Goal: Task Accomplishment & Management: Manage account settings

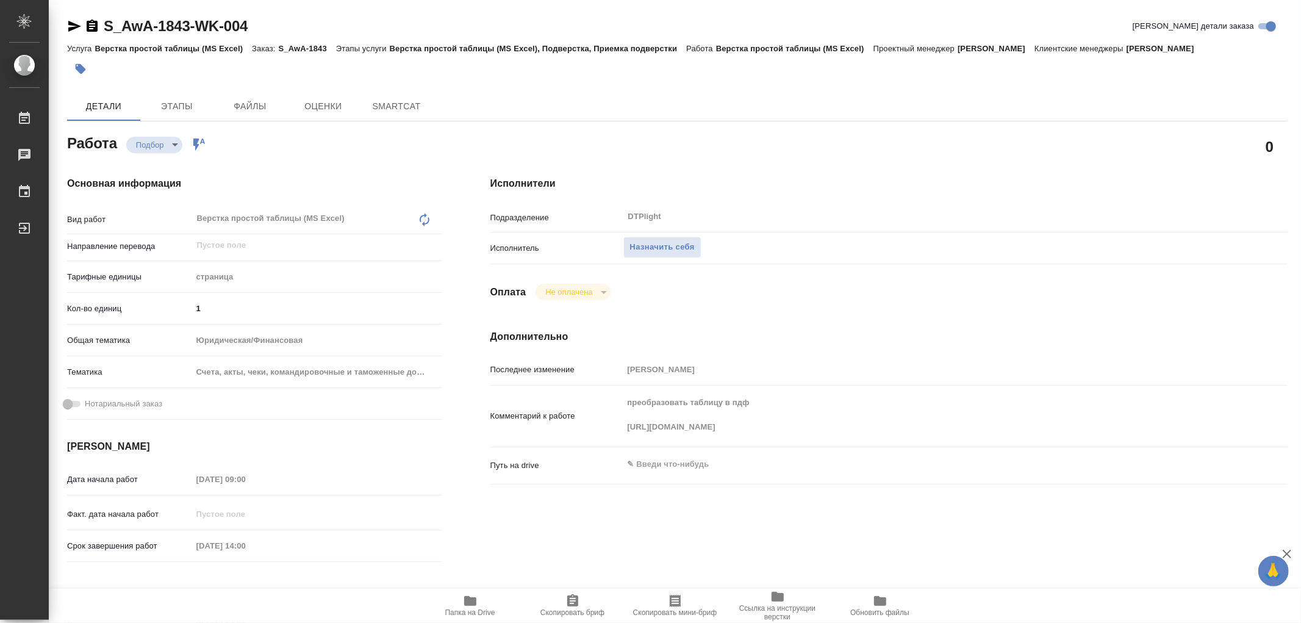
type textarea "x"
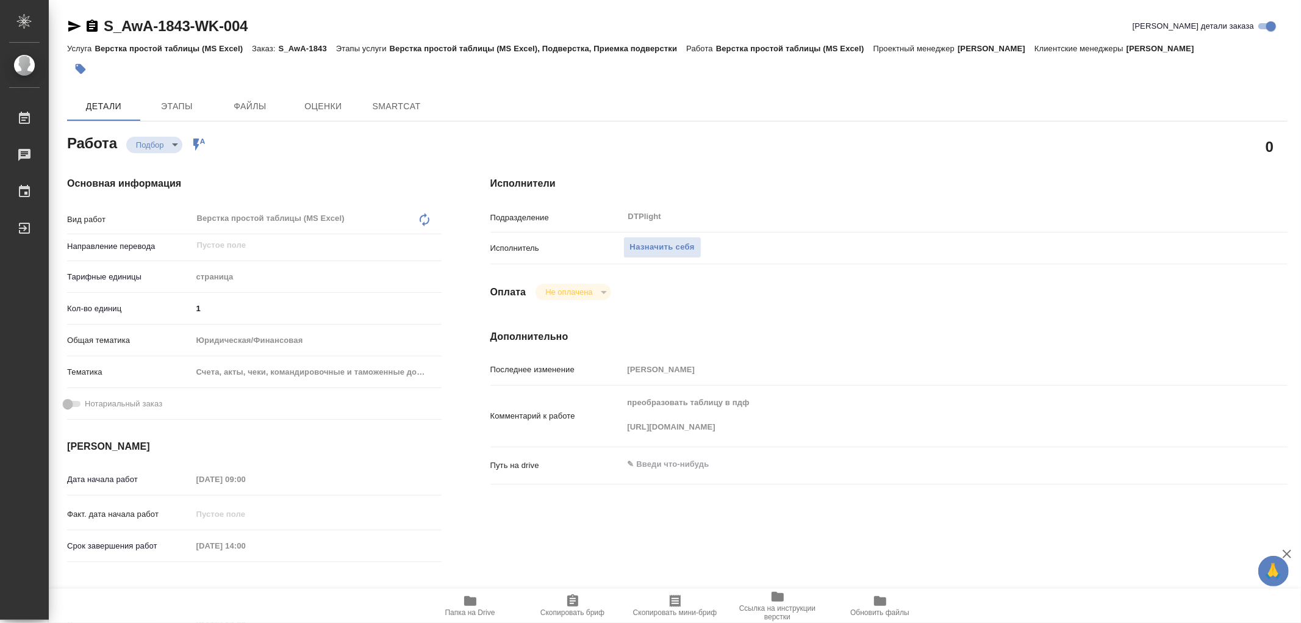
type textarea "x"
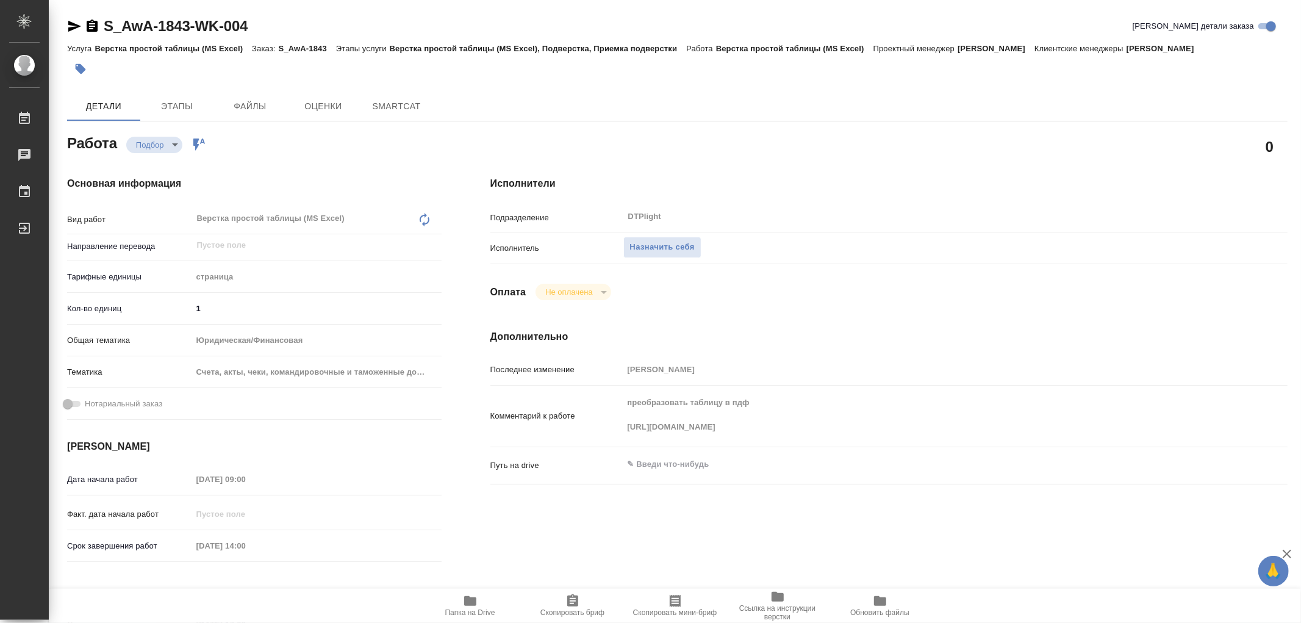
type textarea "x"
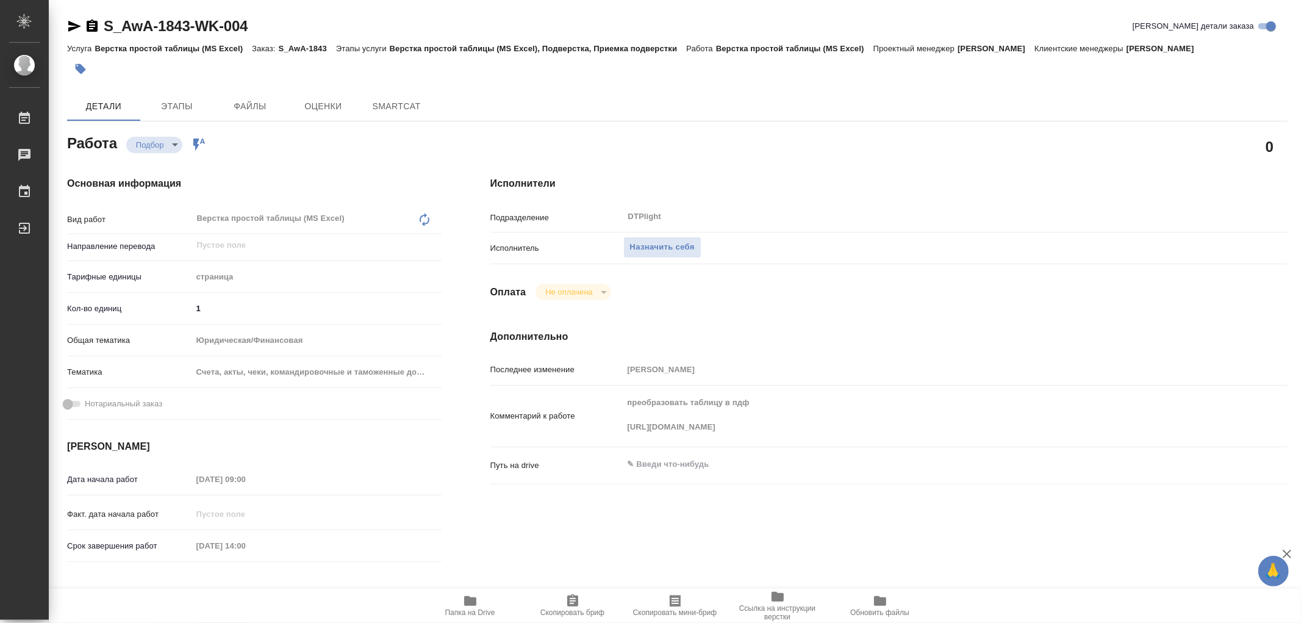
type textarea "x"
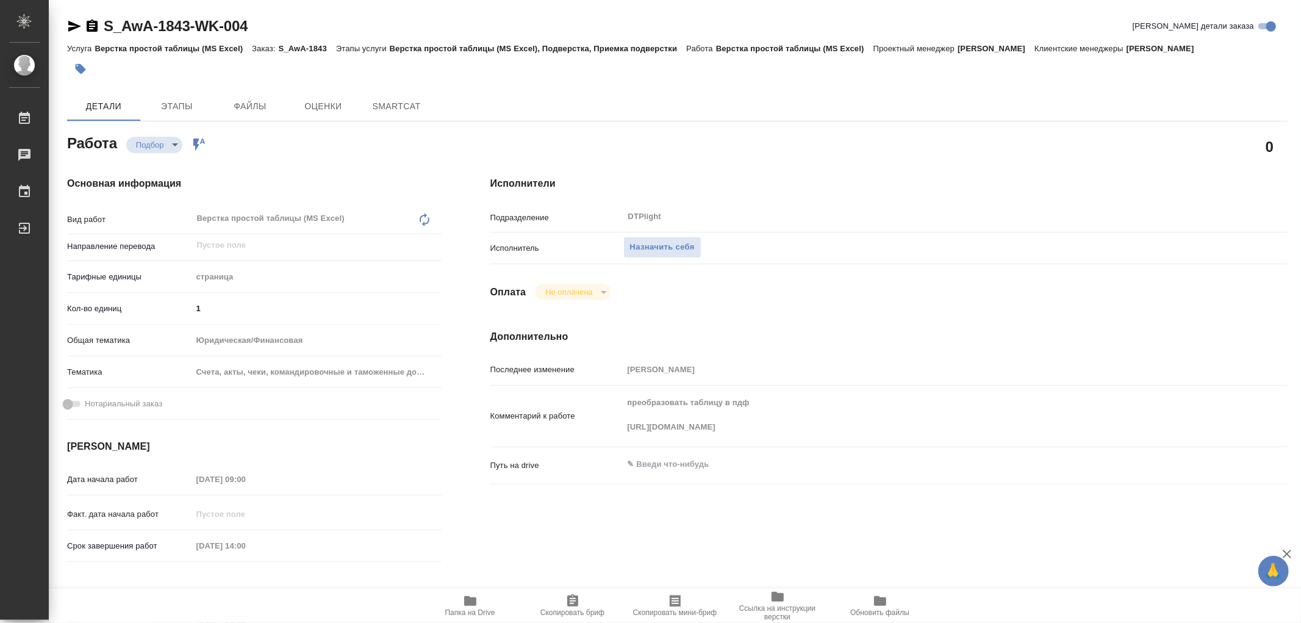
type textarea "x"
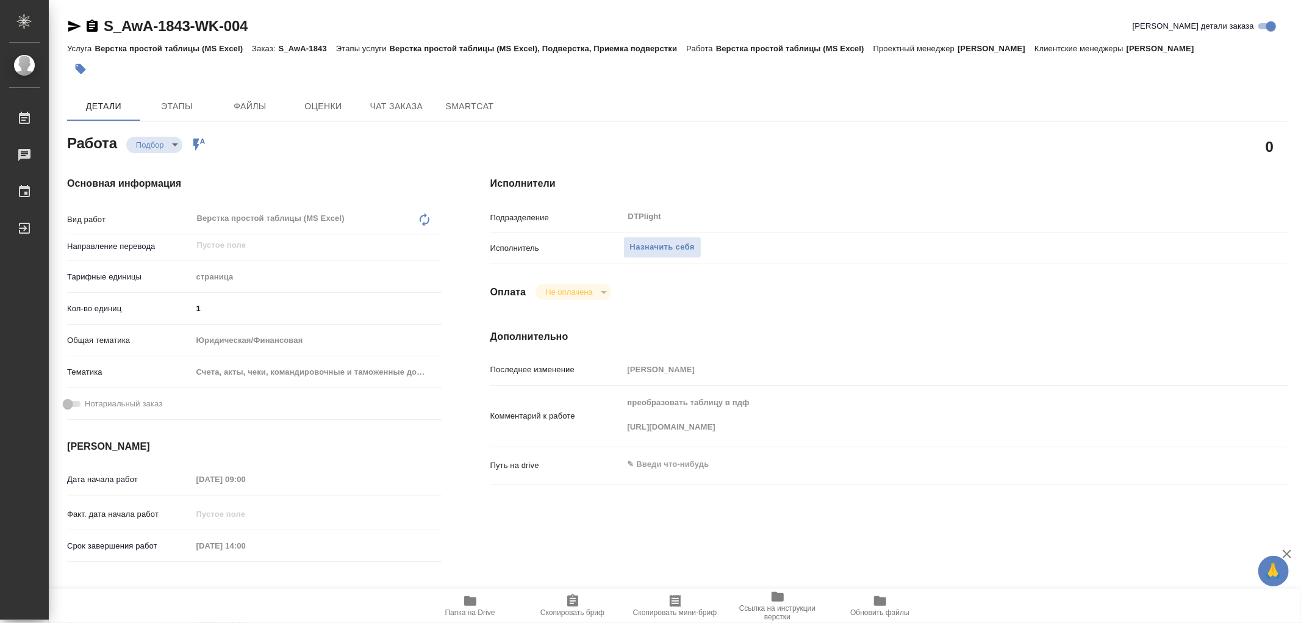
type textarea "x"
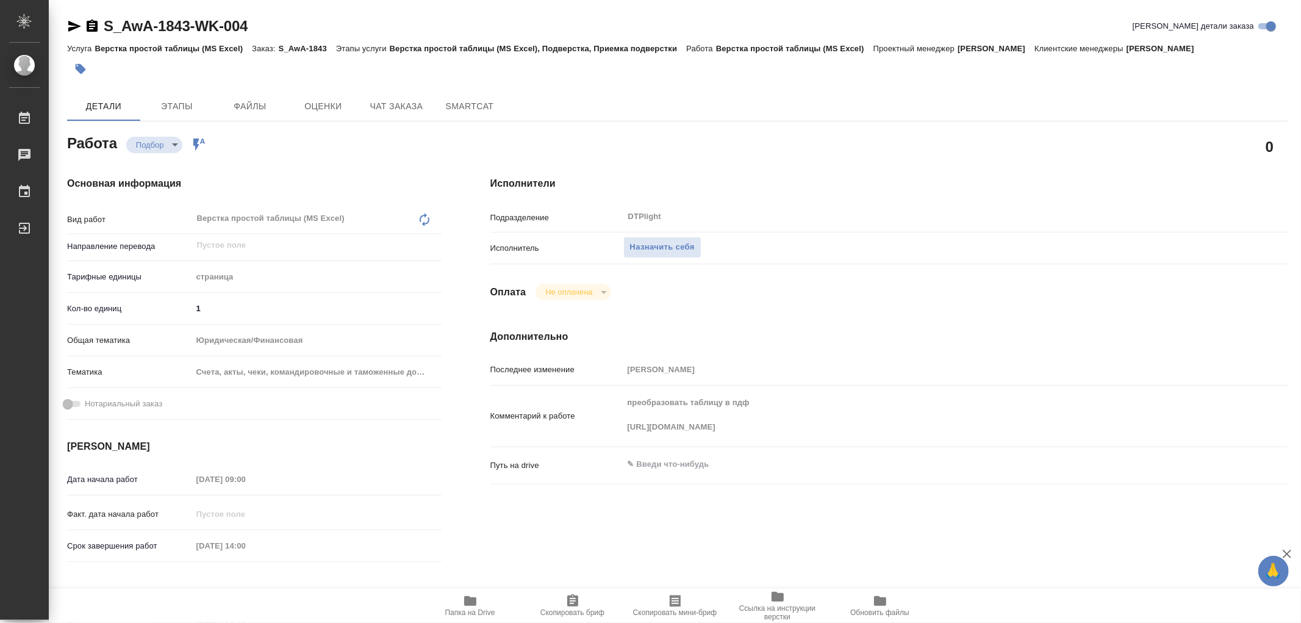
type textarea "x"
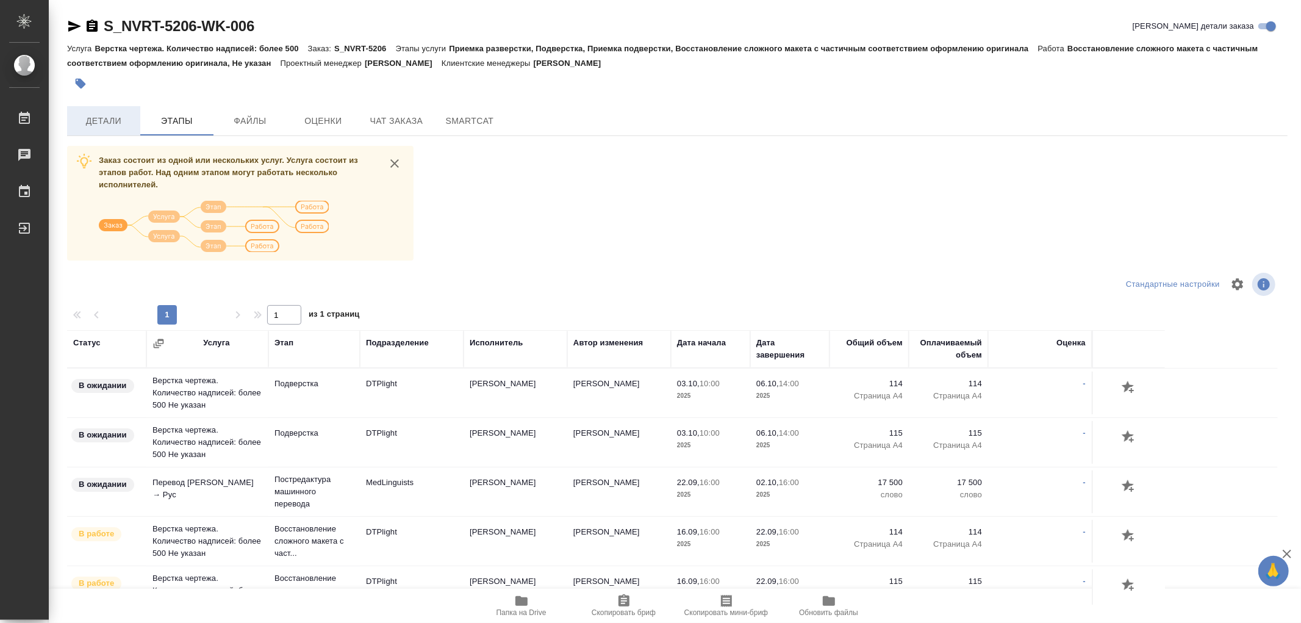
click at [99, 121] on span "Детали" at bounding box center [103, 120] width 59 height 15
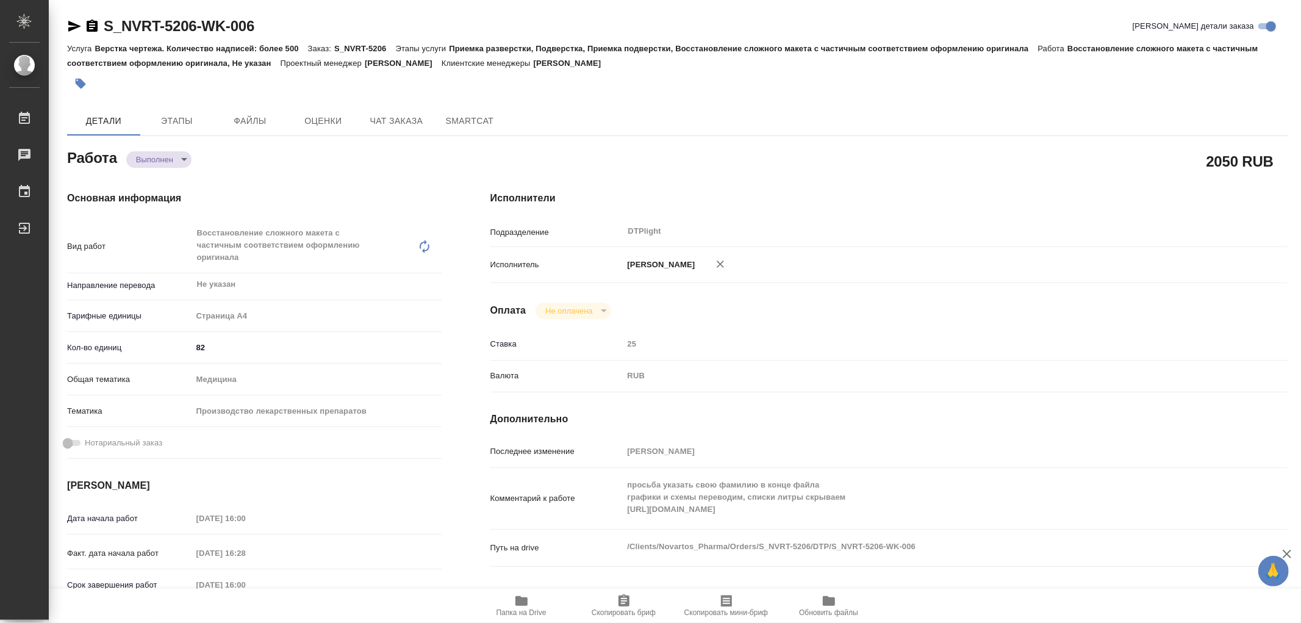
type textarea "x"
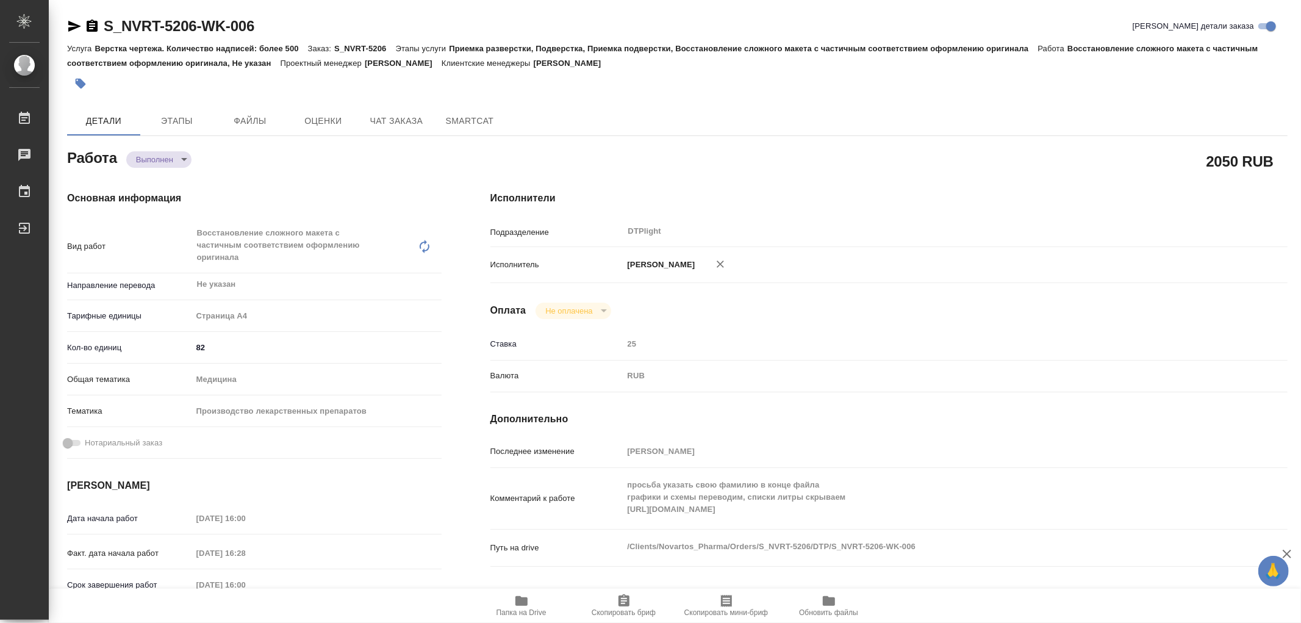
type textarea "x"
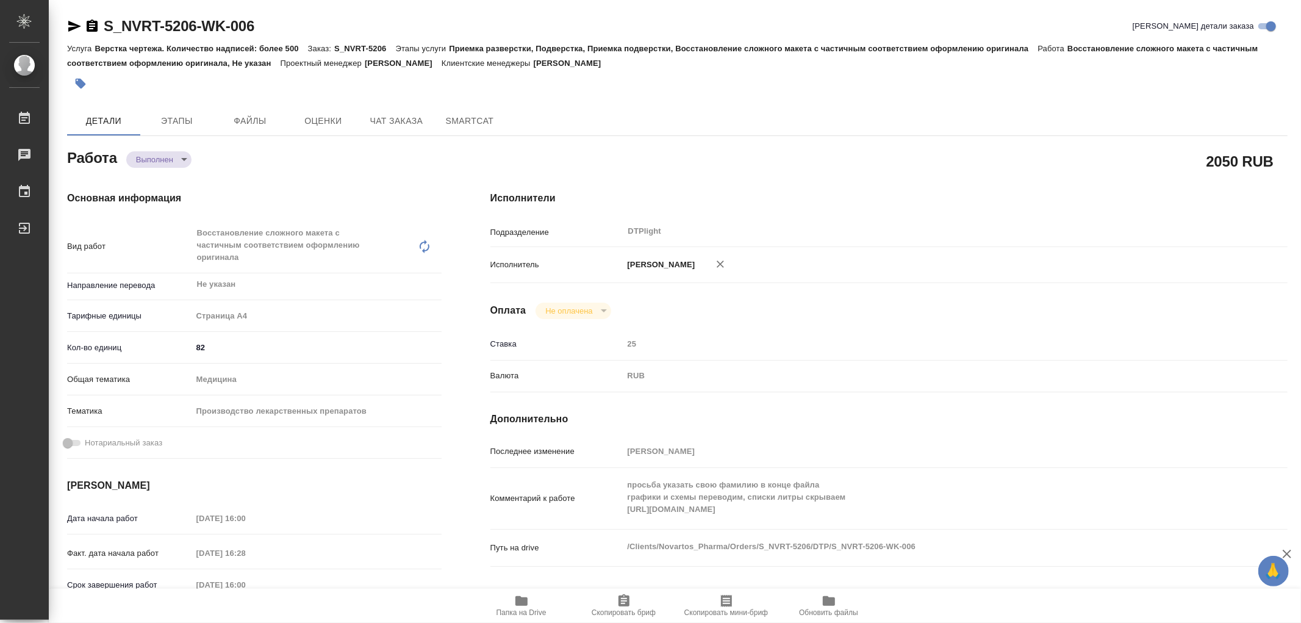
type textarea "x"
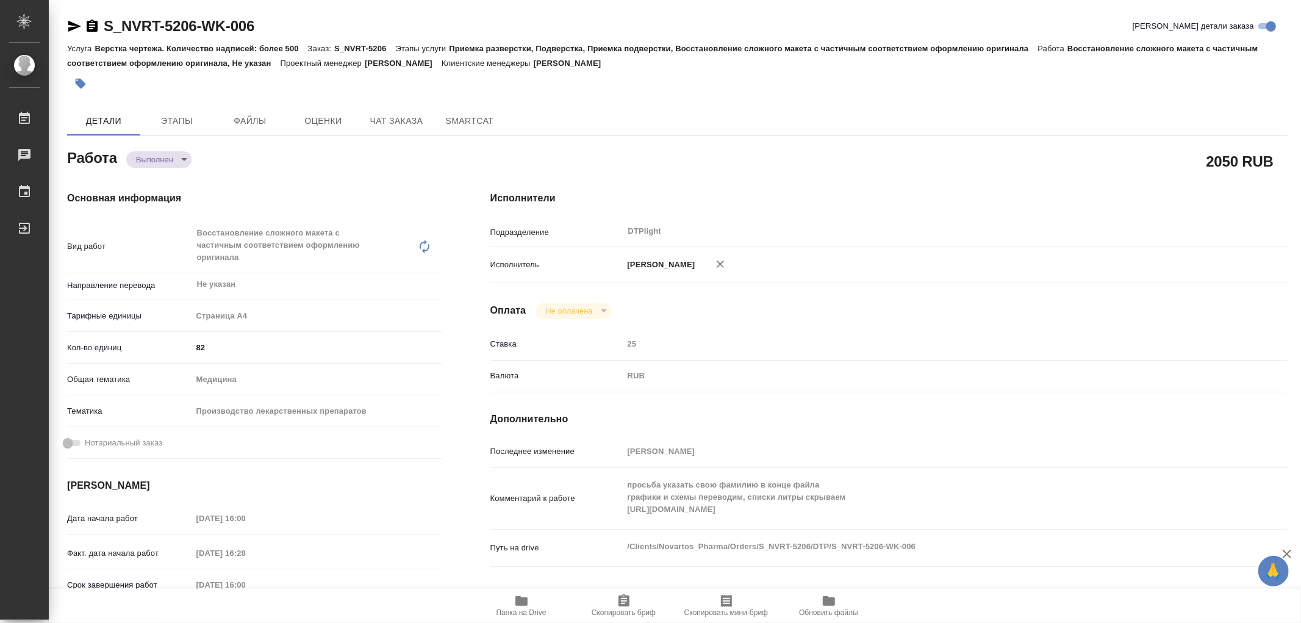
type textarea "x"
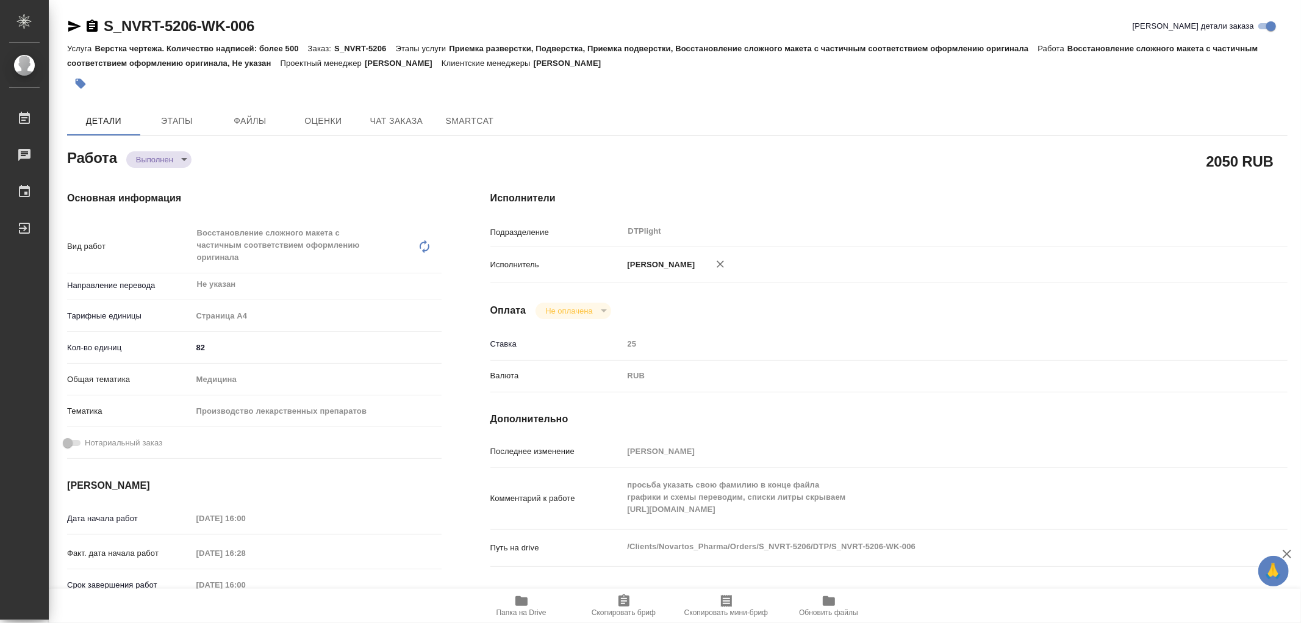
type textarea "x"
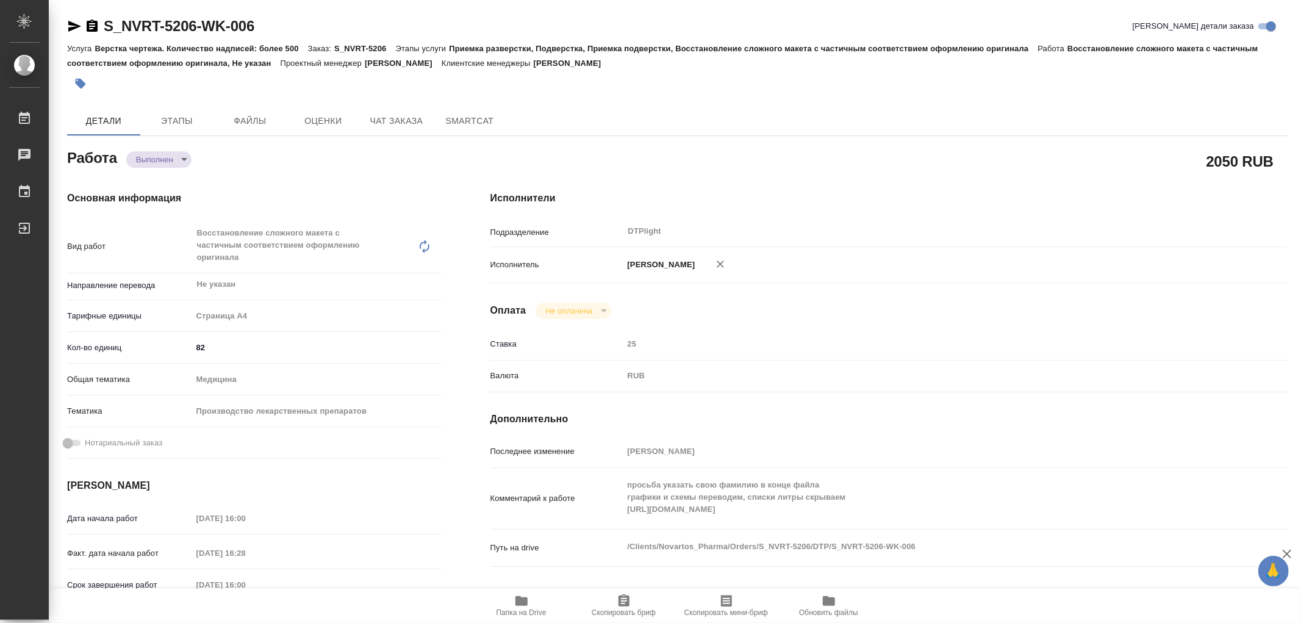
type textarea "x"
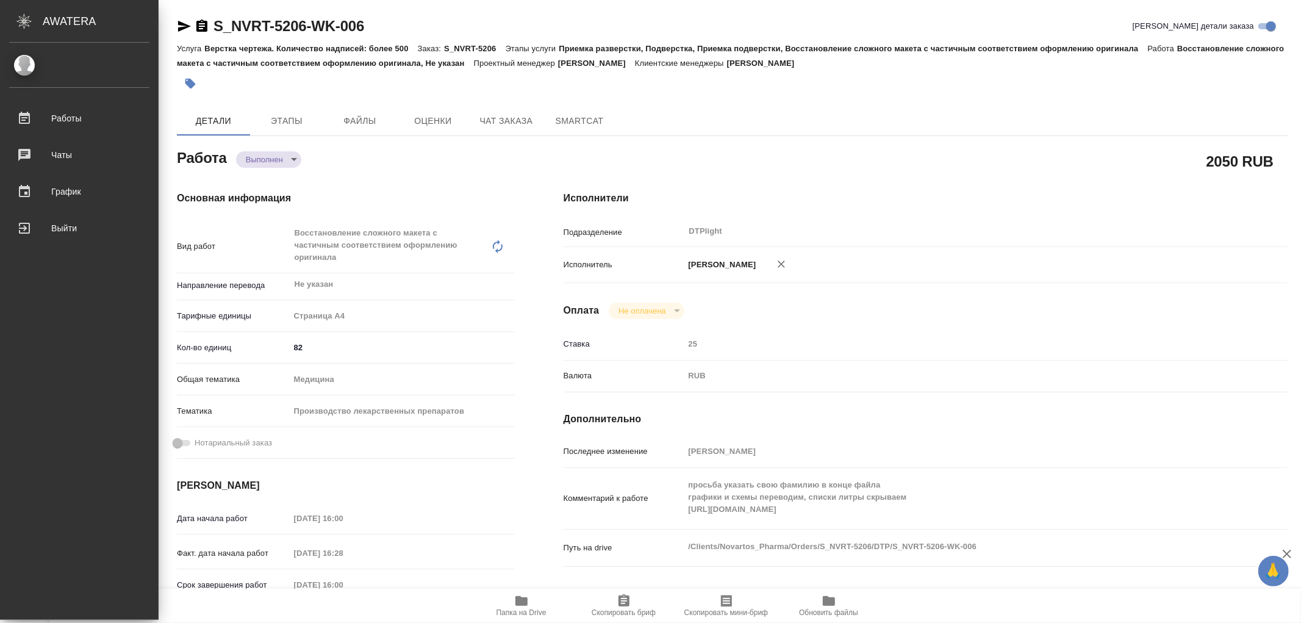
type textarea "x"
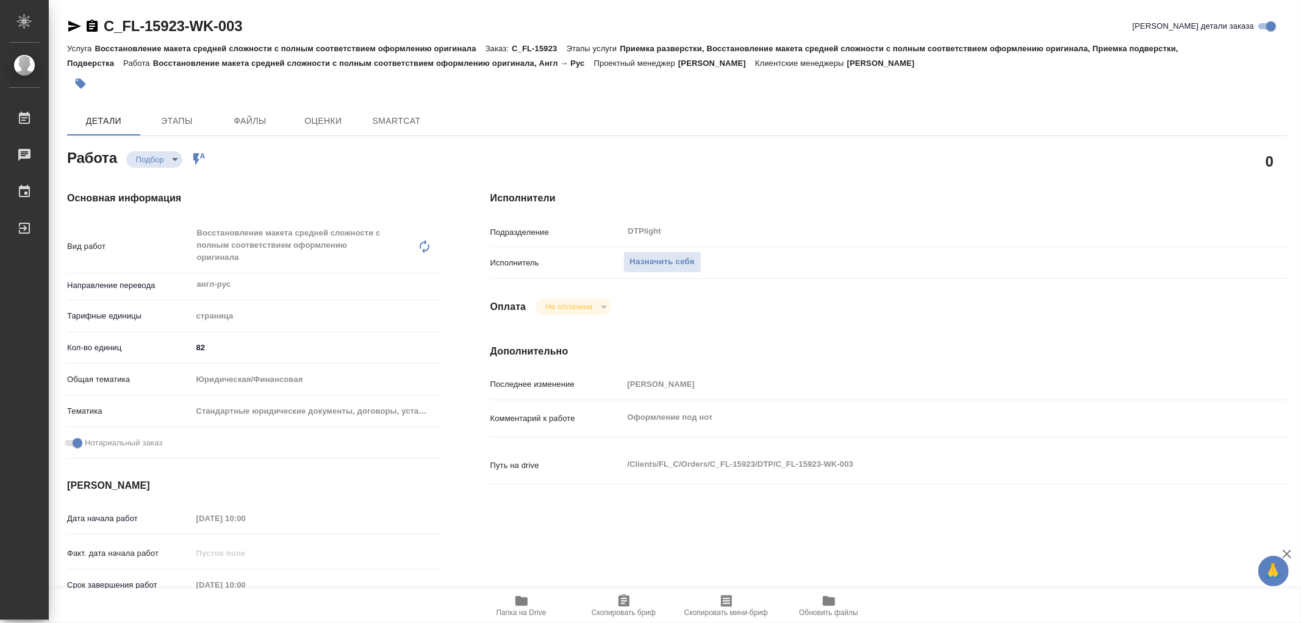
type textarea "x"
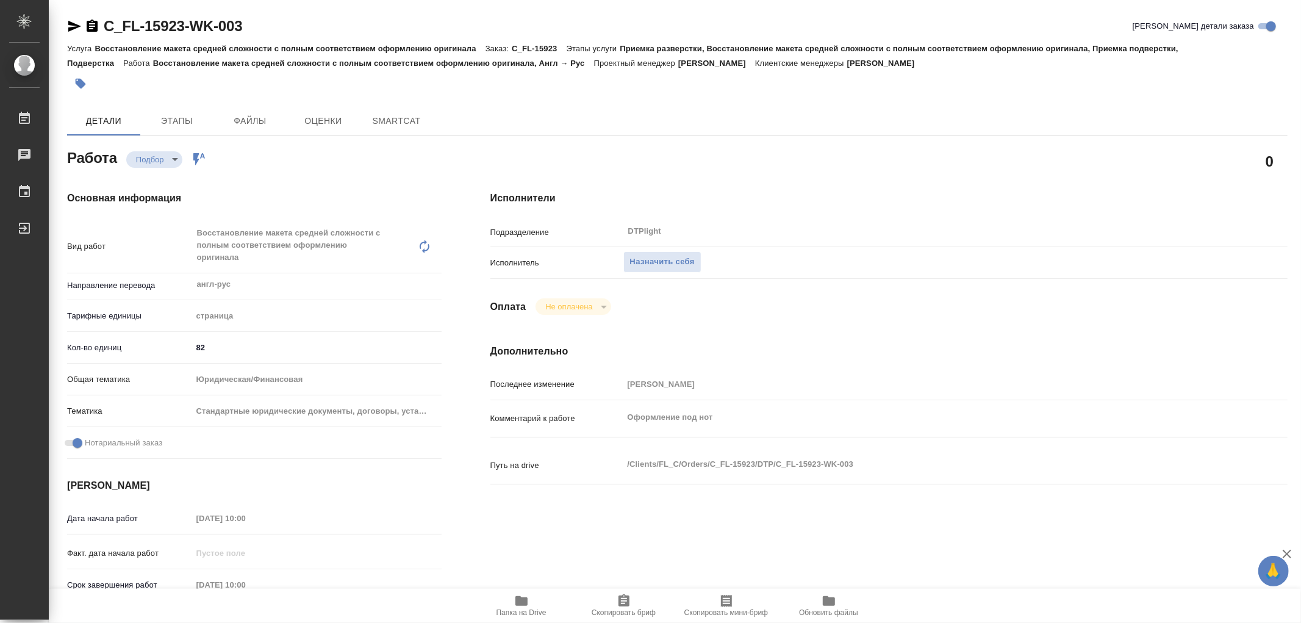
type textarea "x"
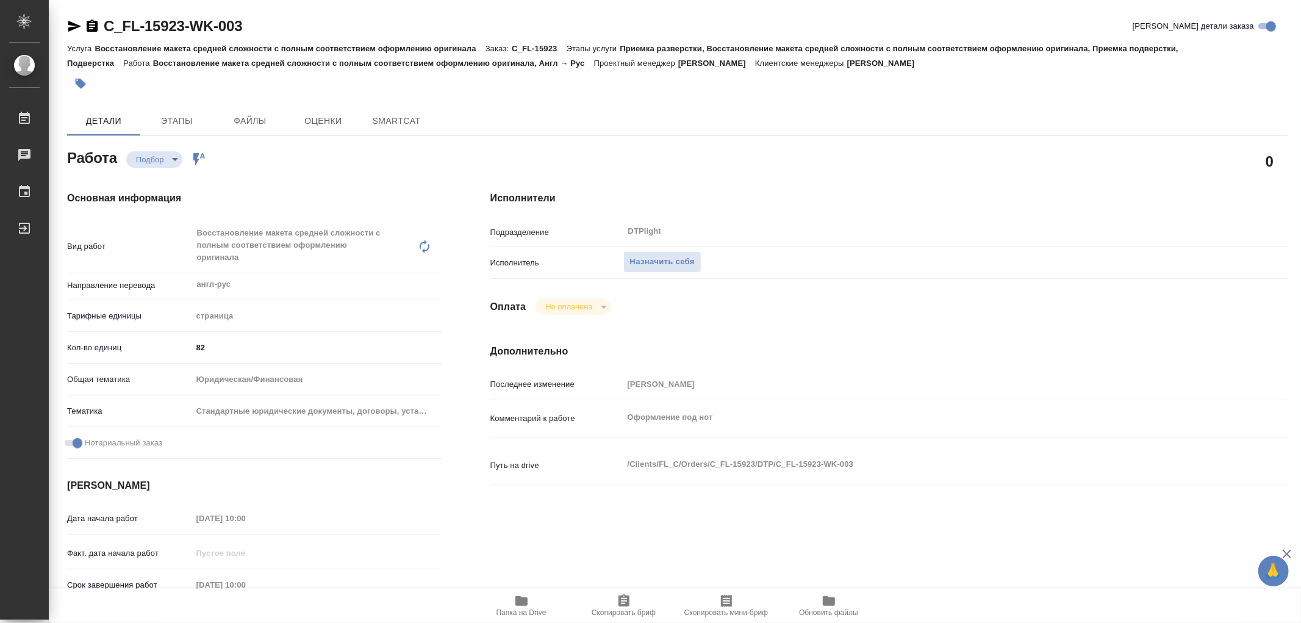
type textarea "x"
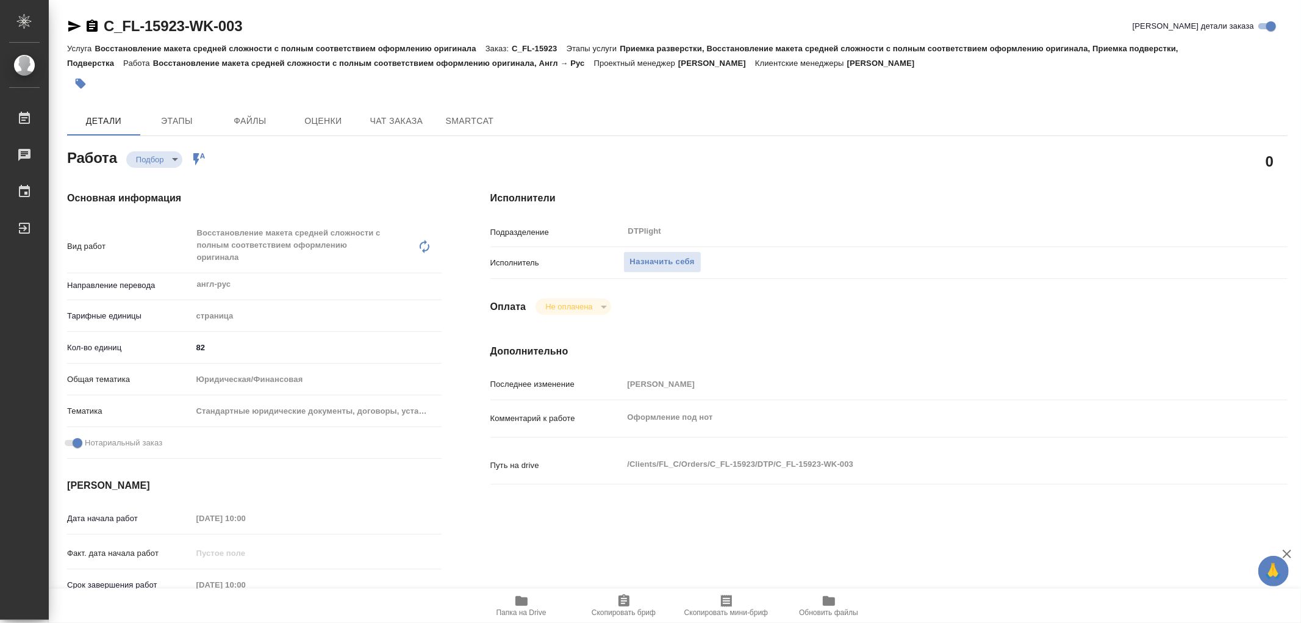
click at [521, 602] on icon "button" at bounding box center [521, 601] width 12 height 10
type textarea "x"
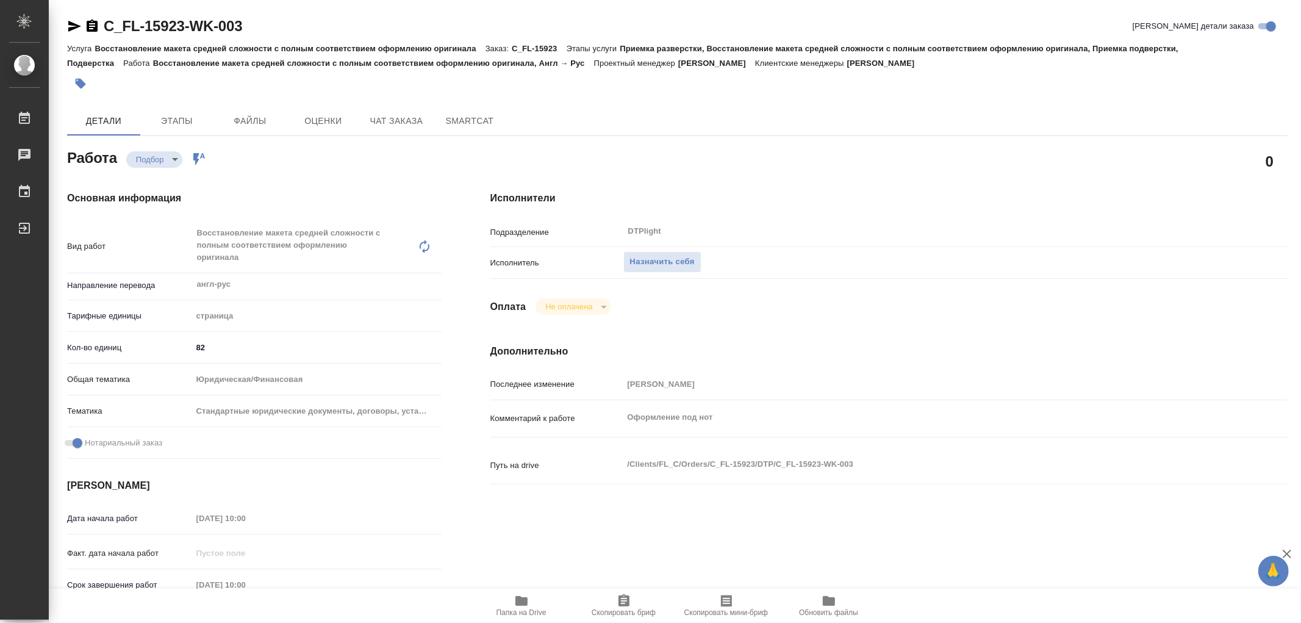
type textarea "x"
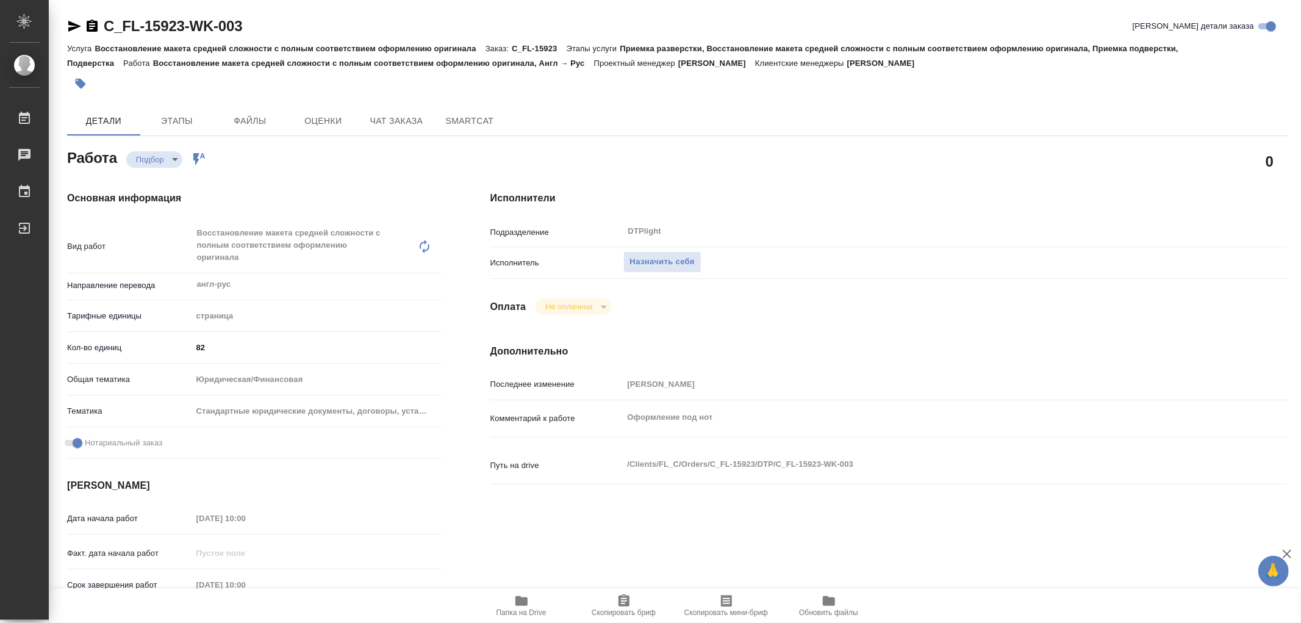
type textarea "x"
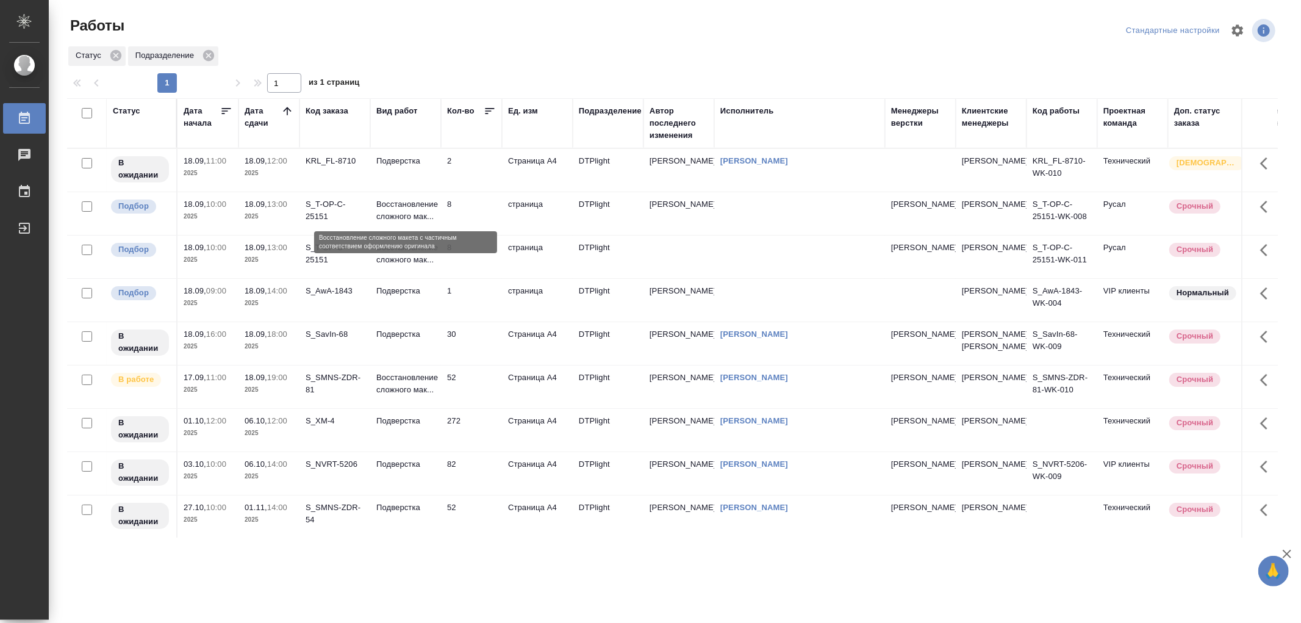
click at [421, 205] on p "Восстановление сложного мак..." at bounding box center [405, 210] width 59 height 24
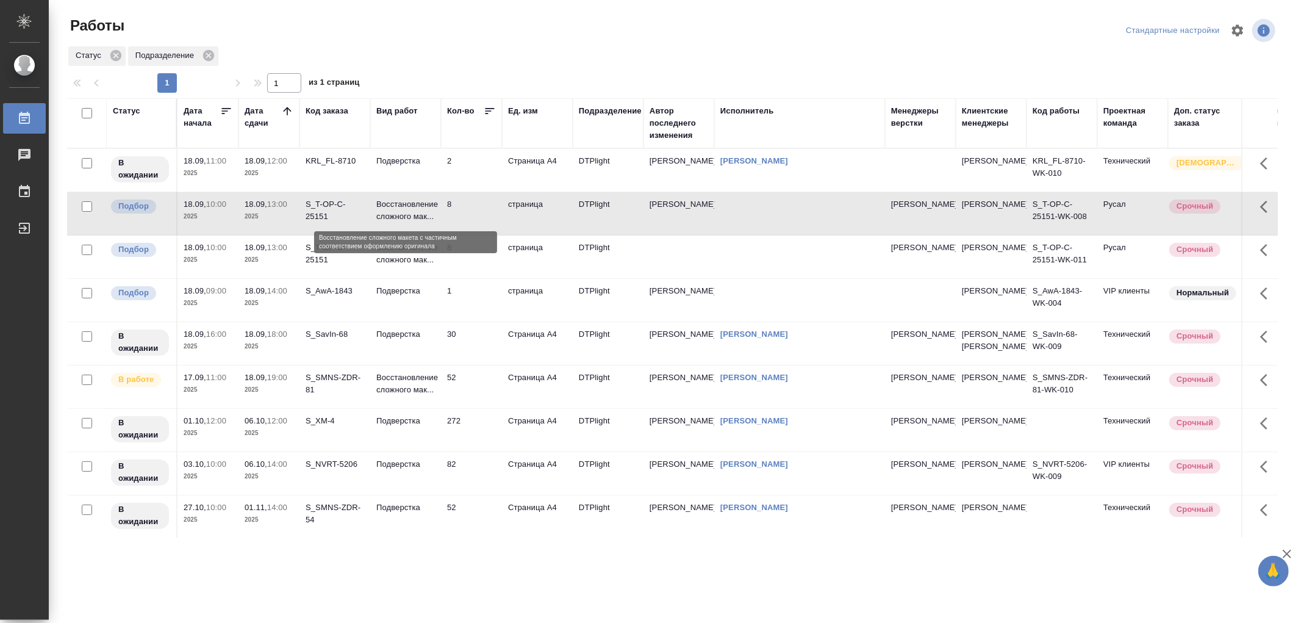
click at [421, 205] on p "Восстановление сложного мак..." at bounding box center [405, 210] width 59 height 24
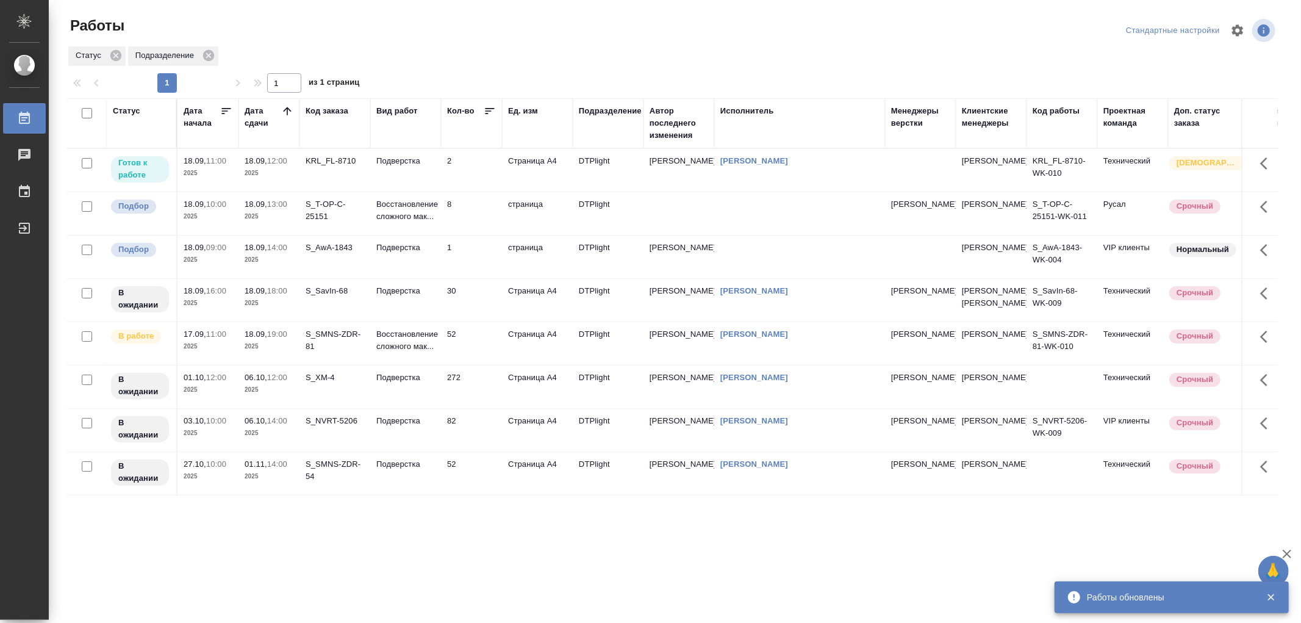
click at [406, 173] on td "Подверстка" at bounding box center [405, 170] width 71 height 43
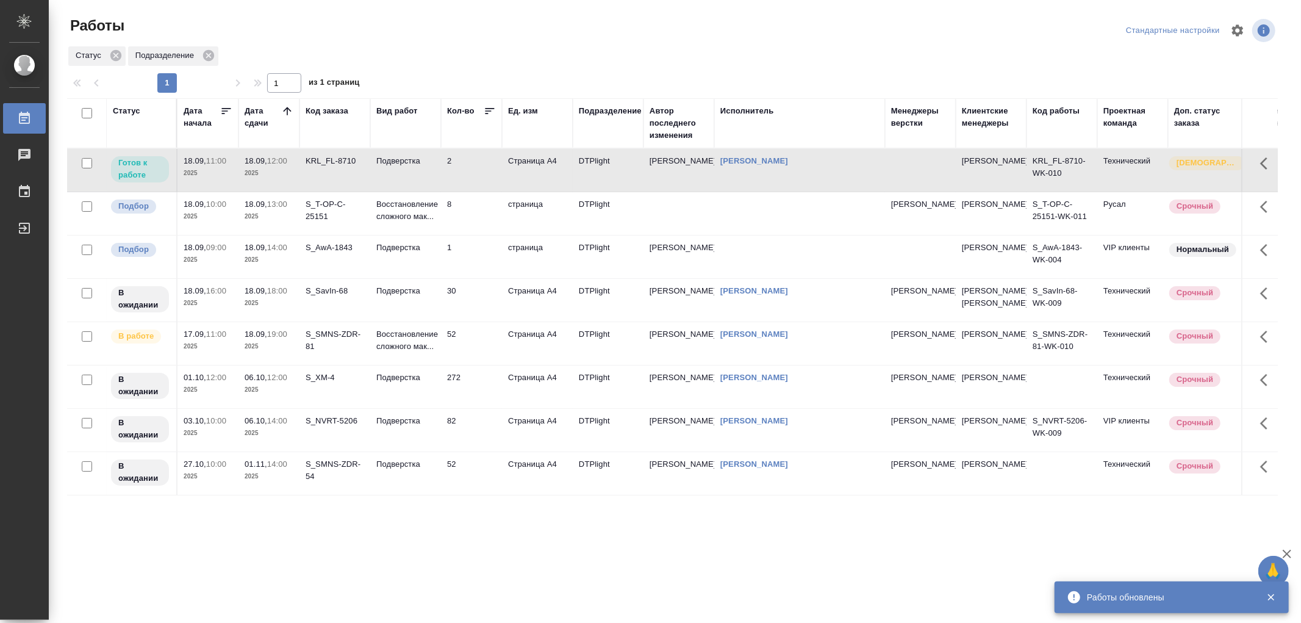
click at [406, 173] on td "Подверстка" at bounding box center [405, 170] width 71 height 43
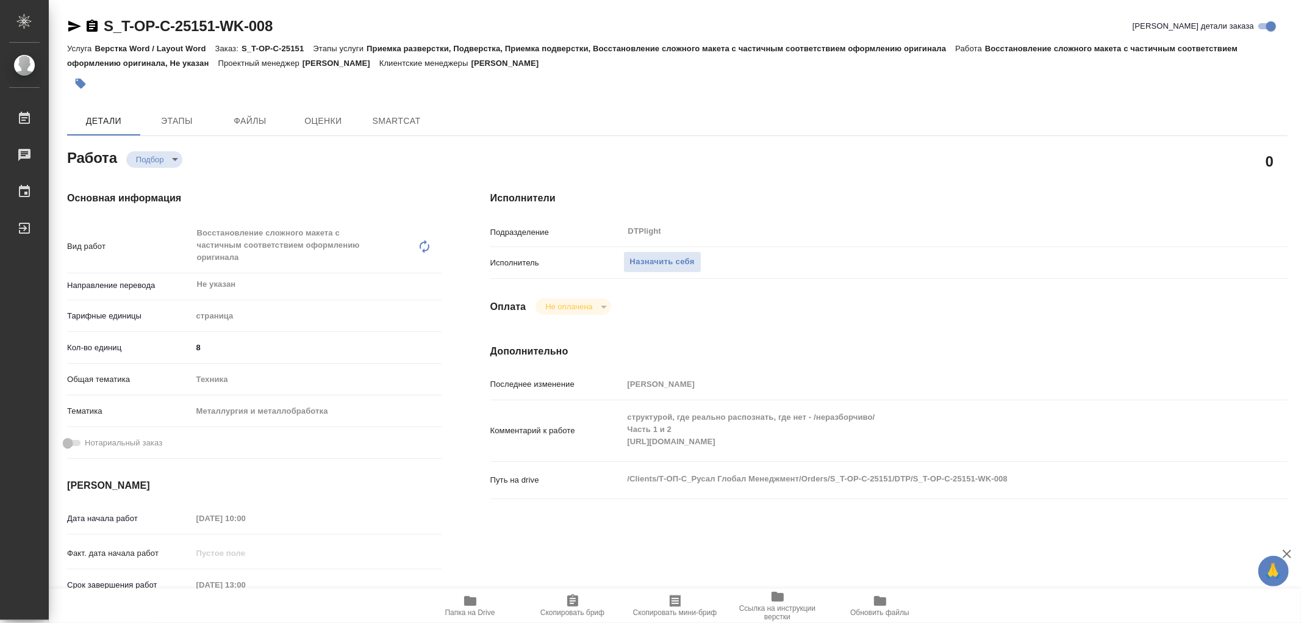
type textarea "x"
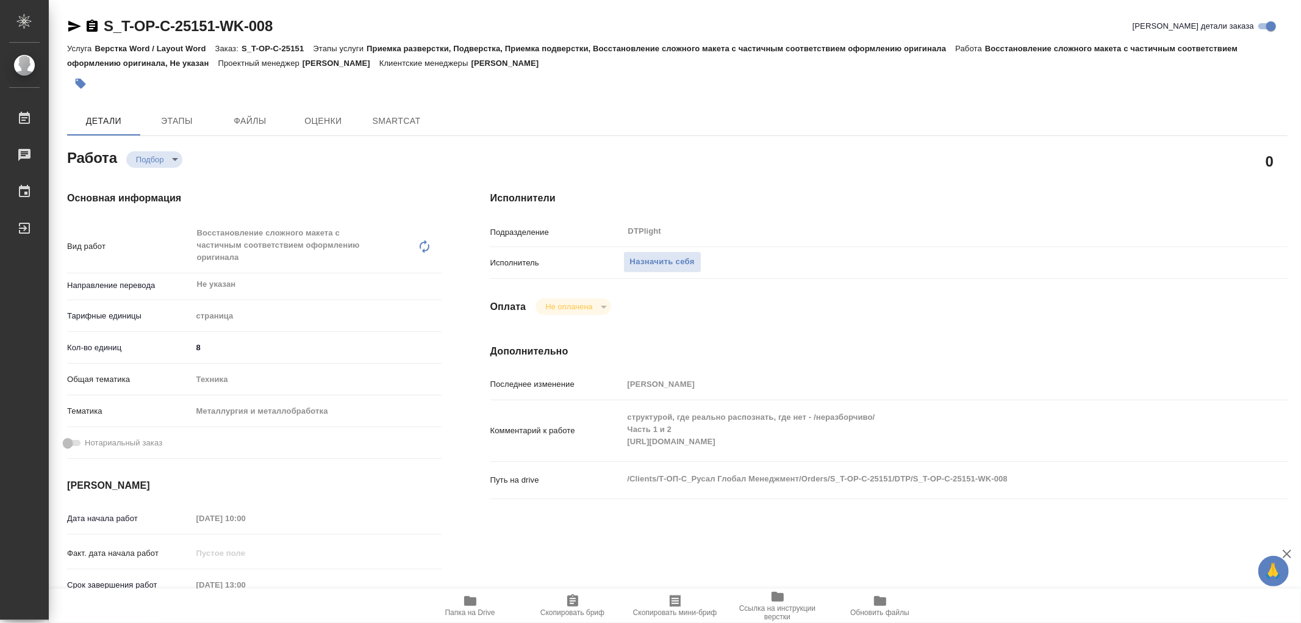
type textarea "x"
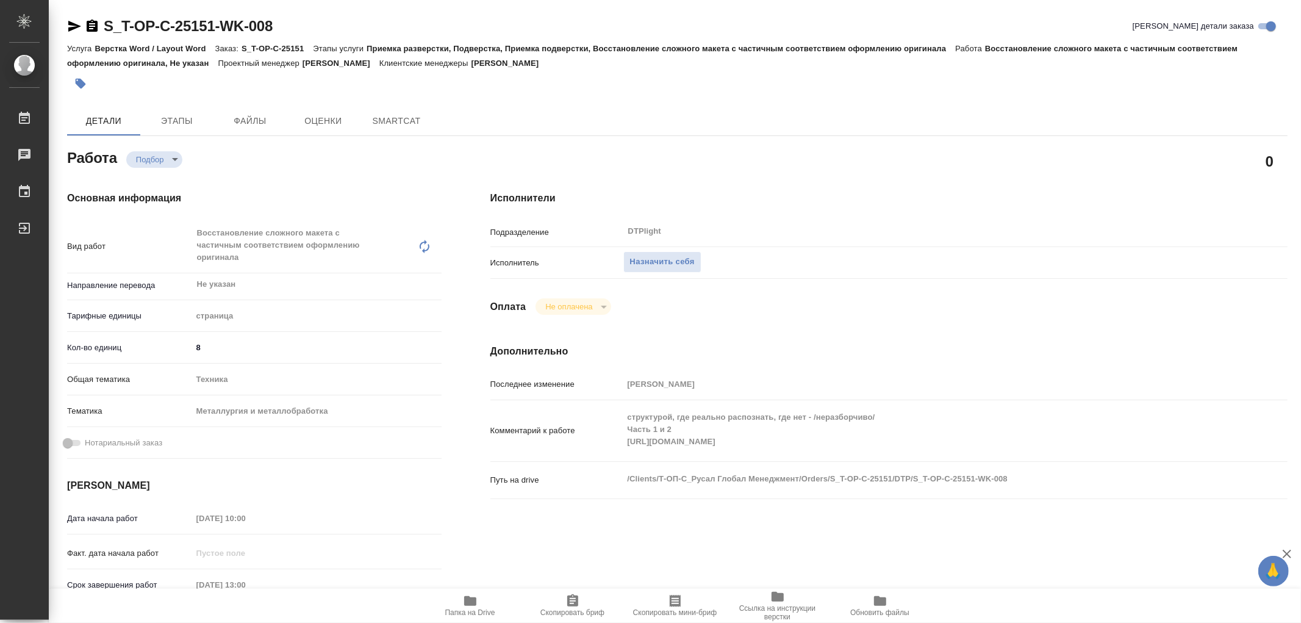
type textarea "x"
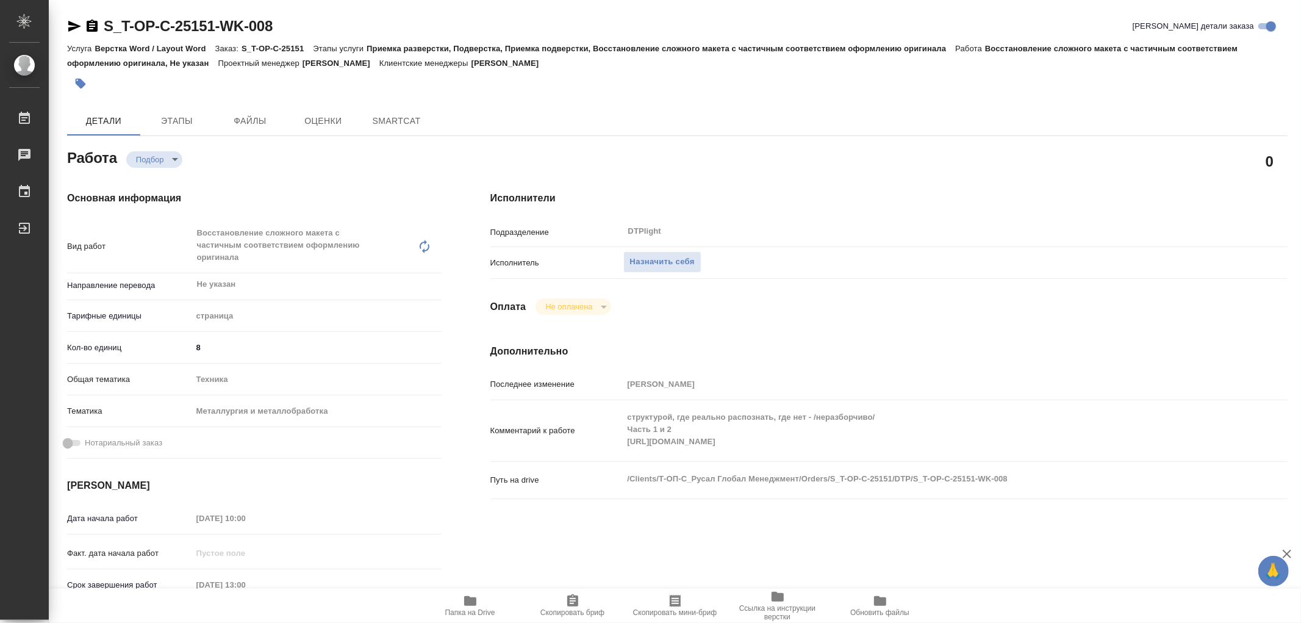
type textarea "x"
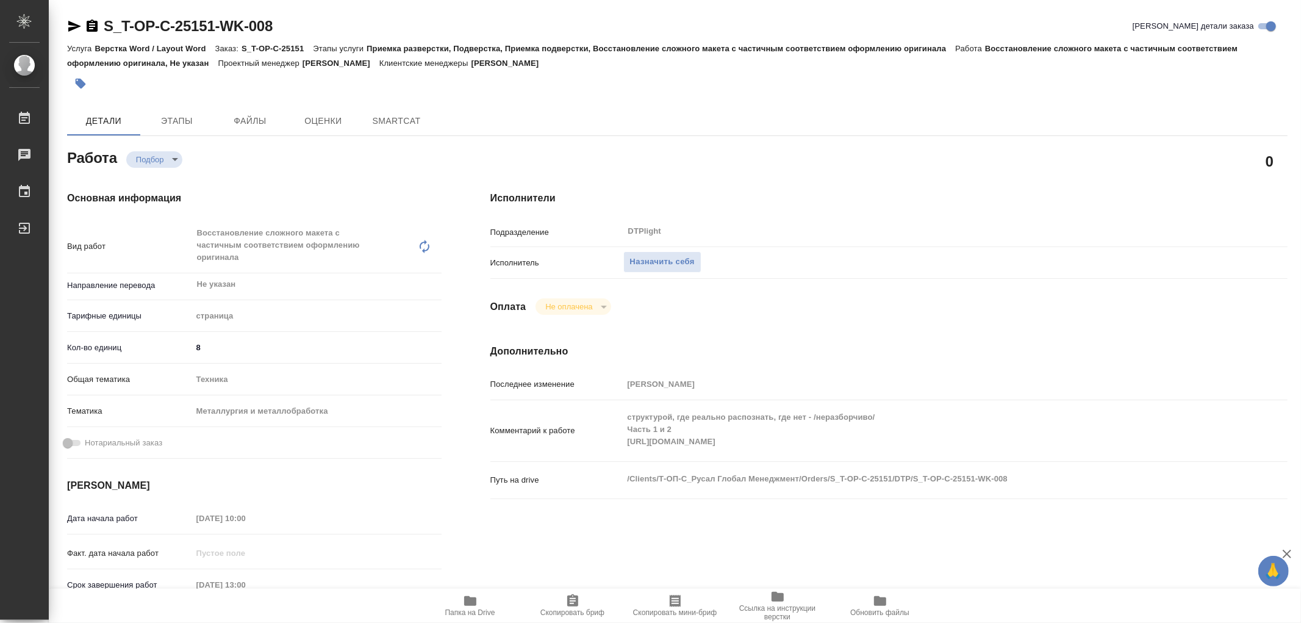
type textarea "x"
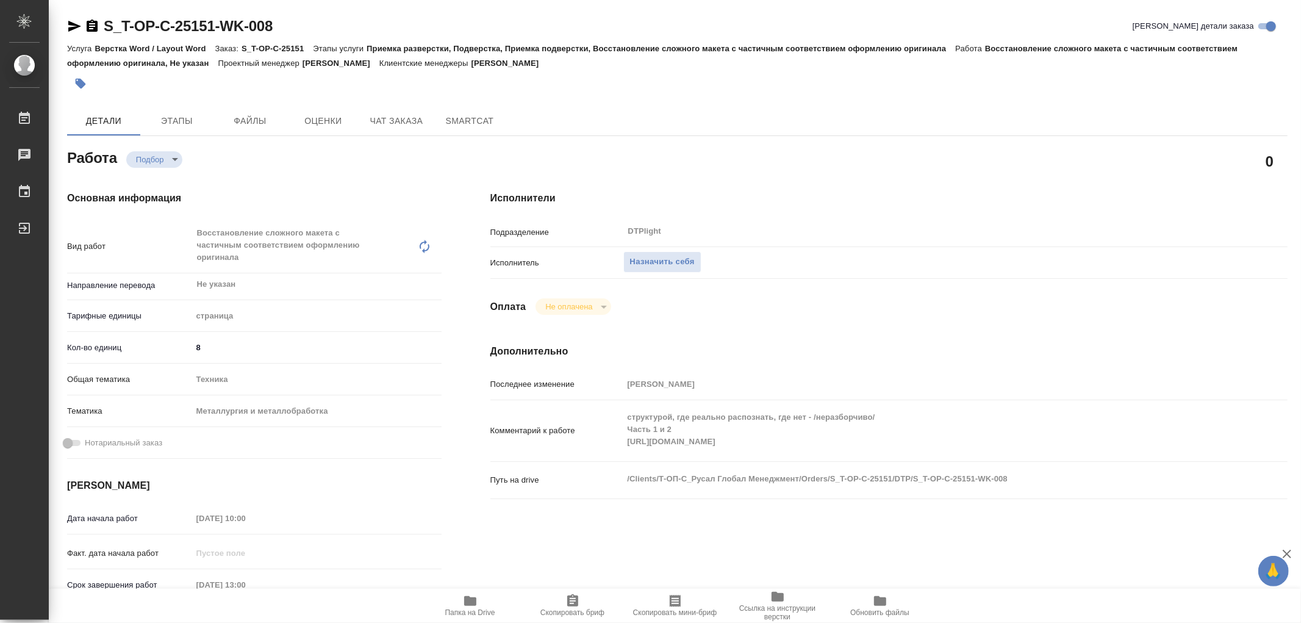
type textarea "x"
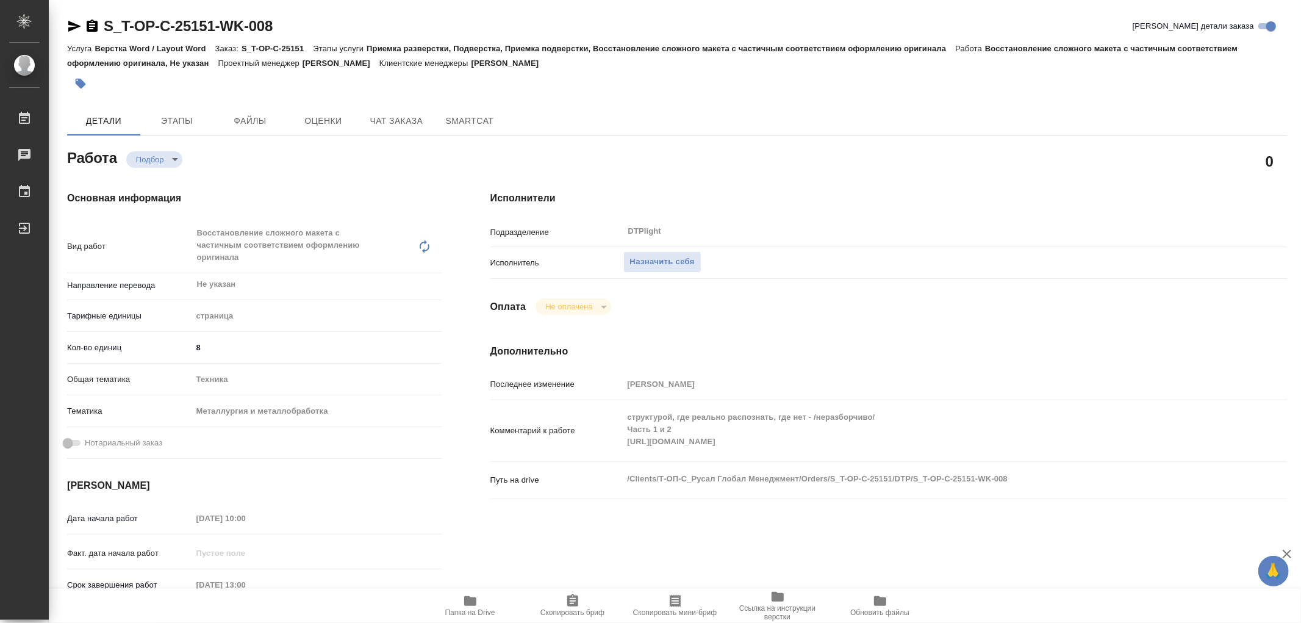
type textarea "x"
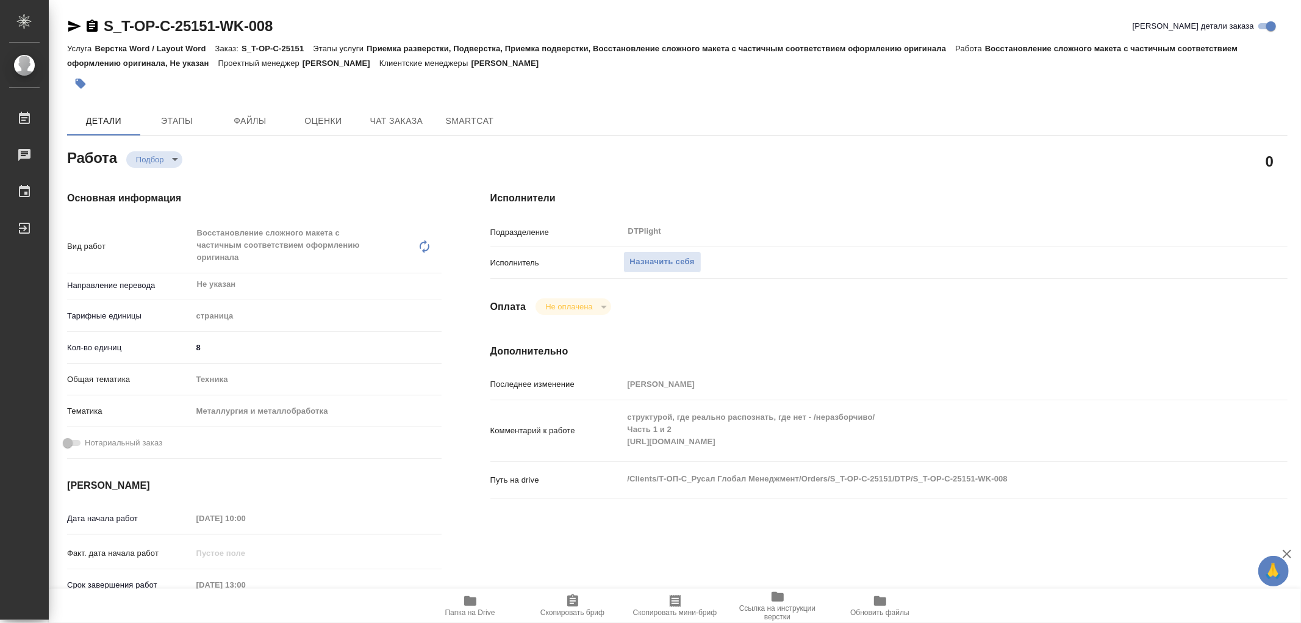
click at [782, 449] on div "Комментарий к работе структурой, где реально распознать, где нет - /неразборчив…" at bounding box center [888, 430] width 797 height 51
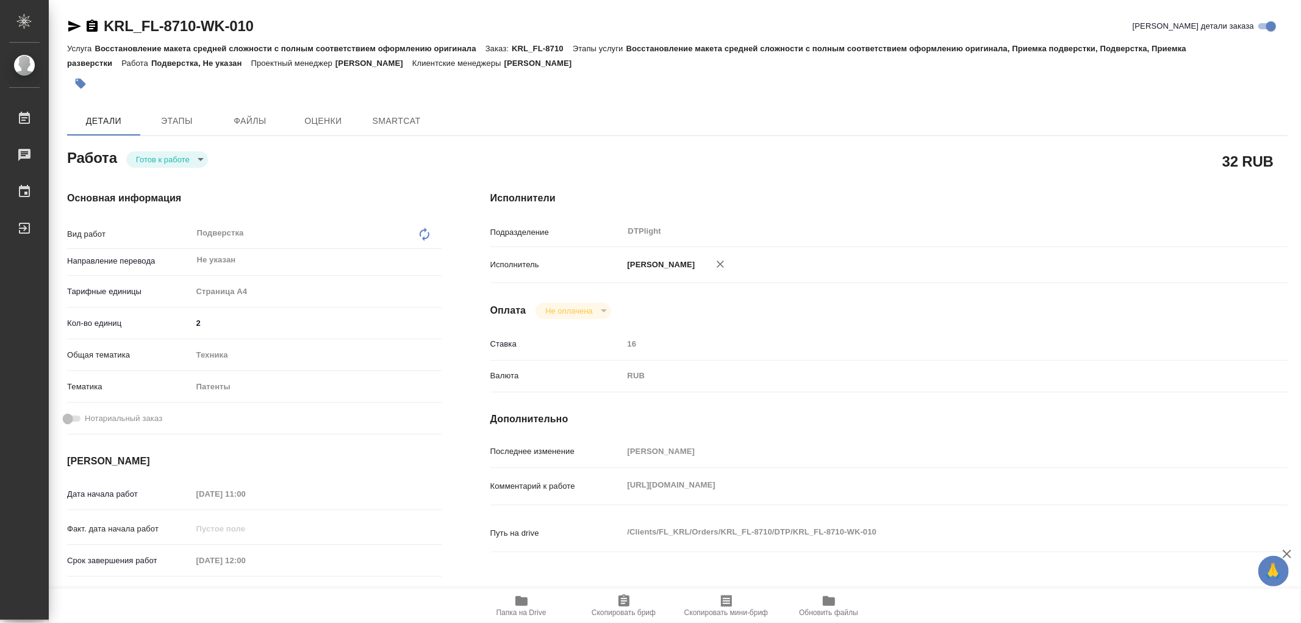
type textarea "x"
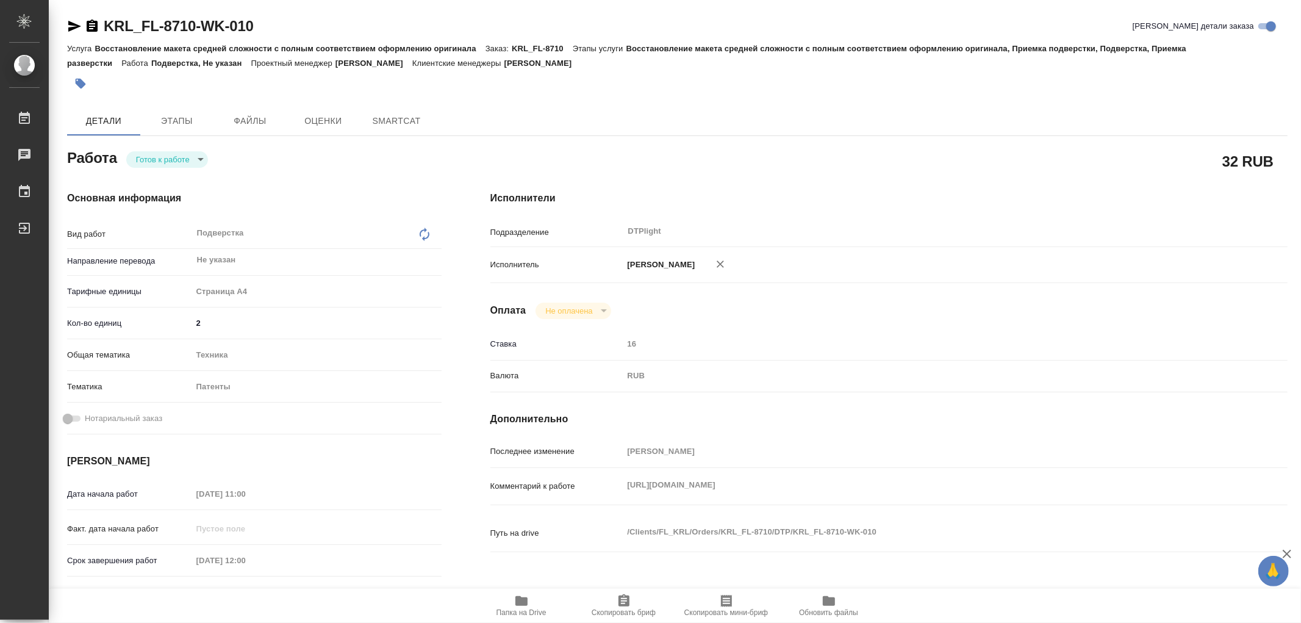
type textarea "x"
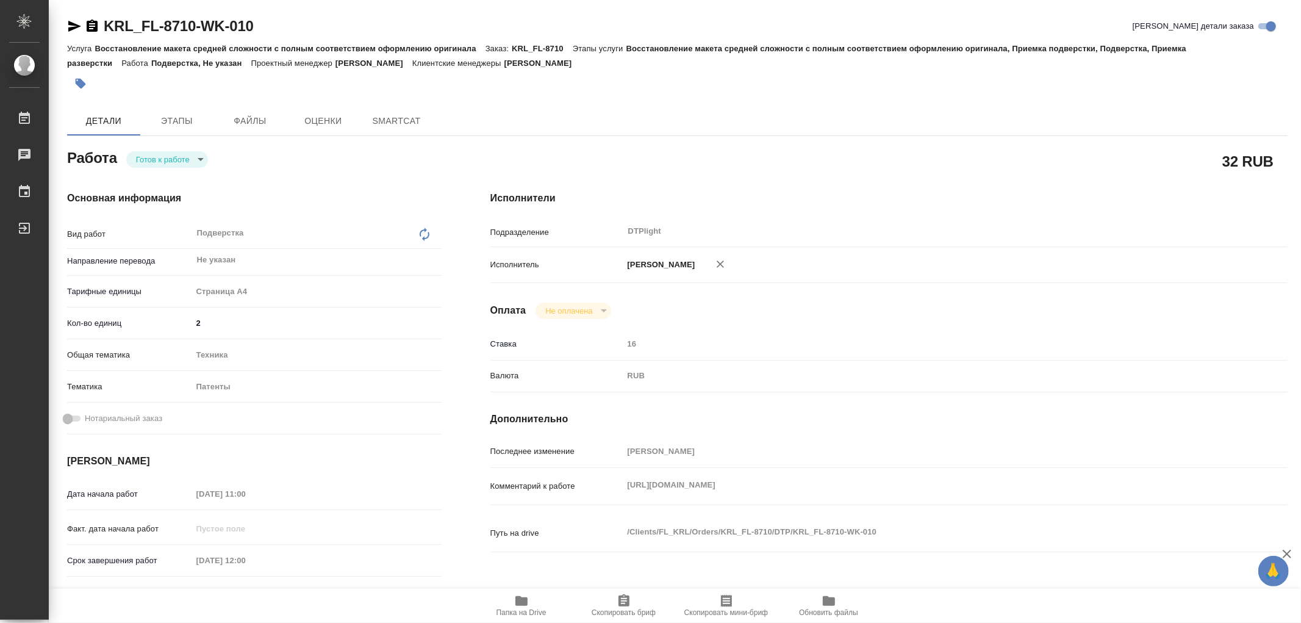
type textarea "x"
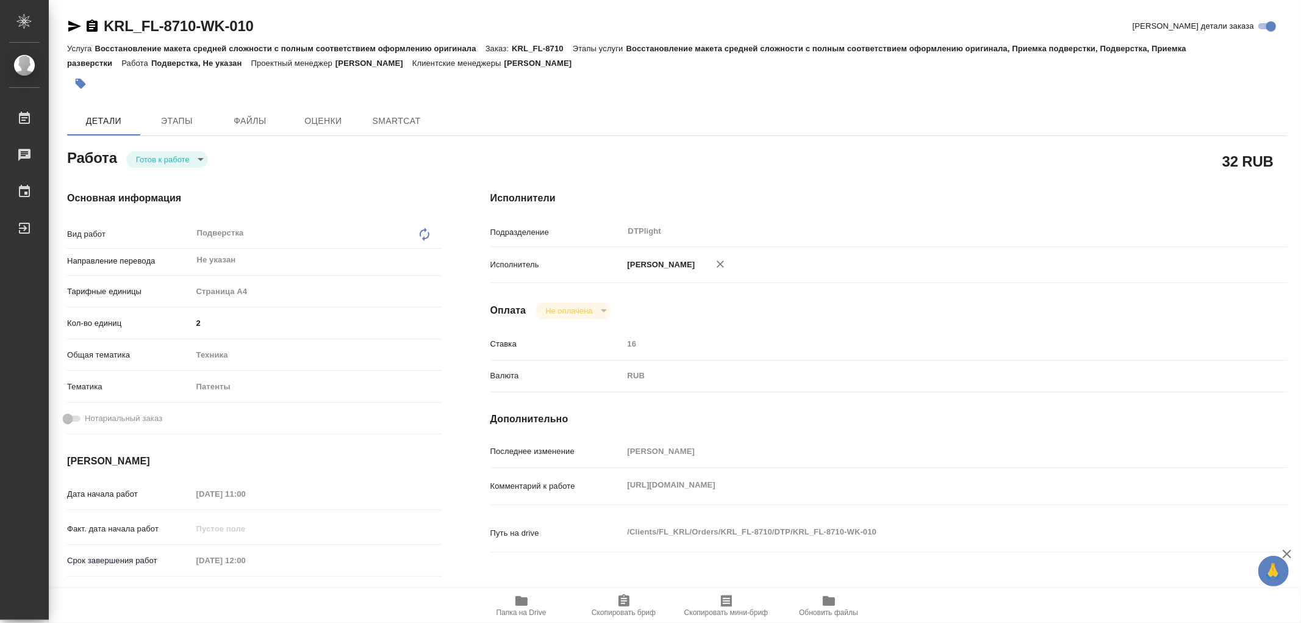
type textarea "x"
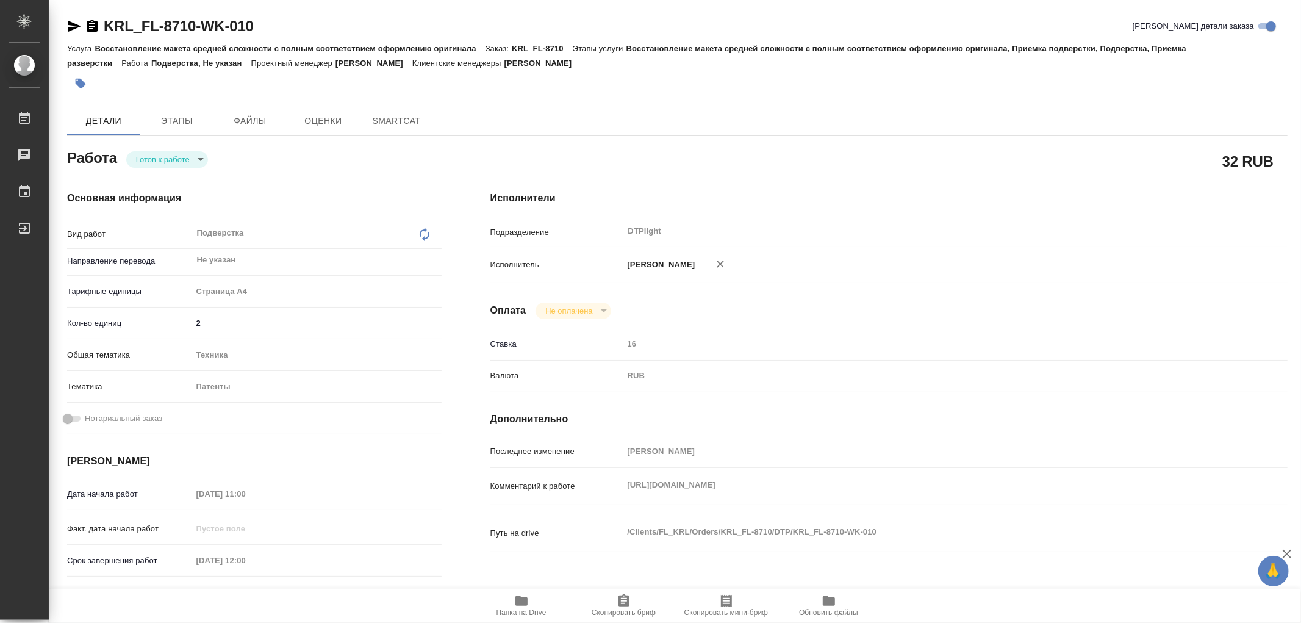
type textarea "x"
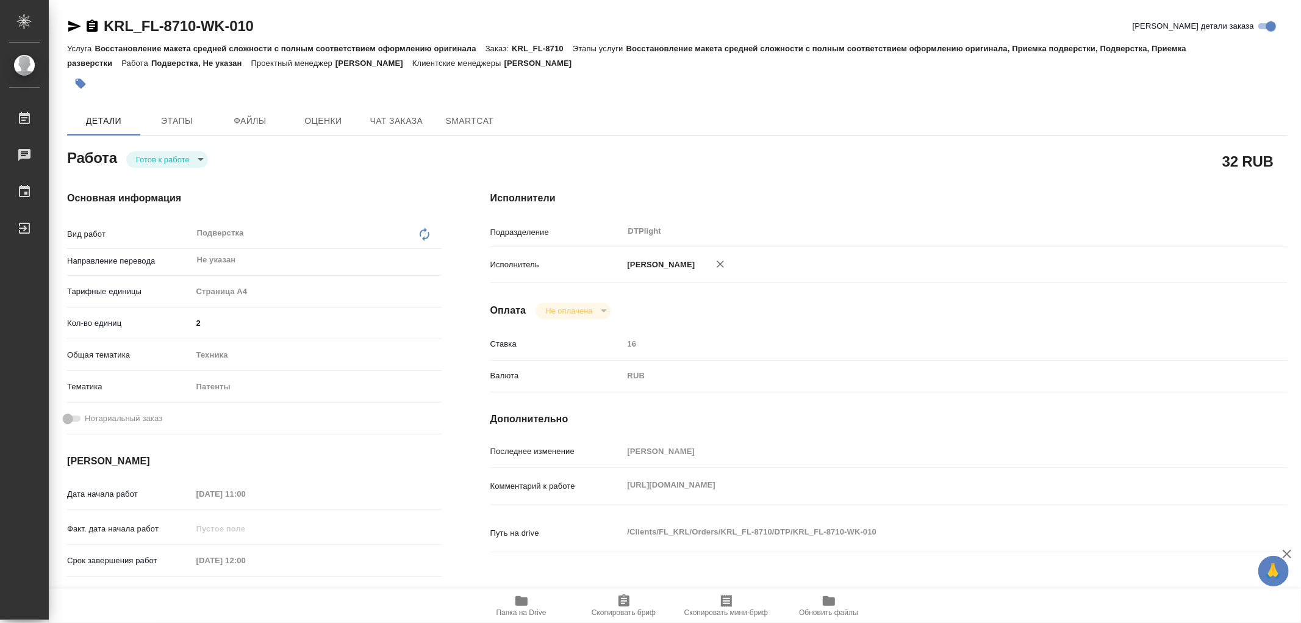
type textarea "x"
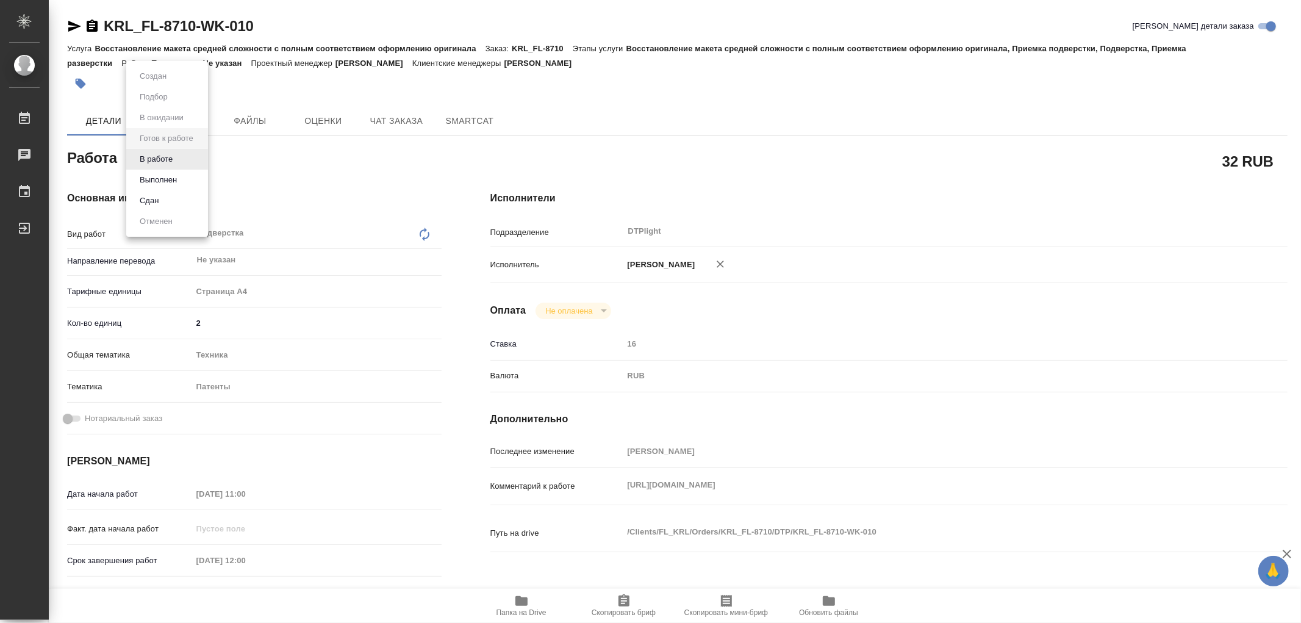
click at [148, 156] on body "🙏 .cls-1 fill:#fff; AWATERA Работы Чаты График Выйти KRL_FL-8710-WK-010 Кратко …" at bounding box center [650, 311] width 1301 height 623
click at [148, 156] on button "В работе" at bounding box center [156, 158] width 40 height 13
type textarea "x"
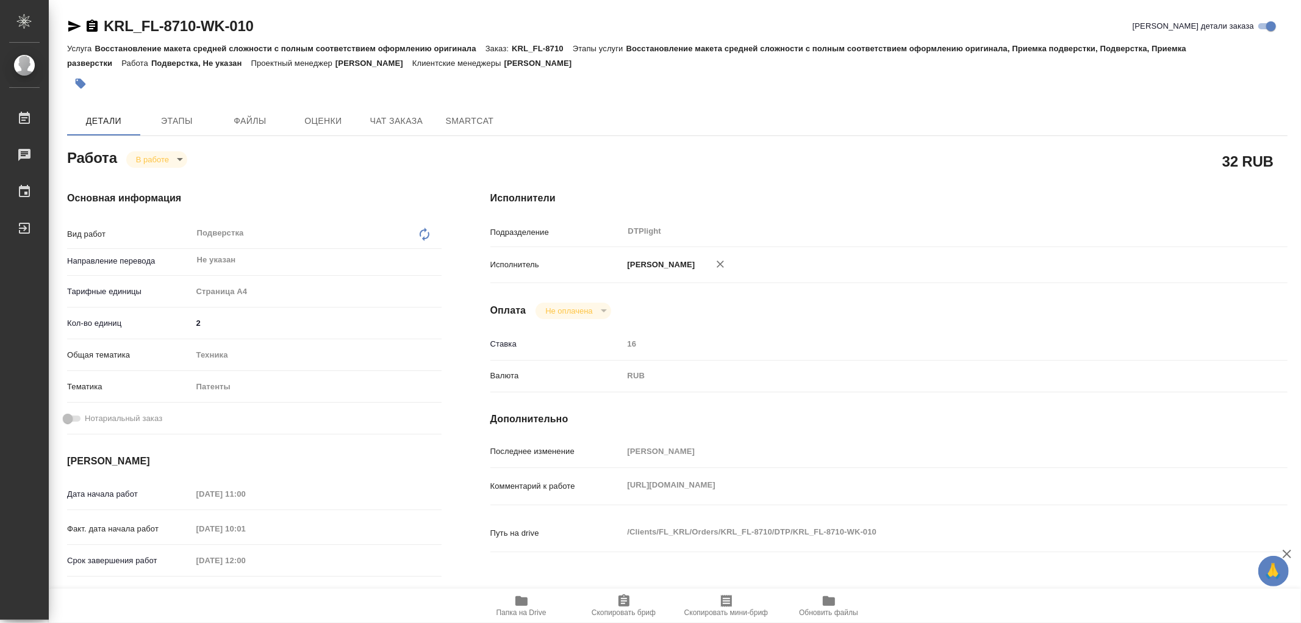
type textarea "x"
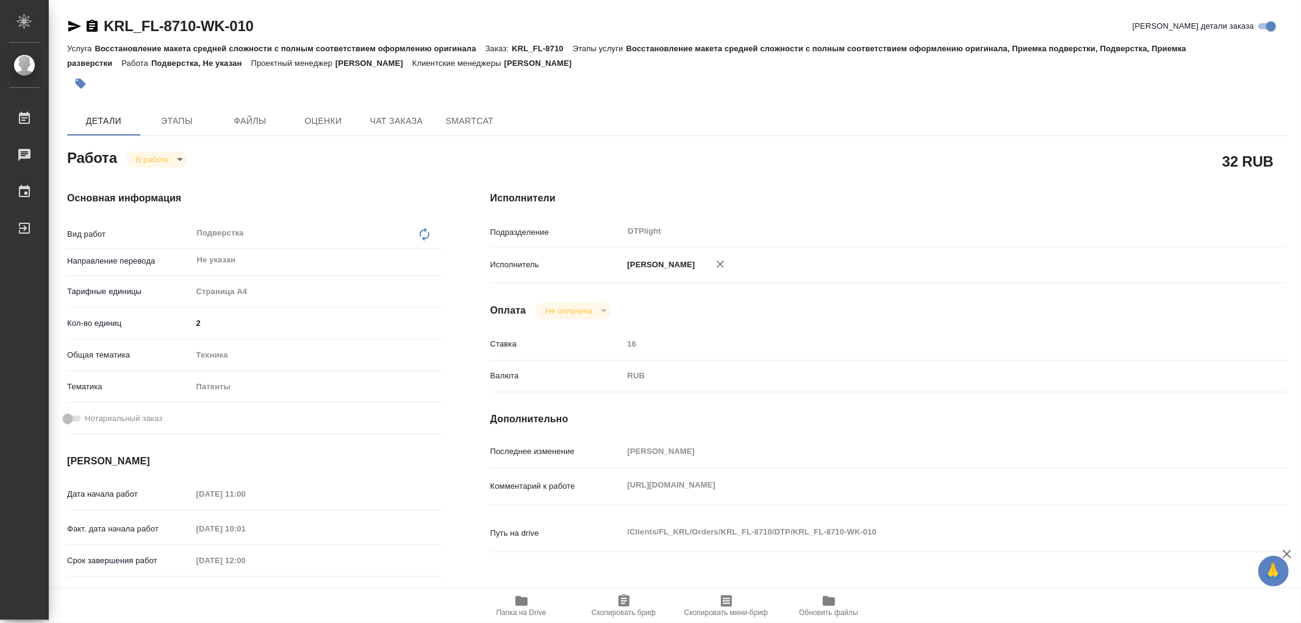
type textarea "x"
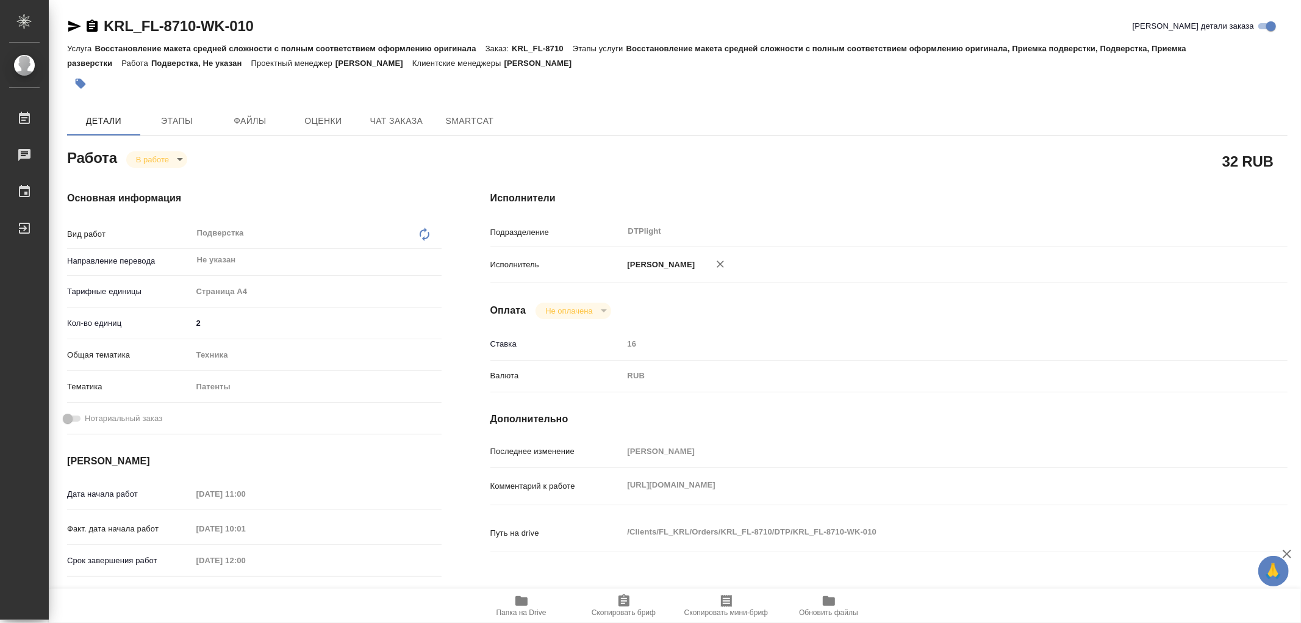
type textarea "x"
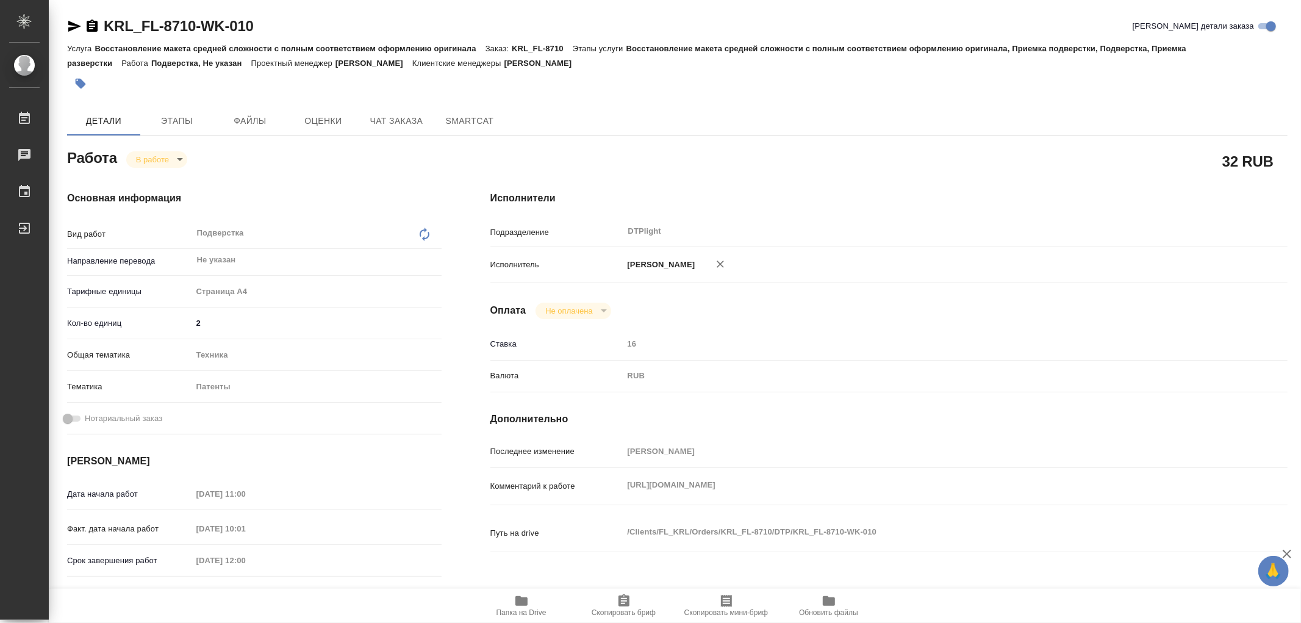
type textarea "x"
click at [521, 599] on icon "button" at bounding box center [521, 601] width 12 height 10
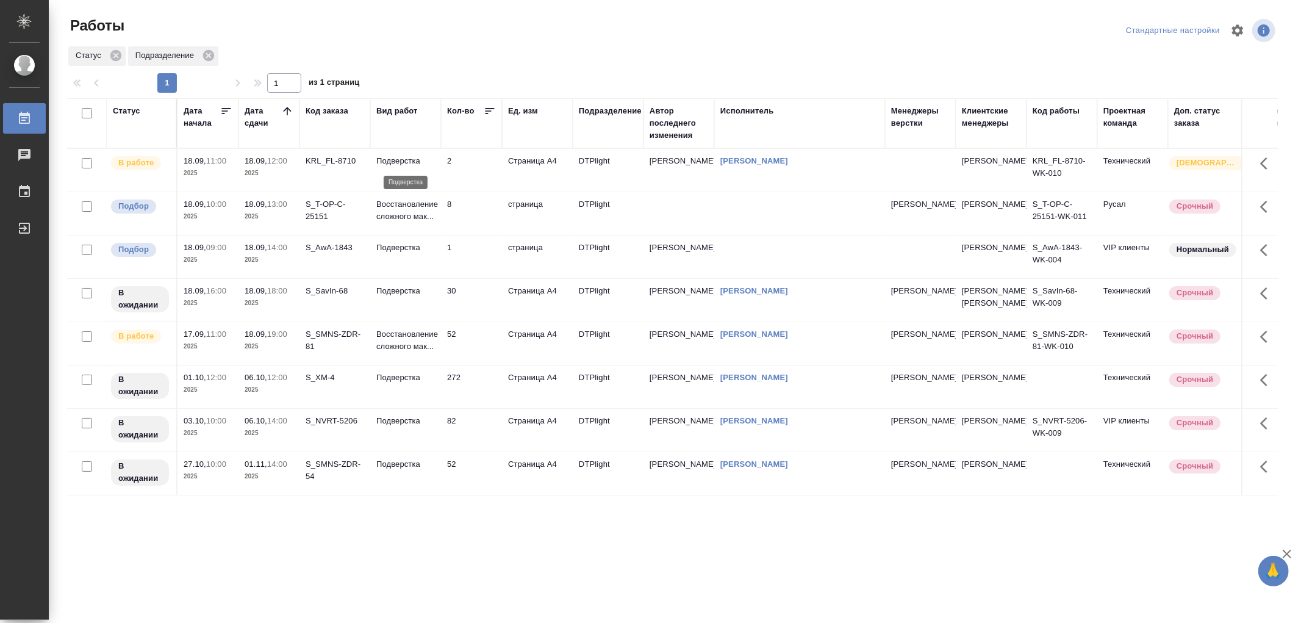
click at [401, 162] on p "Подверстка" at bounding box center [405, 161] width 59 height 12
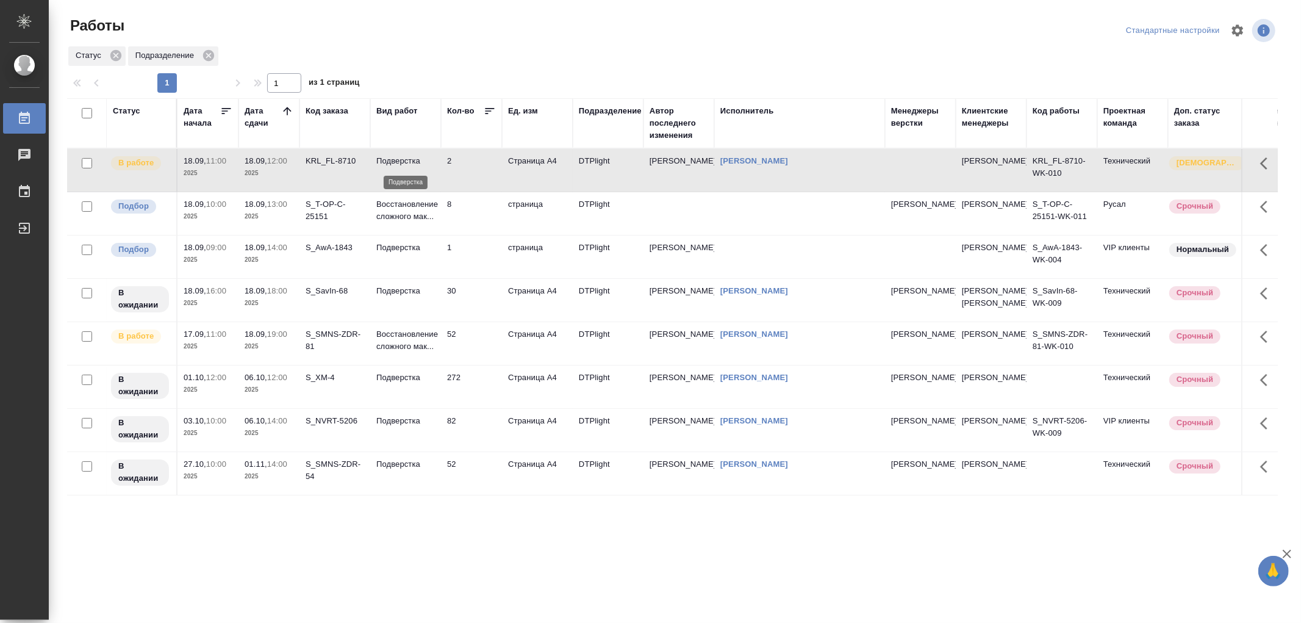
click at [401, 162] on p "Подверстка" at bounding box center [405, 161] width 59 height 12
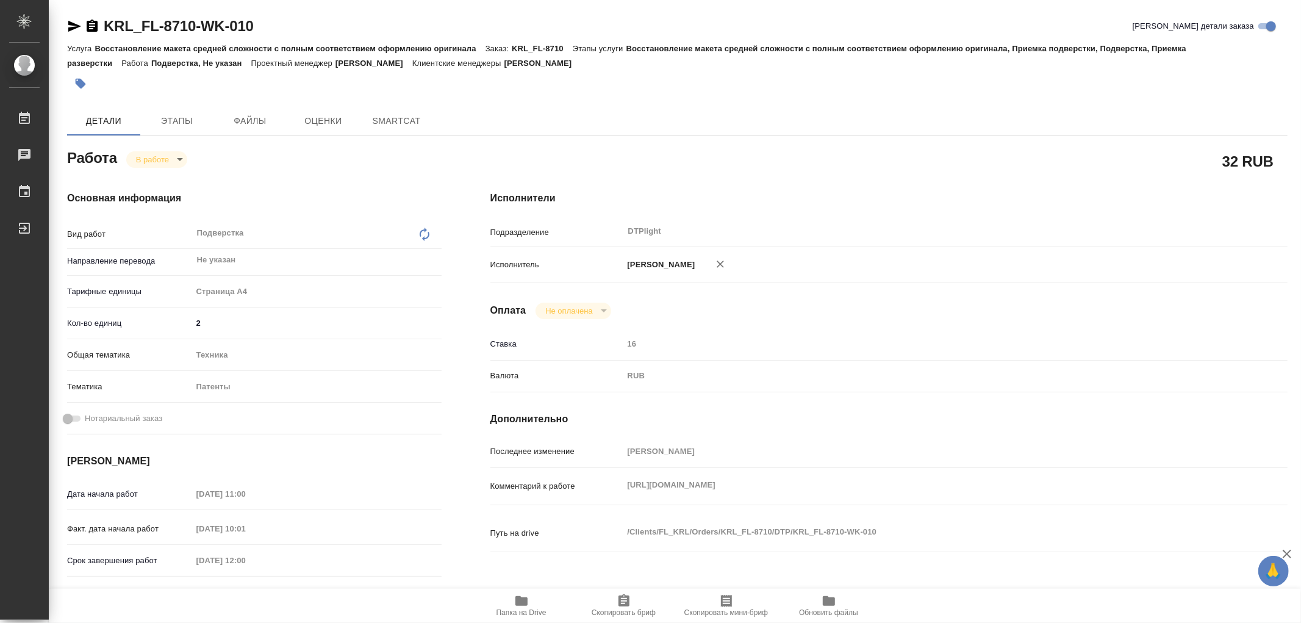
type textarea "x"
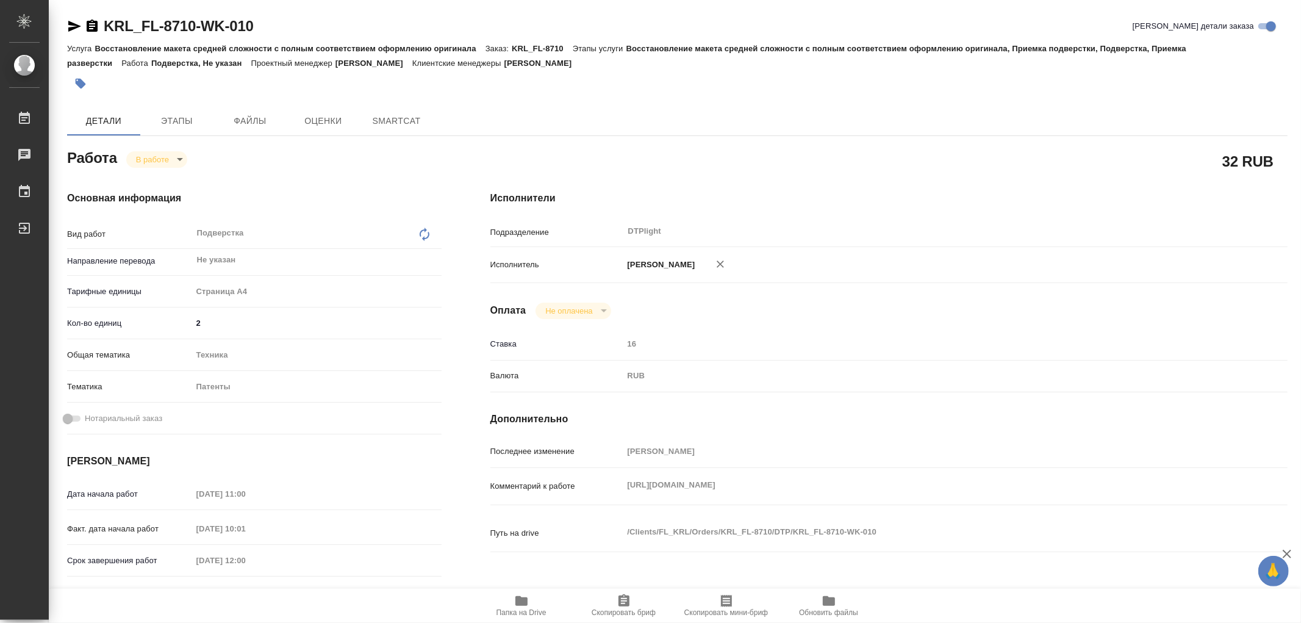
type textarea "x"
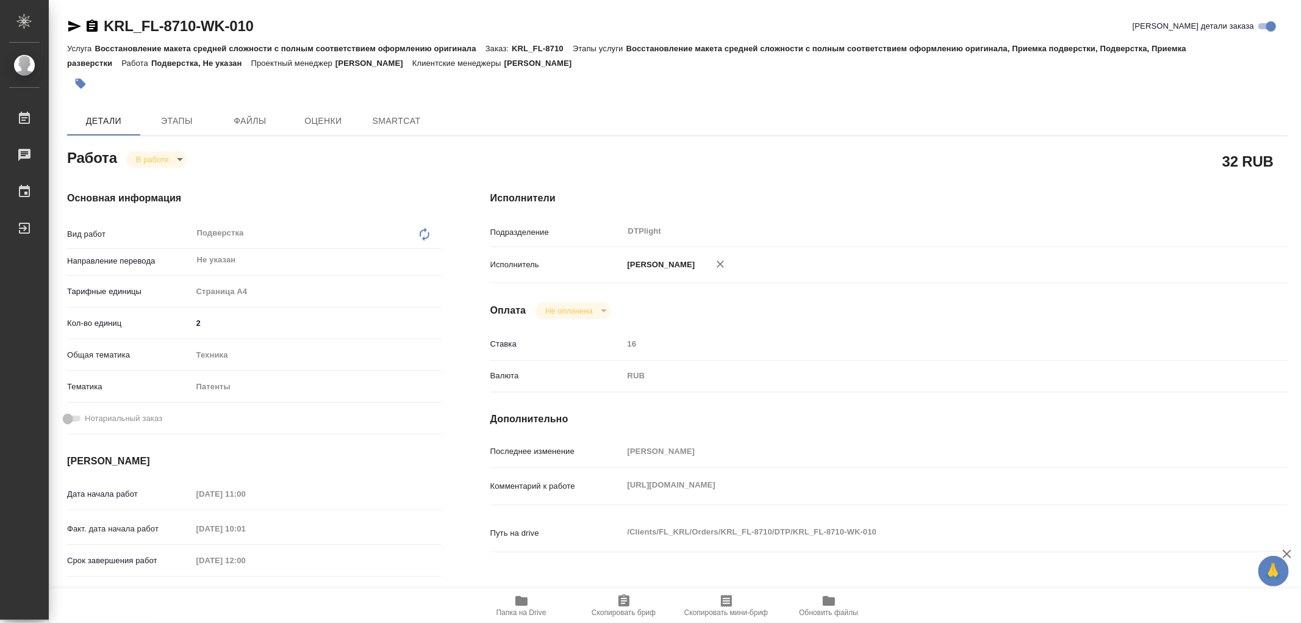
type textarea "x"
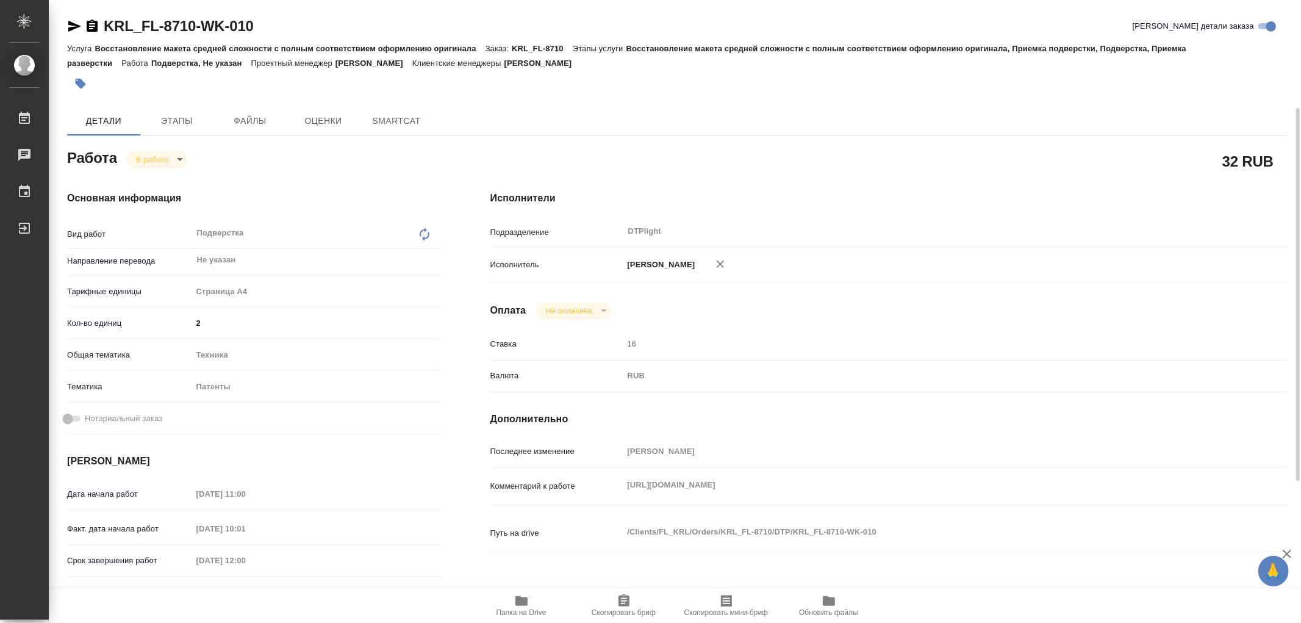
type textarea "x"
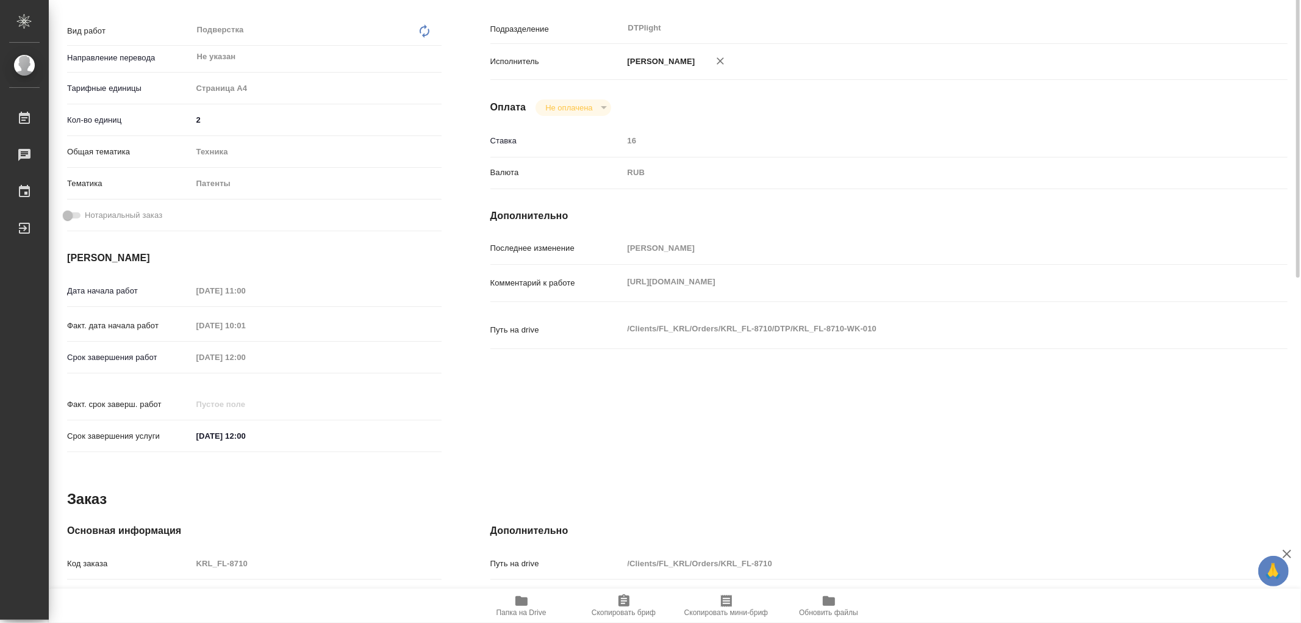
type textarea "x"
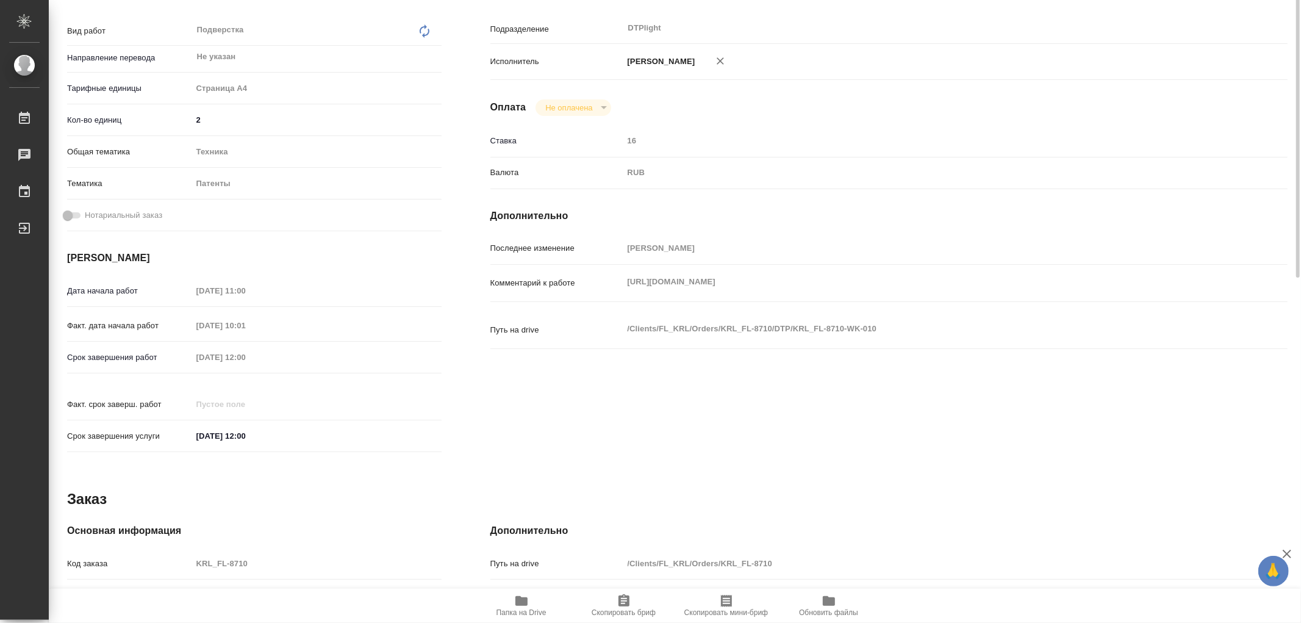
type textarea "x"
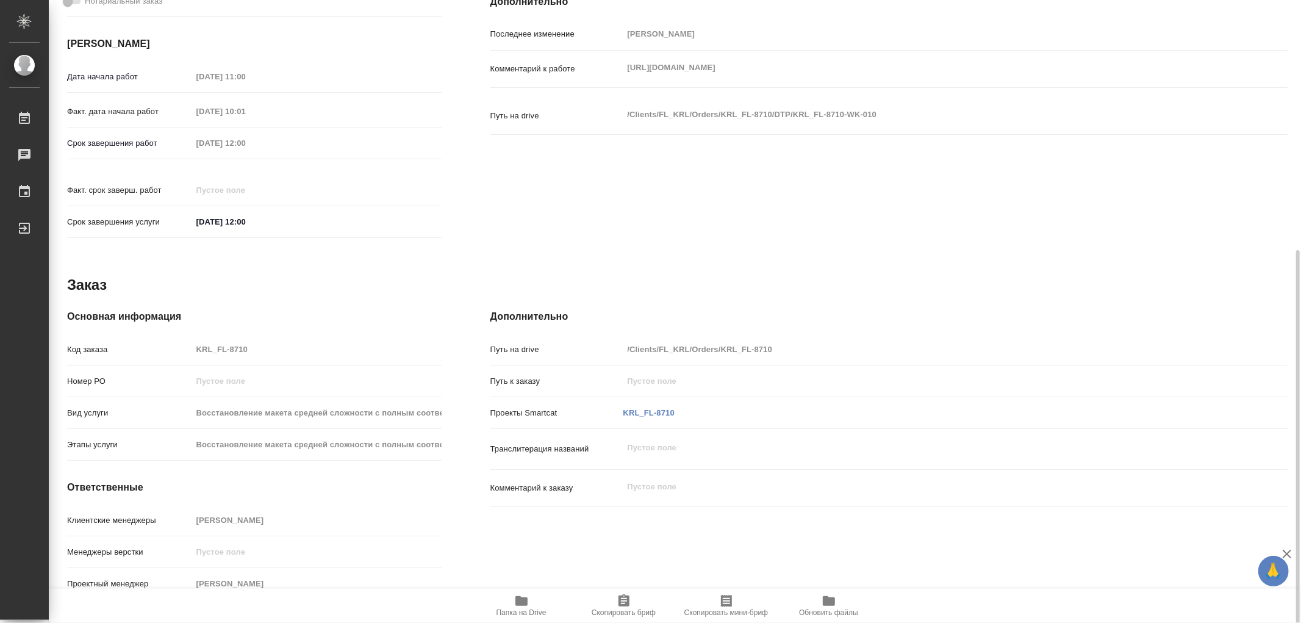
type textarea "x"
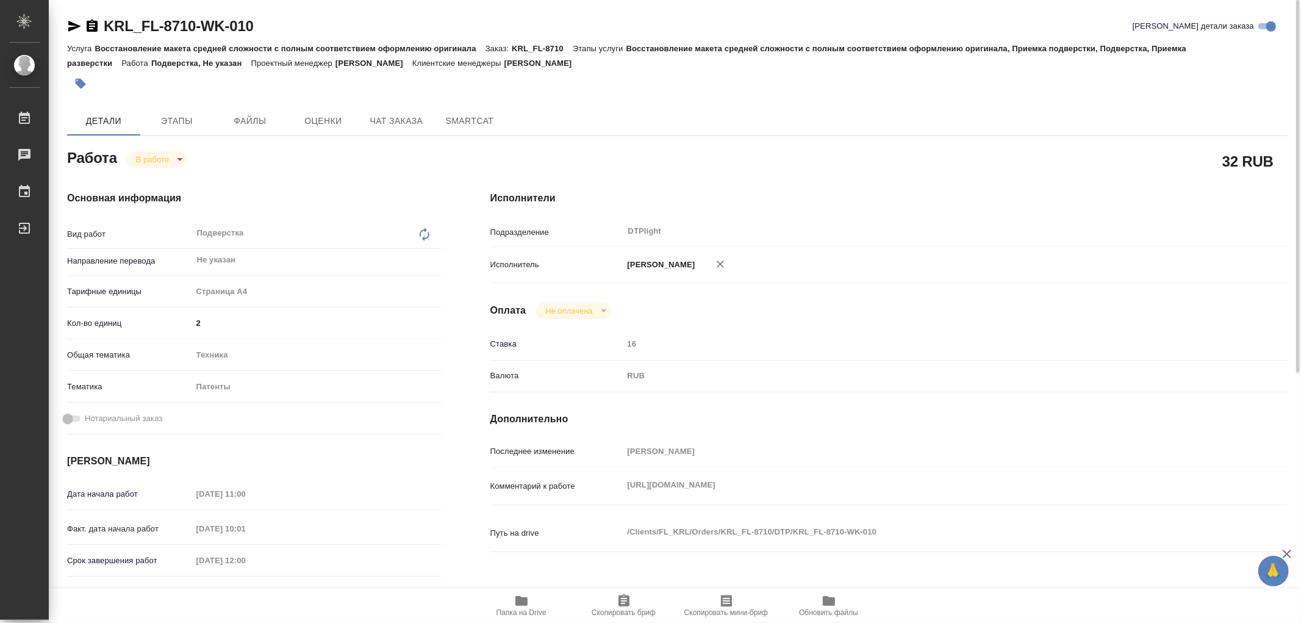
type textarea "x"
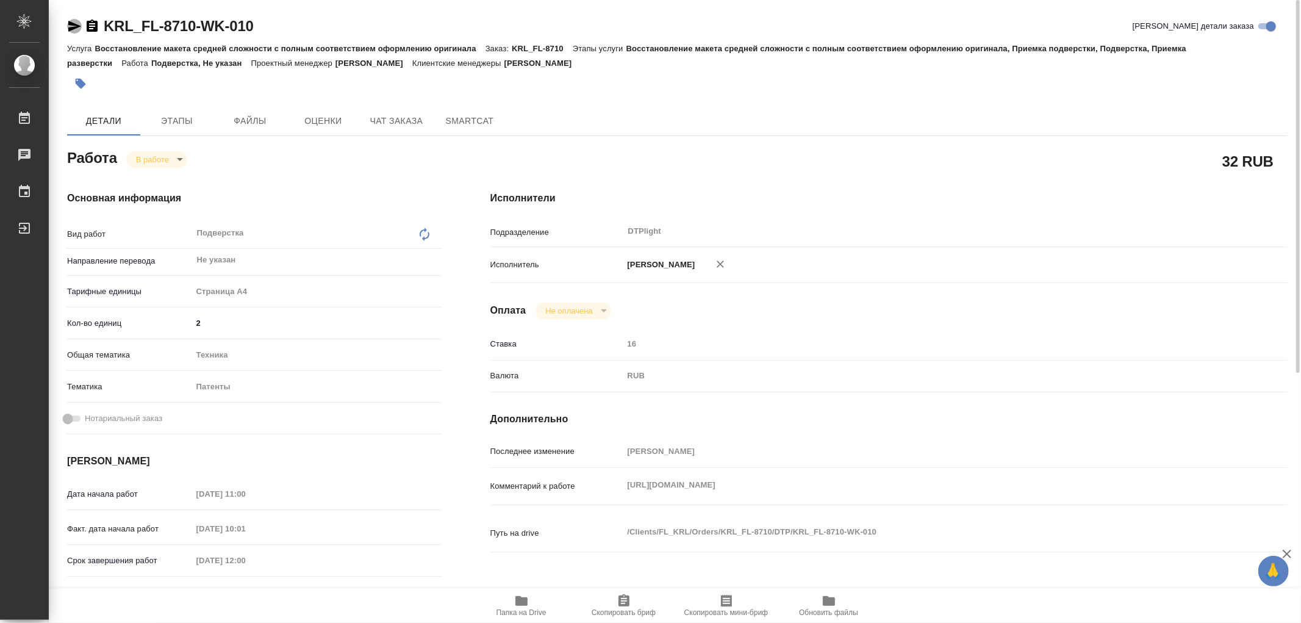
click at [71, 29] on icon "button" at bounding box center [74, 26] width 13 height 11
click at [520, 601] on icon "button" at bounding box center [521, 601] width 12 height 10
click at [521, 605] on icon "button" at bounding box center [521, 601] width 12 height 10
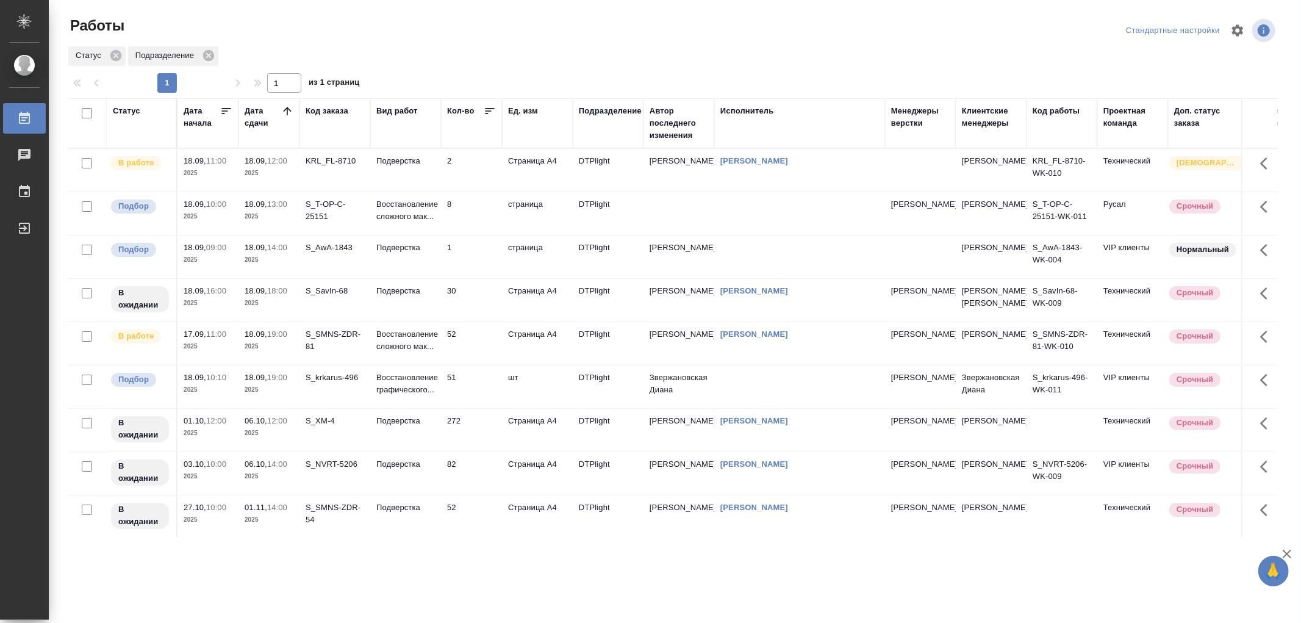
click at [406, 171] on td "Подверстка" at bounding box center [405, 170] width 71 height 43
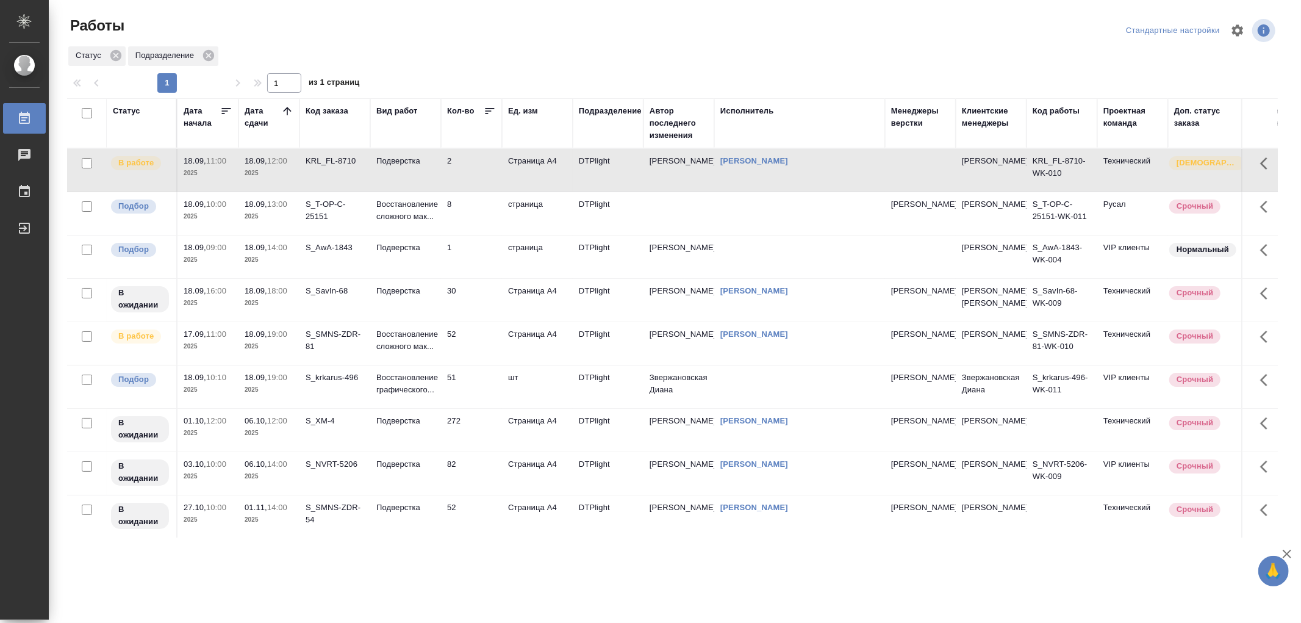
click at [406, 171] on td "Подверстка" at bounding box center [405, 170] width 71 height 43
click at [379, 214] on p "Восстановление сложного мак..." at bounding box center [405, 210] width 59 height 24
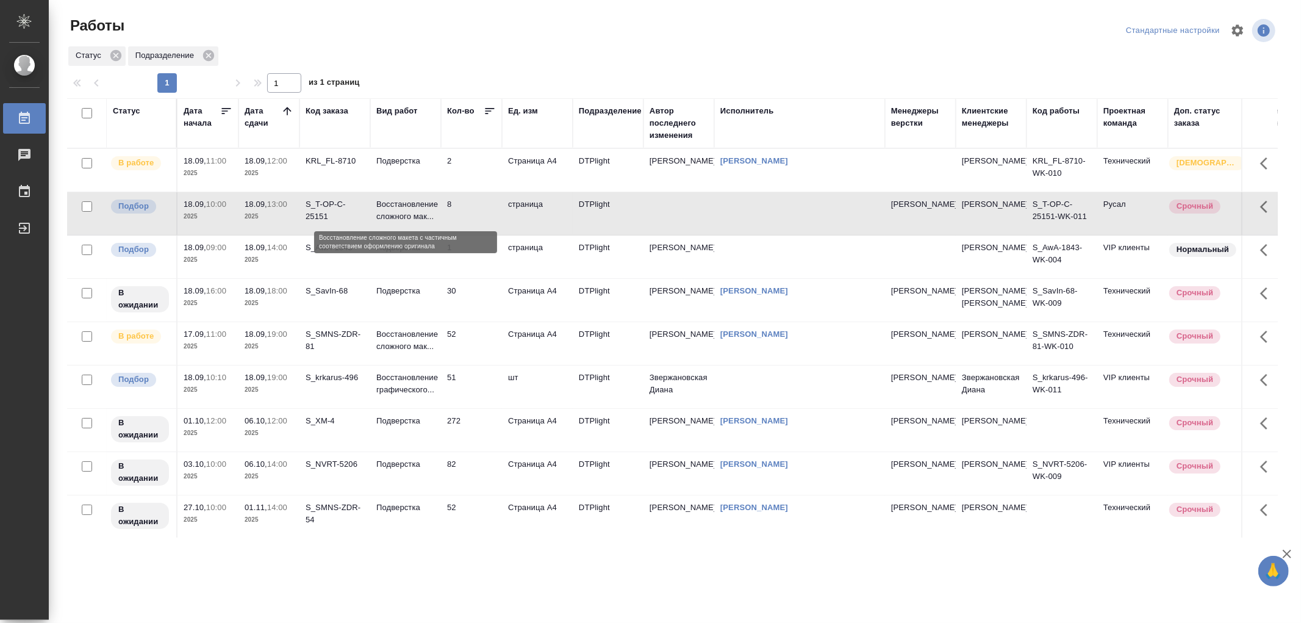
click at [379, 214] on p "Восстановление сложного мак..." at bounding box center [405, 210] width 59 height 24
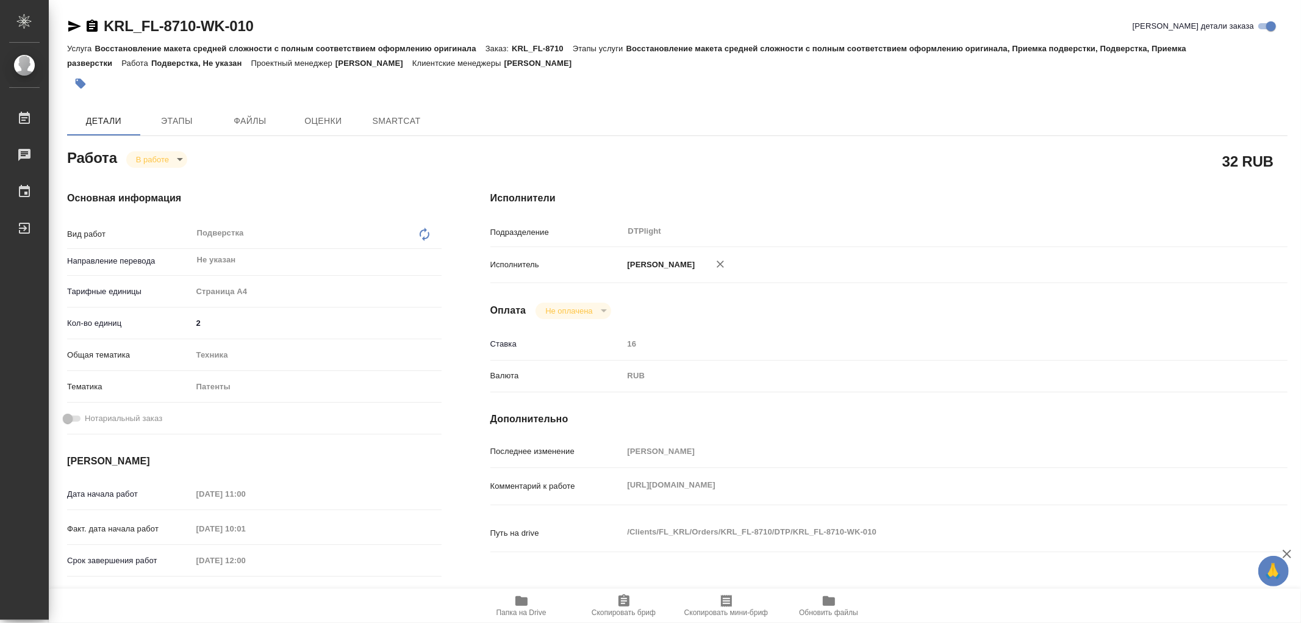
type textarea "x"
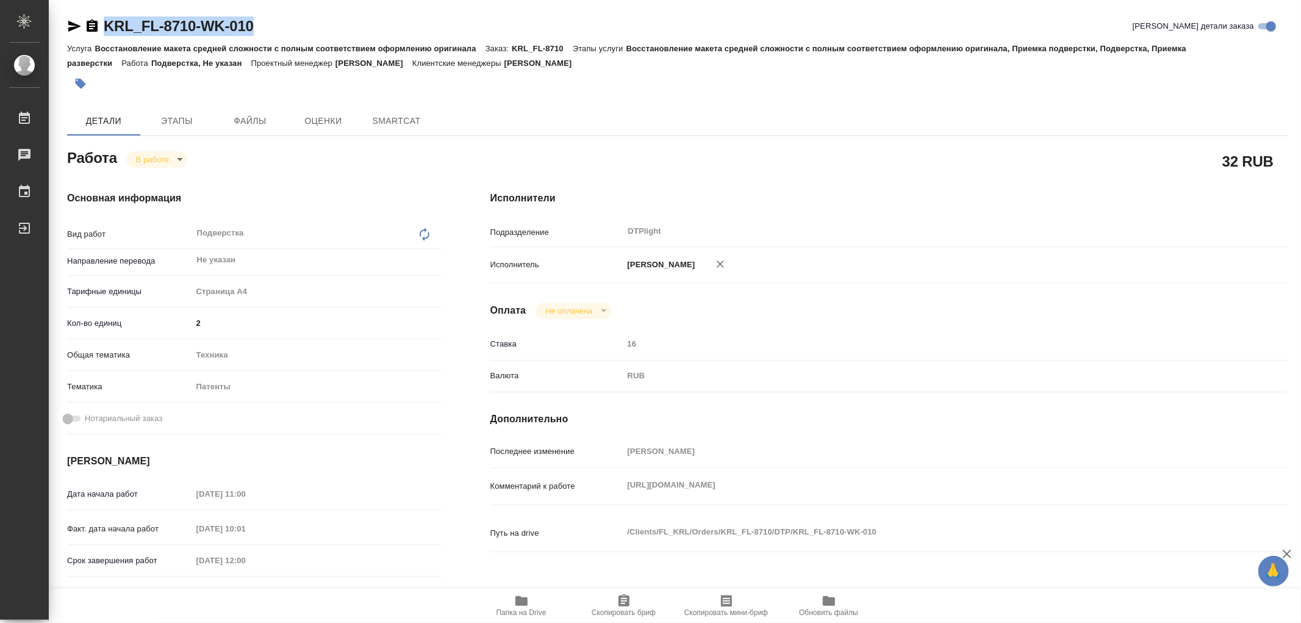
type textarea "x"
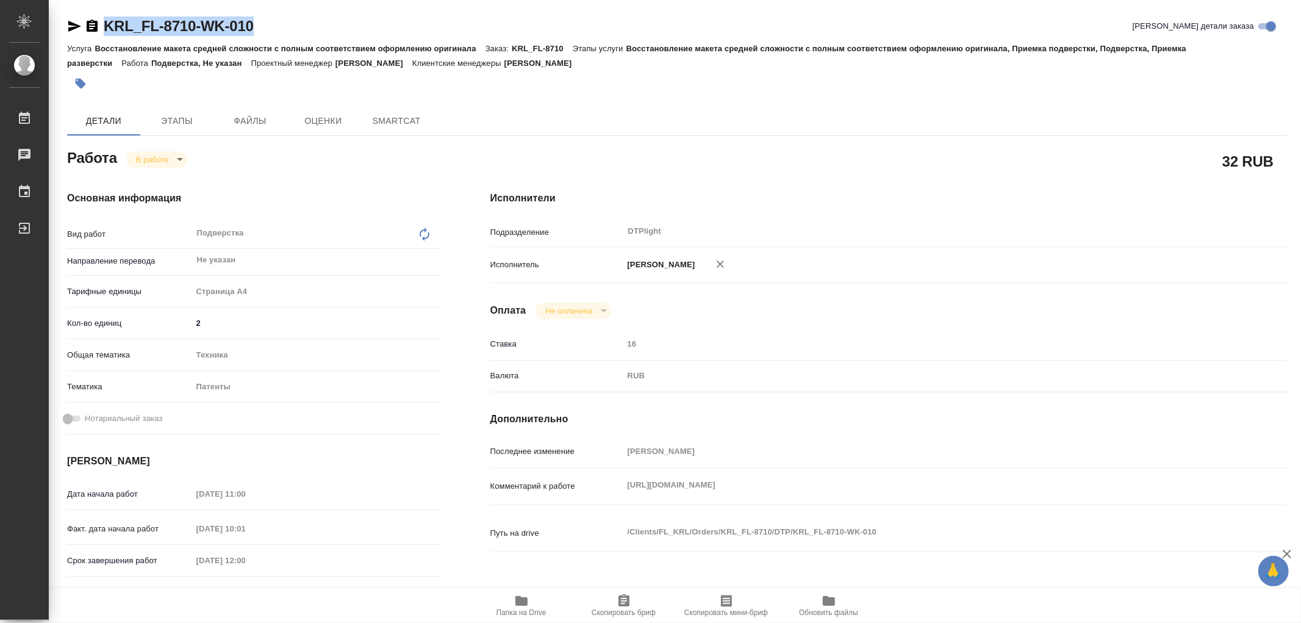
type textarea "x"
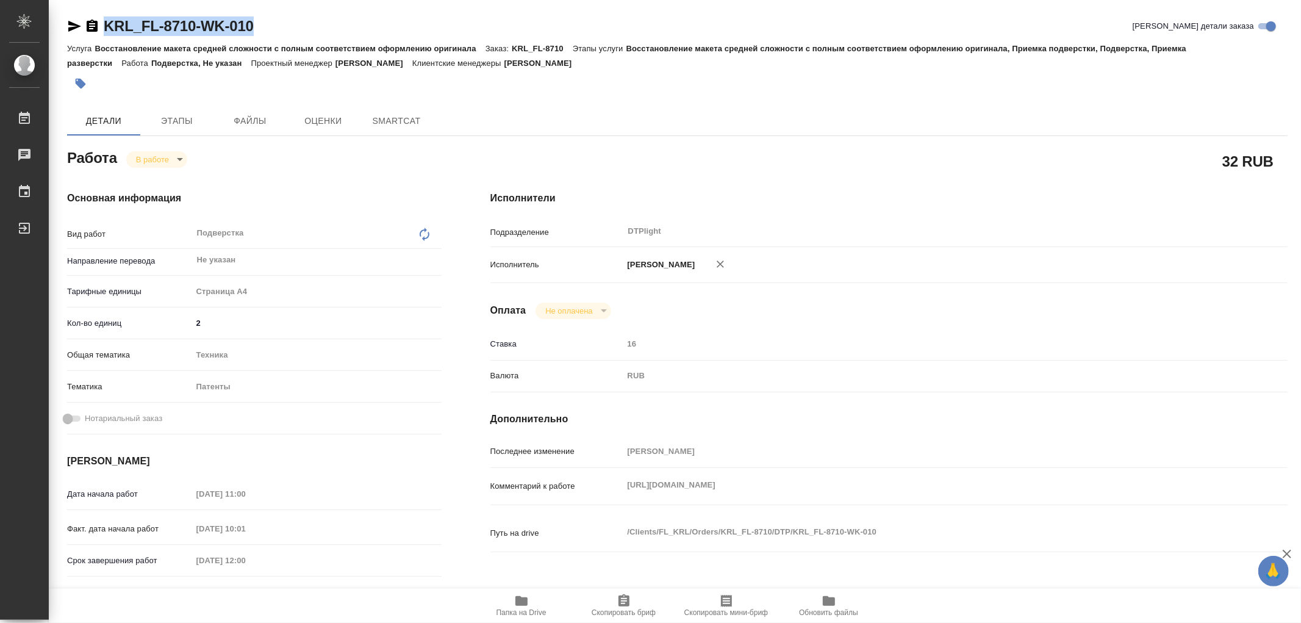
drag, startPoint x: 249, startPoint y: 32, endPoint x: 82, endPoint y: 19, distance: 167.0
click at [82, 19] on div "KRL_FL-8710-WK-010 Кратко детали заказа" at bounding box center [677, 26] width 1220 height 20
type textarea "x"
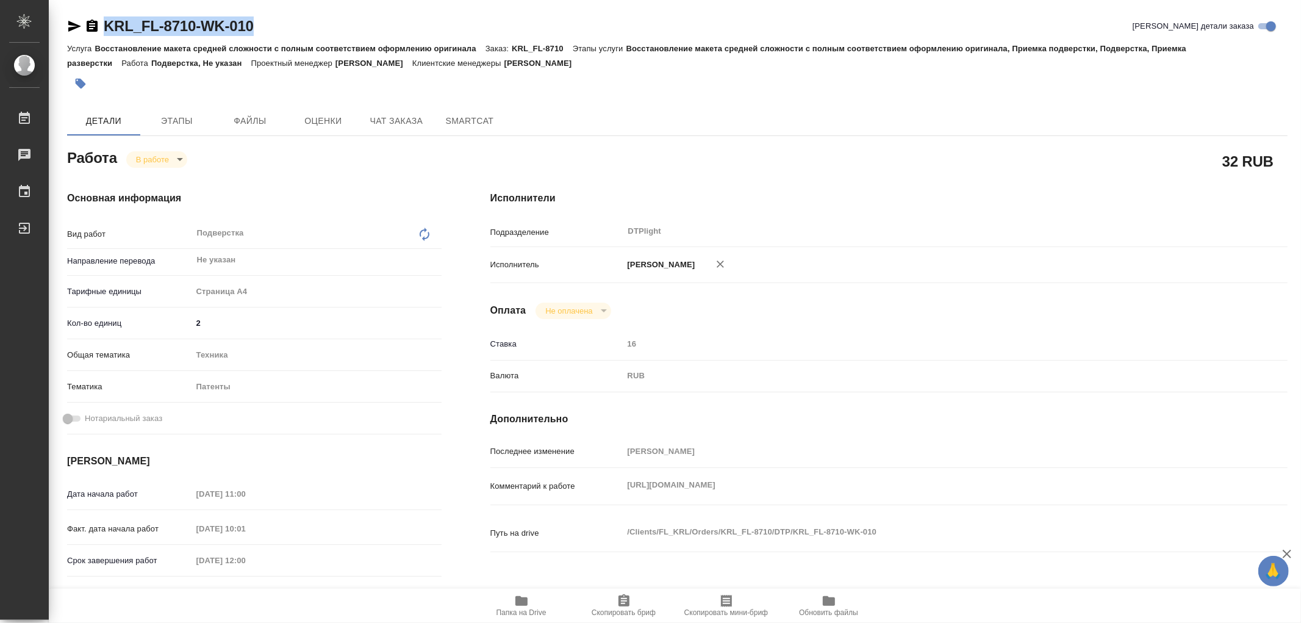
type textarea "x"
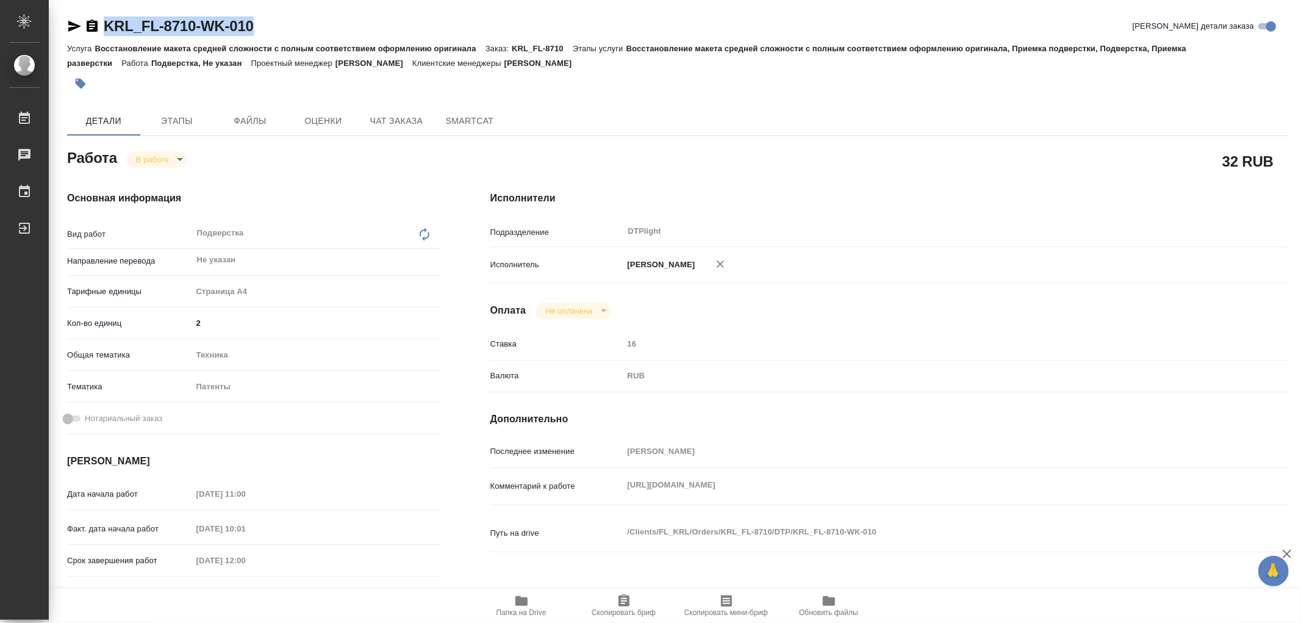
type textarea "x"
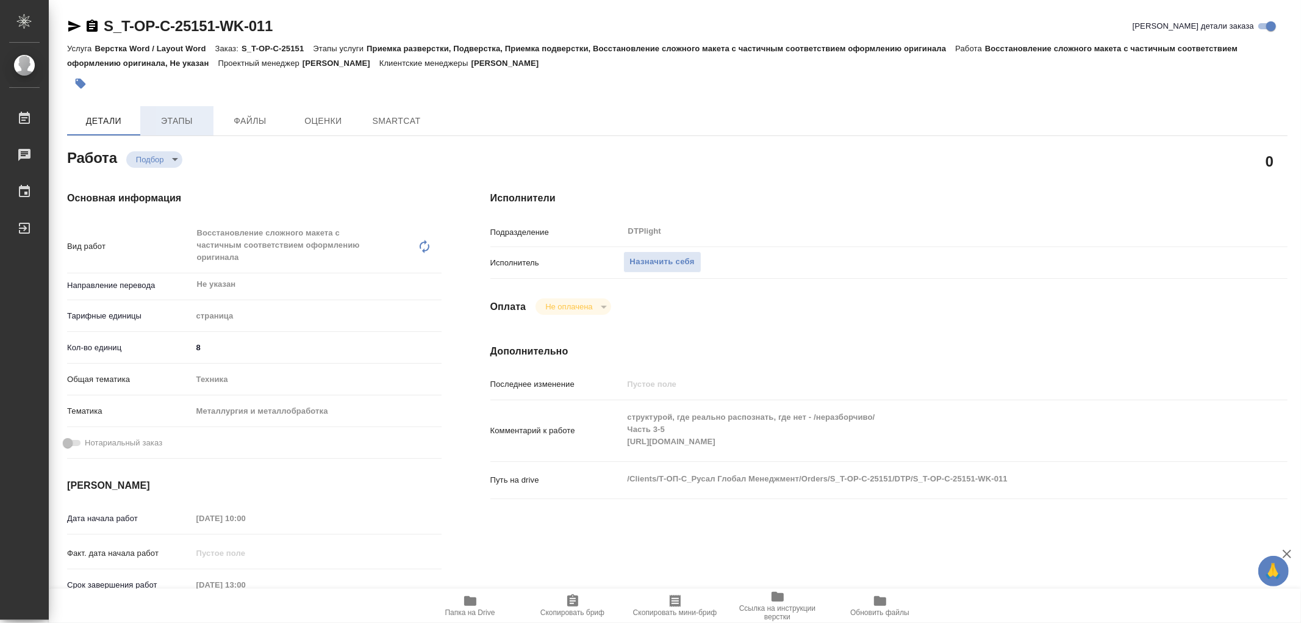
type textarea "x"
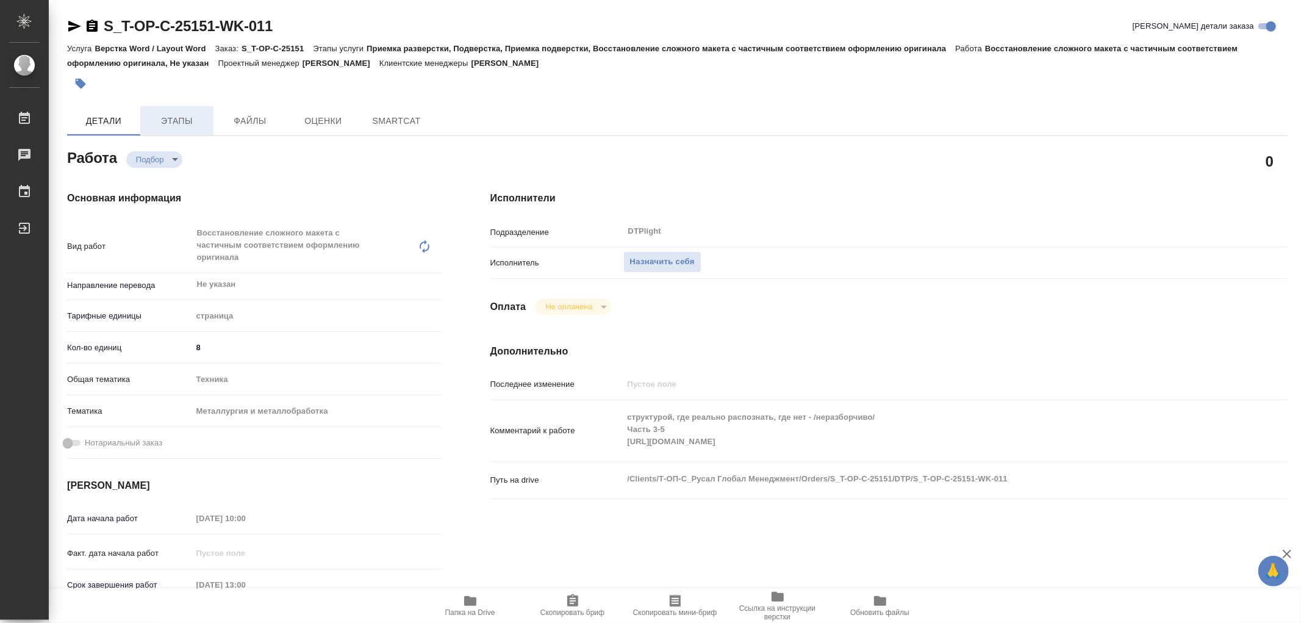
type textarea "x"
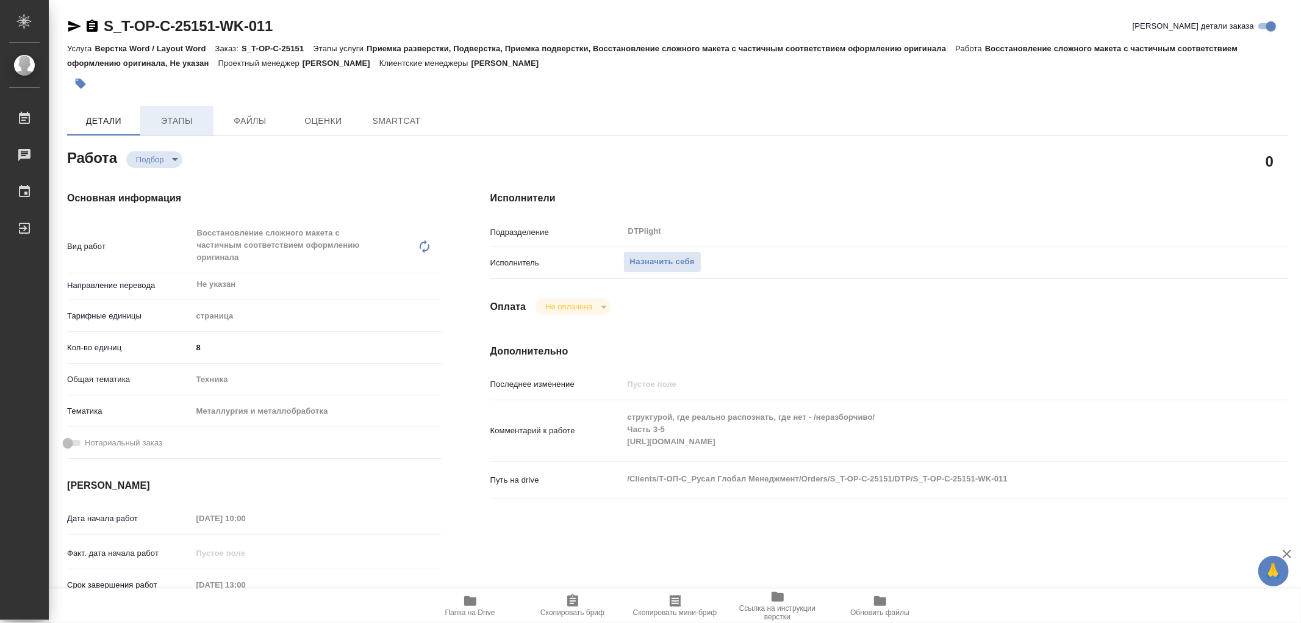
type textarea "x"
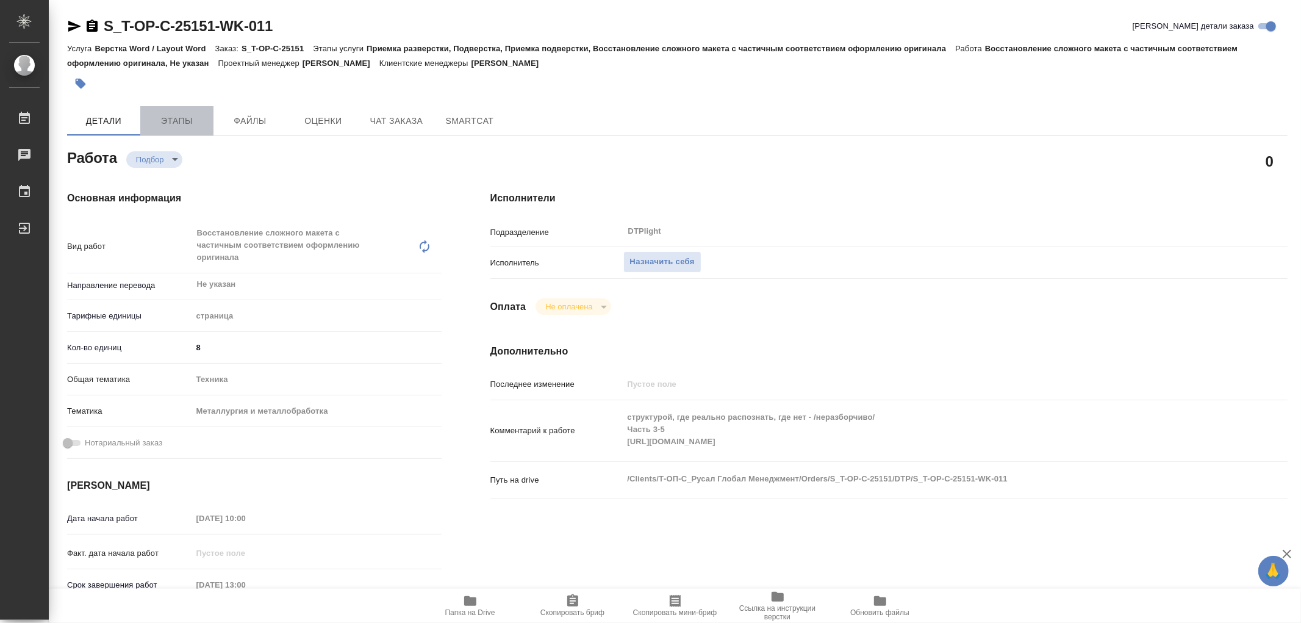
click at [176, 119] on span "Этапы" at bounding box center [177, 120] width 59 height 15
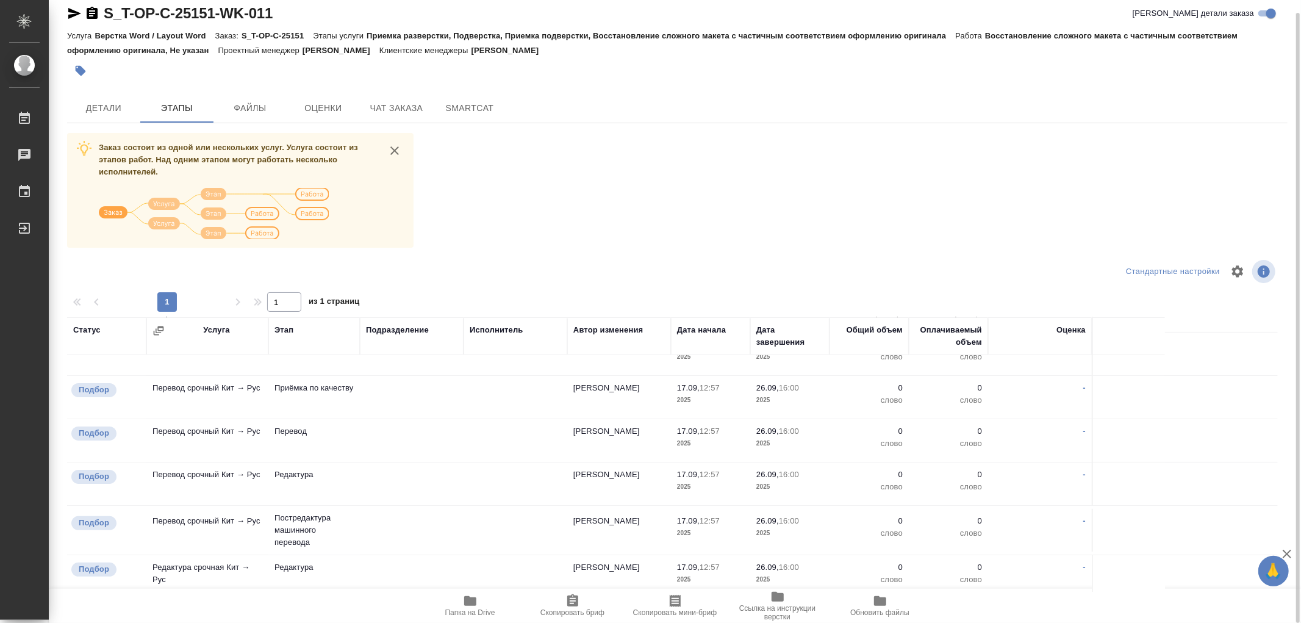
scroll to position [309, 0]
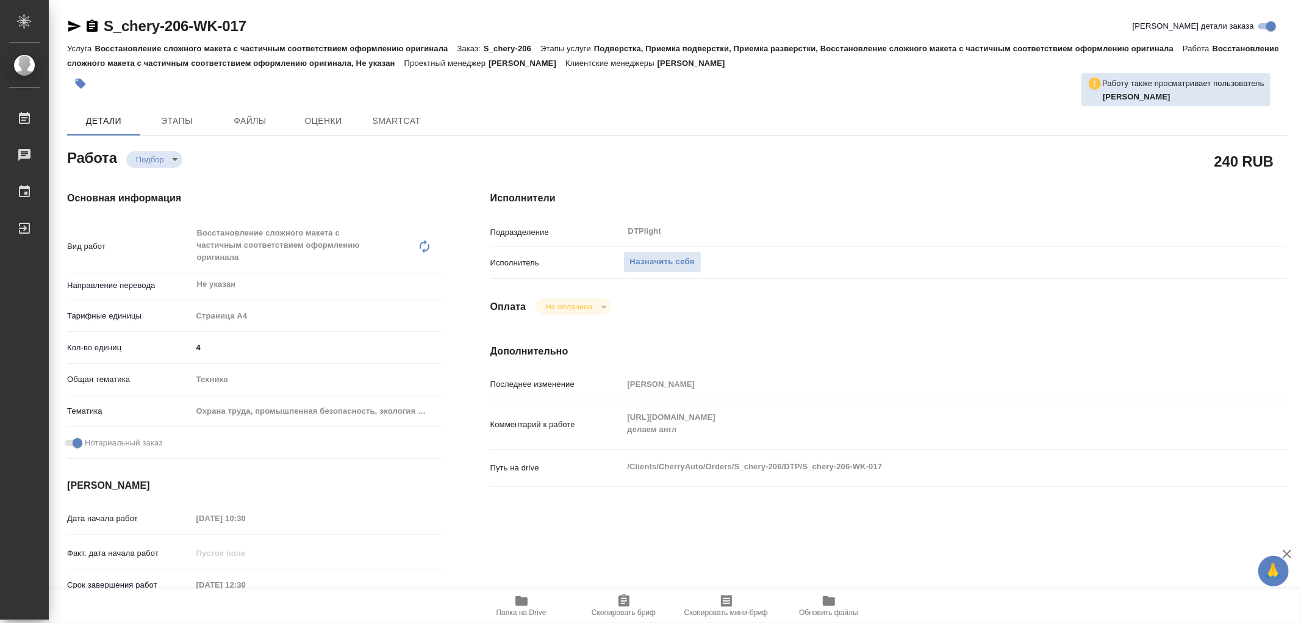
type textarea "x"
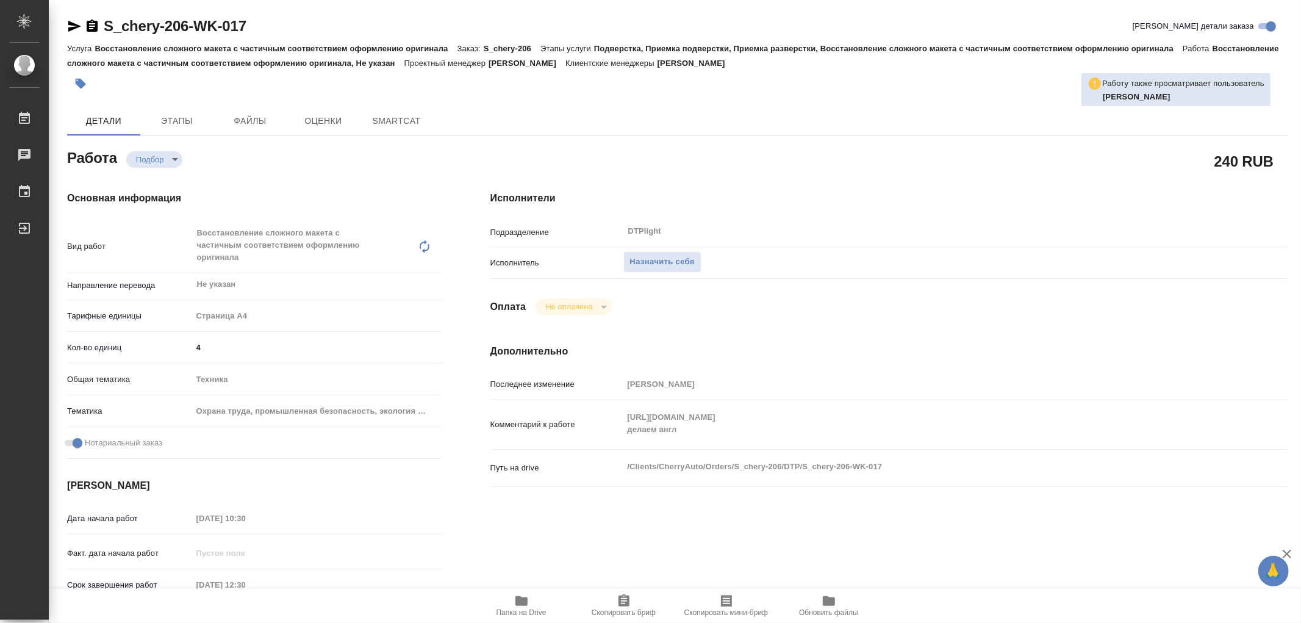
type textarea "x"
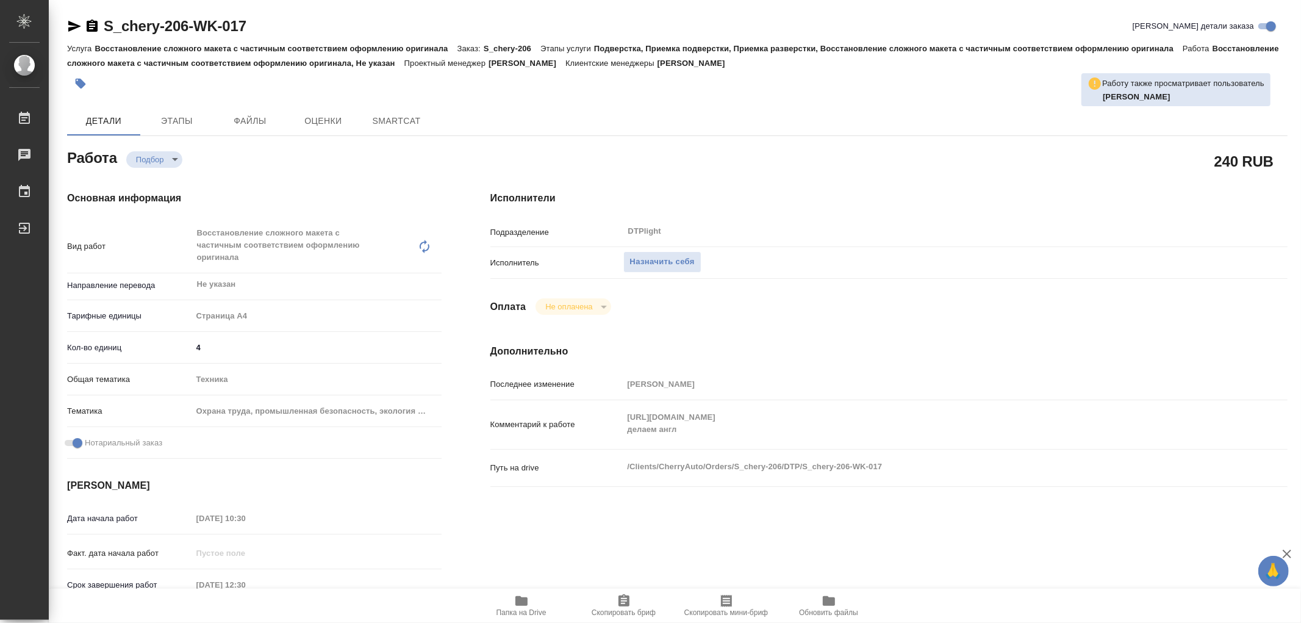
type textarea "x"
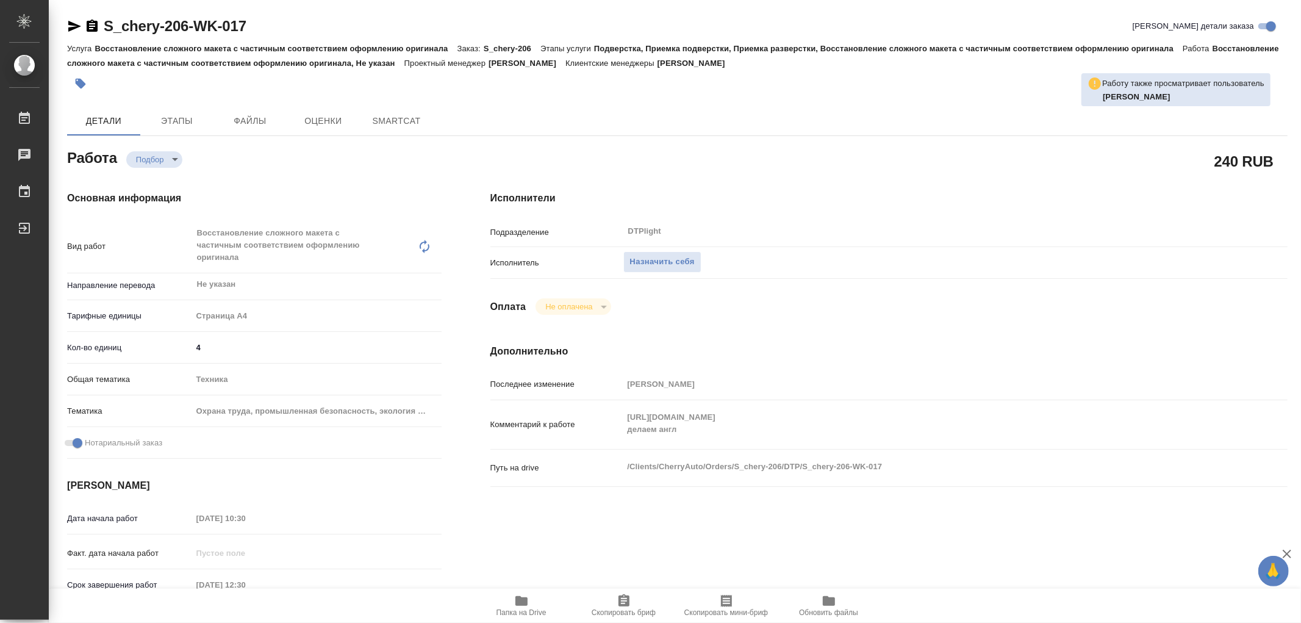
type textarea "x"
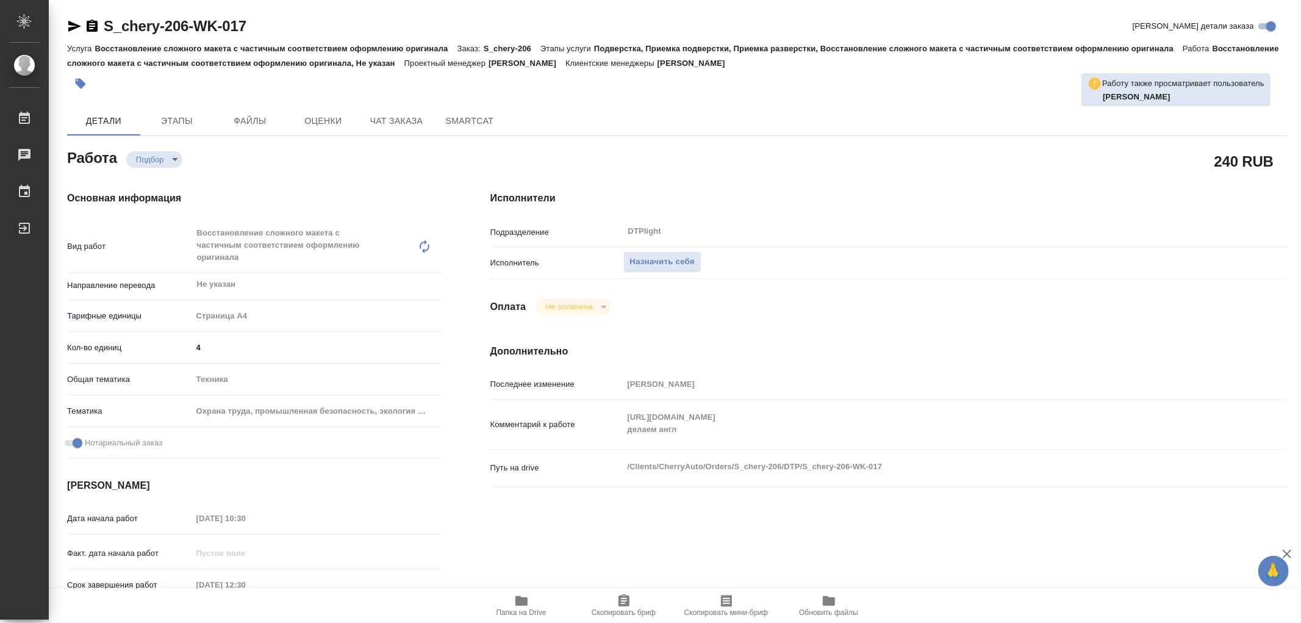
click at [592, 419] on p "Комментарий к работе" at bounding box center [556, 424] width 133 height 12
type textarea "x"
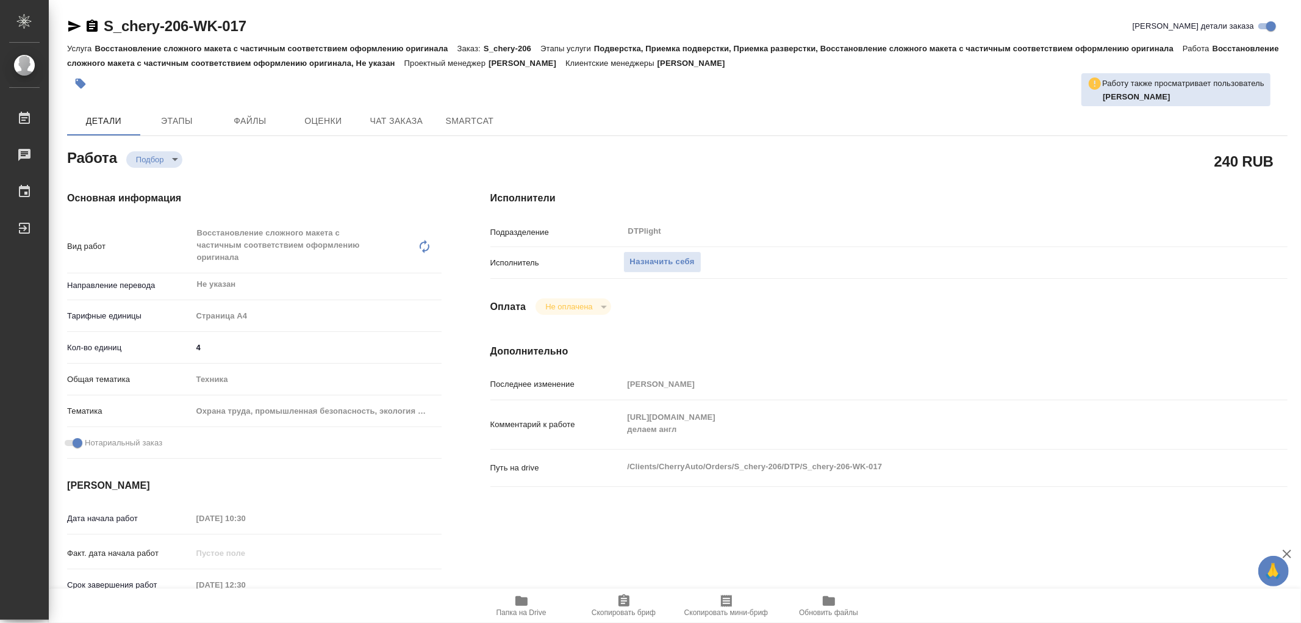
type textarea "x"
click at [785, 411] on div "Комментарий к работе https://drive.awatera.com/apps/files/files/10396316?dir=/S…" at bounding box center [888, 424] width 797 height 39
type textarea "x"
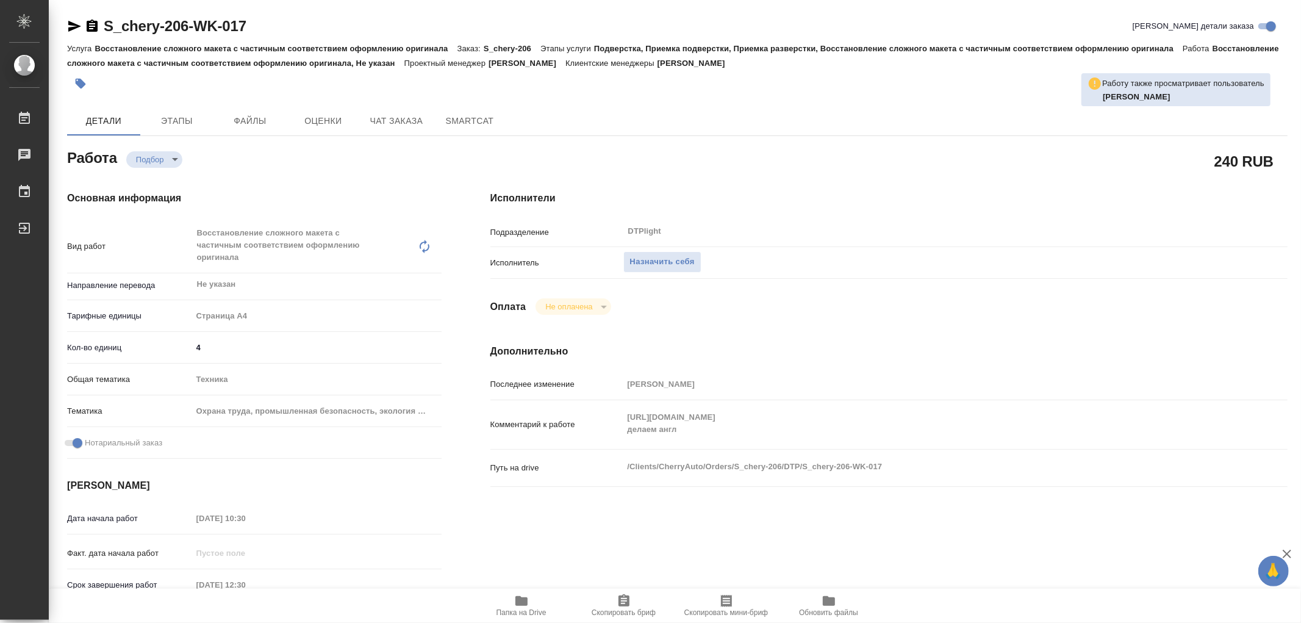
type textarea "x"
click at [517, 595] on icon "button" at bounding box center [521, 600] width 15 height 15
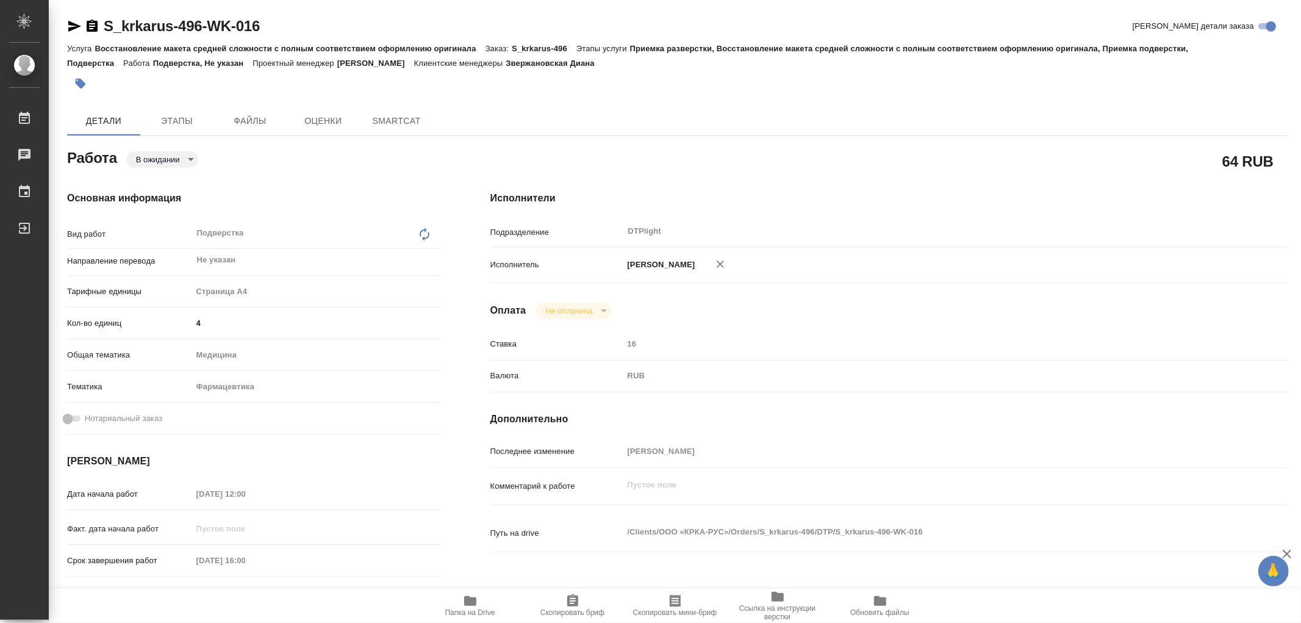
type textarea "x"
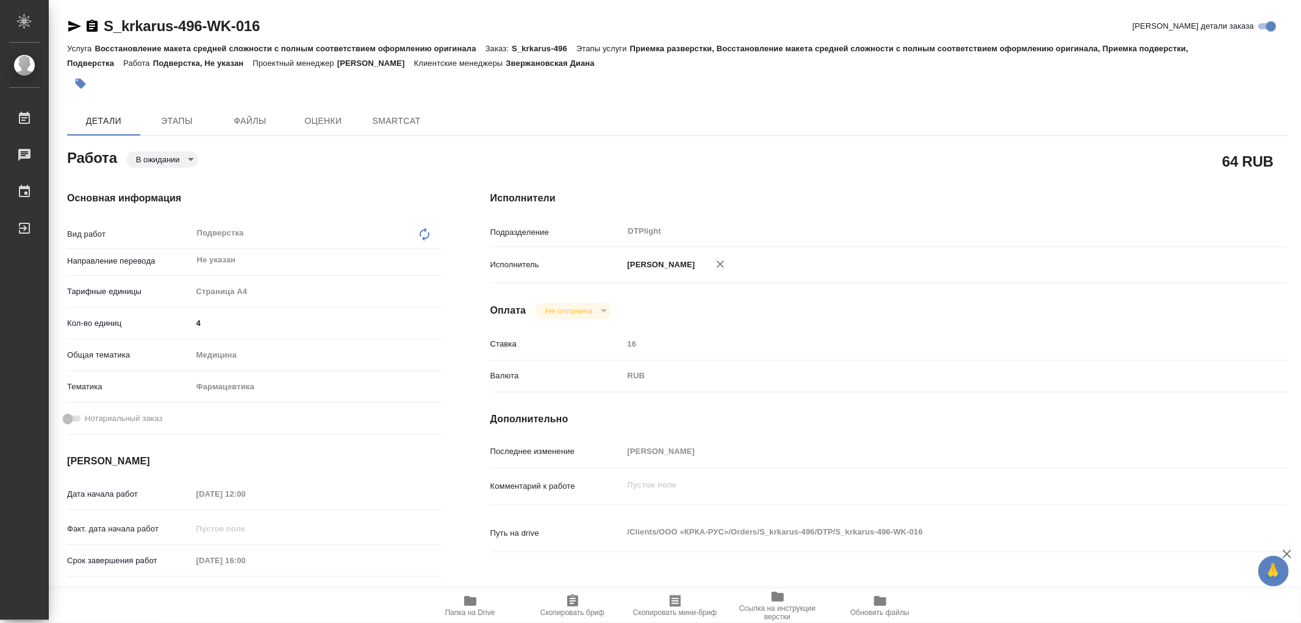
type textarea "x"
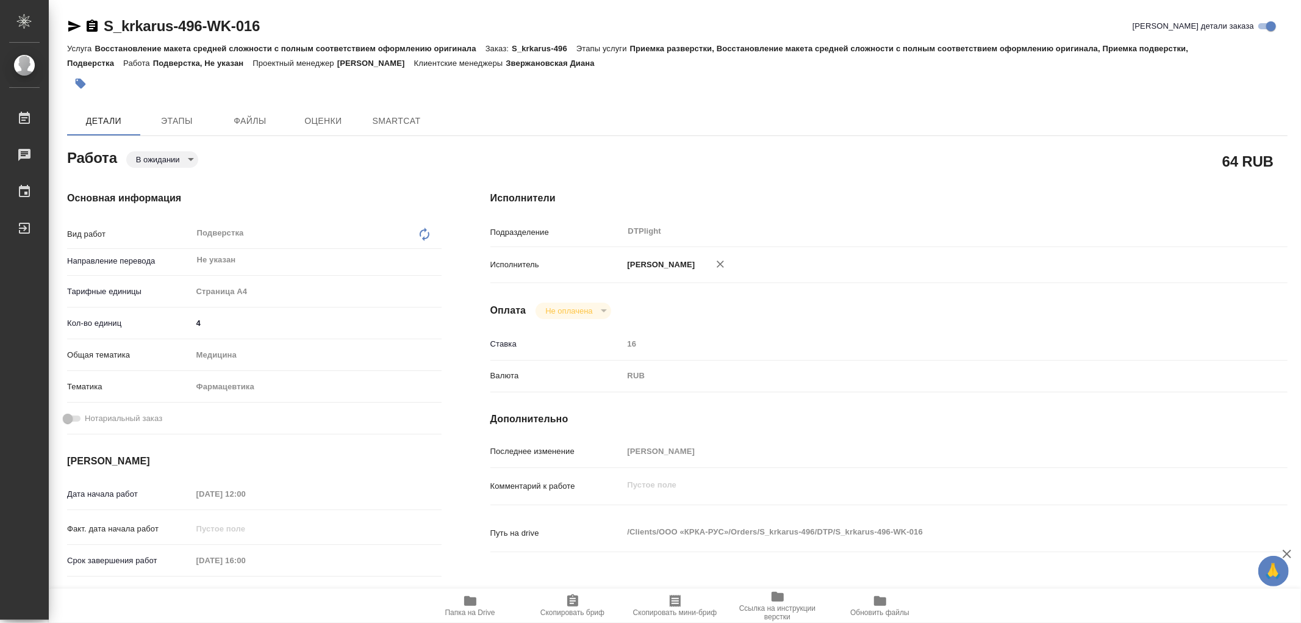
type textarea "x"
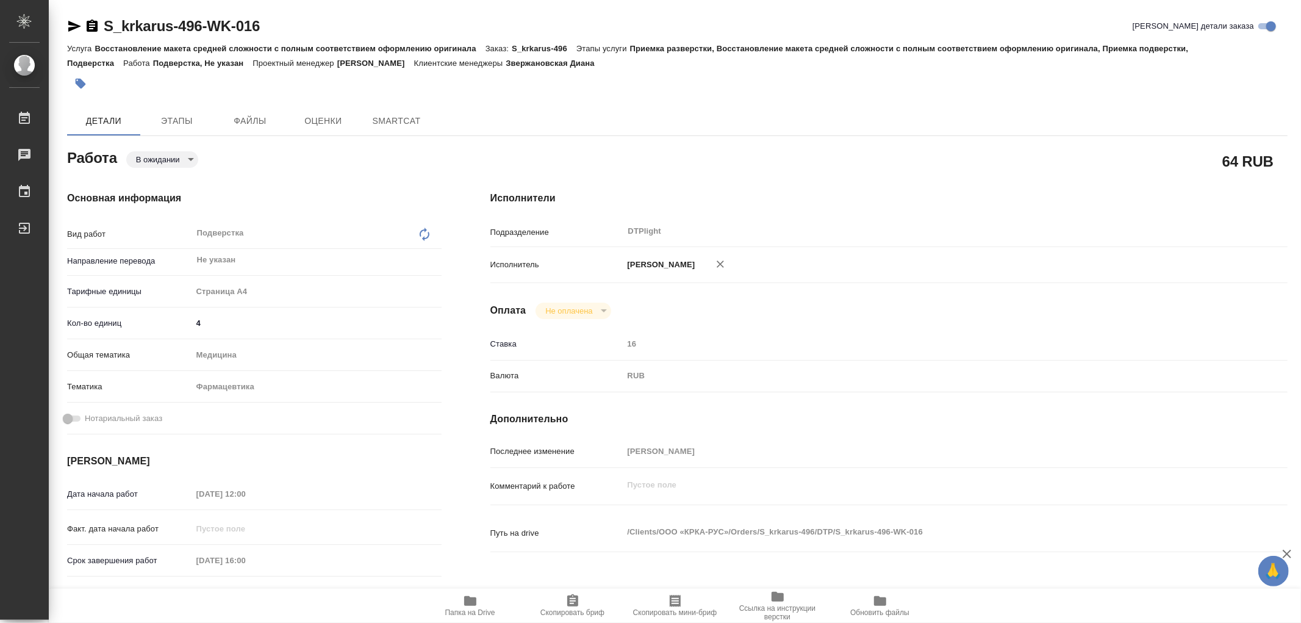
type textarea "x"
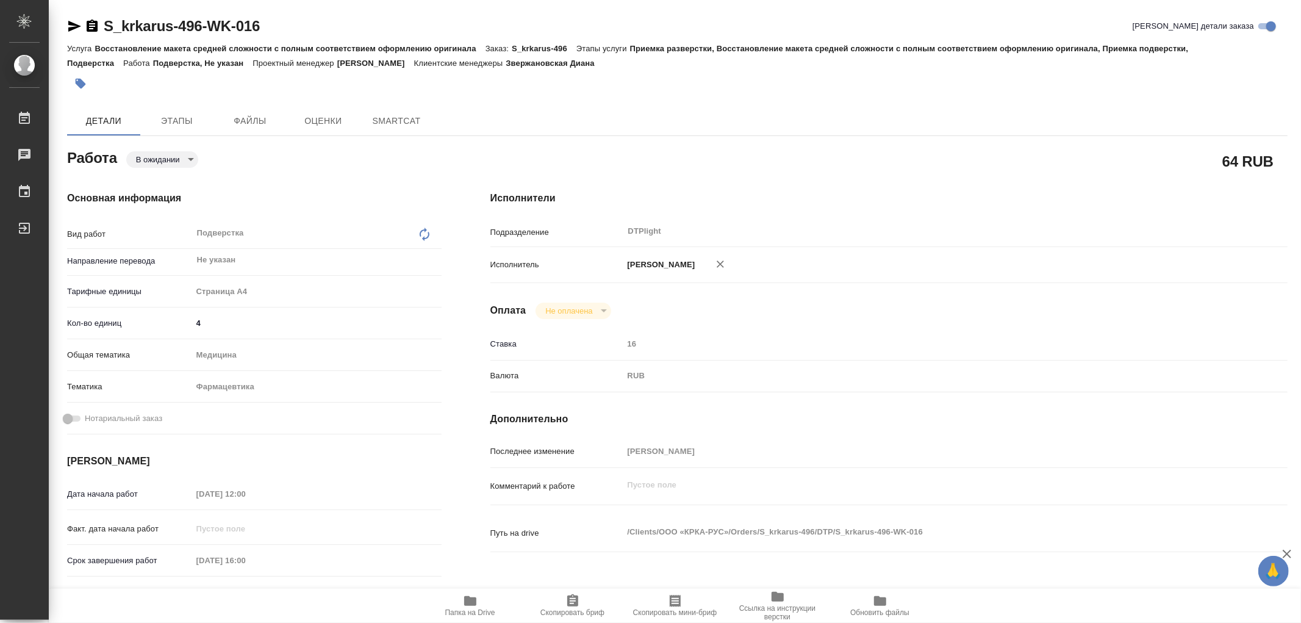
type textarea "x"
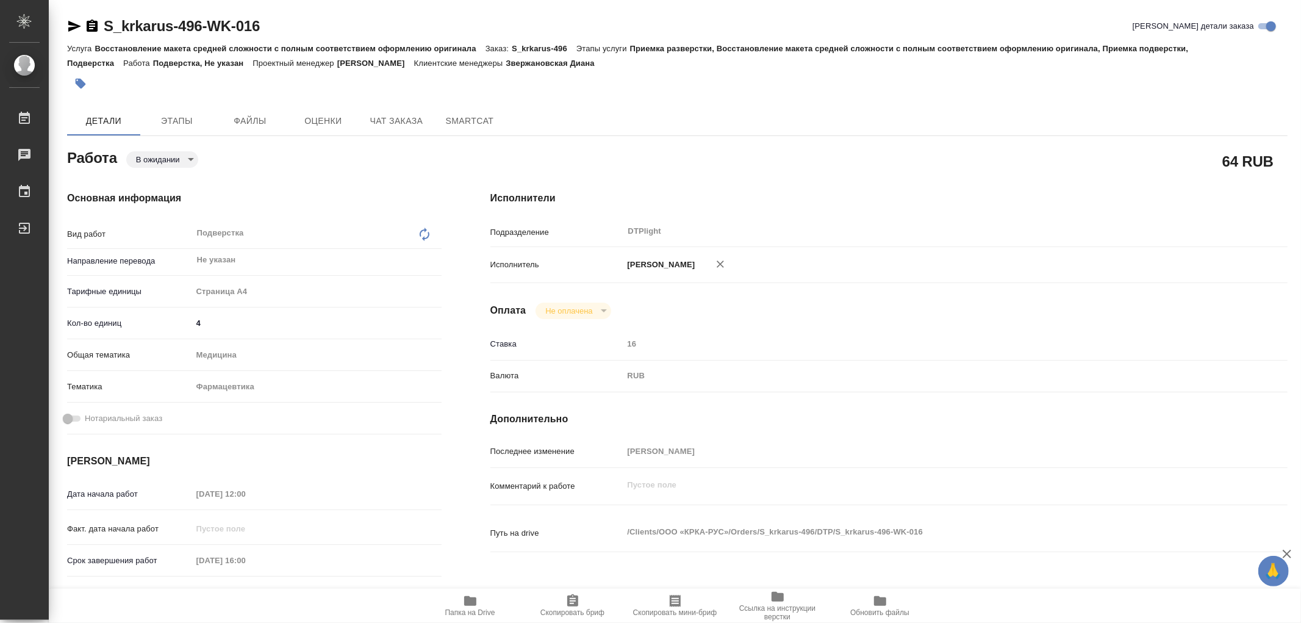
type textarea "x"
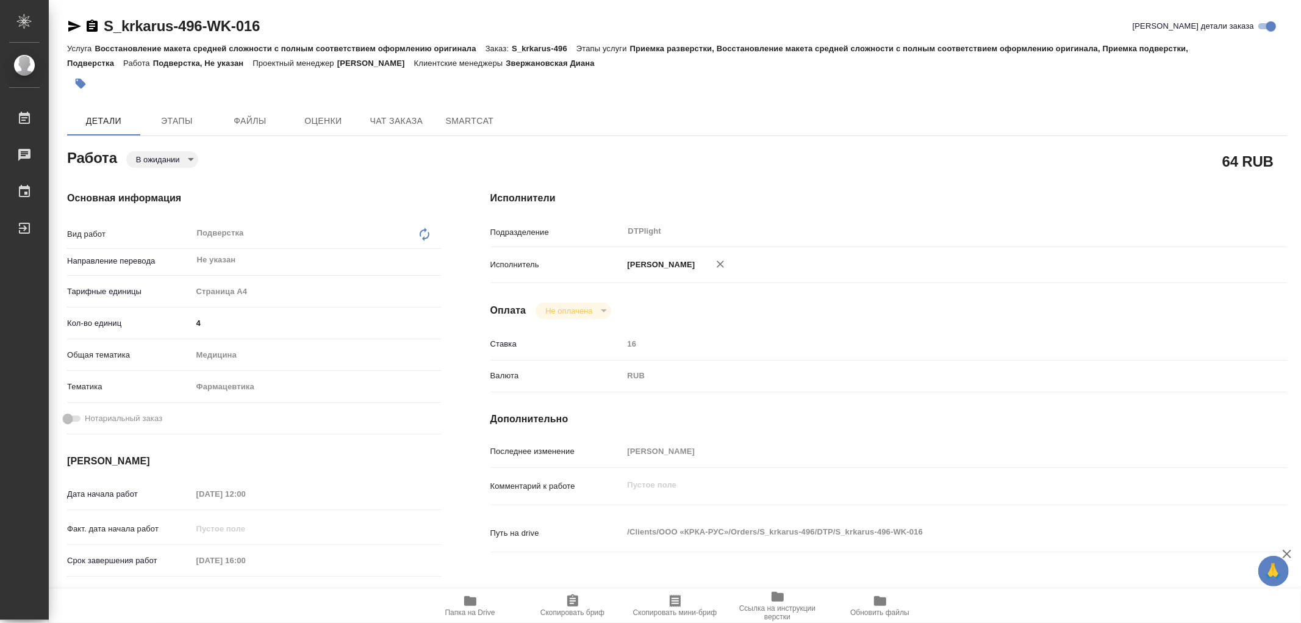
type textarea "x"
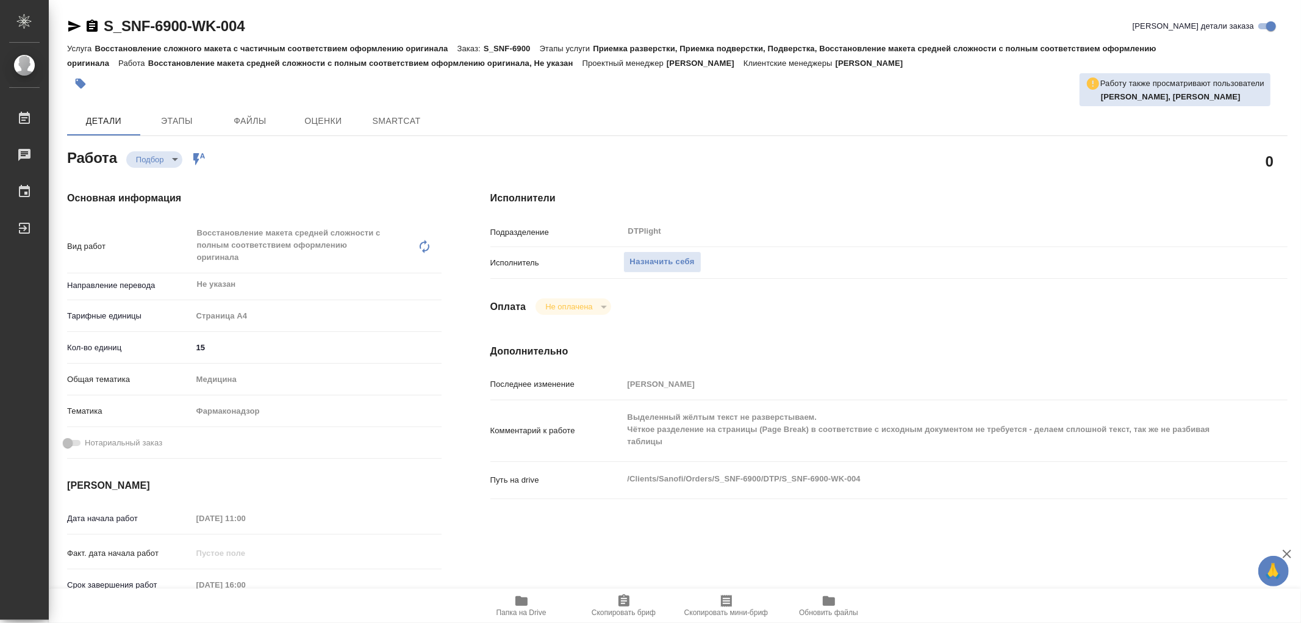
type textarea "x"
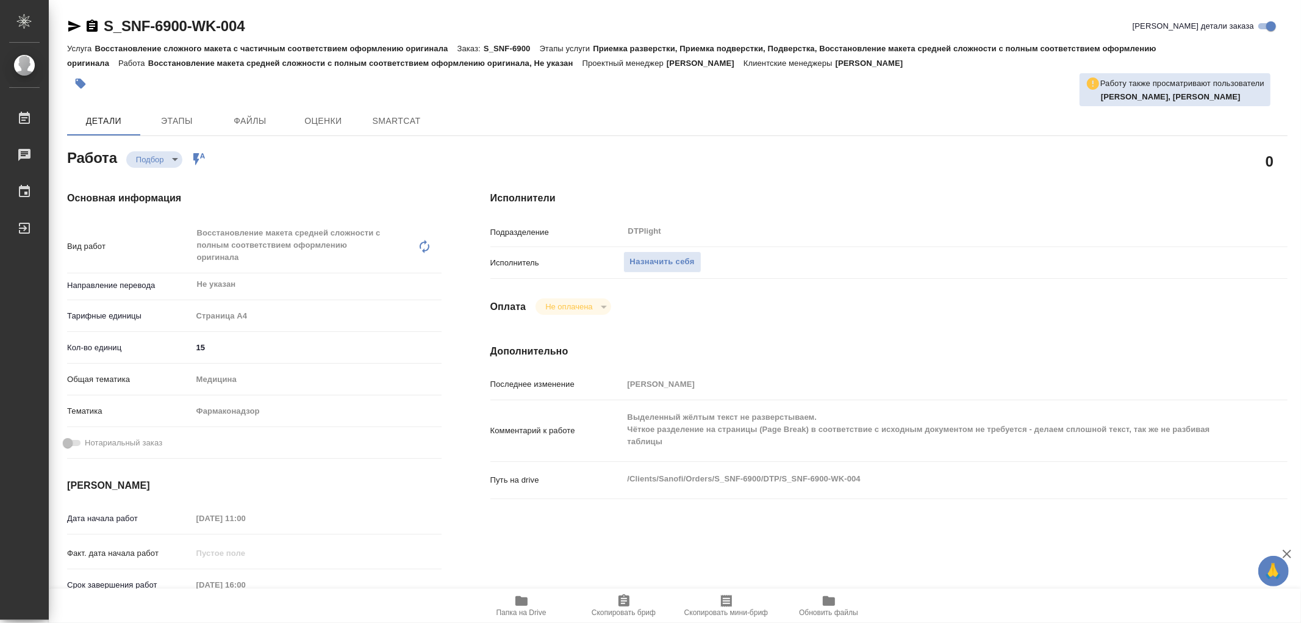
type textarea "x"
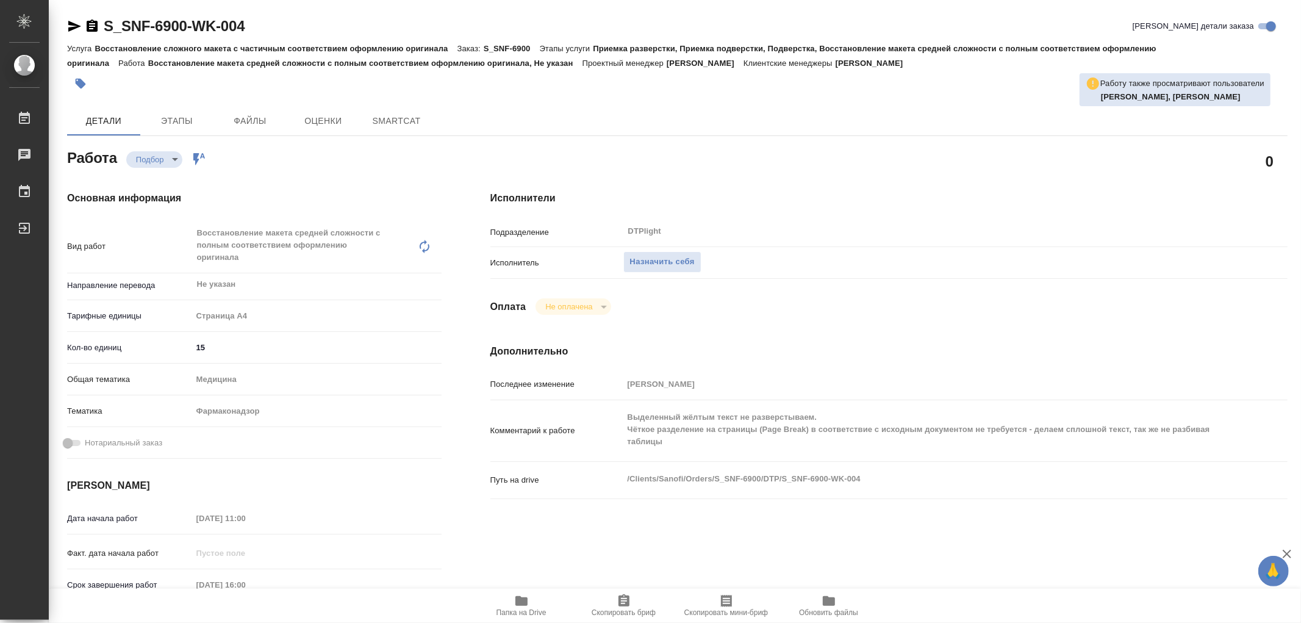
type textarea "x"
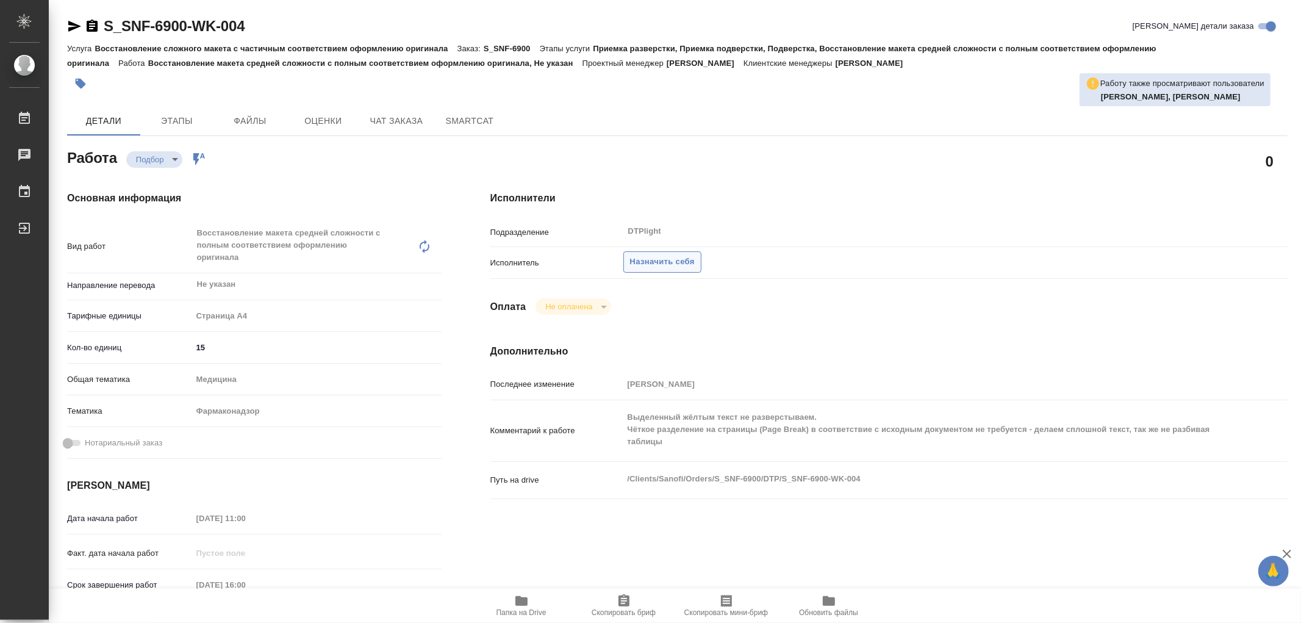
type textarea "x"
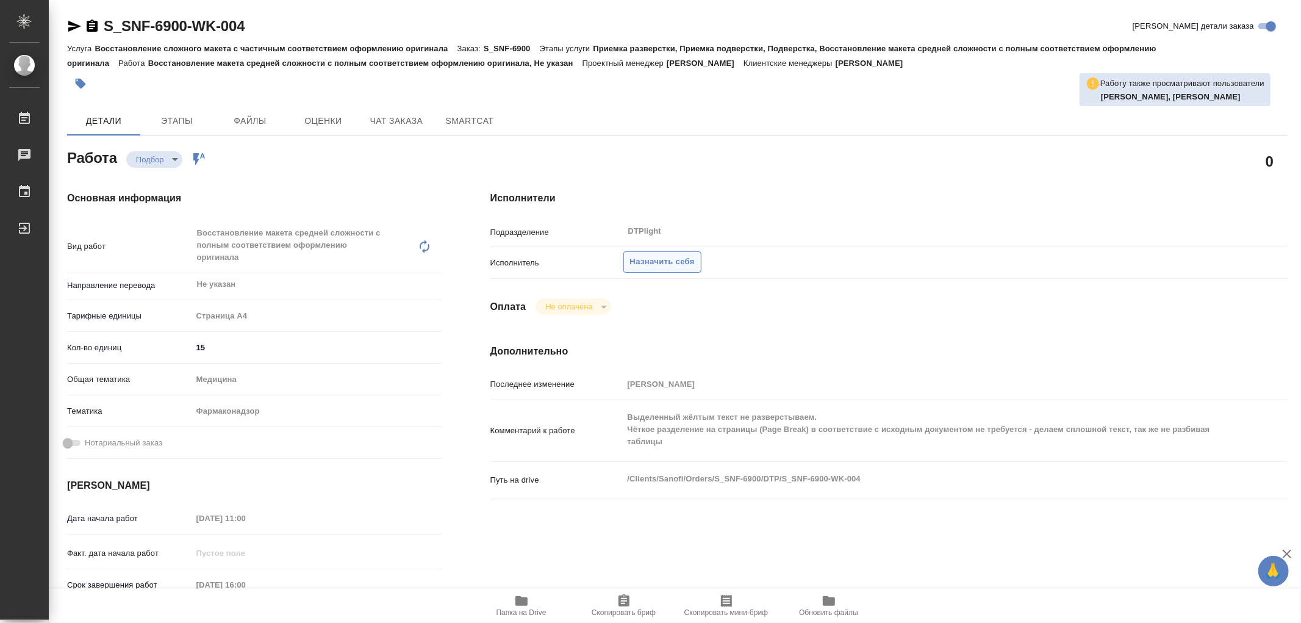
click at [657, 269] on button "Назначить себя" at bounding box center [662, 261] width 78 height 21
type textarea "x"
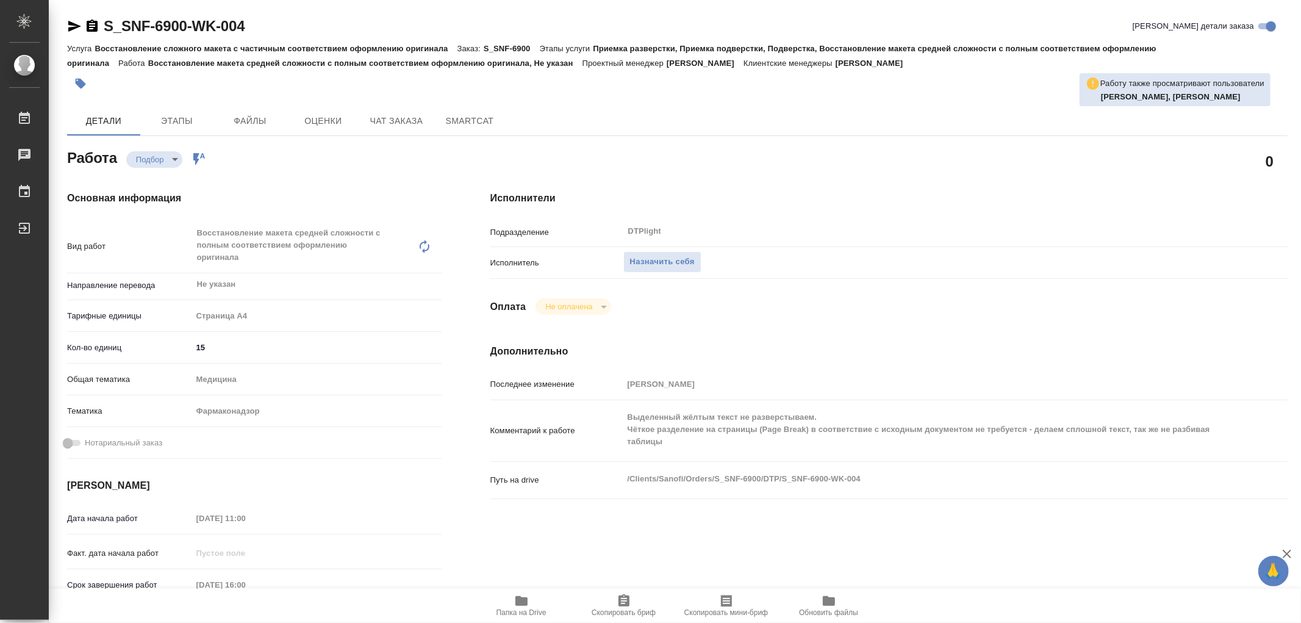
type textarea "x"
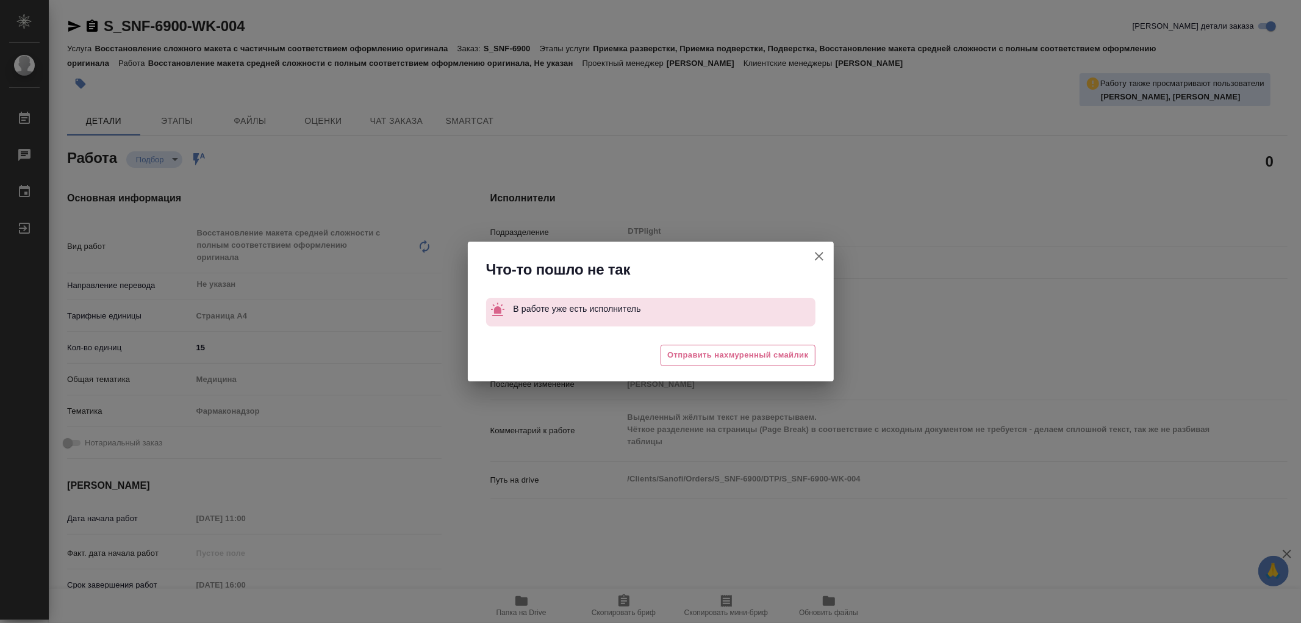
type textarea "x"
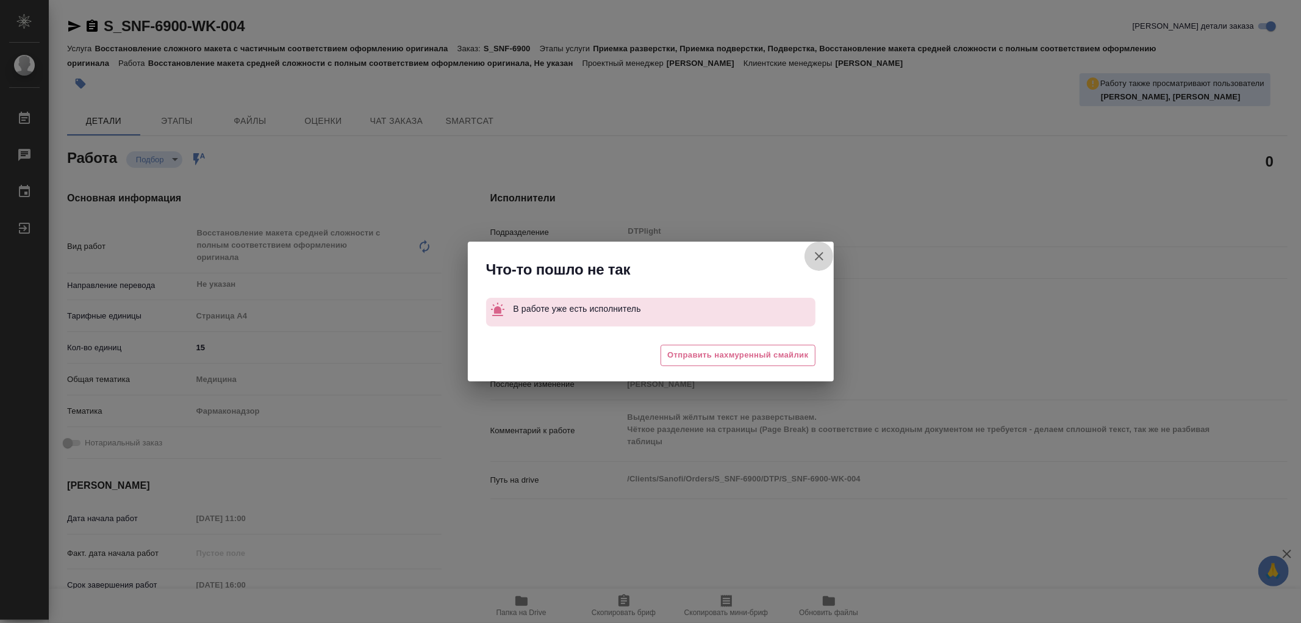
click at [815, 255] on icon "button" at bounding box center [819, 256] width 15 height 15
type textarea "x"
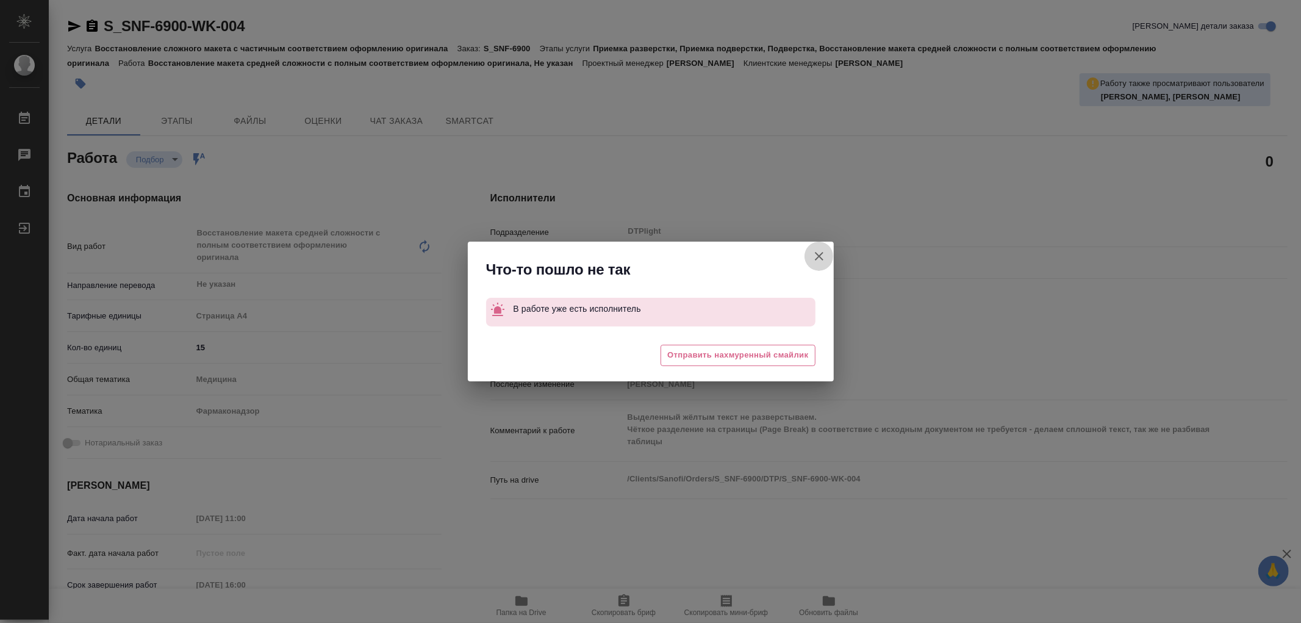
type textarea "x"
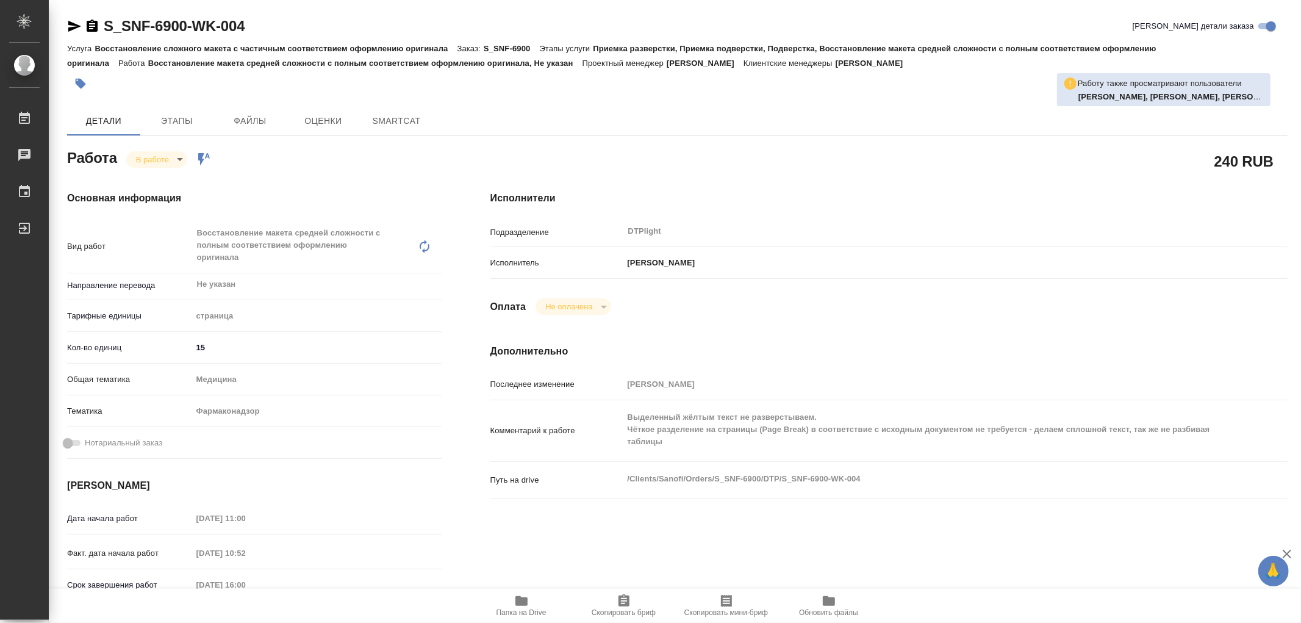
type textarea "x"
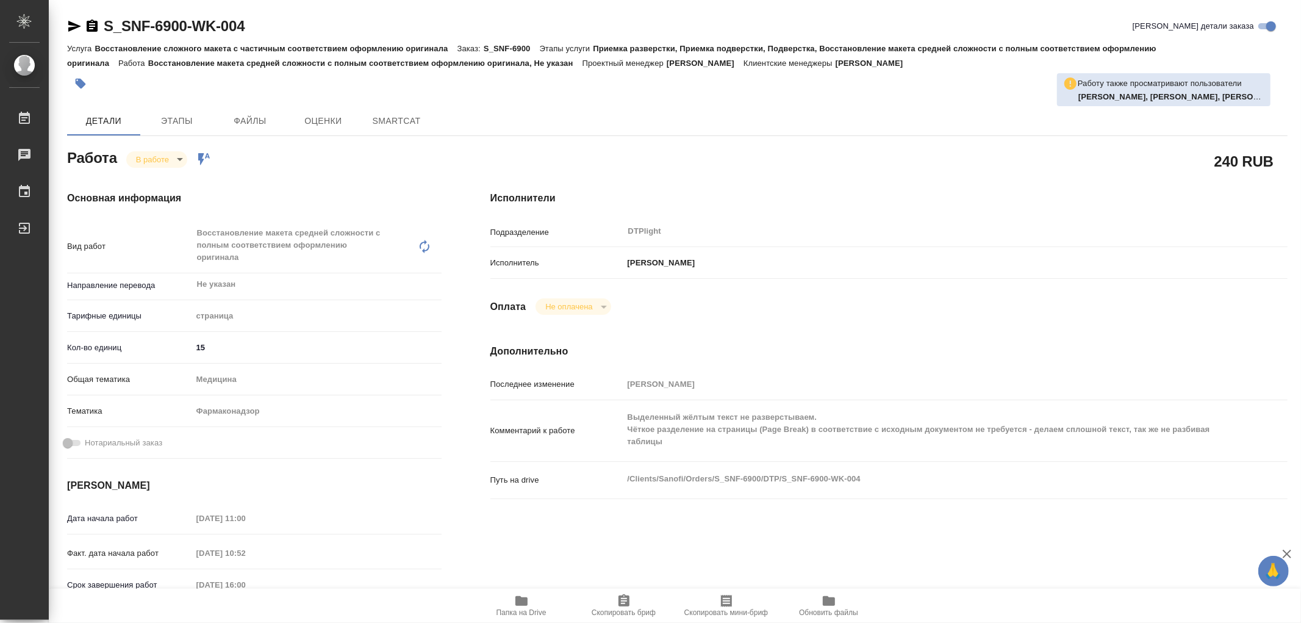
type textarea "x"
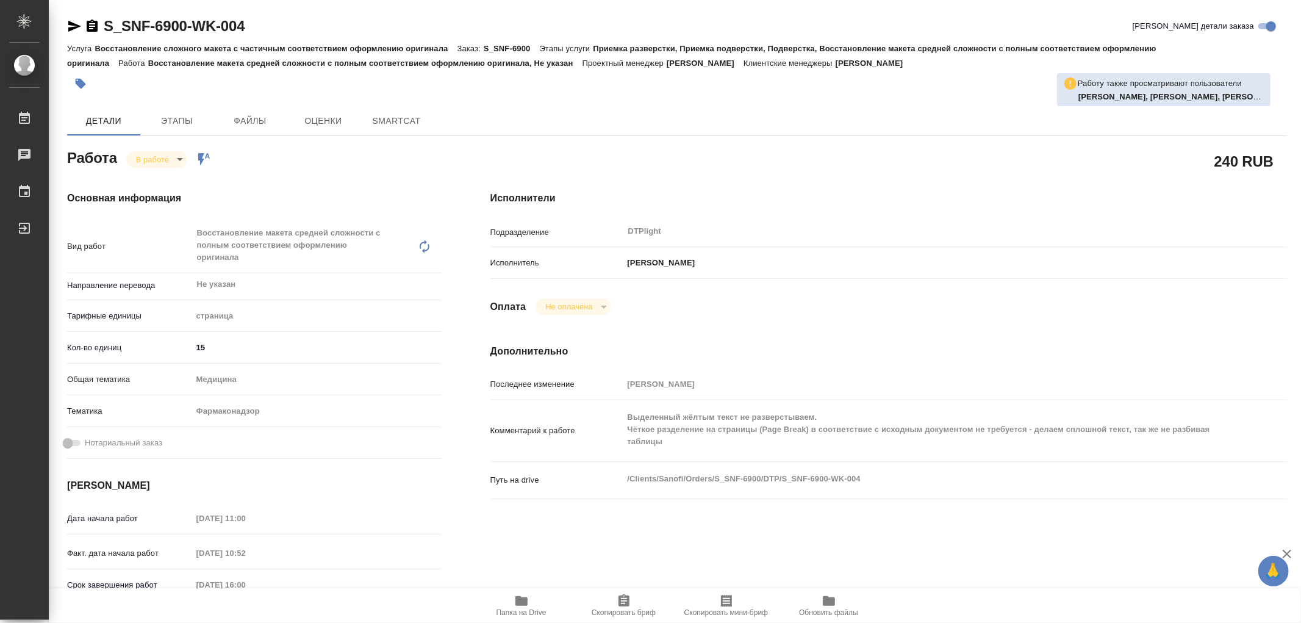
type textarea "x"
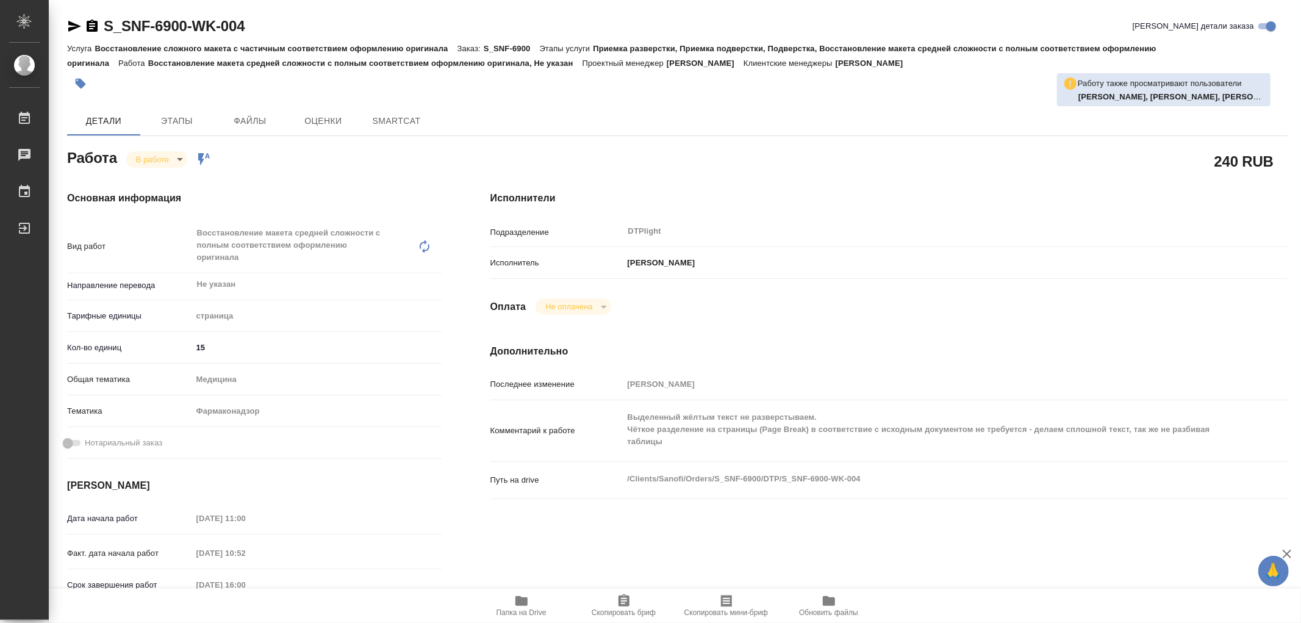
type textarea "x"
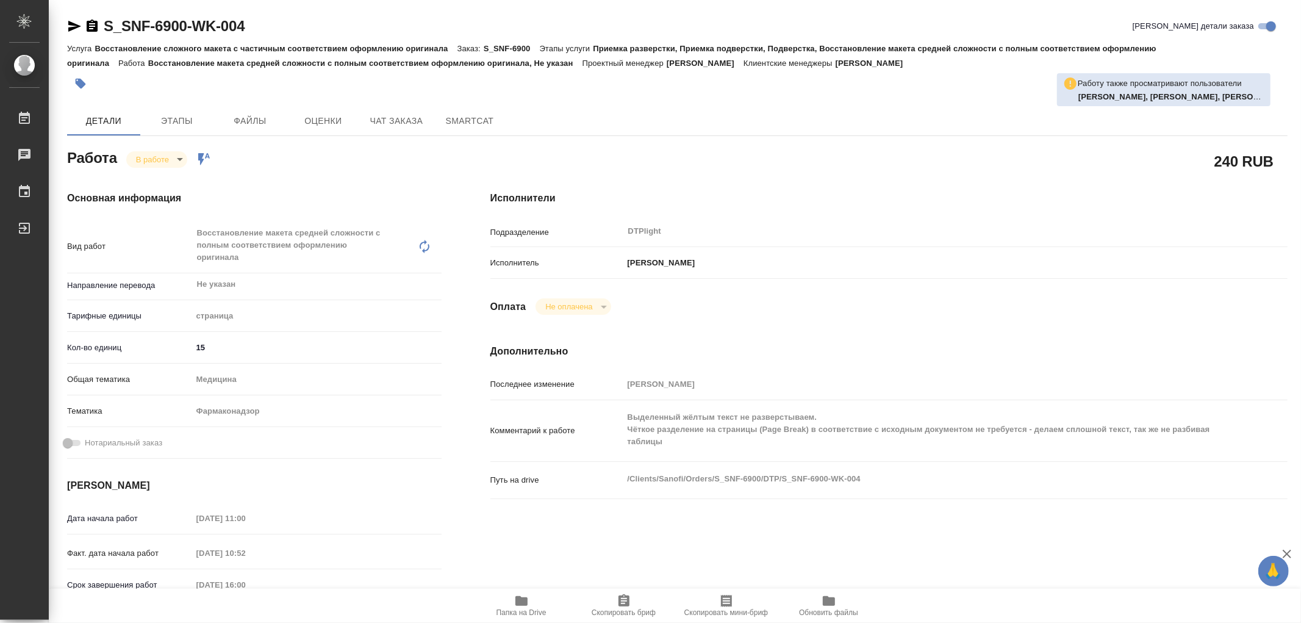
type textarea "x"
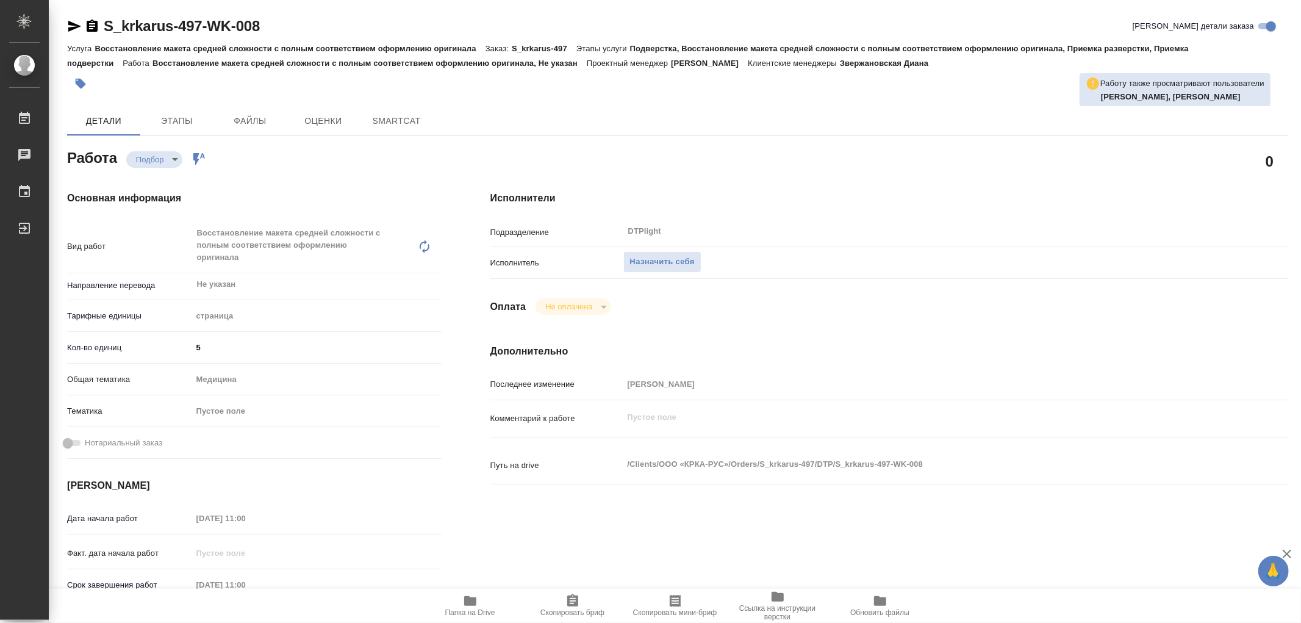
type textarea "x"
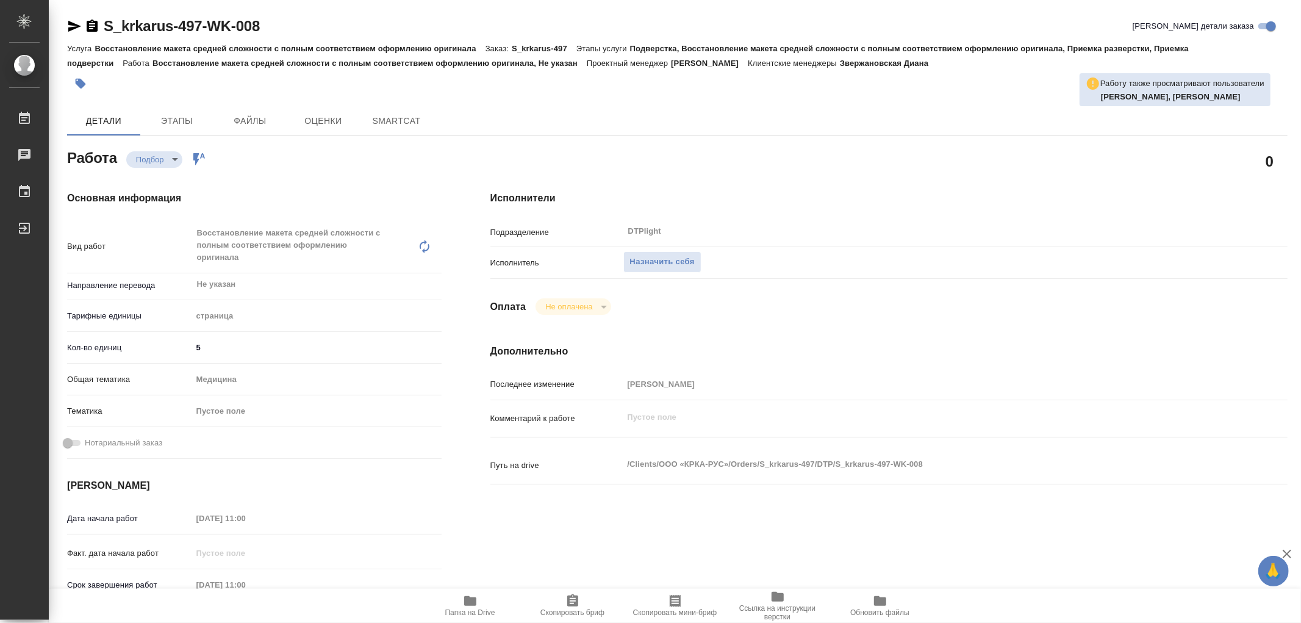
type textarea "x"
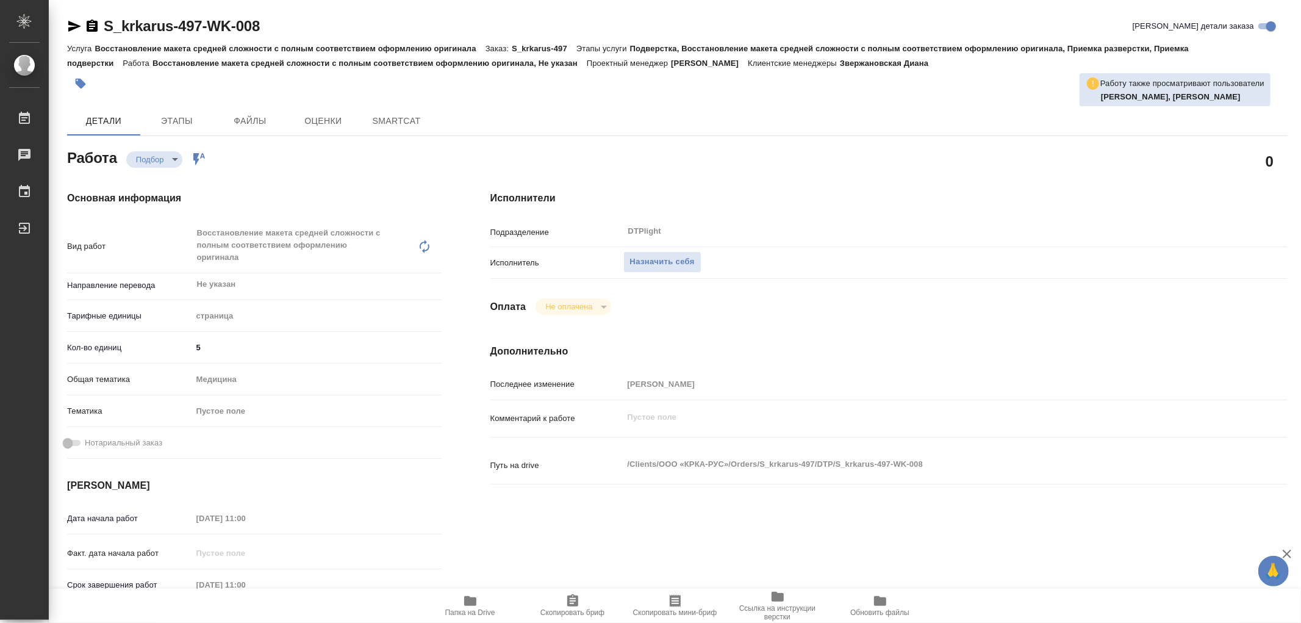
type textarea "x"
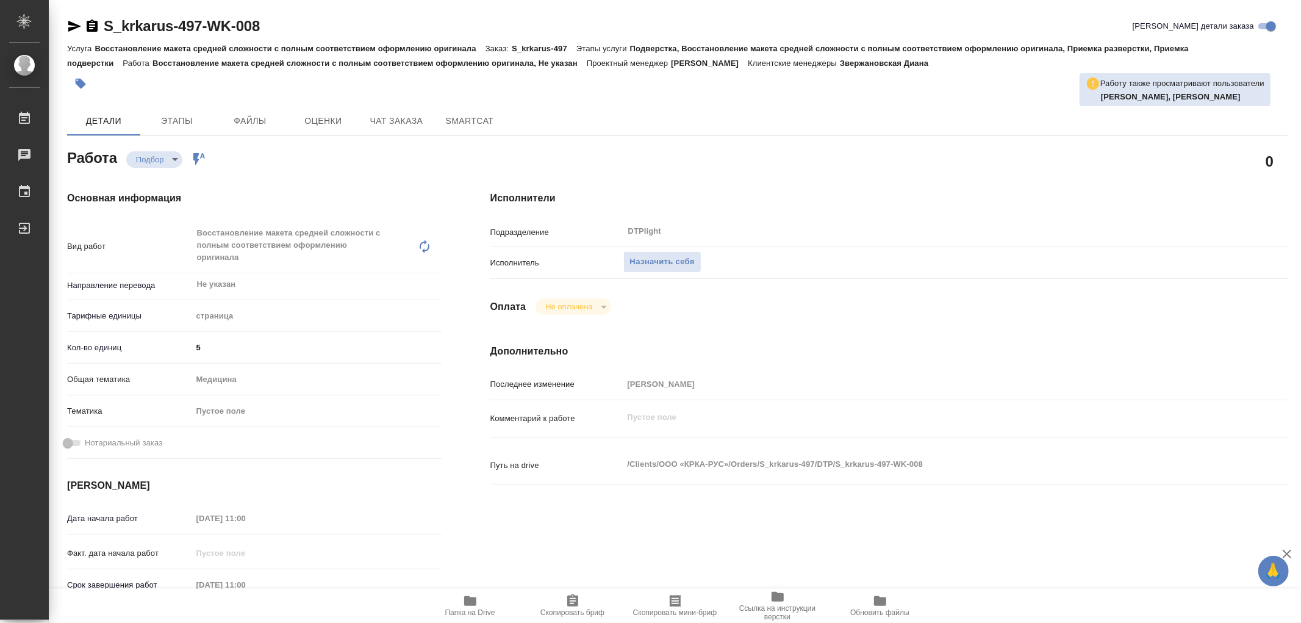
type textarea "x"
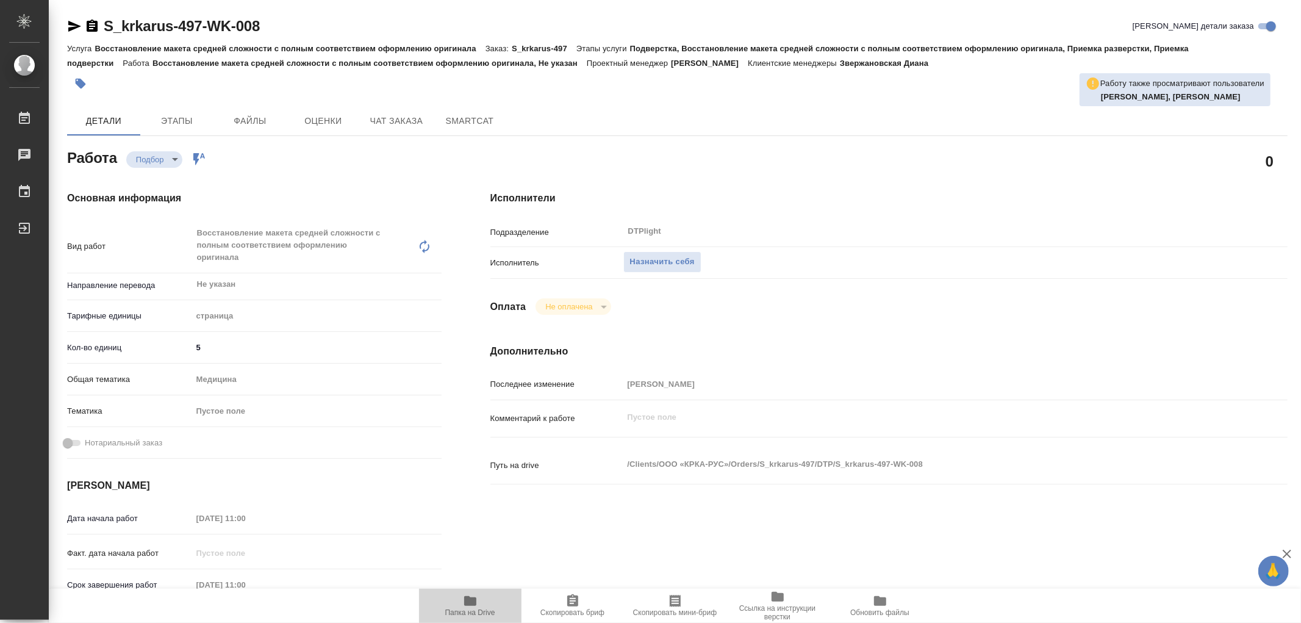
click at [476, 608] on span "Папка на Drive" at bounding box center [470, 612] width 50 height 9
type textarea "x"
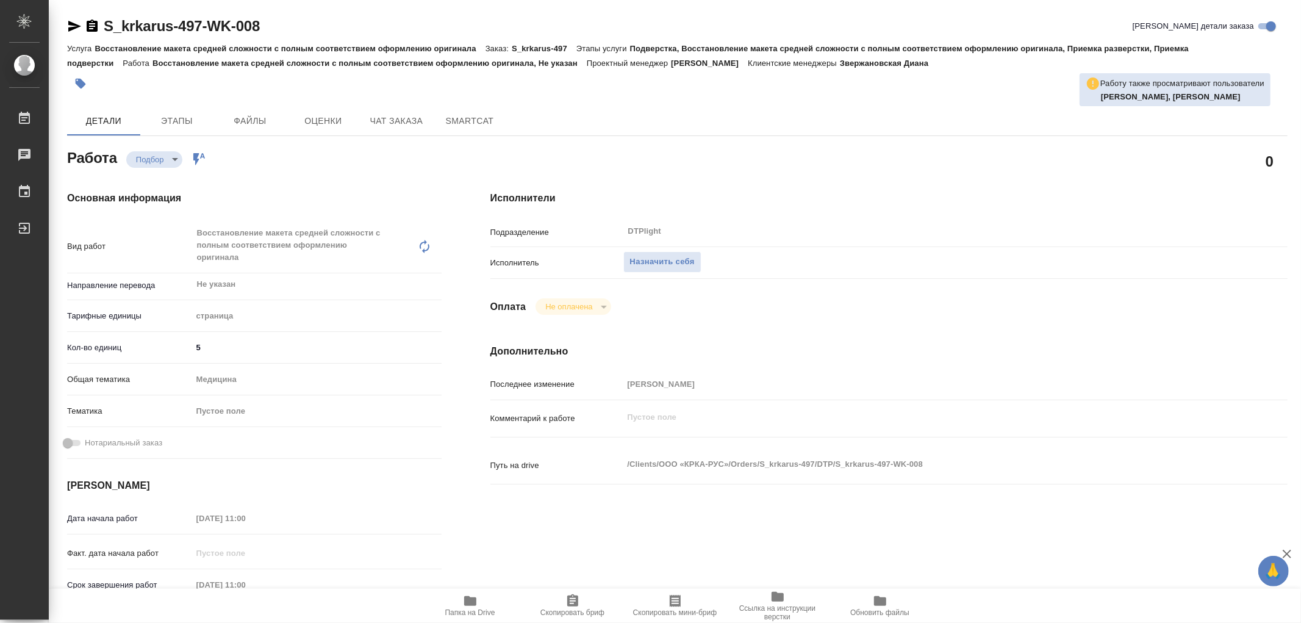
type textarea "x"
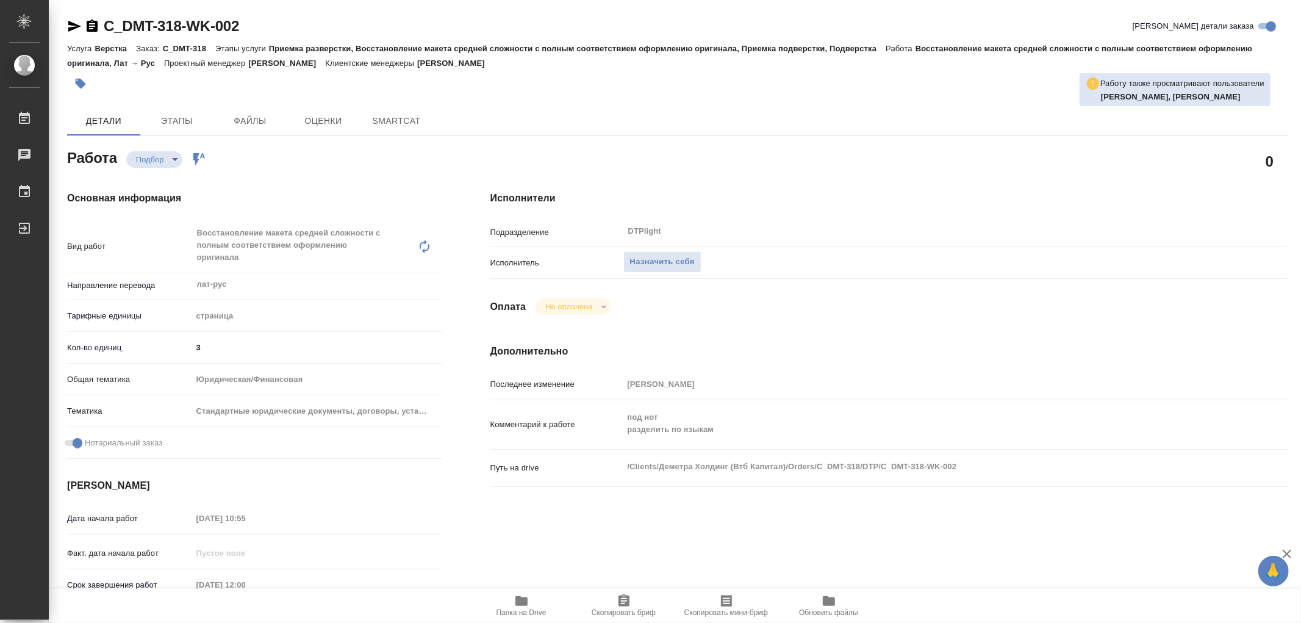
type textarea "x"
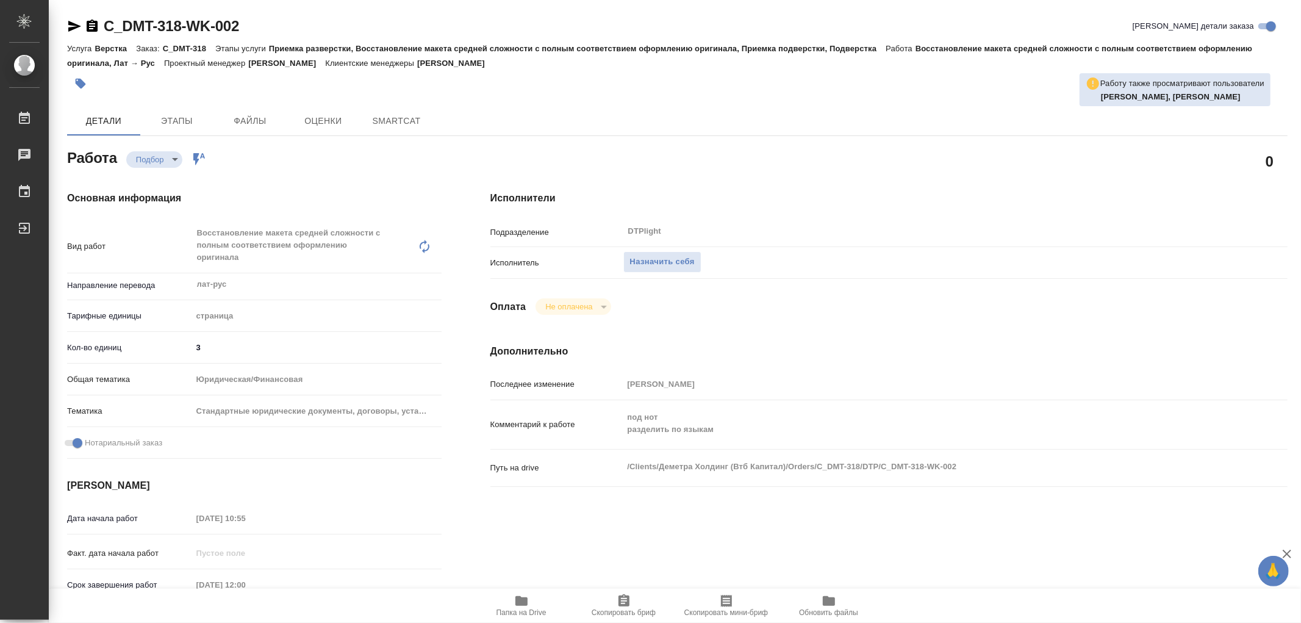
type textarea "x"
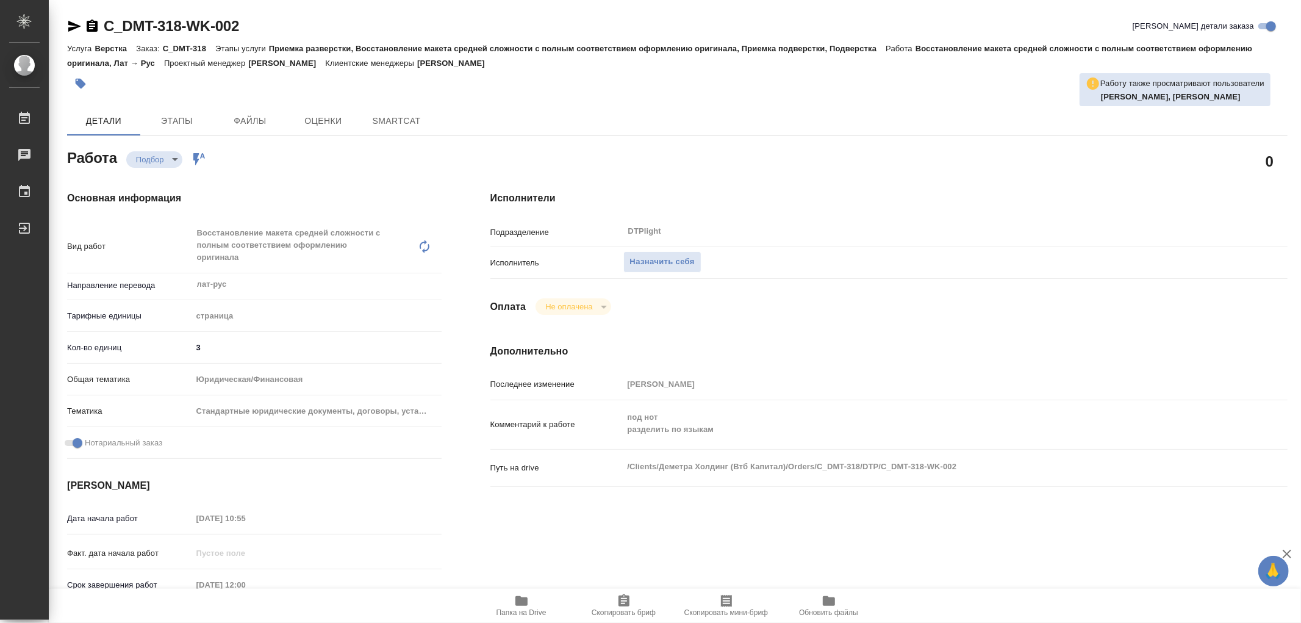
type textarea "x"
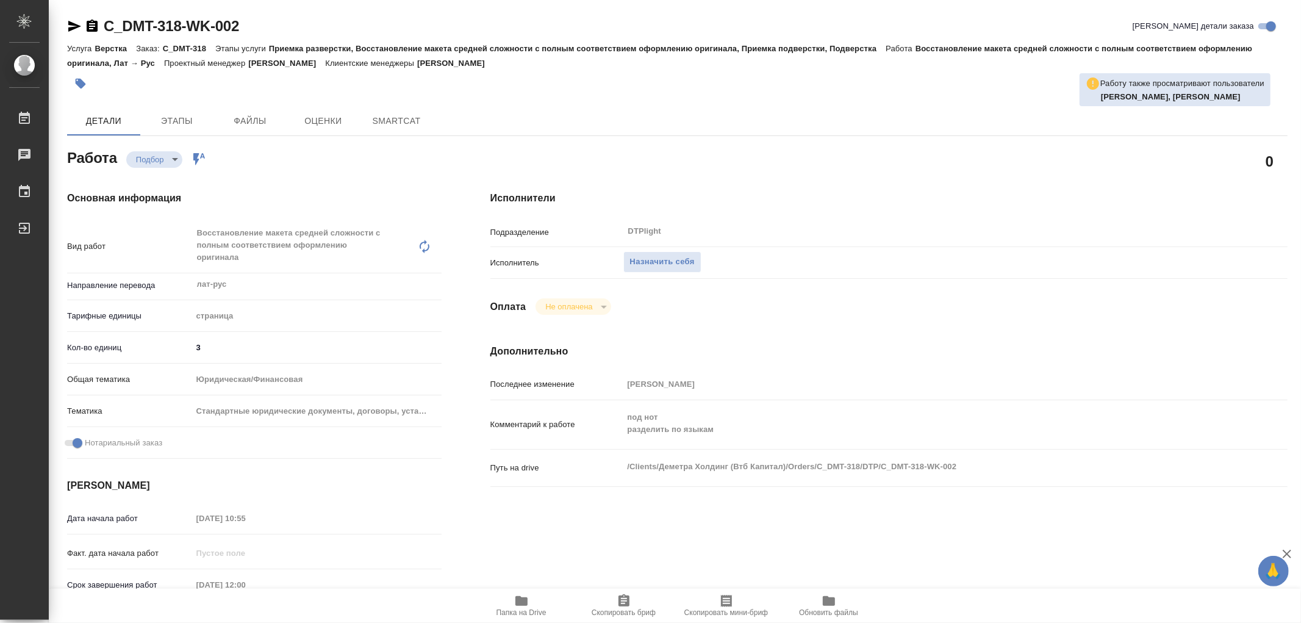
type textarea "x"
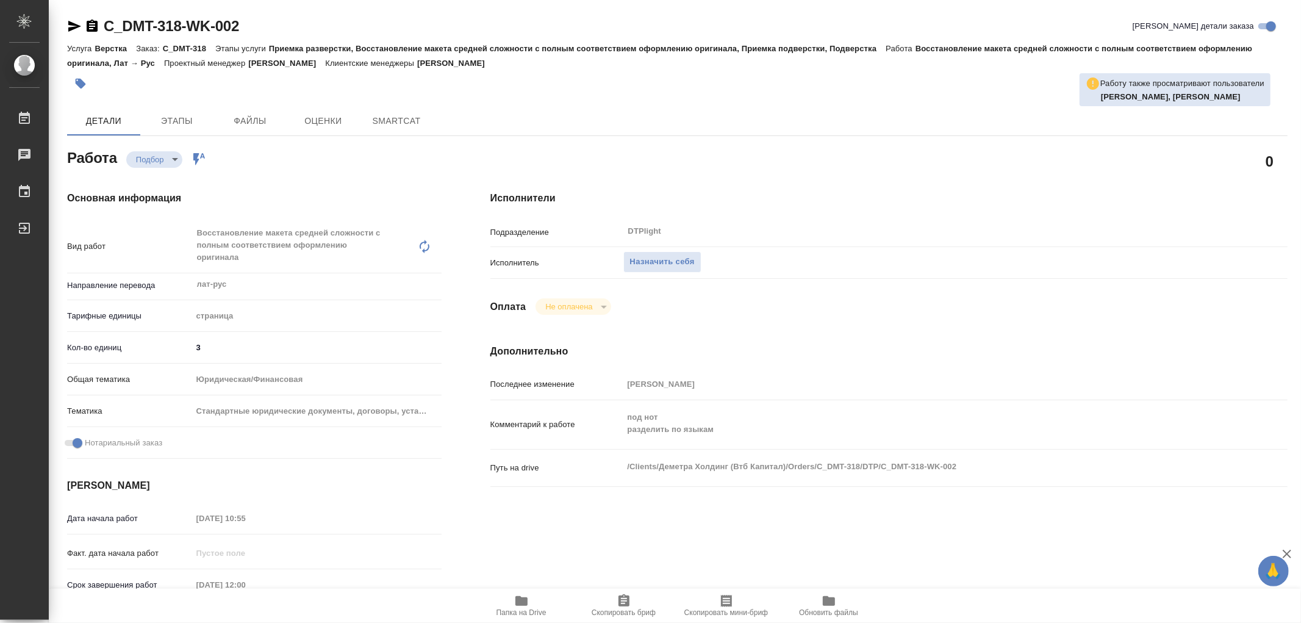
type textarea "x"
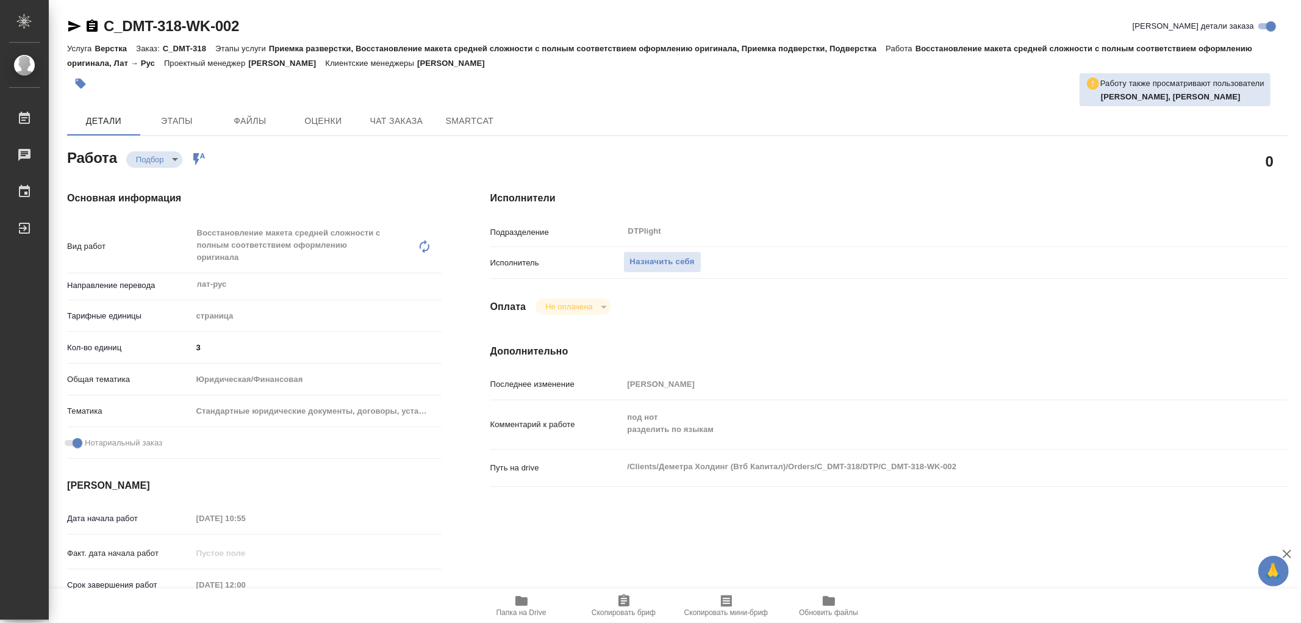
type textarea "x"
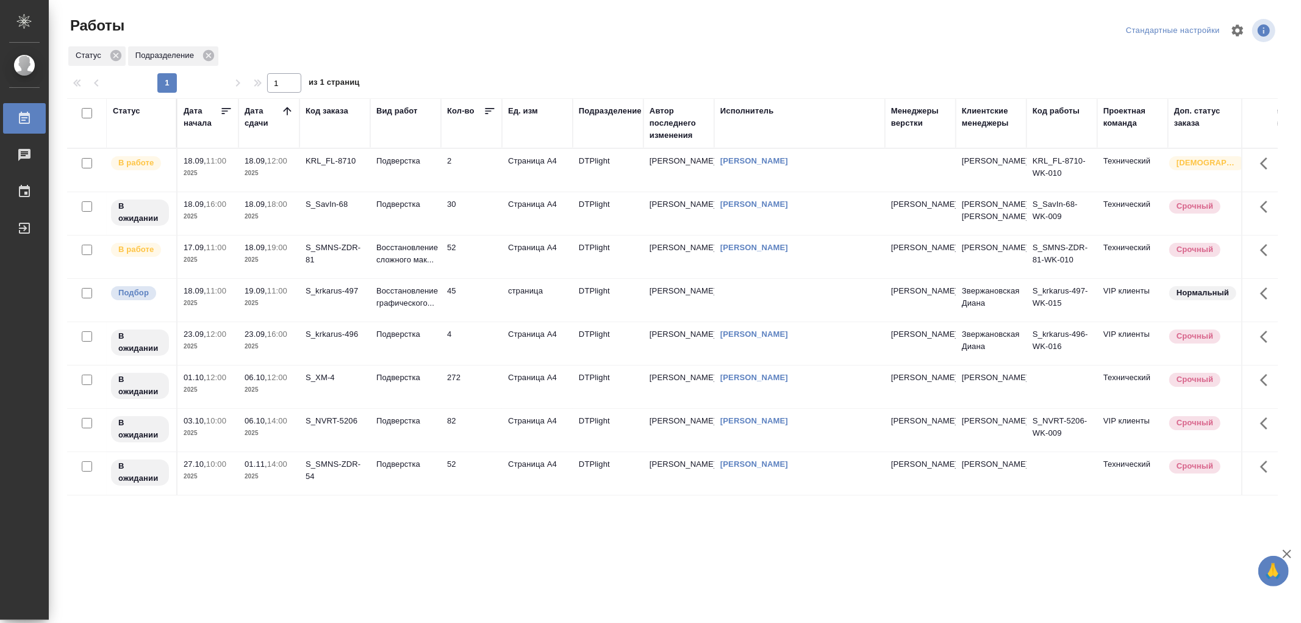
click at [404, 169] on td "Подверстка" at bounding box center [405, 170] width 71 height 43
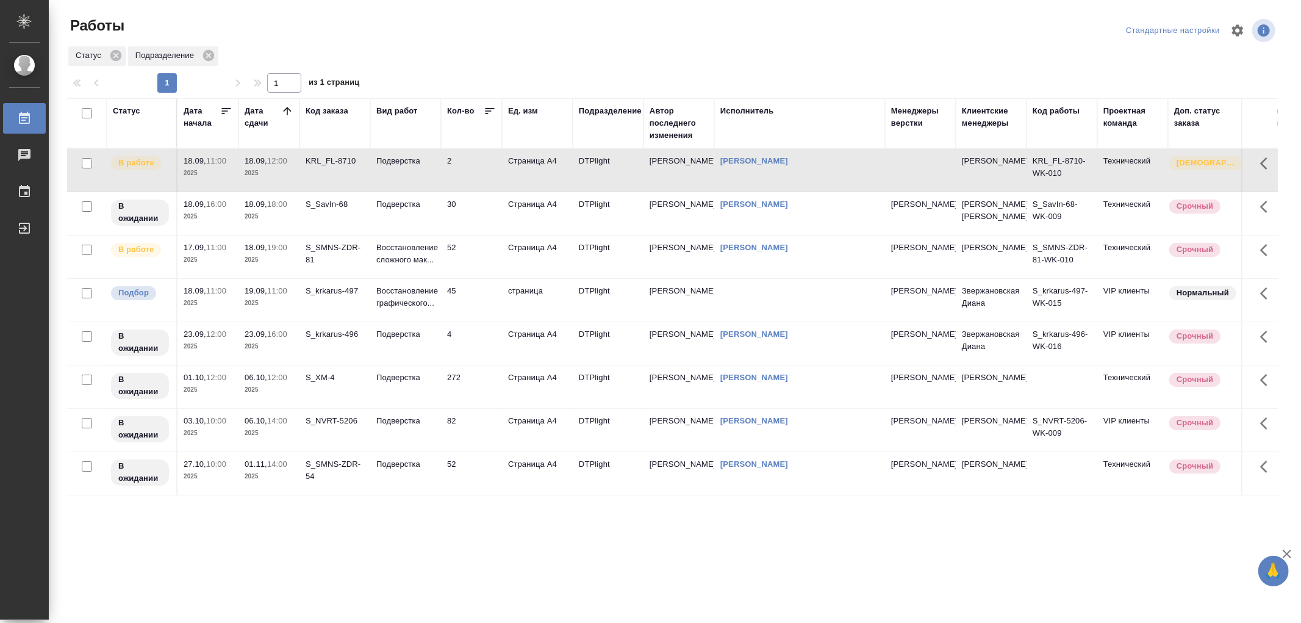
click at [404, 169] on td "Подверстка" at bounding box center [405, 170] width 71 height 43
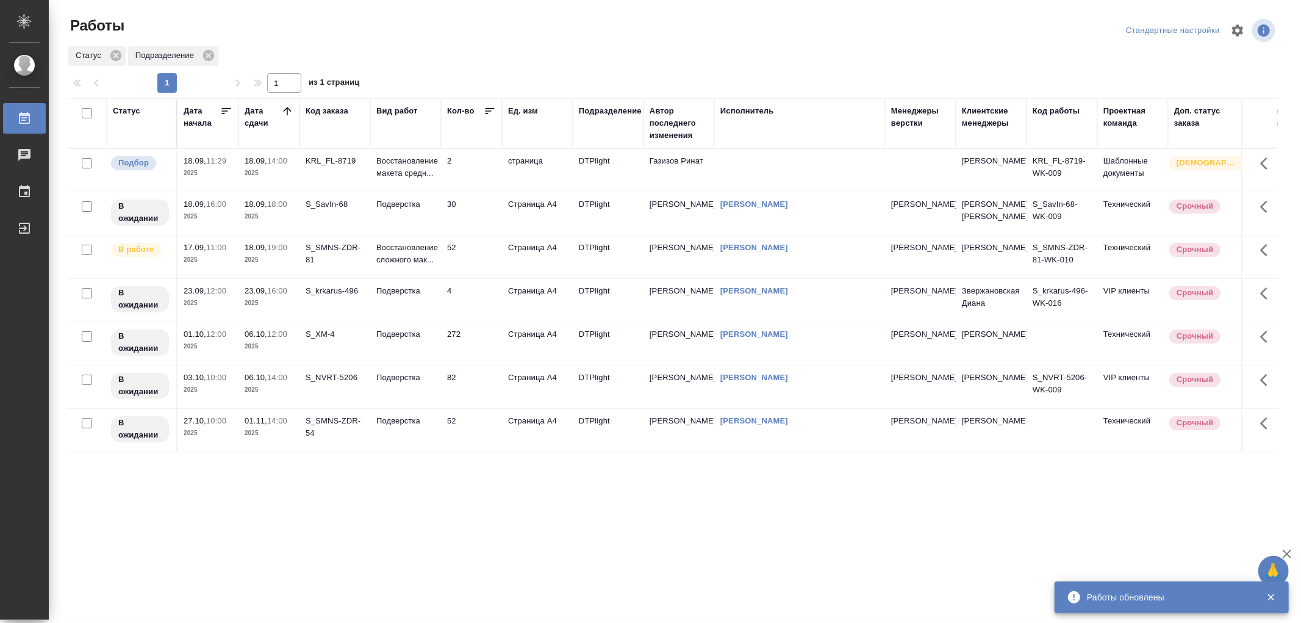
click at [418, 181] on td "Восстановление макета средн..." at bounding box center [405, 170] width 71 height 43
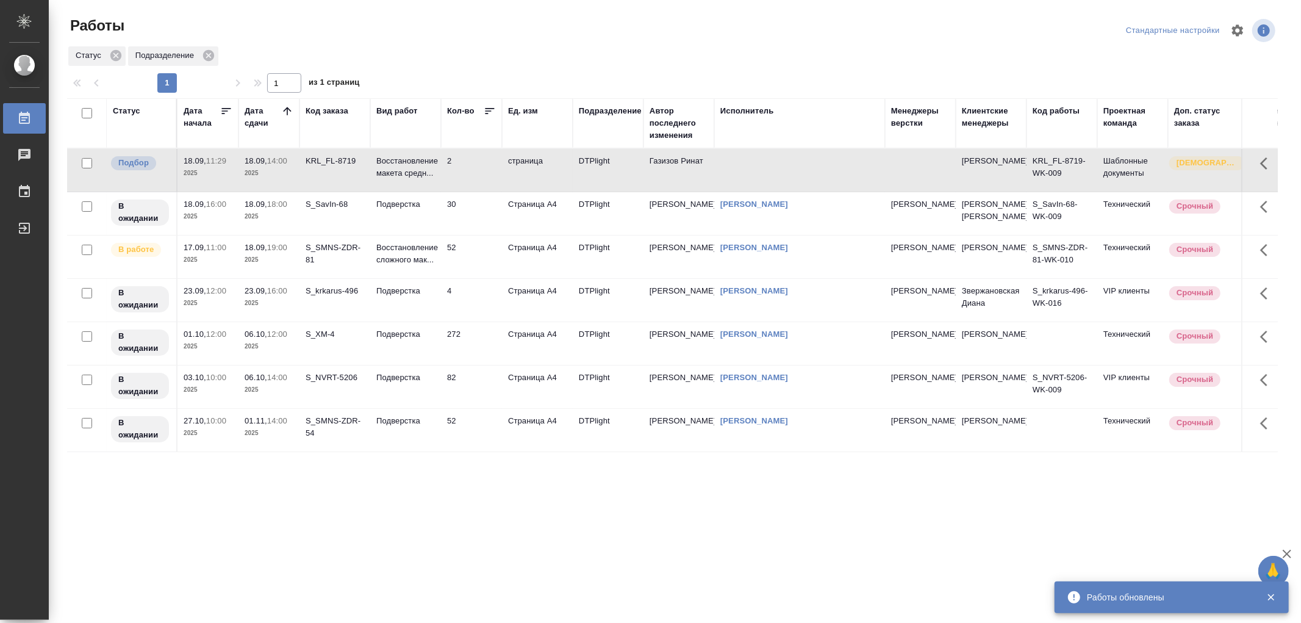
click at [418, 181] on td "Восстановление макета средн..." at bounding box center [405, 170] width 71 height 43
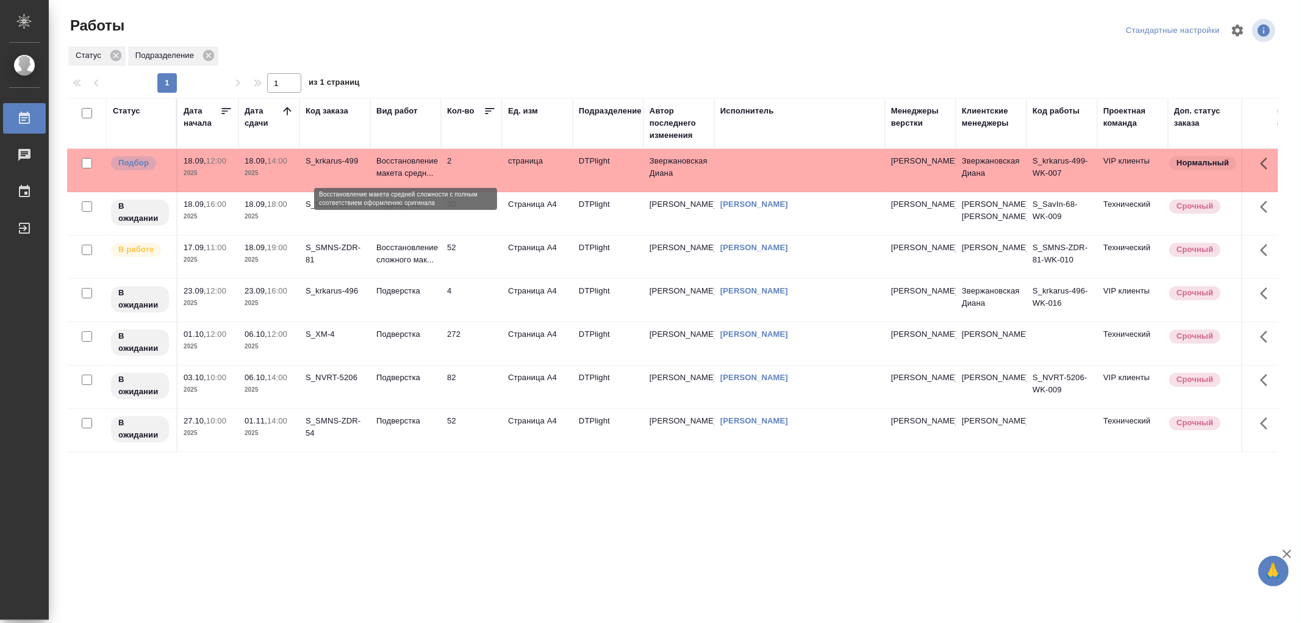
click at [406, 160] on p "Восстановление макета средн..." at bounding box center [405, 167] width 59 height 24
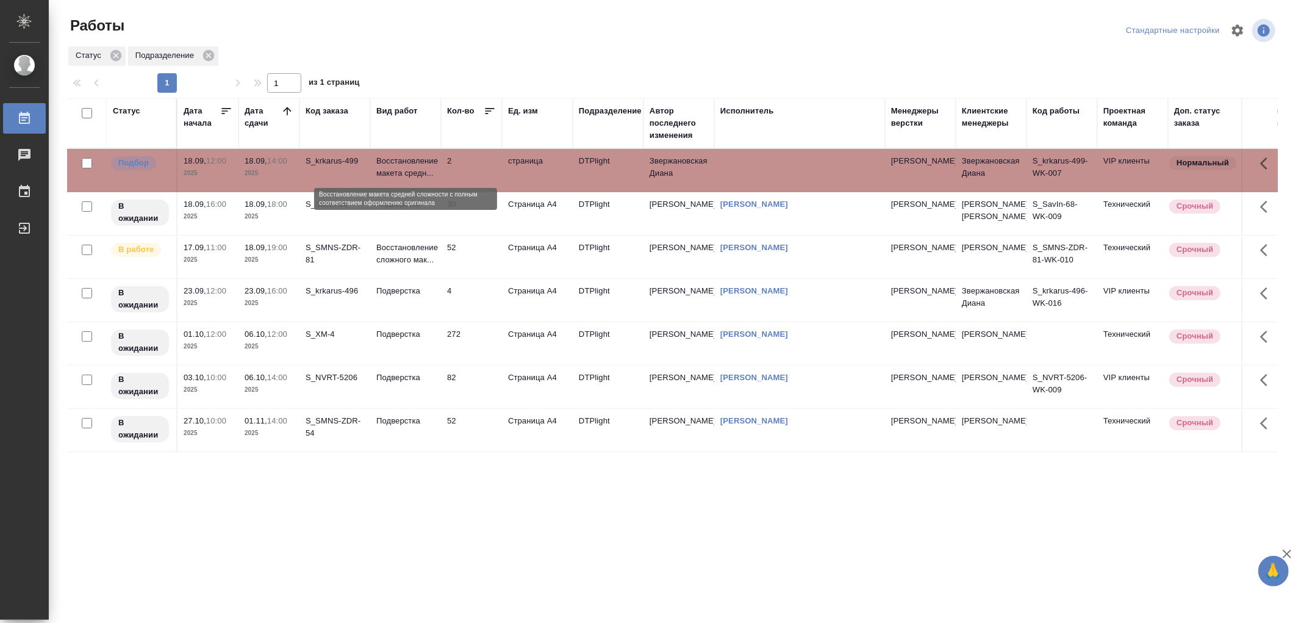
click at [406, 160] on p "Восстановление макета средн..." at bounding box center [405, 167] width 59 height 24
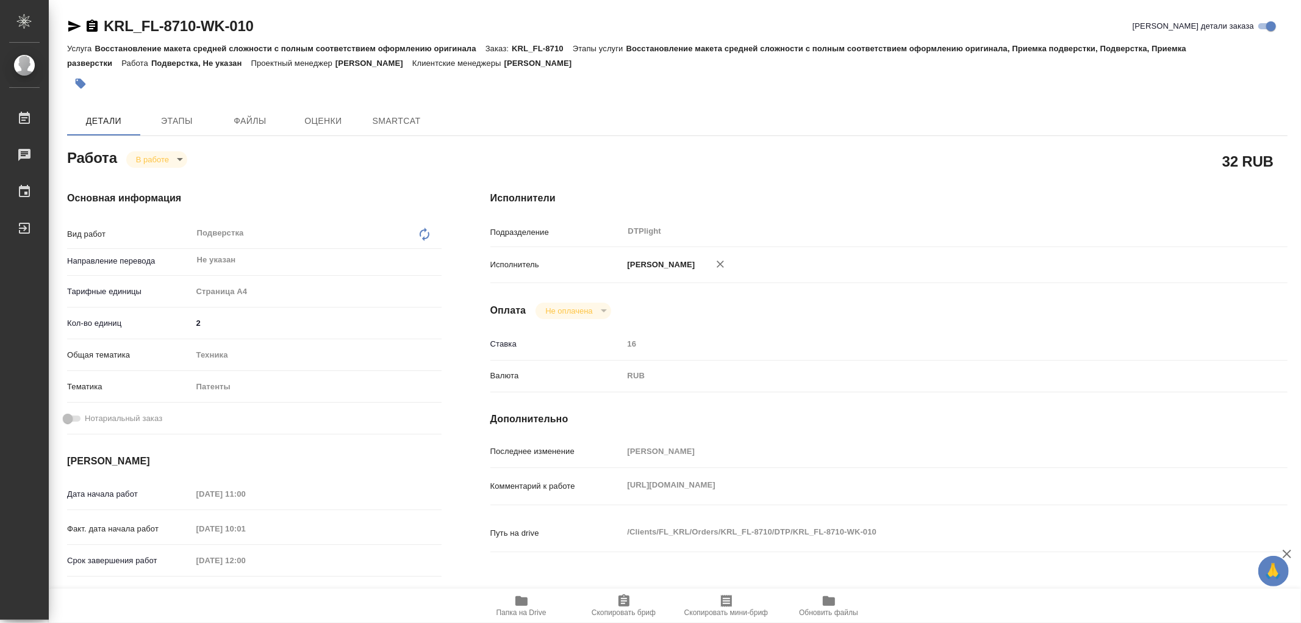
type textarea "x"
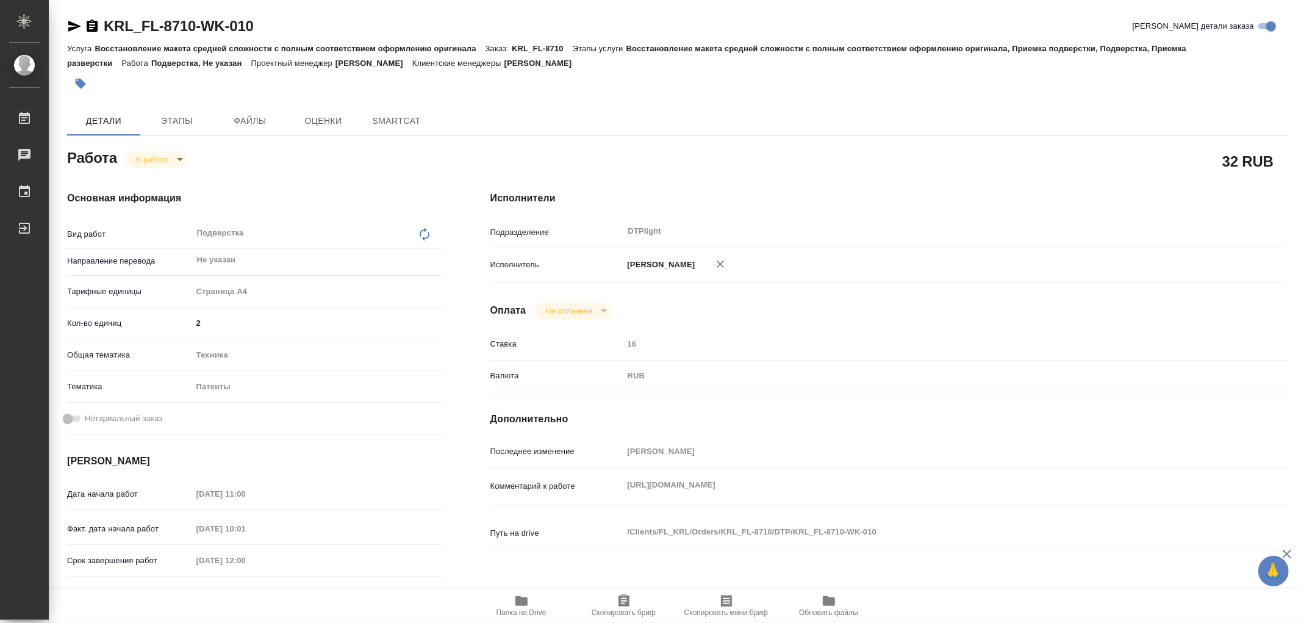
type textarea "x"
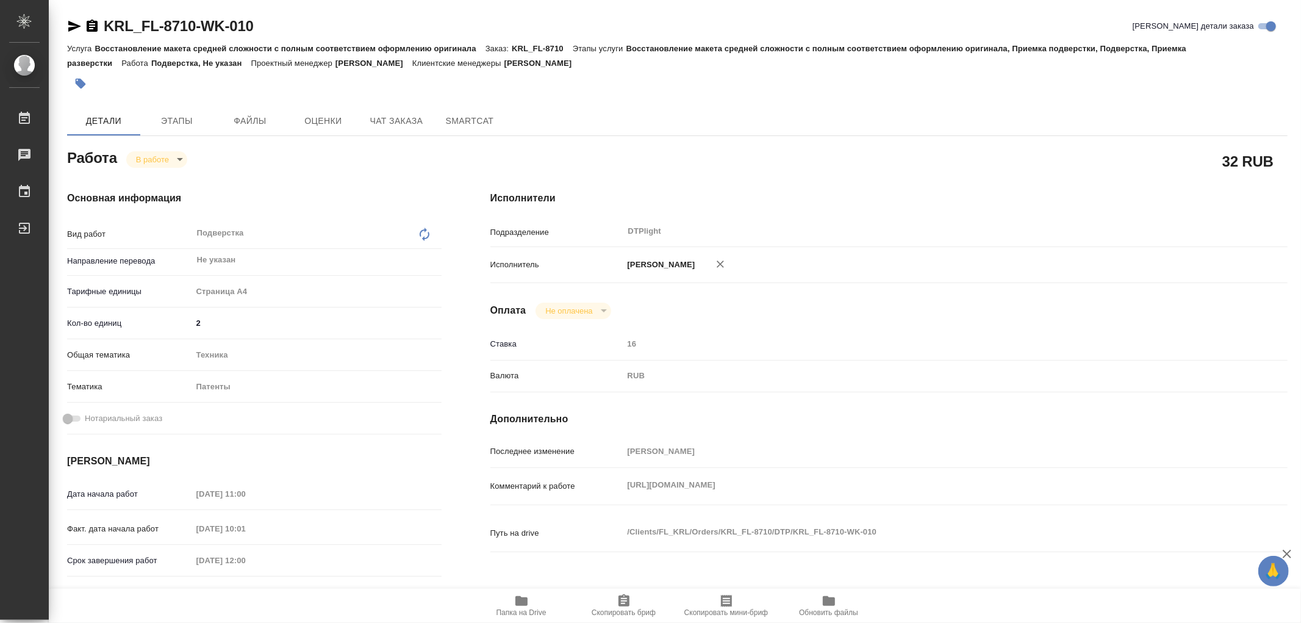
type textarea "x"
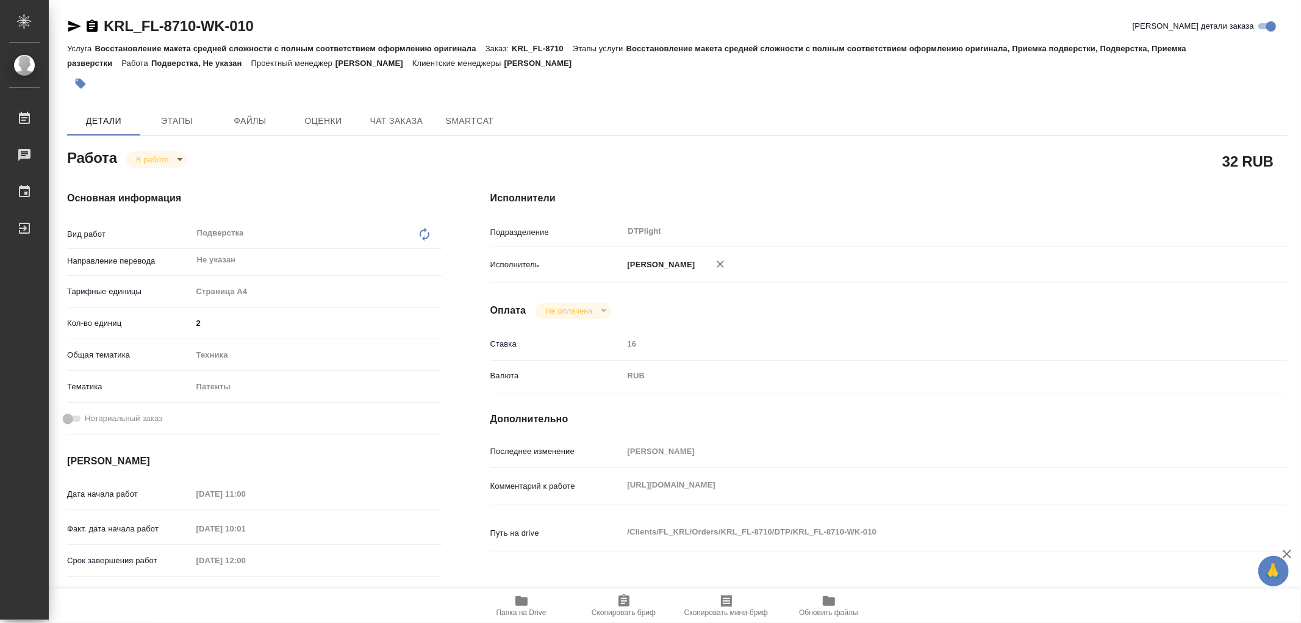
type textarea "x"
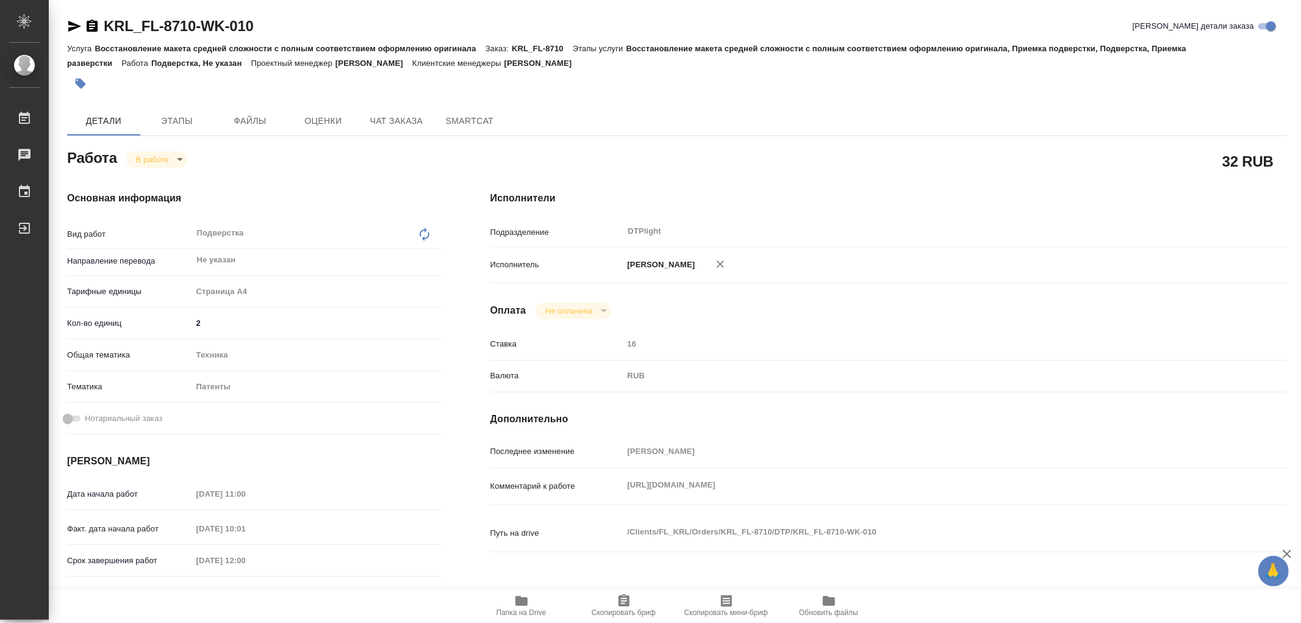
click at [525, 608] on span "Папка на Drive" at bounding box center [521, 612] width 50 height 9
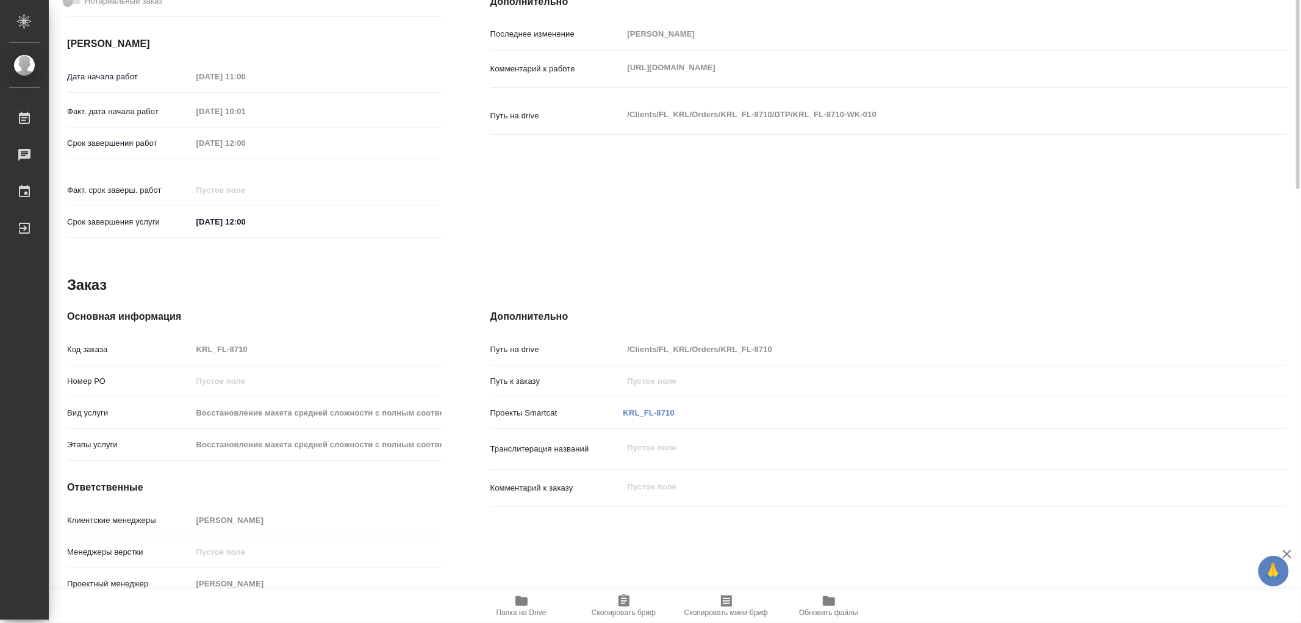
scroll to position [146, 0]
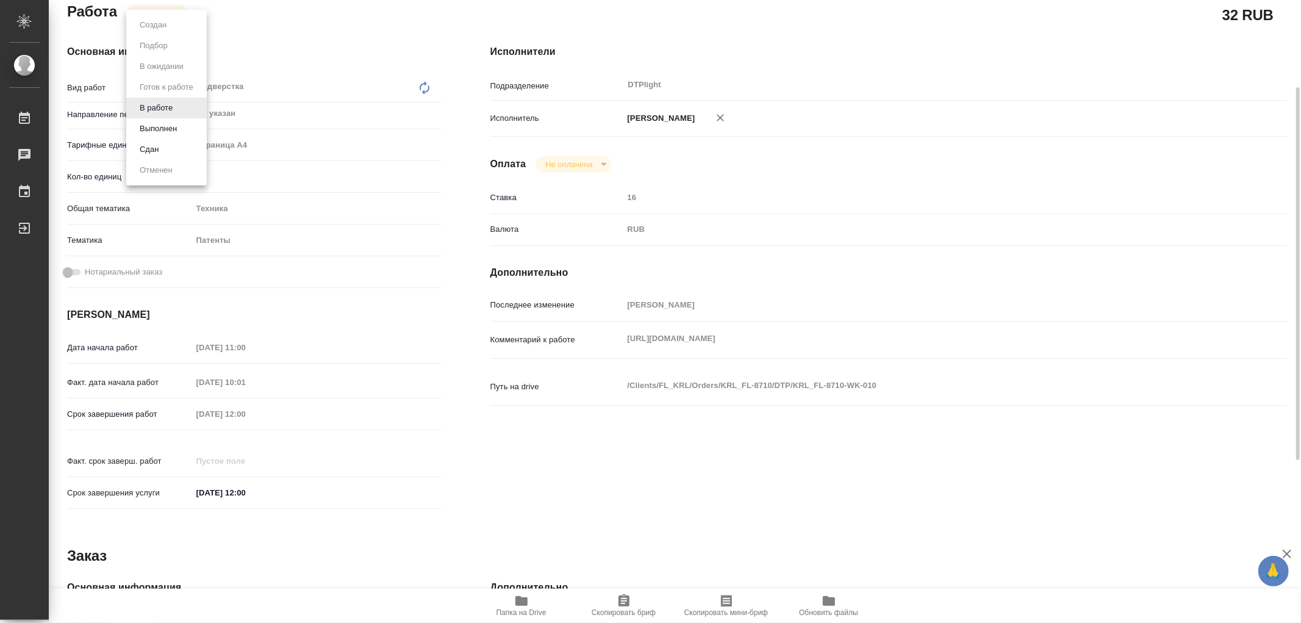
click at [174, 10] on body "🙏 .cls-1 fill:#fff; AWATERA Работы 0 Чаты График Выйти KRL_FL-8710-WK-010 Кратк…" at bounding box center [650, 311] width 1301 height 623
click at [162, 145] on button "Сдан" at bounding box center [149, 149] width 26 height 13
type textarea "x"
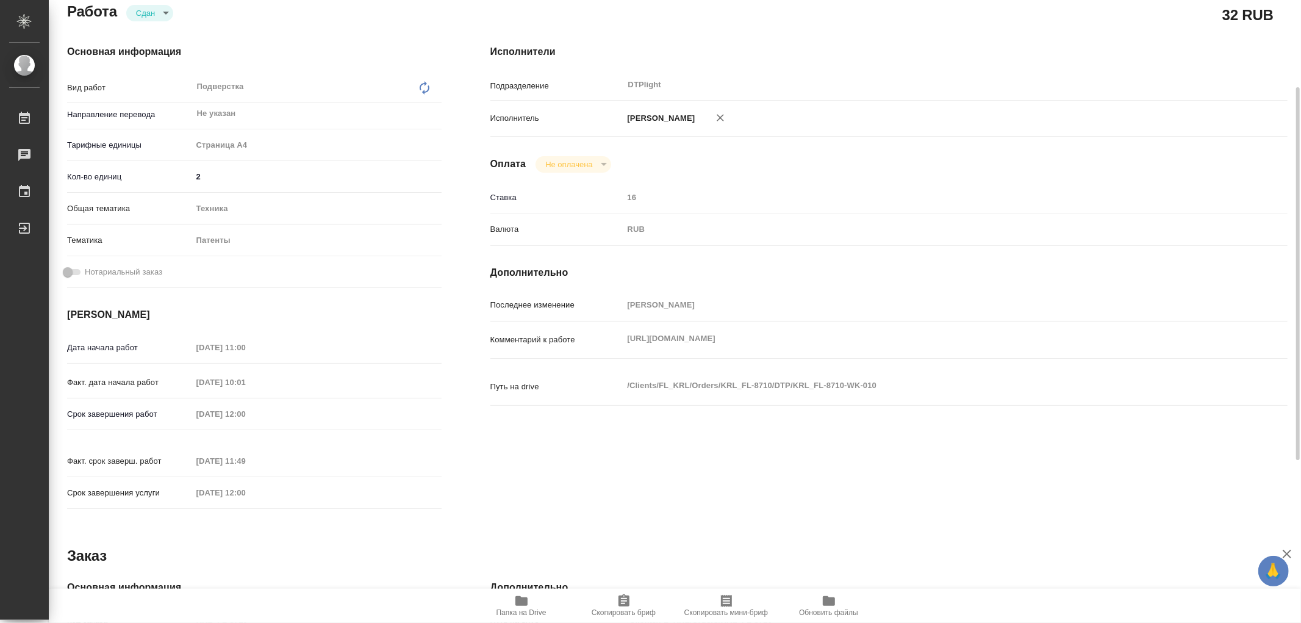
type textarea "x"
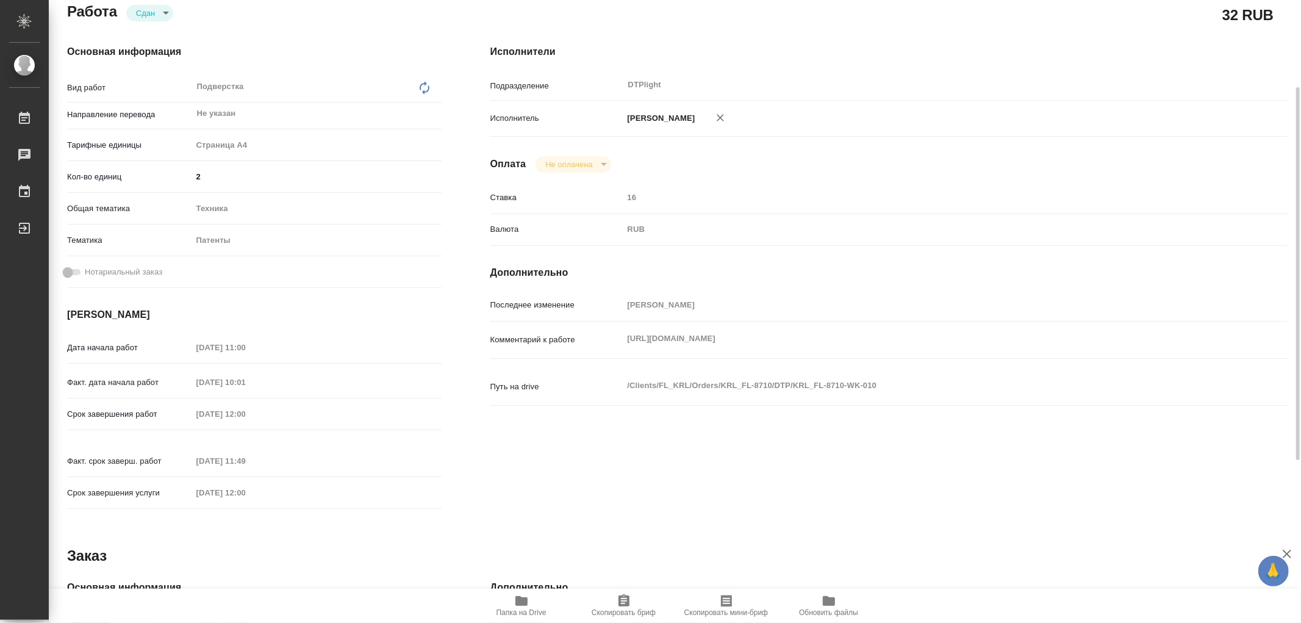
type textarea "x"
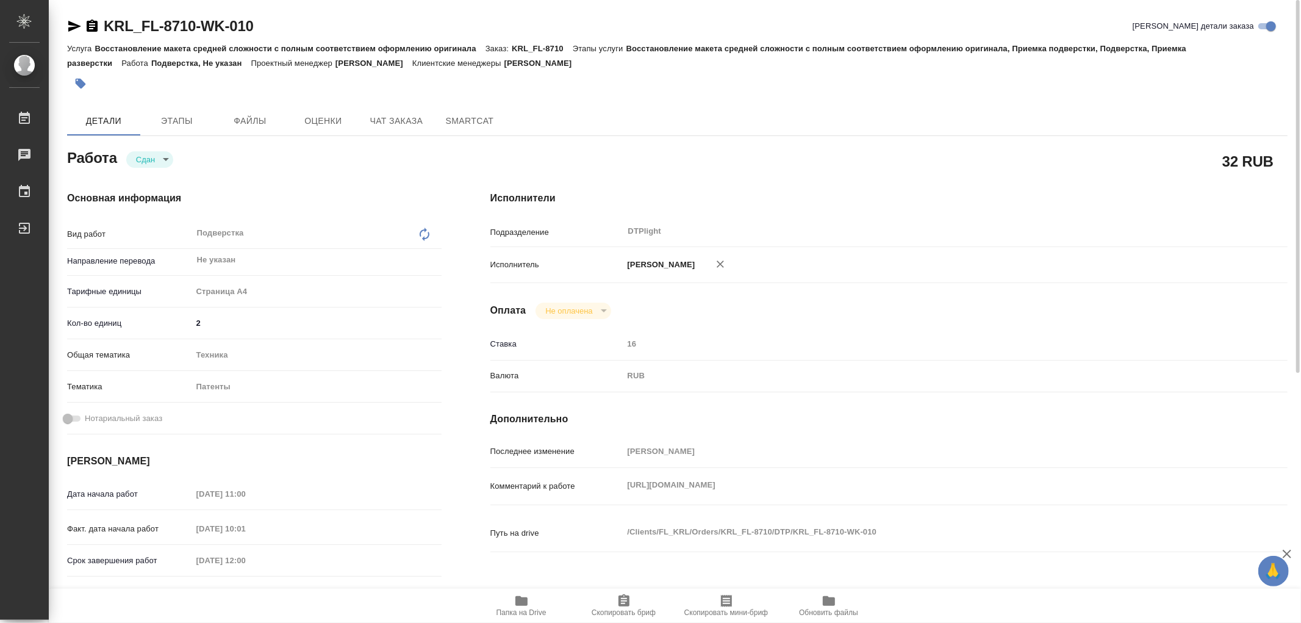
type textarea "x"
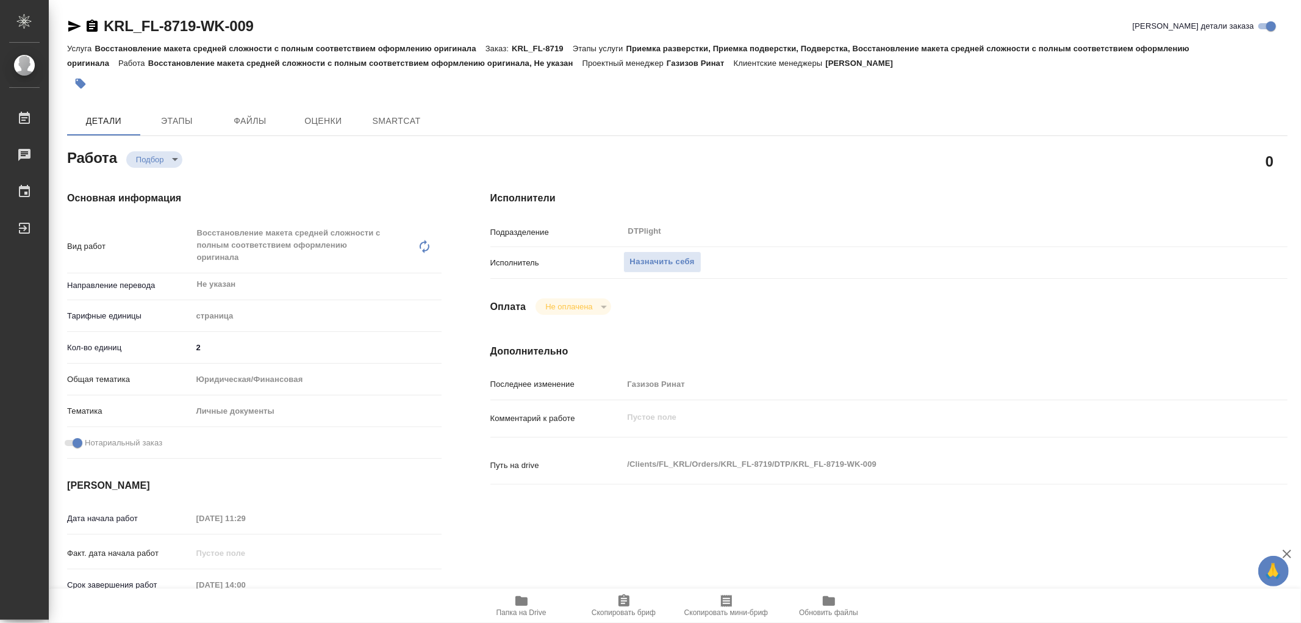
type textarea "x"
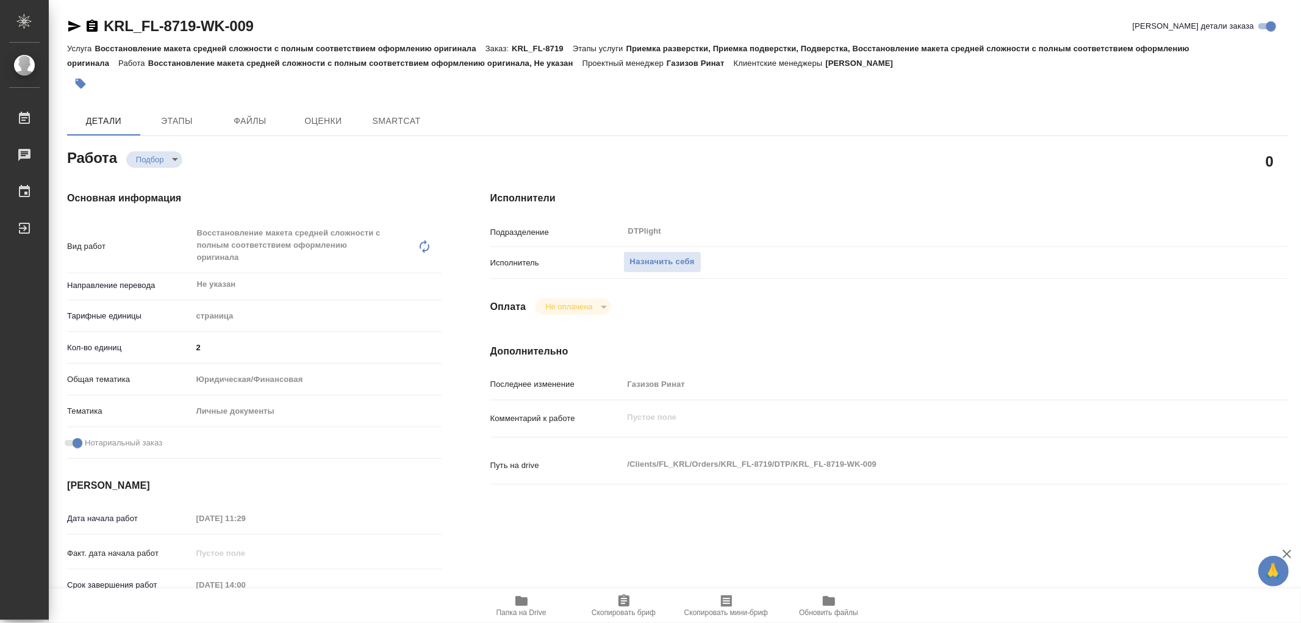
type textarea "x"
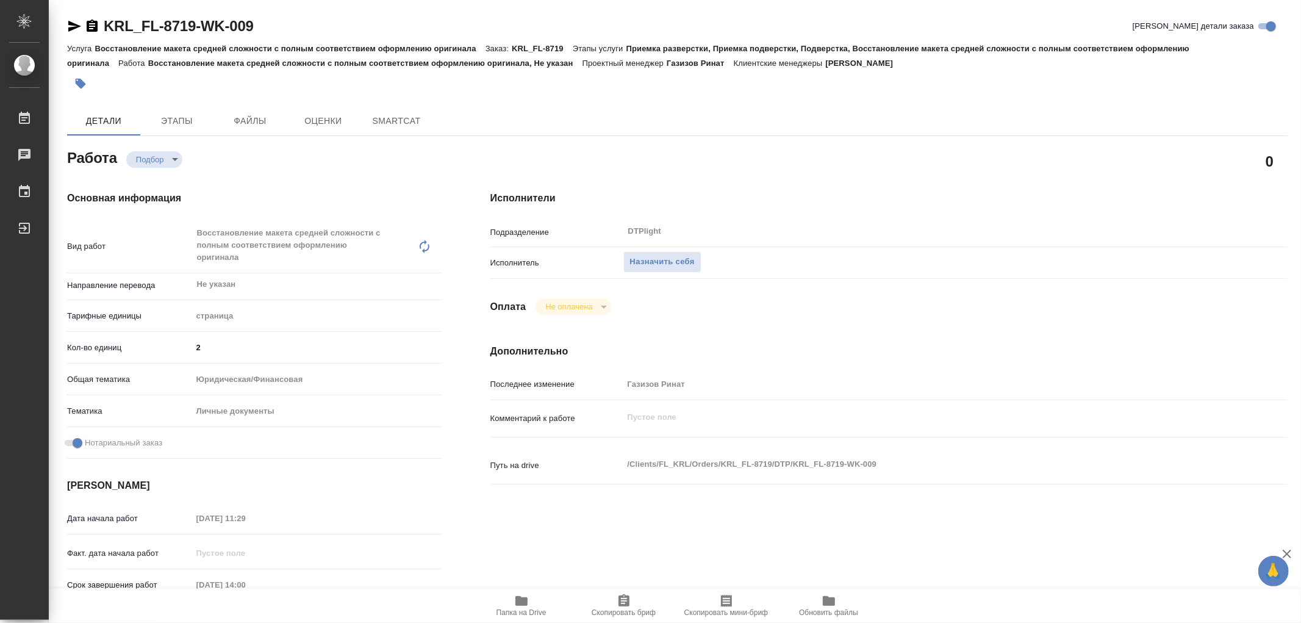
type textarea "x"
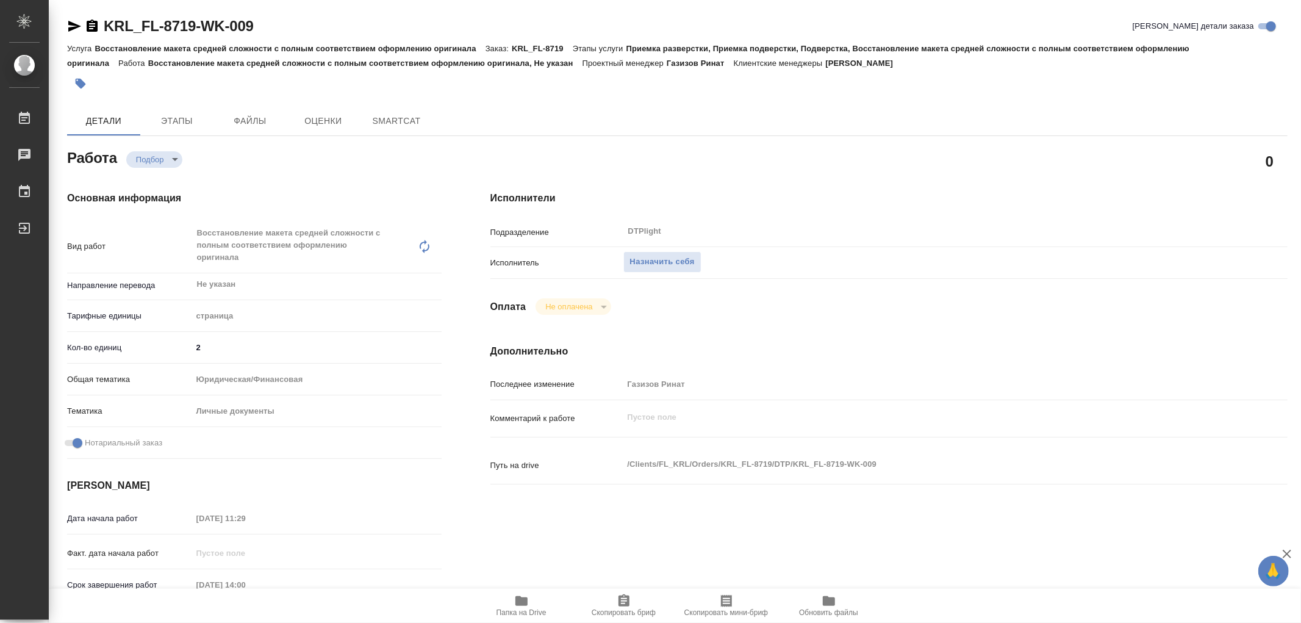
type textarea "x"
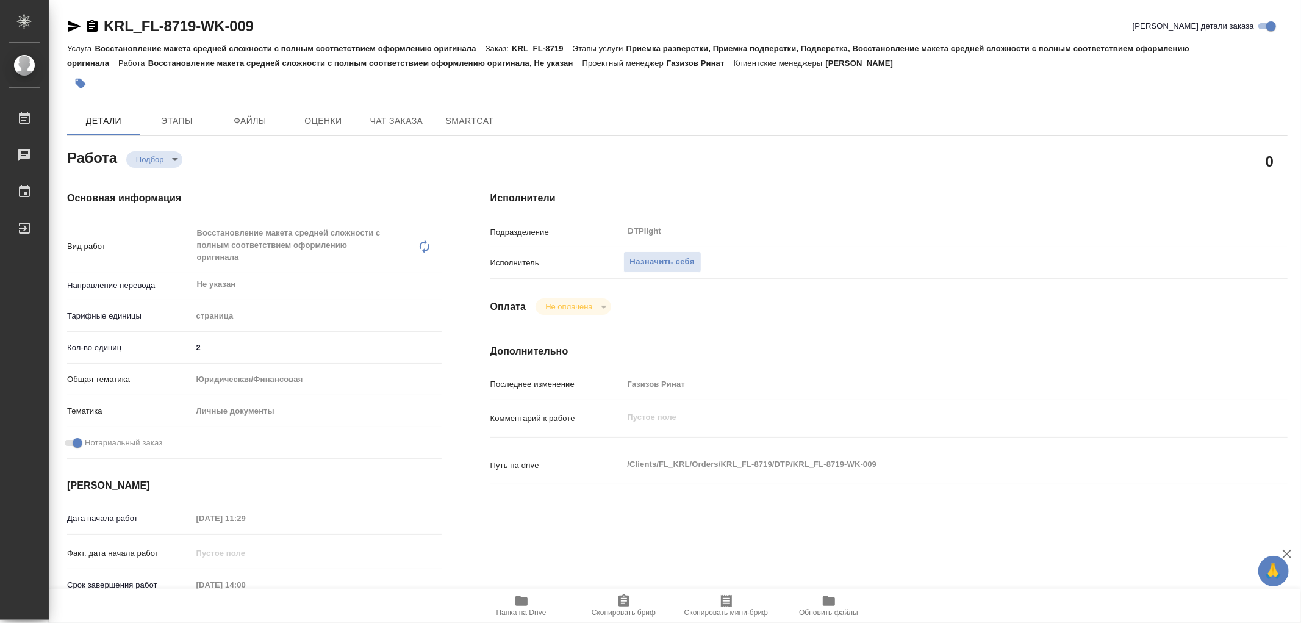
click at [522, 599] on icon "button" at bounding box center [521, 601] width 12 height 10
type textarea "x"
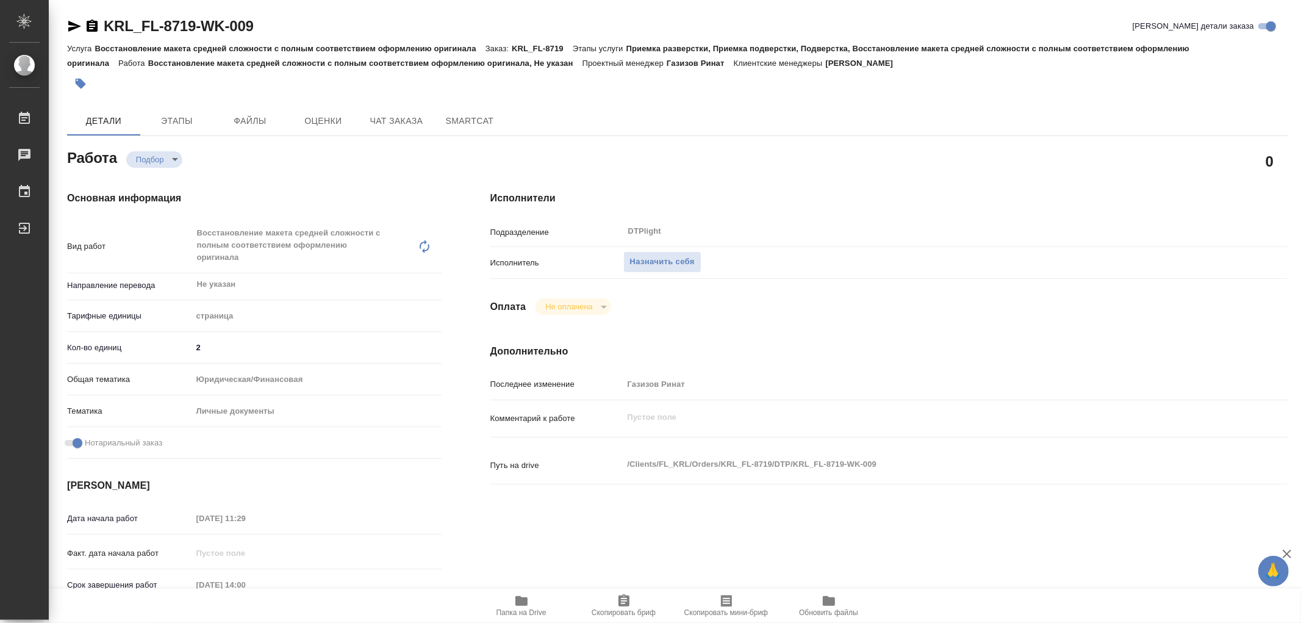
type textarea "x"
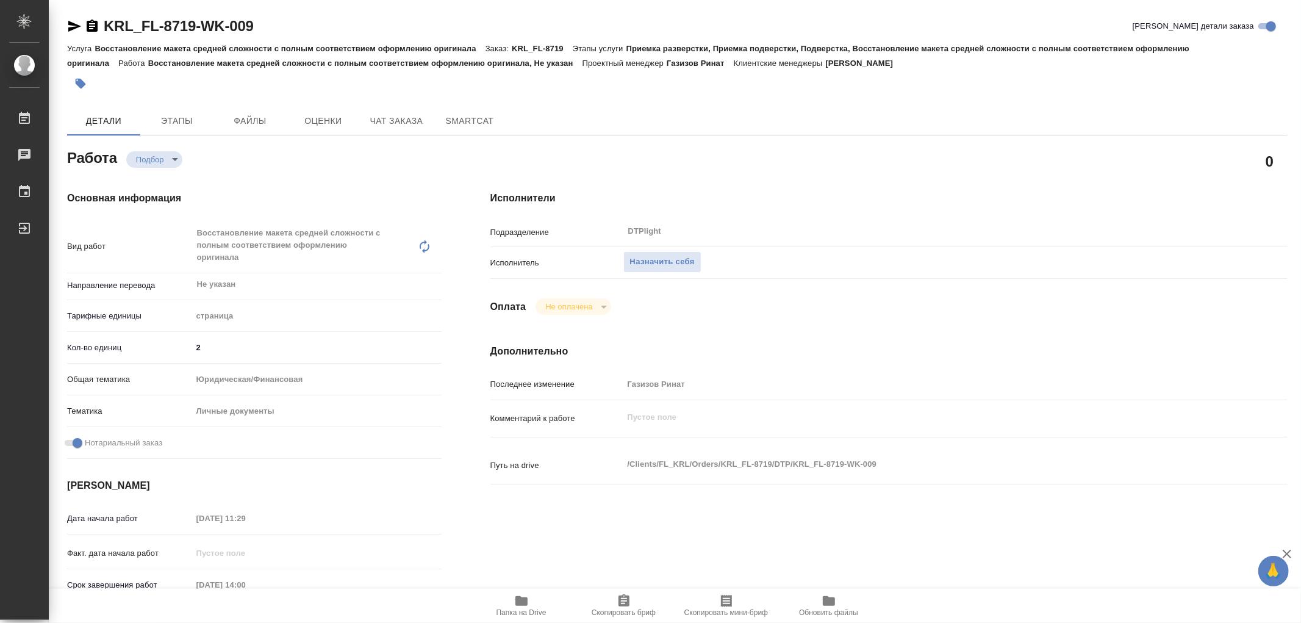
type textarea "x"
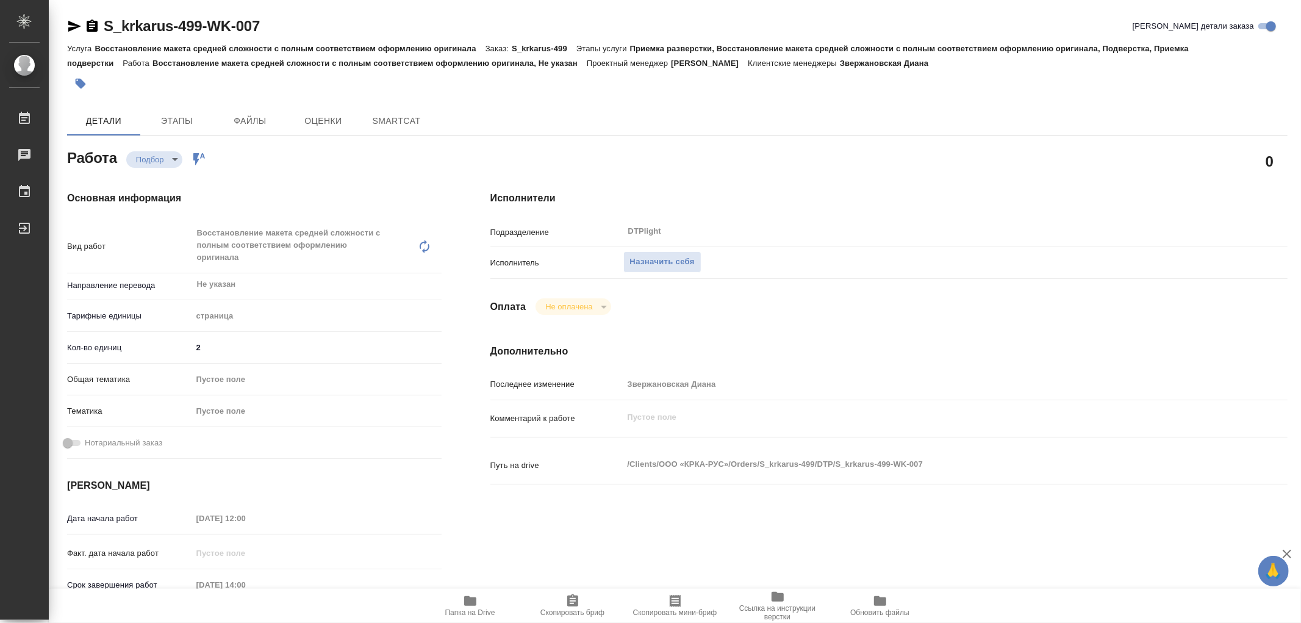
type textarea "x"
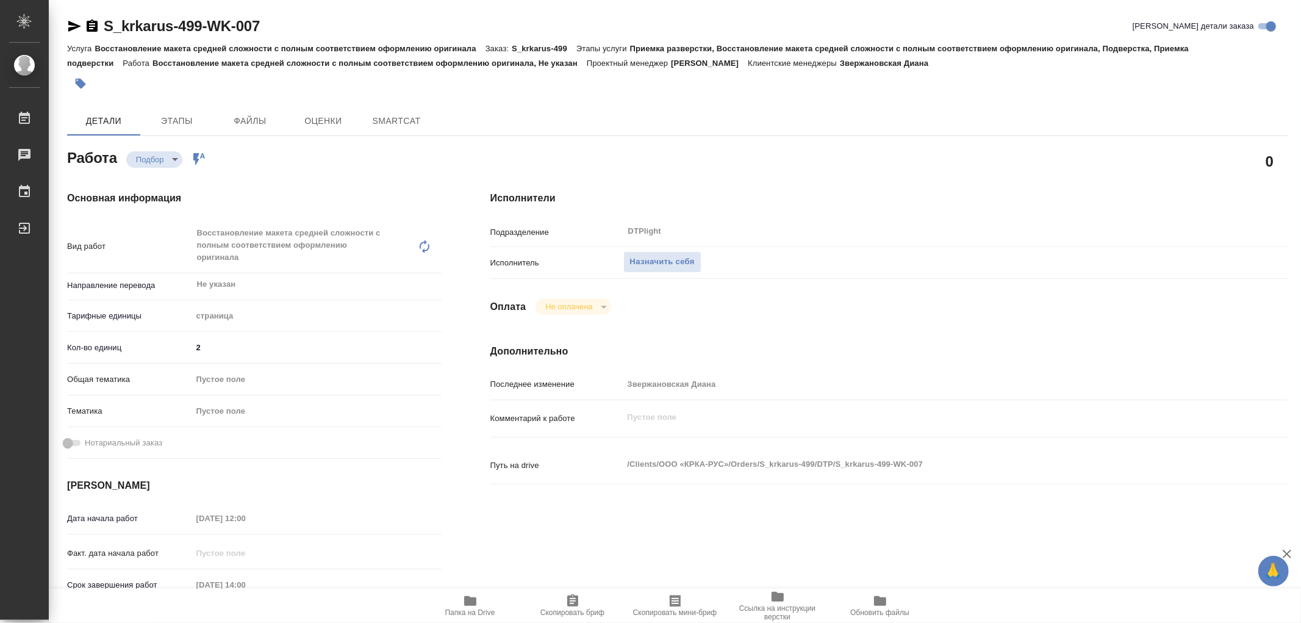
type textarea "x"
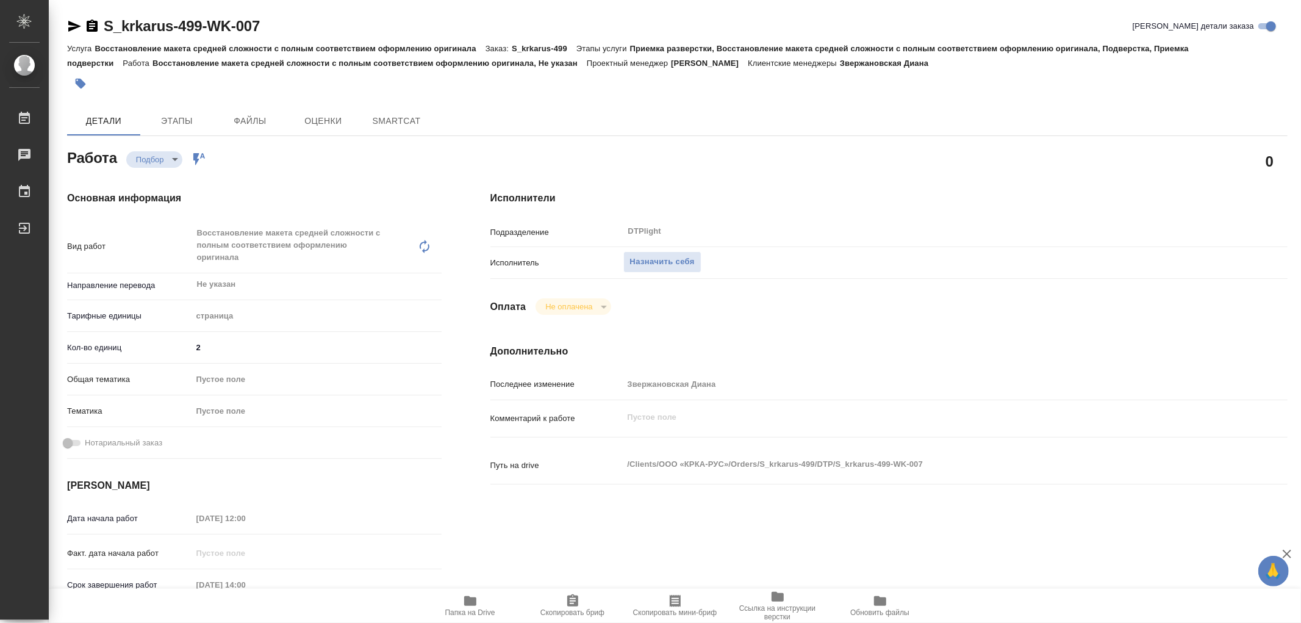
type textarea "x"
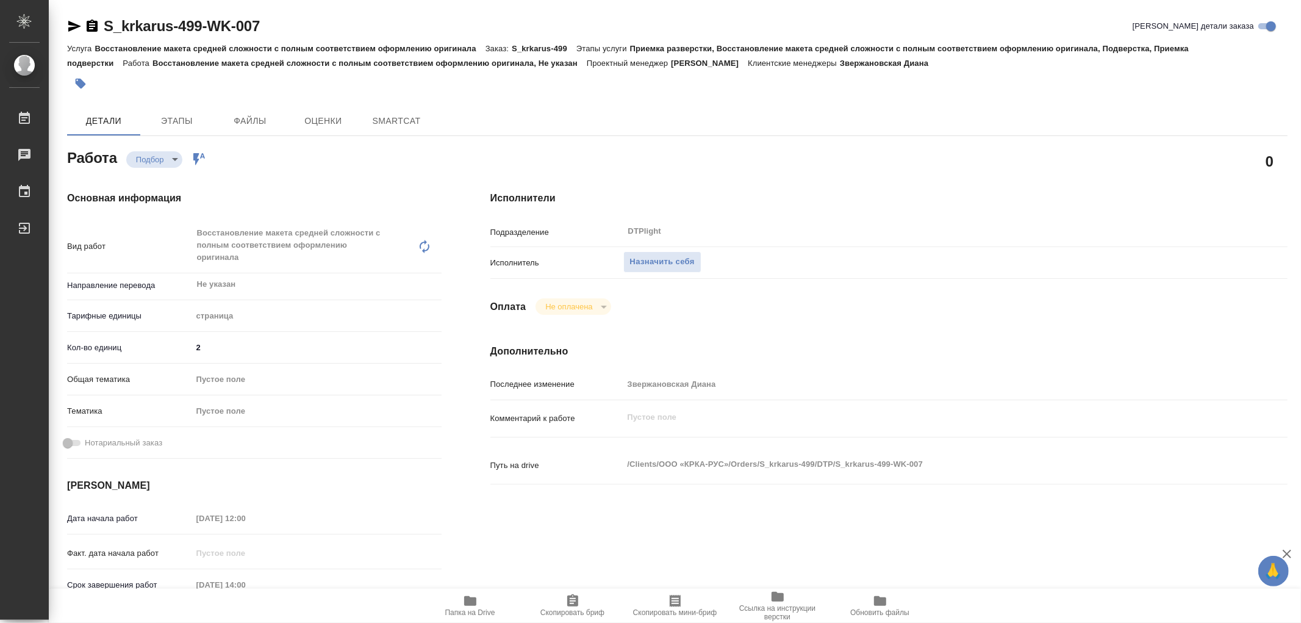
type textarea "x"
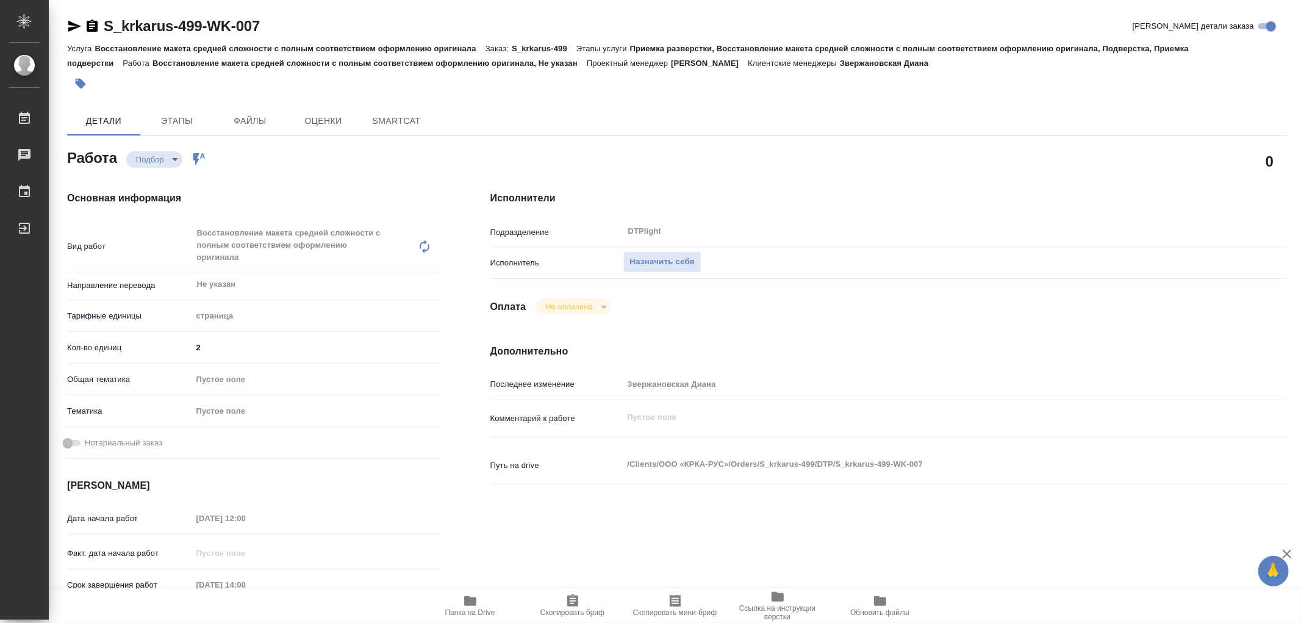
type textarea "x"
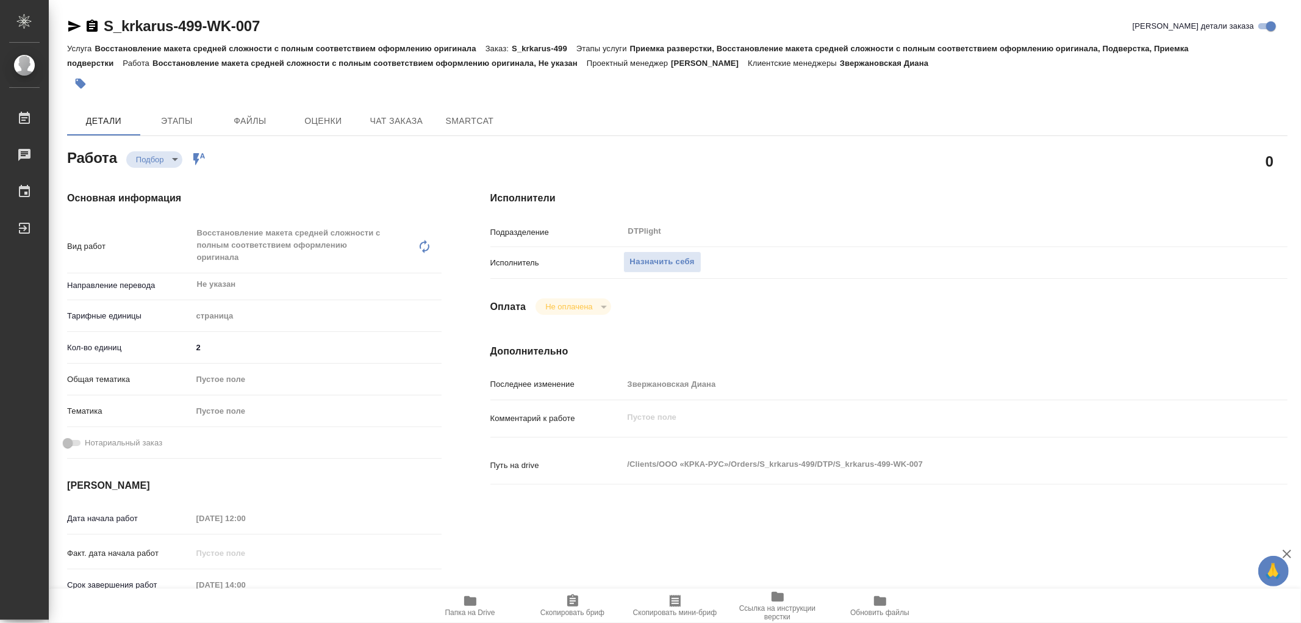
click at [479, 600] on span "Папка на Drive" at bounding box center [470, 604] width 88 height 23
type textarea "x"
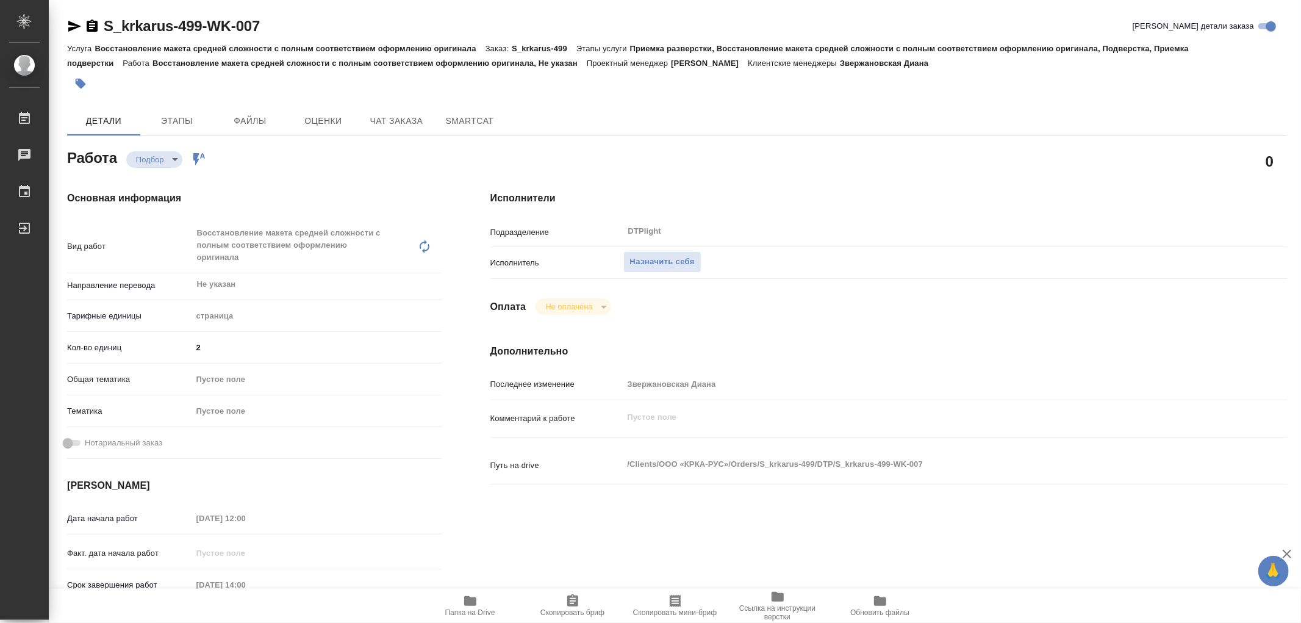
type textarea "x"
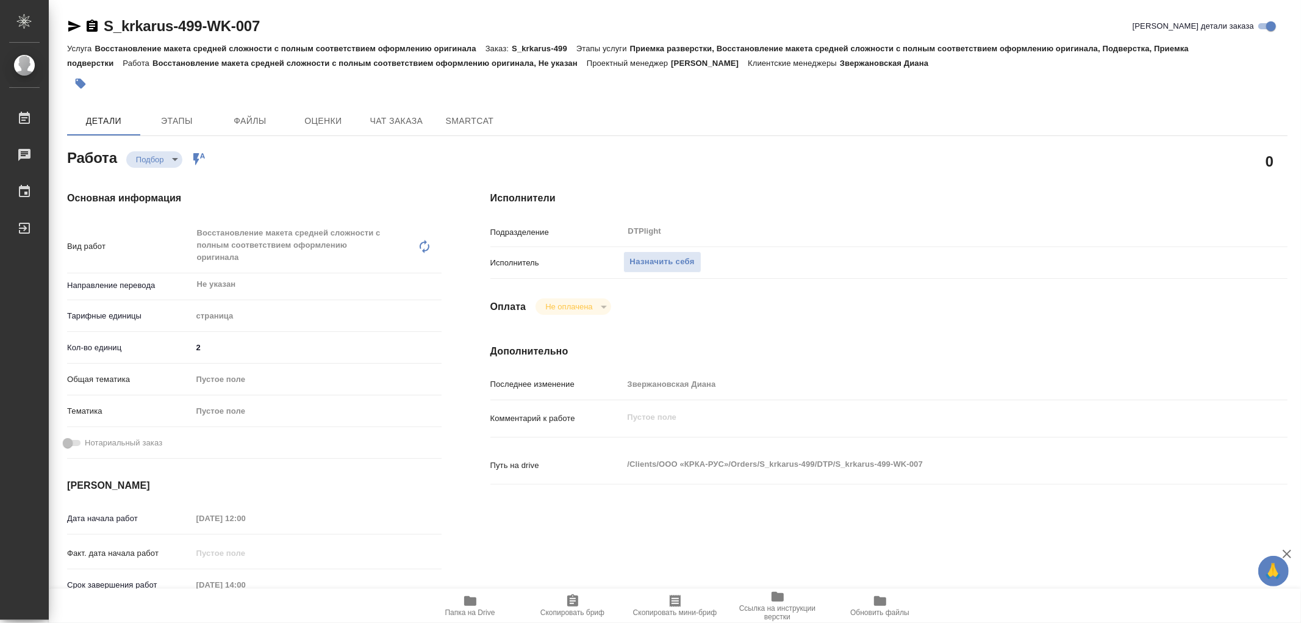
type textarea "x"
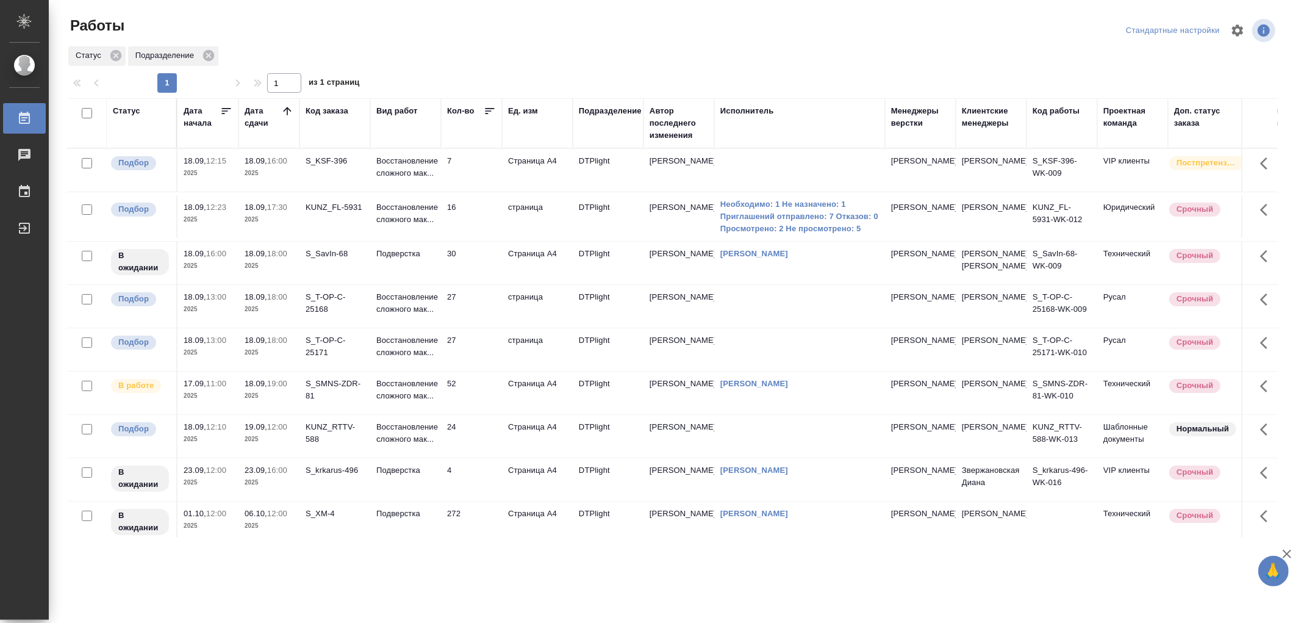
click at [432, 402] on p "Восстановление сложного мак..." at bounding box center [405, 389] width 59 height 24
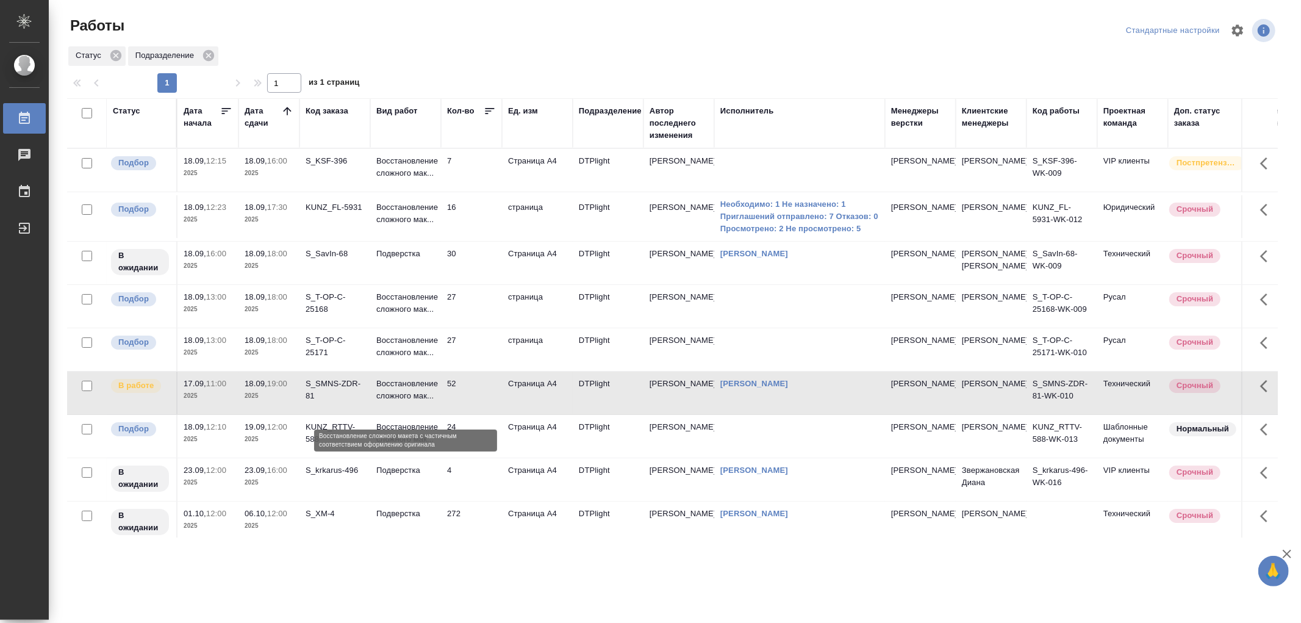
click at [432, 402] on p "Восстановление сложного мак..." at bounding box center [405, 389] width 59 height 24
click at [424, 402] on p "Восстановление сложного мак..." at bounding box center [405, 389] width 59 height 24
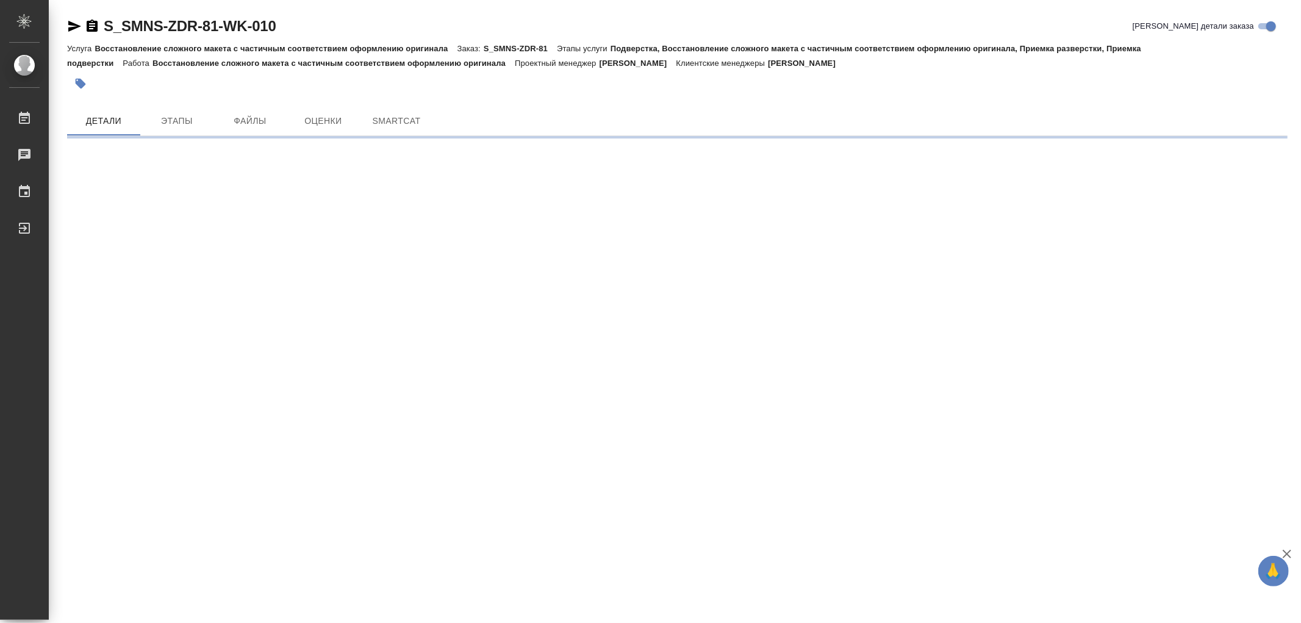
click at [68, 26] on icon "button" at bounding box center [74, 26] width 15 height 15
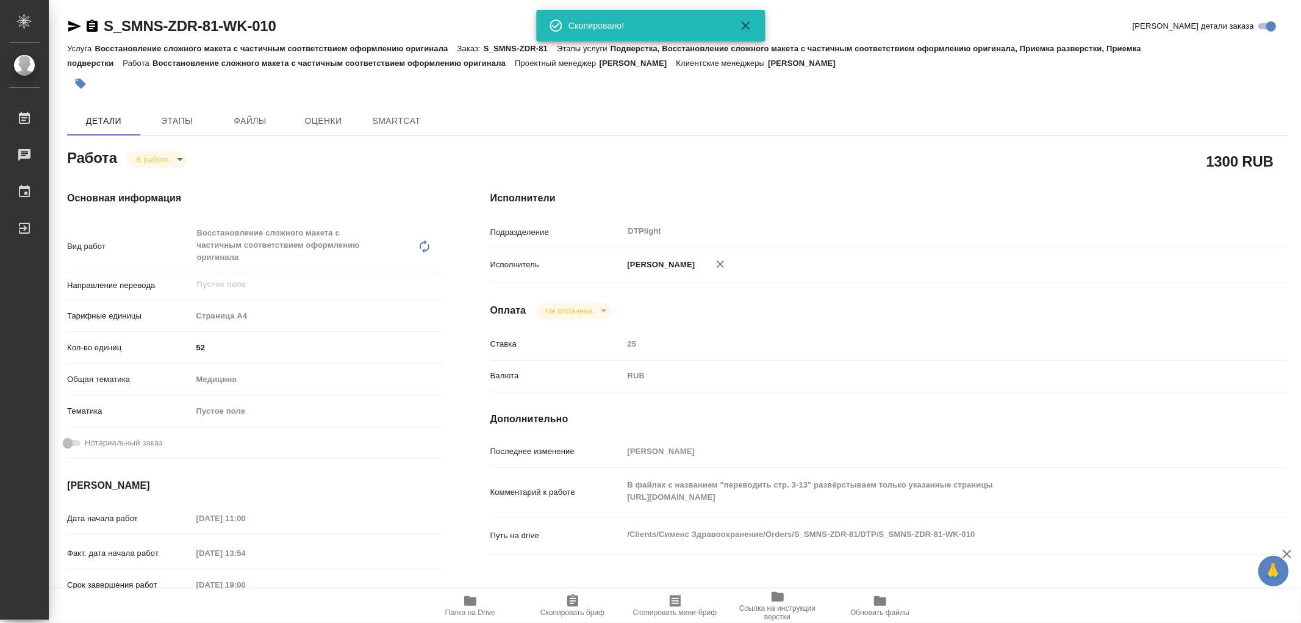
type textarea "x"
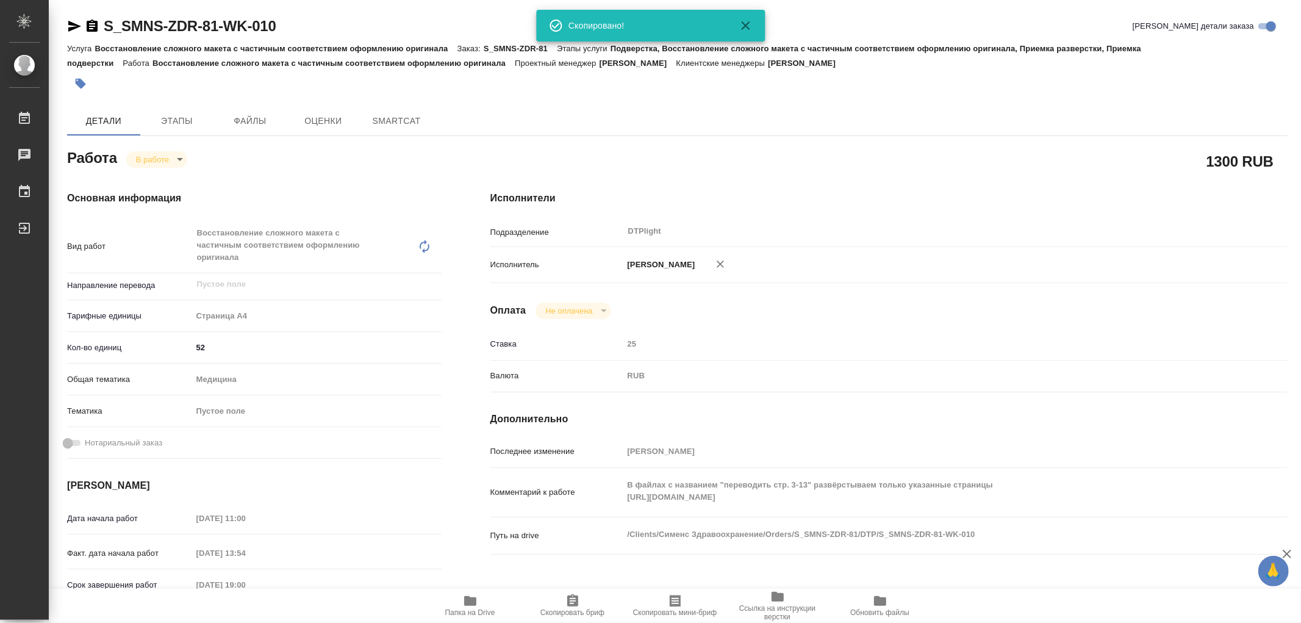
type textarea "x"
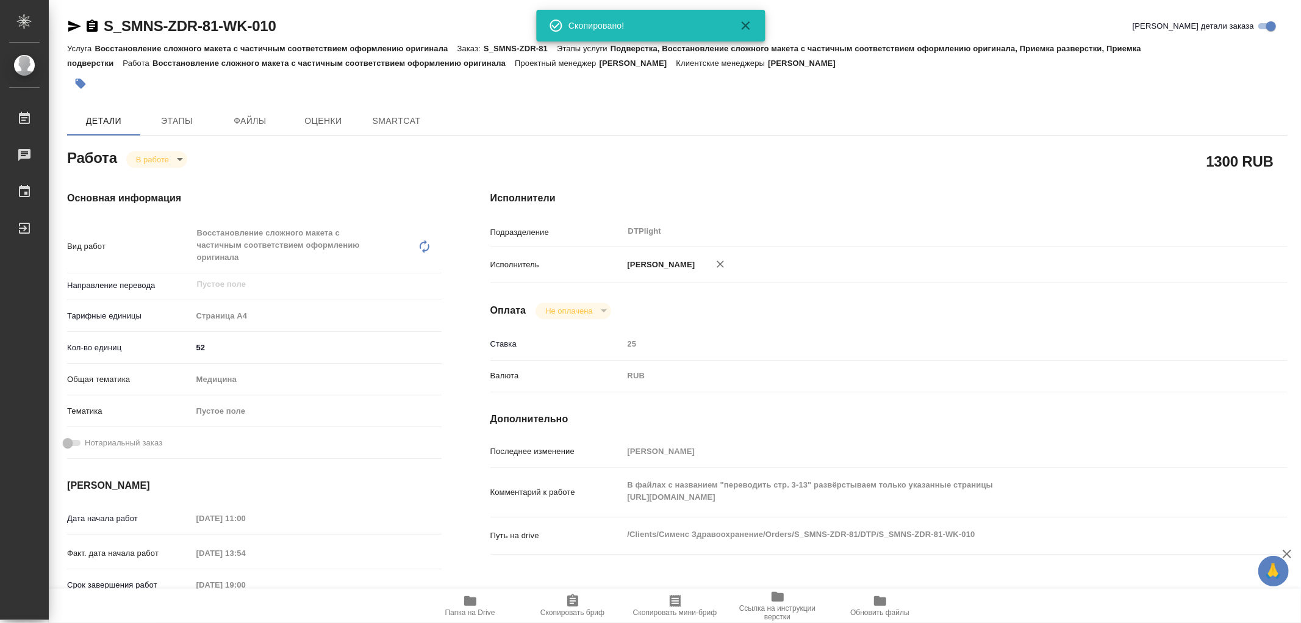
type textarea "x"
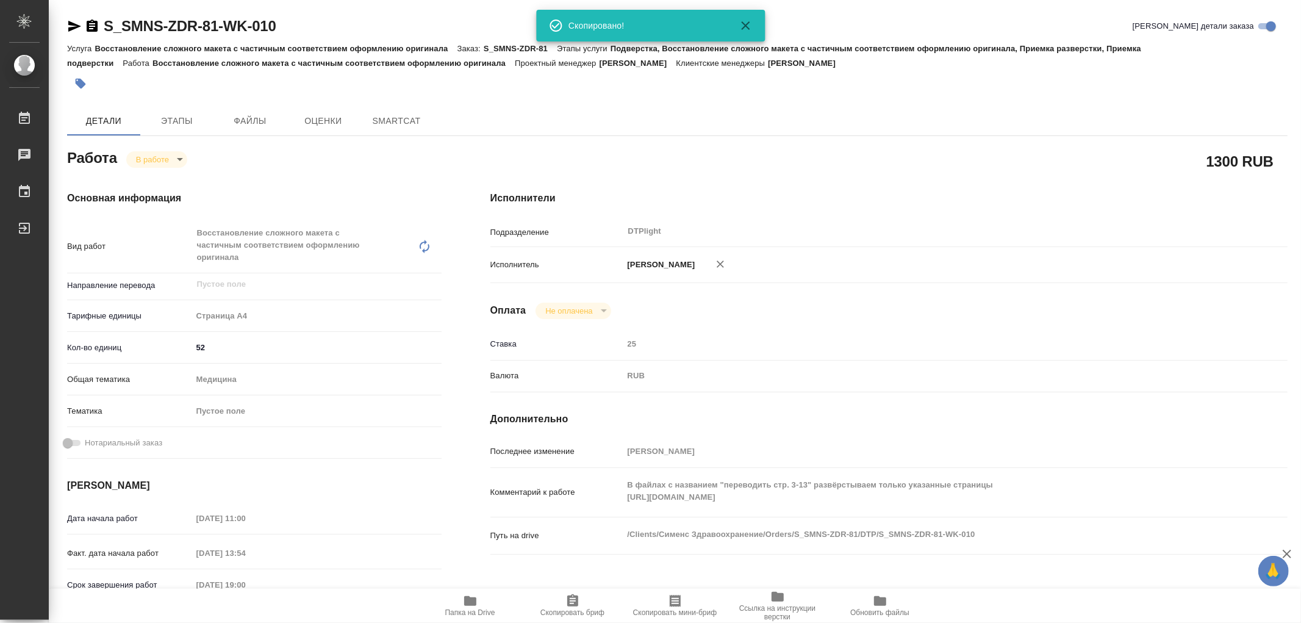
type textarea "x"
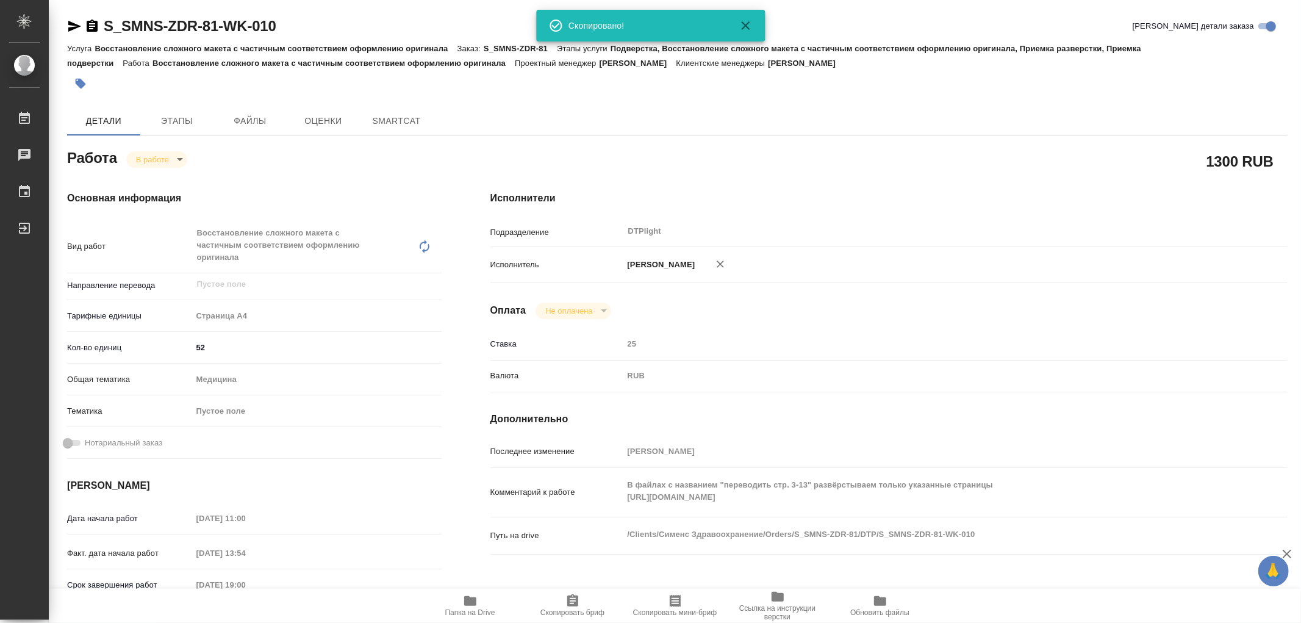
type textarea "x"
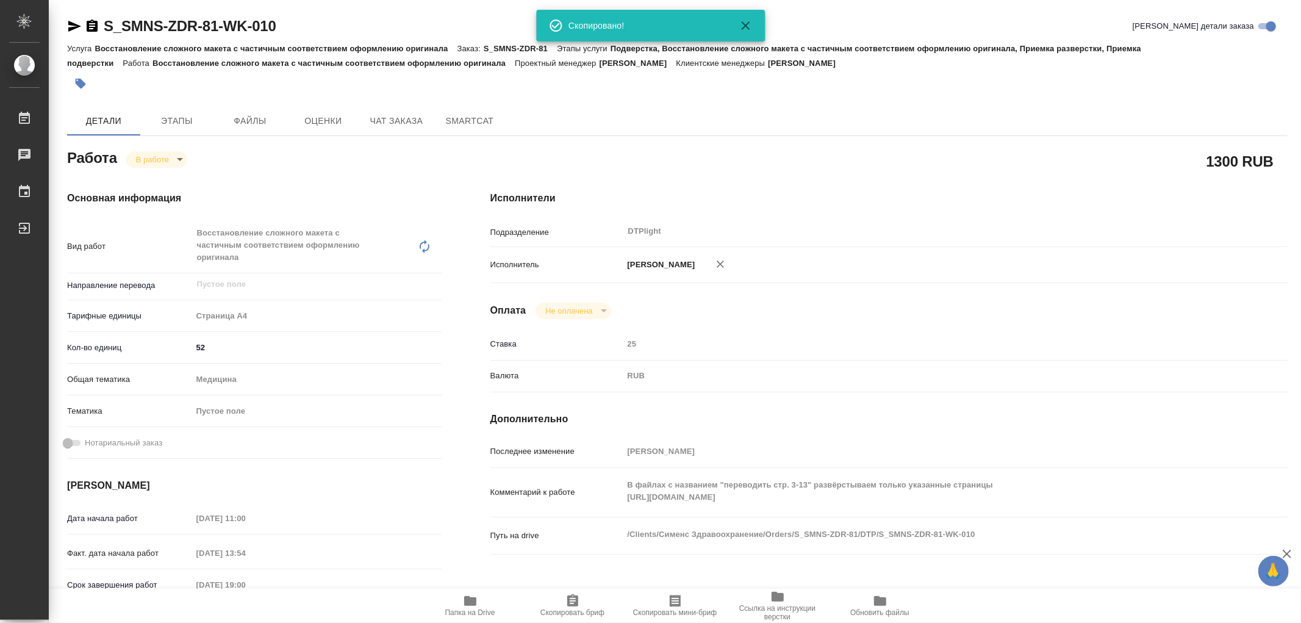
type textarea "x"
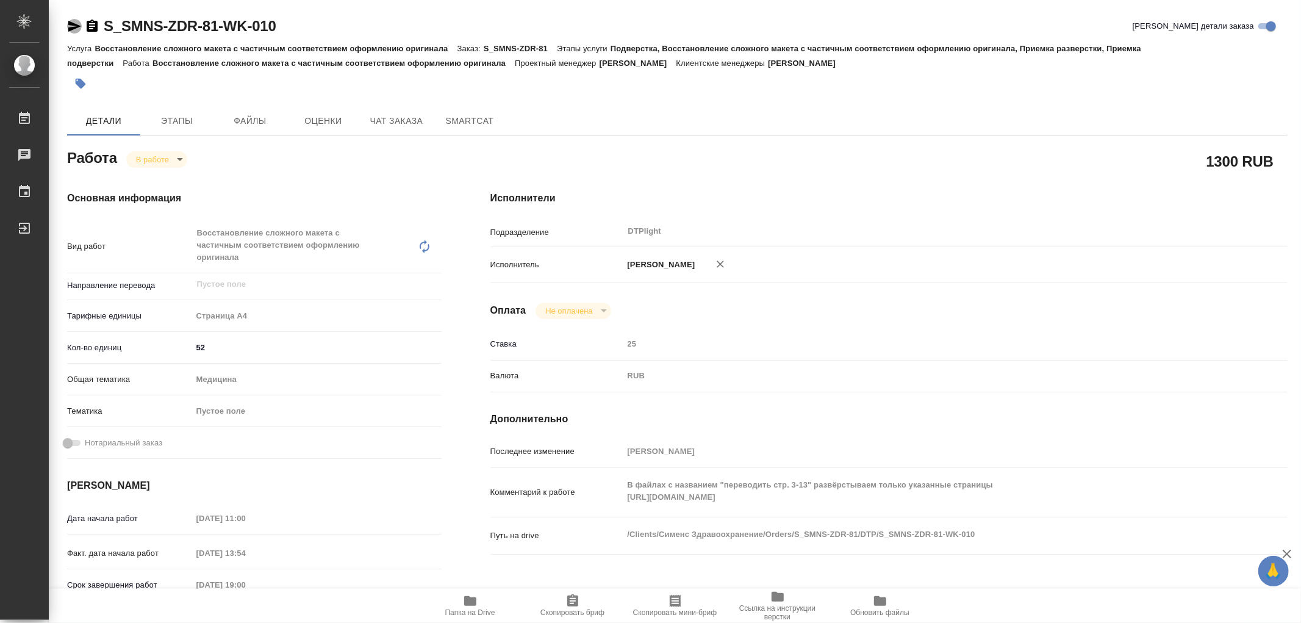
click at [80, 30] on icon "button" at bounding box center [74, 26] width 15 height 15
type textarea "x"
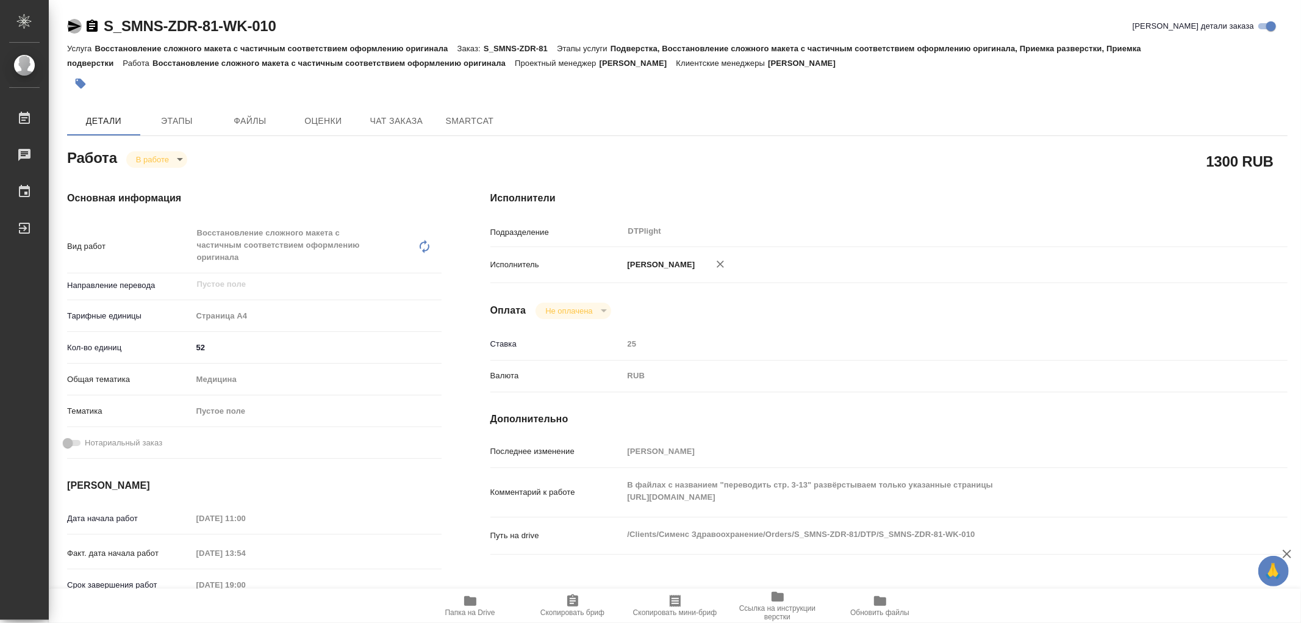
type textarea "x"
click at [404, 112] on button "Чат заказа" at bounding box center [396, 120] width 73 height 29
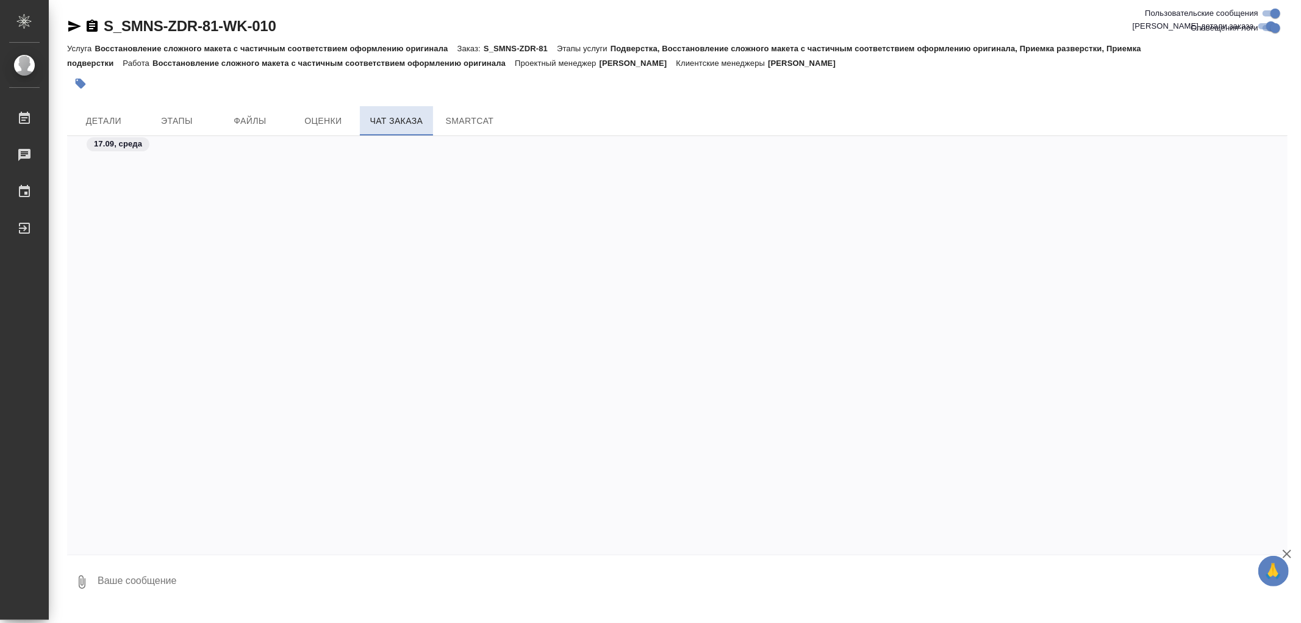
scroll to position [11909, 0]
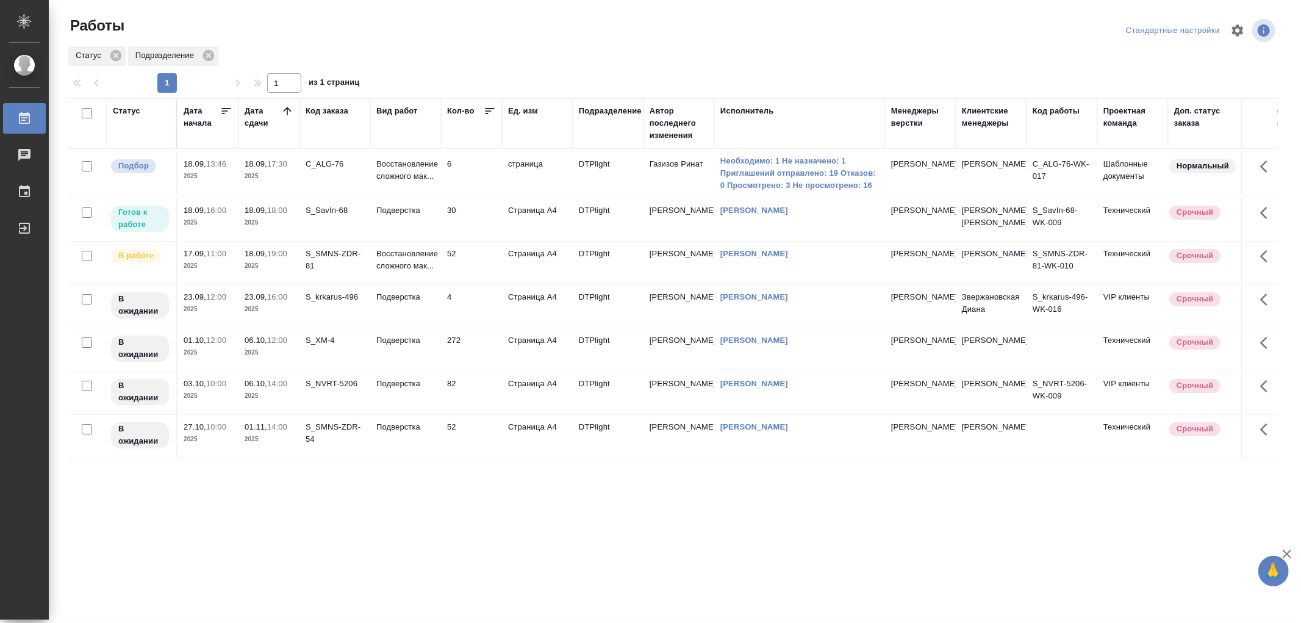
click at [412, 238] on td "Подверстка" at bounding box center [405, 219] width 71 height 43
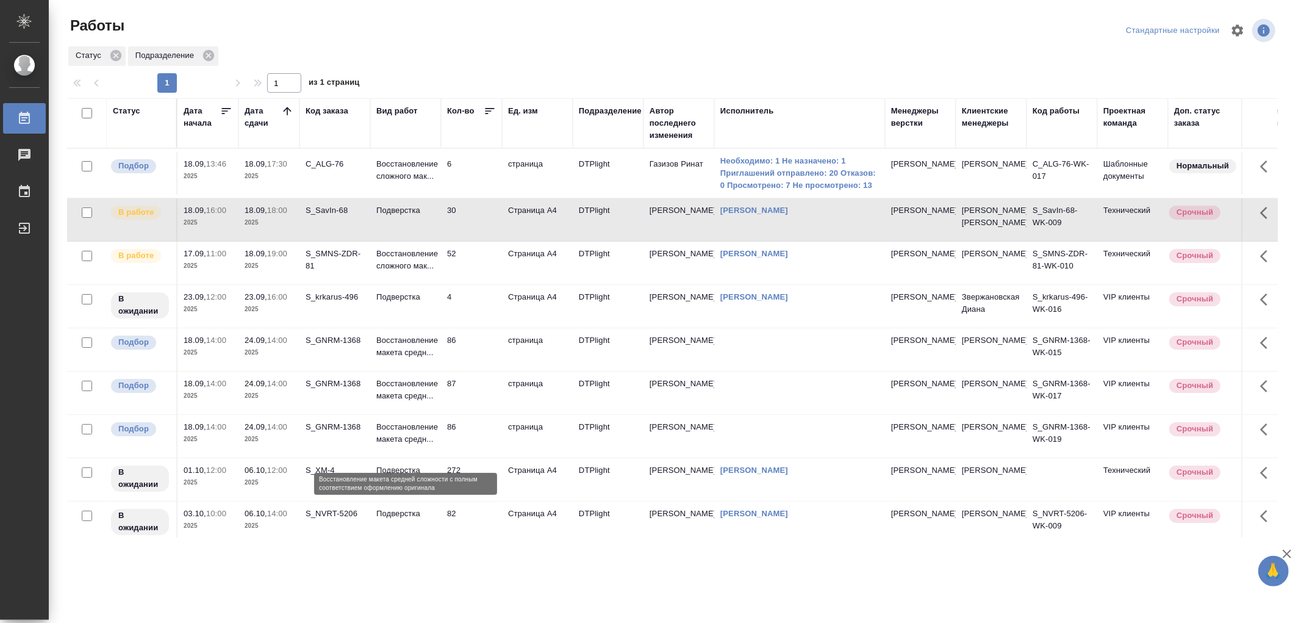
click at [433, 445] on p "Восстановление макета средн..." at bounding box center [405, 433] width 59 height 24
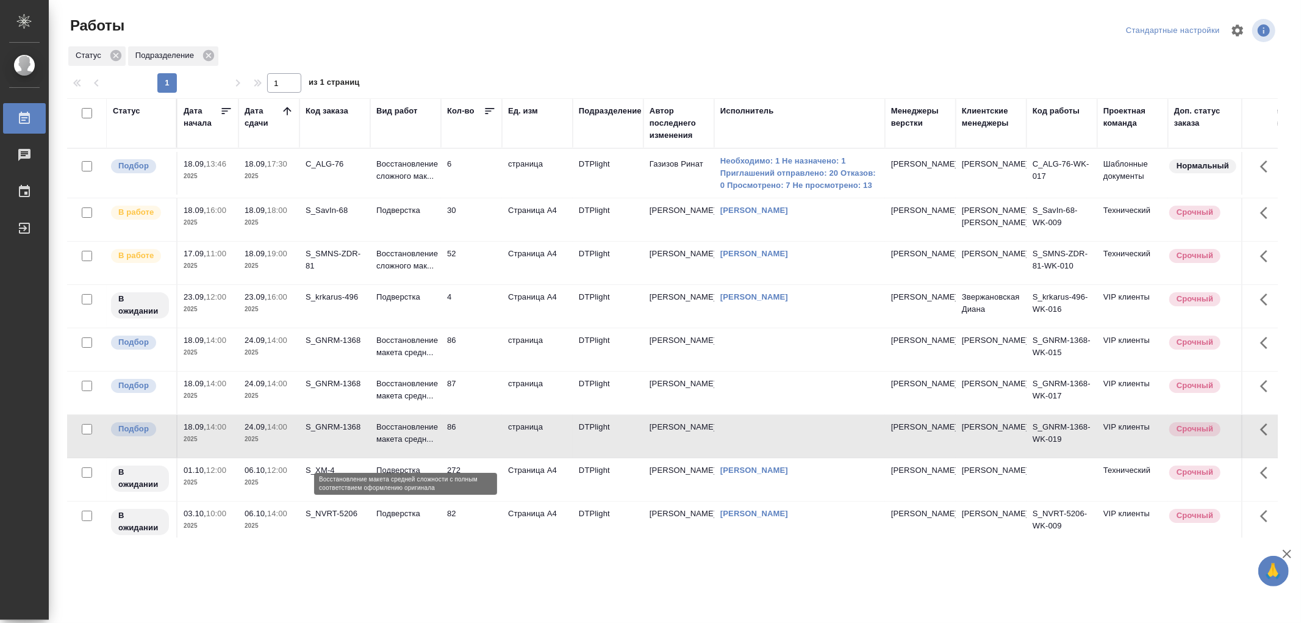
click at [433, 445] on p "Восстановление макета средн..." at bounding box center [405, 433] width 59 height 24
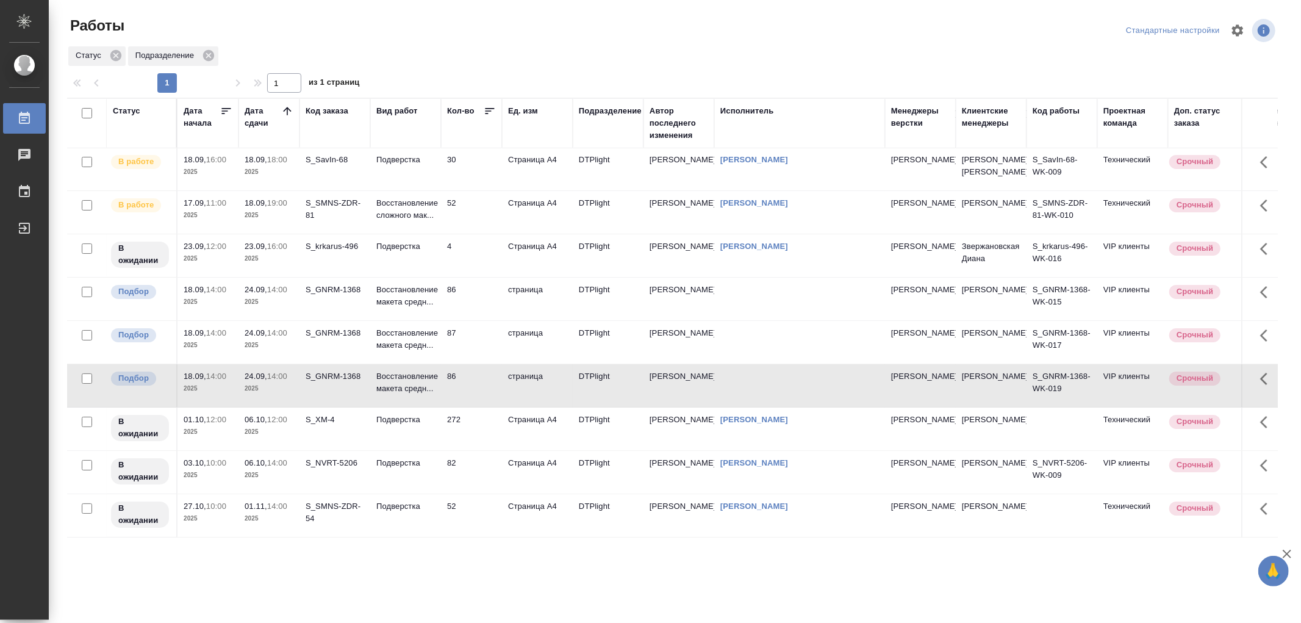
scroll to position [80, 0]
click at [432, 370] on p "Восстановление макета средн..." at bounding box center [405, 382] width 59 height 24
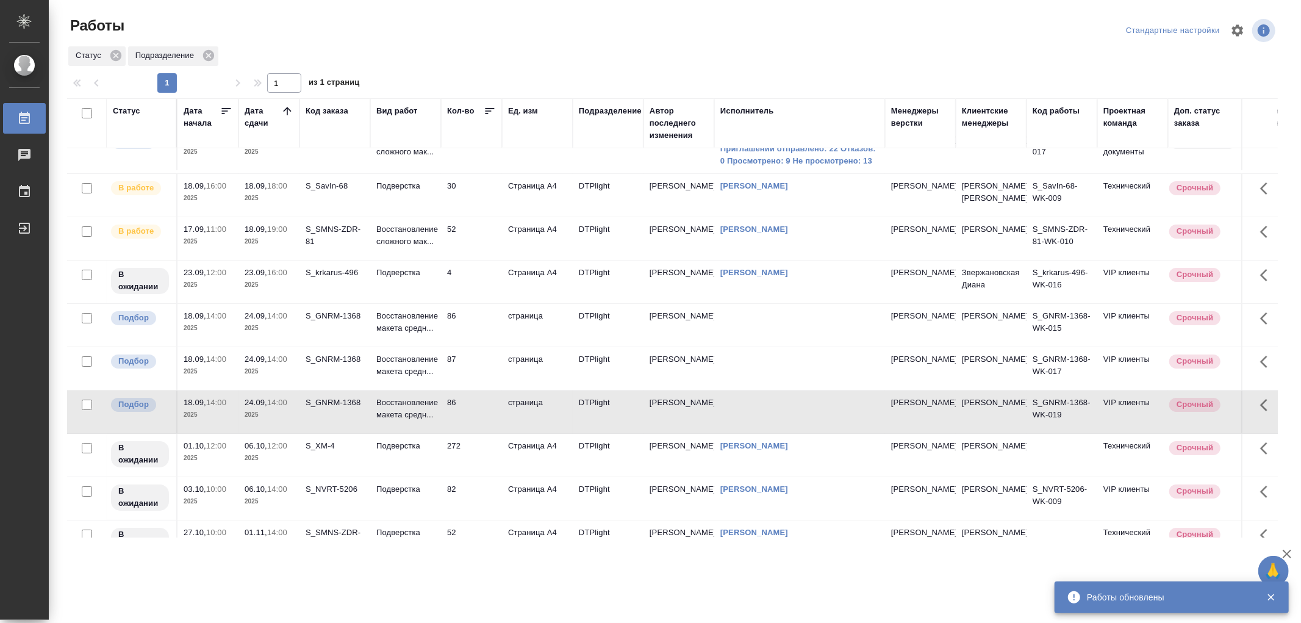
scroll to position [0, 0]
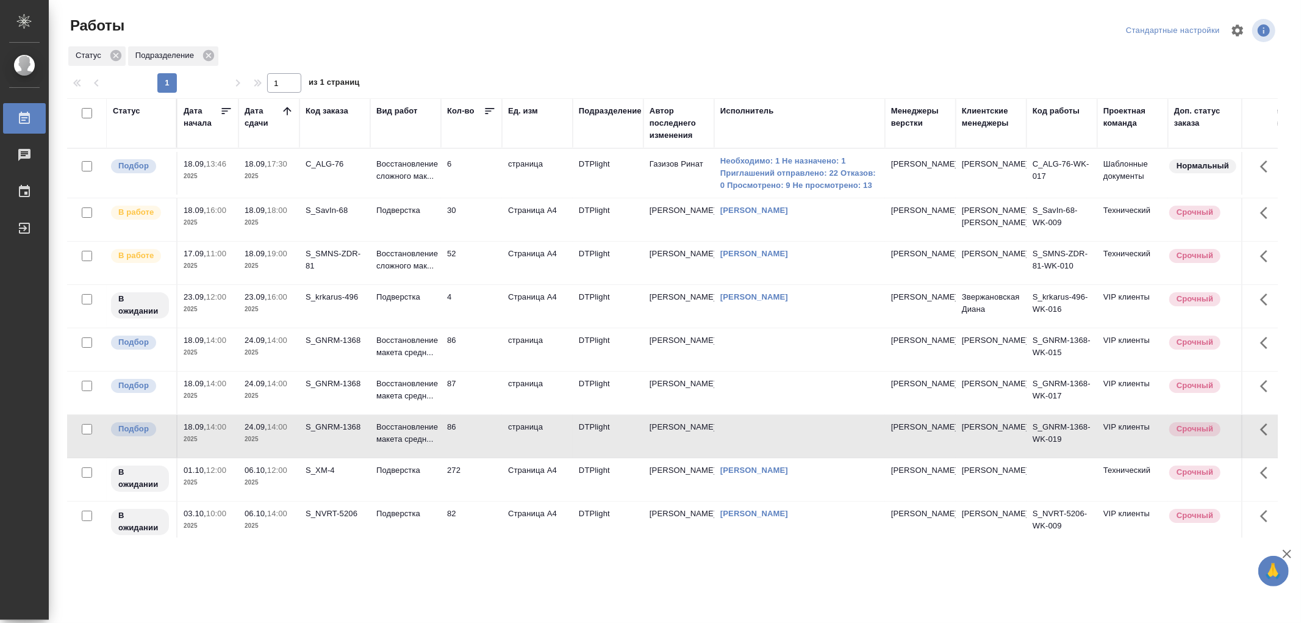
click at [409, 229] on td "Подверстка" at bounding box center [405, 219] width 71 height 43
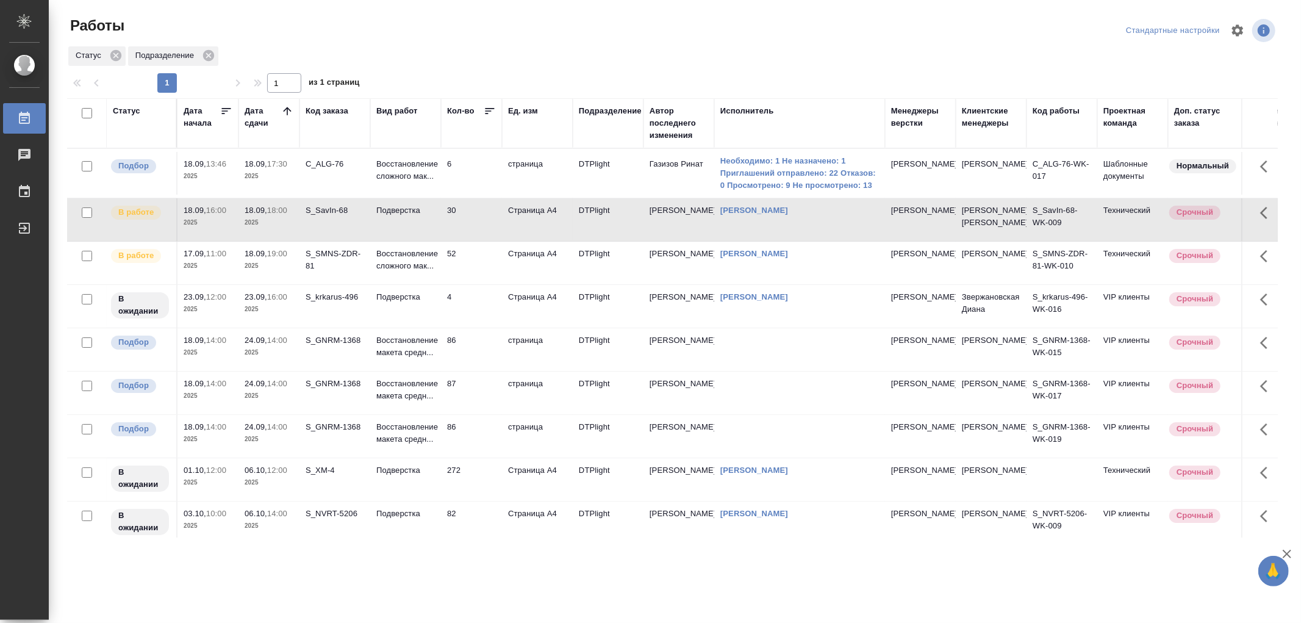
click at [409, 229] on td "Подверстка" at bounding box center [405, 219] width 71 height 43
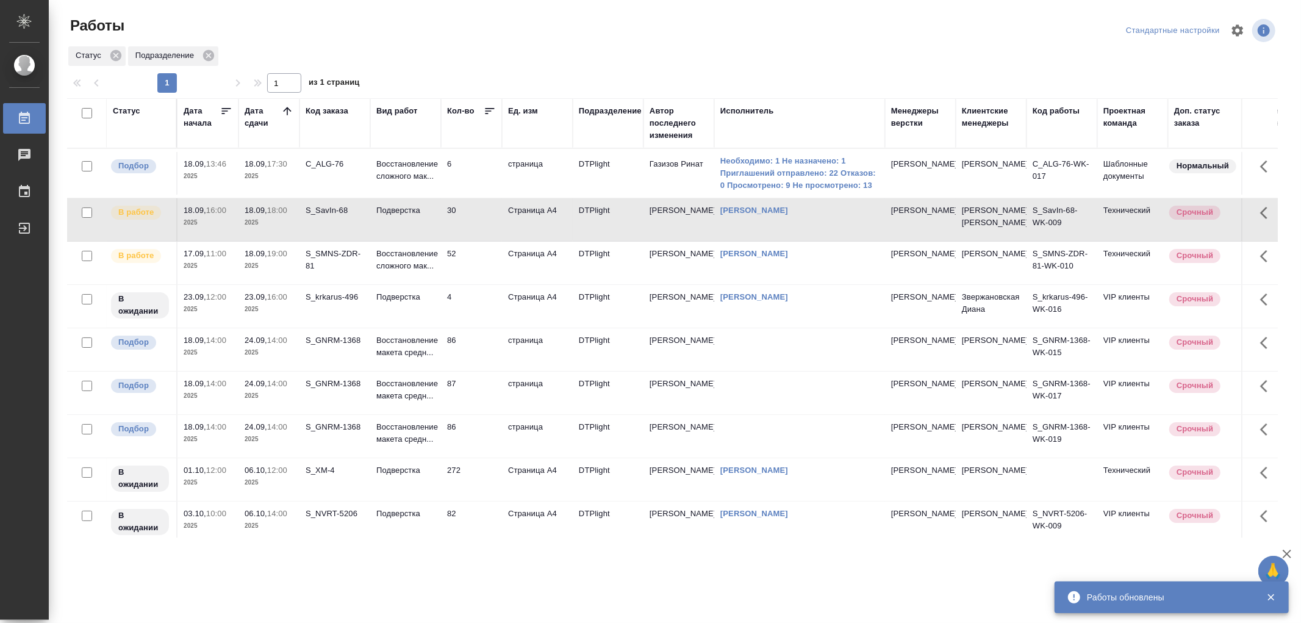
click at [436, 241] on td "Подверстка" at bounding box center [405, 219] width 71 height 43
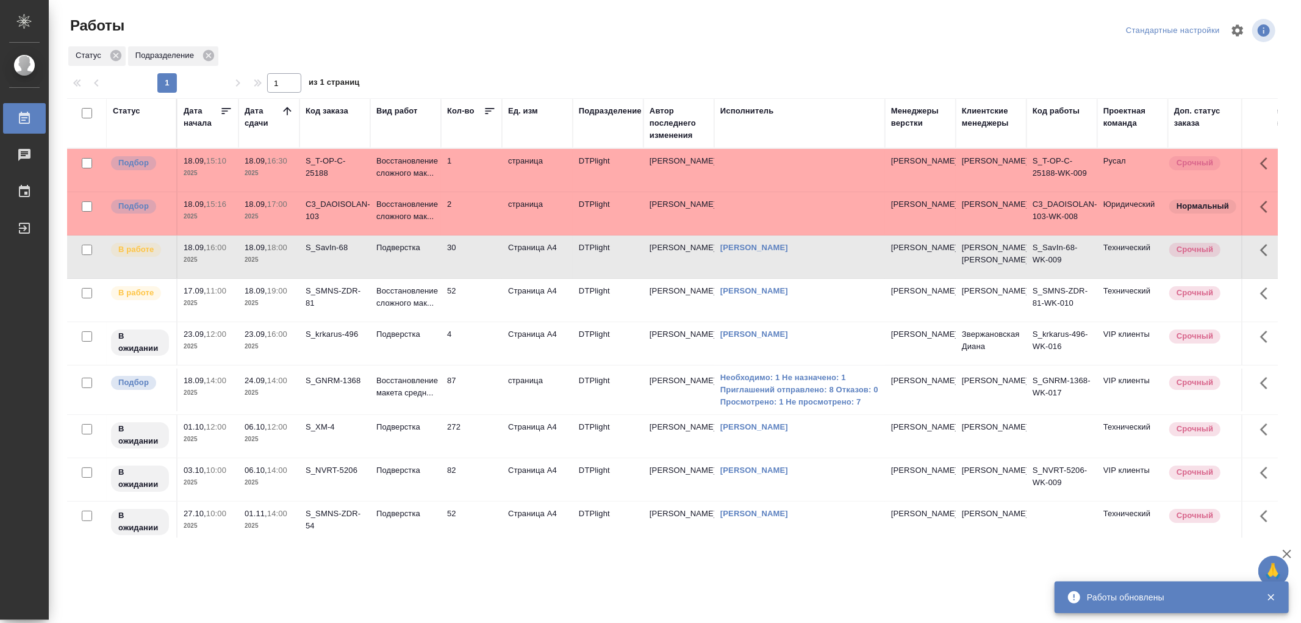
click at [407, 266] on td "Подверстка" at bounding box center [405, 256] width 71 height 43
click at [431, 345] on td "Подверстка" at bounding box center [405, 343] width 71 height 43
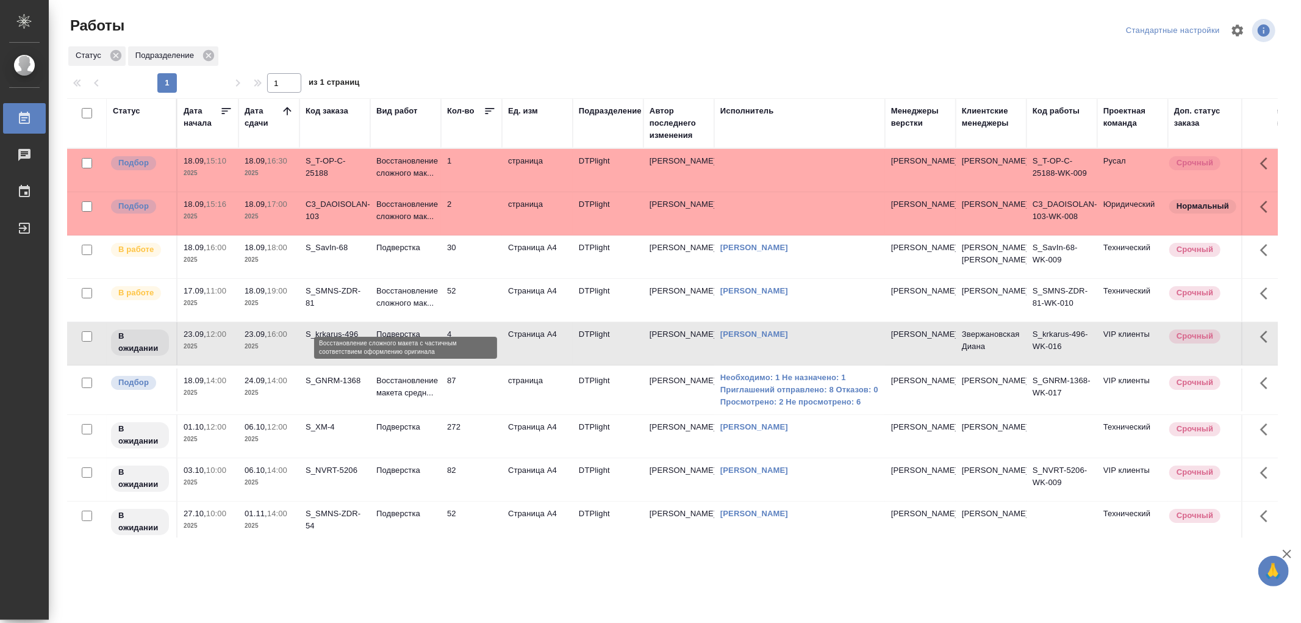
click at [429, 309] on p "Восстановление сложного мак..." at bounding box center [405, 297] width 59 height 24
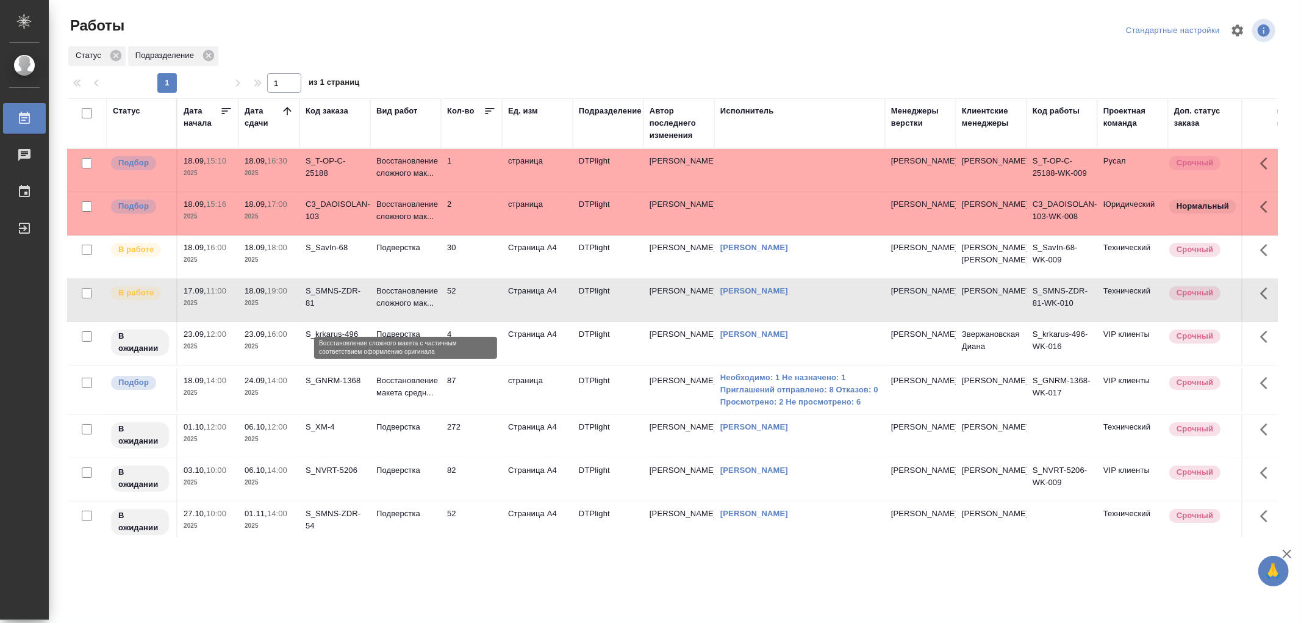
click at [429, 309] on p "Восстановление сложного мак..." at bounding box center [405, 297] width 59 height 24
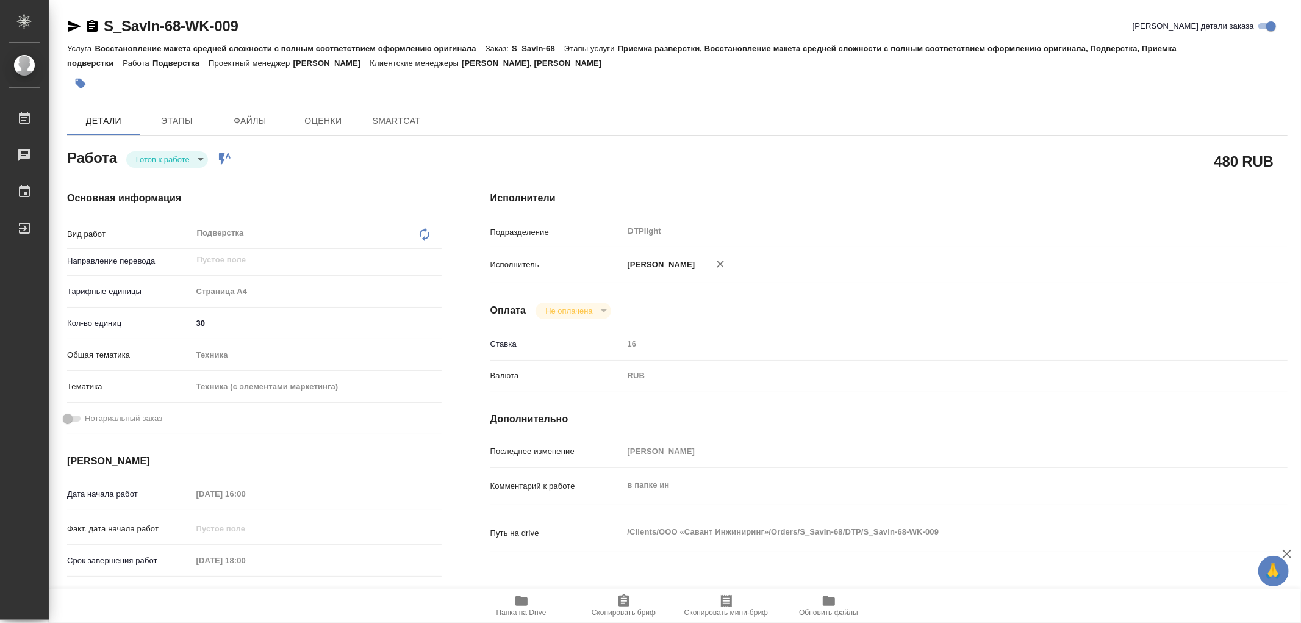
type textarea "x"
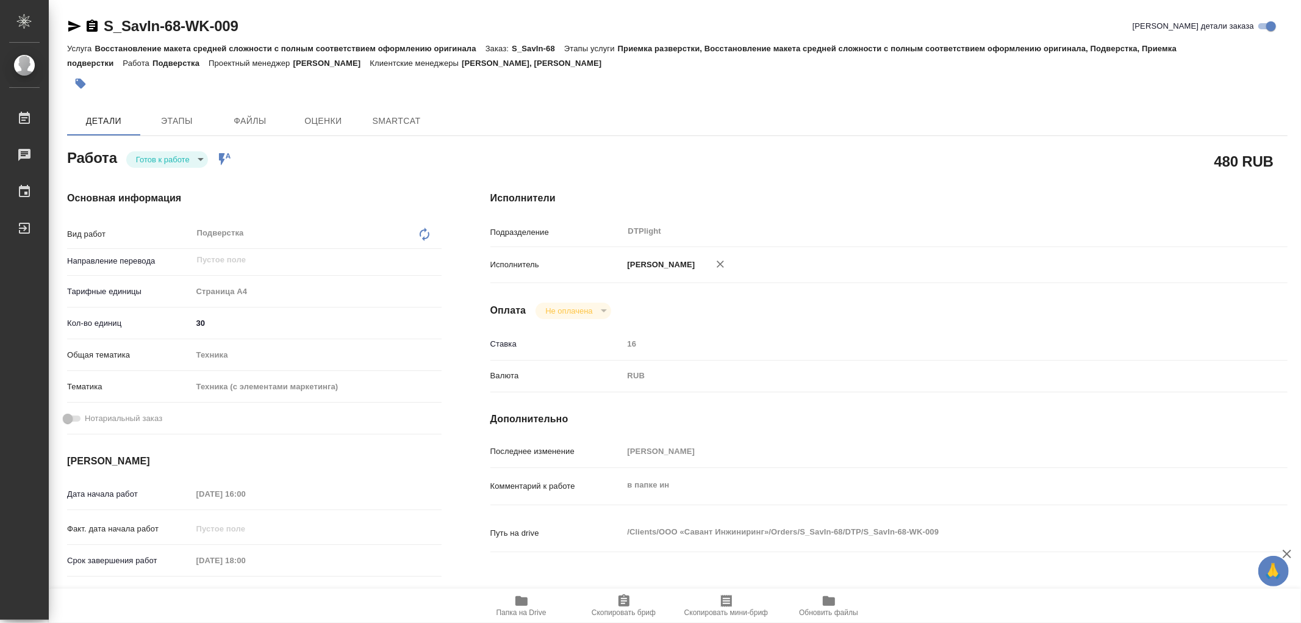
type textarea "x"
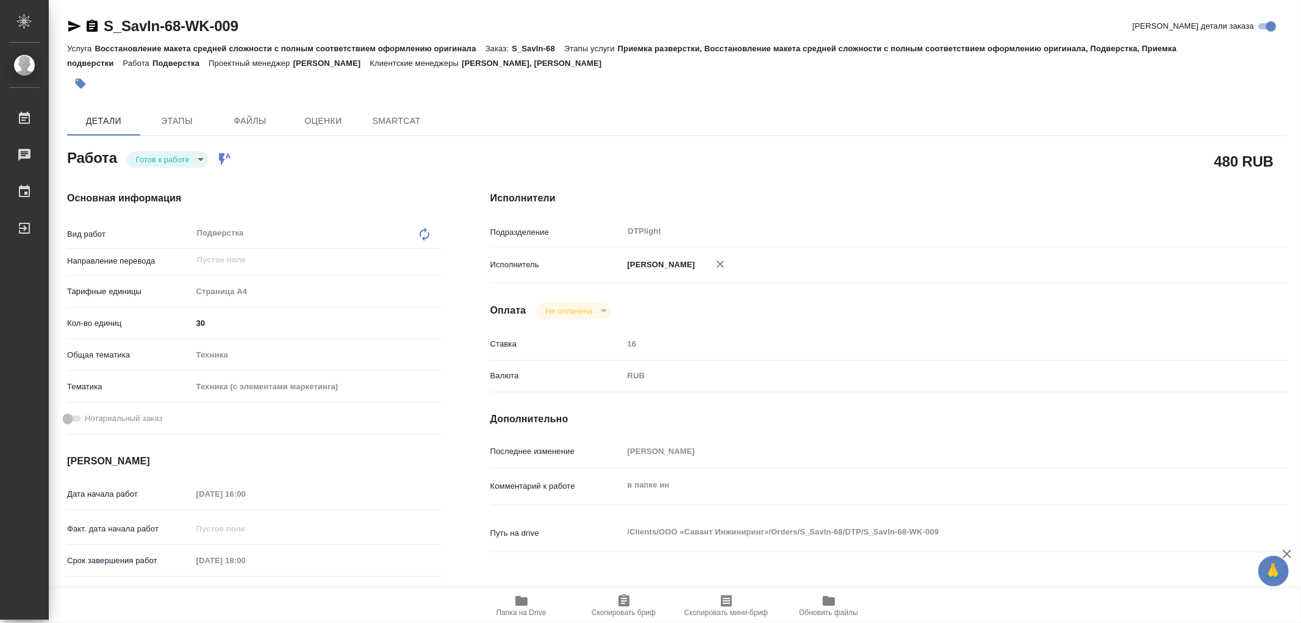
type textarea "x"
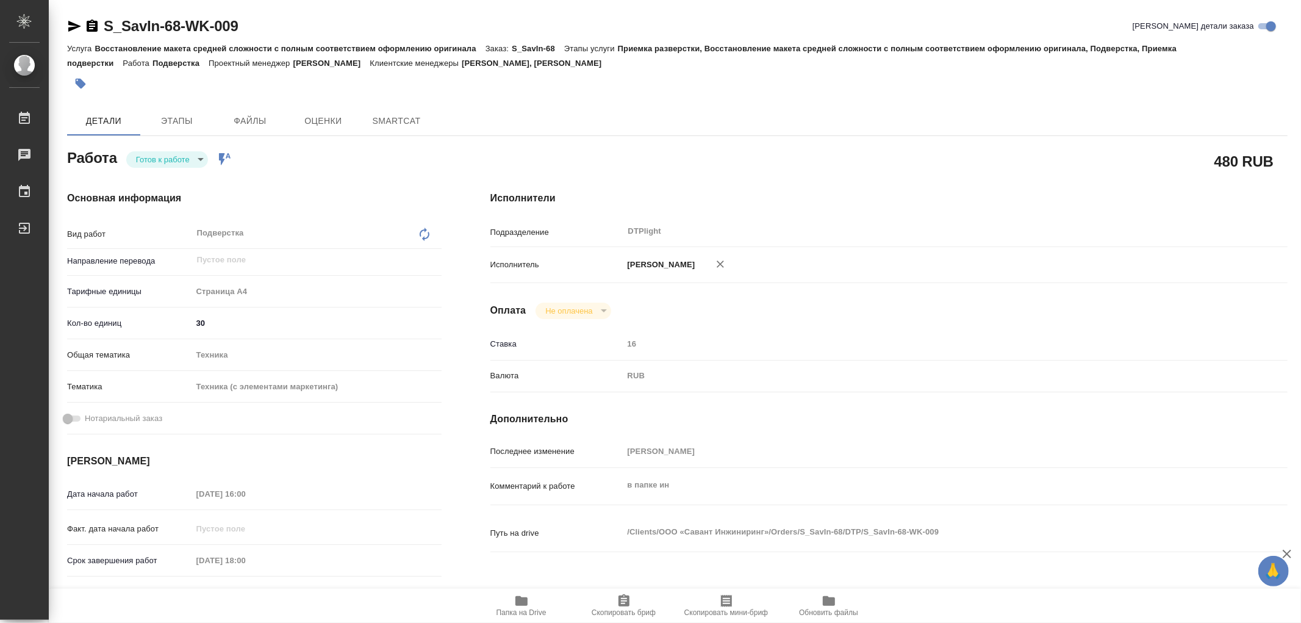
type textarea "x"
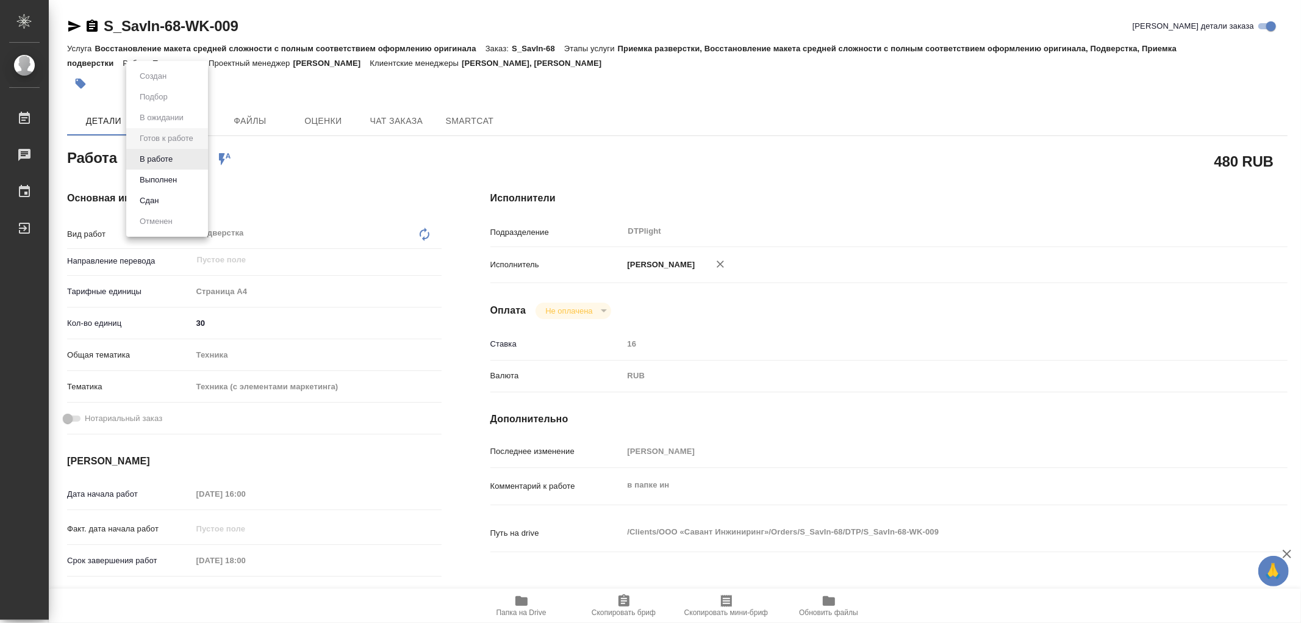
click at [177, 160] on body "🙏 .cls-1 fill:#fff; AWATERA Работы Чаты График Выйти S_SavIn-68-WK-009 Кратко д…" at bounding box center [650, 311] width 1301 height 623
type textarea "x"
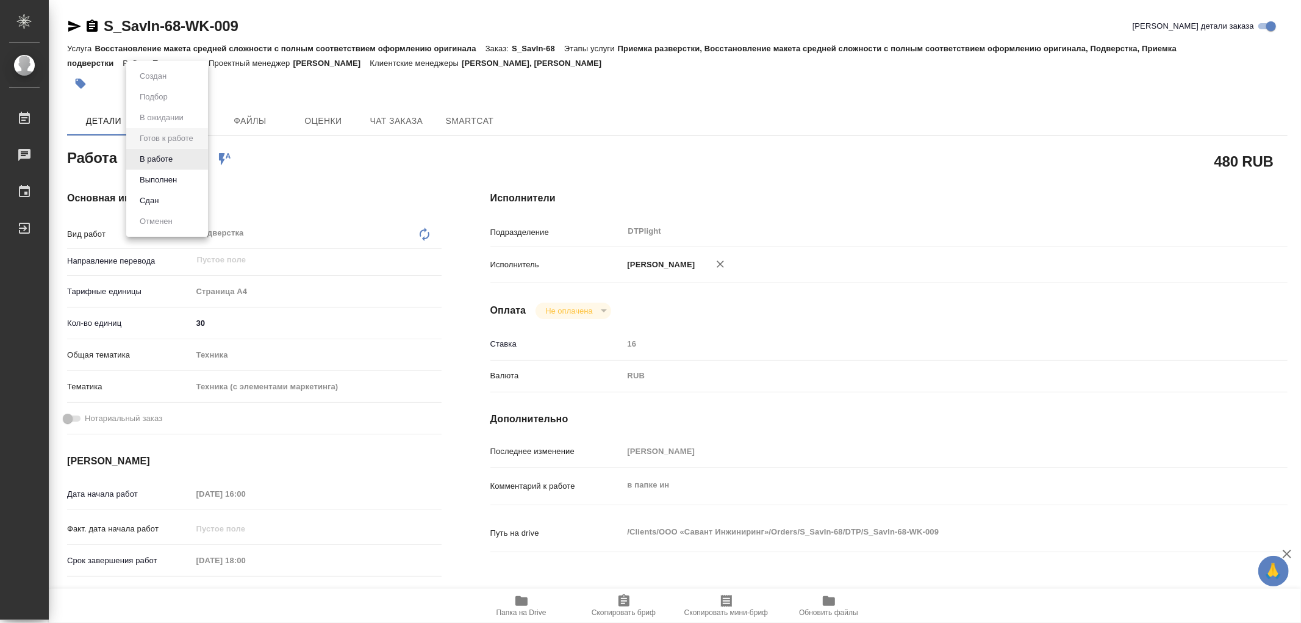
type textarea "x"
click at [177, 160] on li "В работе" at bounding box center [167, 159] width 82 height 21
type textarea "x"
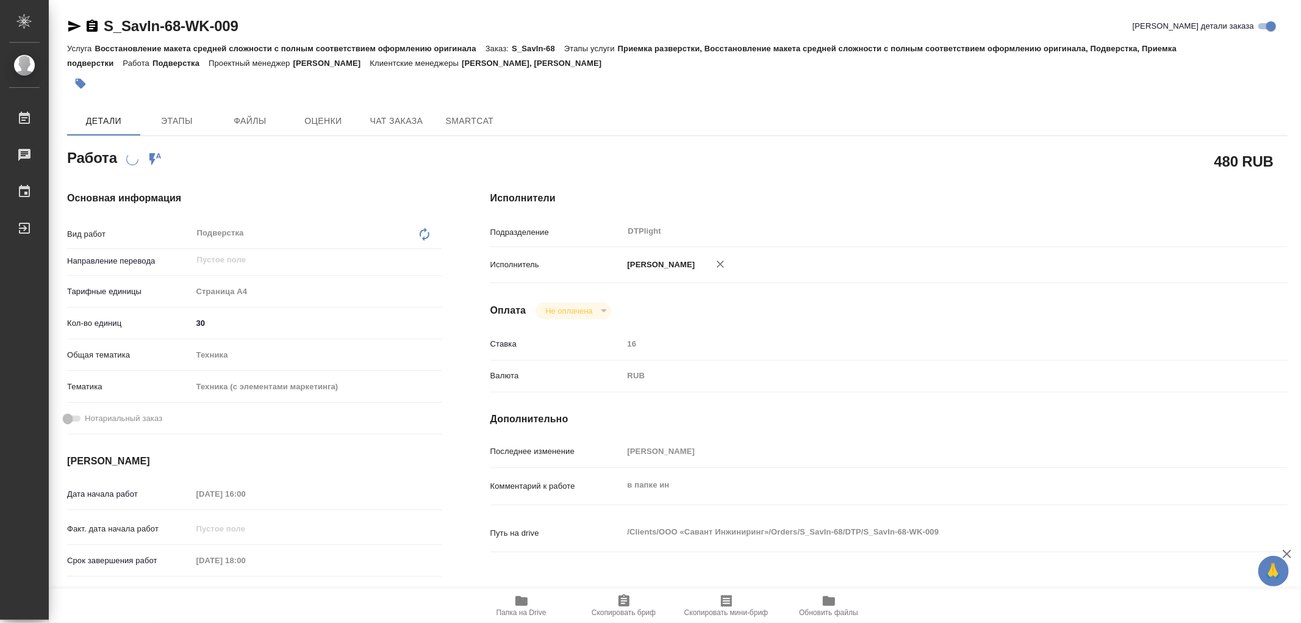
type textarea "x"
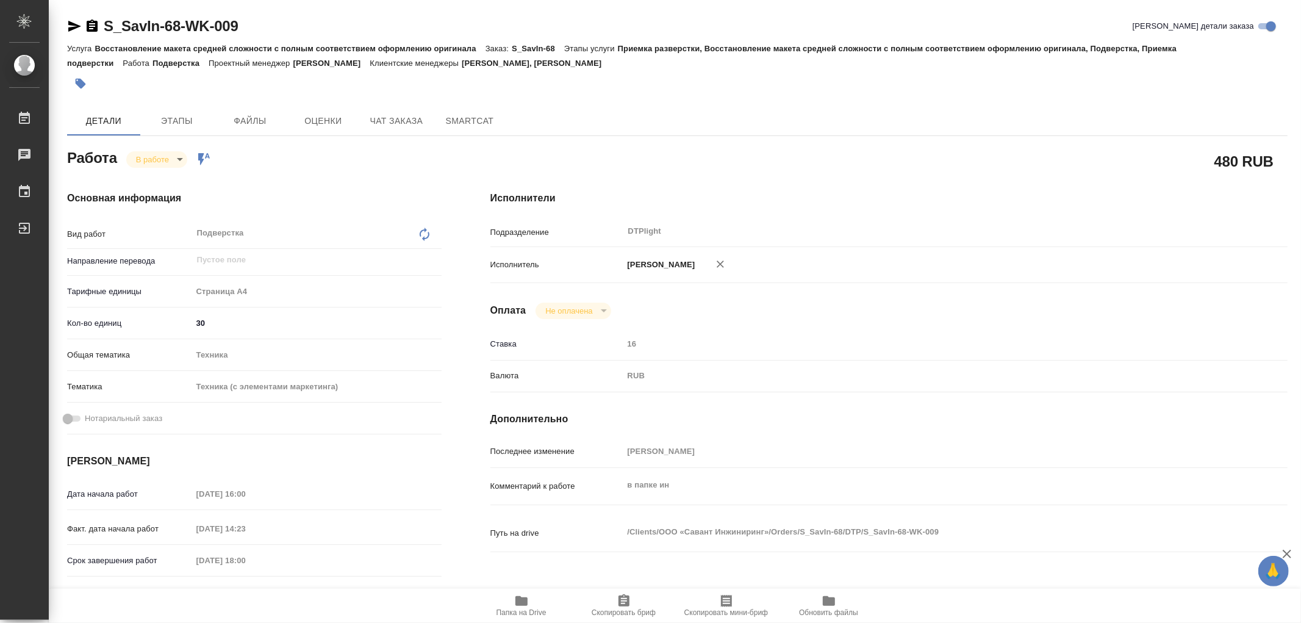
type textarea "x"
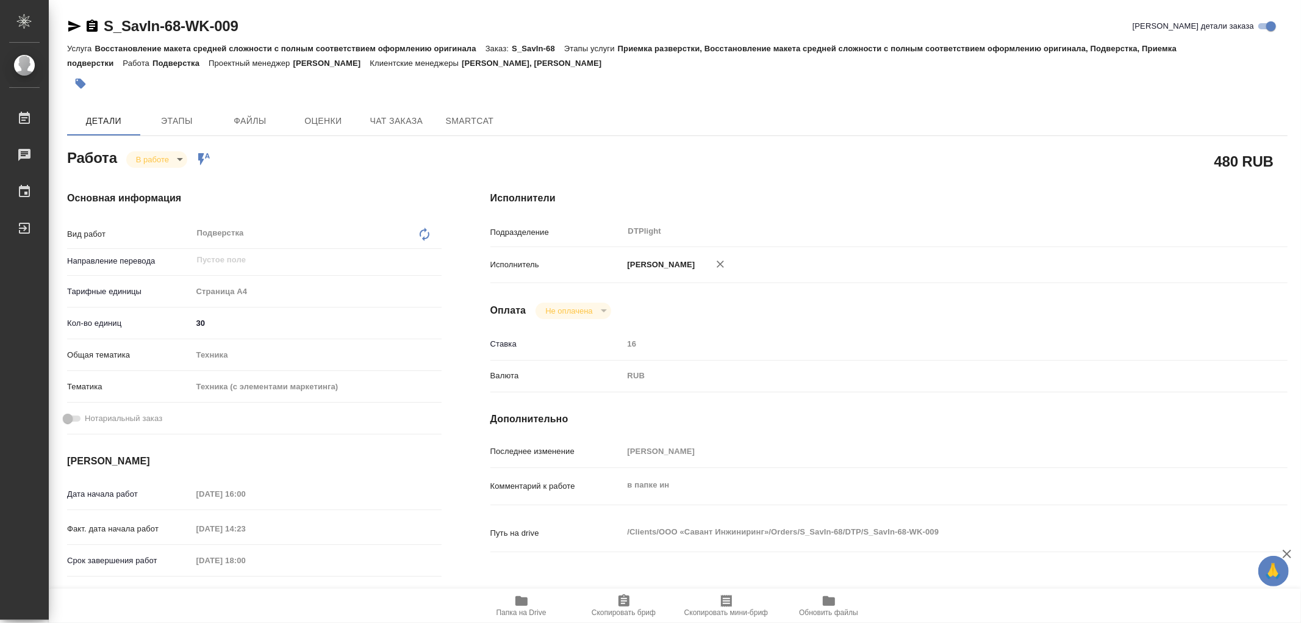
type textarea "x"
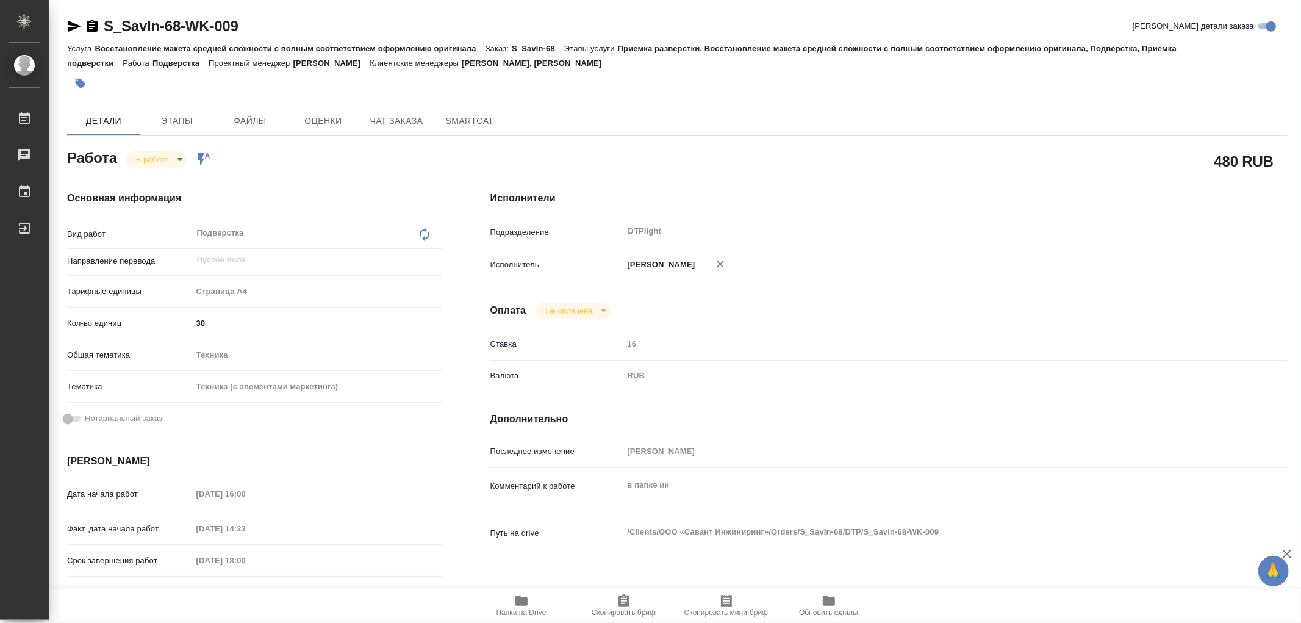
type textarea "x"
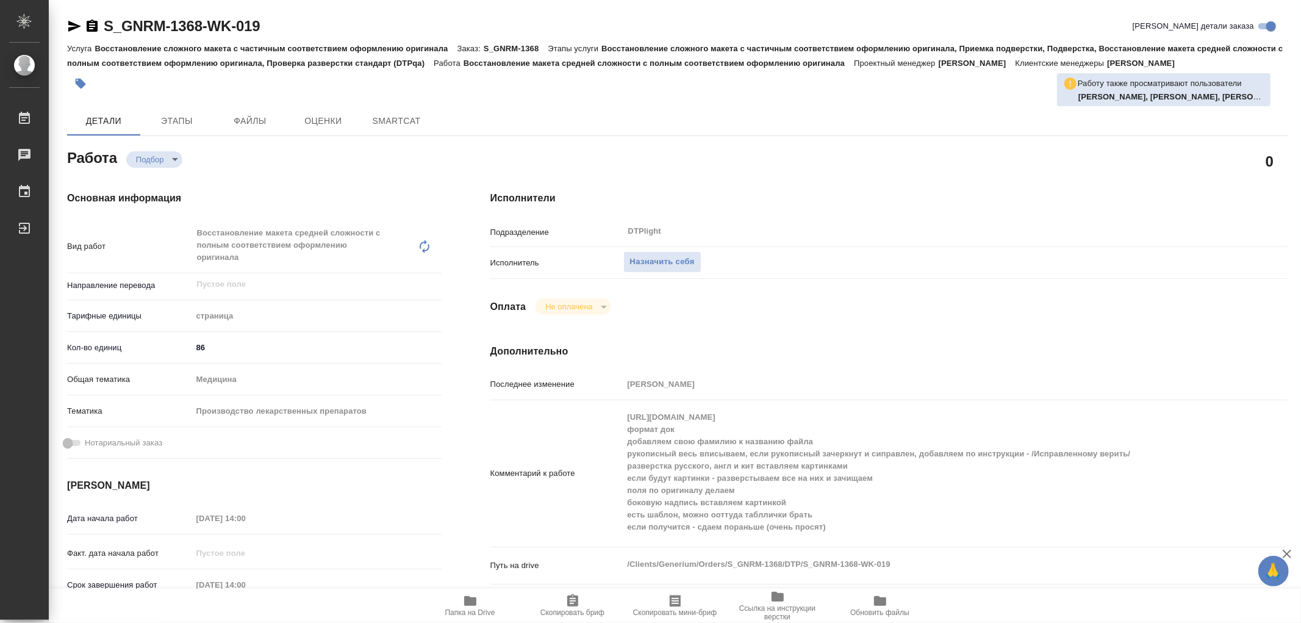
type textarea "x"
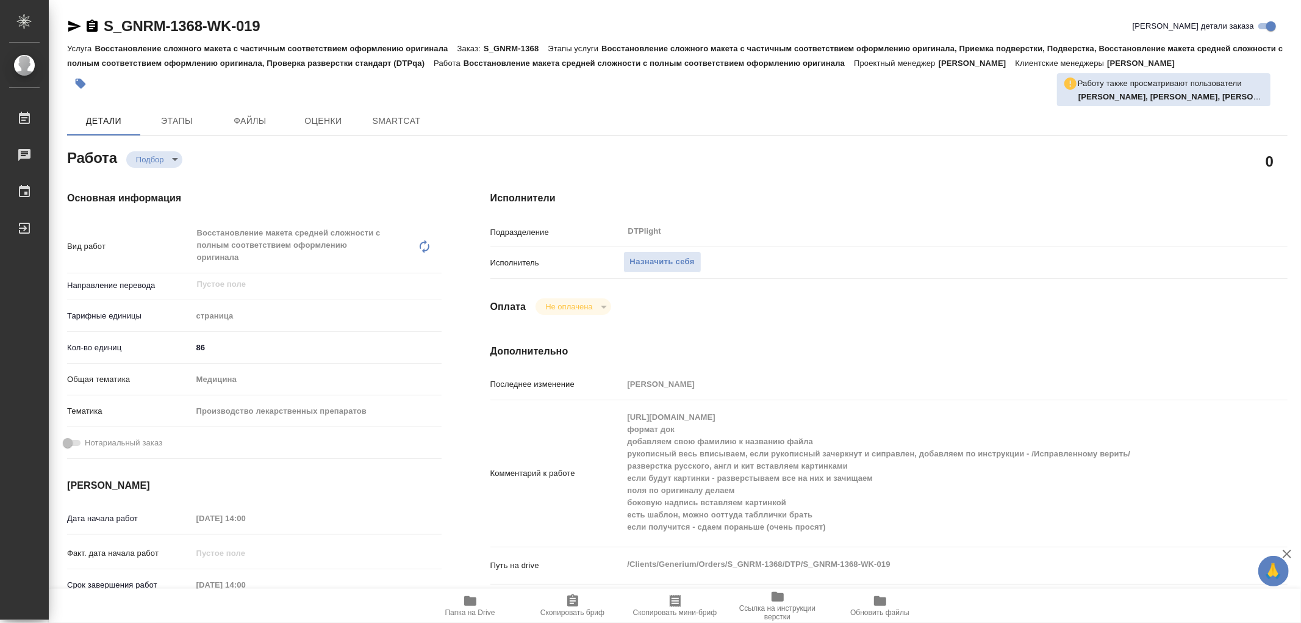
type textarea "x"
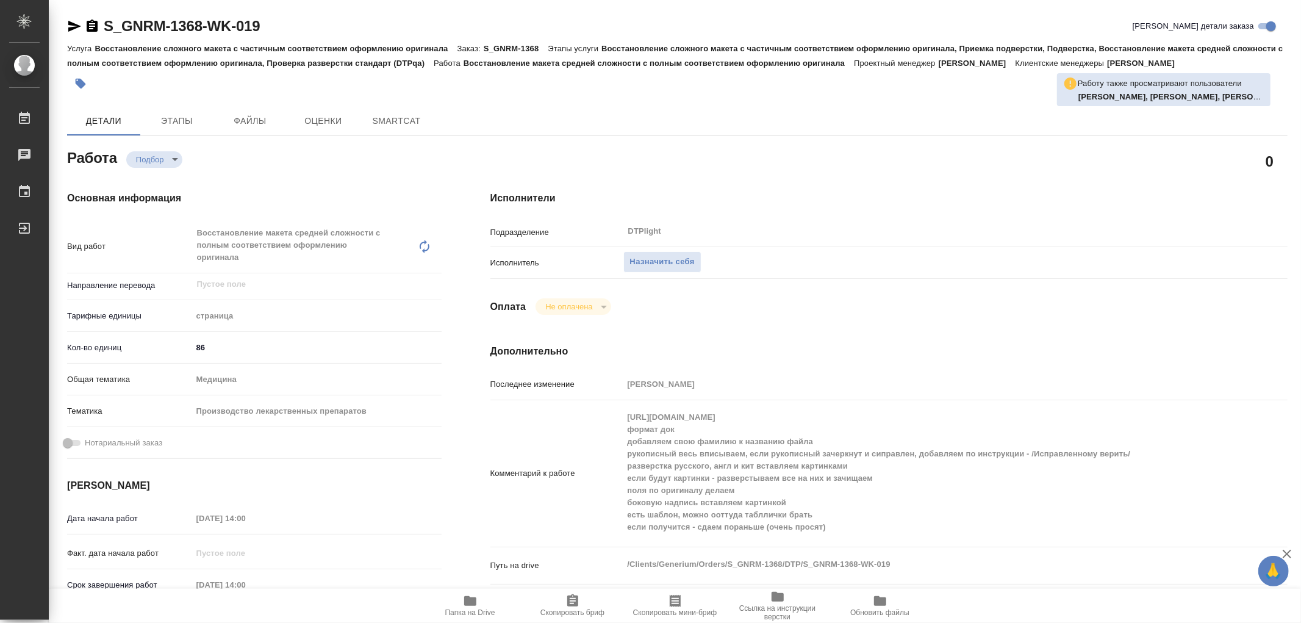
type textarea "x"
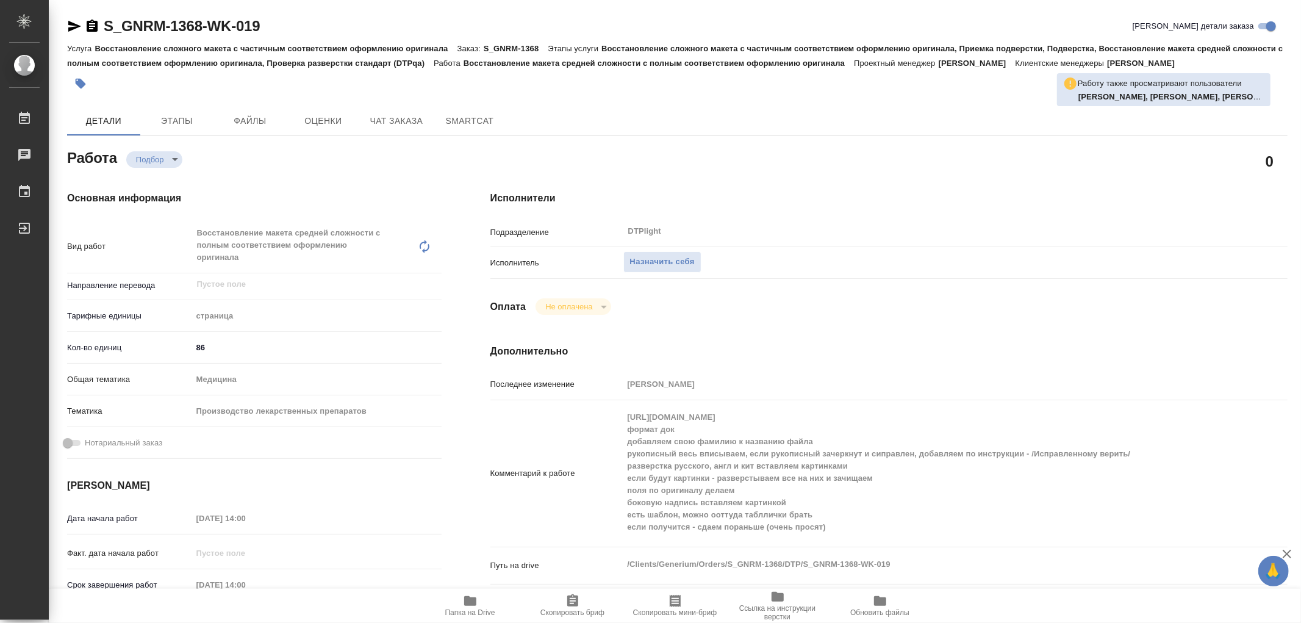
type textarea "x"
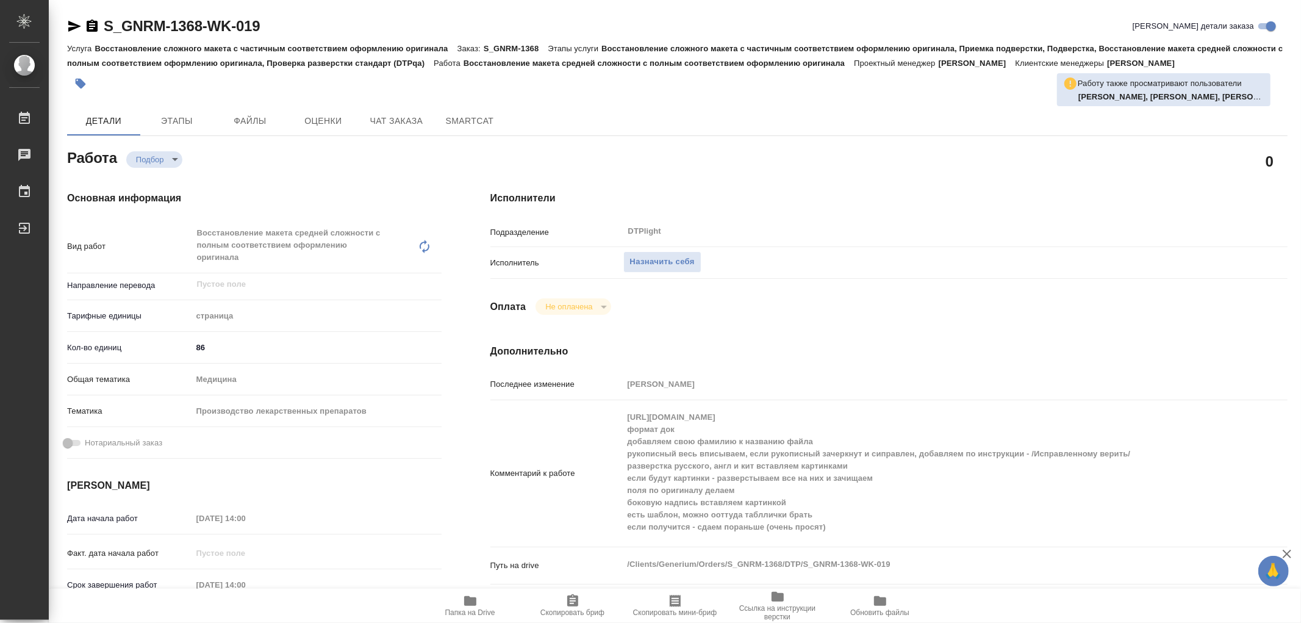
type textarea "x"
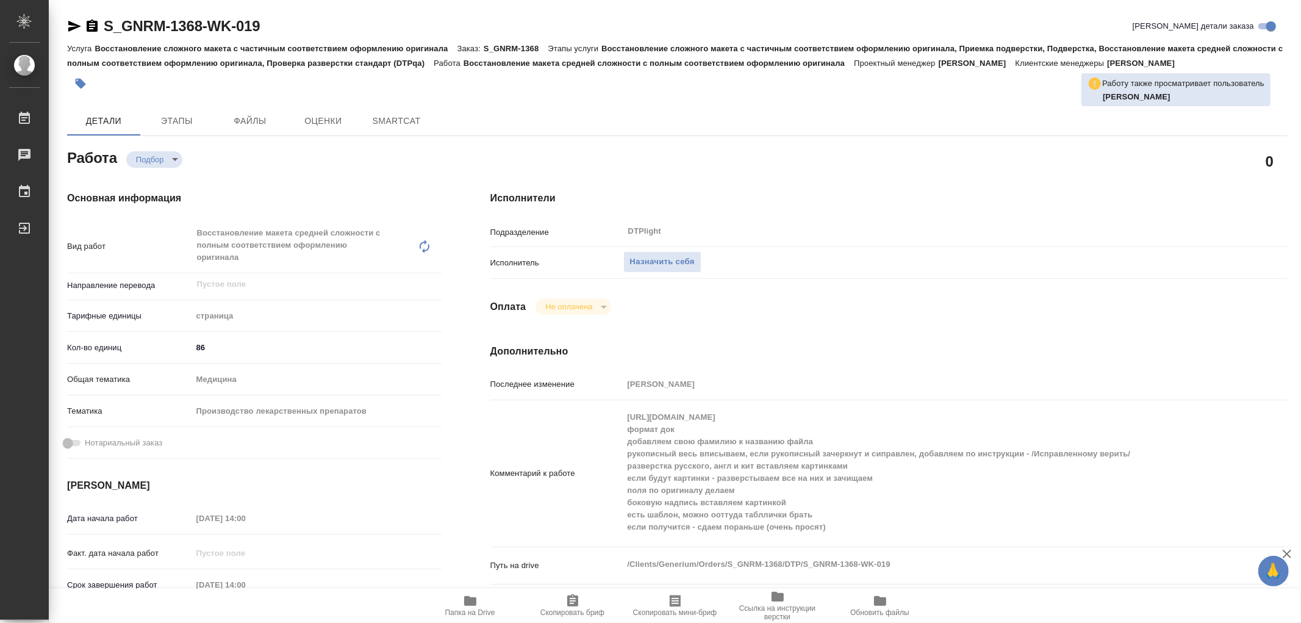
type textarea "x"
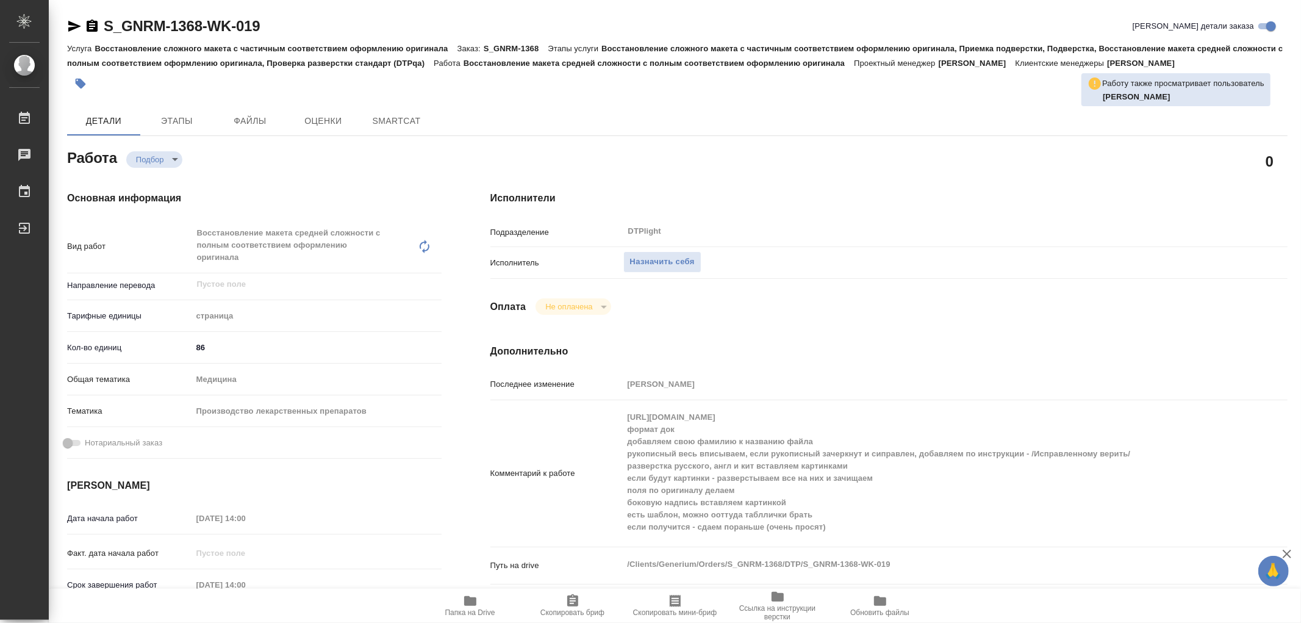
type textarea "x"
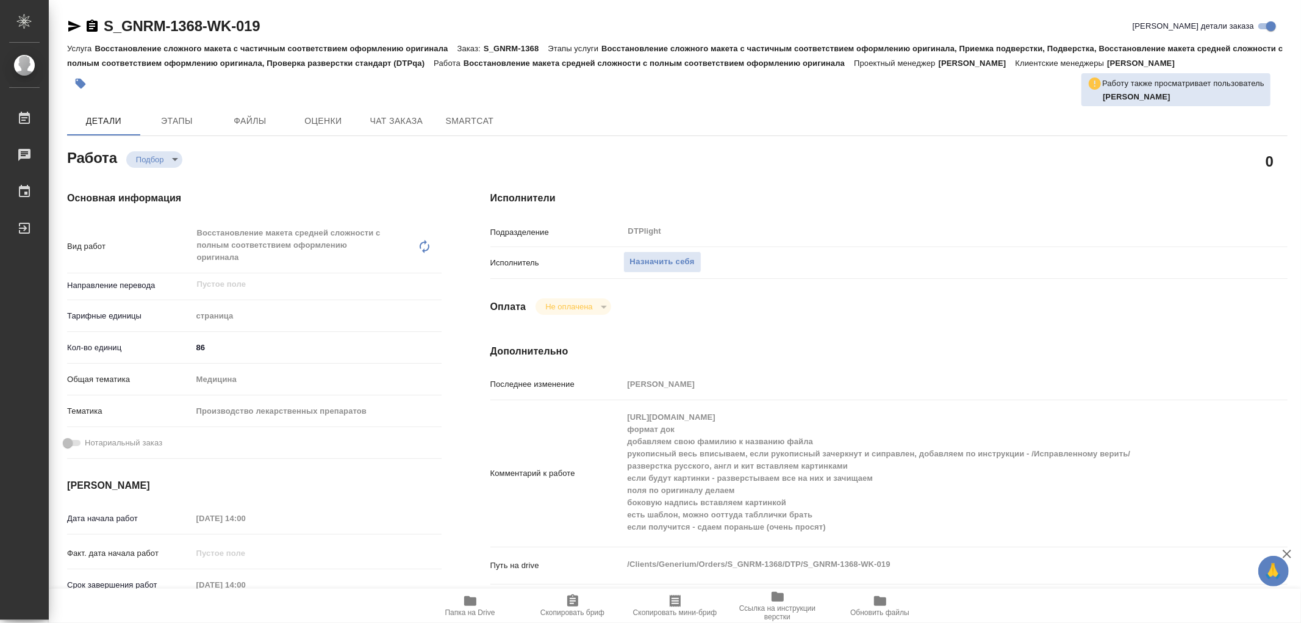
type textarea "x"
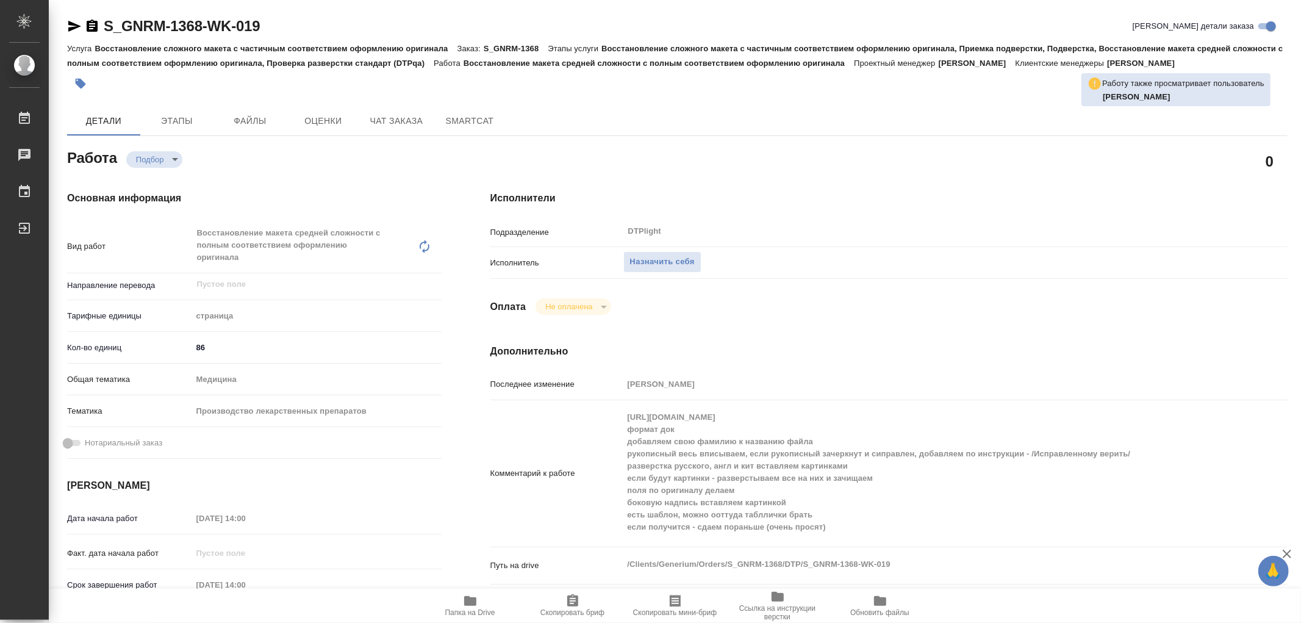
click at [593, 411] on div "Комментарий к работе https://drive.awatera.com/s/wkTDpR4KZRybTEA формат док доб…" at bounding box center [888, 473] width 797 height 137
type textarea "x"
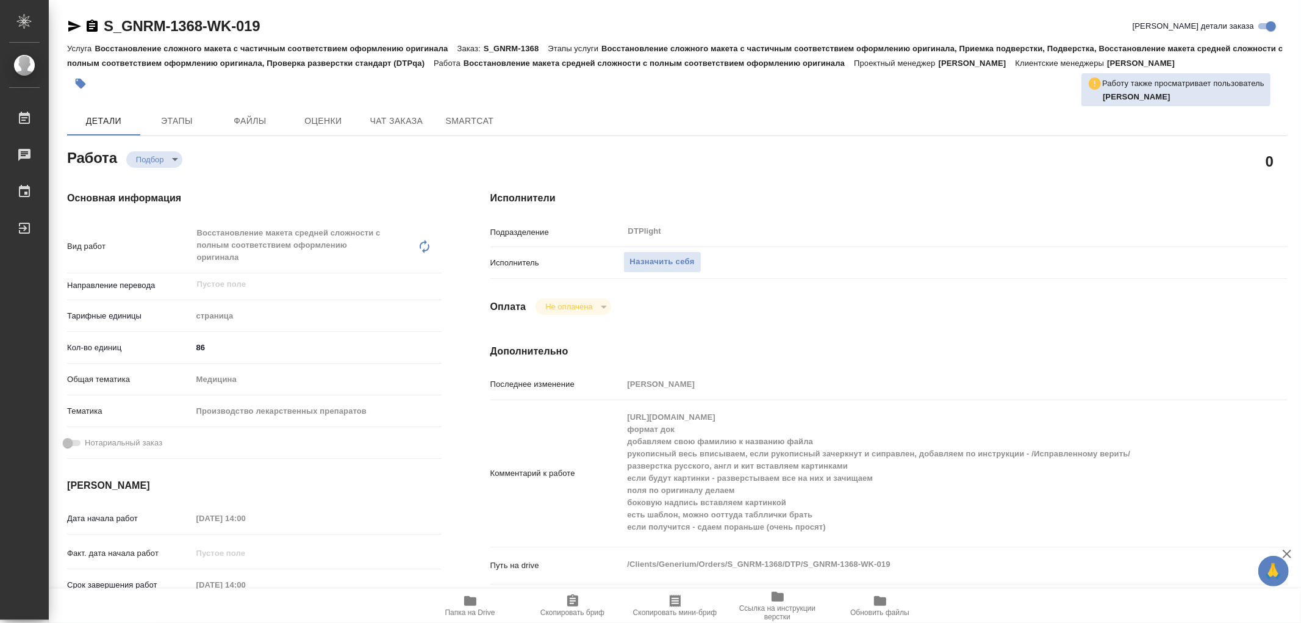
type textarea "x"
click at [810, 411] on div "Комментарий к работе https://drive.awatera.com/s/wkTDpR4KZRybTEA формат док доб…" at bounding box center [888, 473] width 797 height 137
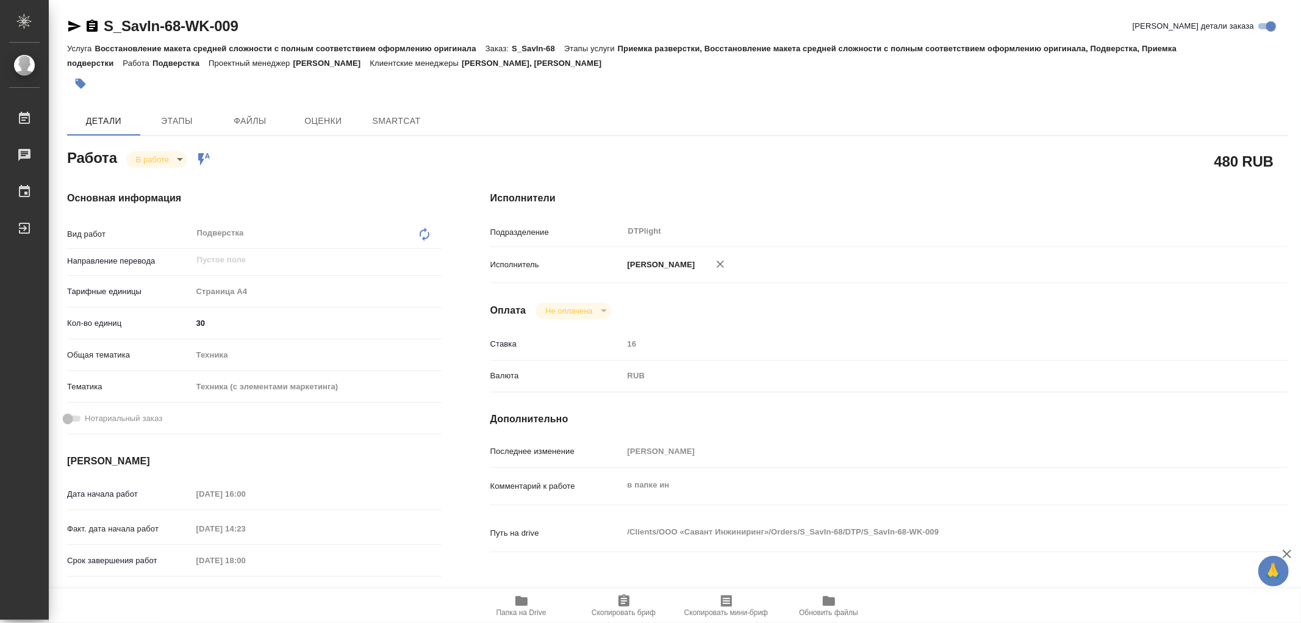
type textarea "x"
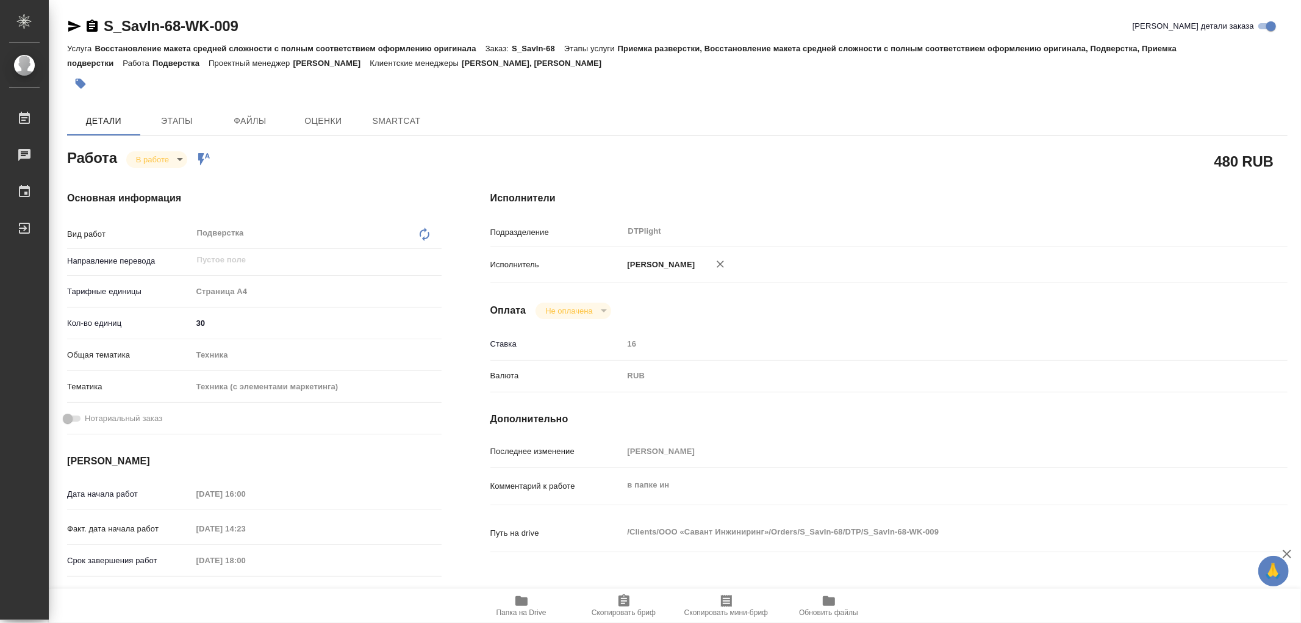
type textarea "x"
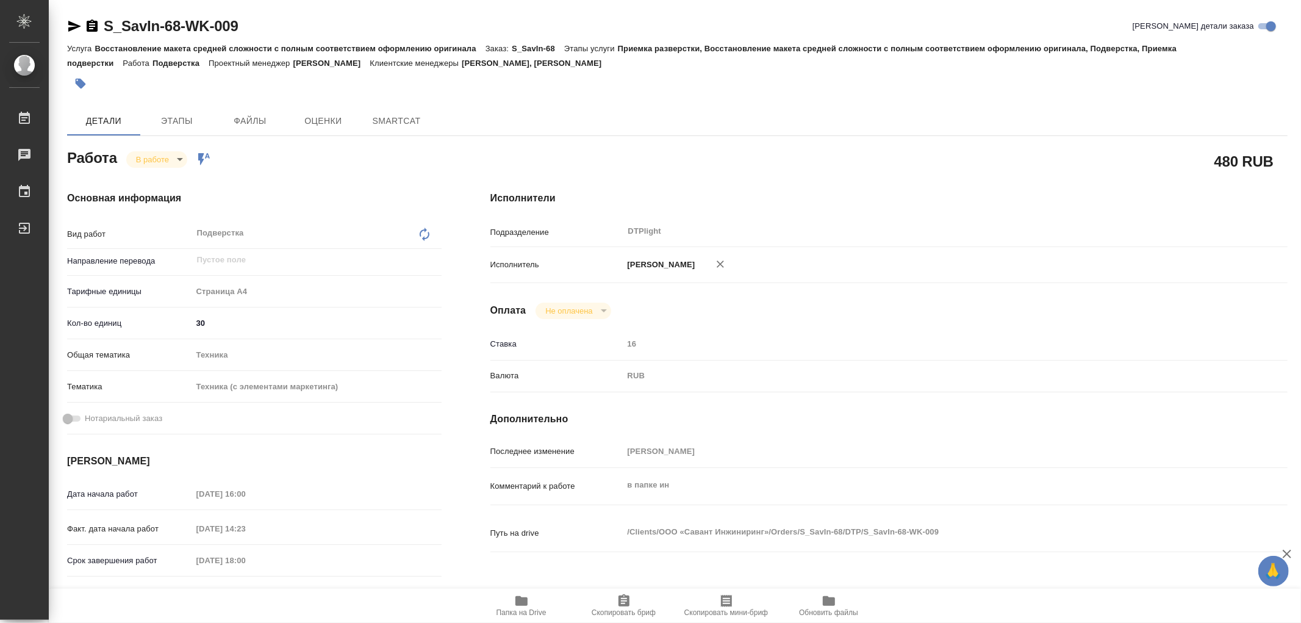
type textarea "x"
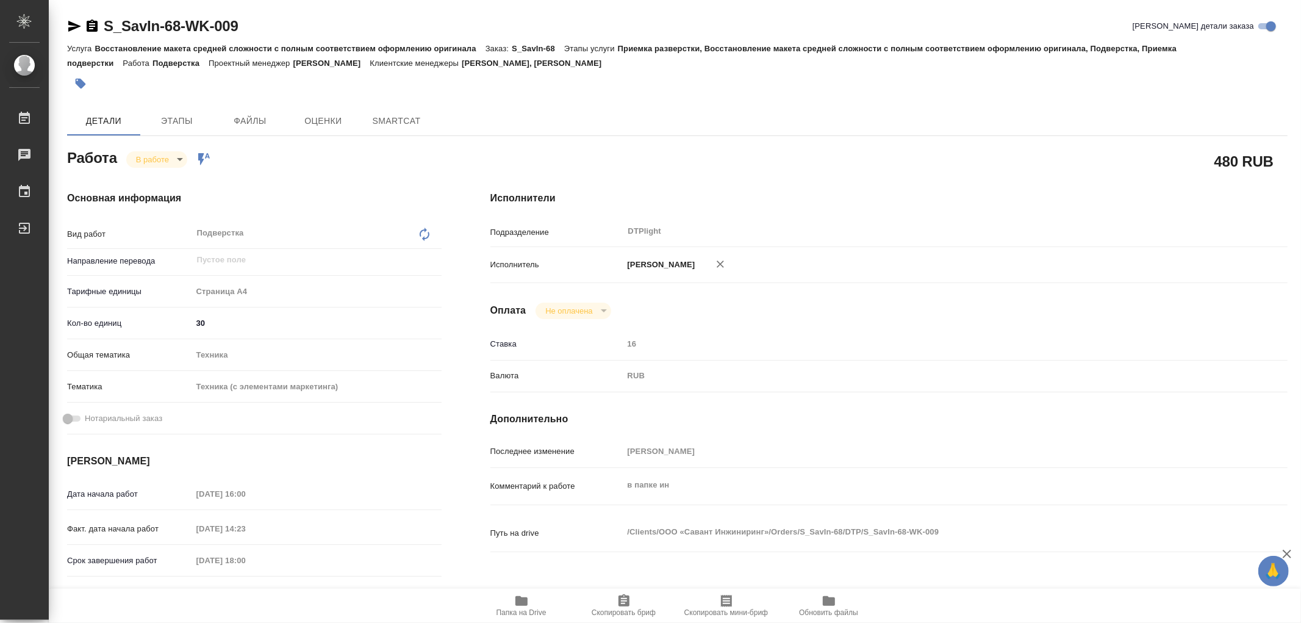
type textarea "x"
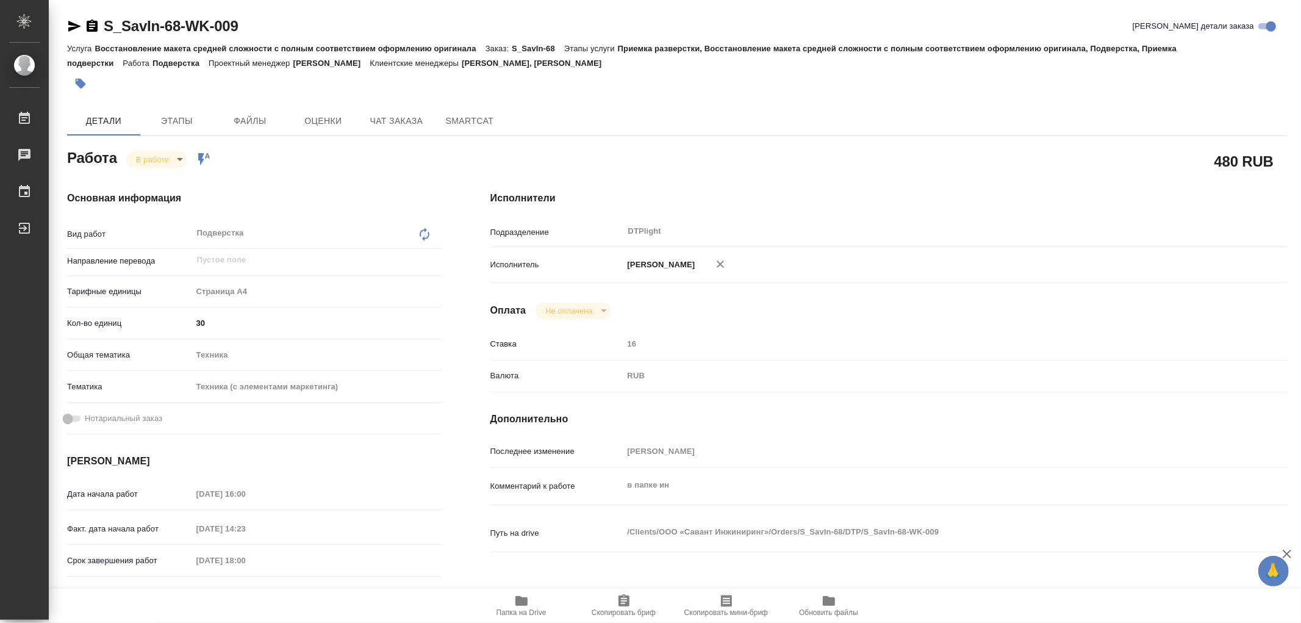
click at [517, 602] on icon "button" at bounding box center [521, 601] width 12 height 10
type textarea "x"
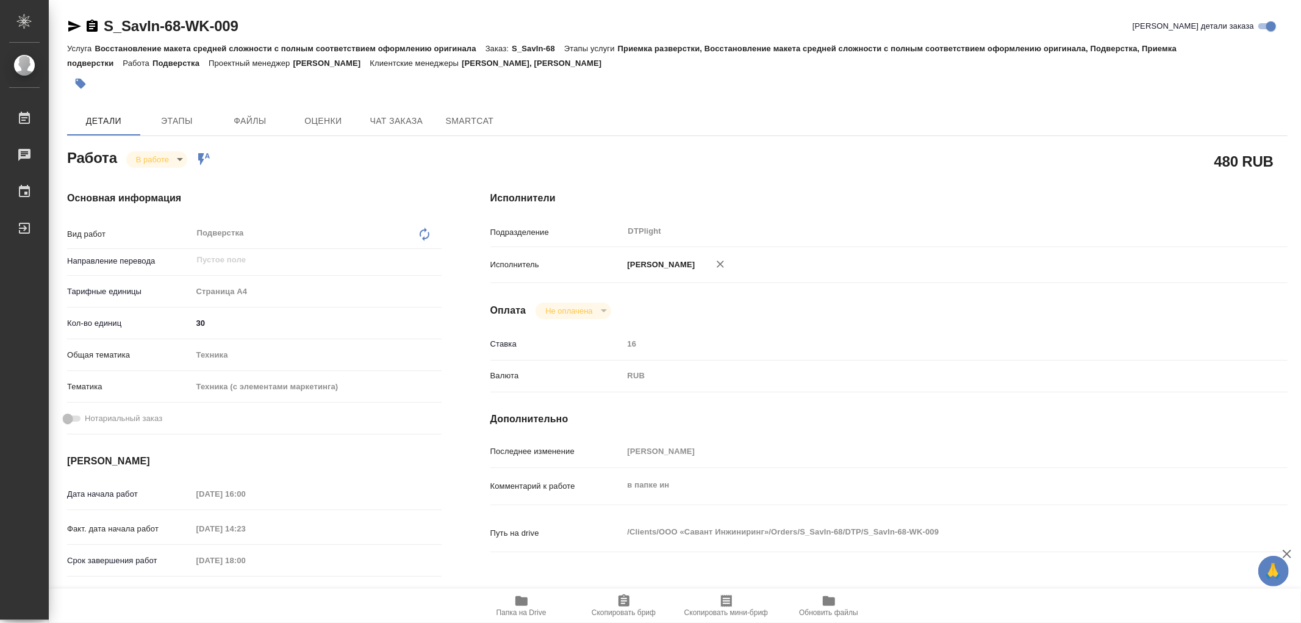
type textarea "x"
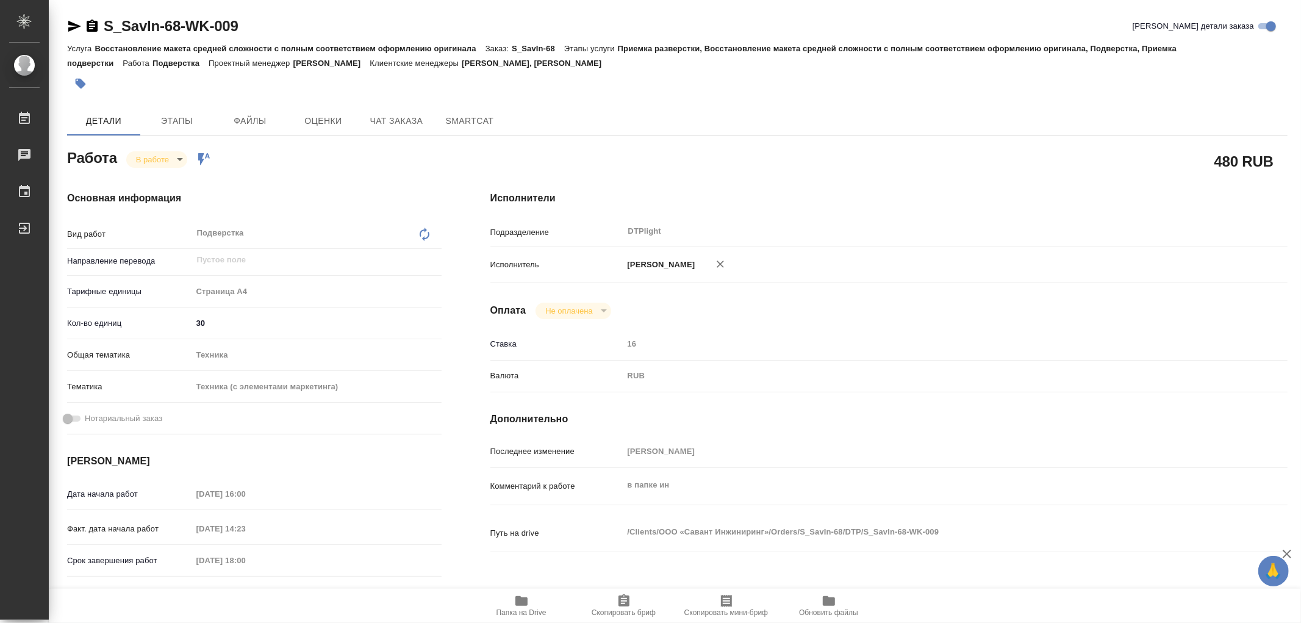
type textarea "x"
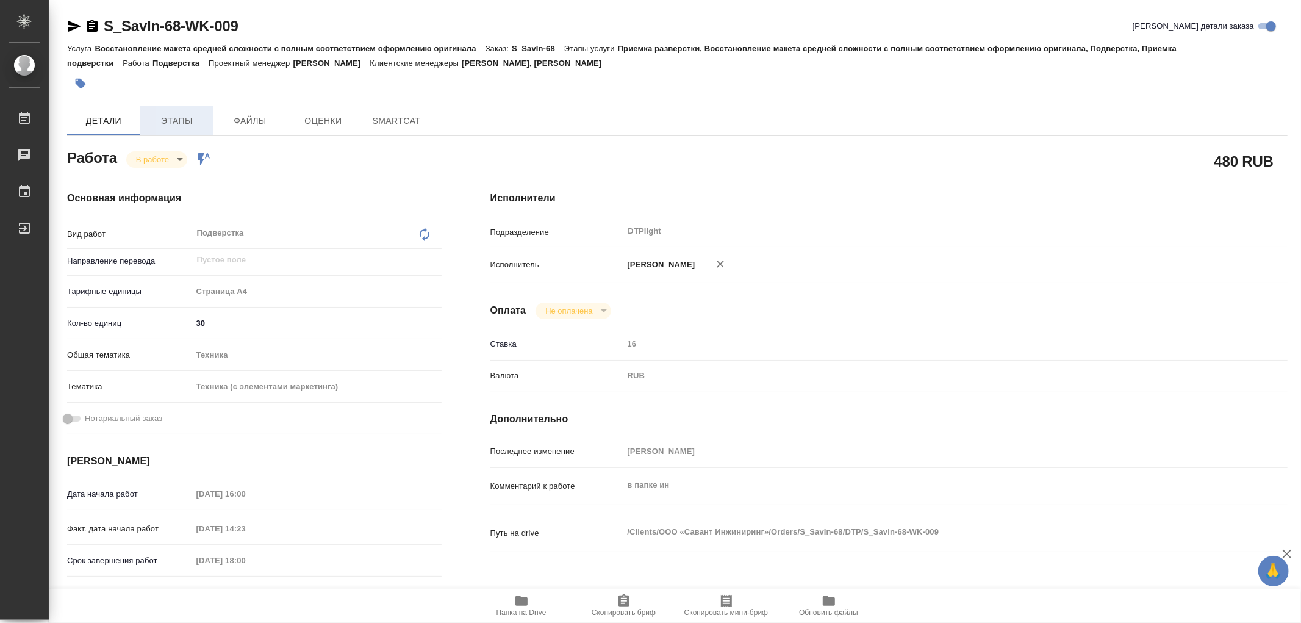
type textarea "x"
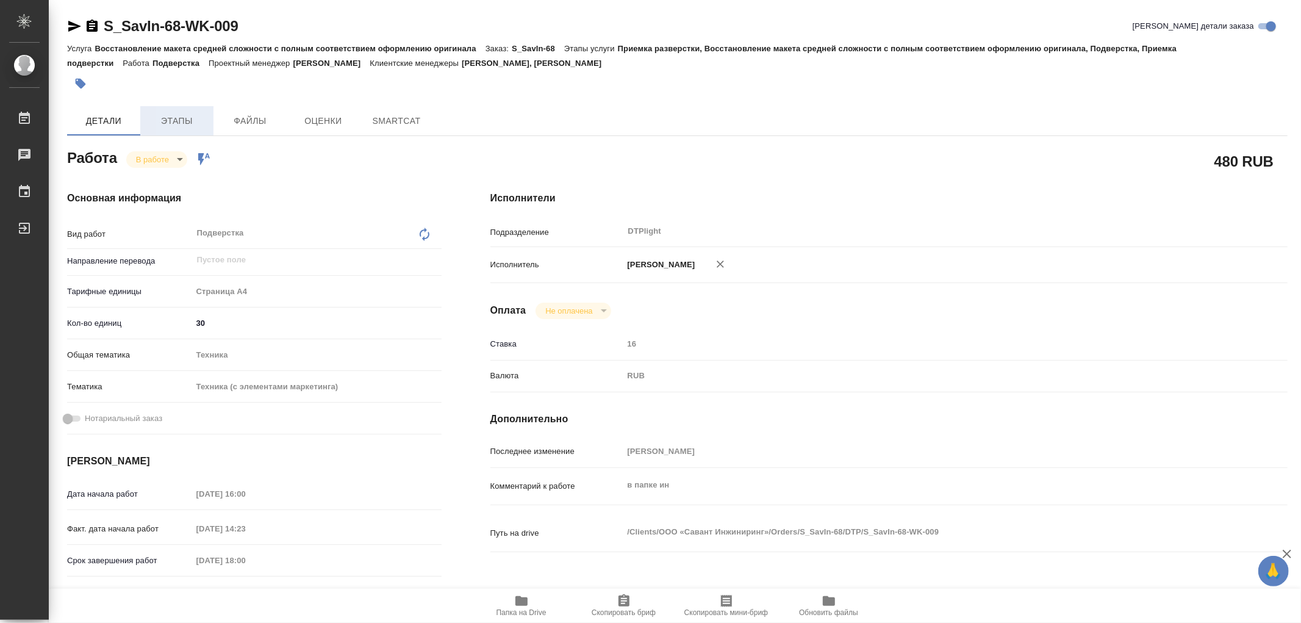
type textarea "x"
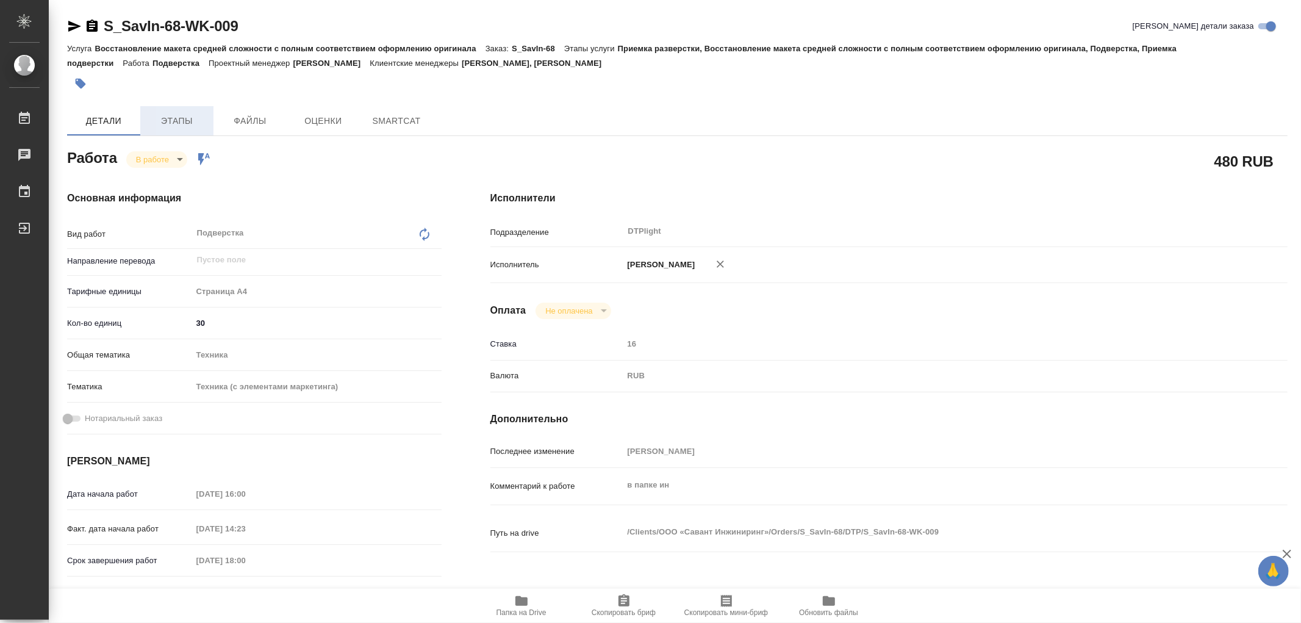
type textarea "x"
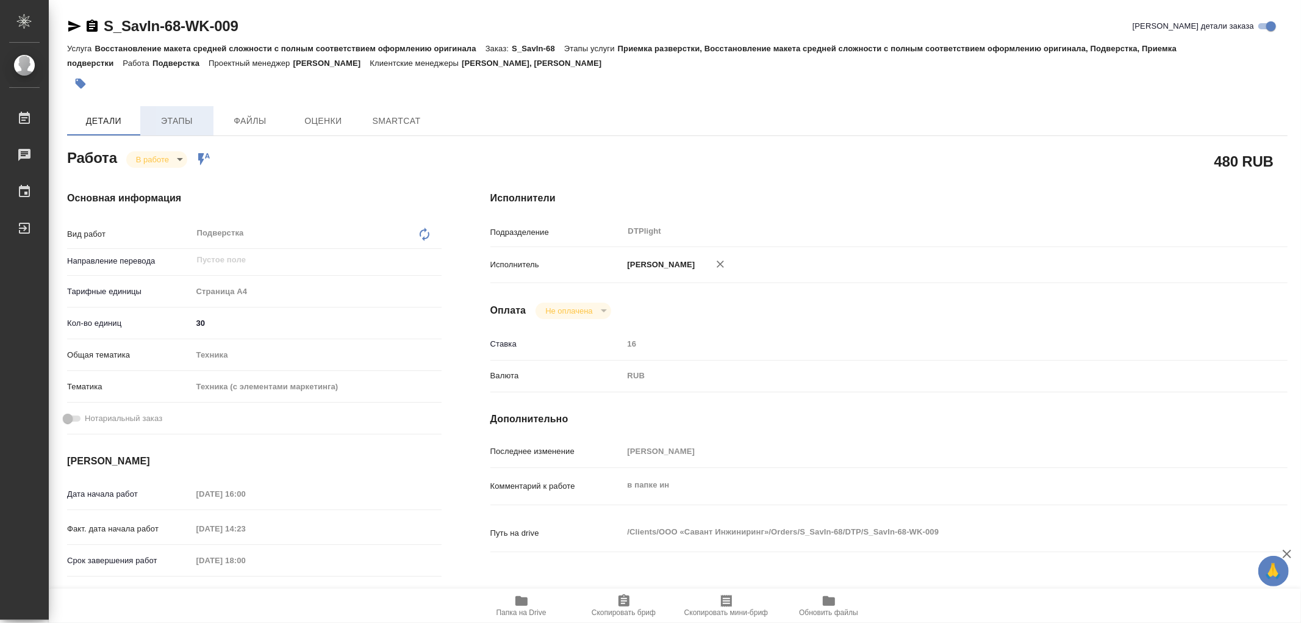
type textarea "x"
click at [177, 118] on span "Этапы" at bounding box center [177, 120] width 59 height 15
type textarea "x"
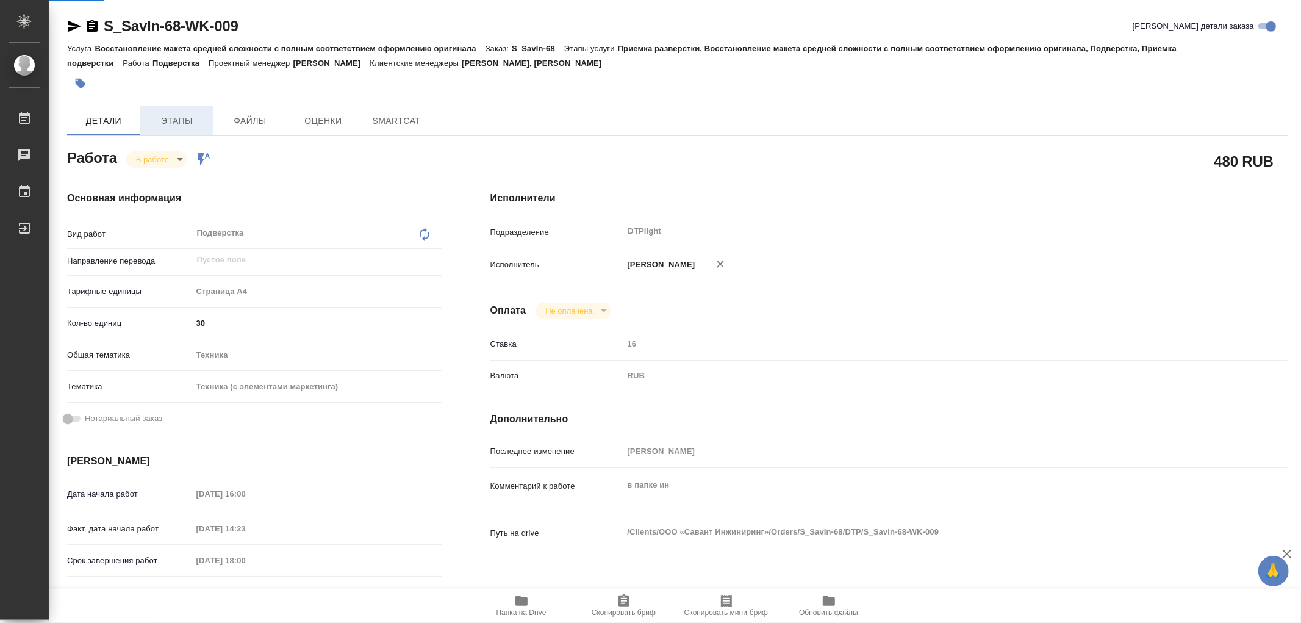
type textarea "x"
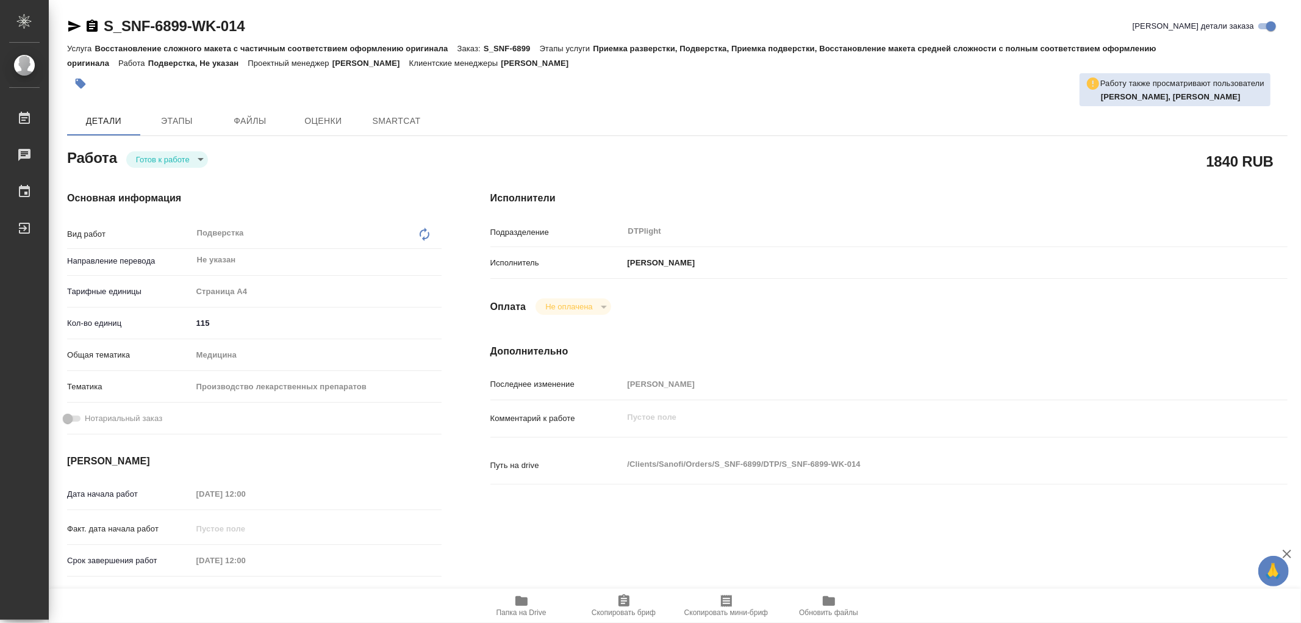
type textarea "x"
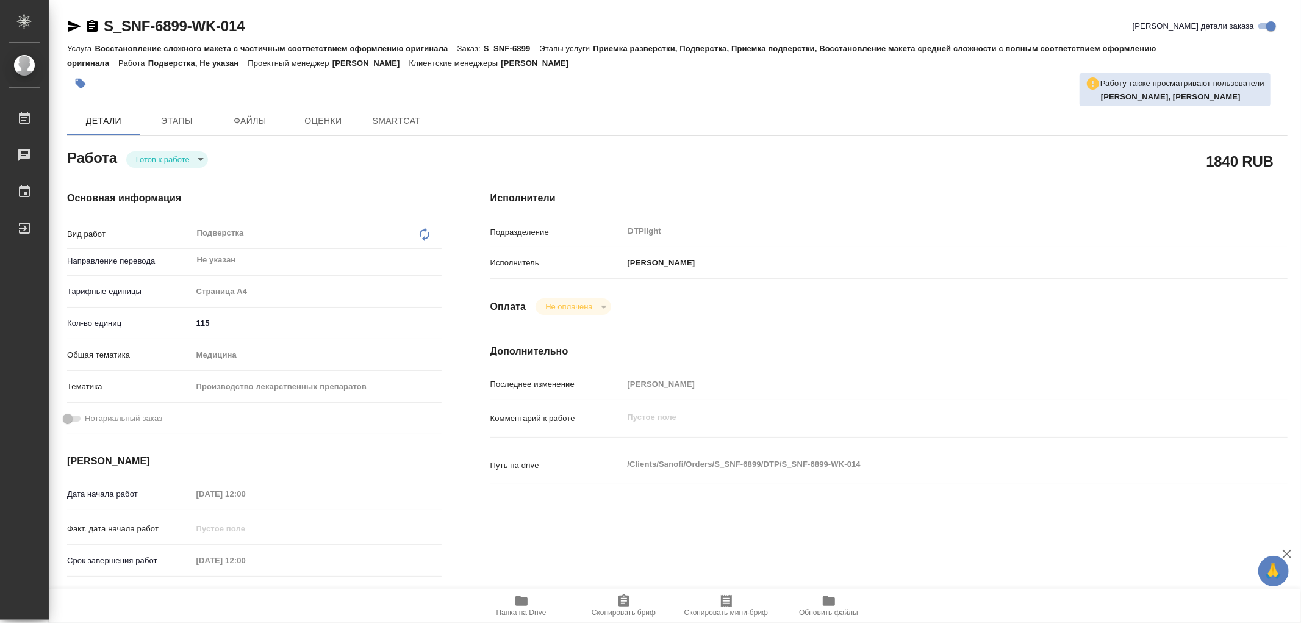
type textarea "x"
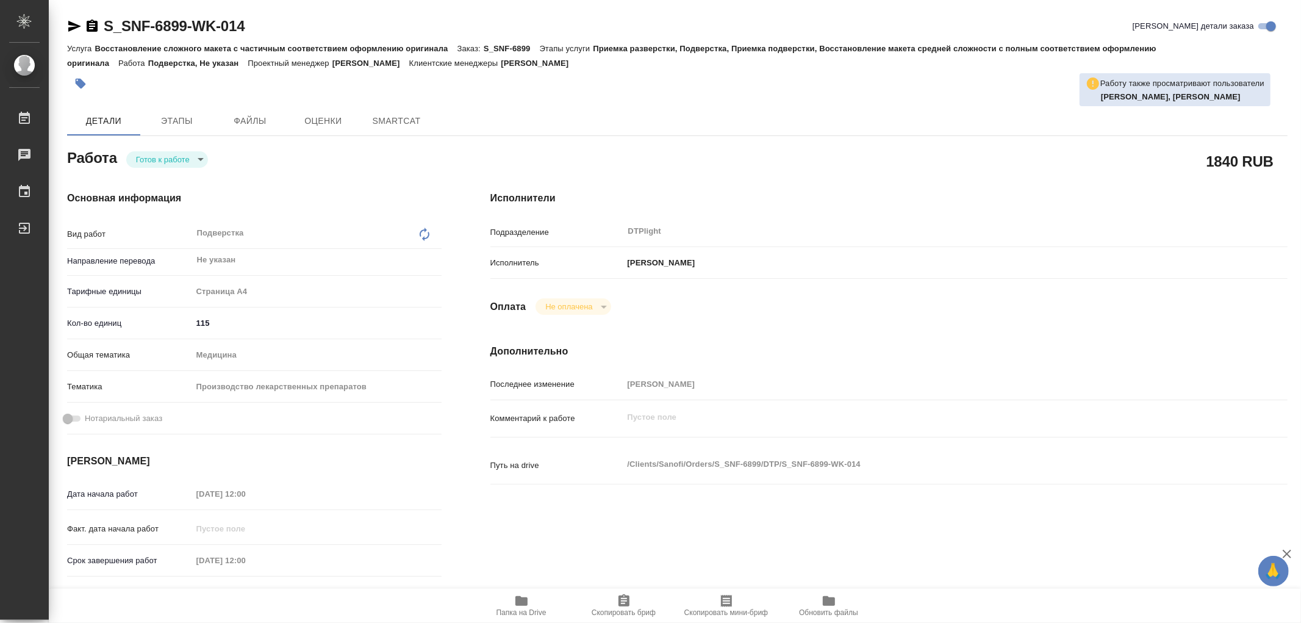
type textarea "x"
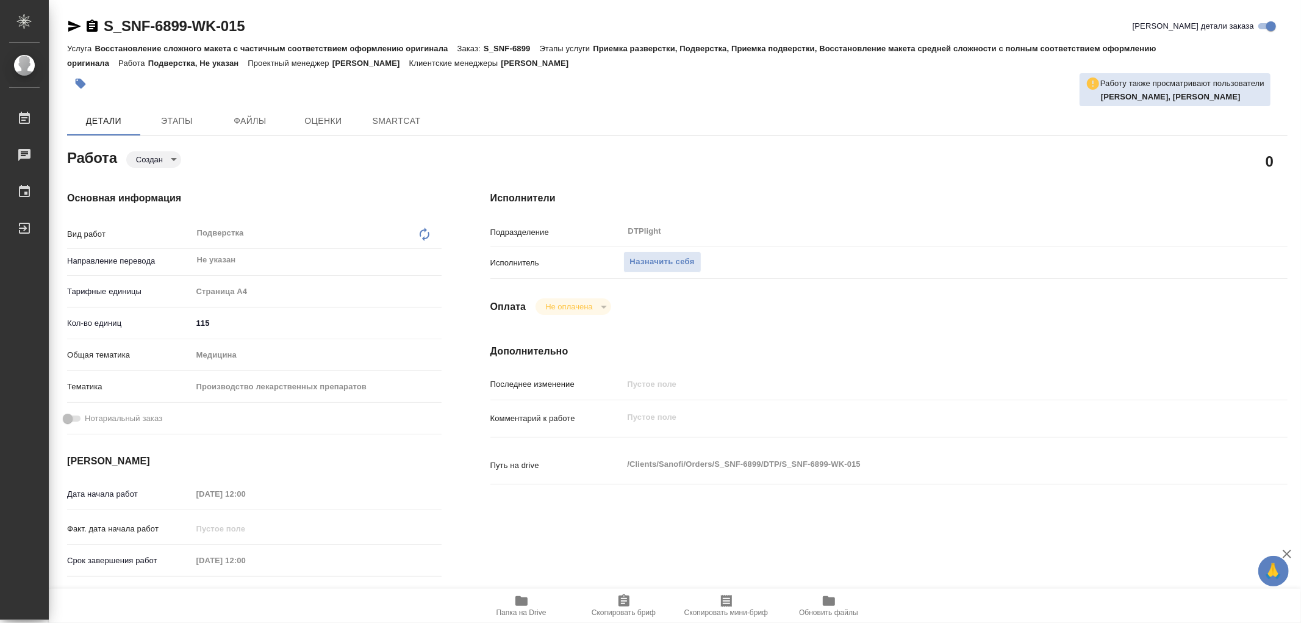
type textarea "x"
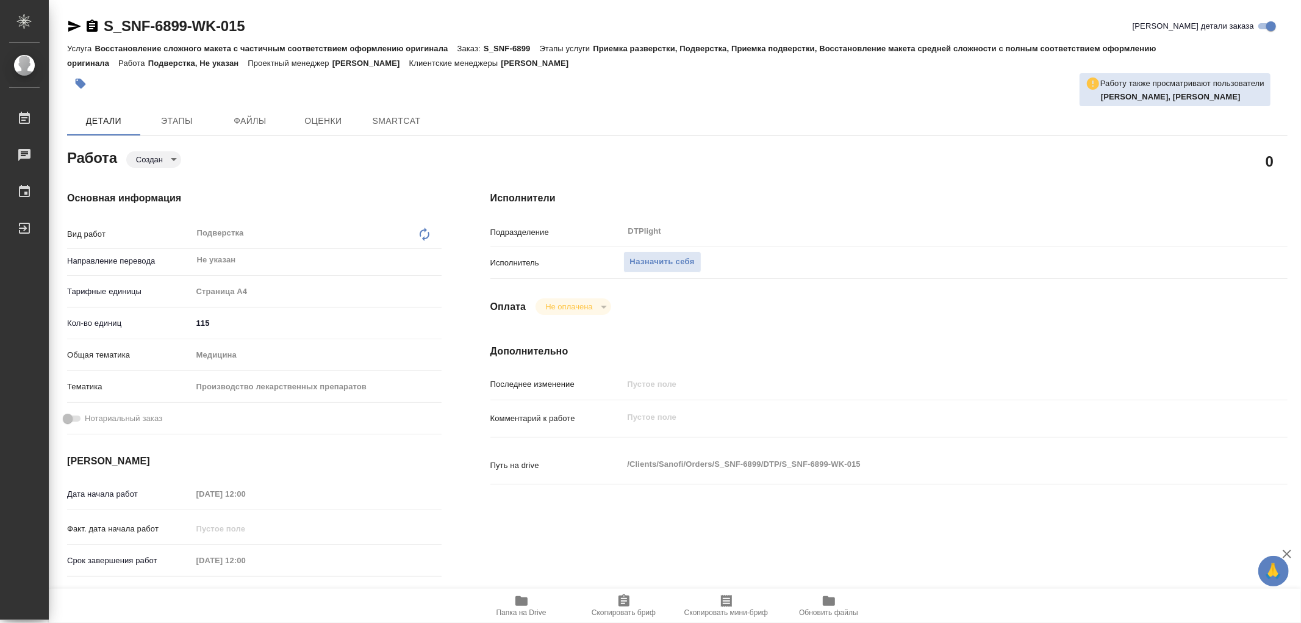
type textarea "x"
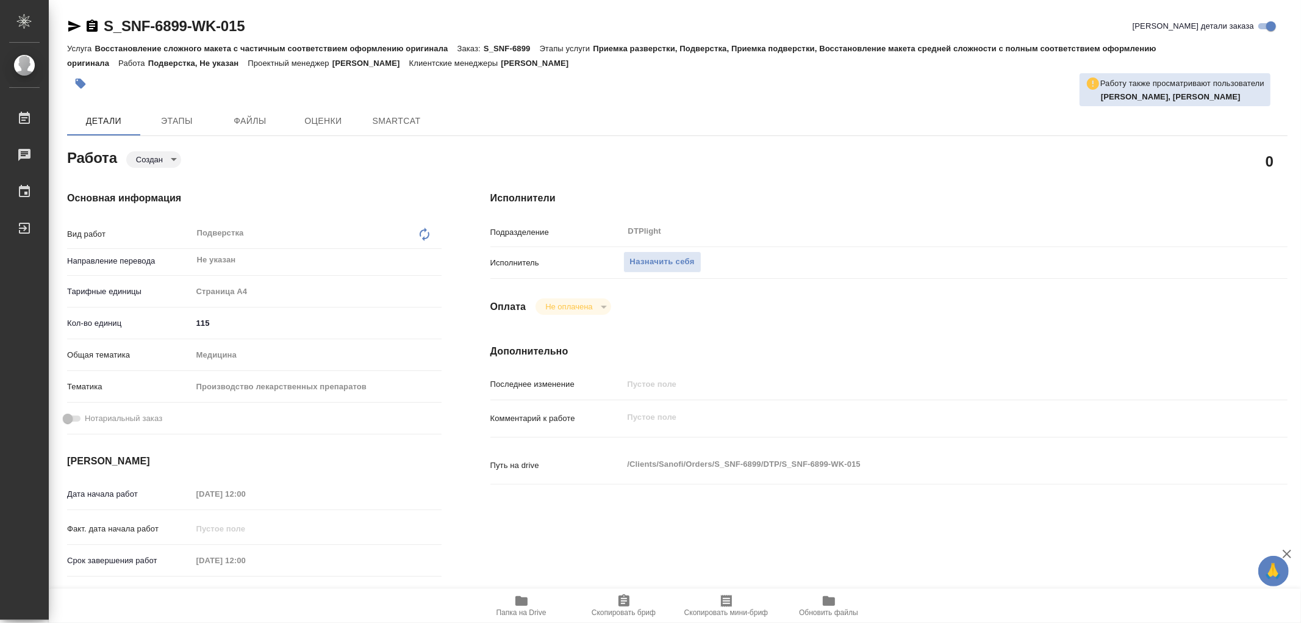
type textarea "x"
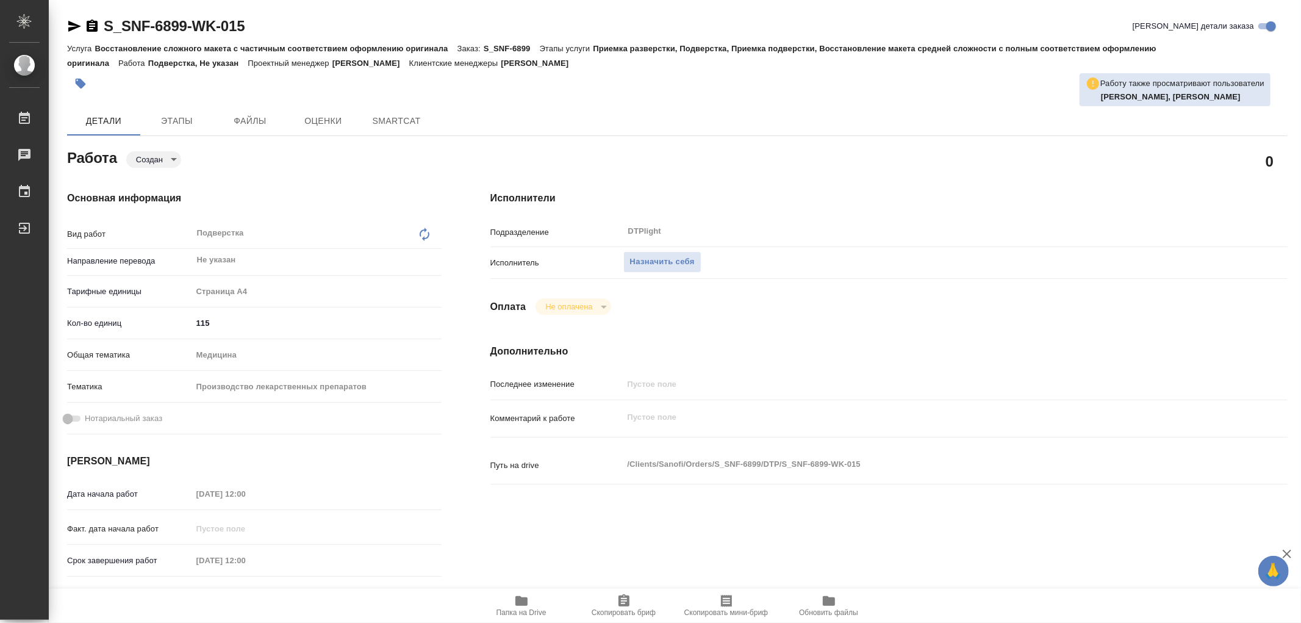
type textarea "x"
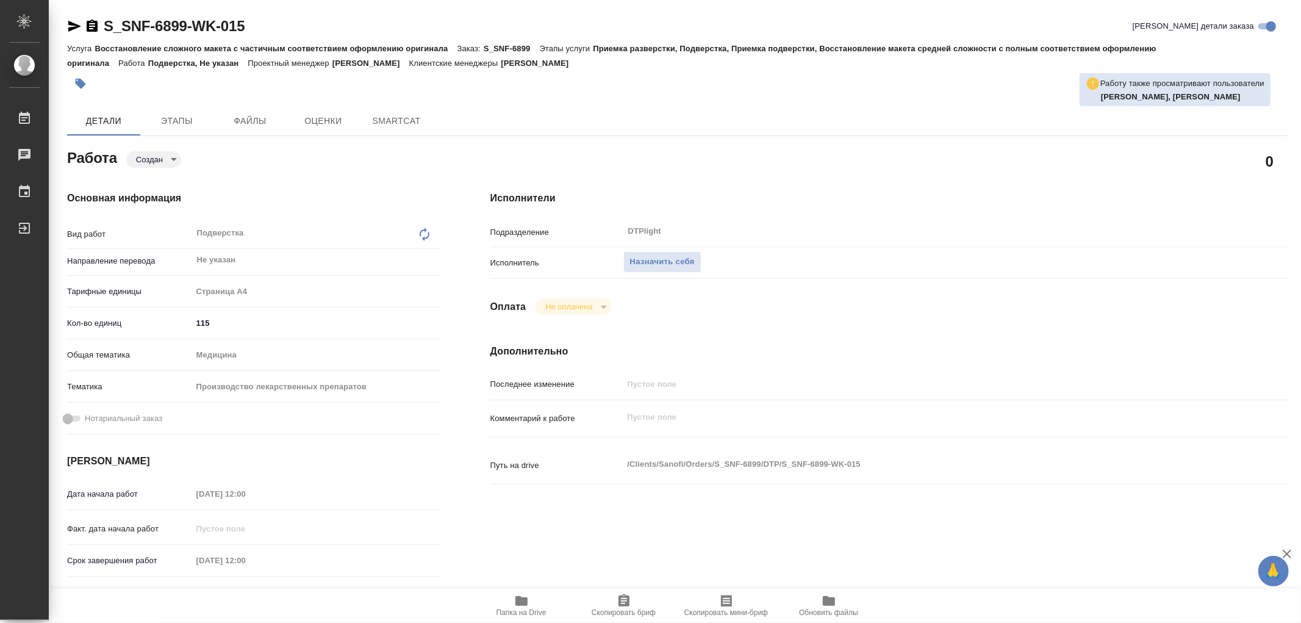
type textarea "x"
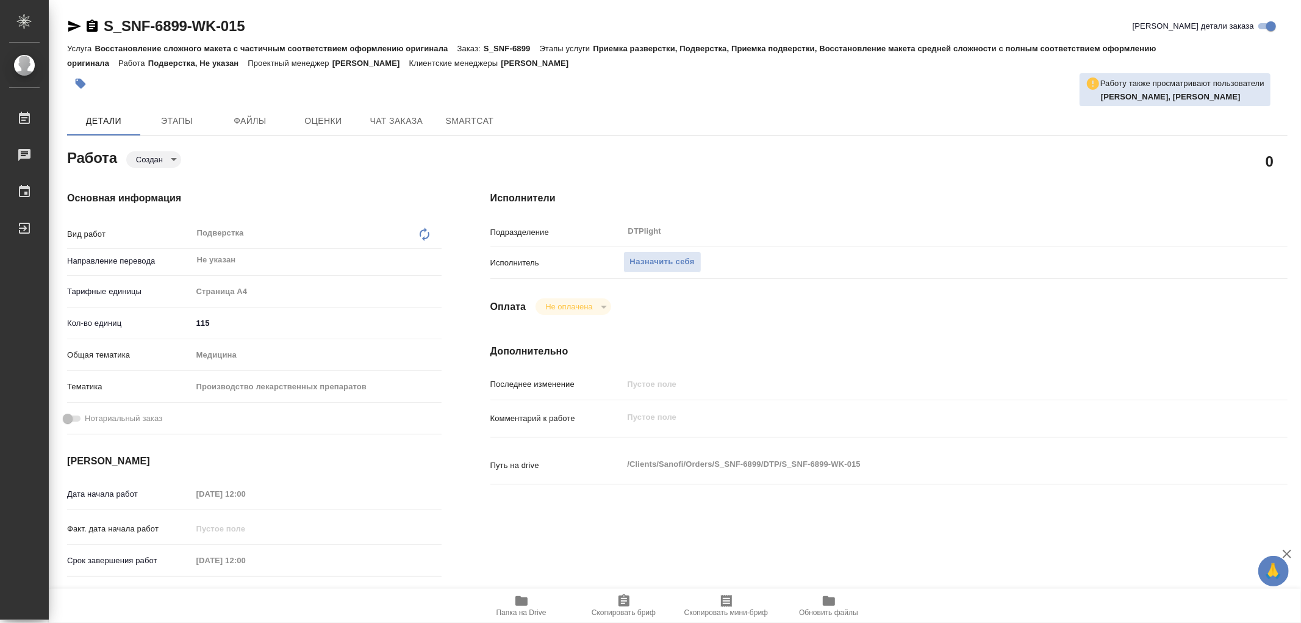
type textarea "x"
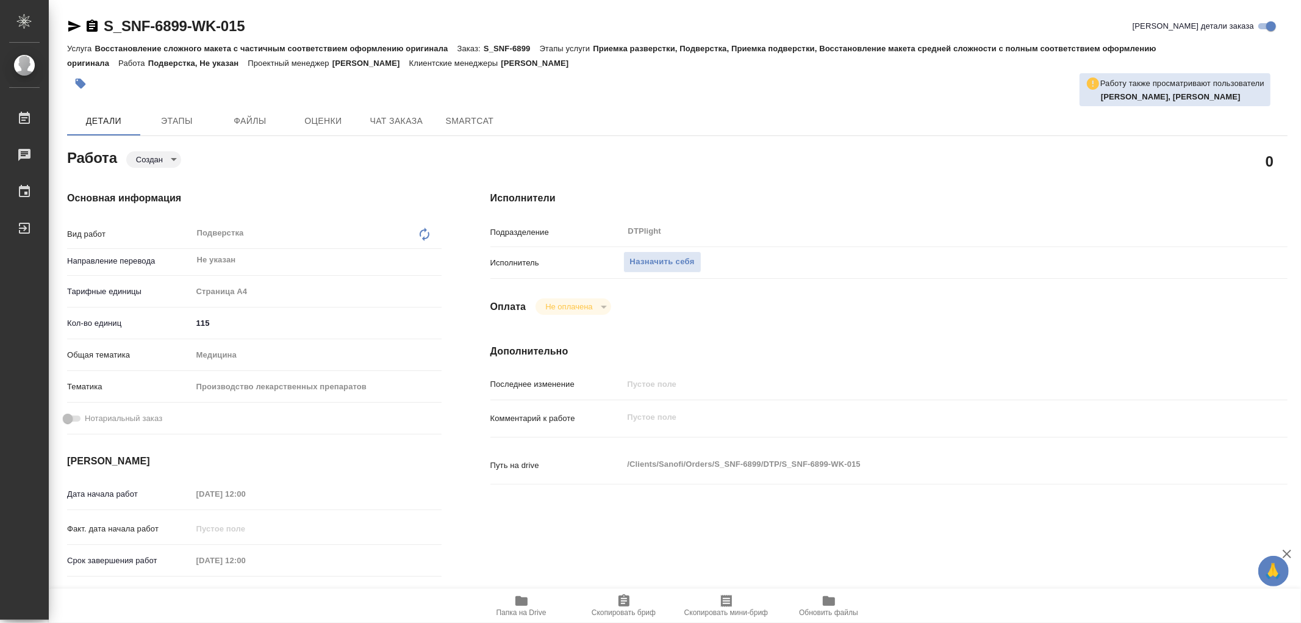
type textarea "x"
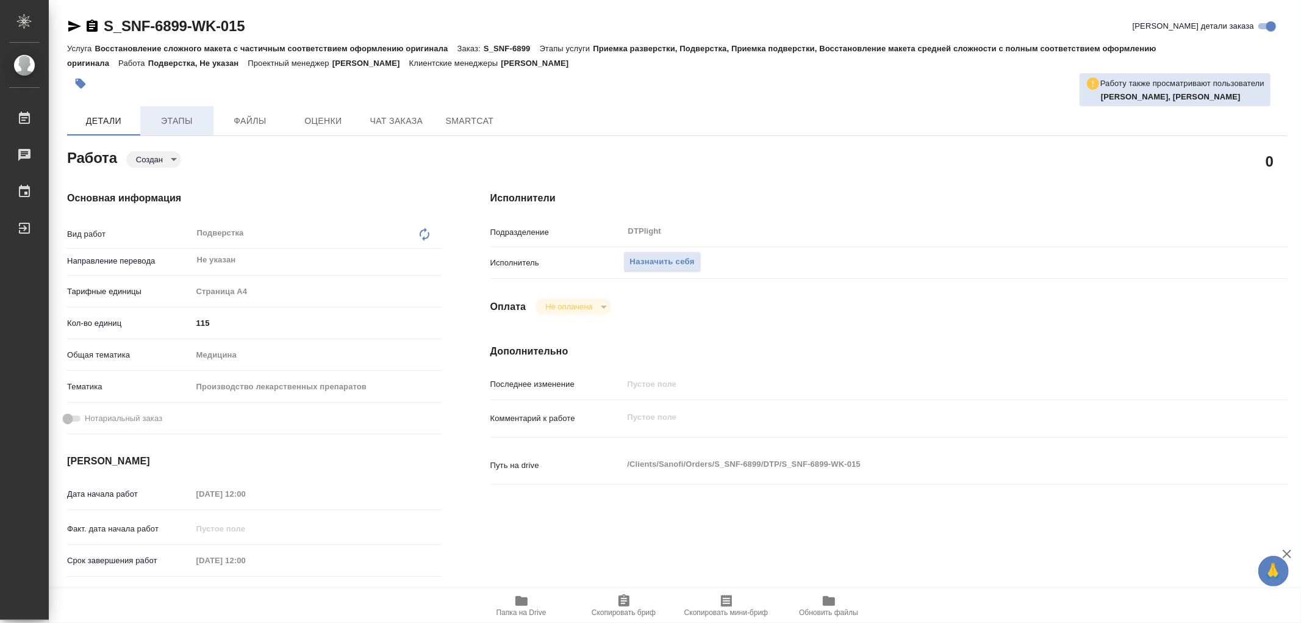
click at [190, 109] on button "Этапы" at bounding box center [176, 120] width 73 height 29
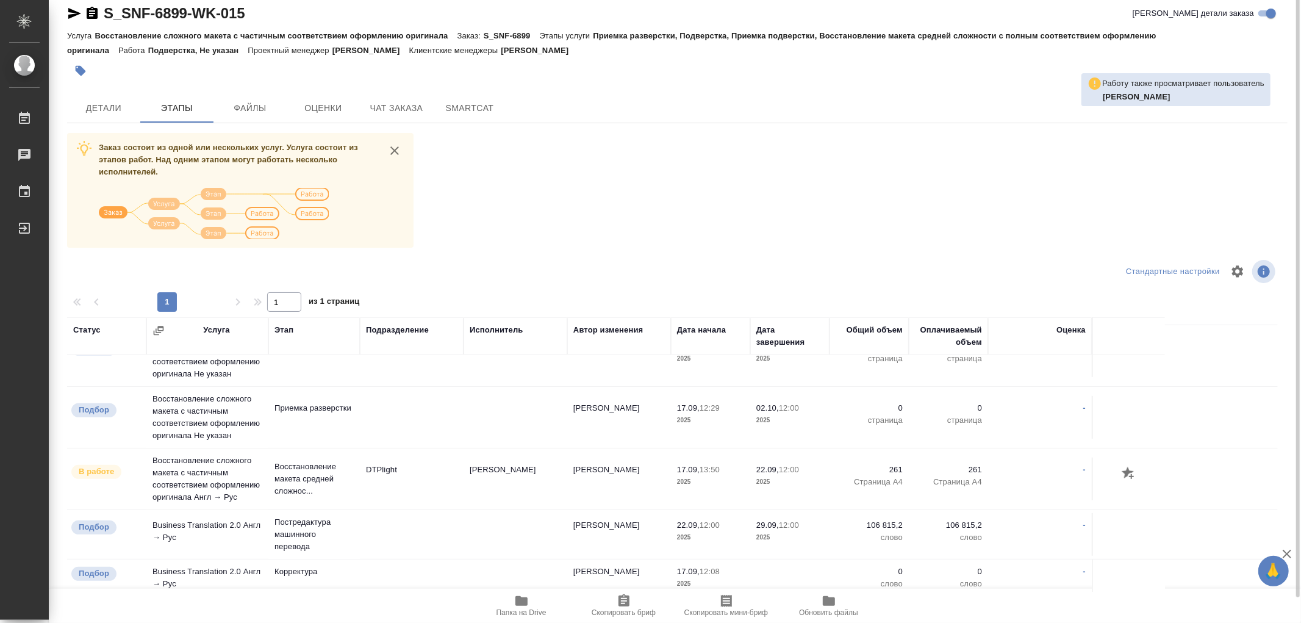
scroll to position [474, 0]
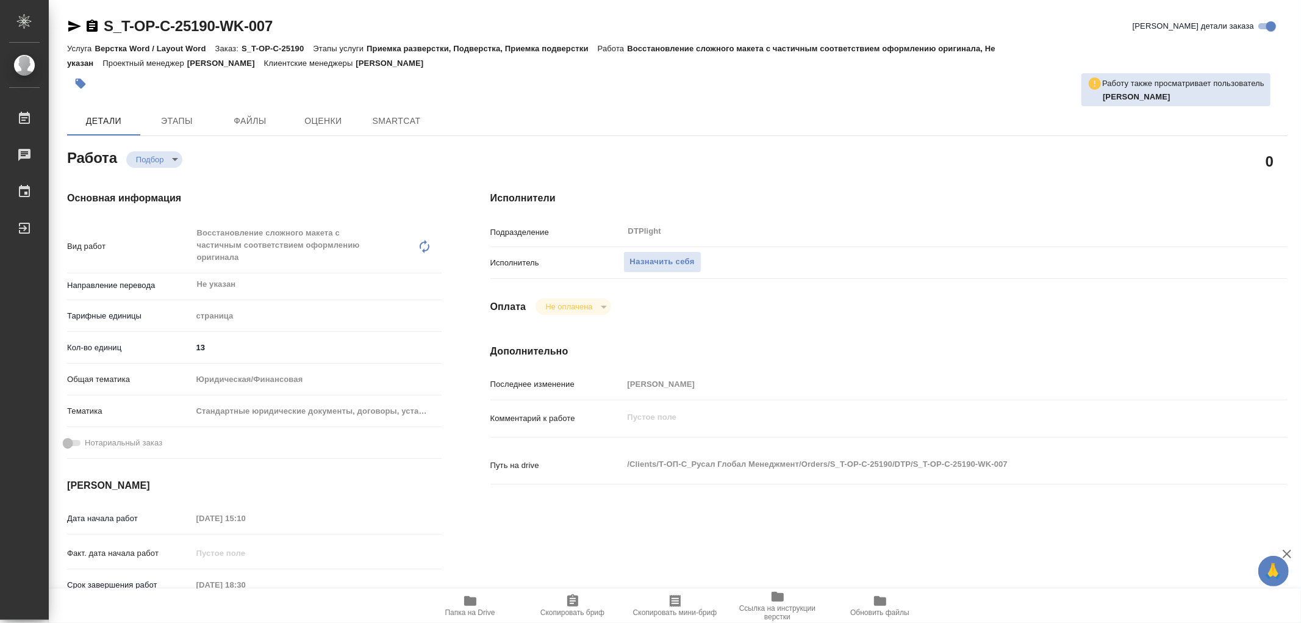
type textarea "x"
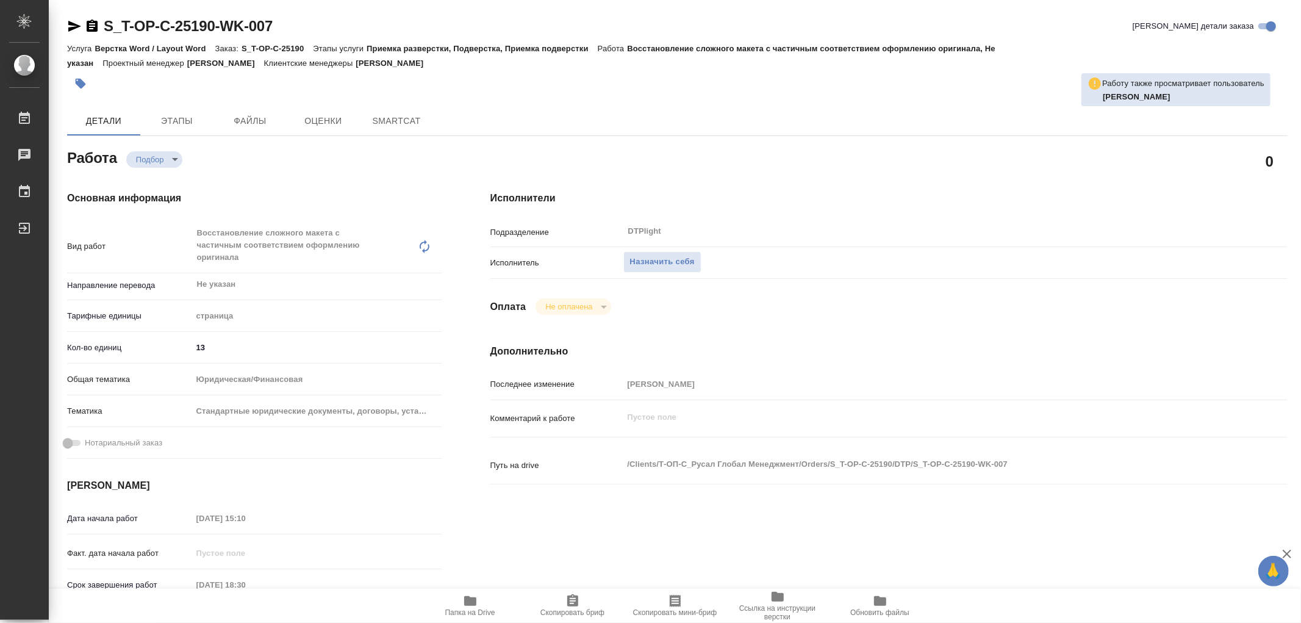
type textarea "x"
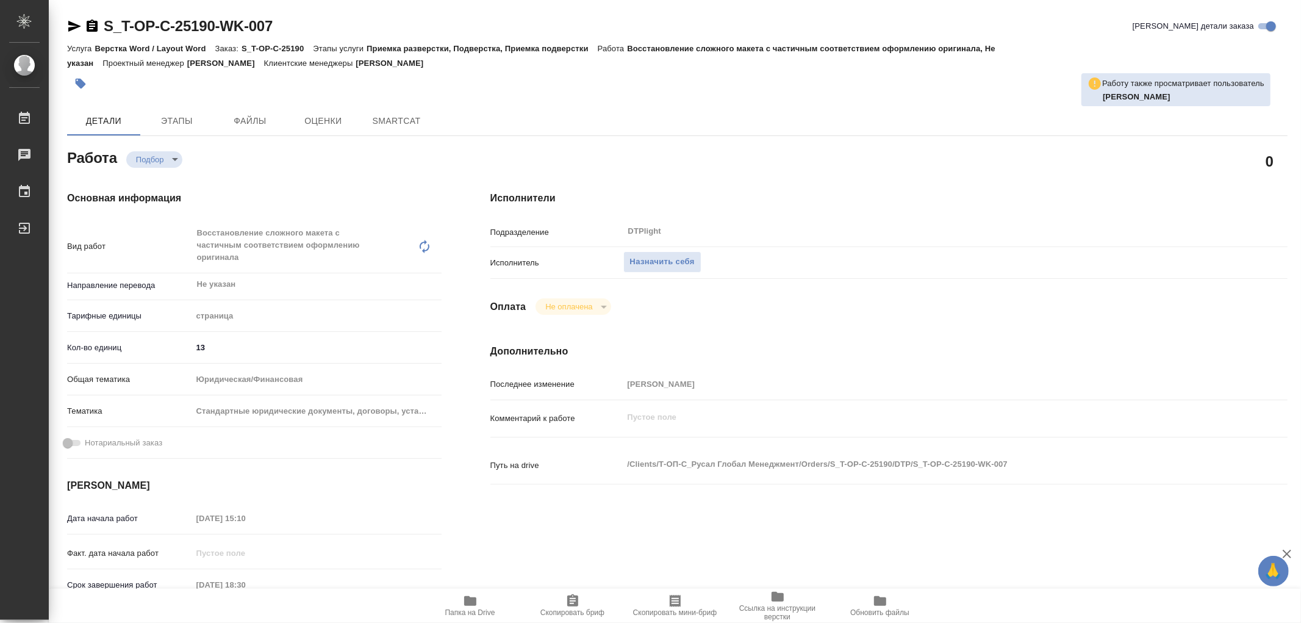
type textarea "x"
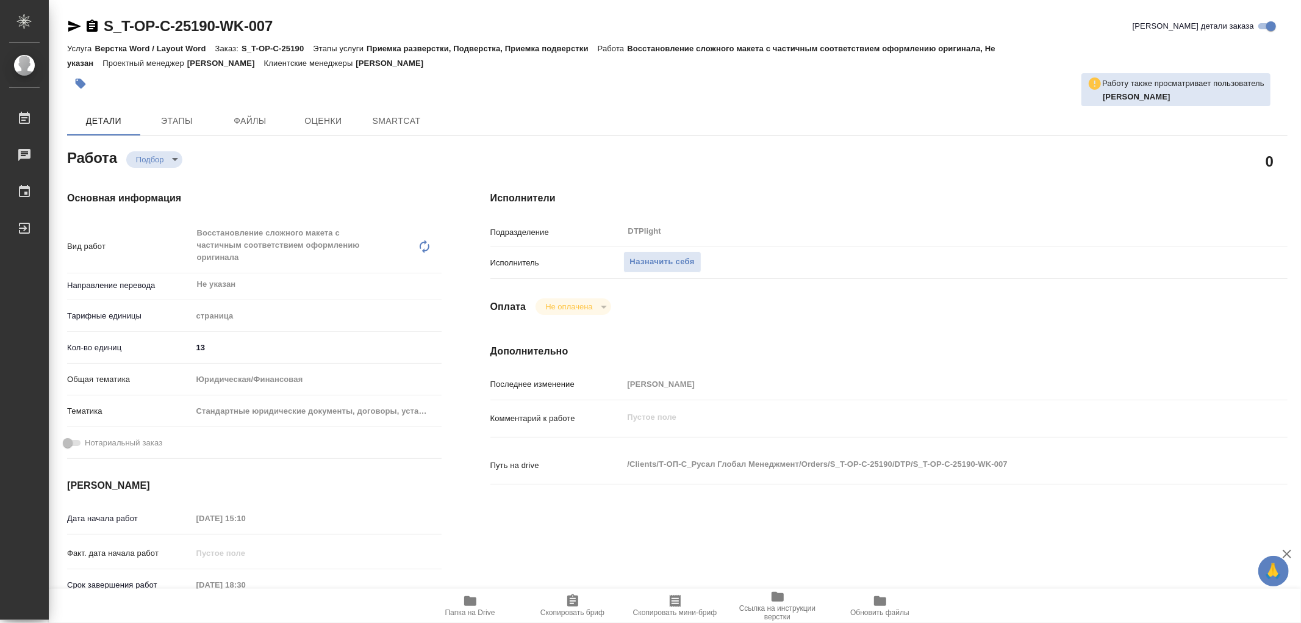
type textarea "x"
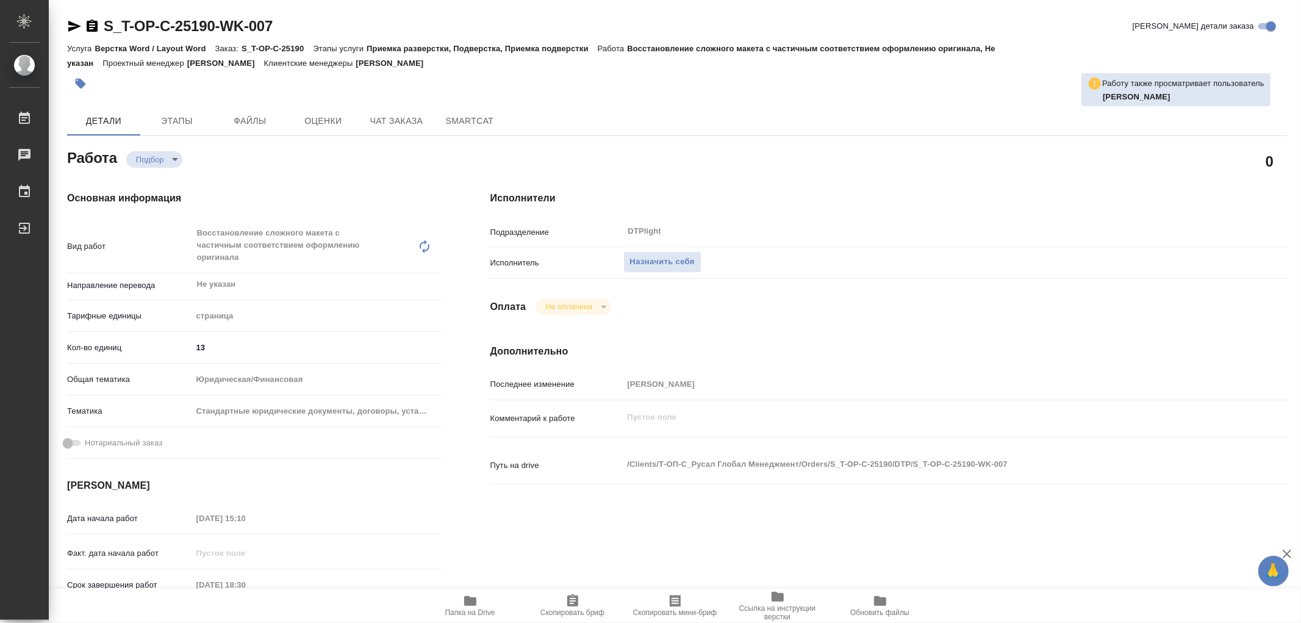
click at [474, 601] on icon "button" at bounding box center [470, 601] width 12 height 10
type textarea "x"
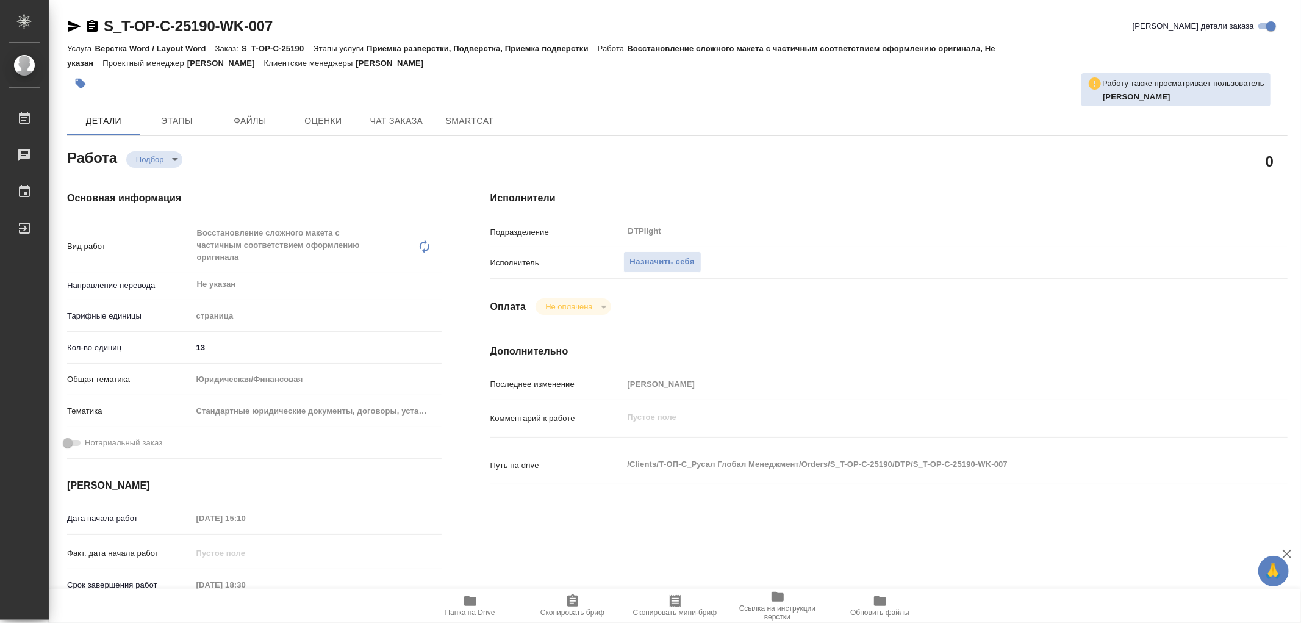
type textarea "x"
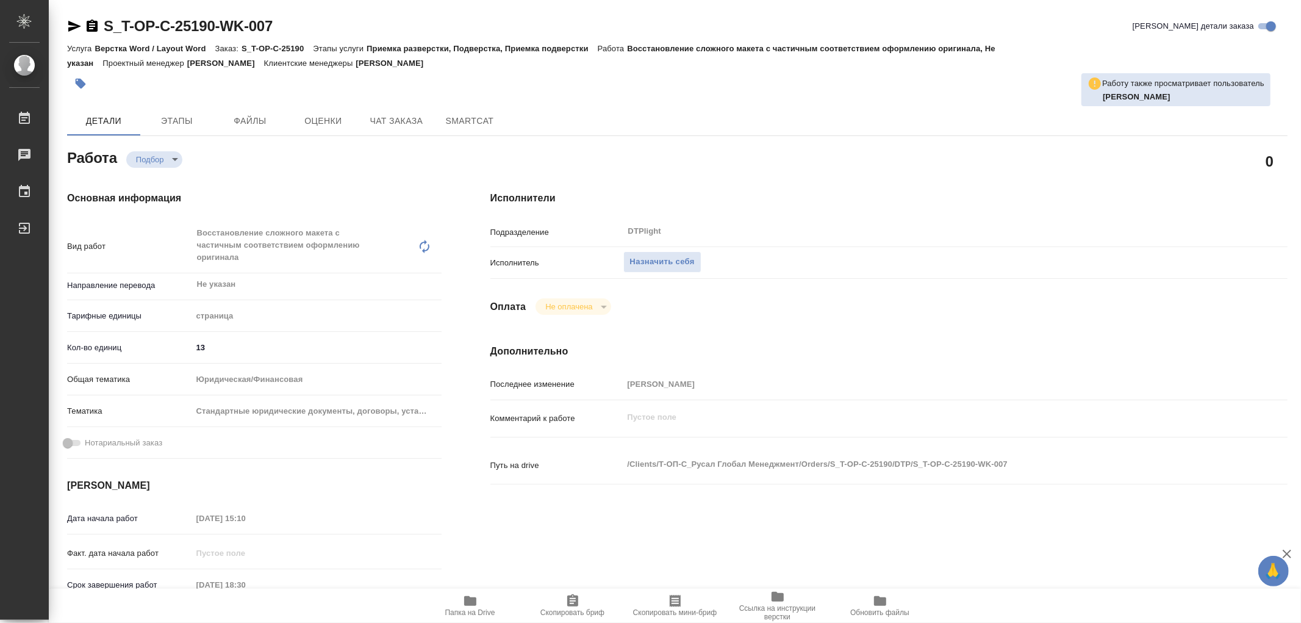
type textarea "x"
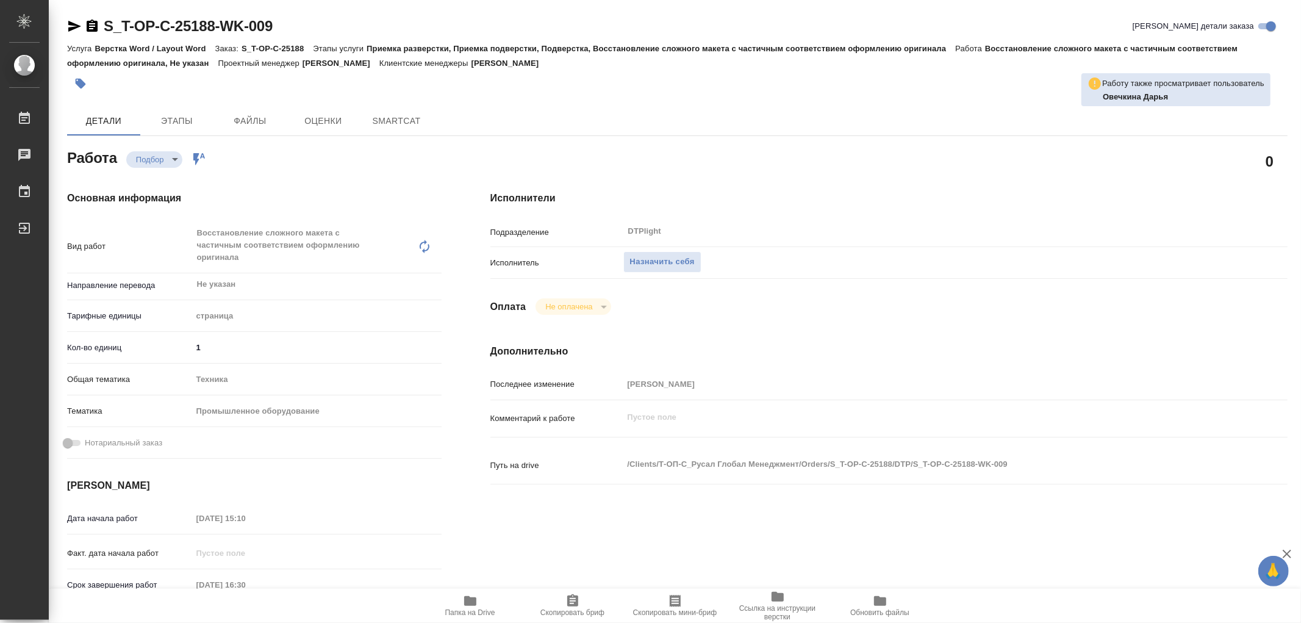
type textarea "x"
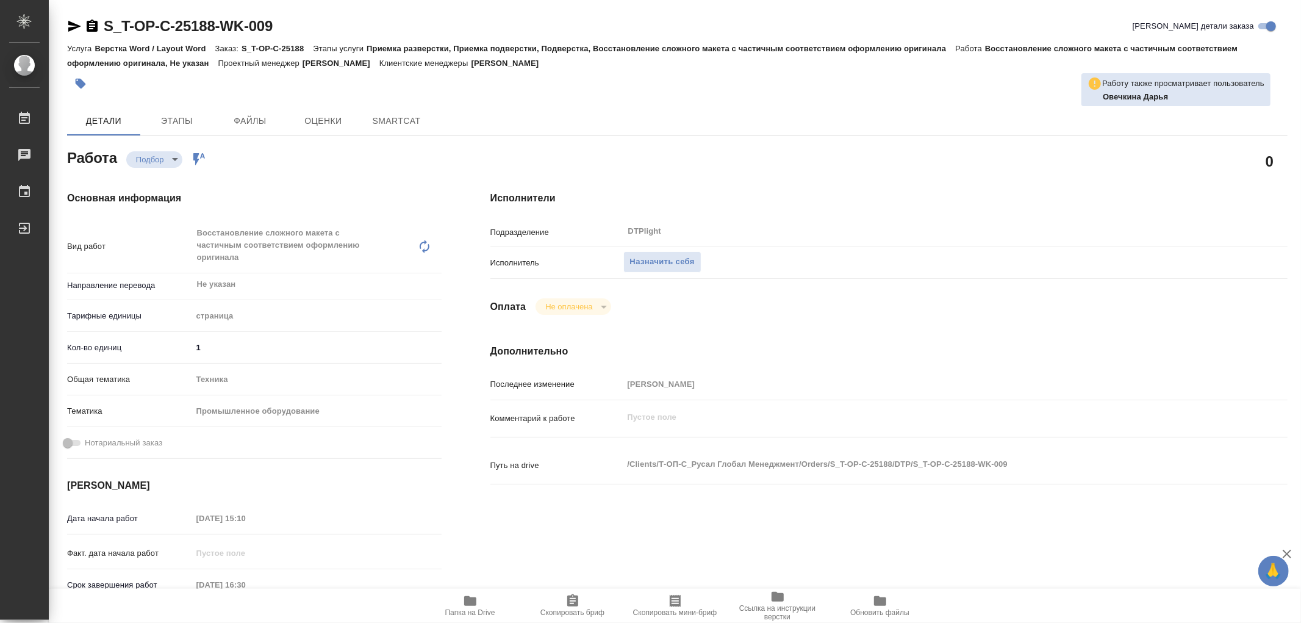
type textarea "x"
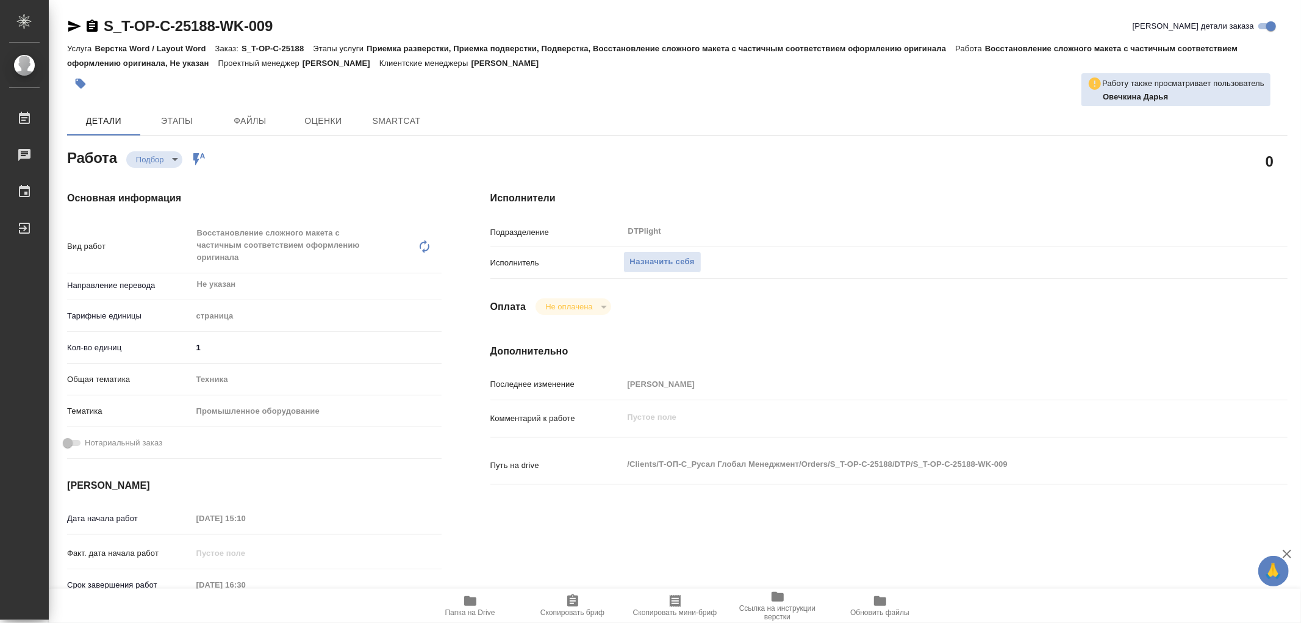
type textarea "x"
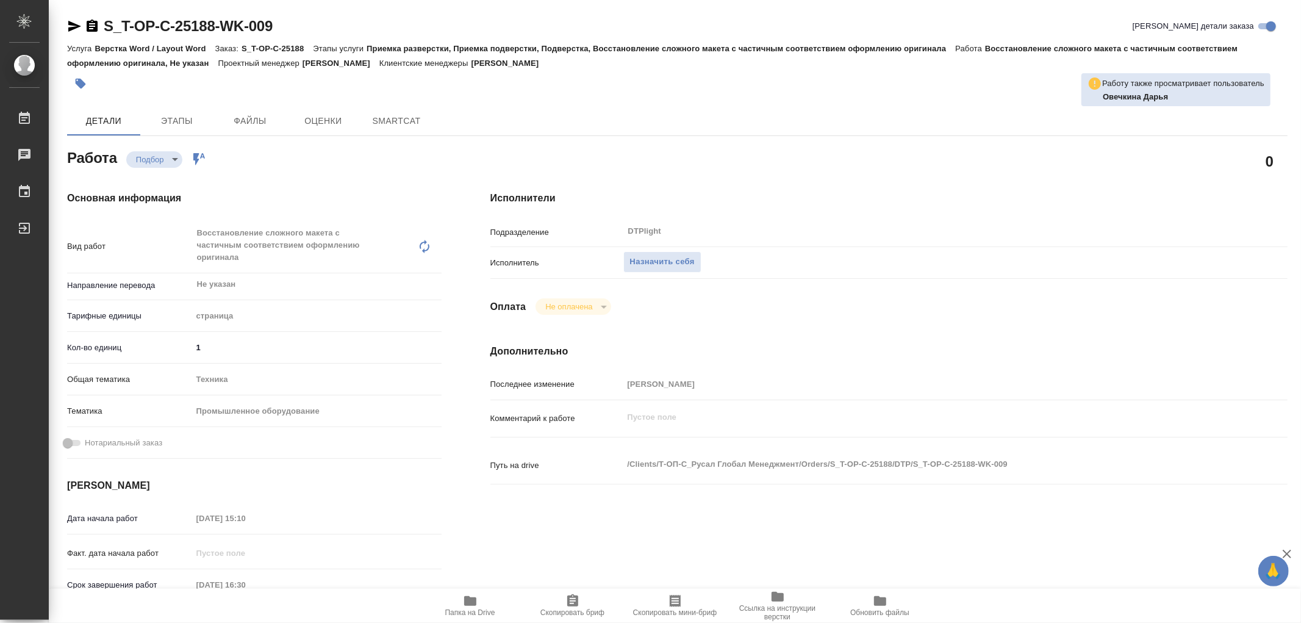
type textarea "x"
click at [471, 601] on icon "button" at bounding box center [470, 601] width 12 height 10
type textarea "x"
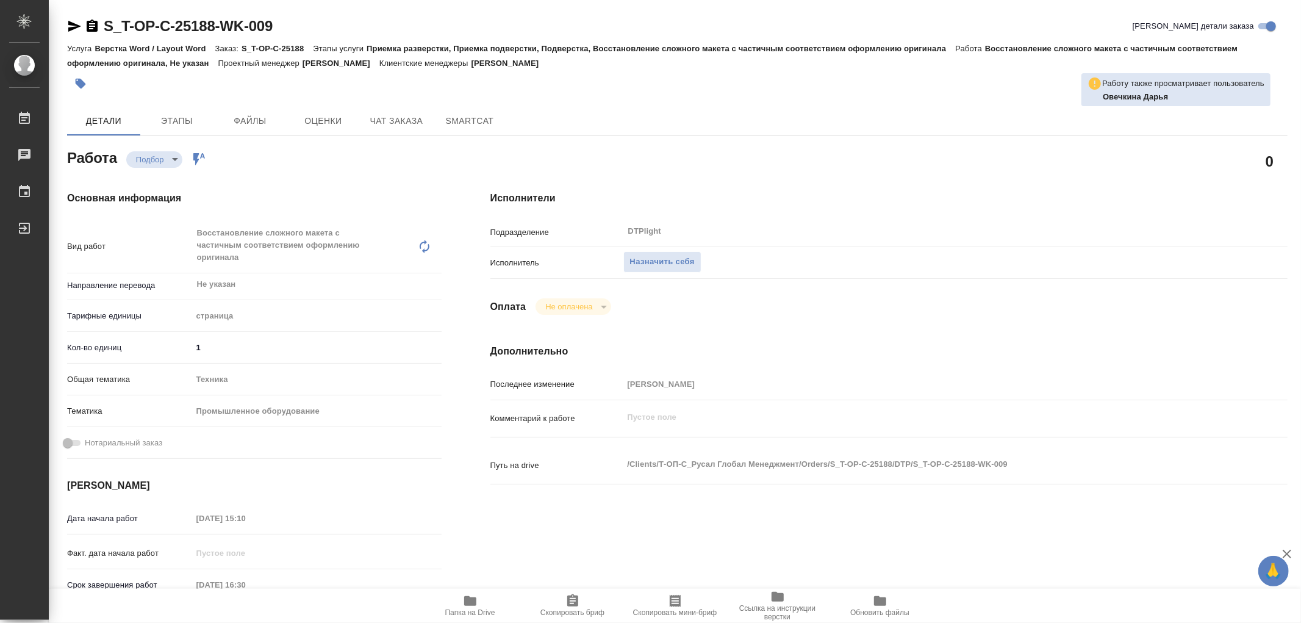
type textarea "x"
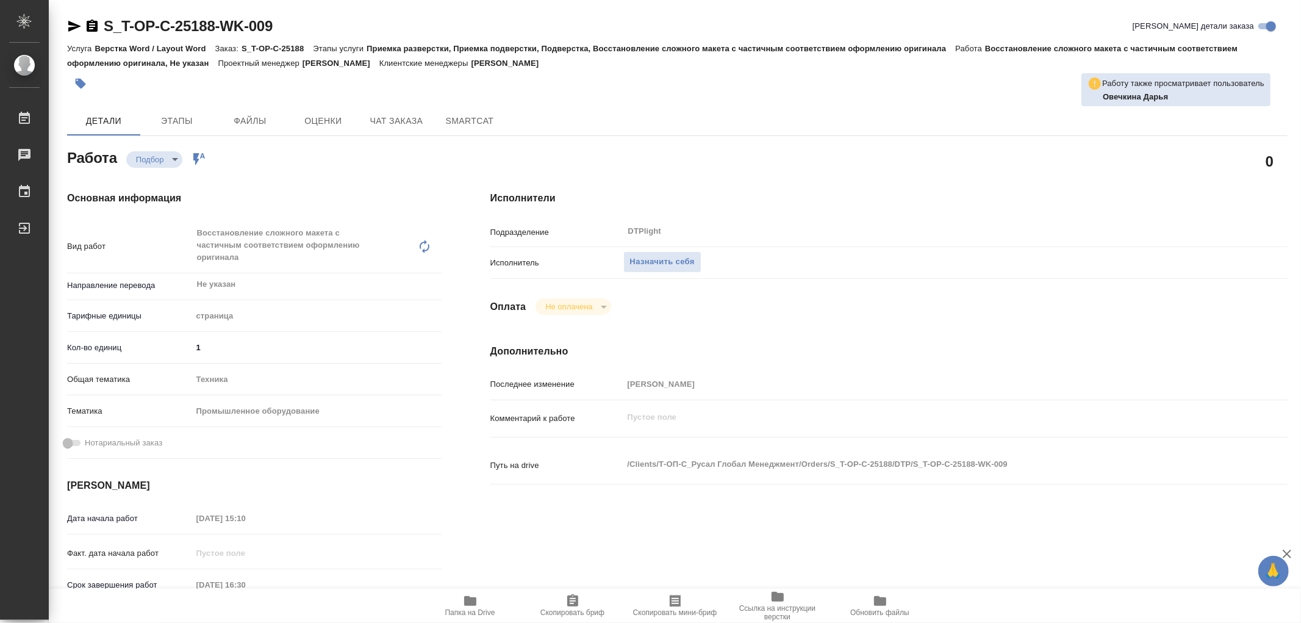
type textarea "x"
click at [179, 124] on span "Этапы" at bounding box center [177, 120] width 59 height 15
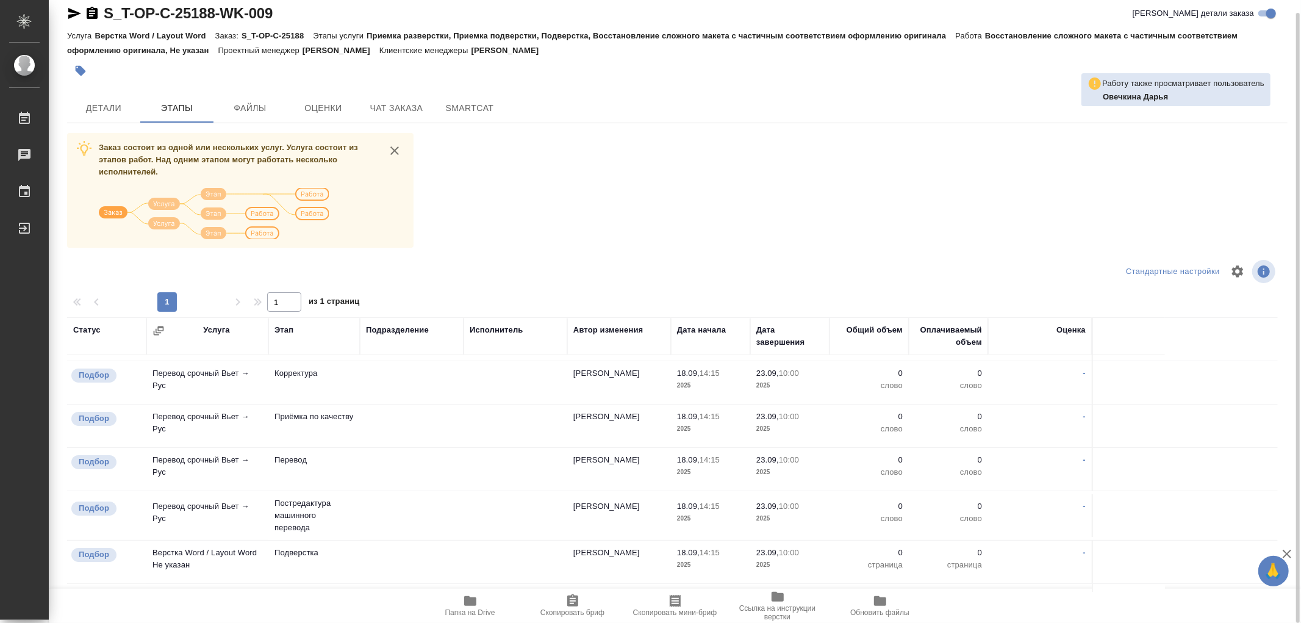
scroll to position [68, 0]
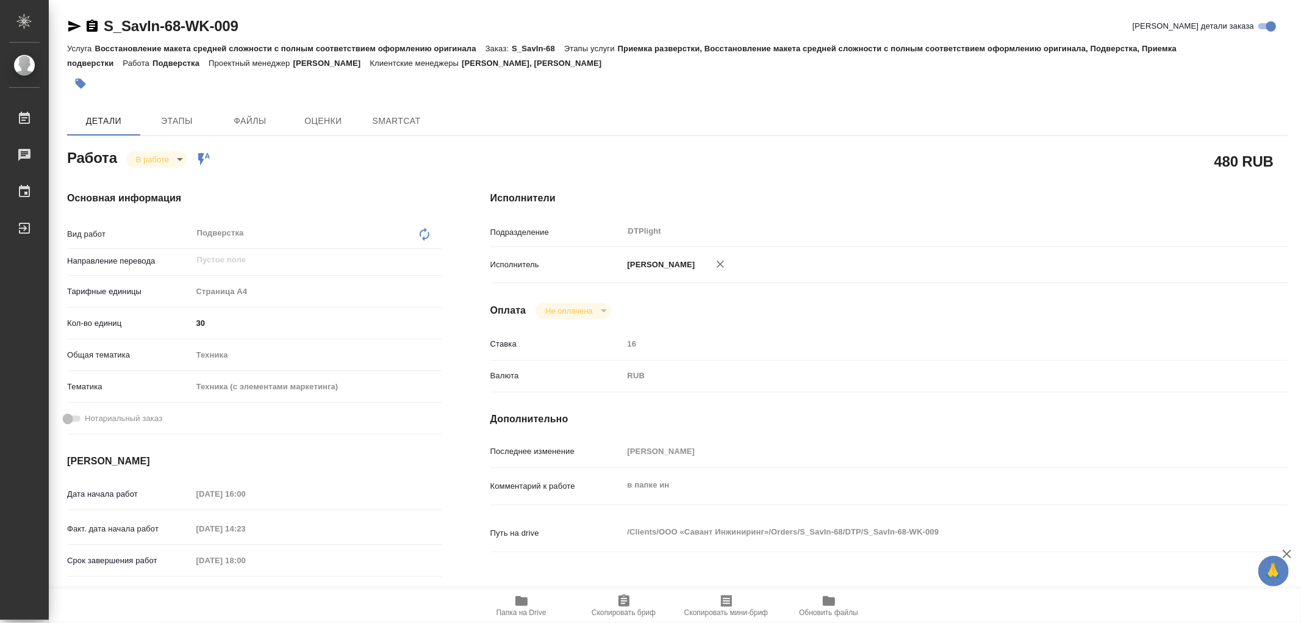
type textarea "x"
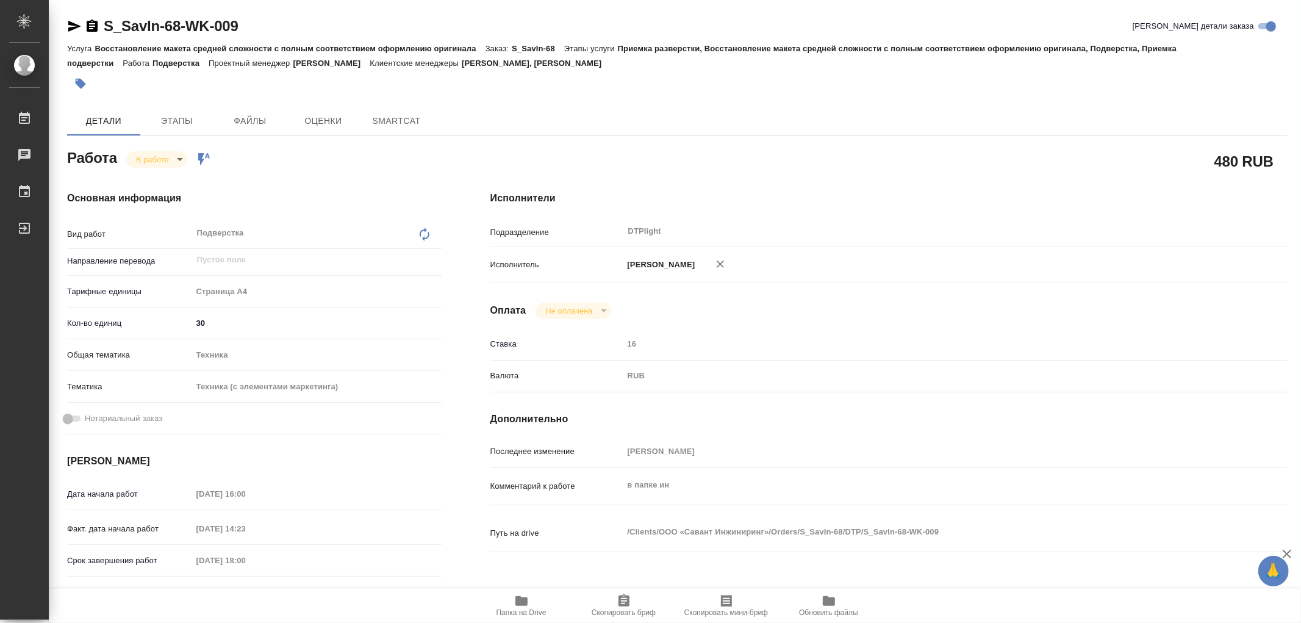
type textarea "x"
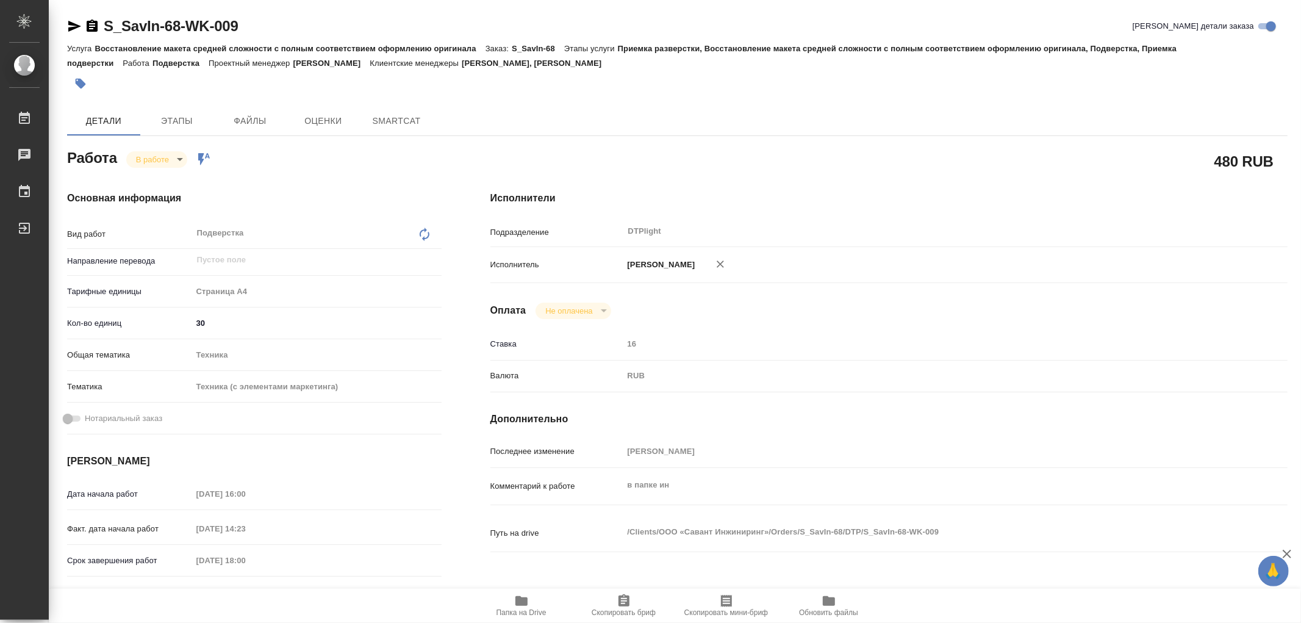
type textarea "x"
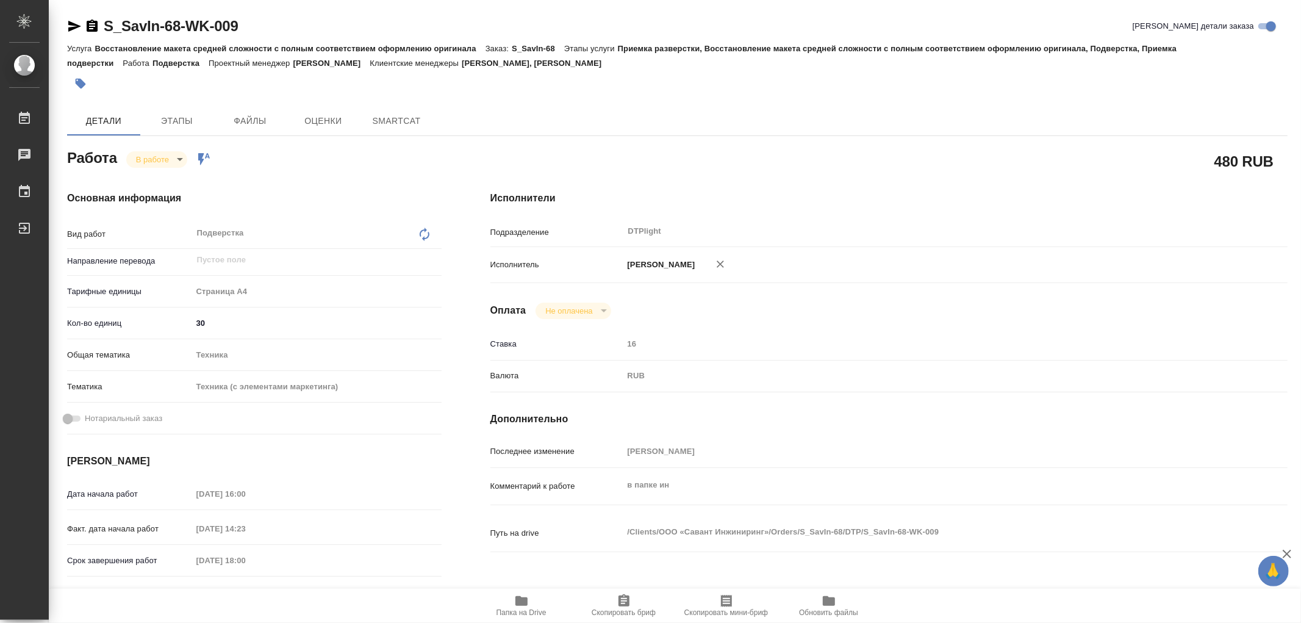
type textarea "x"
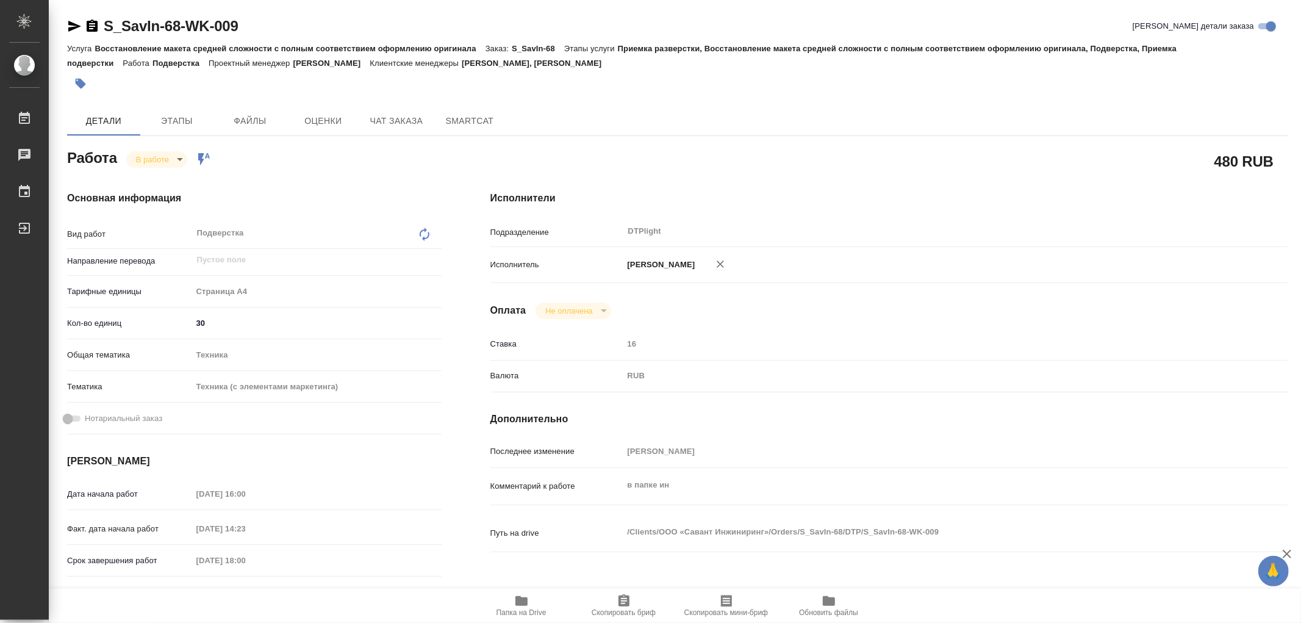
type textarea "x"
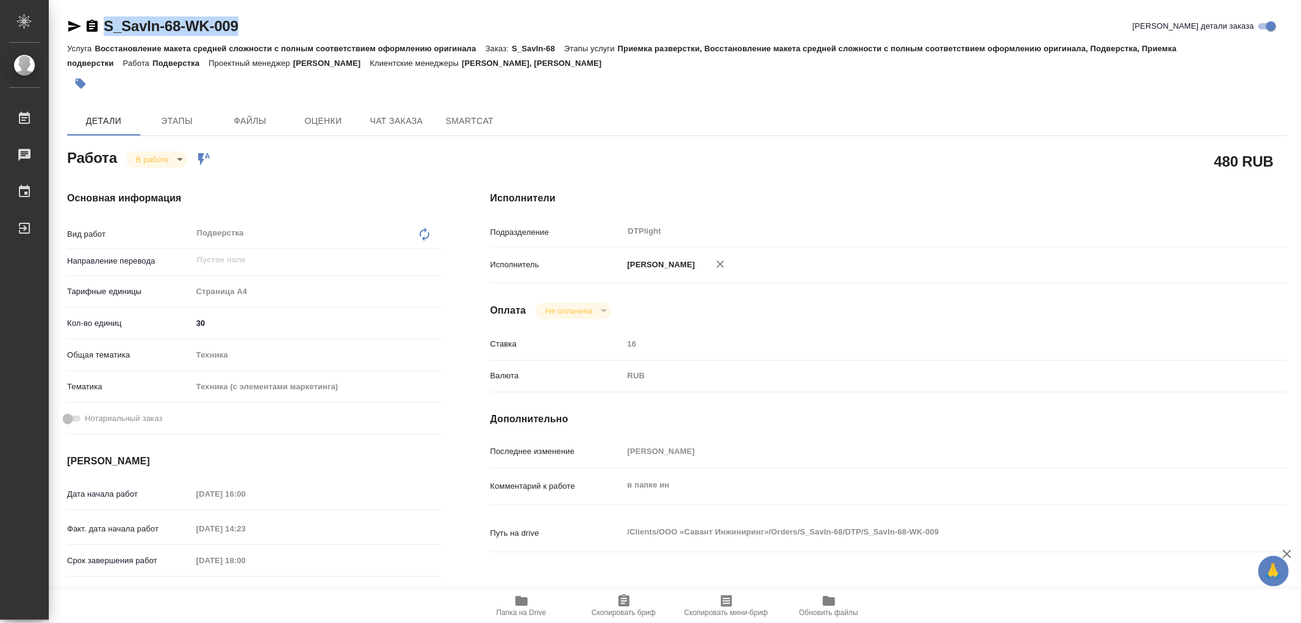
drag, startPoint x: 264, startPoint y: 32, endPoint x: 93, endPoint y: 25, distance: 170.9
click at [93, 25] on div "S_SavIn-68-WK-009 Кратко детали заказа" at bounding box center [677, 26] width 1220 height 20
type textarea "x"
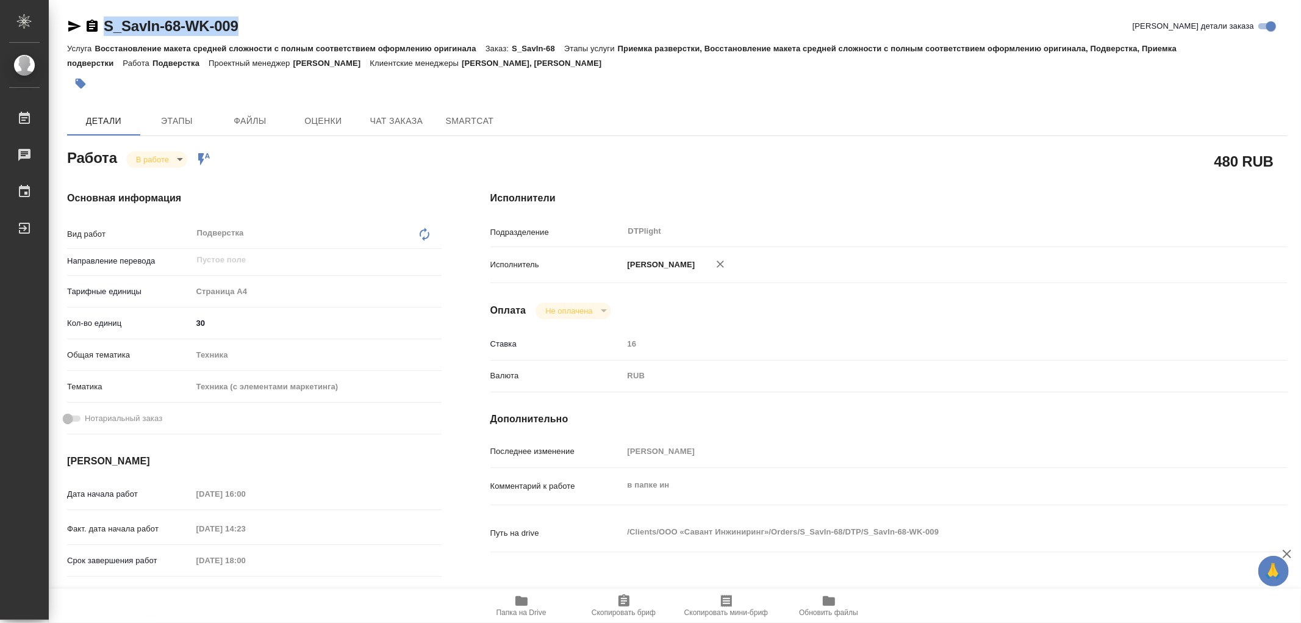
type textarea "x"
copy link "S_SavIn-68-WK-009"
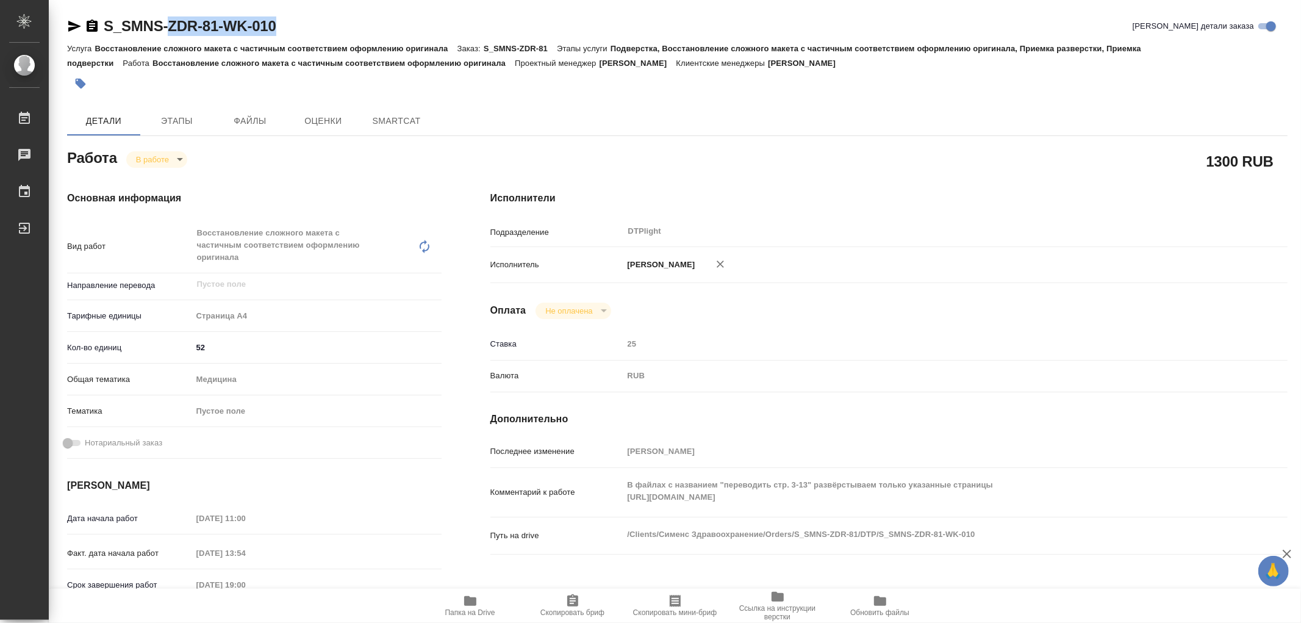
type textarea "x"
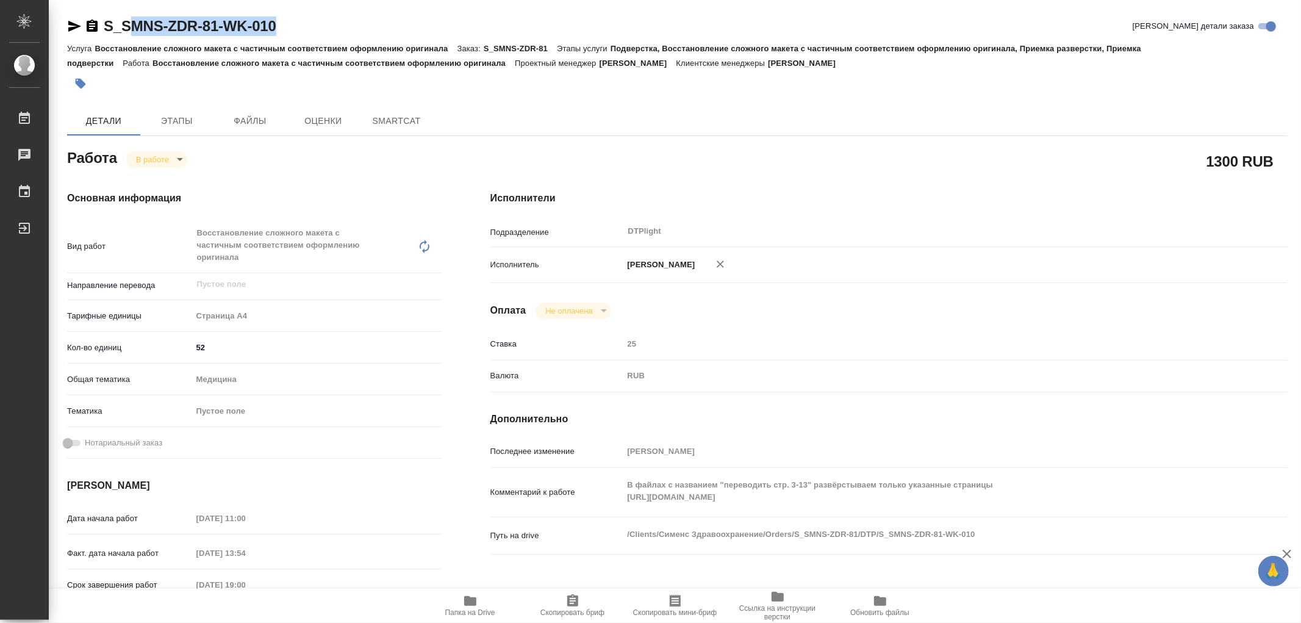
type textarea "x"
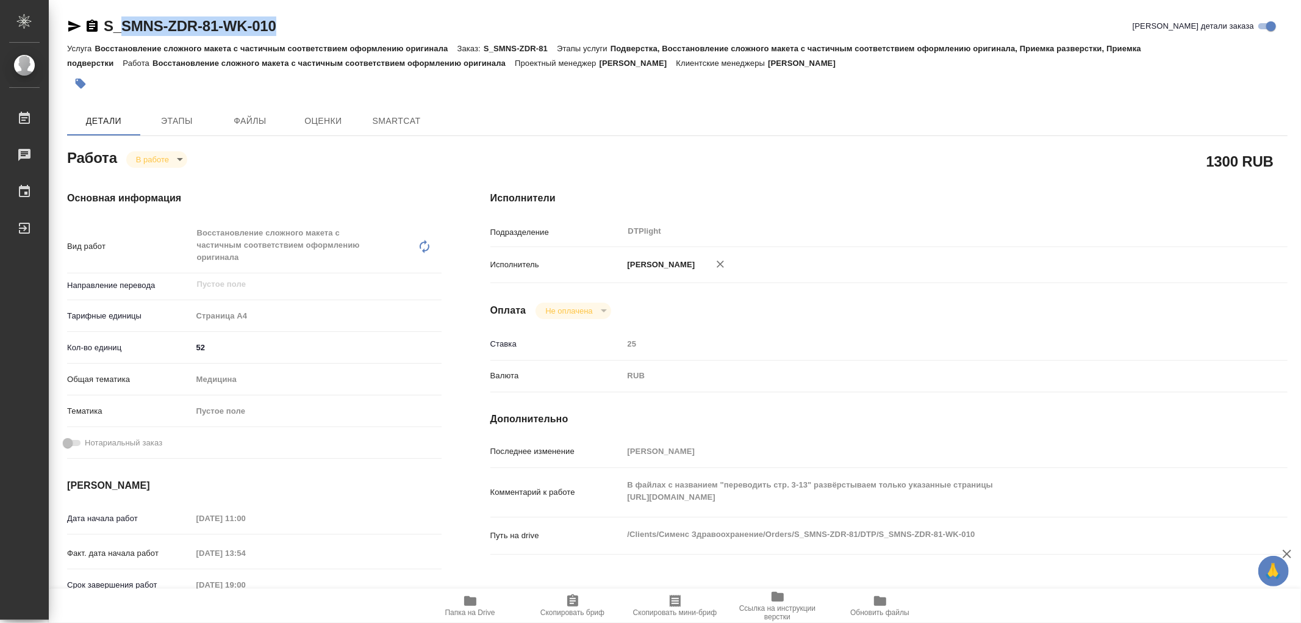
type textarea "x"
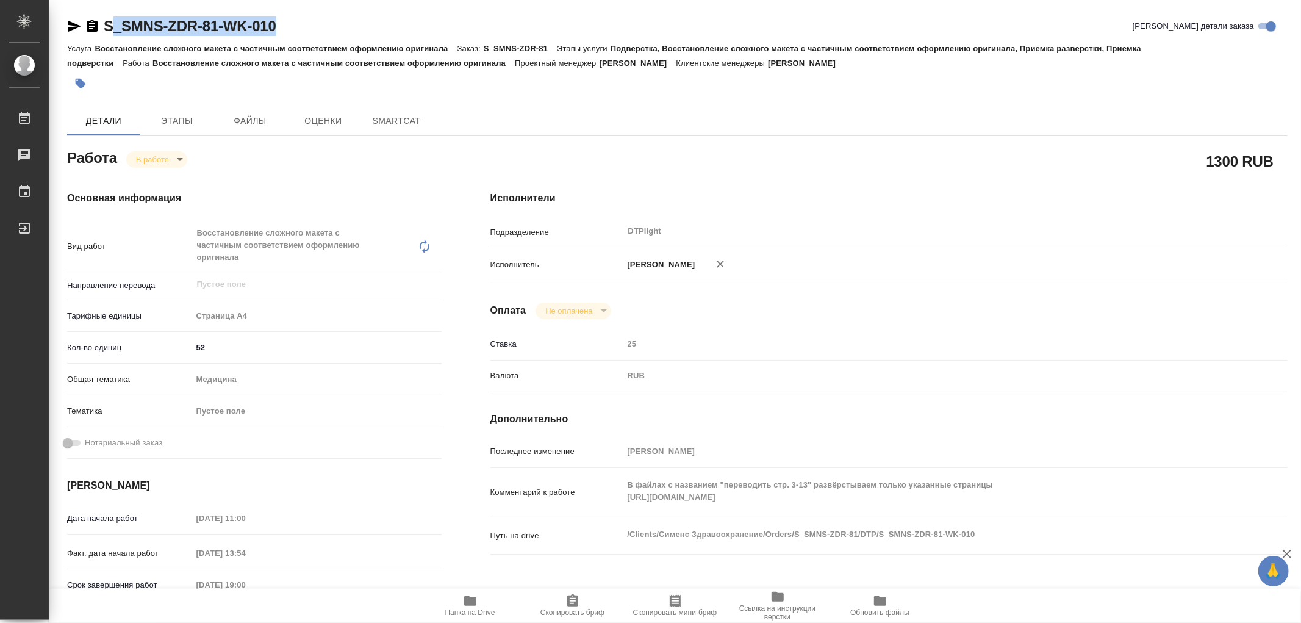
type textarea "x"
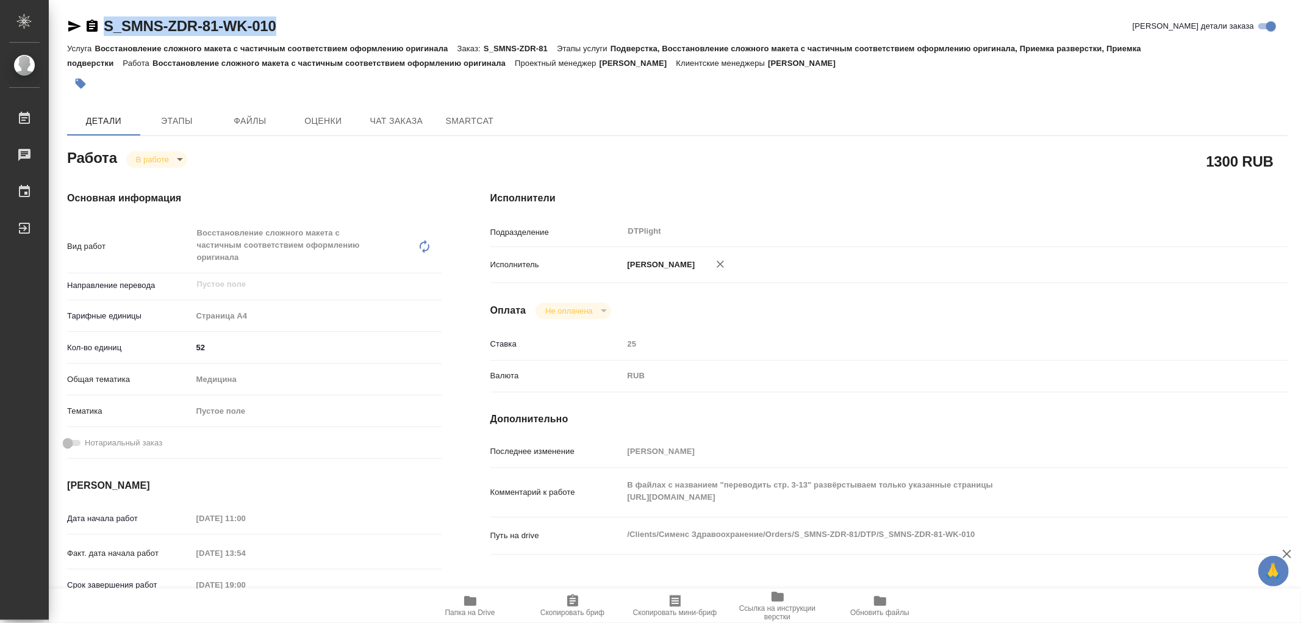
drag, startPoint x: 196, startPoint y: 21, endPoint x: 104, endPoint y: 21, distance: 92.1
click at [104, 21] on div "S_SMNS-ZDR-81-WK-010 Кратко детали заказа" at bounding box center [677, 26] width 1220 height 20
type textarea "x"
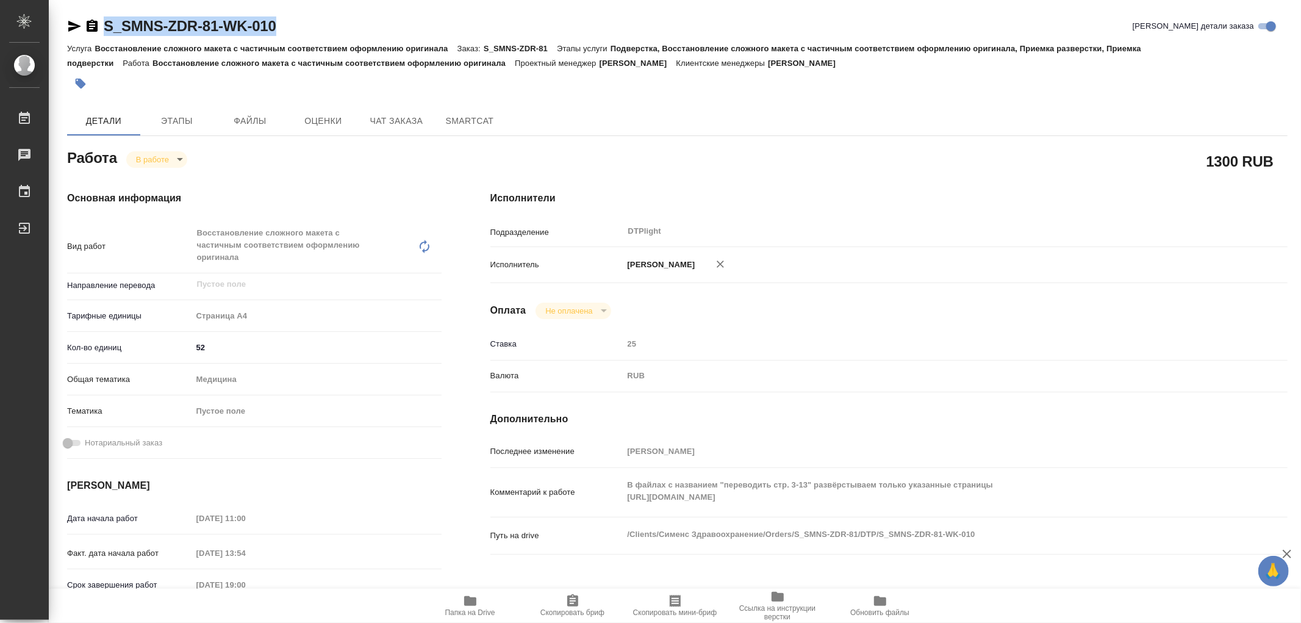
type textarea "x"
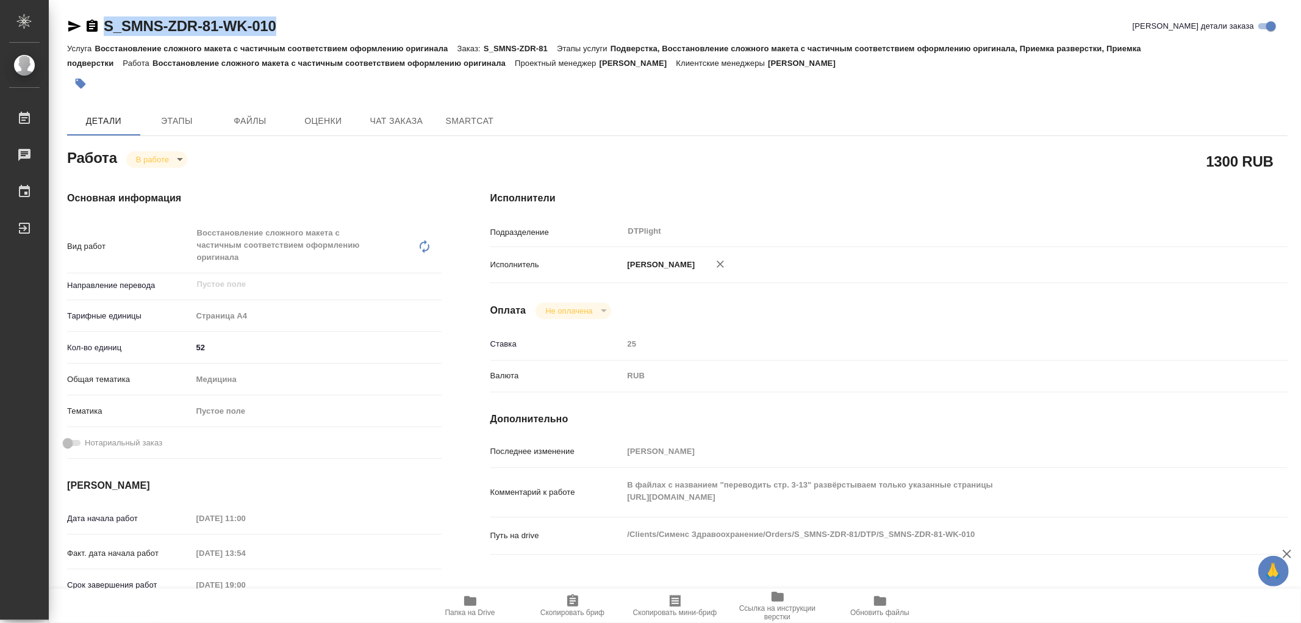
type textarea "x"
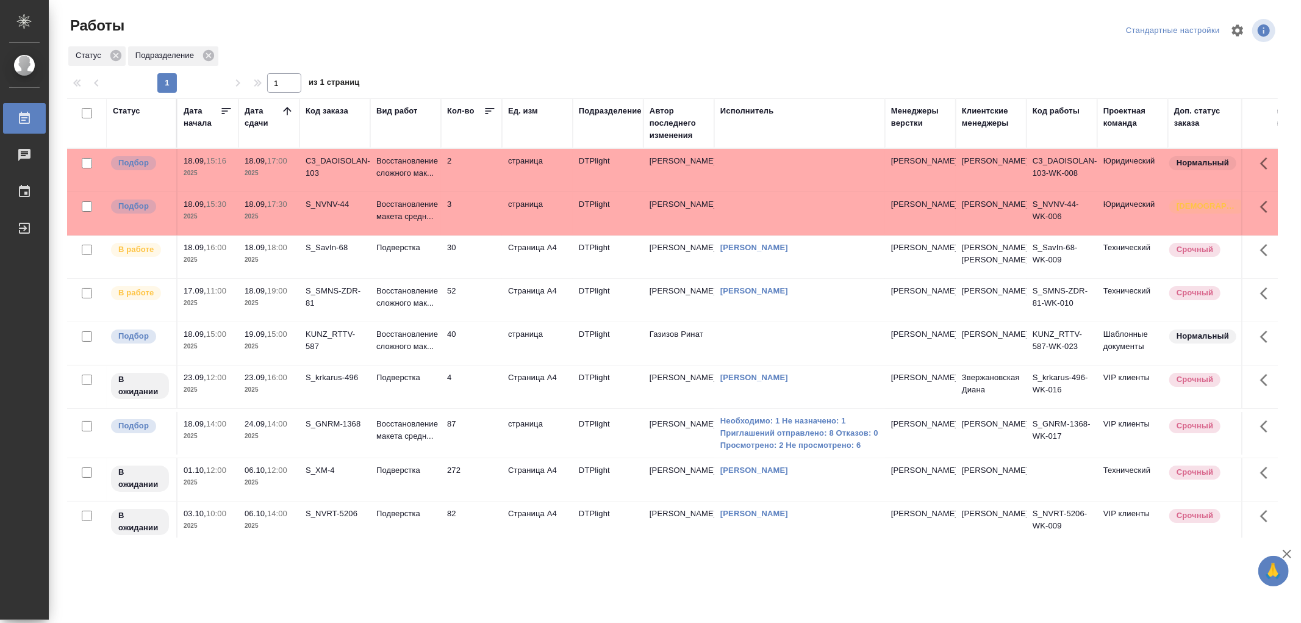
click at [751, 246] on td "[PERSON_NAME]" at bounding box center [799, 256] width 171 height 43
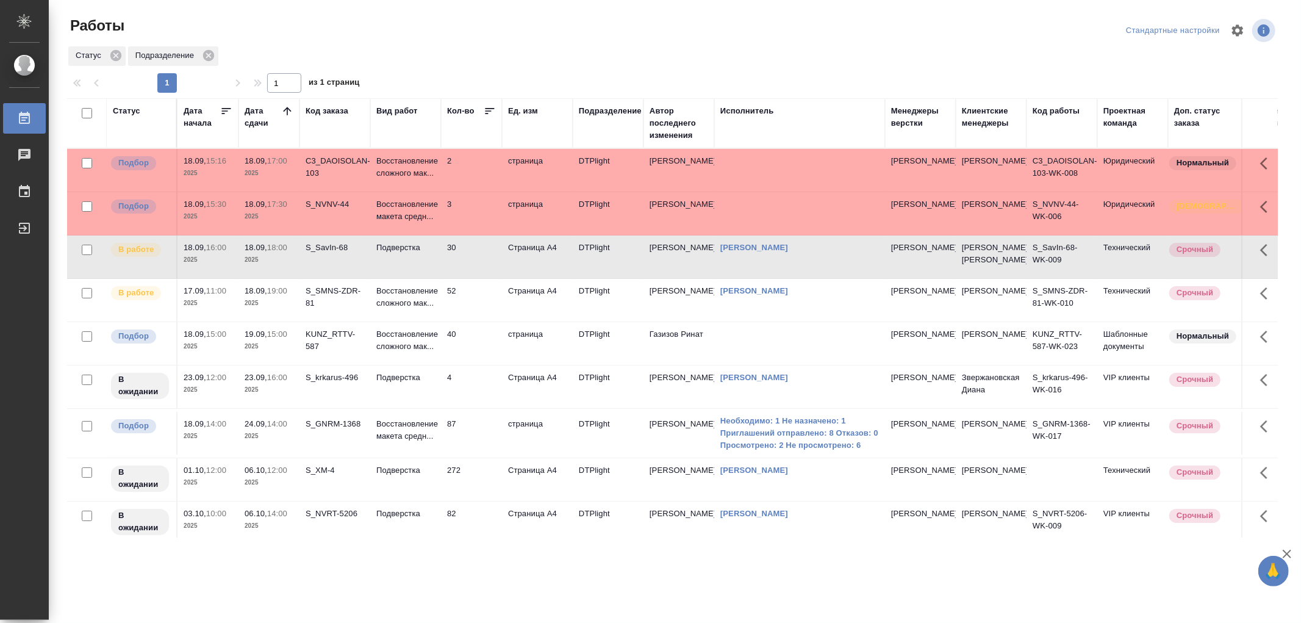
click at [751, 252] on link "[PERSON_NAME]" at bounding box center [754, 247] width 68 height 9
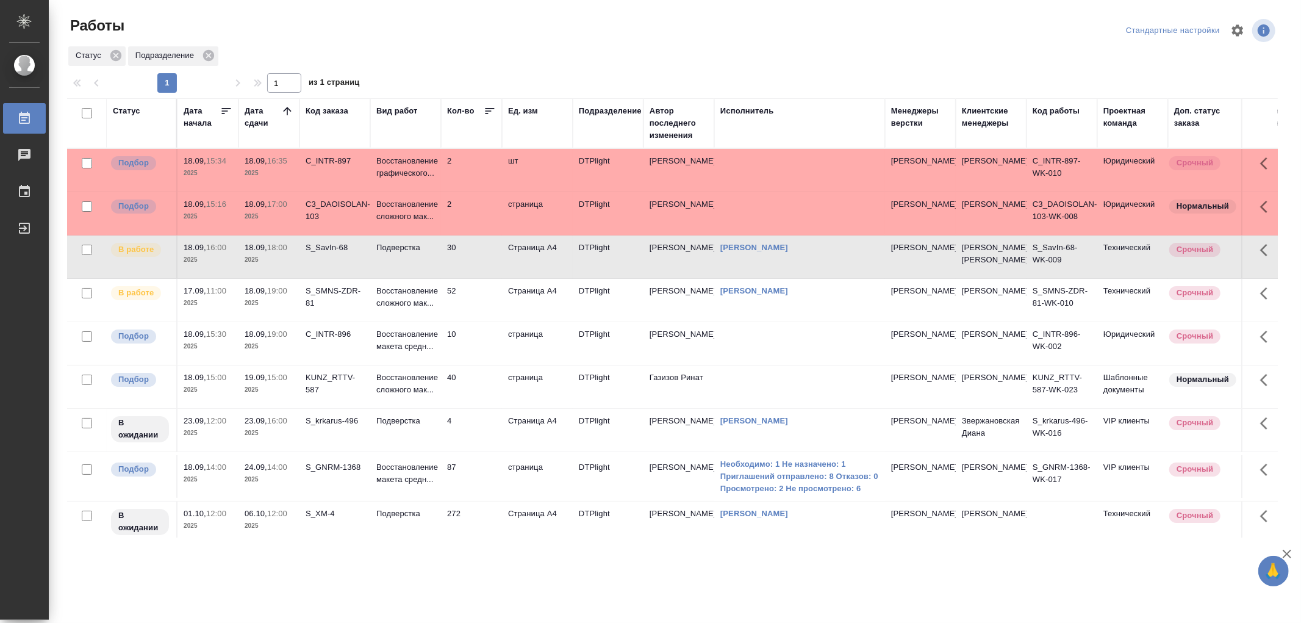
click at [429, 396] on p "Восстановление сложного мак..." at bounding box center [405, 383] width 59 height 24
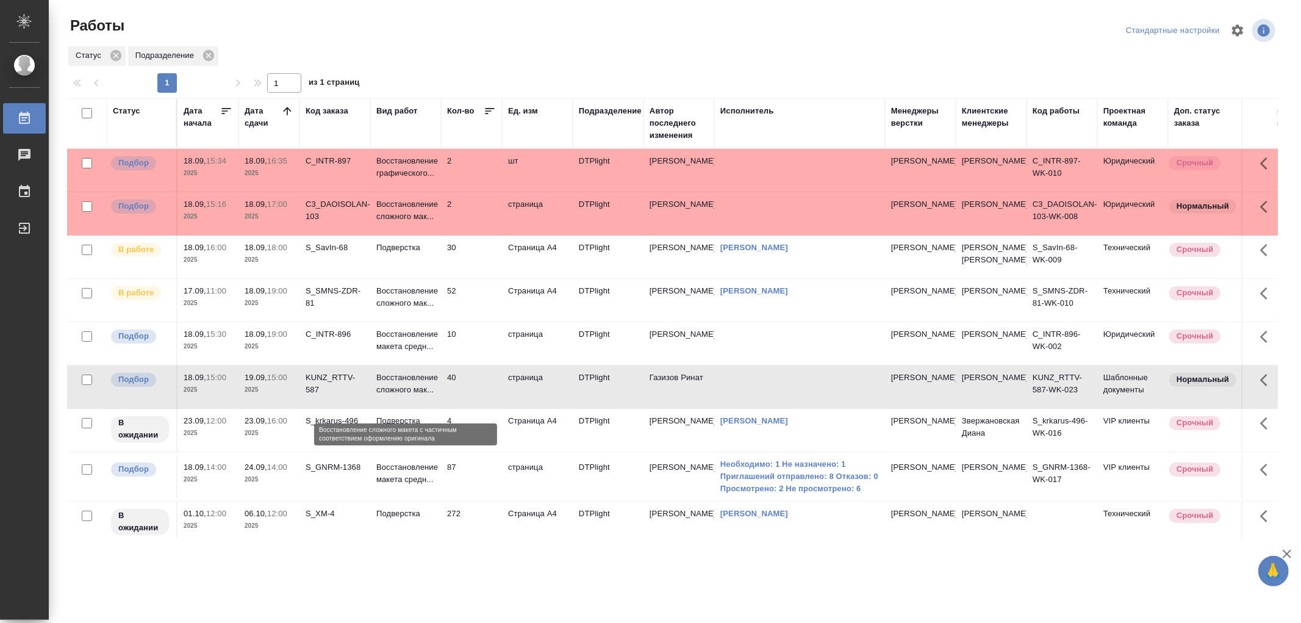
click at [429, 396] on p "Восстановление сложного мак..." at bounding box center [405, 383] width 59 height 24
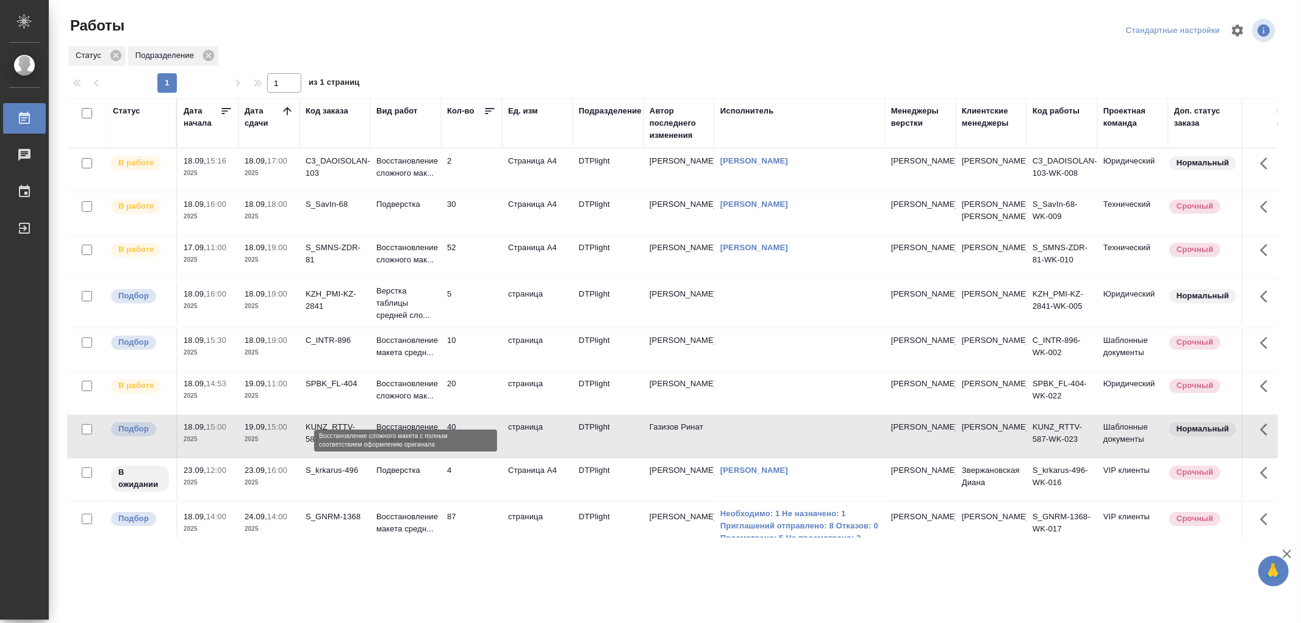
click at [417, 402] on p "Восстановление сложного мак..." at bounding box center [405, 389] width 59 height 24
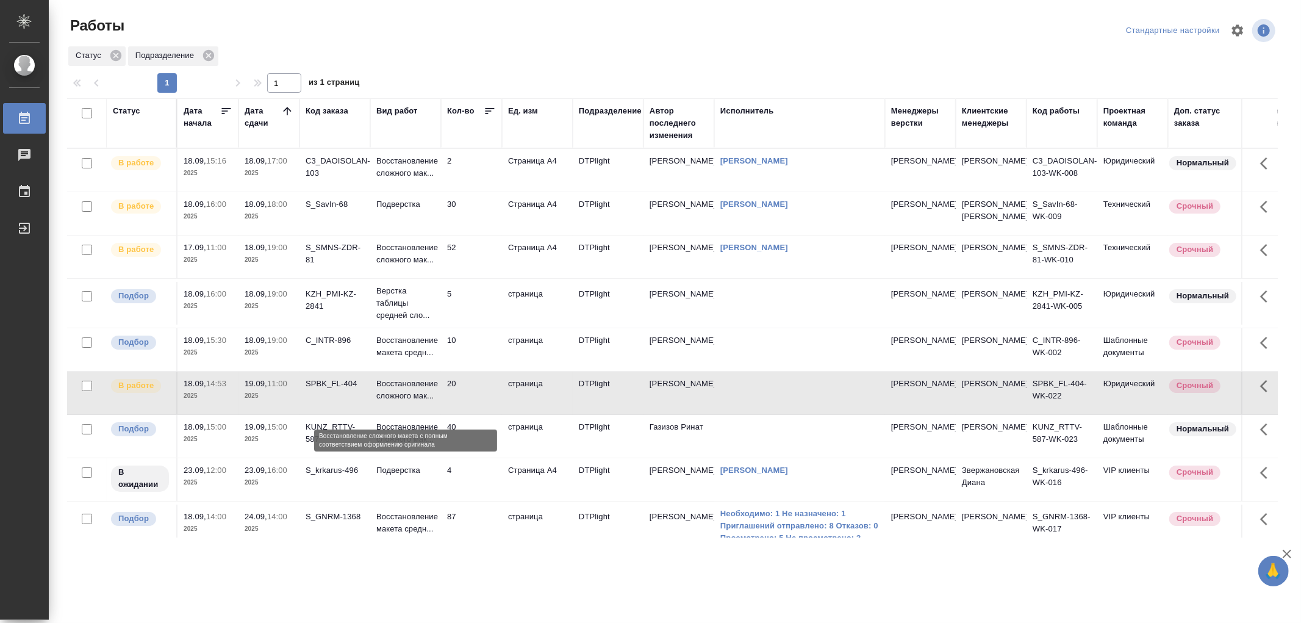
click at [417, 402] on p "Восстановление сложного мак..." at bounding box center [405, 389] width 59 height 24
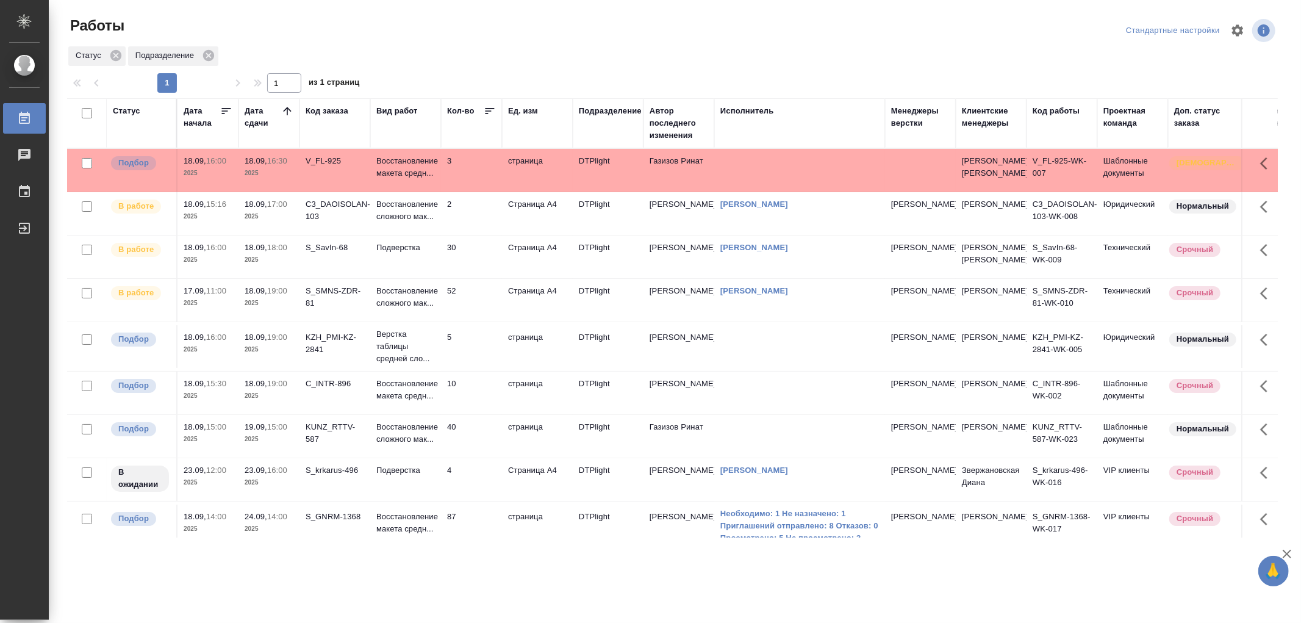
click at [424, 278] on td "Подверстка" at bounding box center [405, 256] width 71 height 43
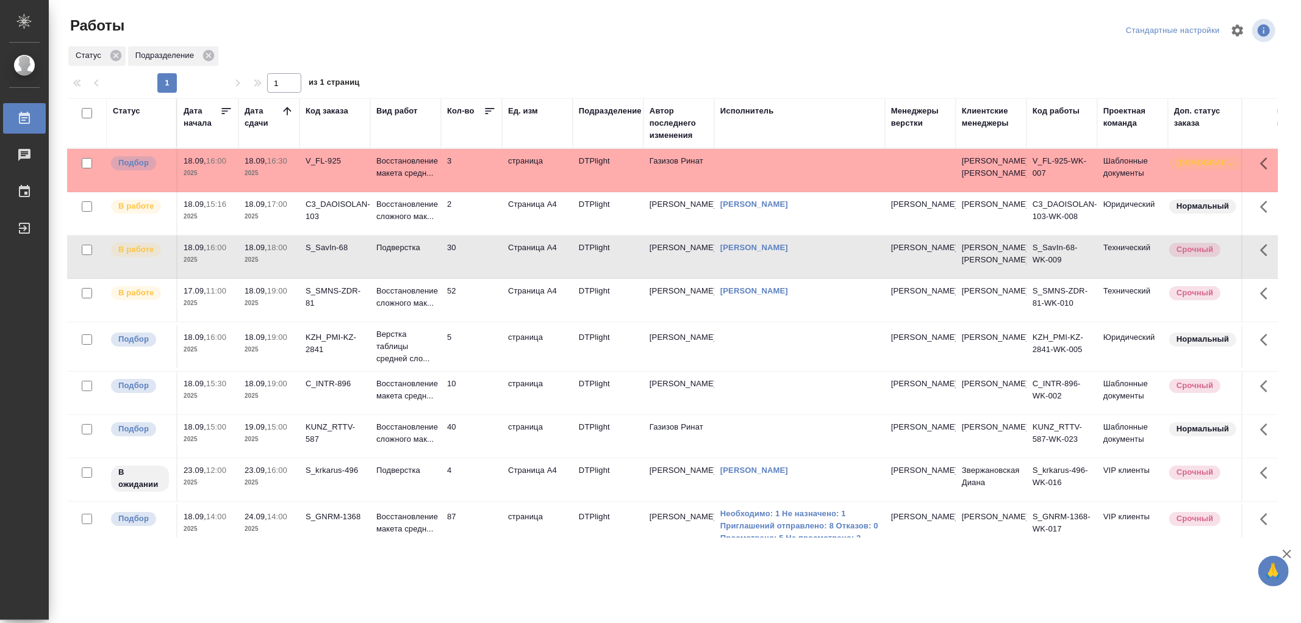
click at [424, 278] on td "Подверстка" at bounding box center [405, 256] width 71 height 43
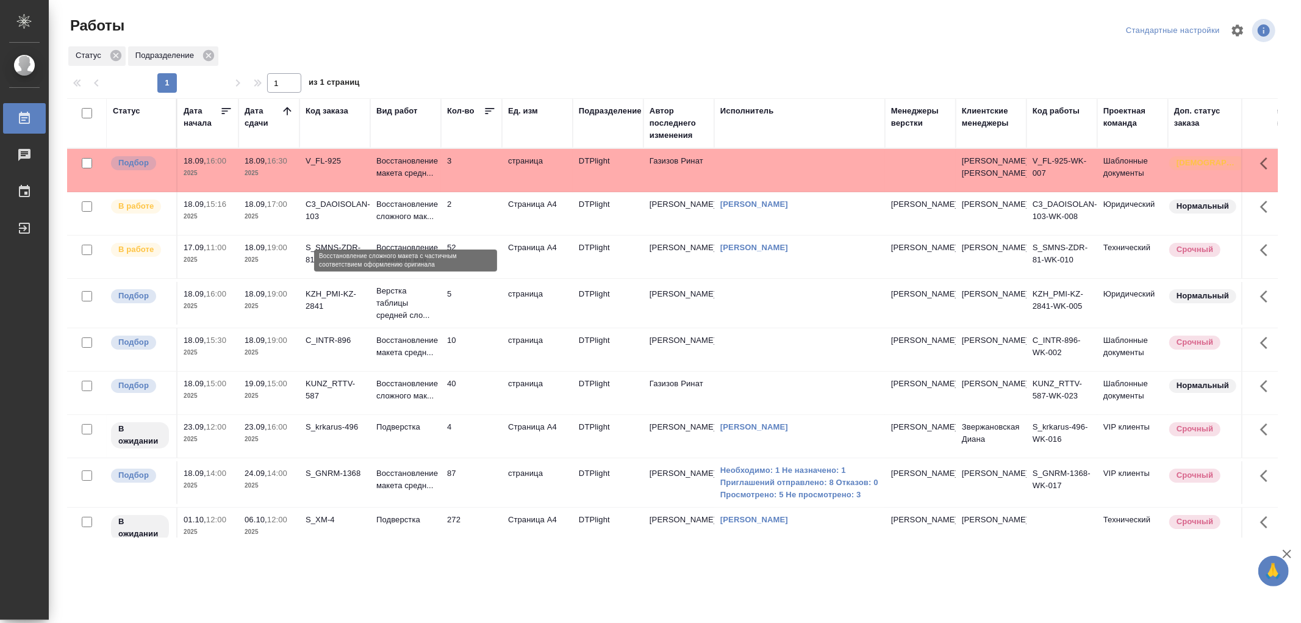
click at [423, 223] on p "Восстановление сложного мак..." at bounding box center [405, 210] width 59 height 24
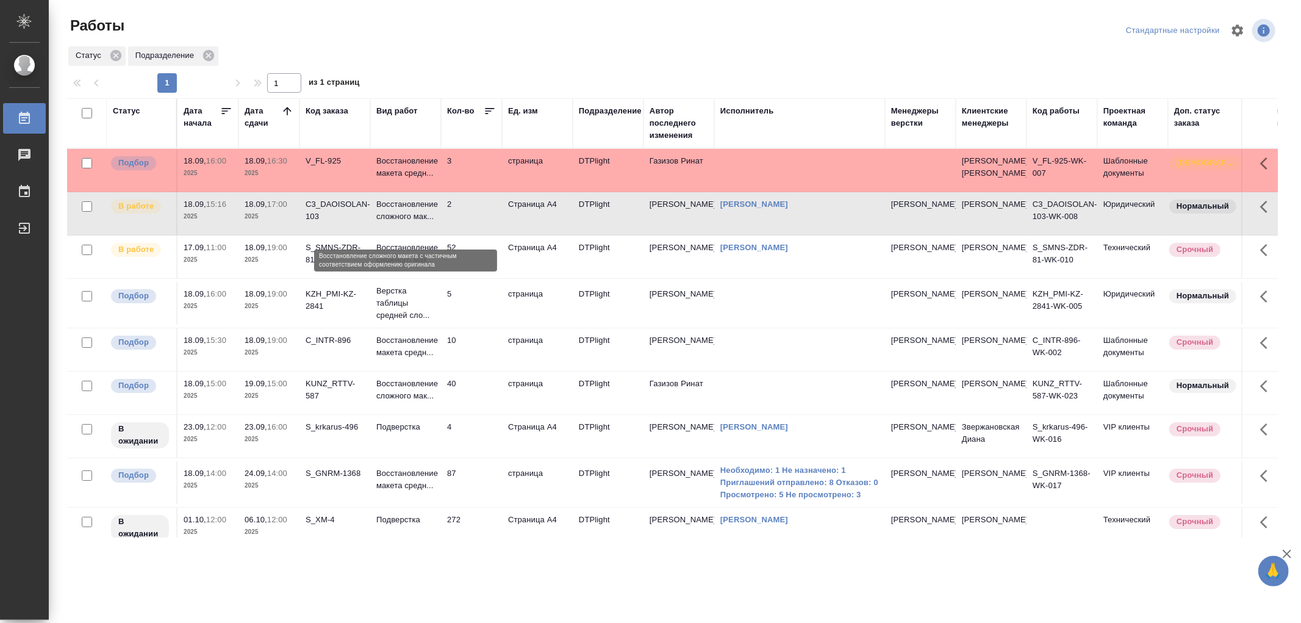
click at [423, 223] on p "Восстановление сложного мак..." at bounding box center [405, 210] width 59 height 24
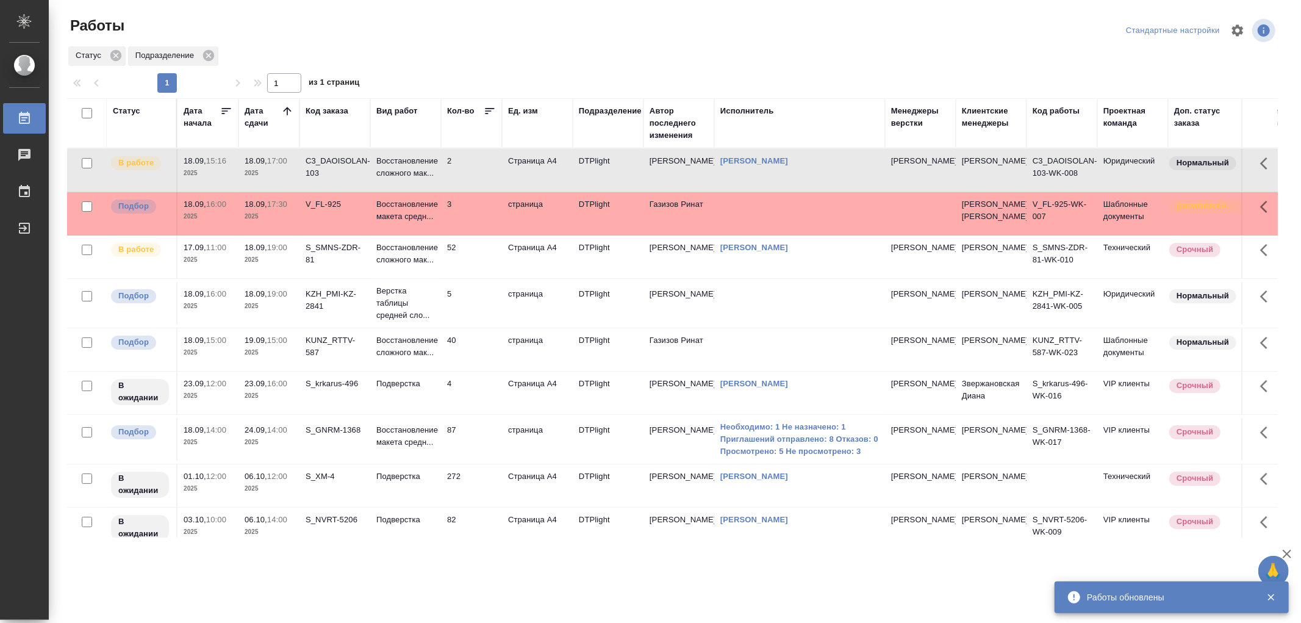
click at [418, 278] on td "Восстановление сложного мак..." at bounding box center [405, 256] width 71 height 43
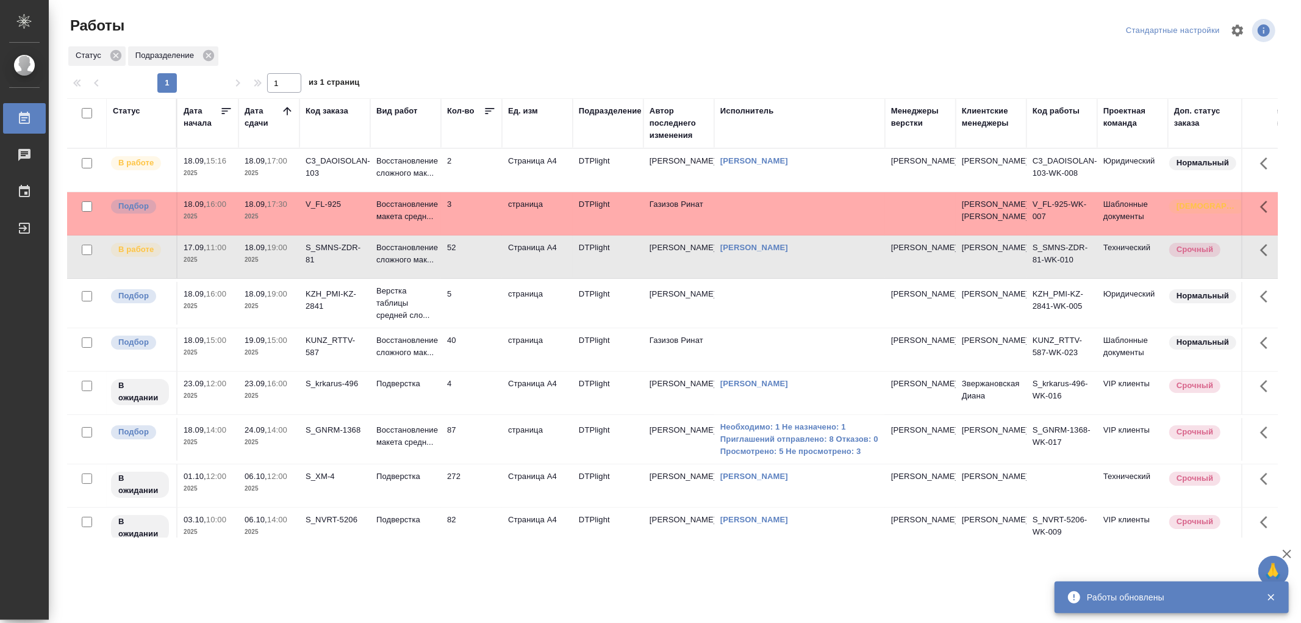
click at [418, 278] on td "Восстановление сложного мак..." at bounding box center [405, 256] width 71 height 43
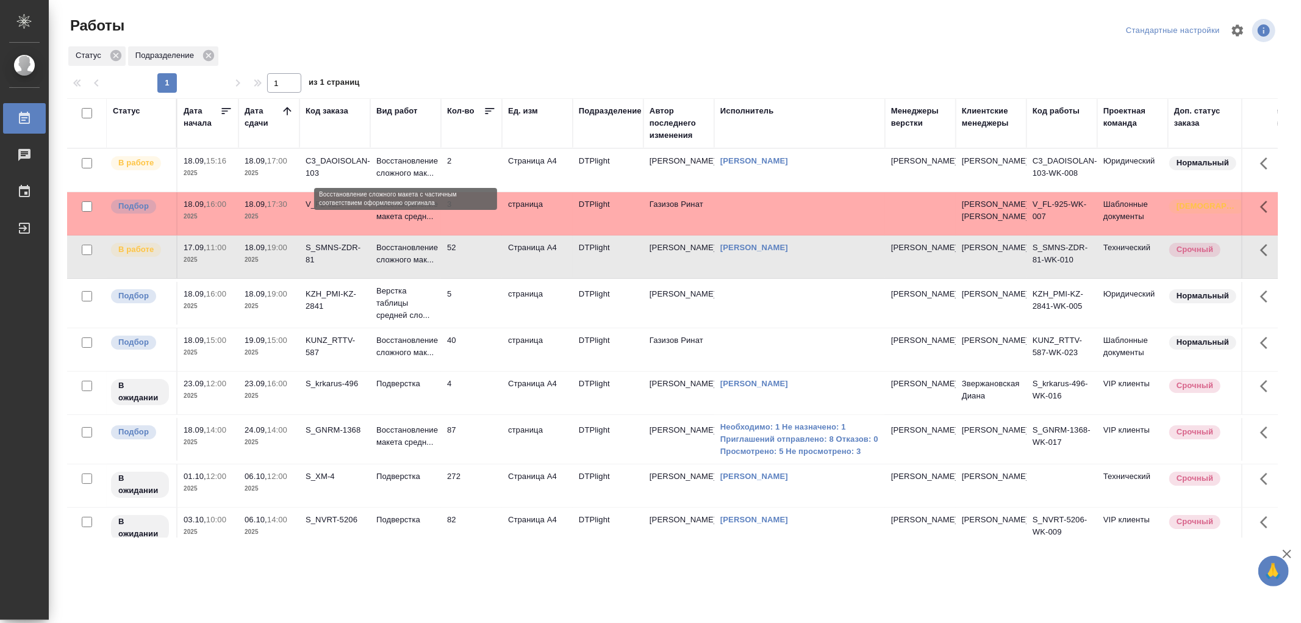
click at [425, 165] on p "Восстановление сложного мак..." at bounding box center [405, 167] width 59 height 24
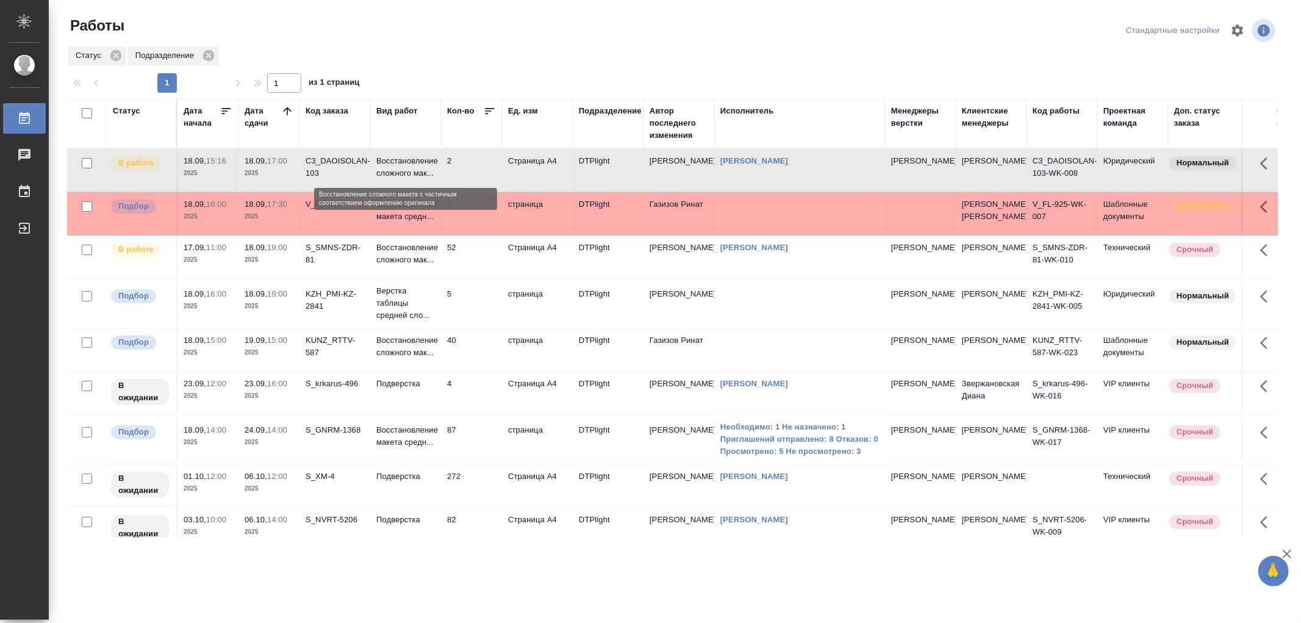
click at [425, 165] on p "Восстановление сложного мак..." at bounding box center [405, 167] width 59 height 24
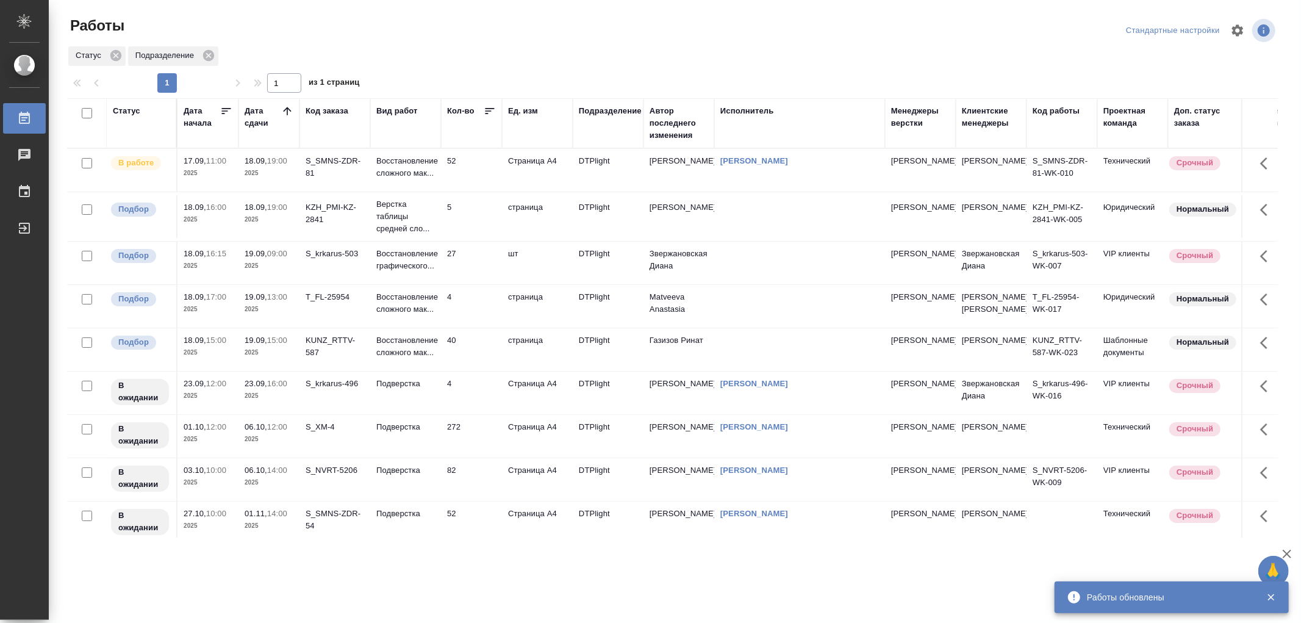
click at [418, 179] on td "Восстановление сложного мак..." at bounding box center [405, 170] width 71 height 43
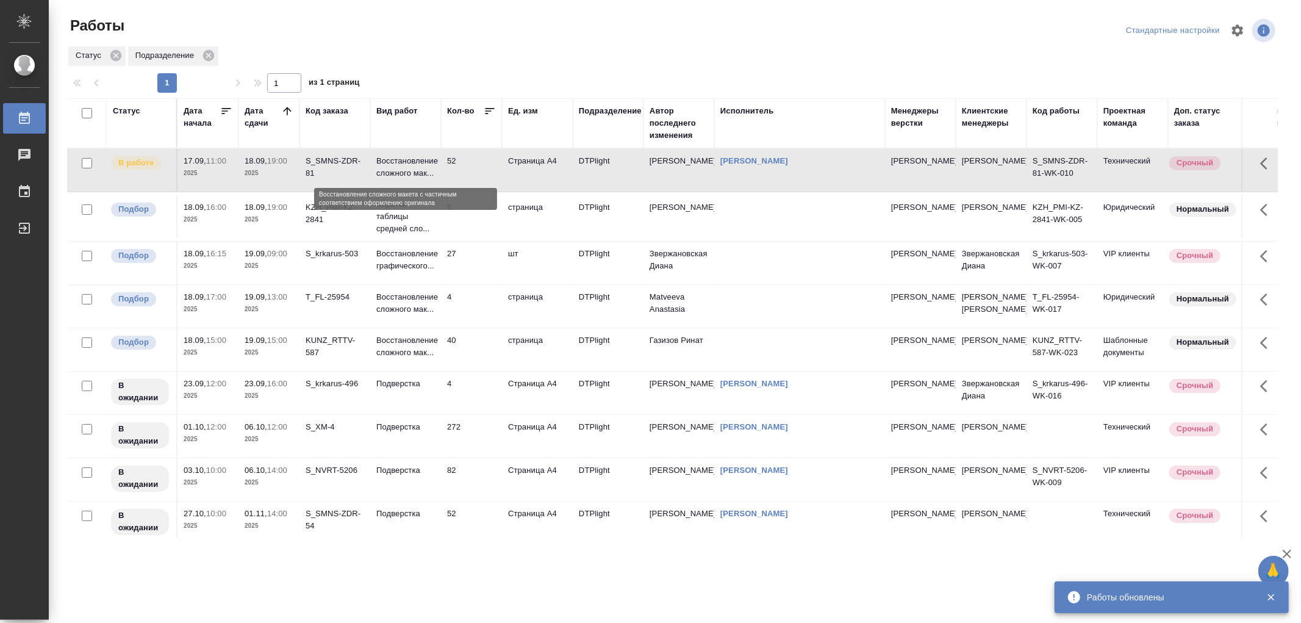
click at [409, 168] on p "Восстановление сложного мак..." at bounding box center [405, 167] width 59 height 24
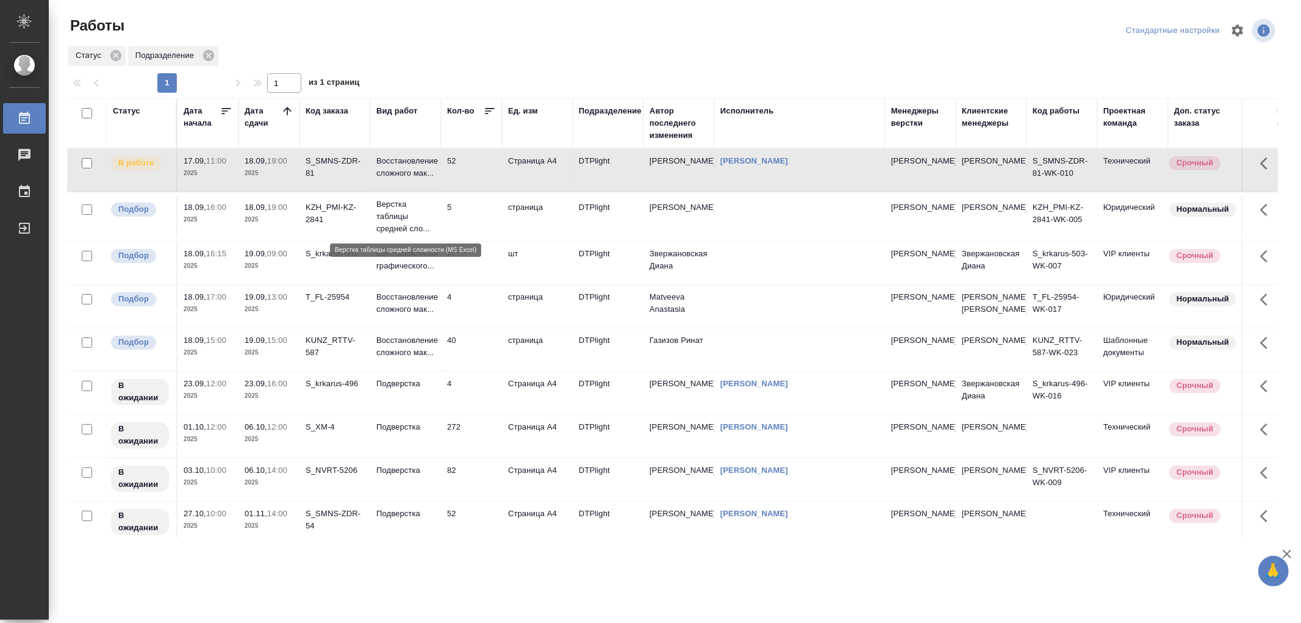
click at [416, 212] on p "Верстка таблицы средней сло..." at bounding box center [405, 216] width 59 height 37
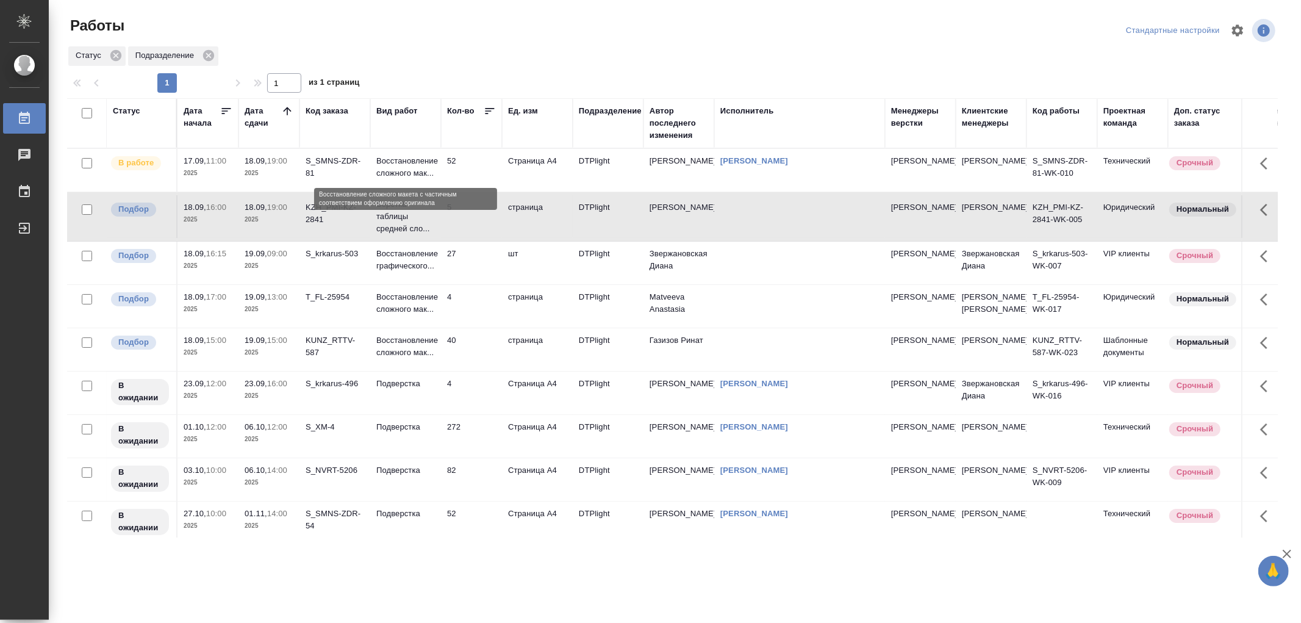
click at [417, 166] on p "Восстановление сложного мак..." at bounding box center [405, 167] width 59 height 24
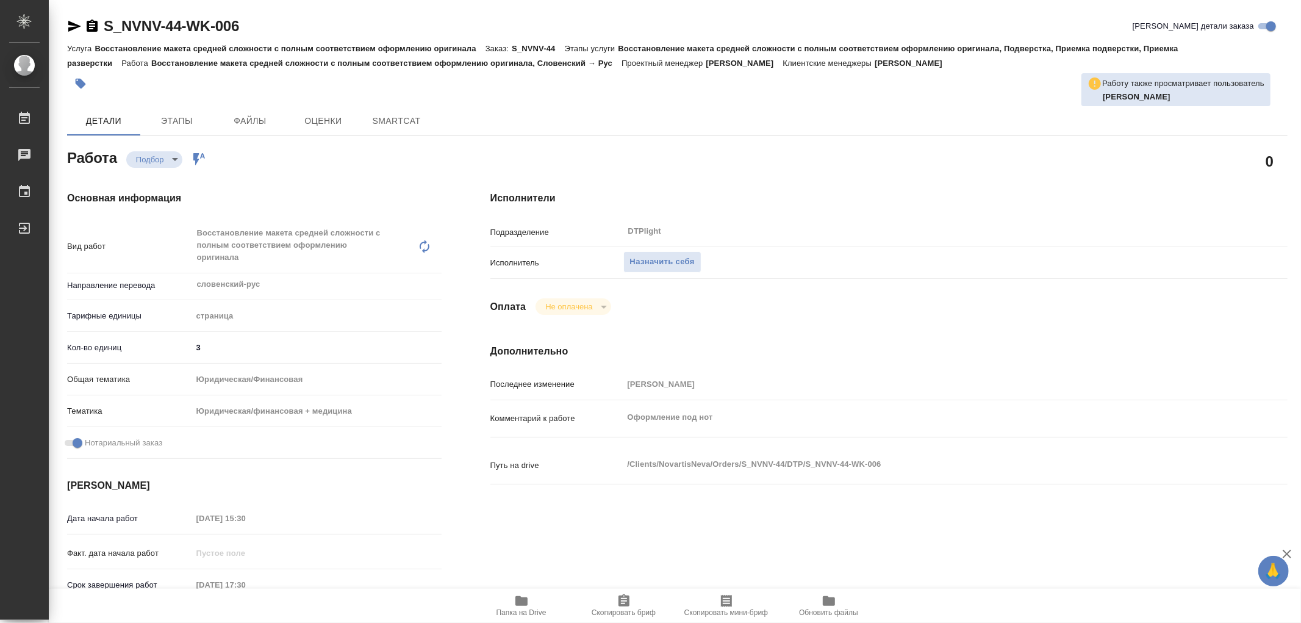
type textarea "x"
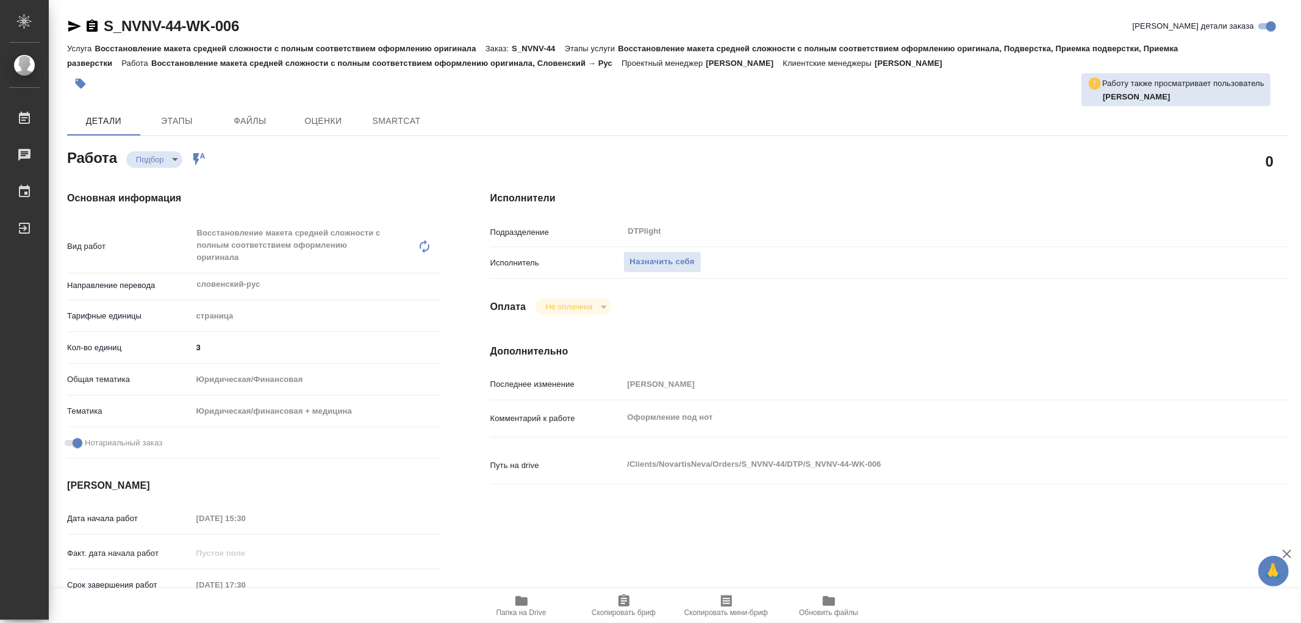
type textarea "x"
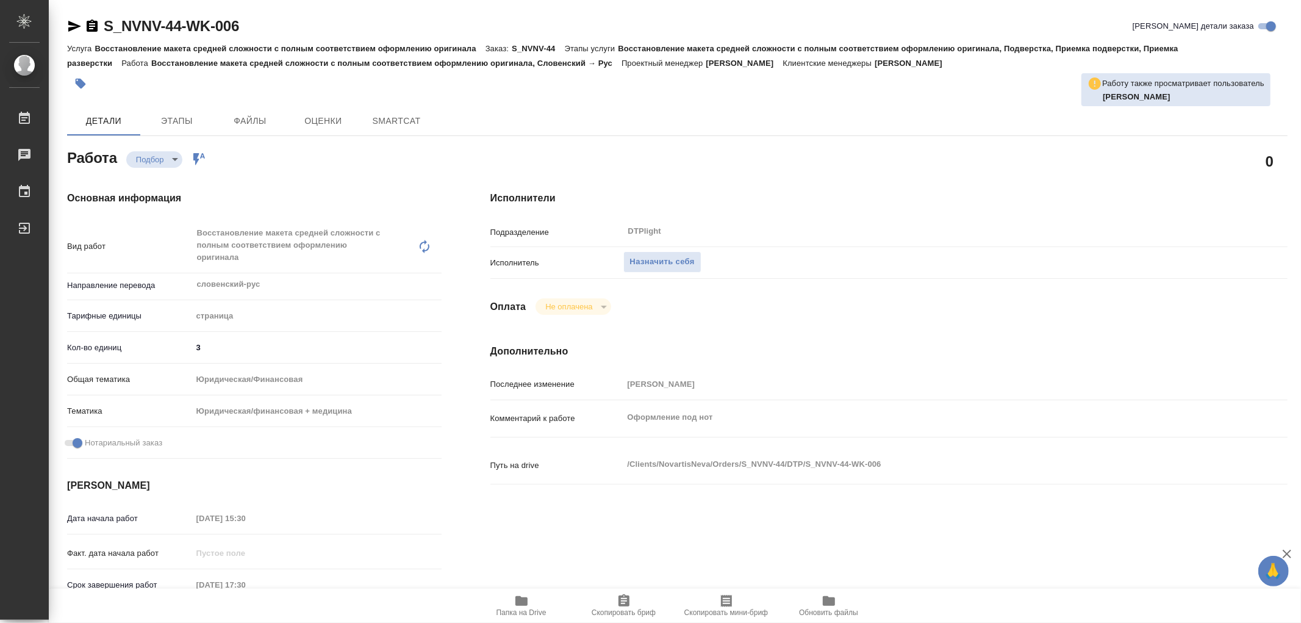
type textarea "x"
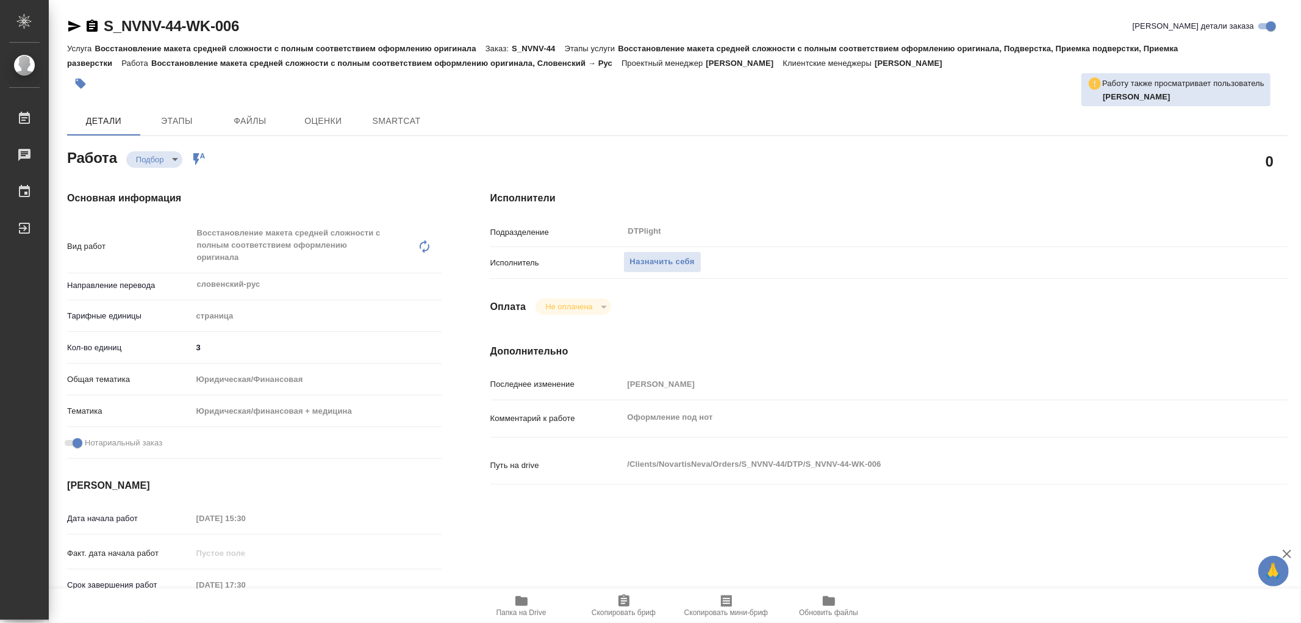
type textarea "x"
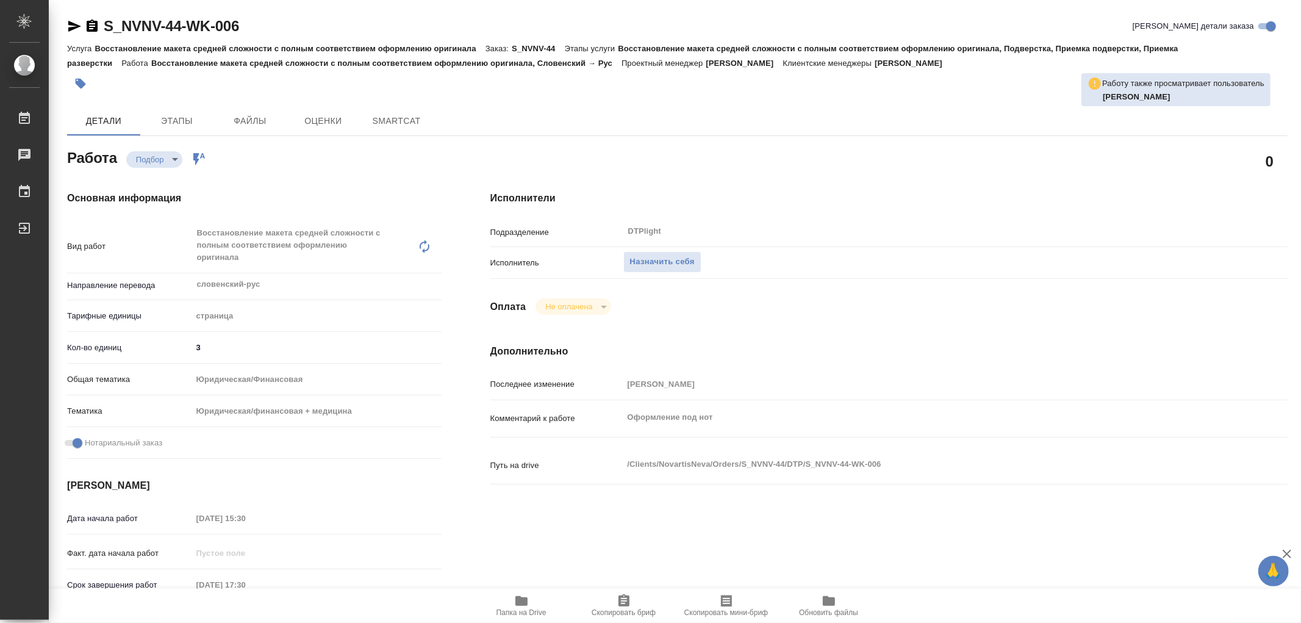
type textarea "x"
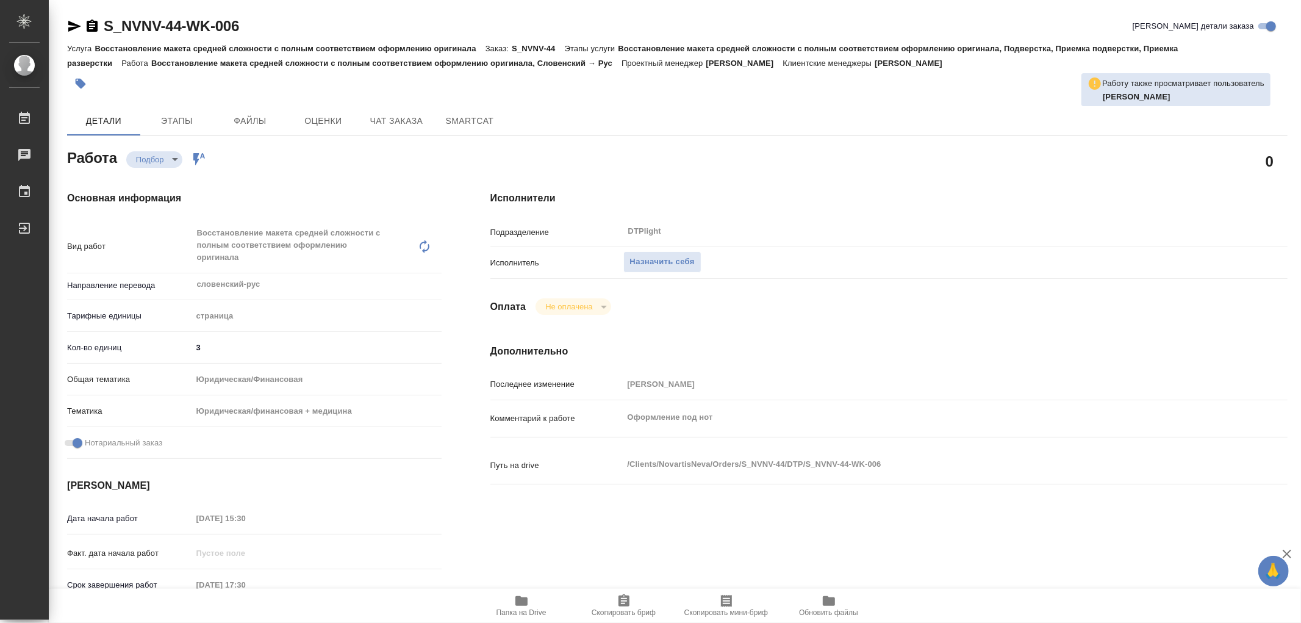
type textarea "x"
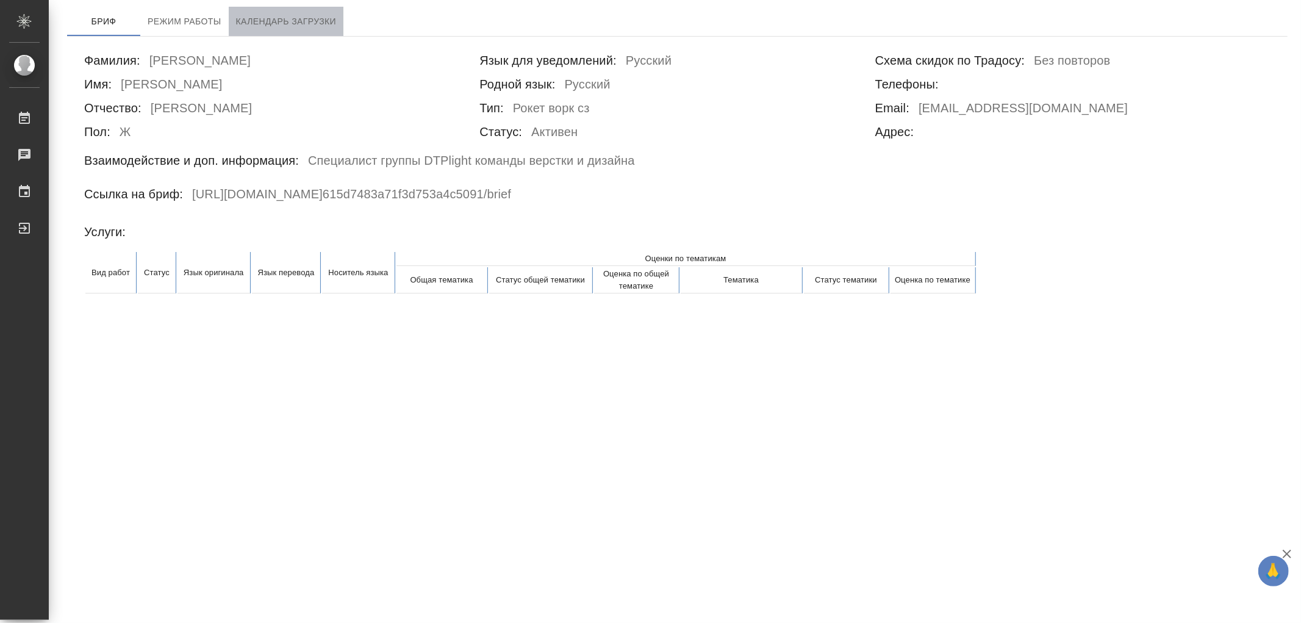
click at [312, 15] on span "Календарь загрузки" at bounding box center [286, 21] width 101 height 15
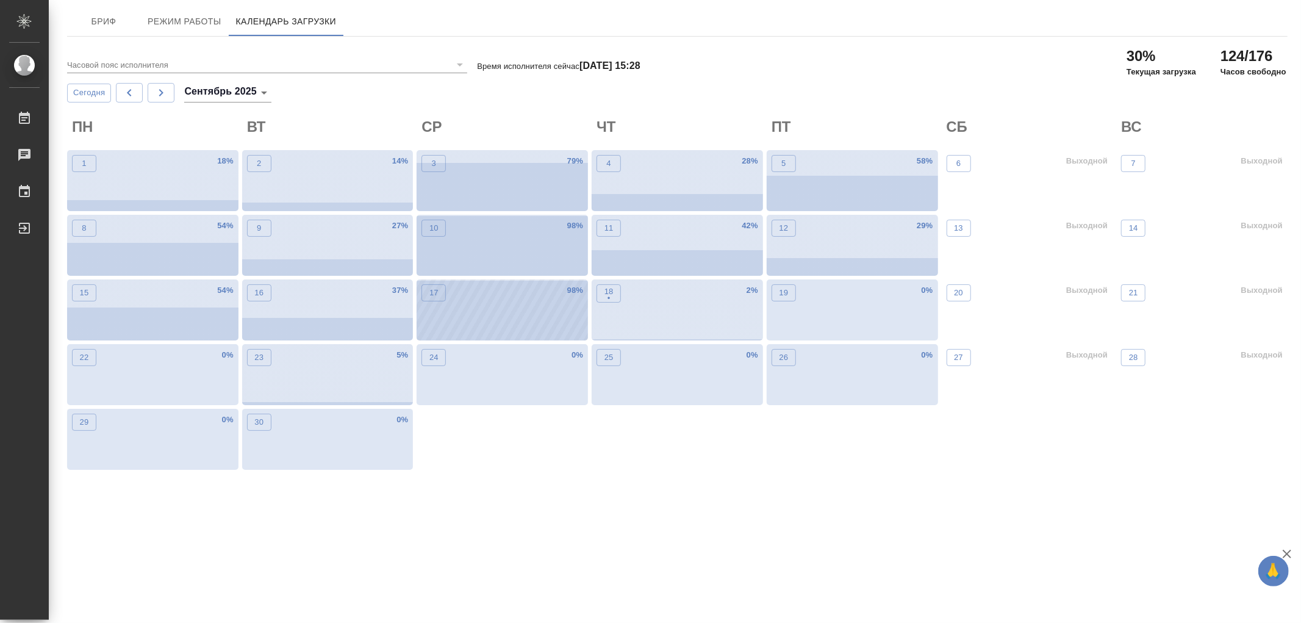
click at [513, 307] on div "17 98 %" at bounding box center [502, 309] width 171 height 61
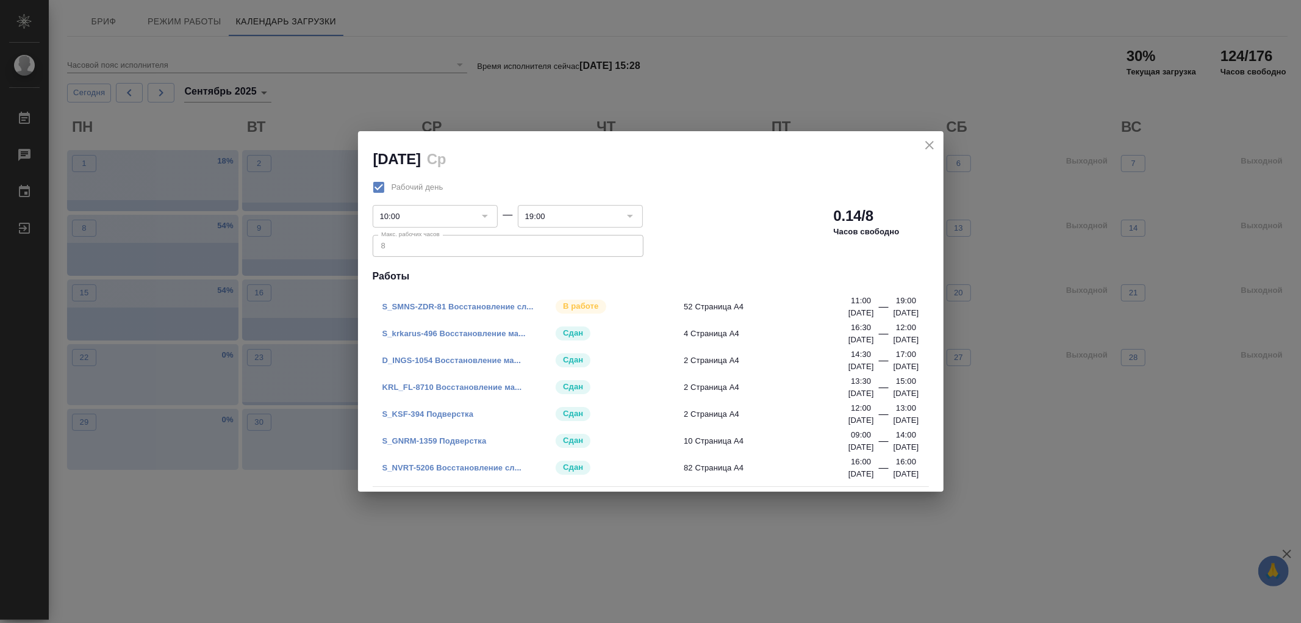
click at [936, 138] on icon "close" at bounding box center [929, 145] width 15 height 15
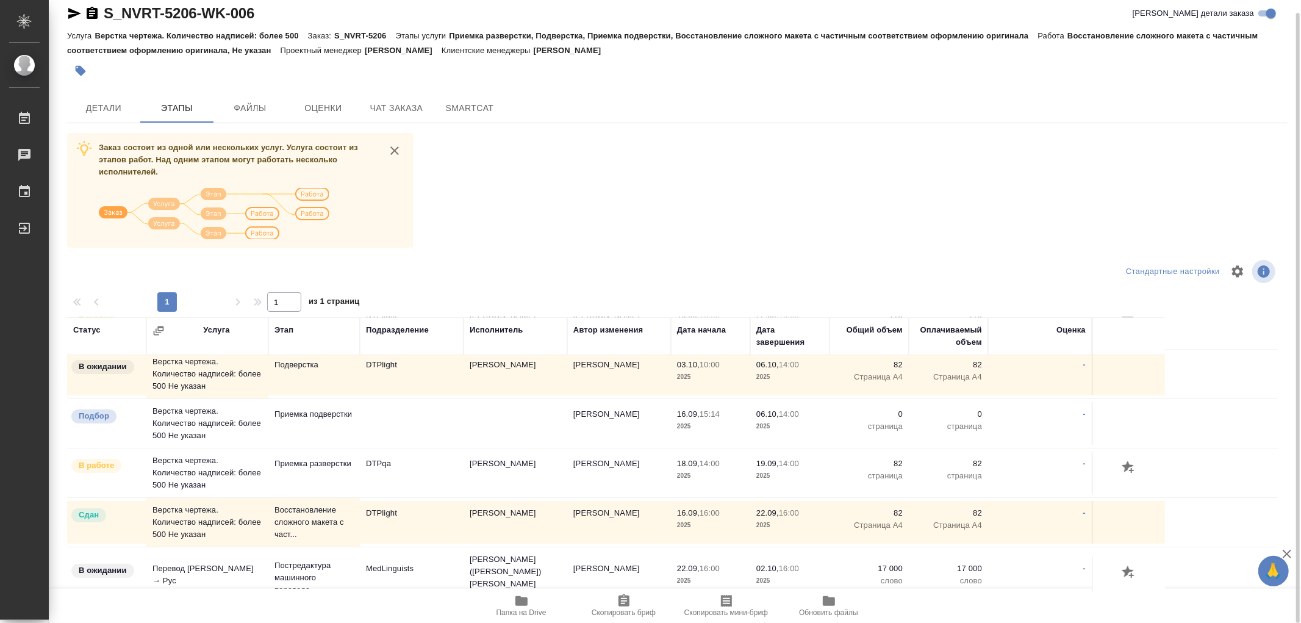
scroll to position [259, 0]
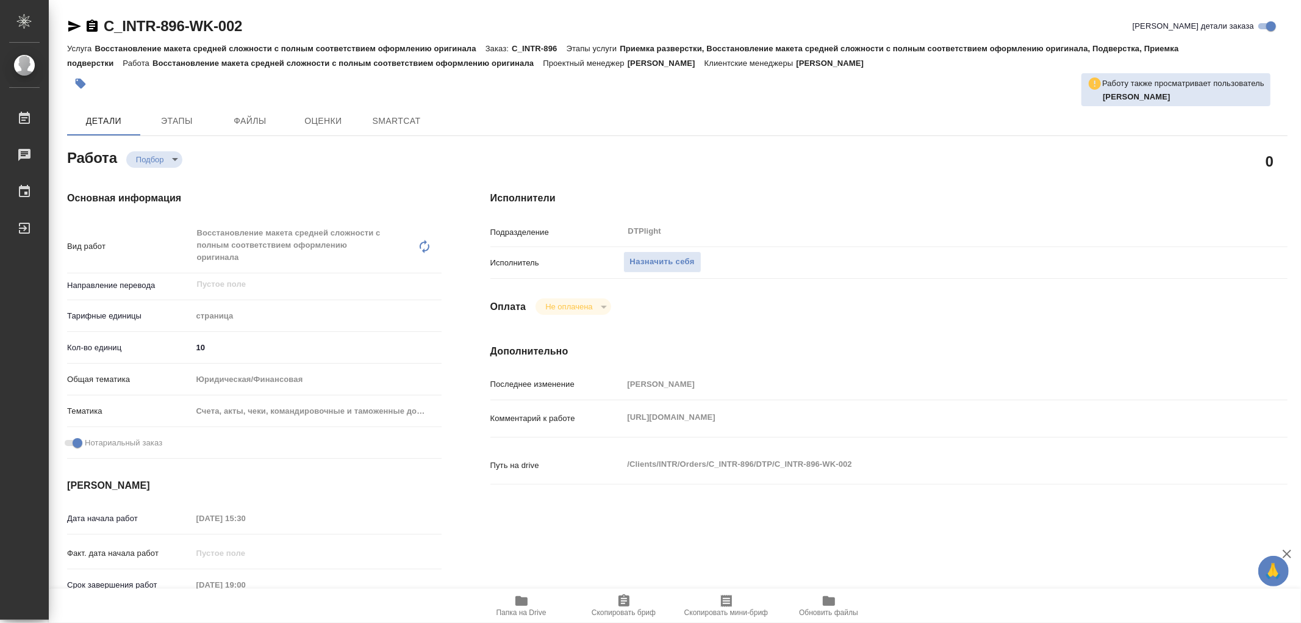
type textarea "x"
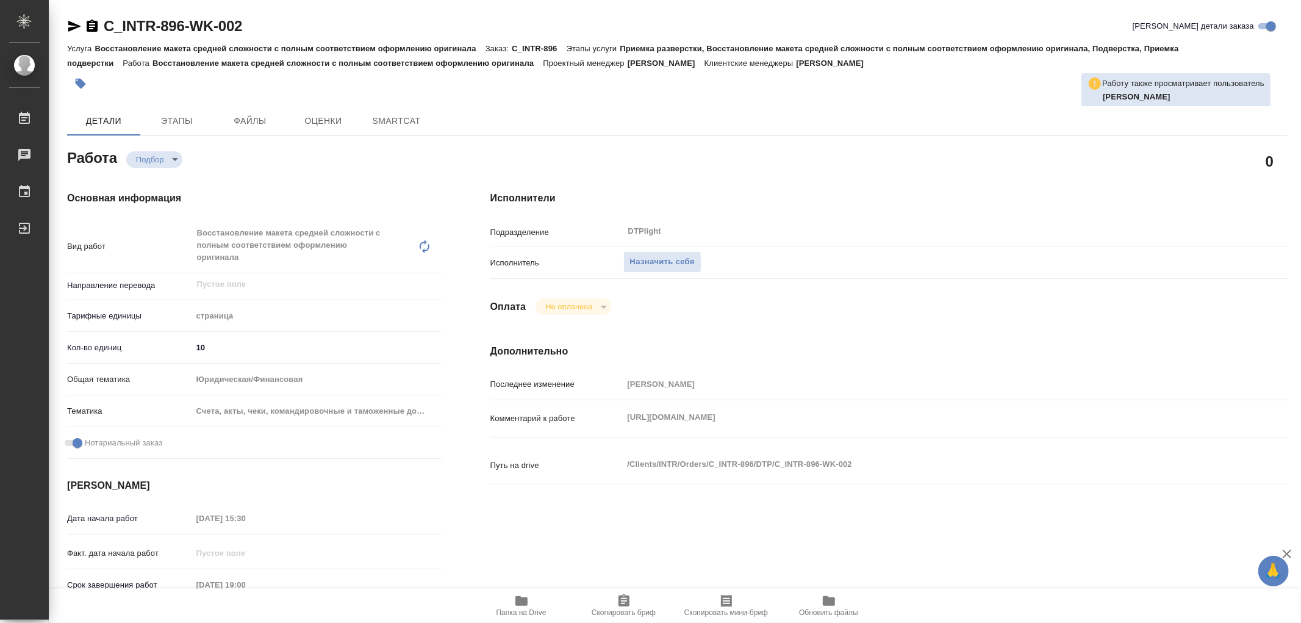
type textarea "x"
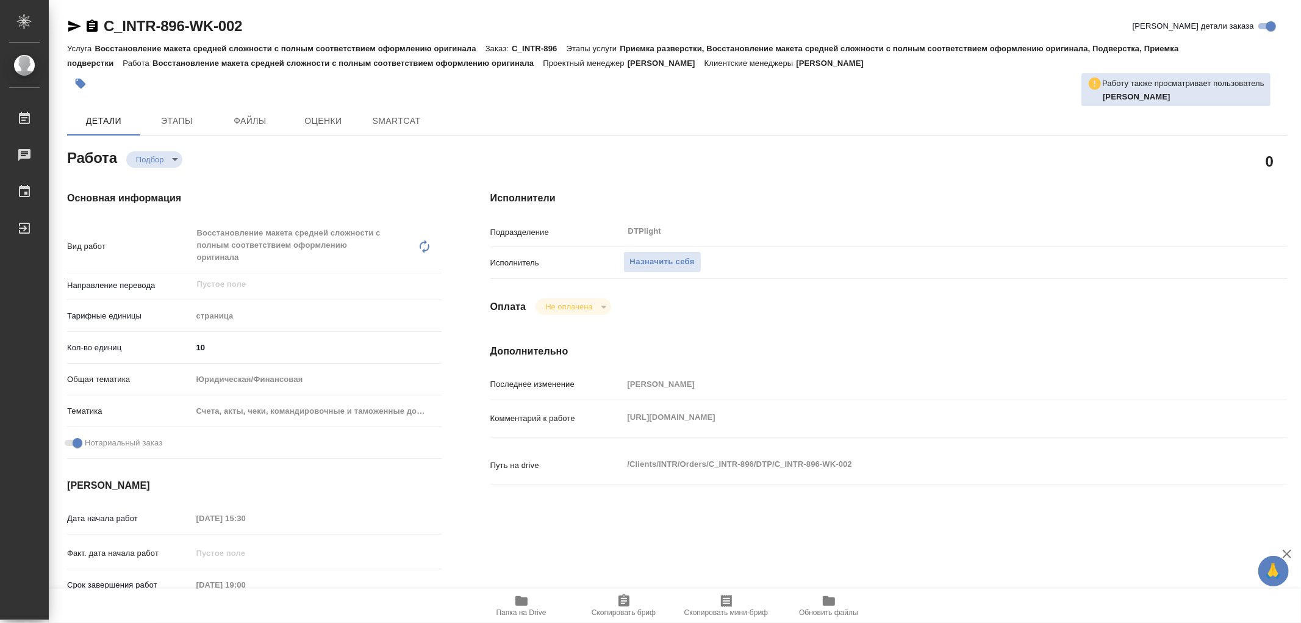
type textarea "x"
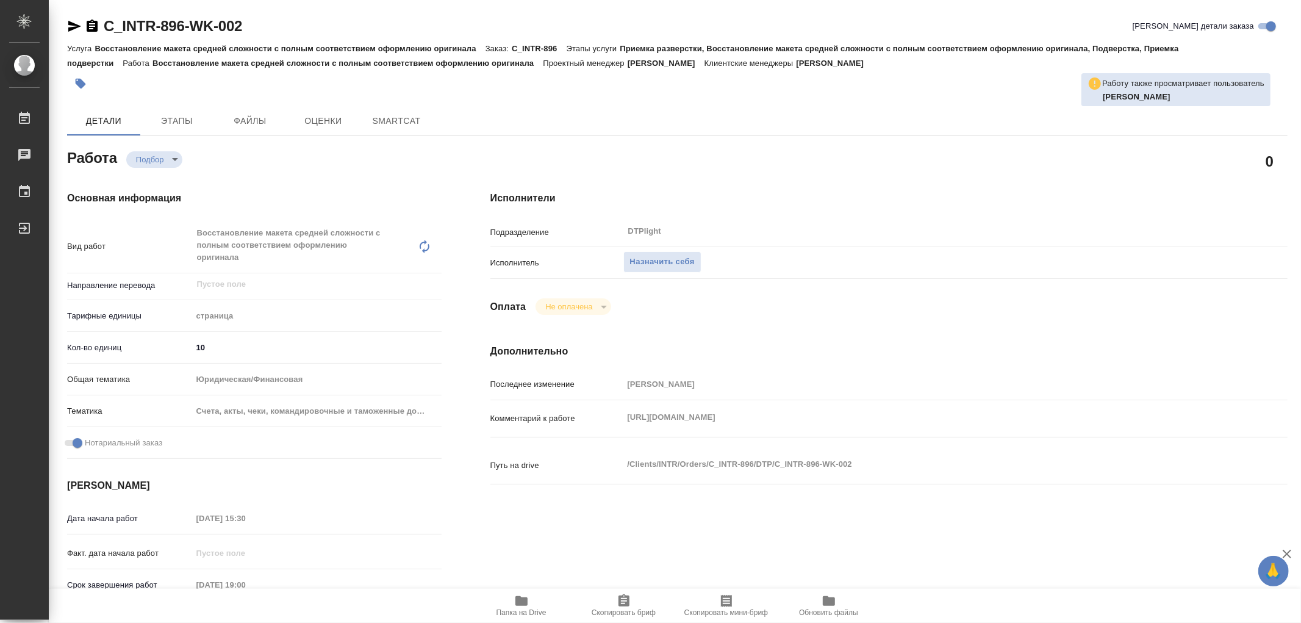
type textarea "x"
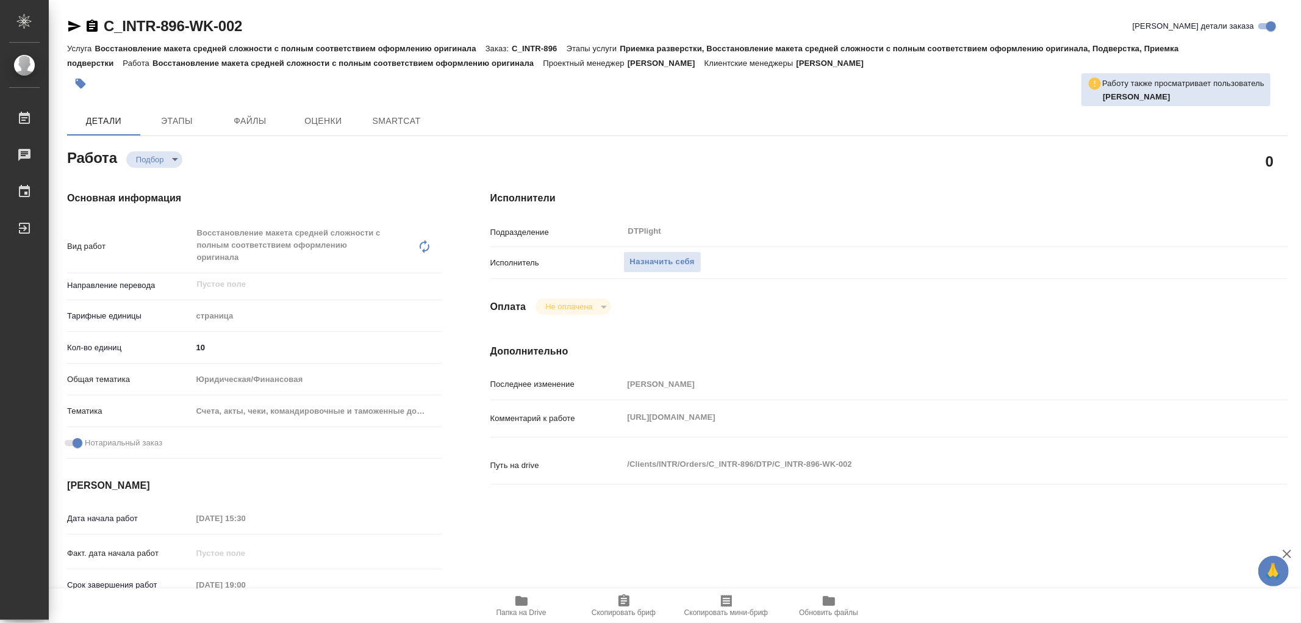
type textarea "x"
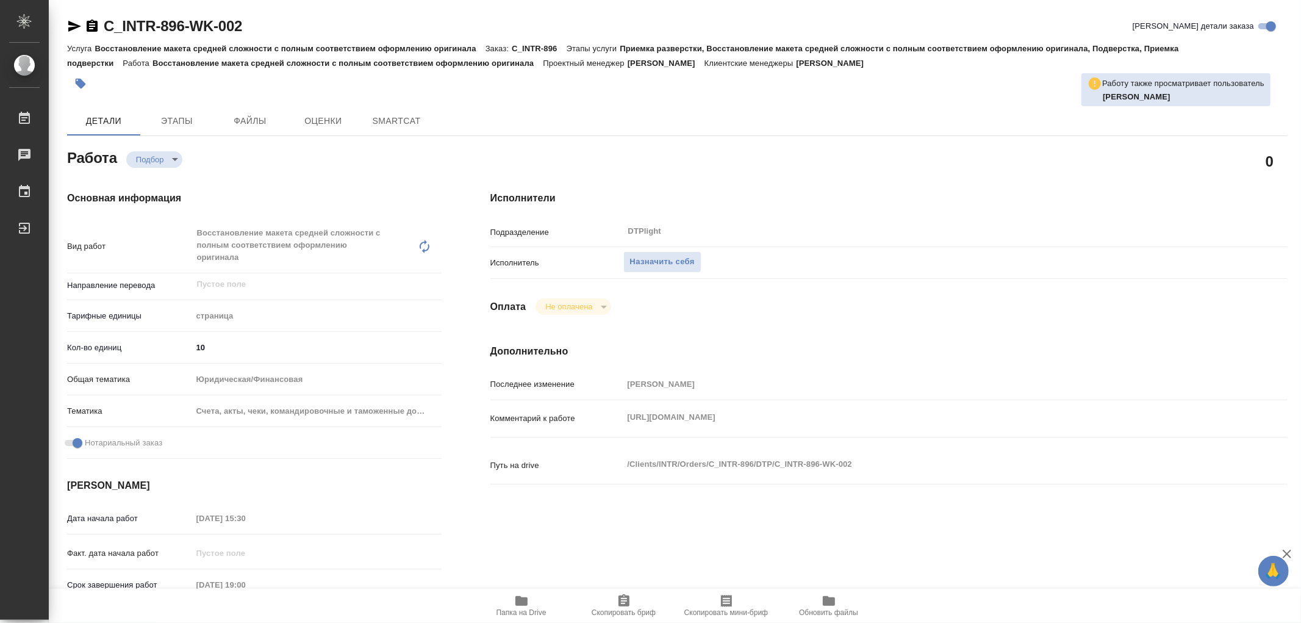
type textarea "x"
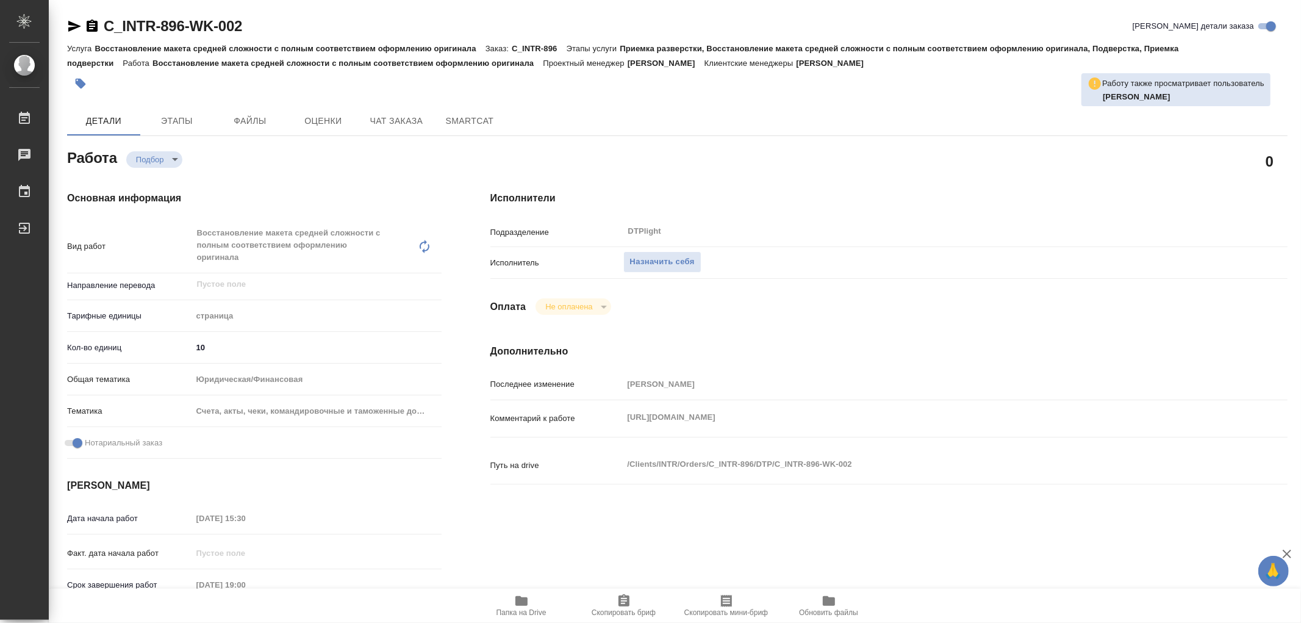
click at [966, 415] on div "Комментарий к работе https://drive.awatera.com/apps/files/?dir=/Shares/INTR/Ord…" at bounding box center [888, 418] width 797 height 27
type textarea "x"
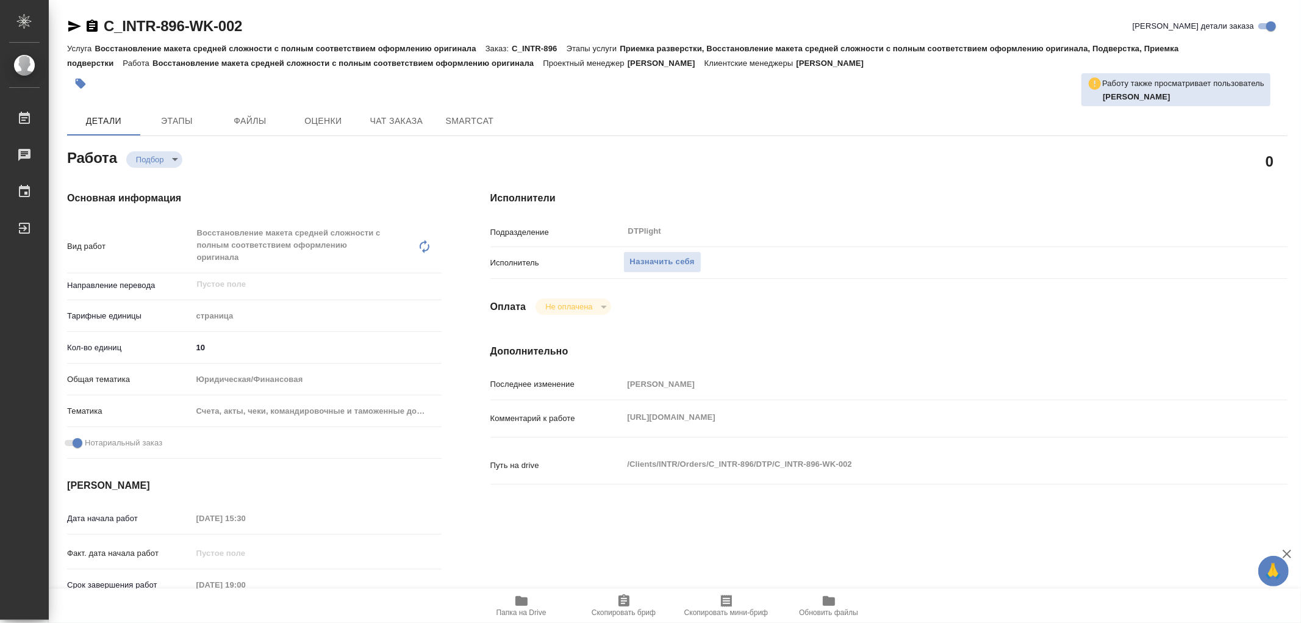
type textarea "x"
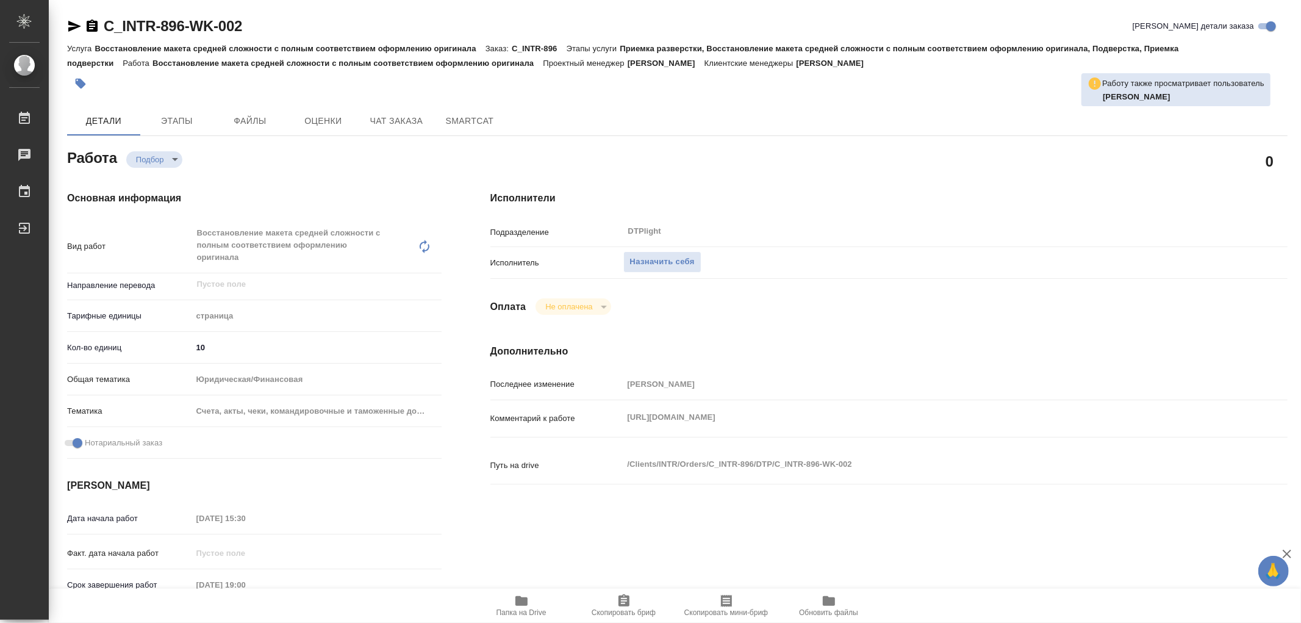
type textarea "x"
click at [520, 599] on icon "button" at bounding box center [521, 601] width 12 height 10
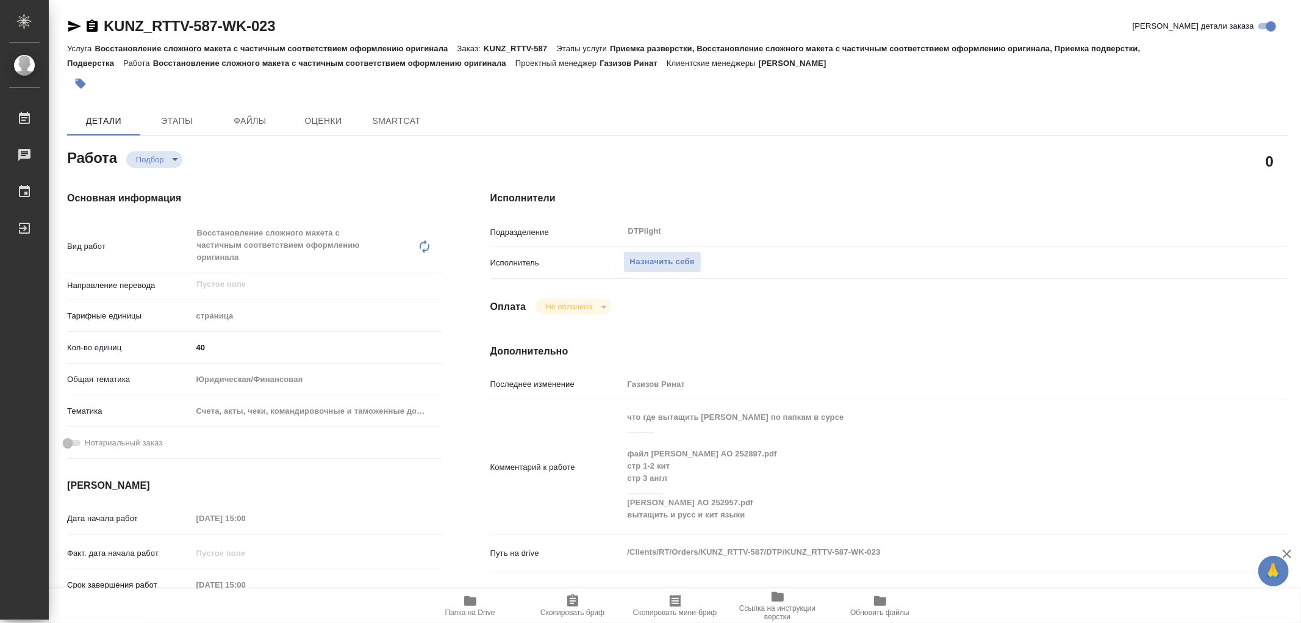
type textarea "x"
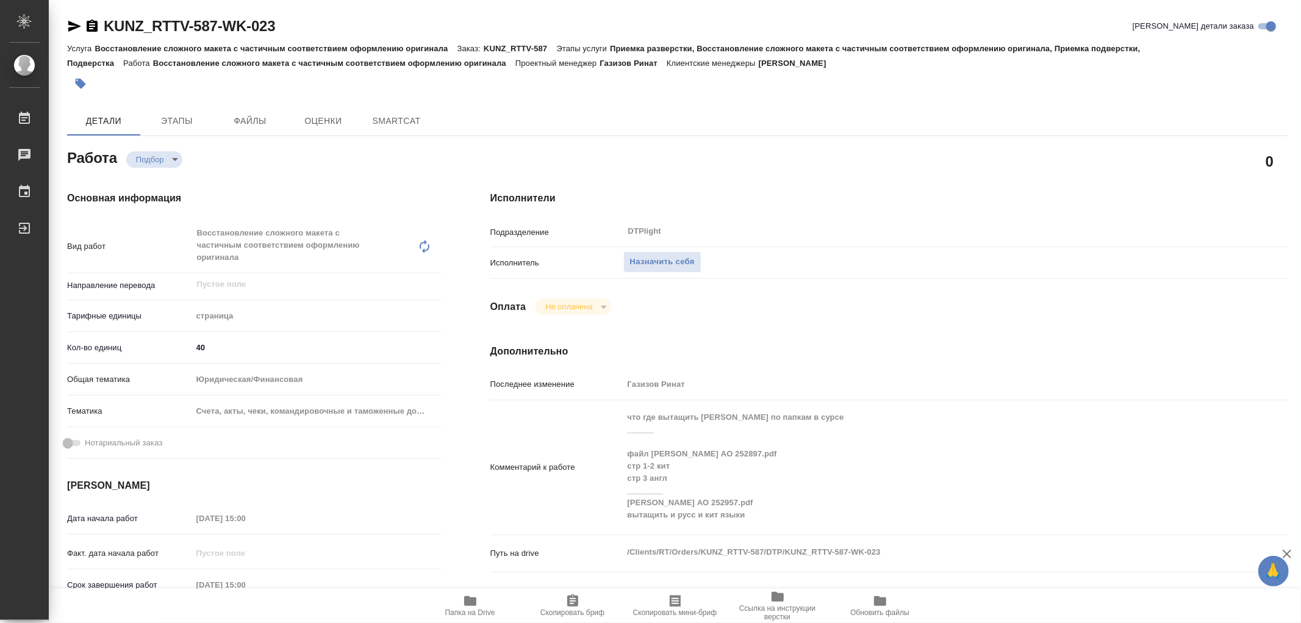
type textarea "x"
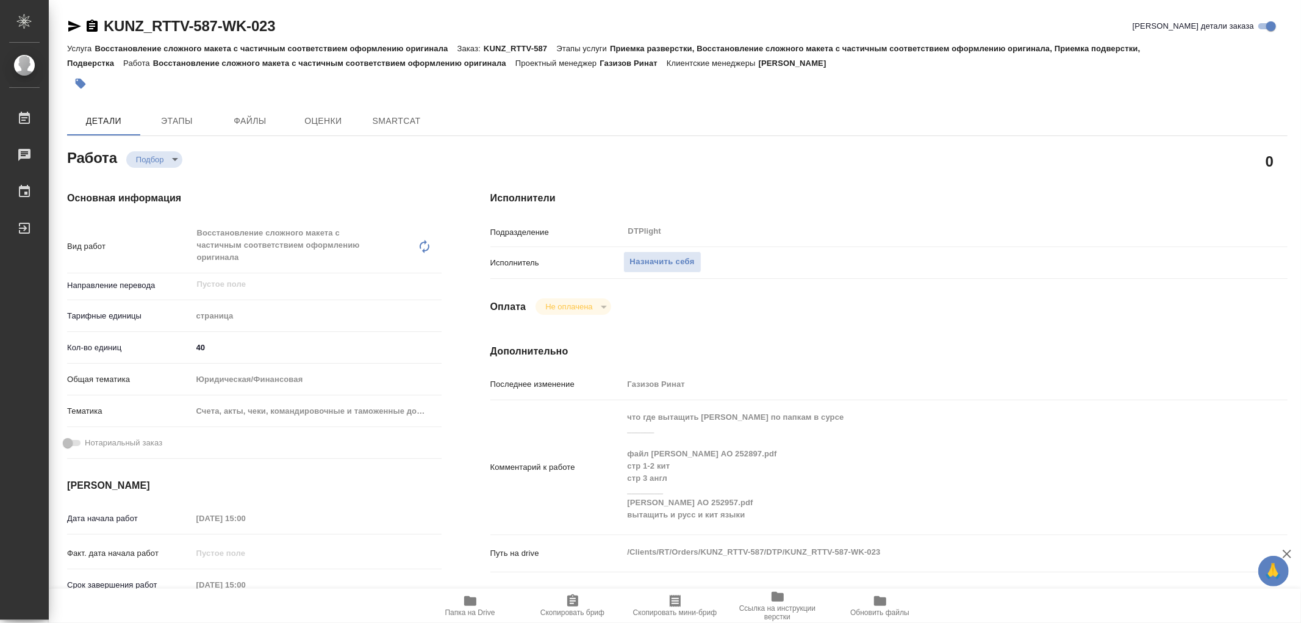
type textarea "x"
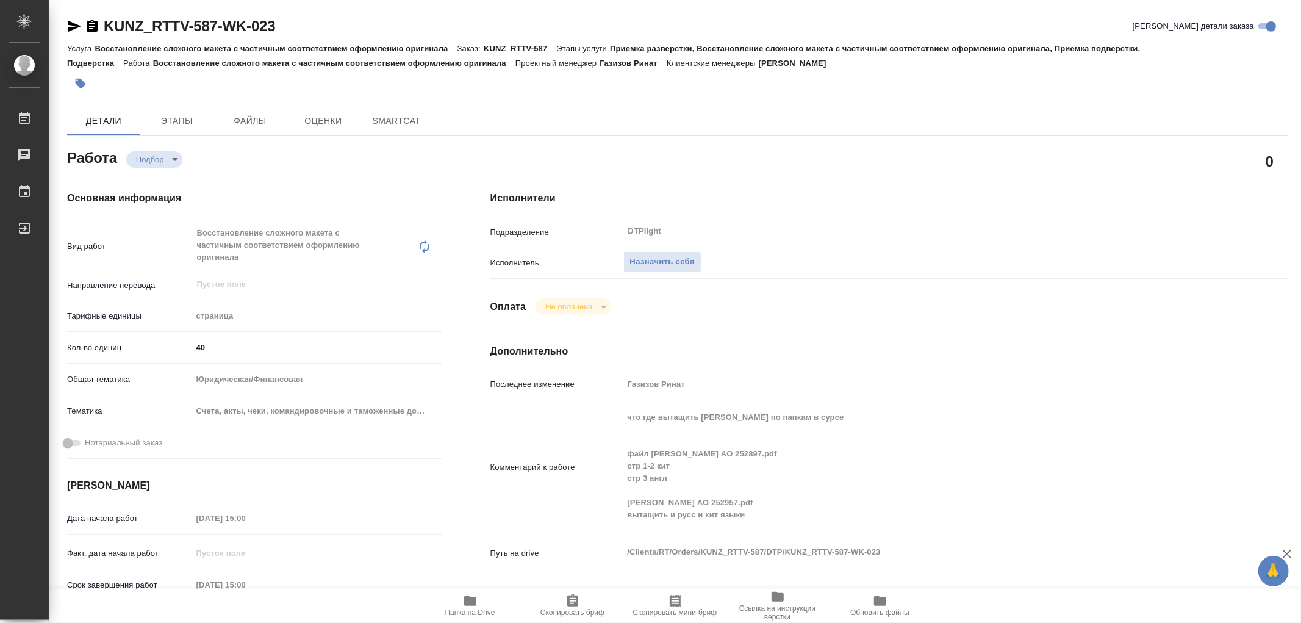
type textarea "x"
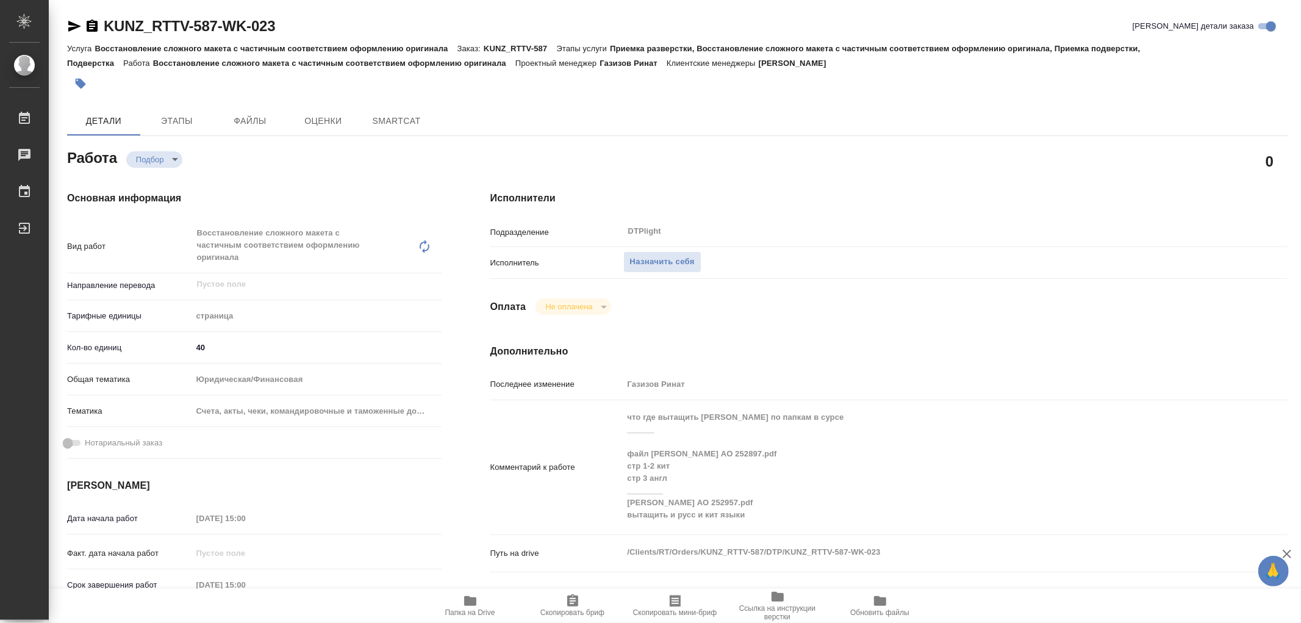
type textarea "x"
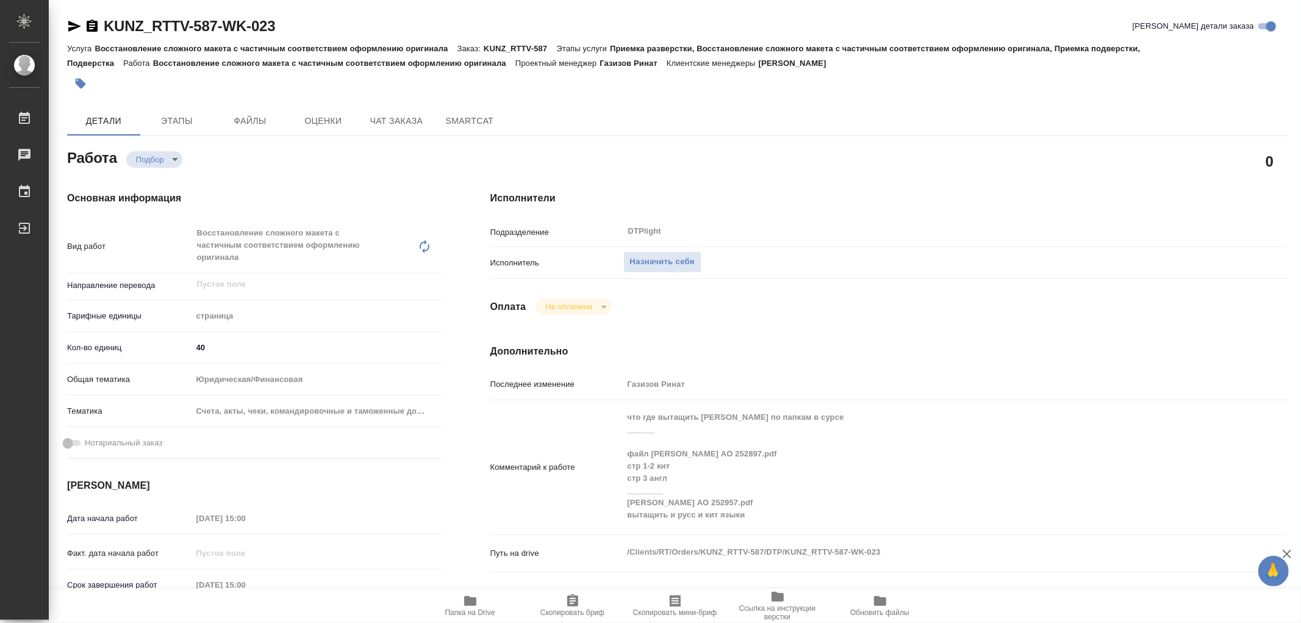
type textarea "x"
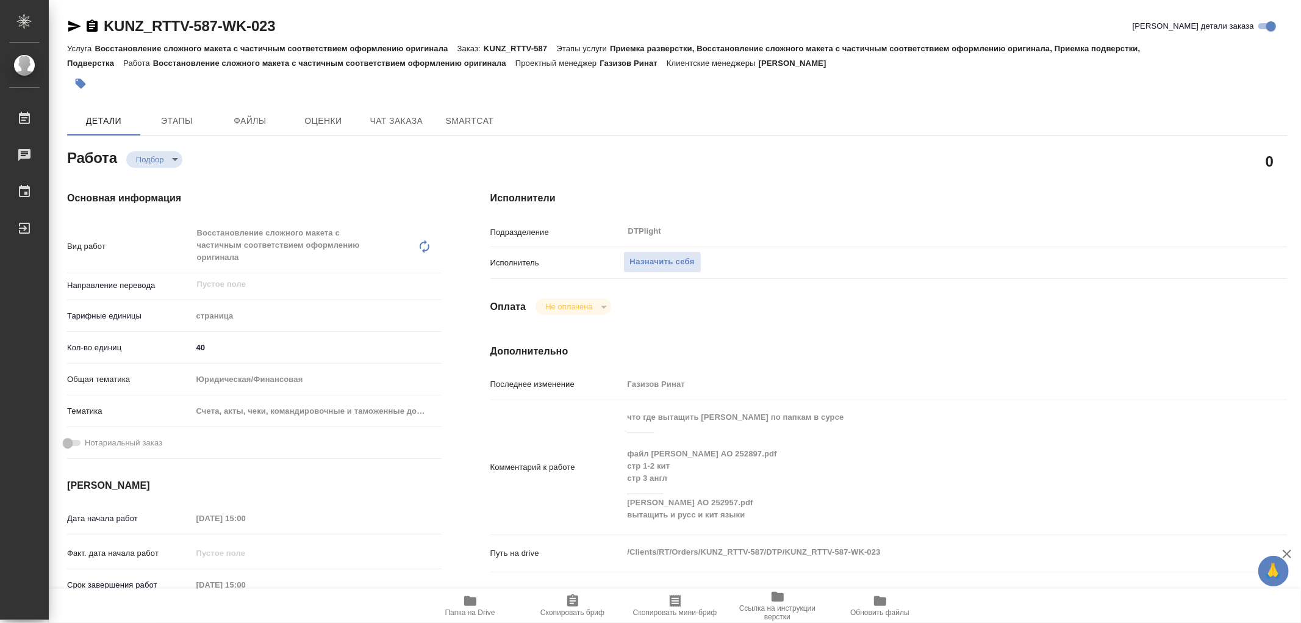
type textarea "x"
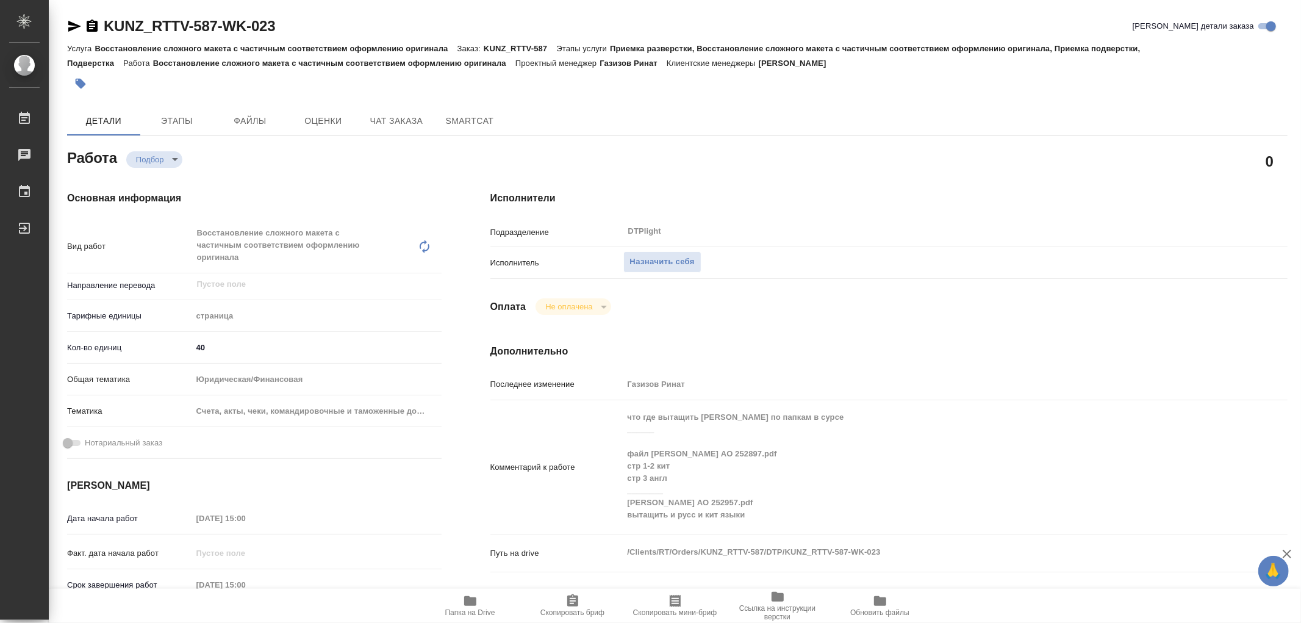
click at [473, 606] on icon "button" at bounding box center [470, 601] width 12 height 10
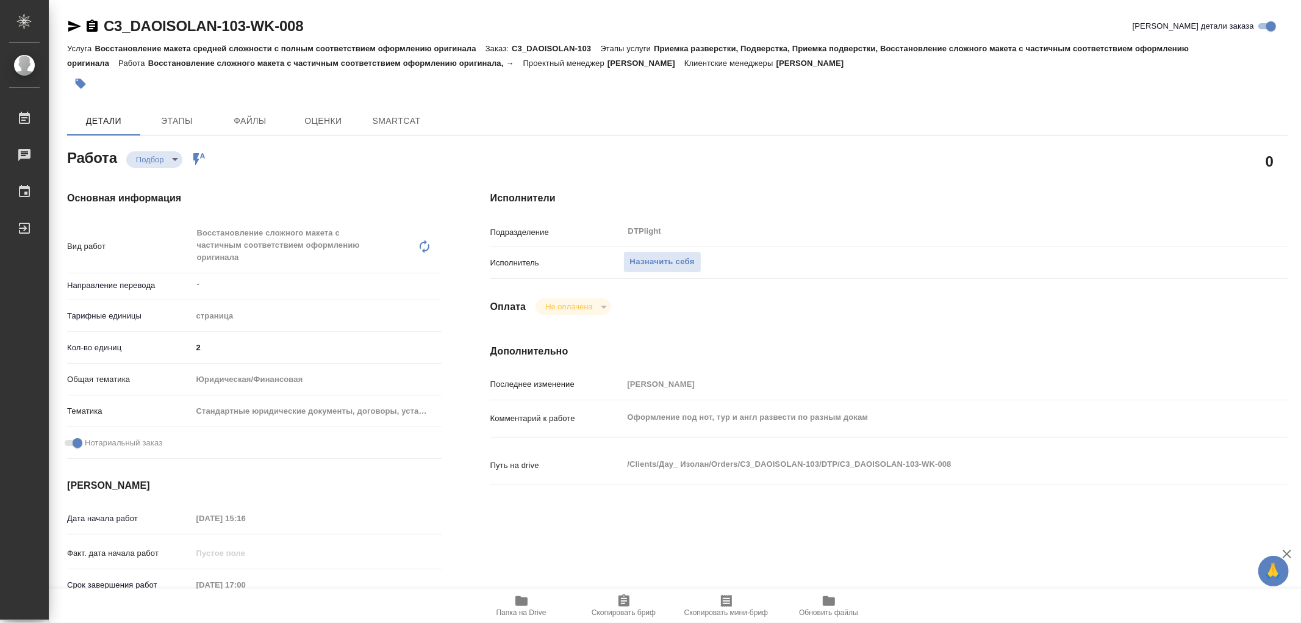
type textarea "x"
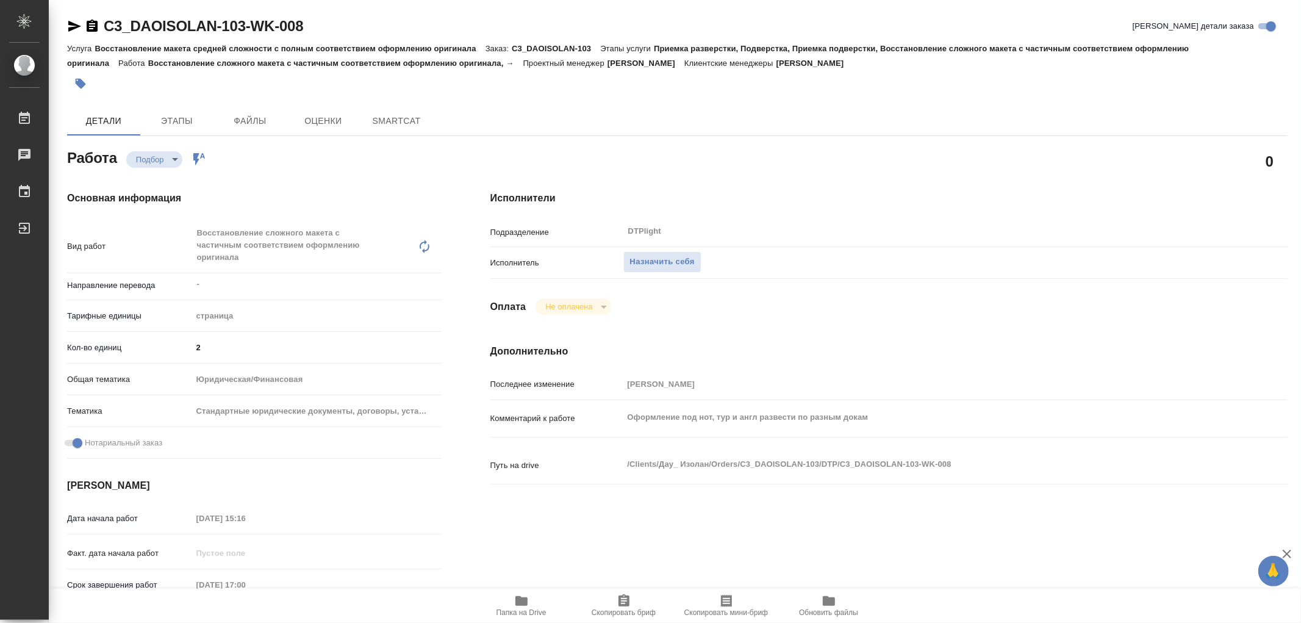
type textarea "x"
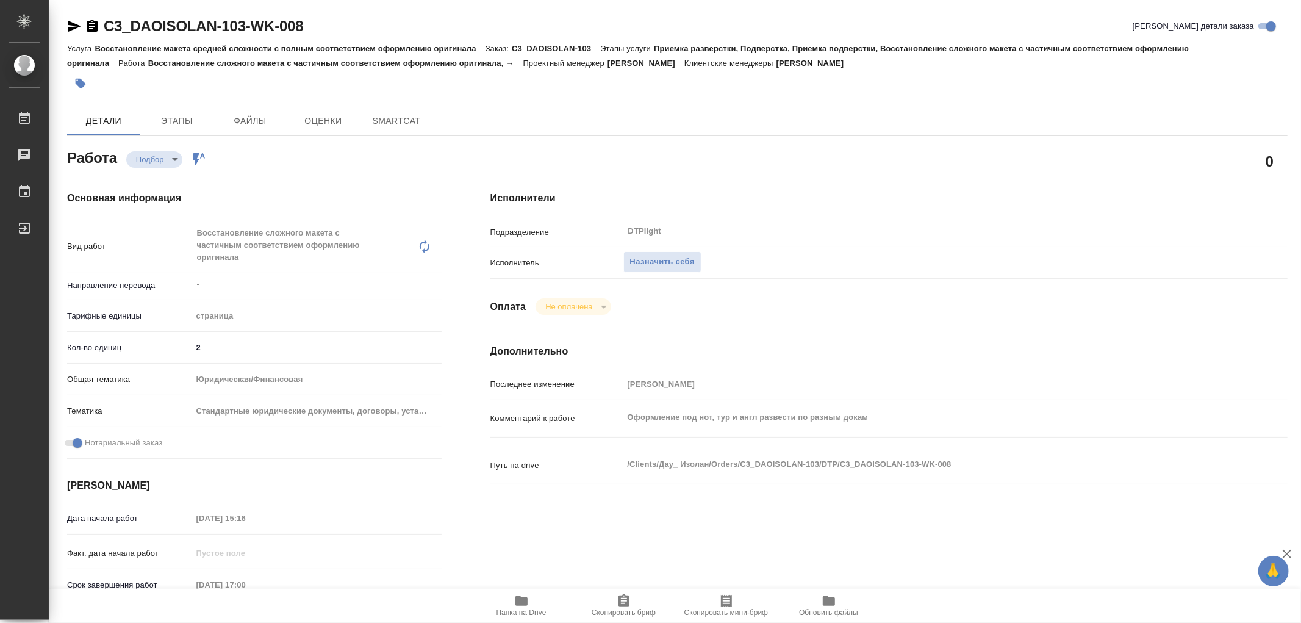
type textarea "x"
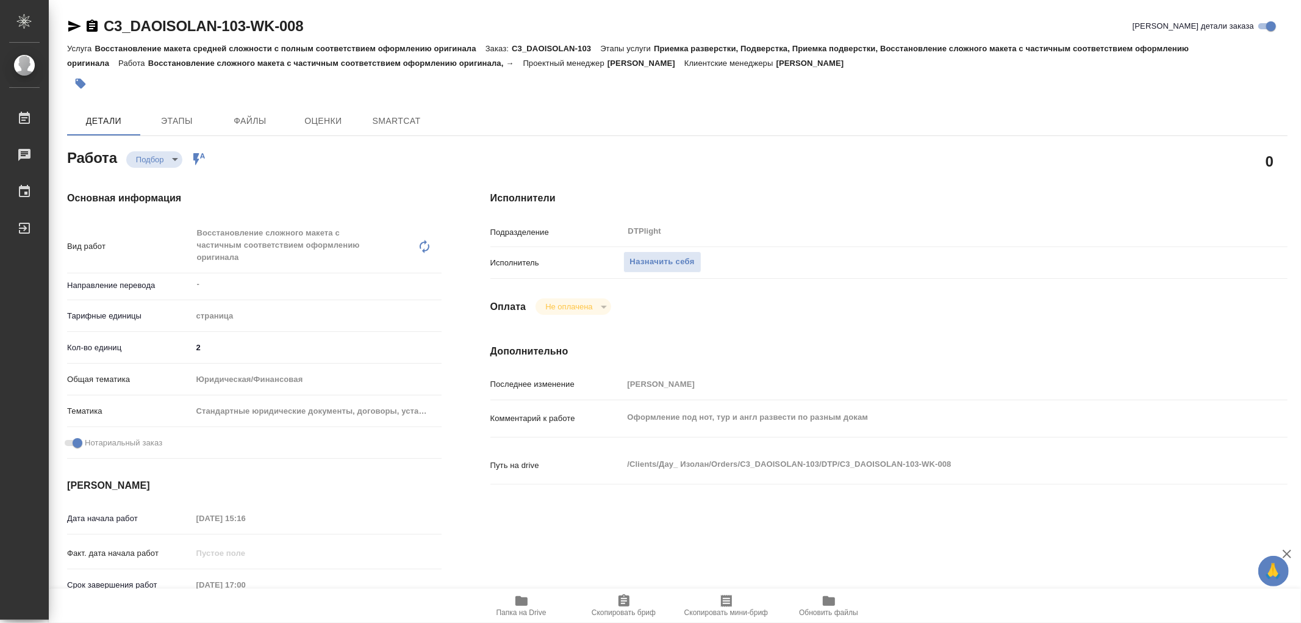
type textarea "x"
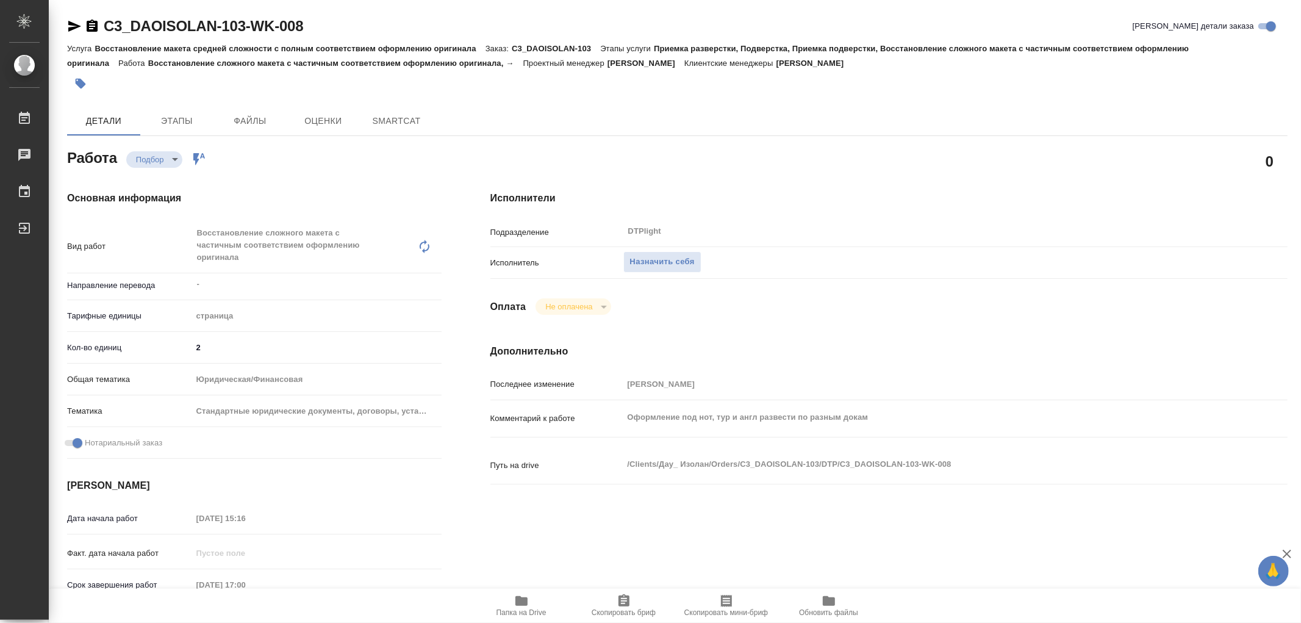
type textarea "x"
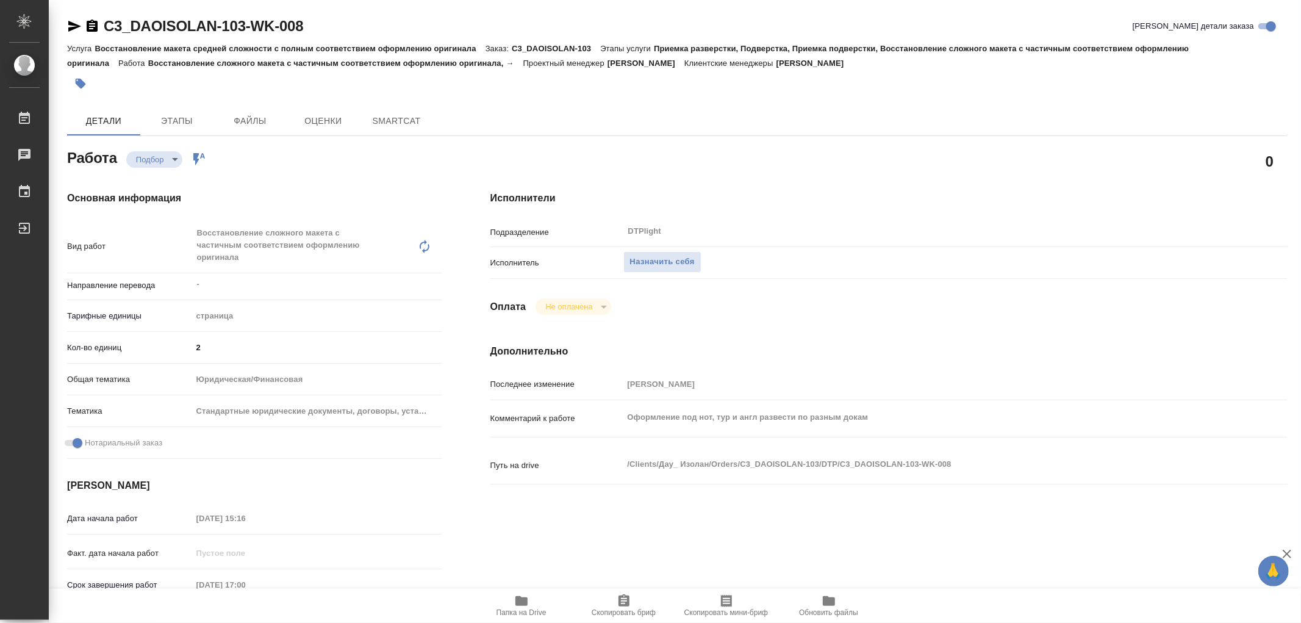
type textarea "x"
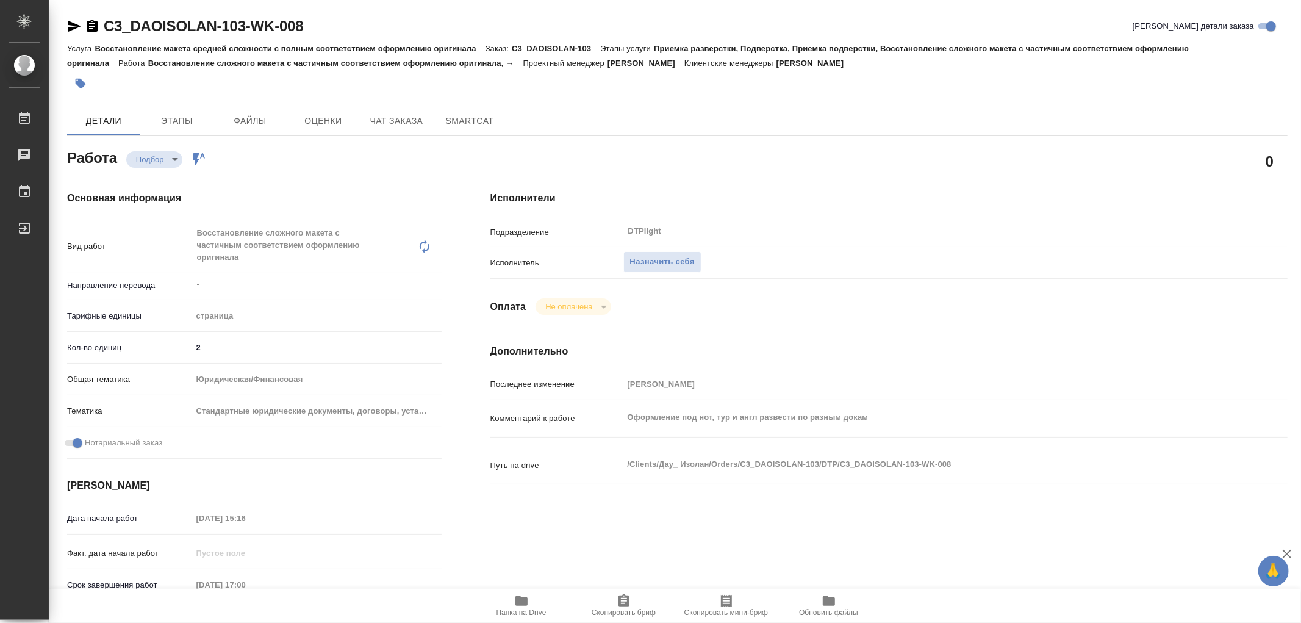
type textarea "x"
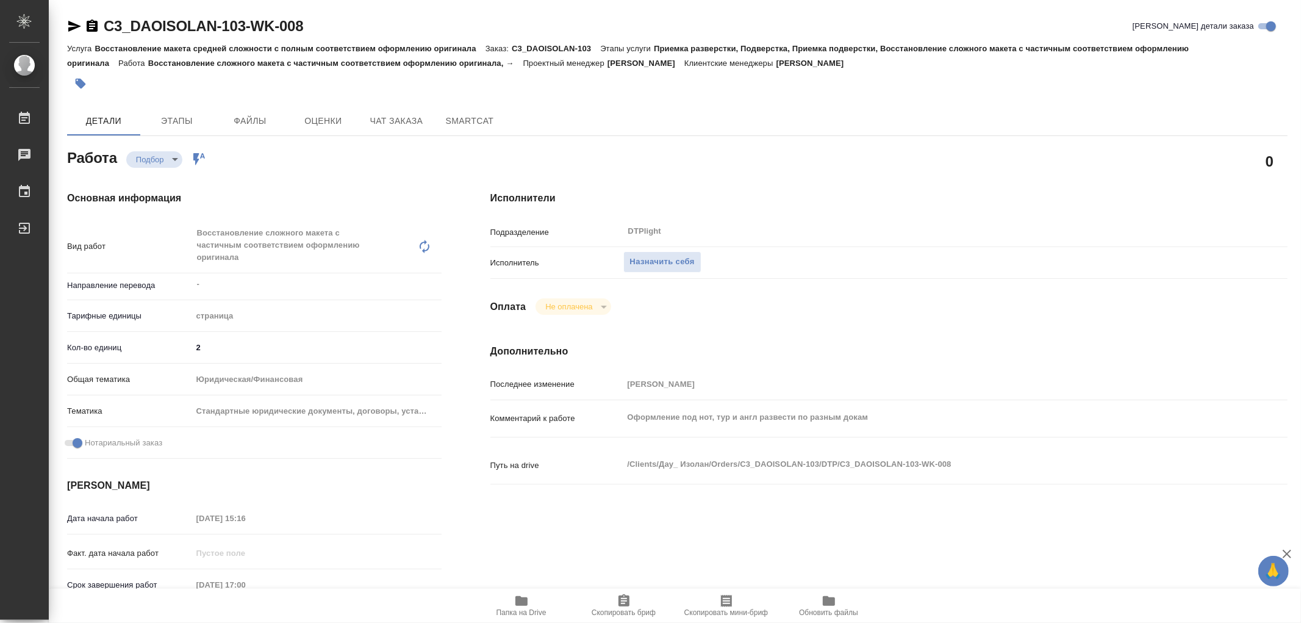
click at [527, 599] on icon "button" at bounding box center [521, 601] width 12 height 10
type textarea "x"
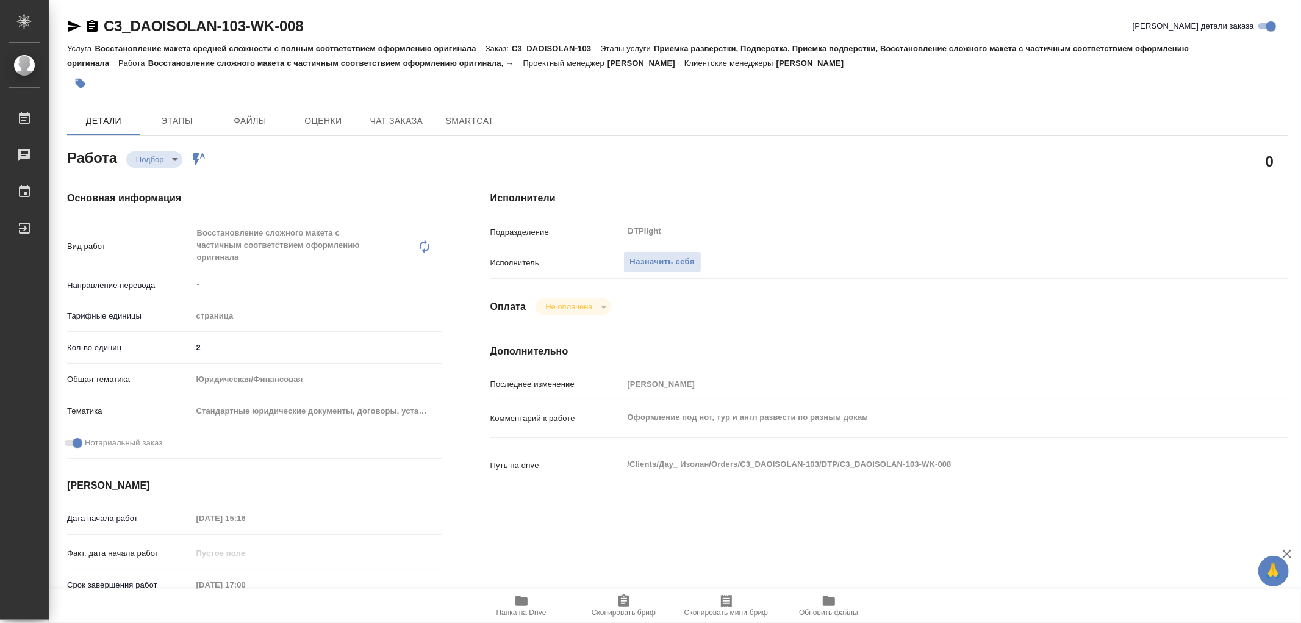
type textarea "x"
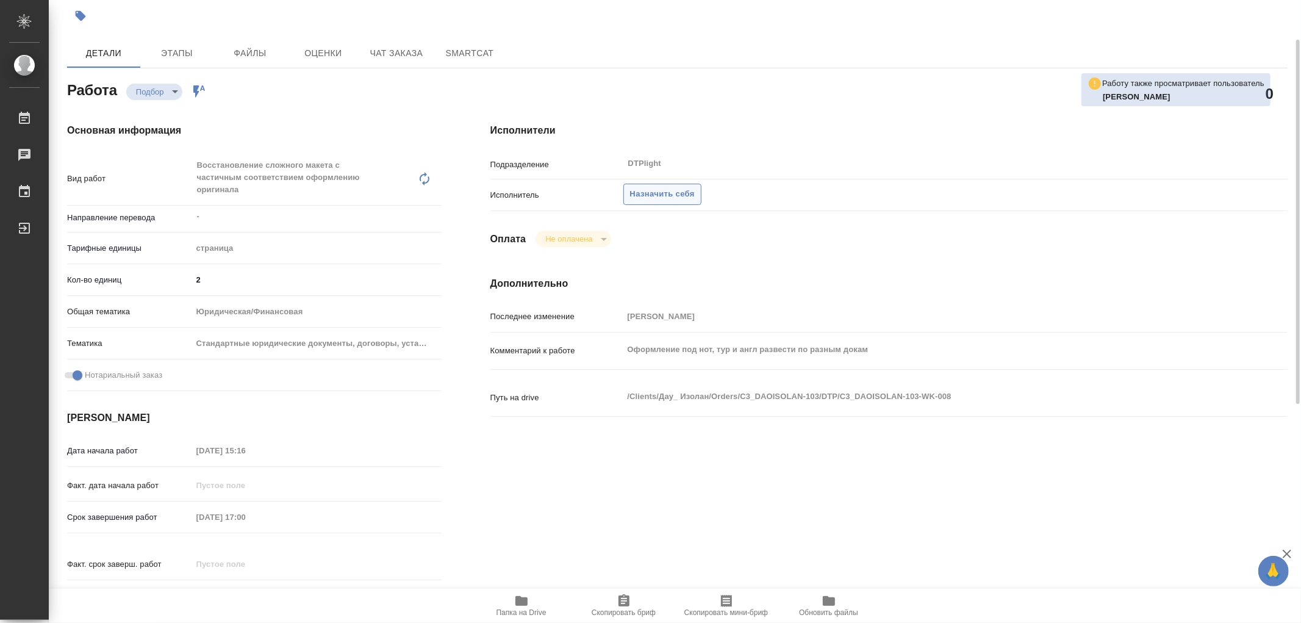
click at [667, 197] on span "Назначить себя" at bounding box center [662, 194] width 65 height 14
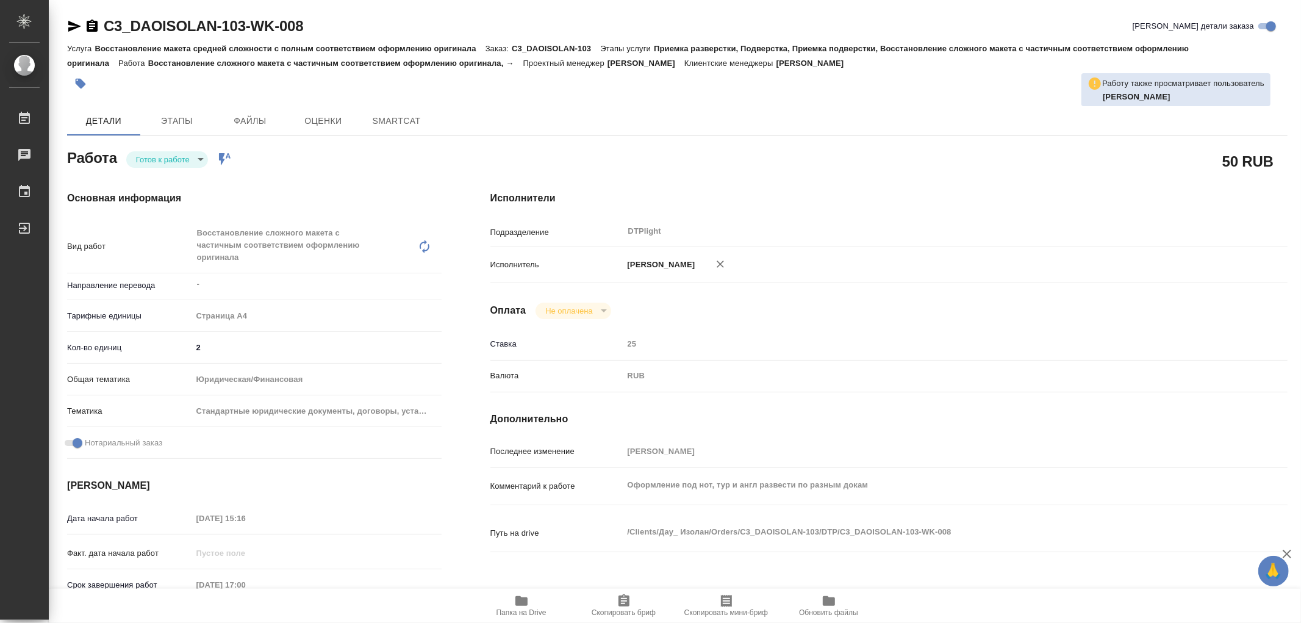
type textarea "x"
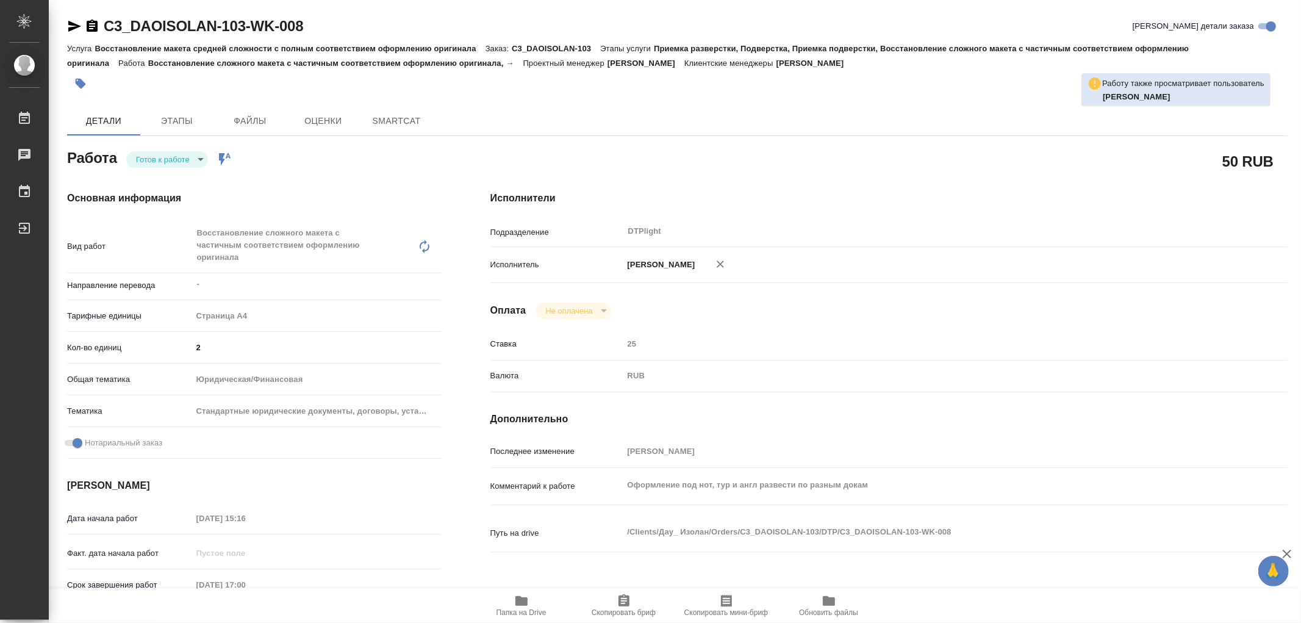
type textarea "x"
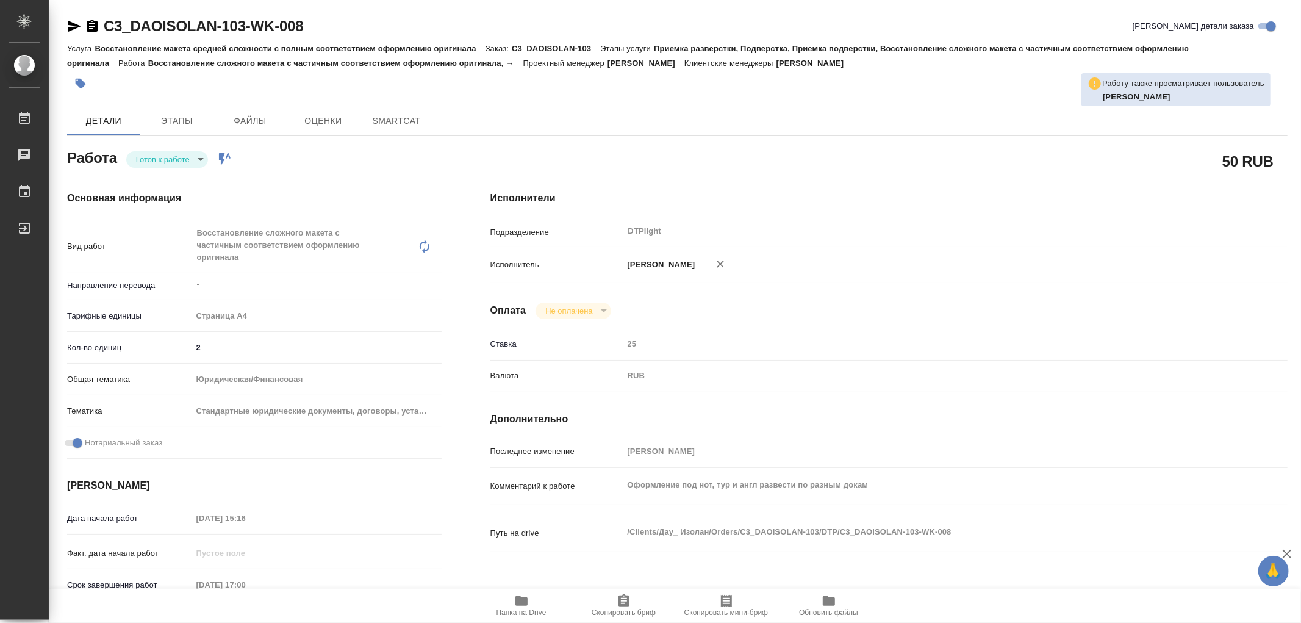
type textarea "x"
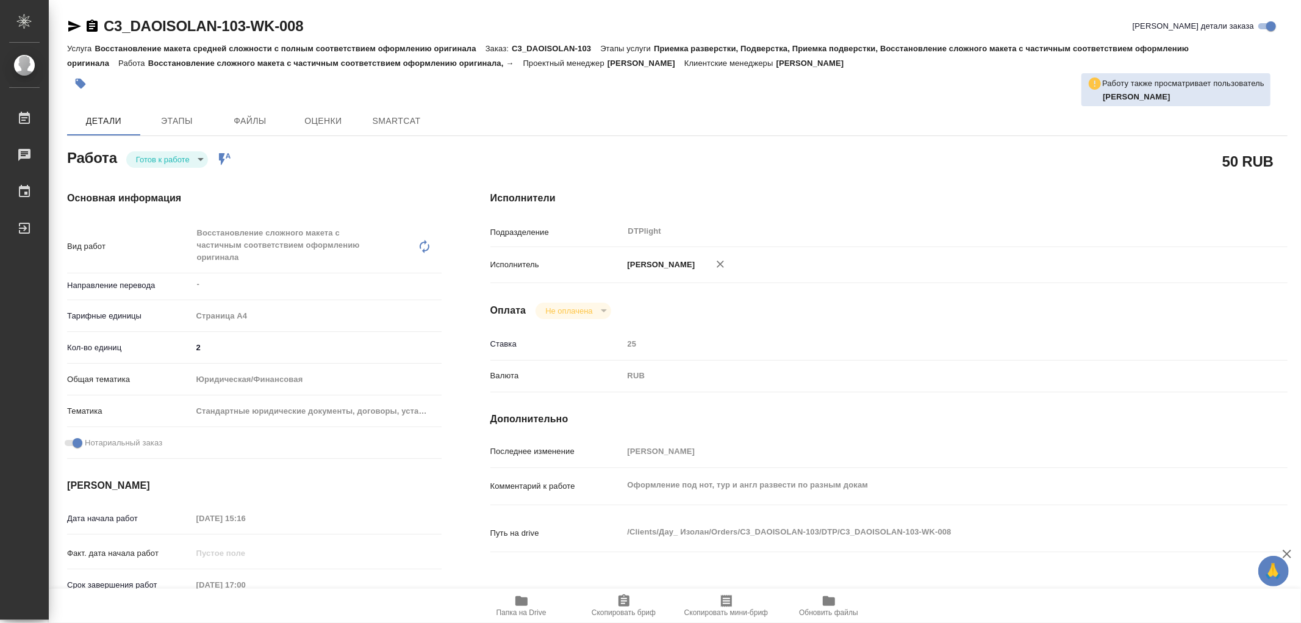
type textarea "x"
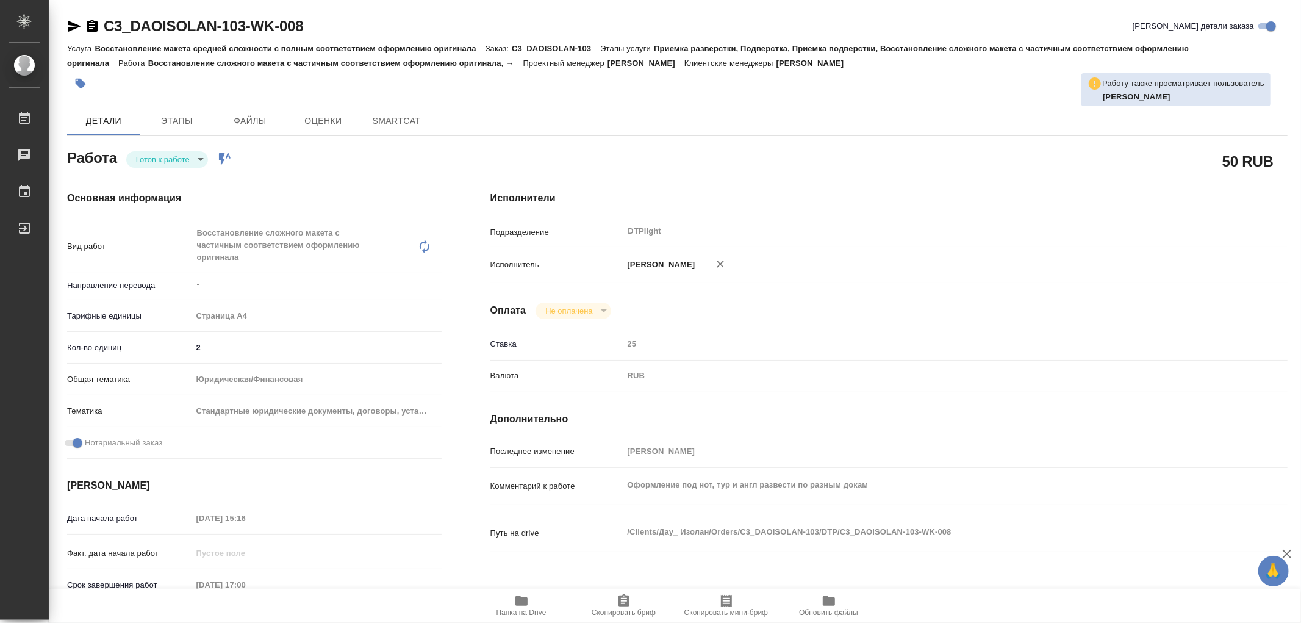
type textarea "x"
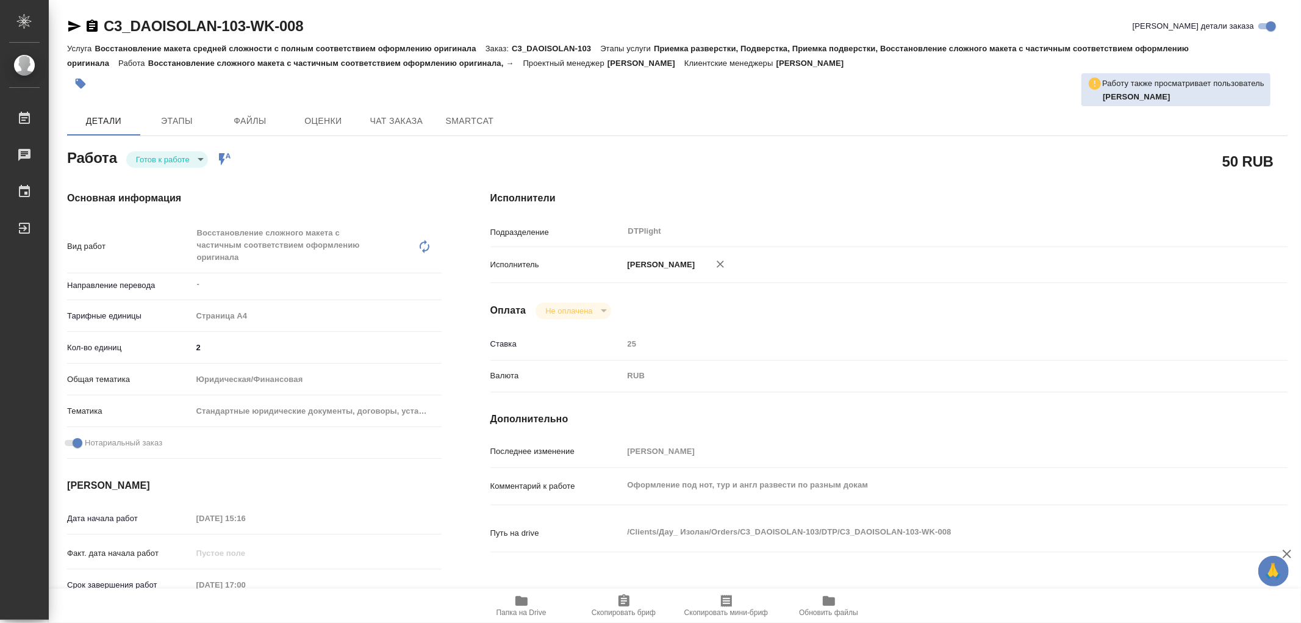
type textarea "x"
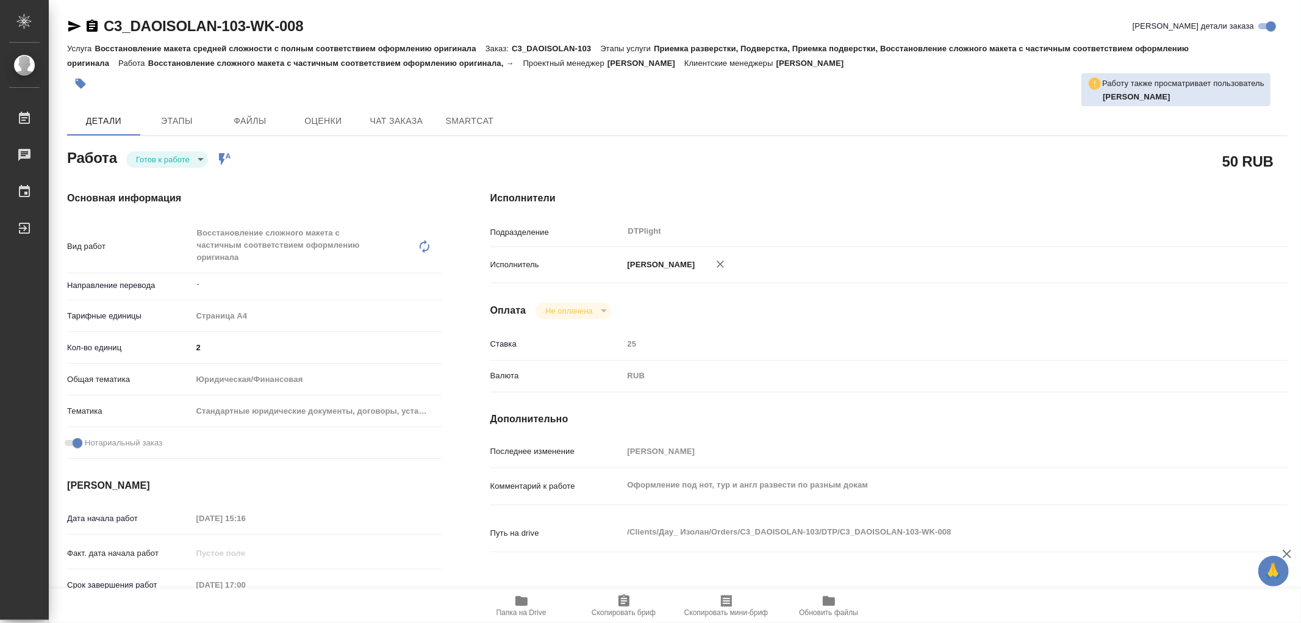
type textarea "x"
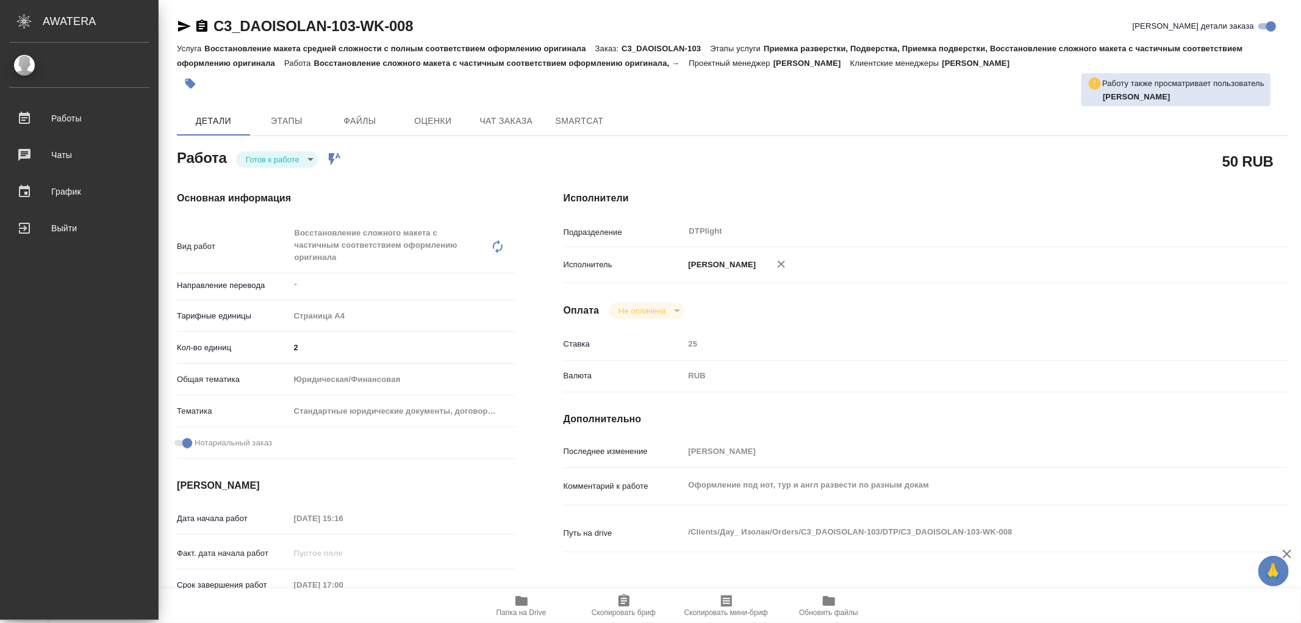
type textarea "x"
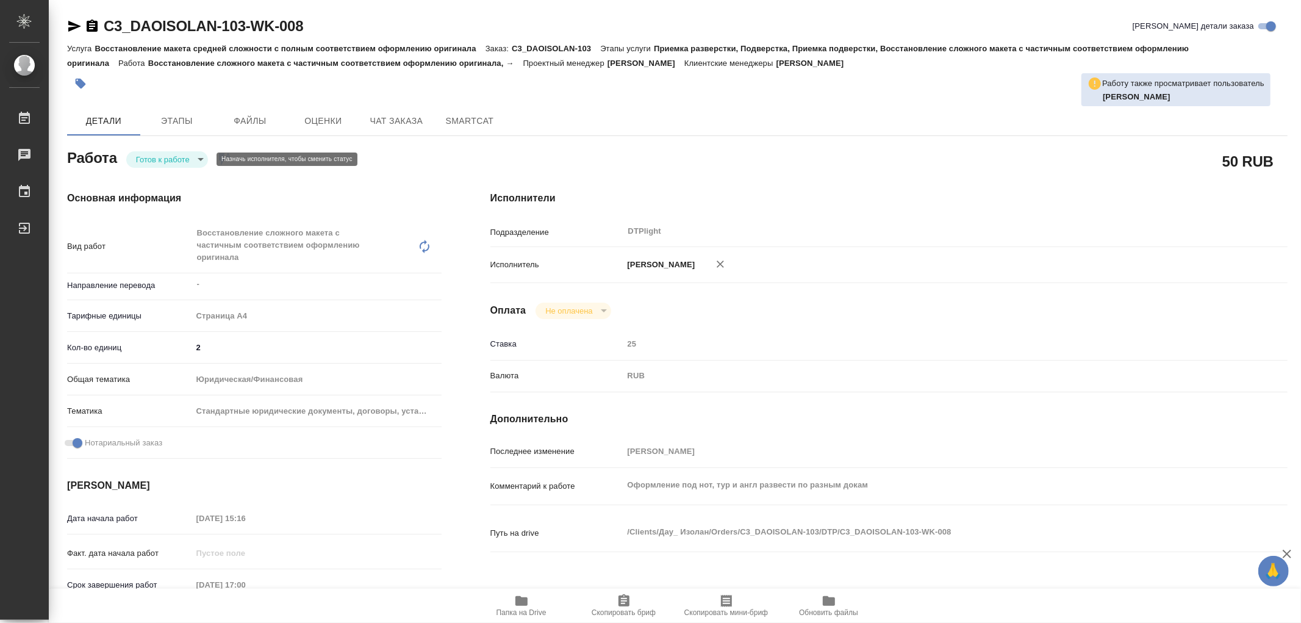
type textarea "x"
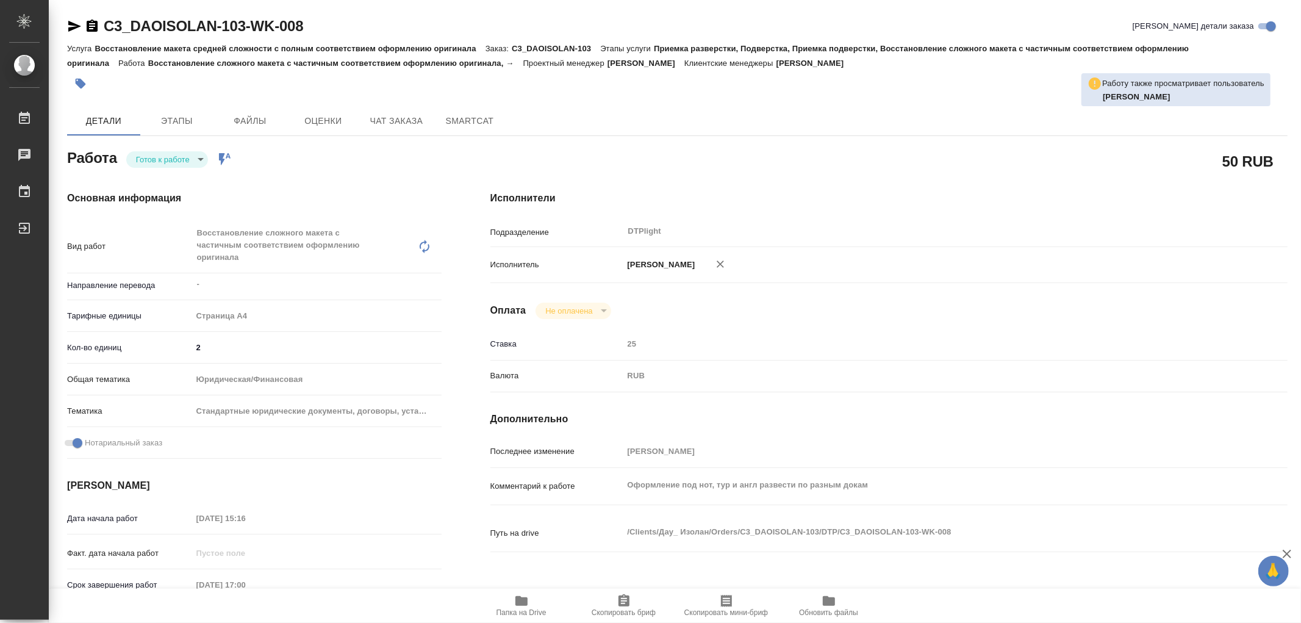
click at [163, 153] on body "🙏 .cls-1 fill:#fff; AWATERA Работы Чаты График Выйти C3_DAOISOLAN-103-WK-008 Кр…" at bounding box center [650, 311] width 1301 height 623
click at [163, 153] on button "В работе" at bounding box center [156, 158] width 40 height 13
type textarea "x"
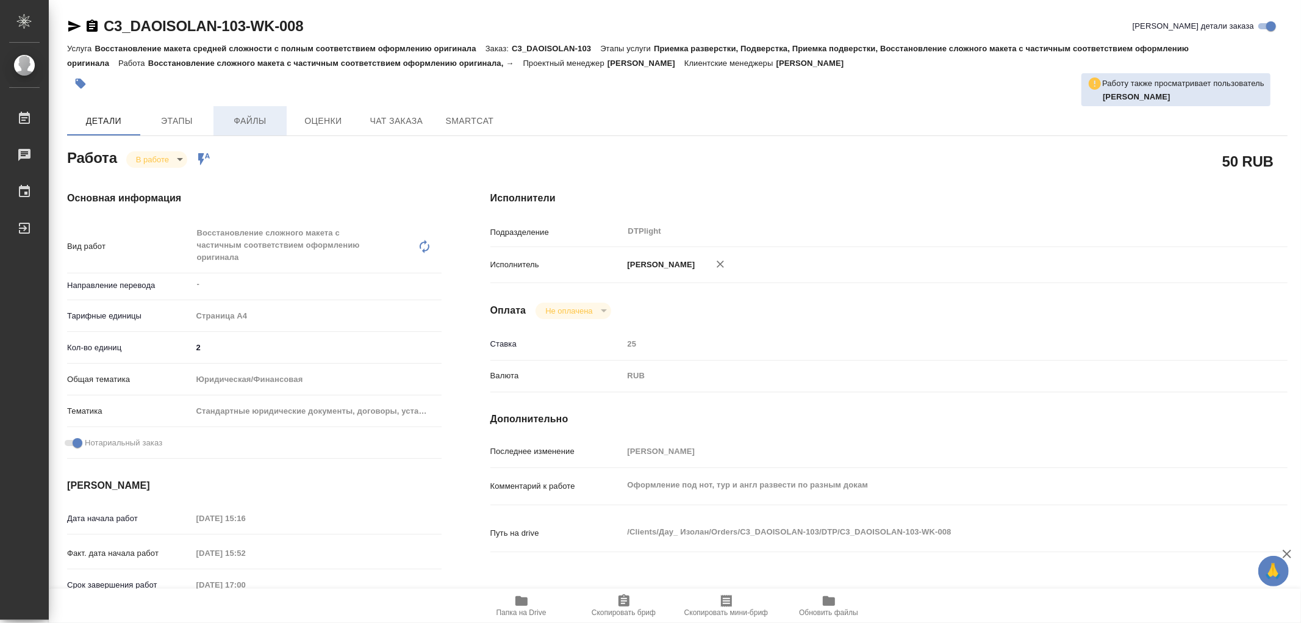
type textarea "x"
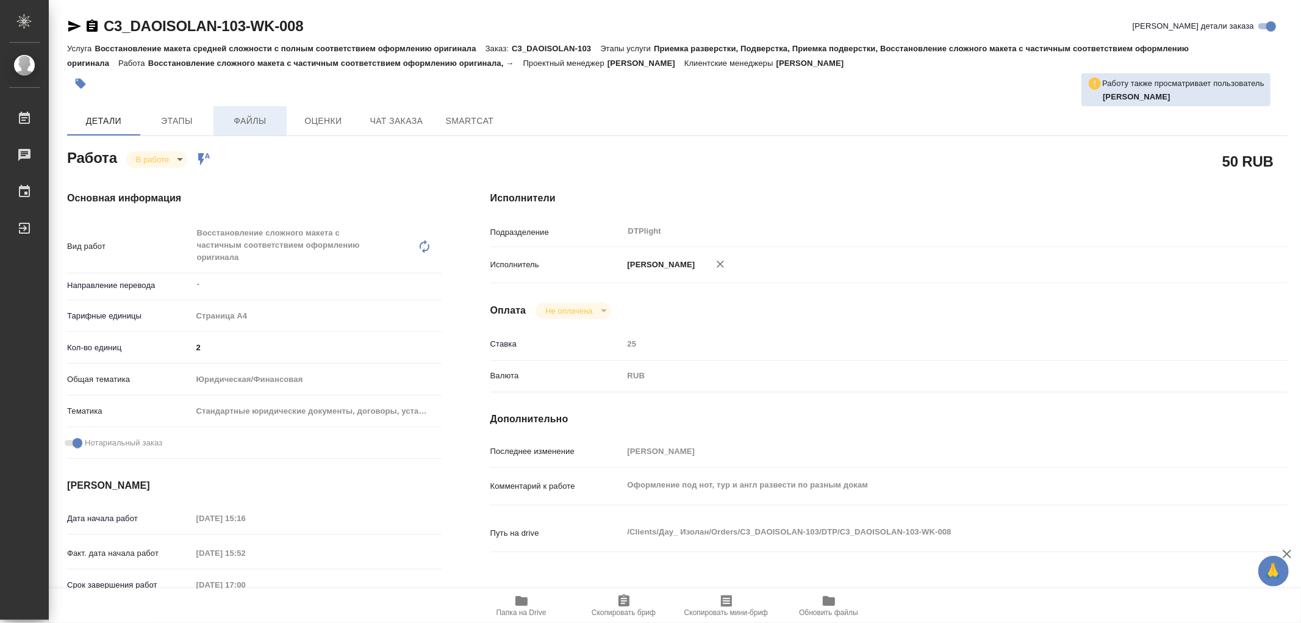
type textarea "x"
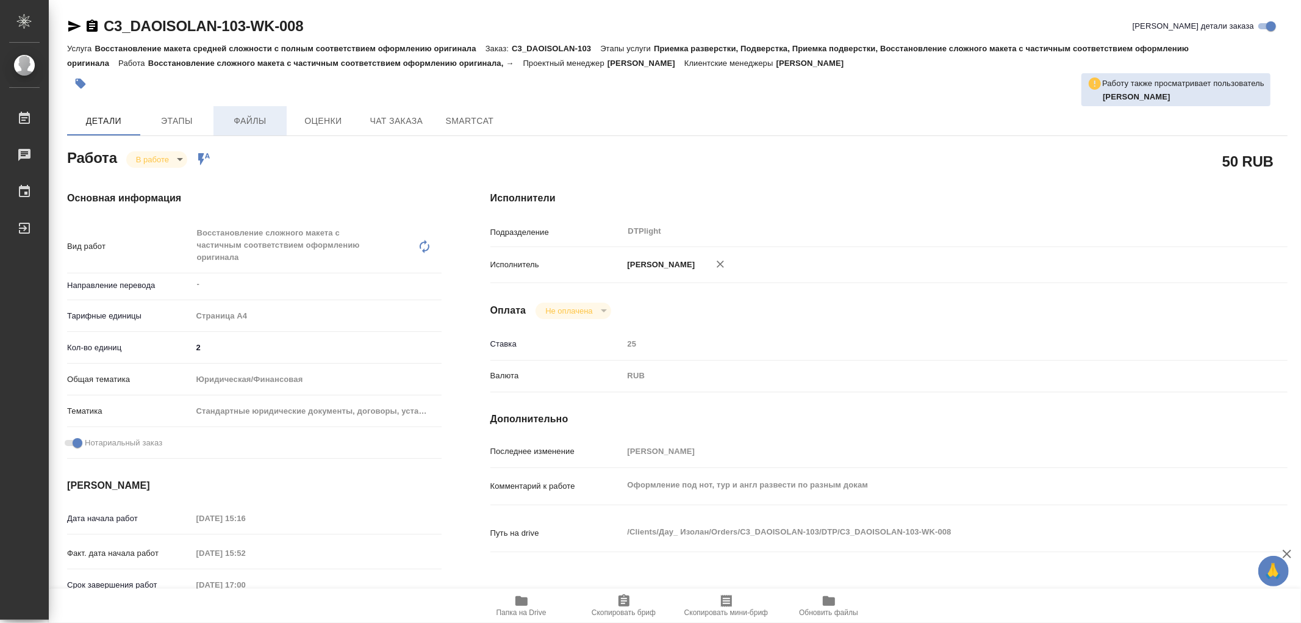
type textarea "x"
click at [533, 598] on span "Папка на Drive" at bounding box center [522, 604] width 88 height 23
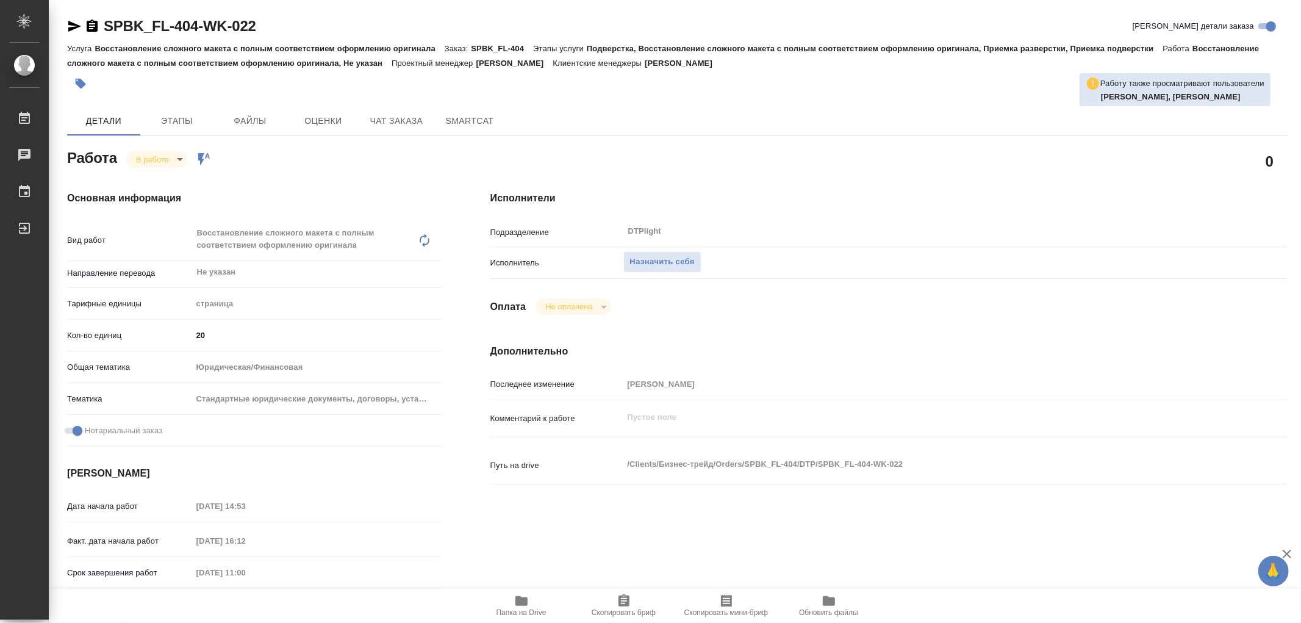
click at [510, 598] on span "Папка на Drive" at bounding box center [522, 604] width 88 height 23
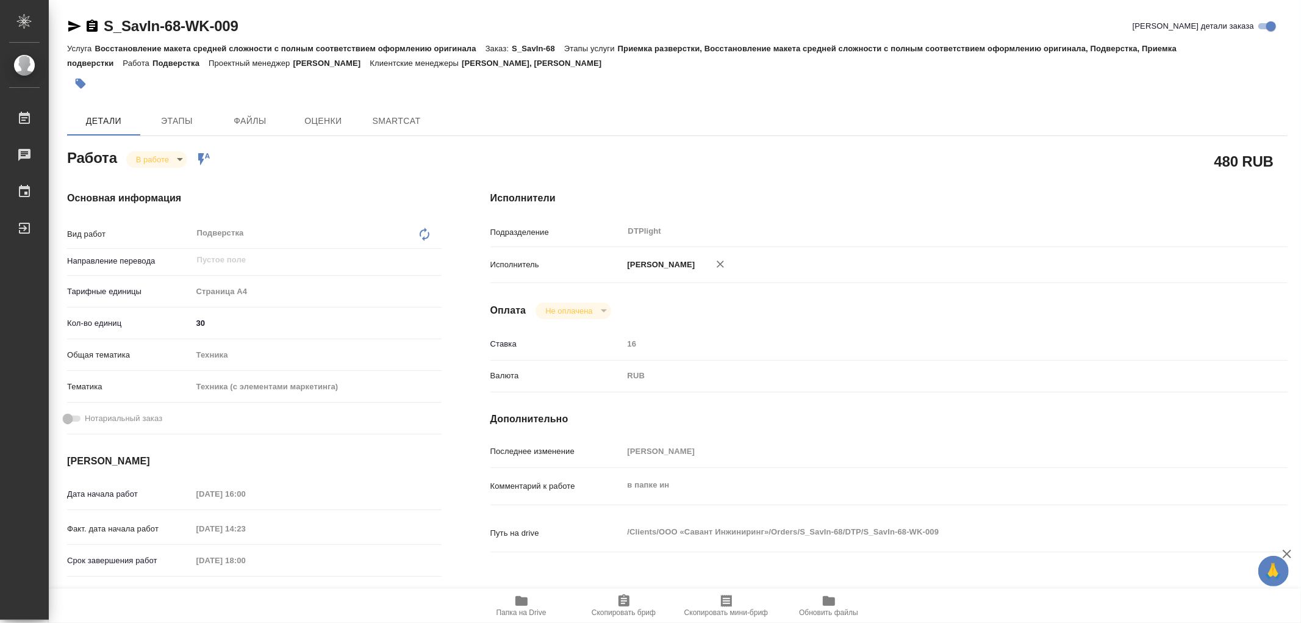
type textarea "x"
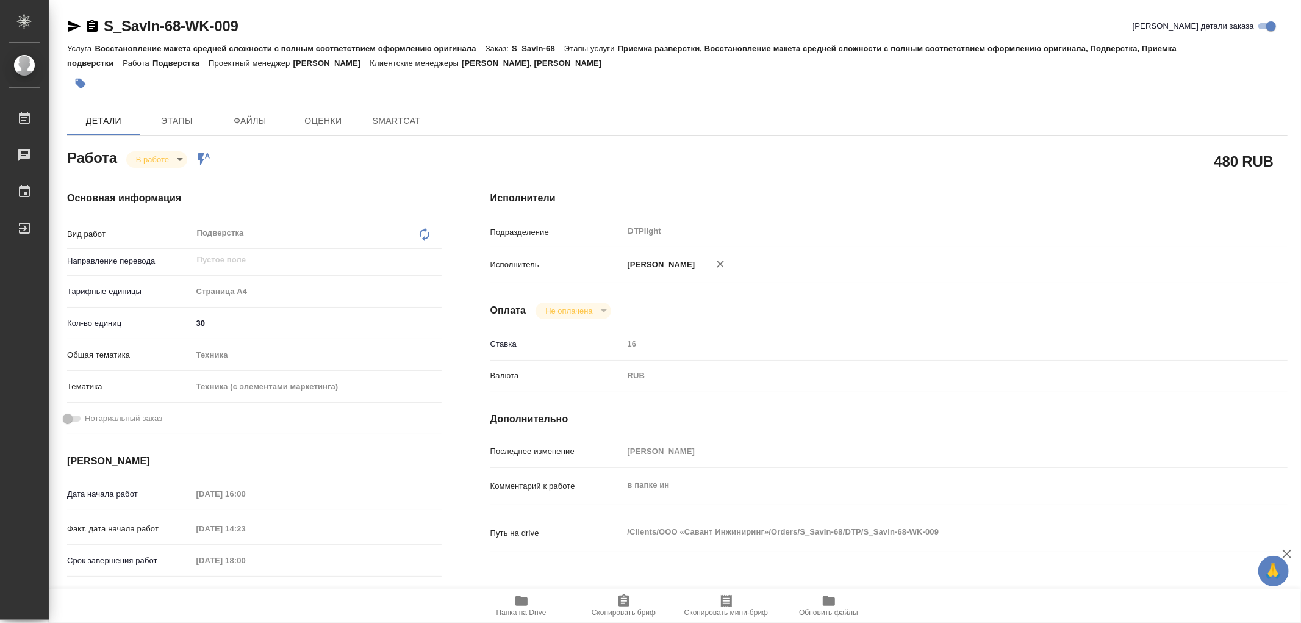
type textarea "x"
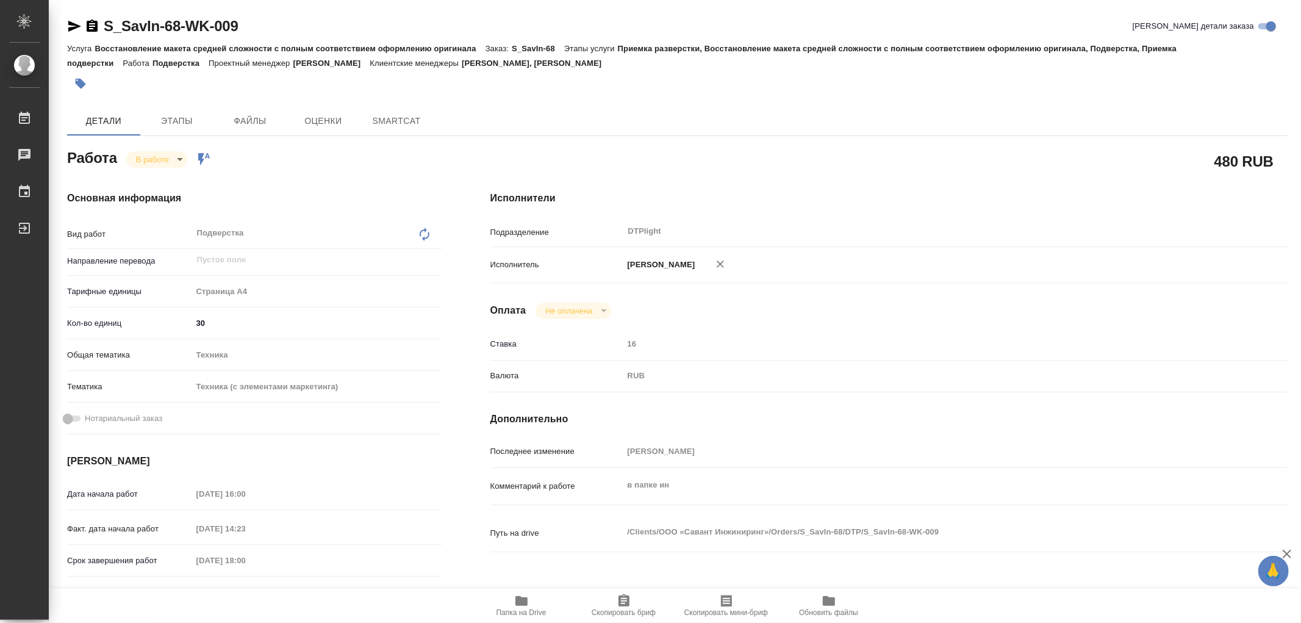
type textarea "x"
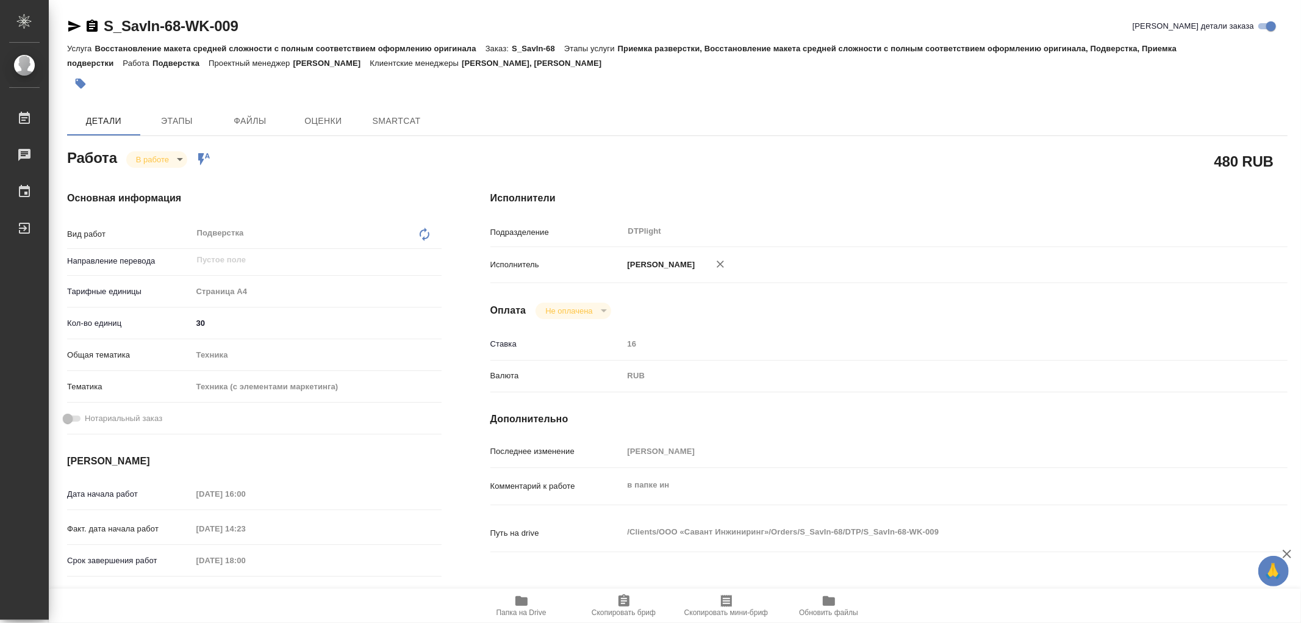
type textarea "x"
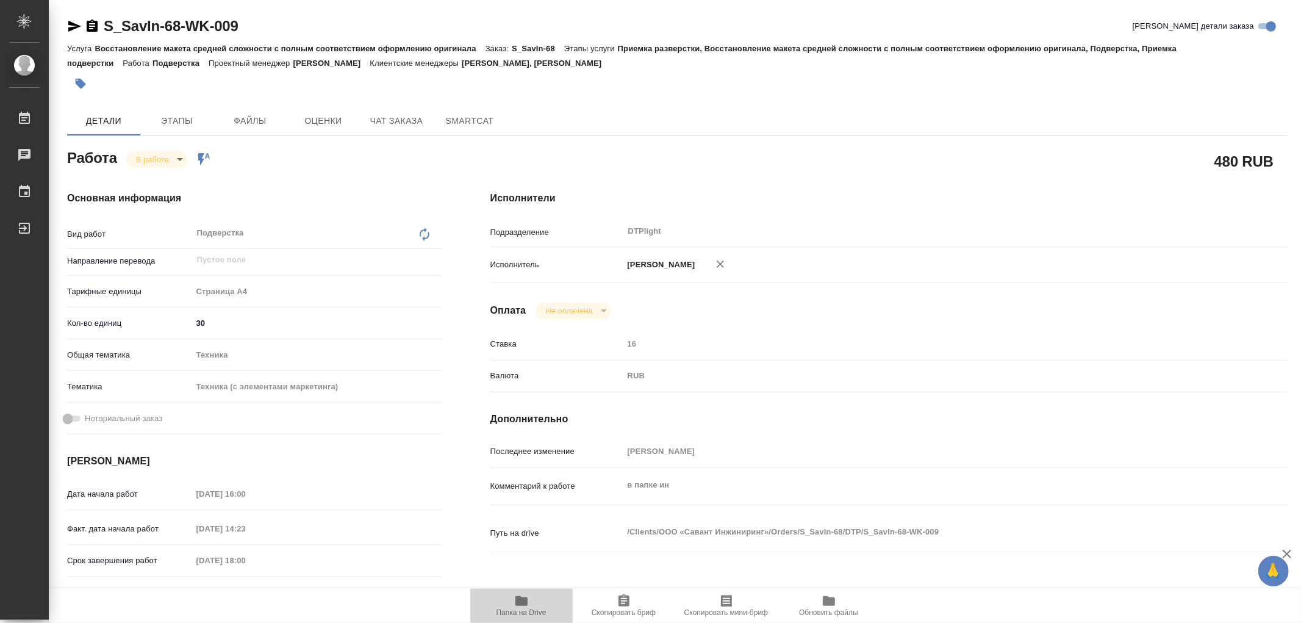
click at [517, 600] on icon "button" at bounding box center [521, 601] width 12 height 10
type textarea "x"
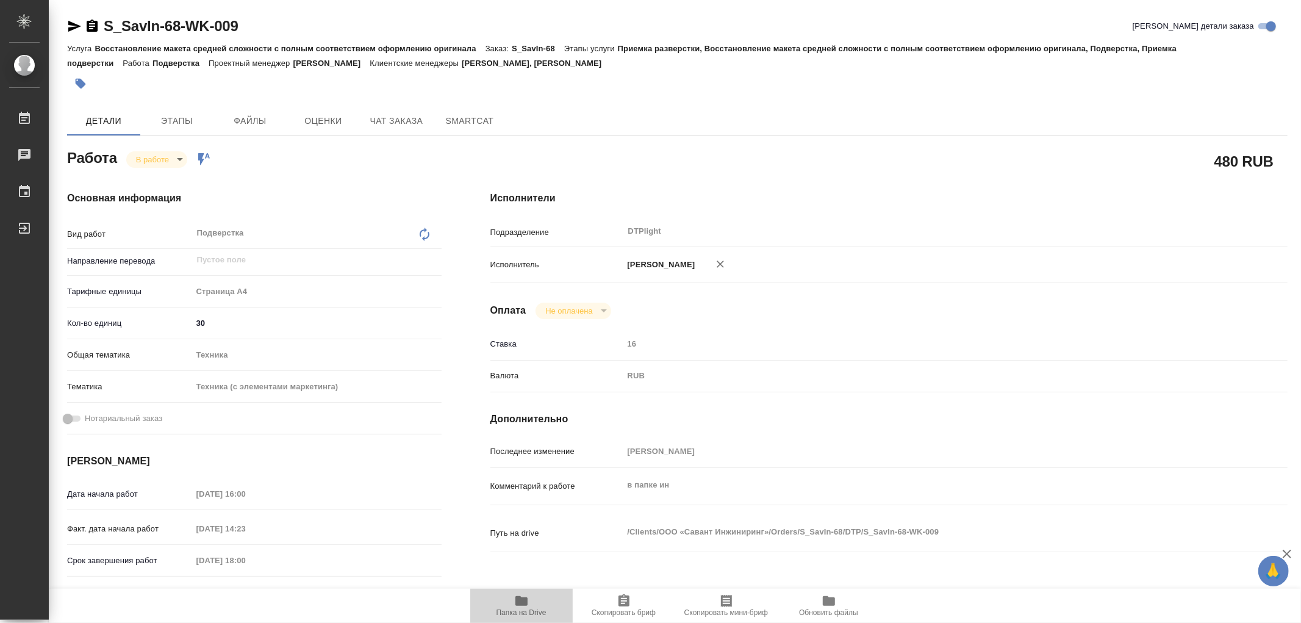
type textarea "x"
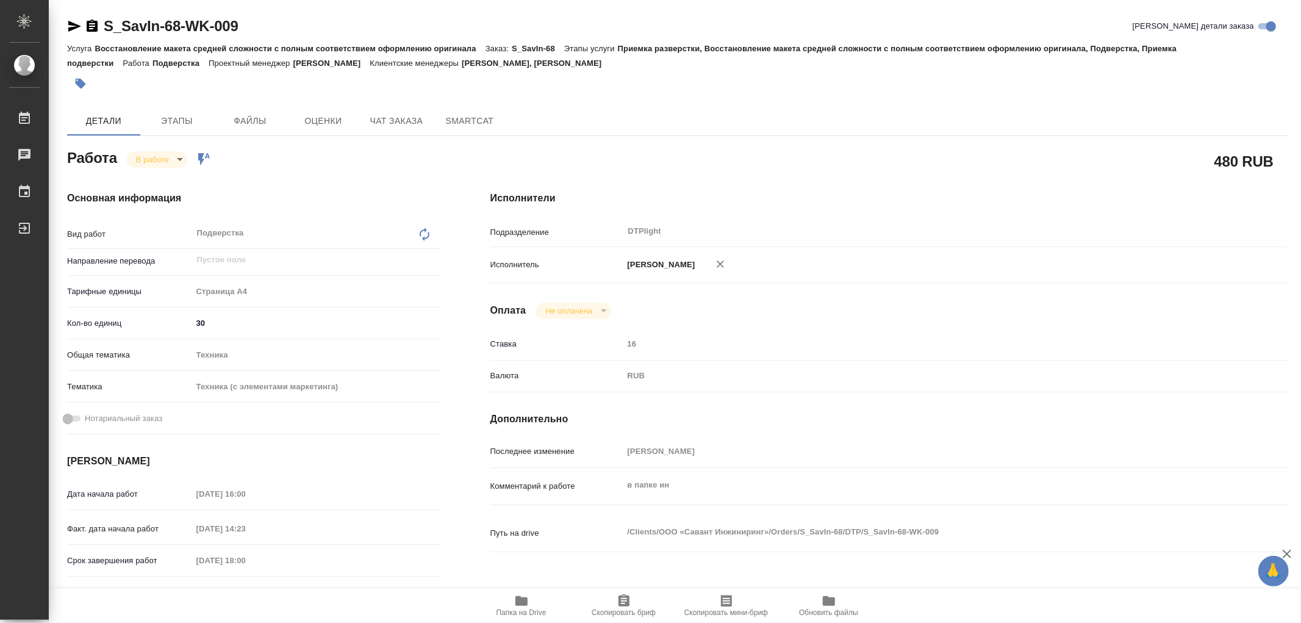
type textarea "x"
click at [153, 154] on body "🙏 .cls-1 fill:#fff; AWATERA Работы 0 Чаты График Выйти S_SavIn-68-WK-009 Кратко…" at bounding box center [650, 311] width 1301 height 623
click at [156, 173] on button "Выполнен" at bounding box center [158, 179] width 45 height 13
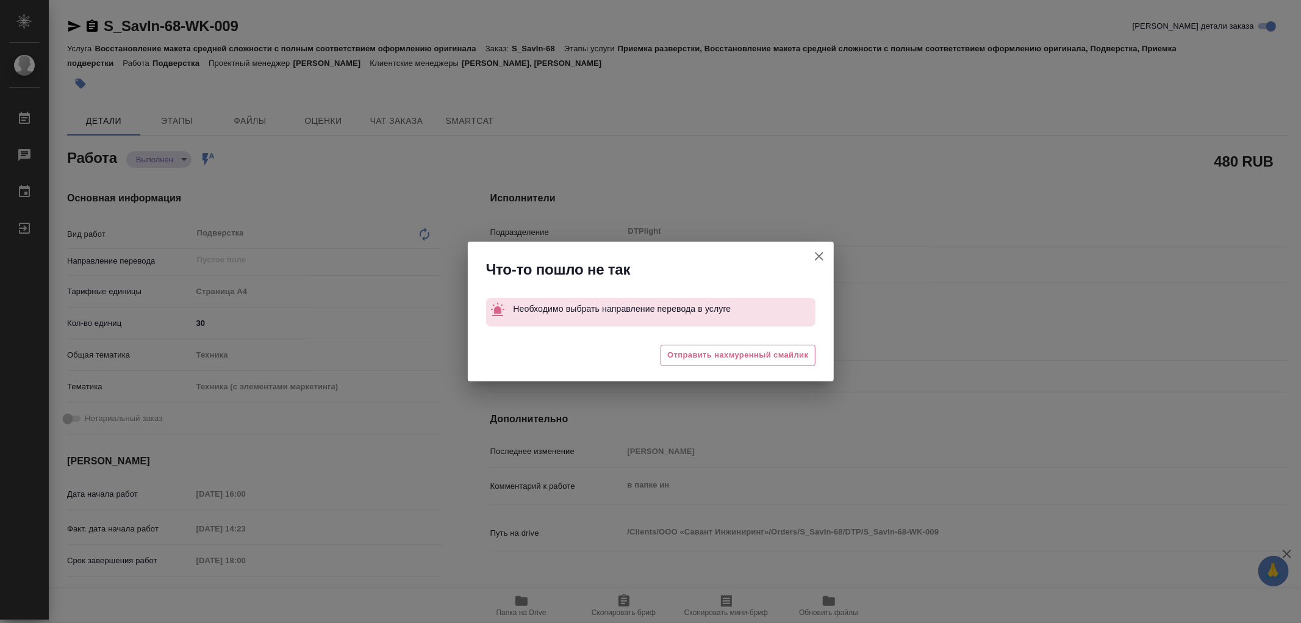
type textarea "x"
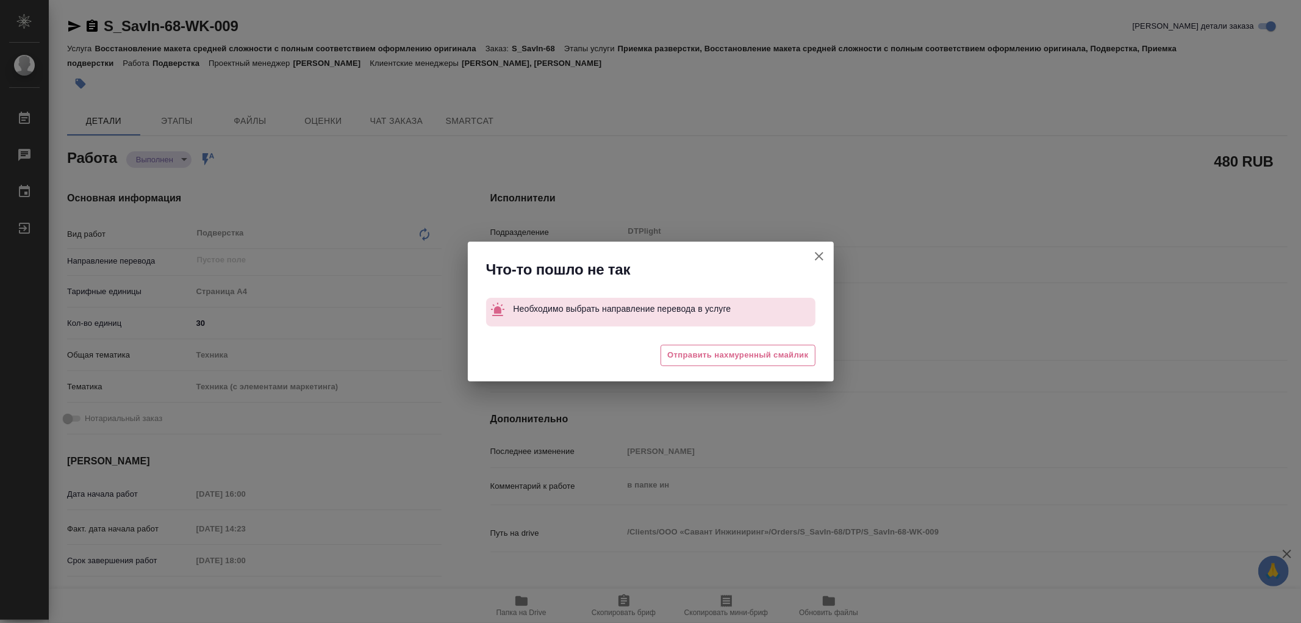
type textarea "x"
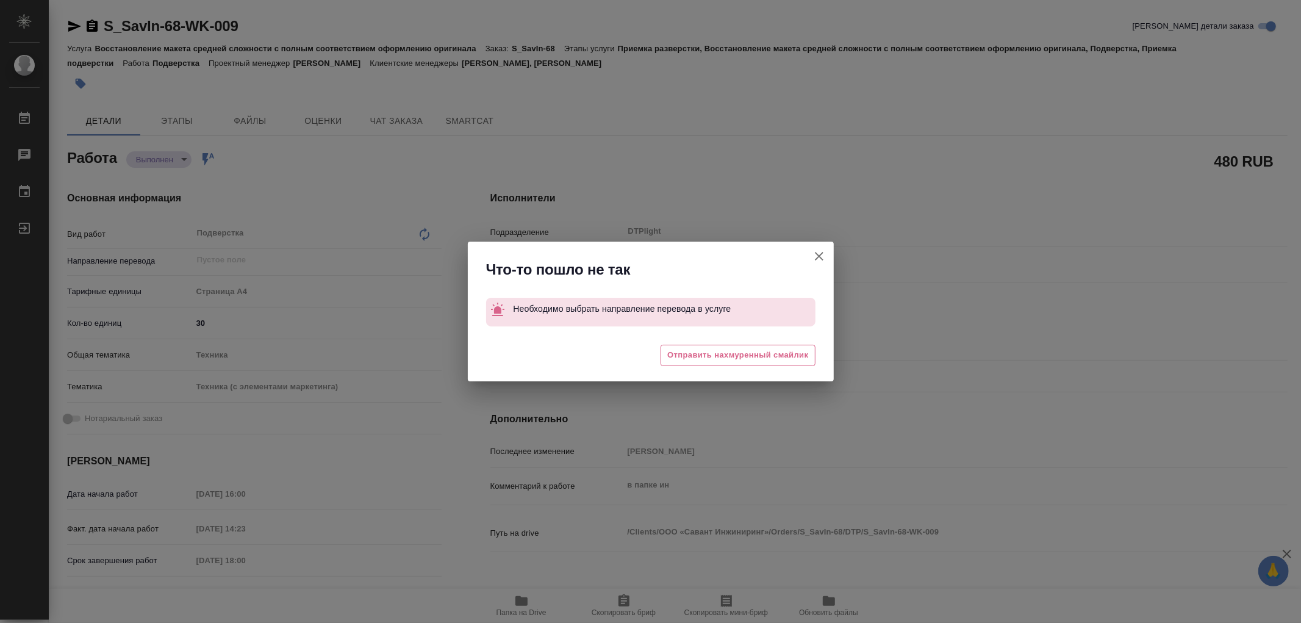
click at [824, 252] on icon "button" at bounding box center [819, 256] width 15 height 15
type textarea "x"
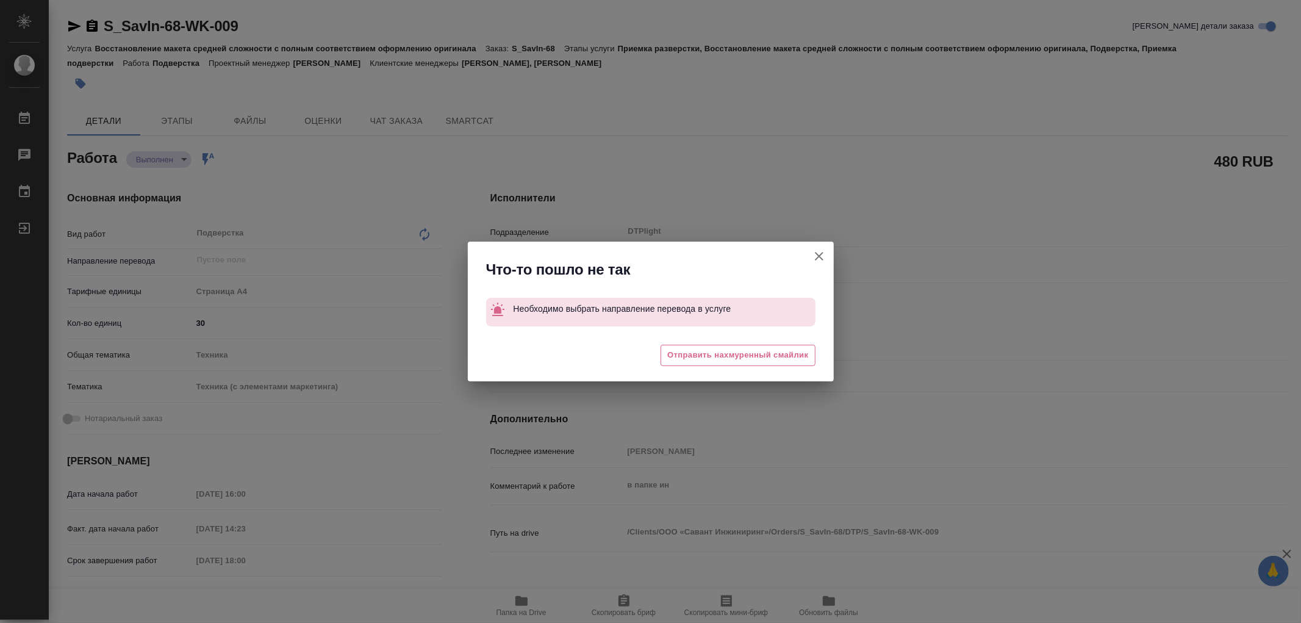
type textarea "x"
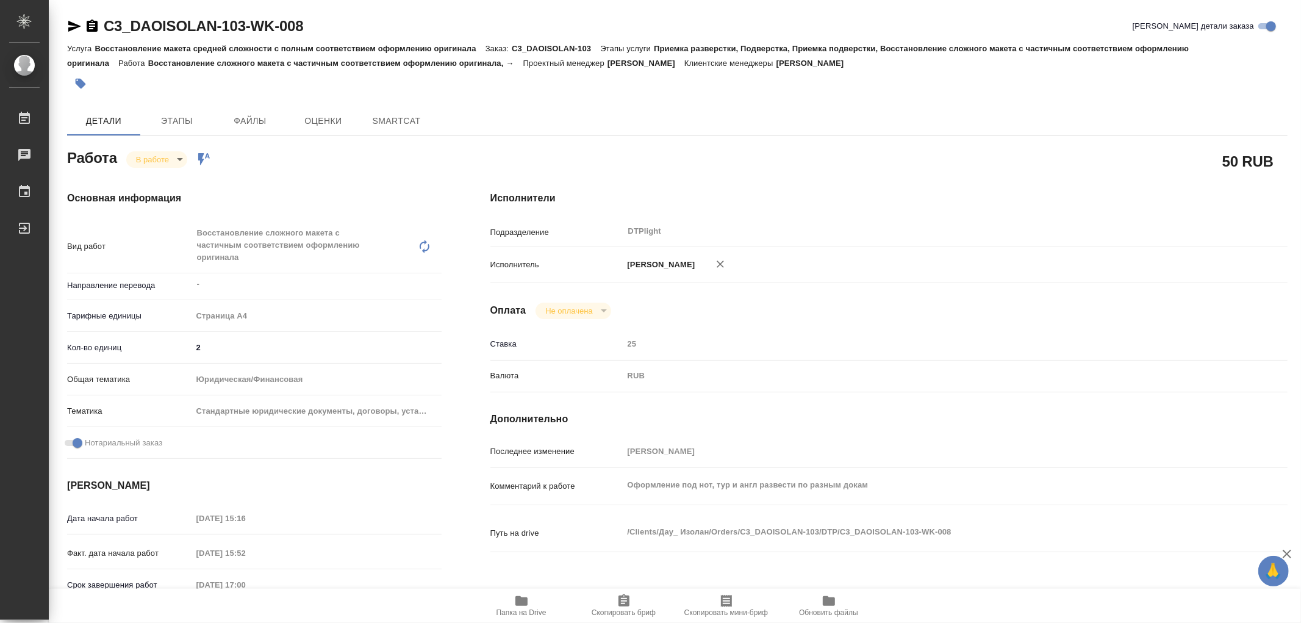
type textarea "x"
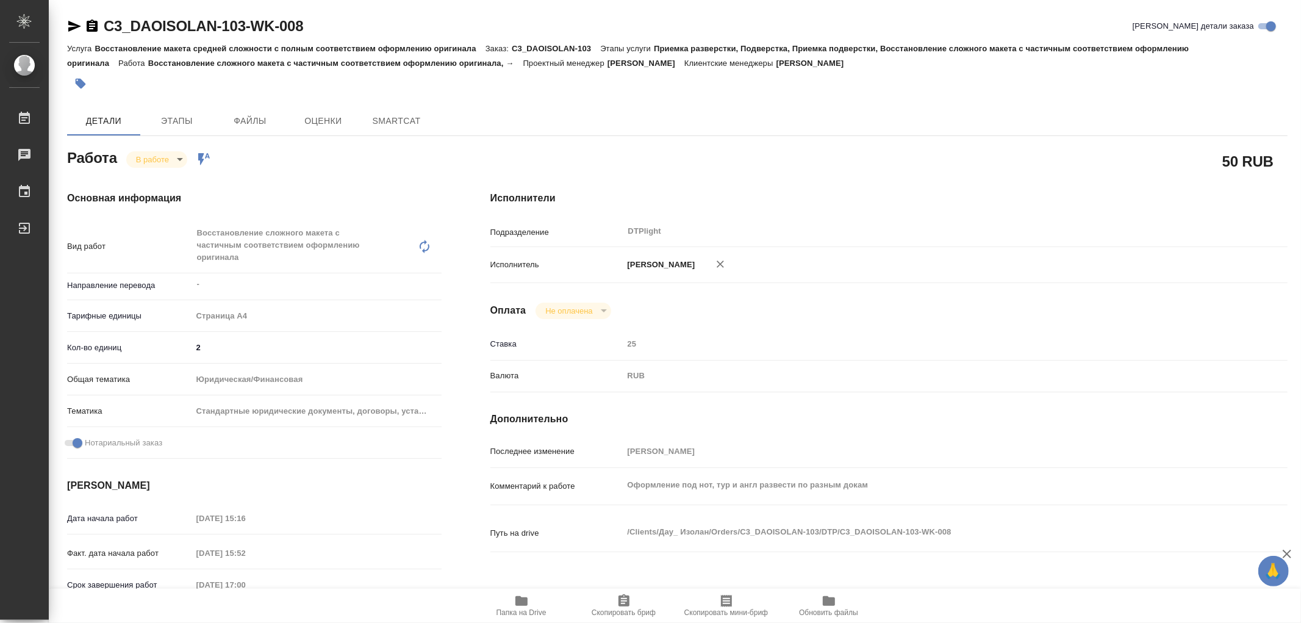
type textarea "x"
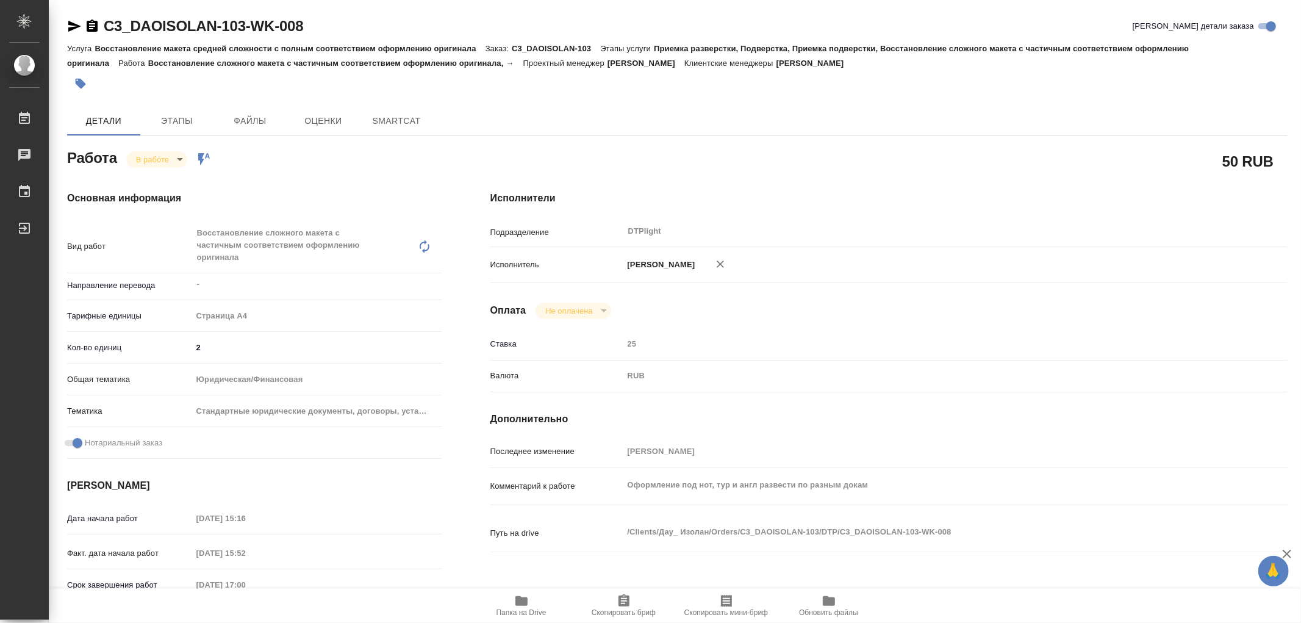
type textarea "x"
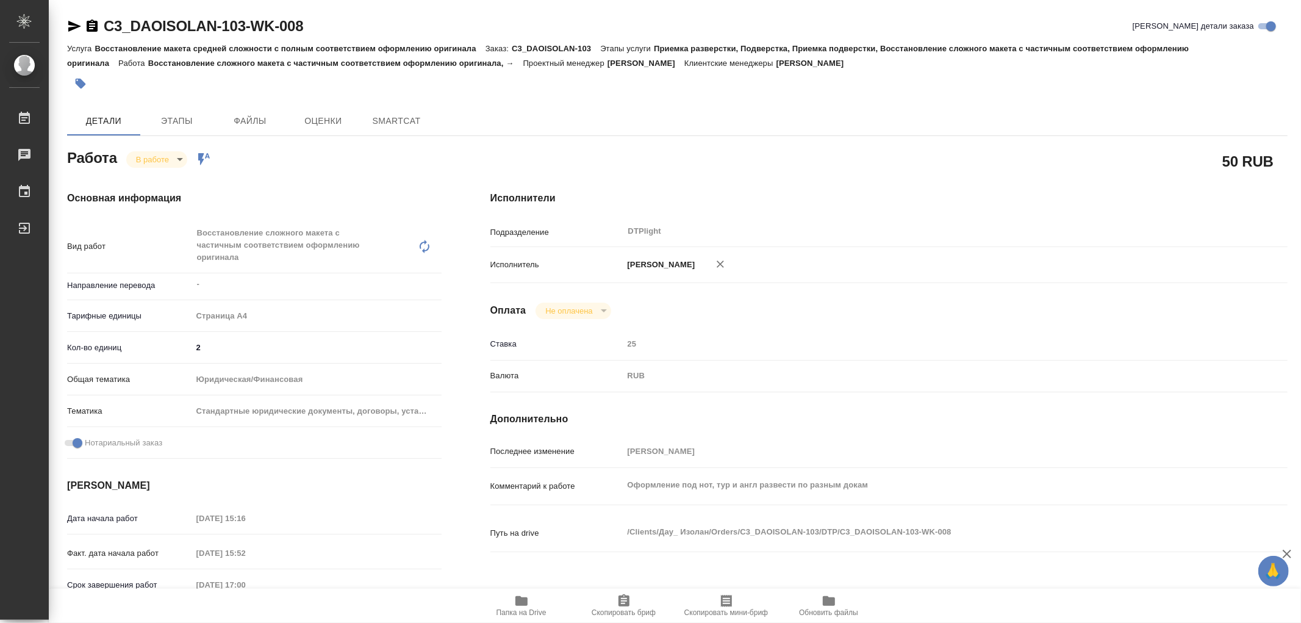
type textarea "x"
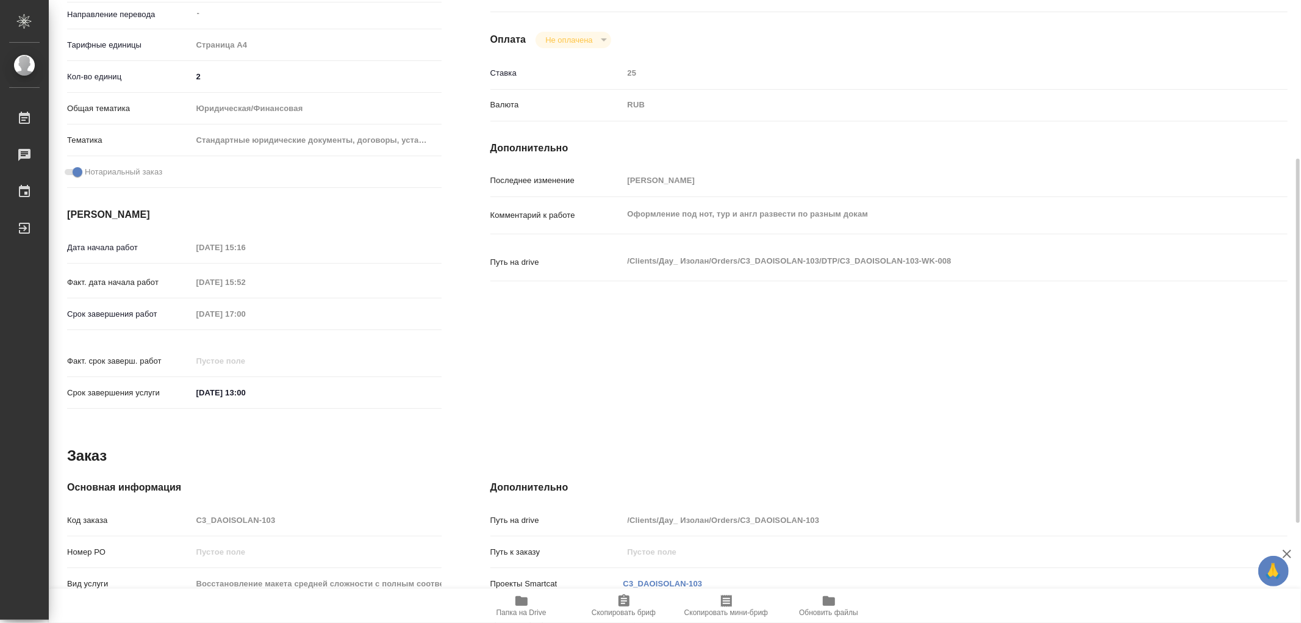
type textarea "x"
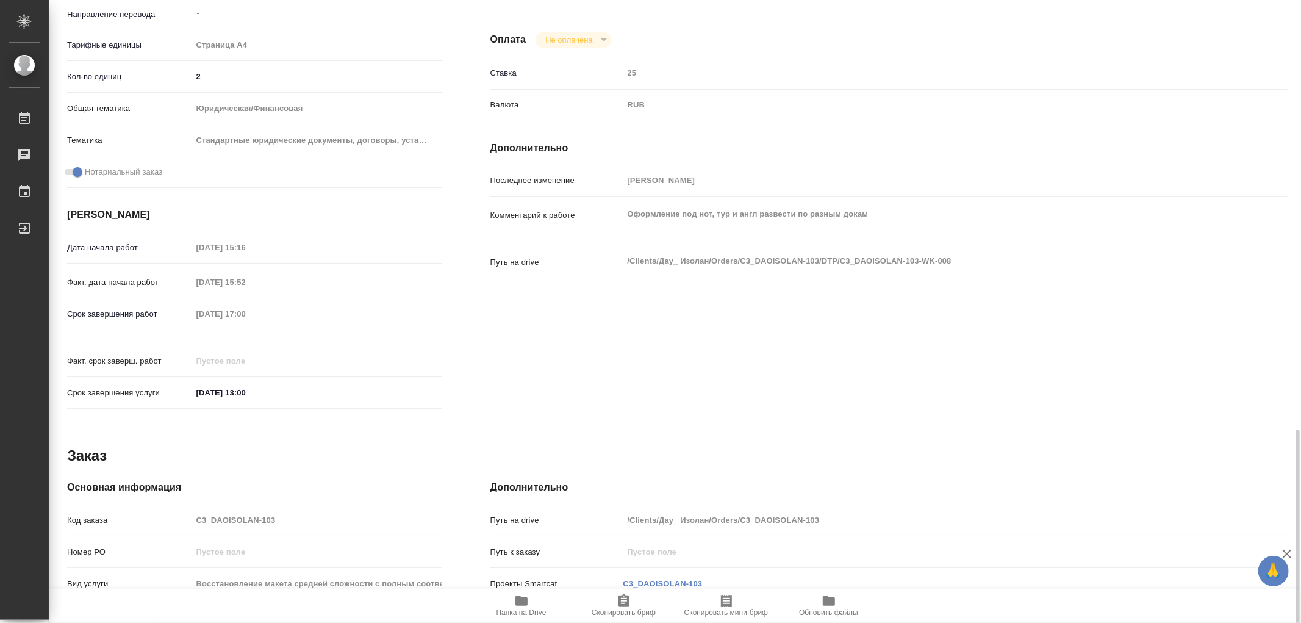
scroll to position [442, 0]
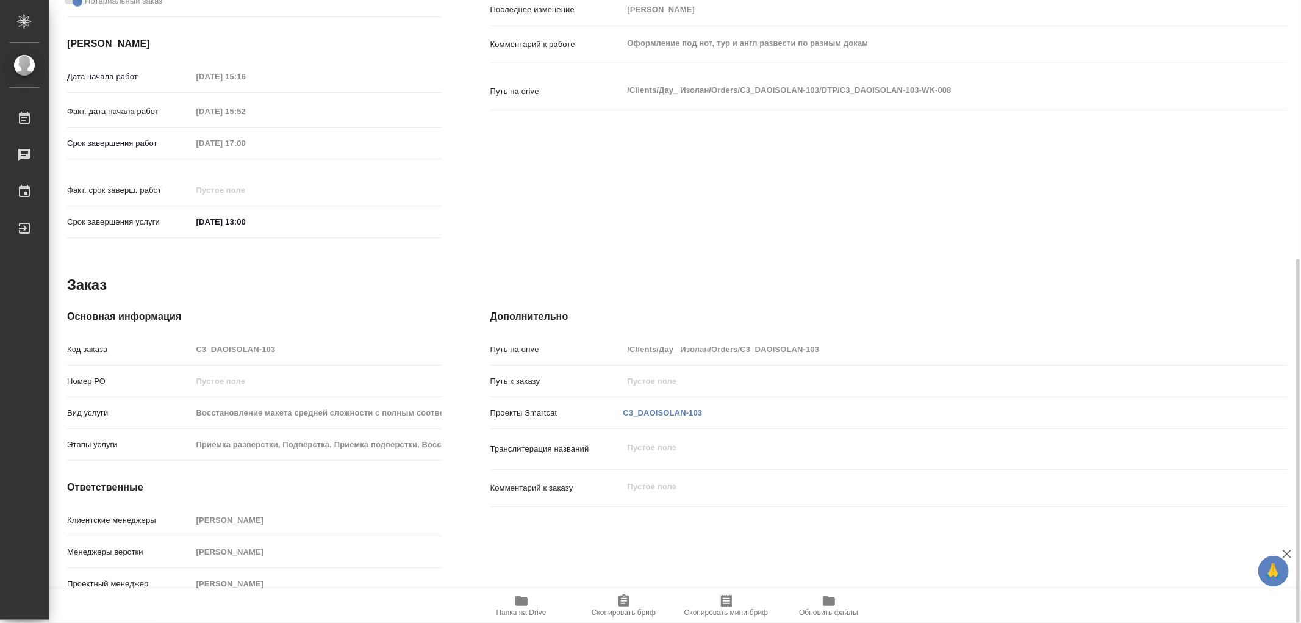
type textarea "x"
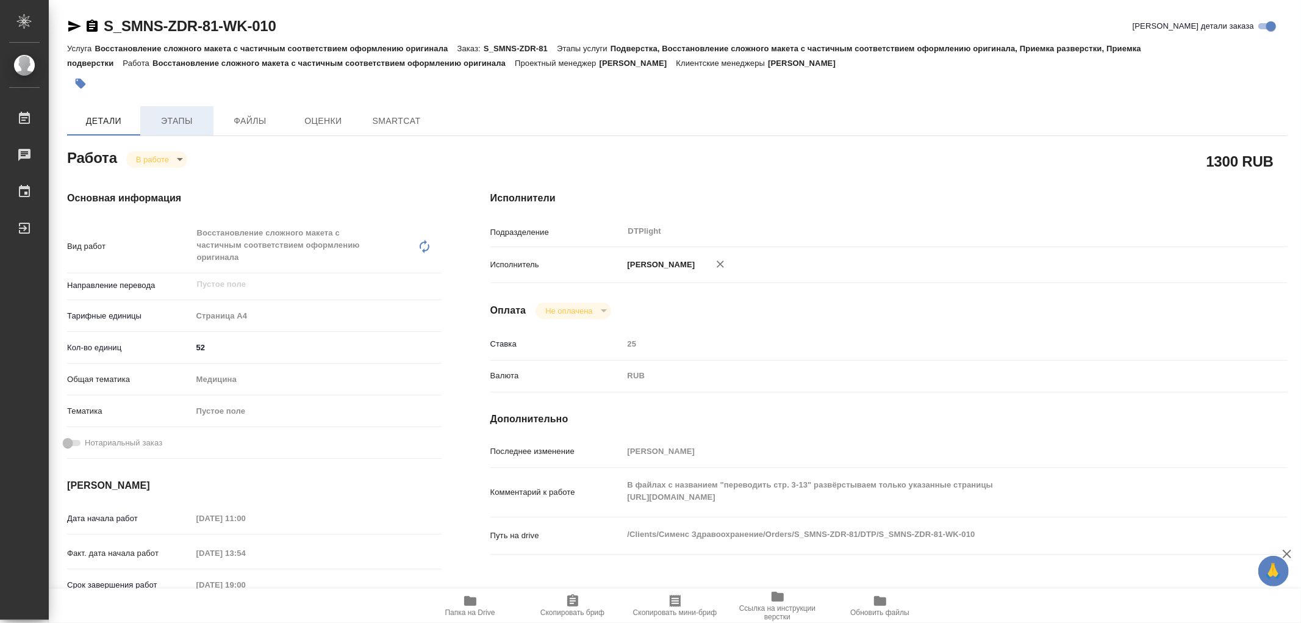
type textarea "x"
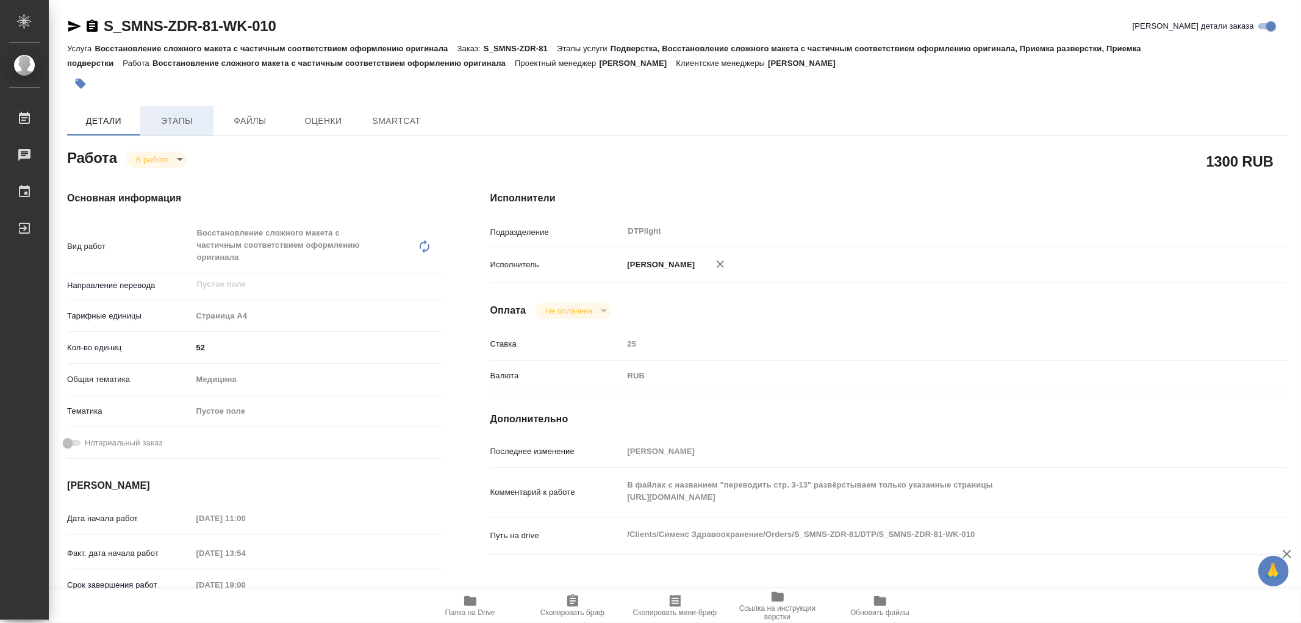
type textarea "x"
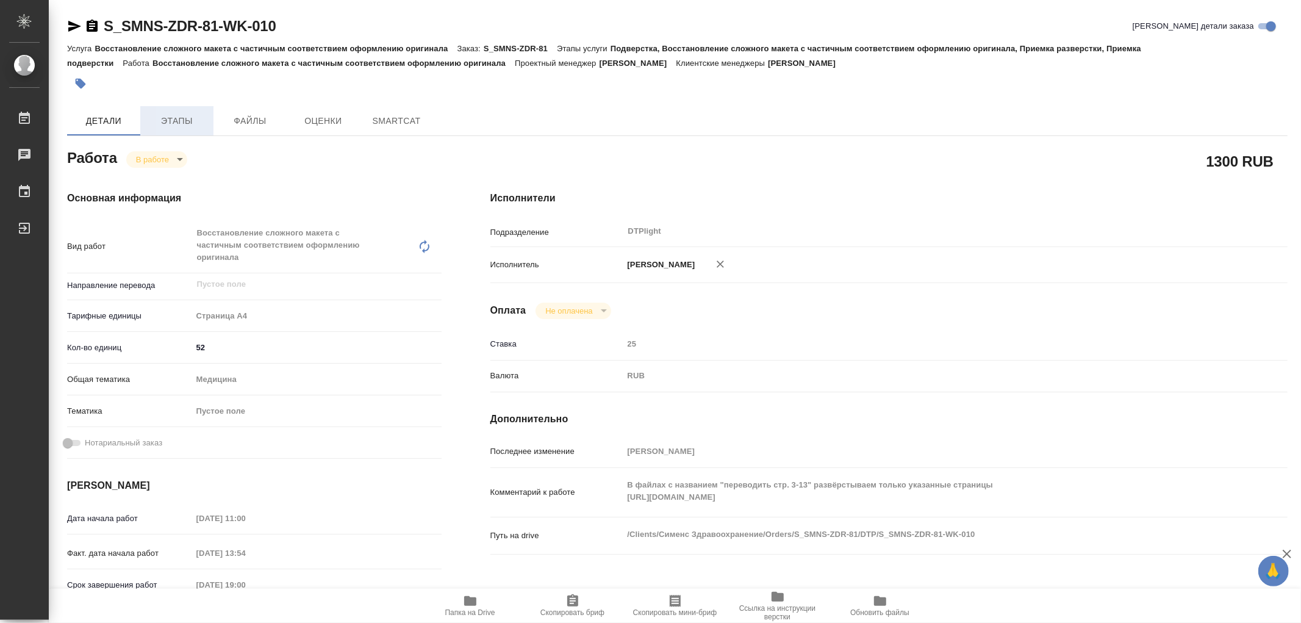
type textarea "x"
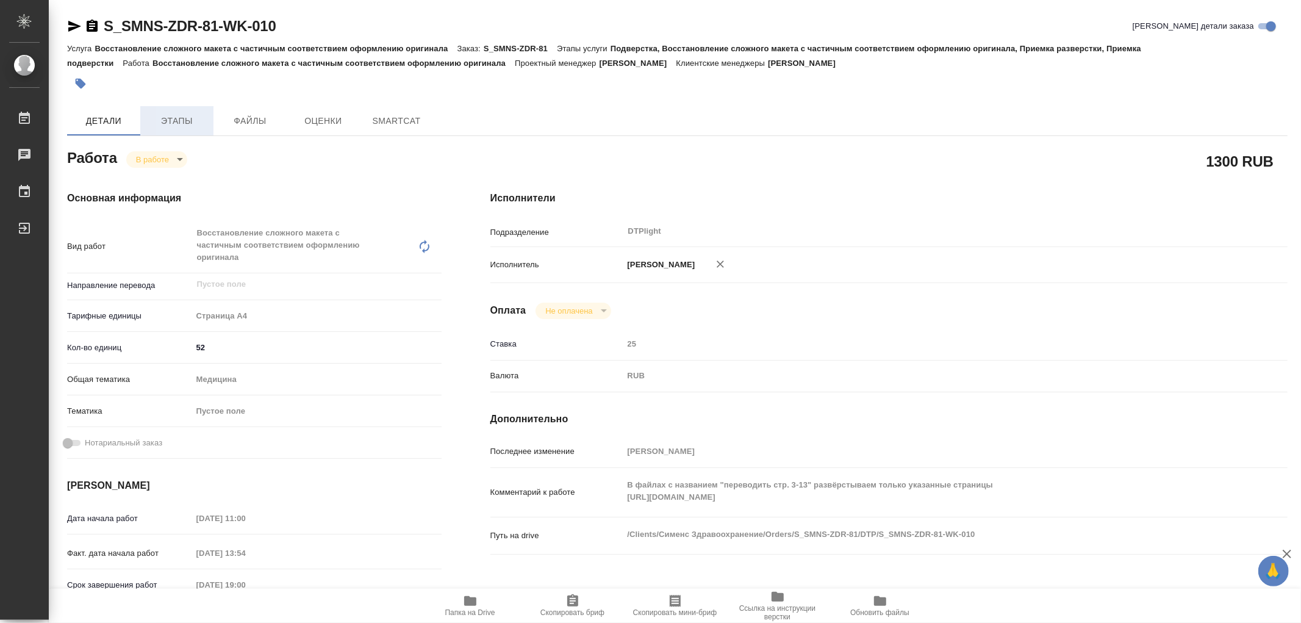
click at [176, 122] on span "Этапы" at bounding box center [177, 120] width 59 height 15
type textarea "x"
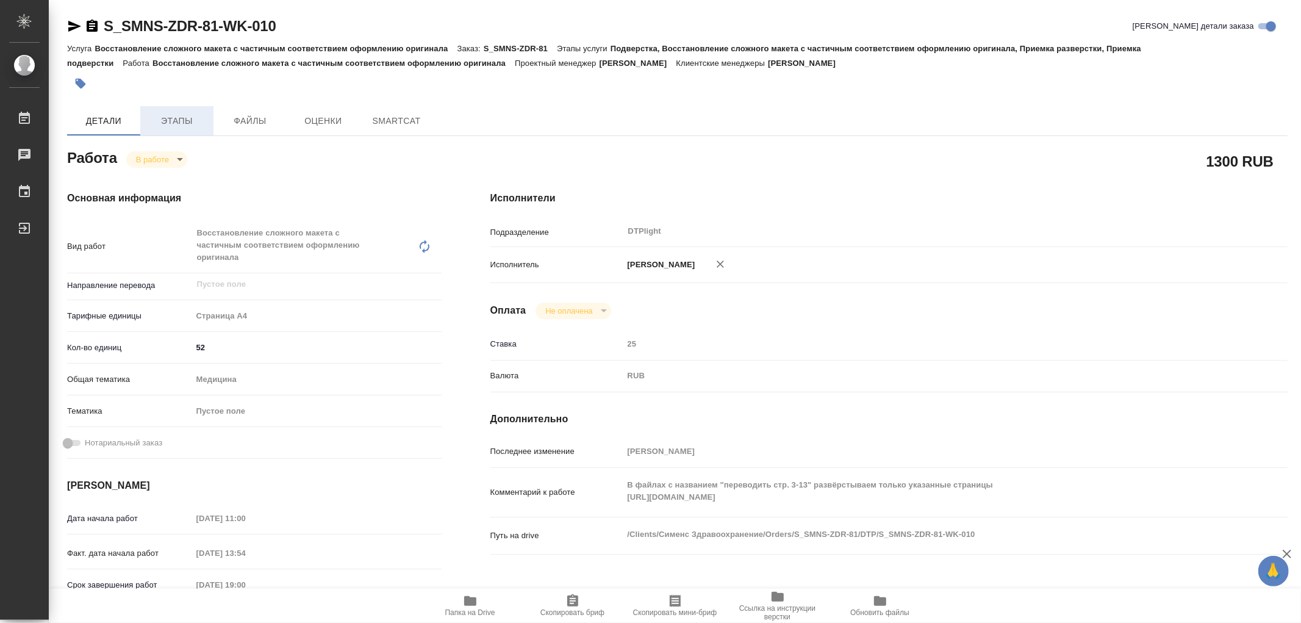
type textarea "x"
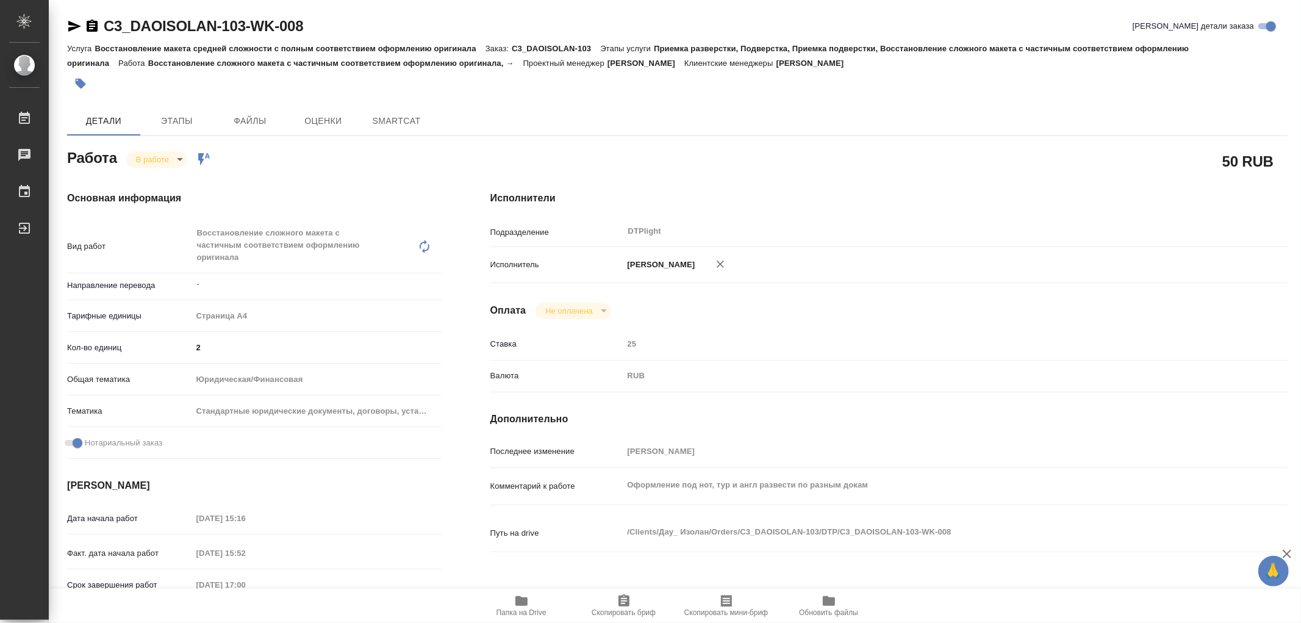
type textarea "x"
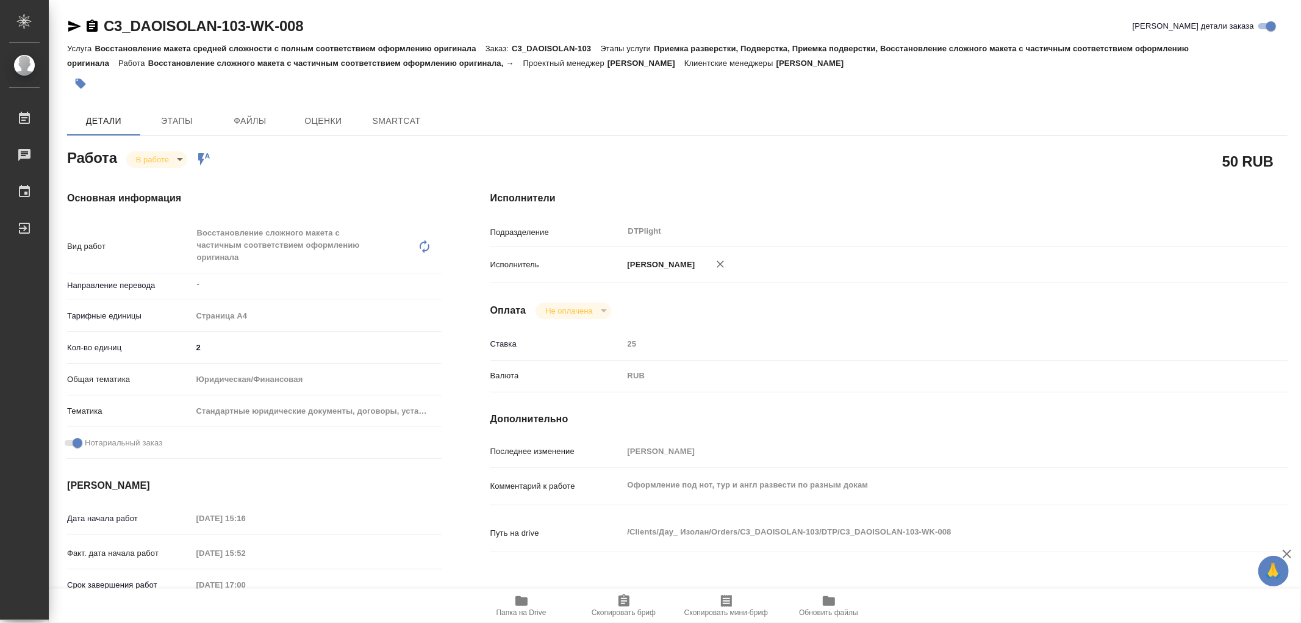
type textarea "x"
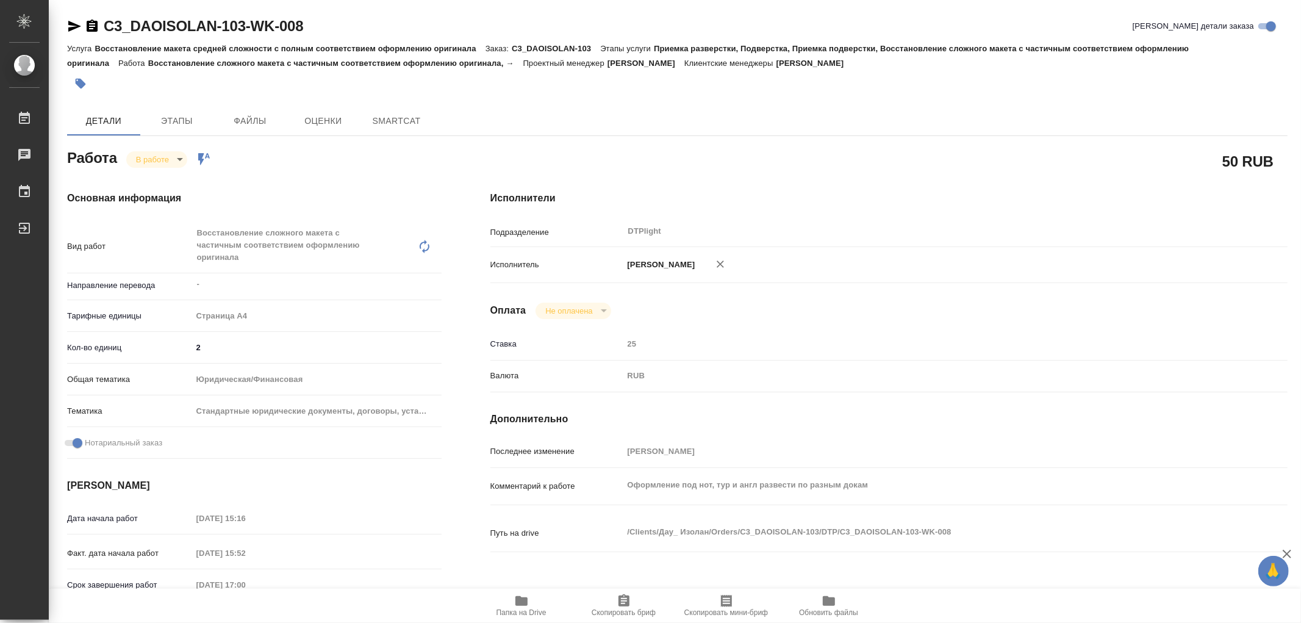
type textarea "x"
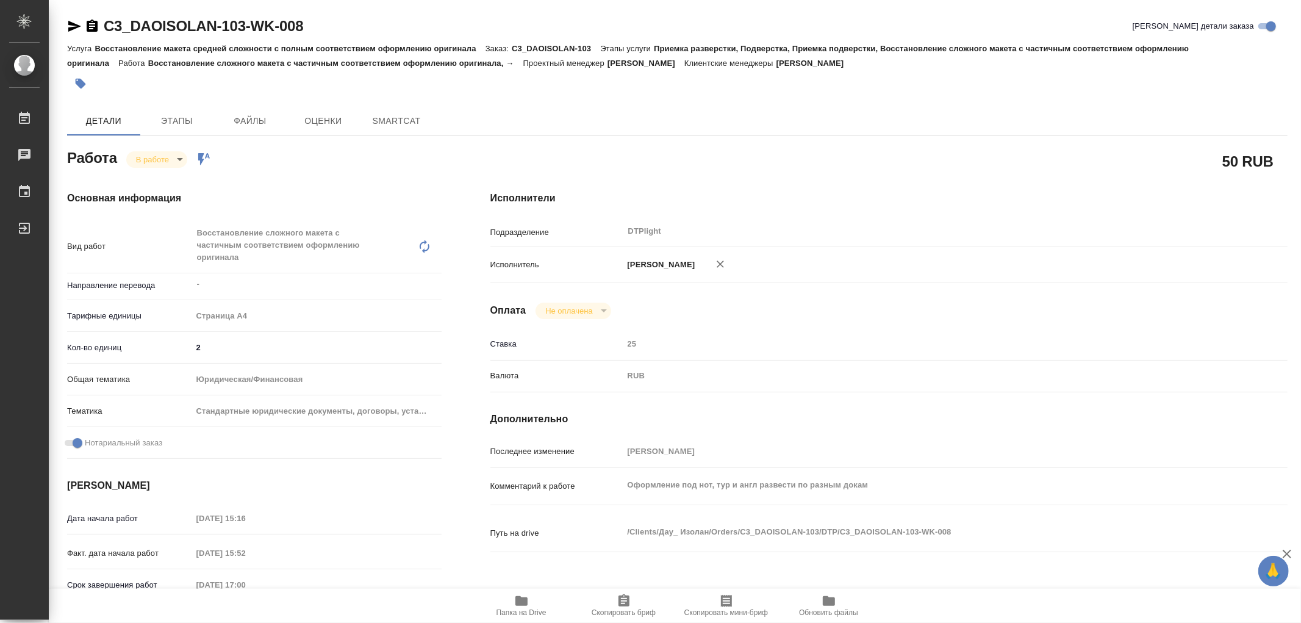
type textarea "x"
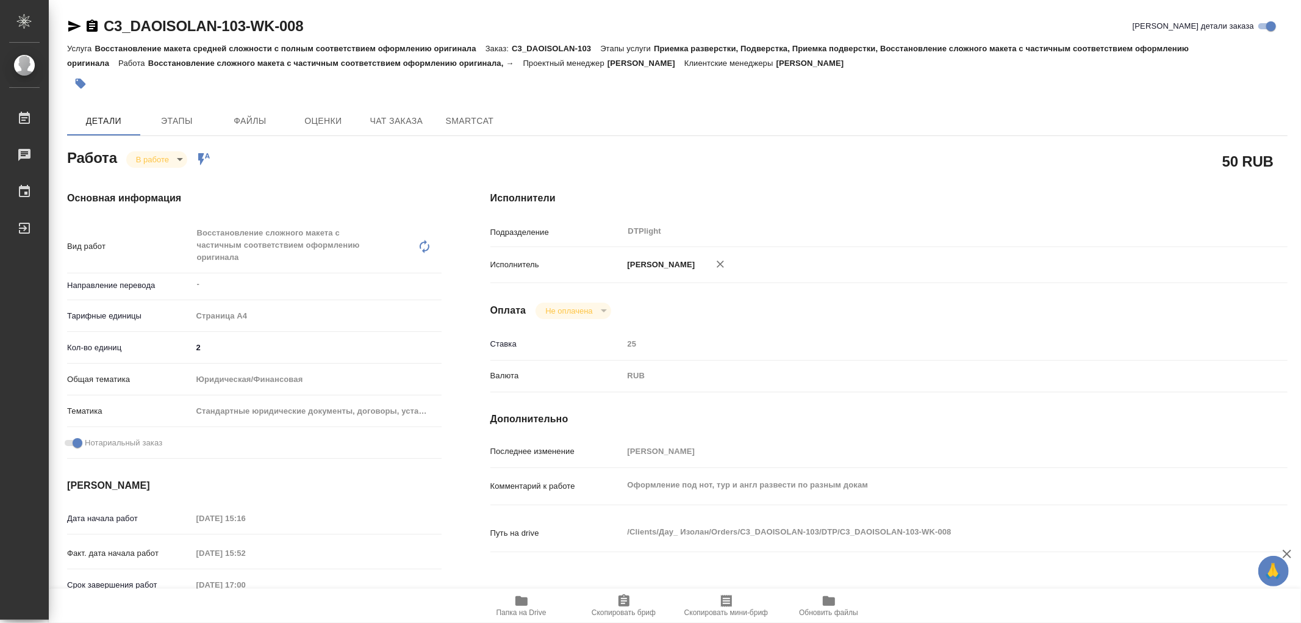
type textarea "x"
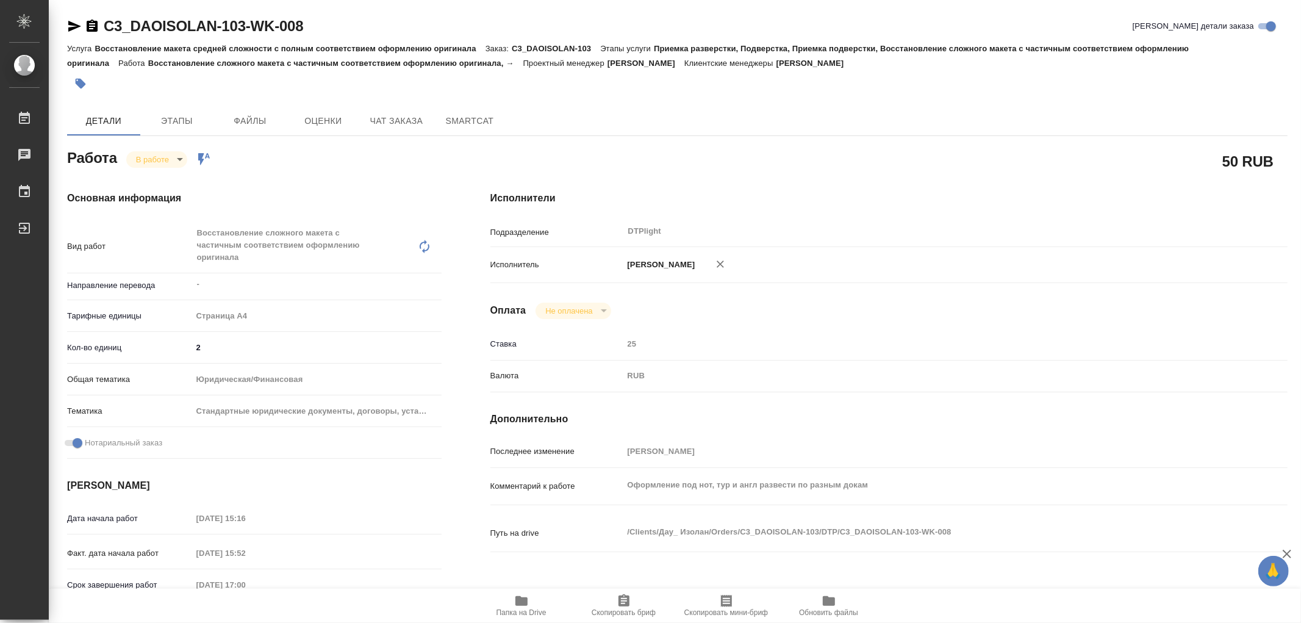
type textarea "x"
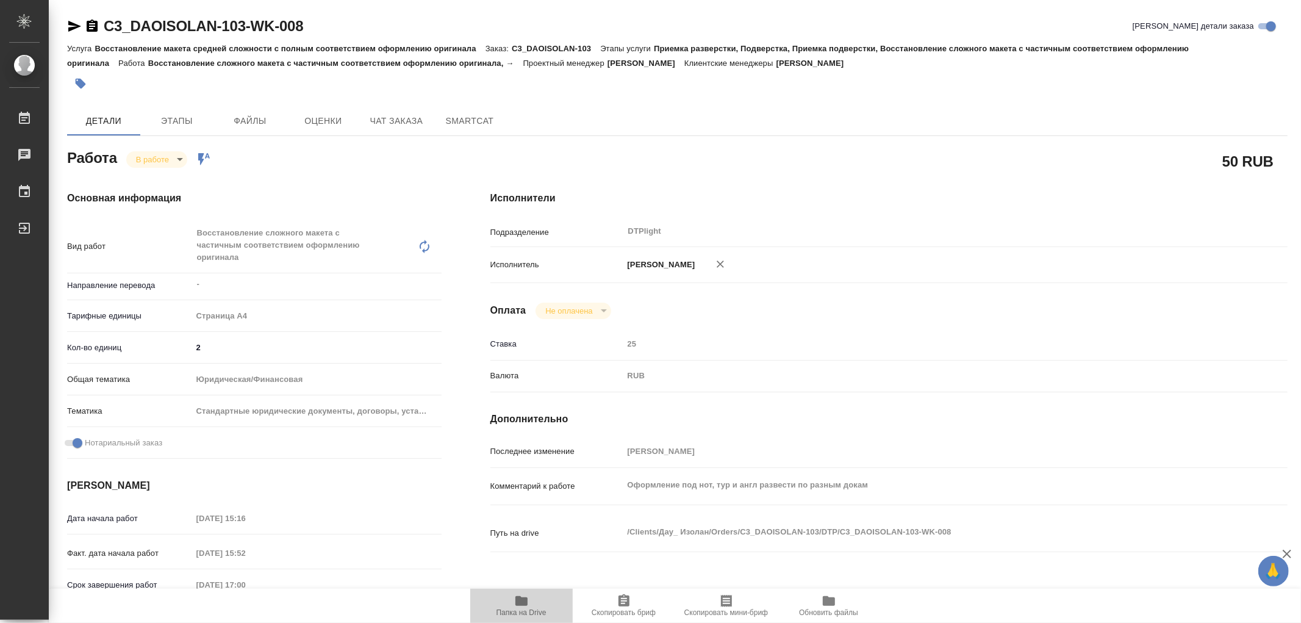
click at [523, 595] on icon "button" at bounding box center [521, 600] width 15 height 15
click at [83, 83] on icon "button" at bounding box center [81, 84] width 10 height 10
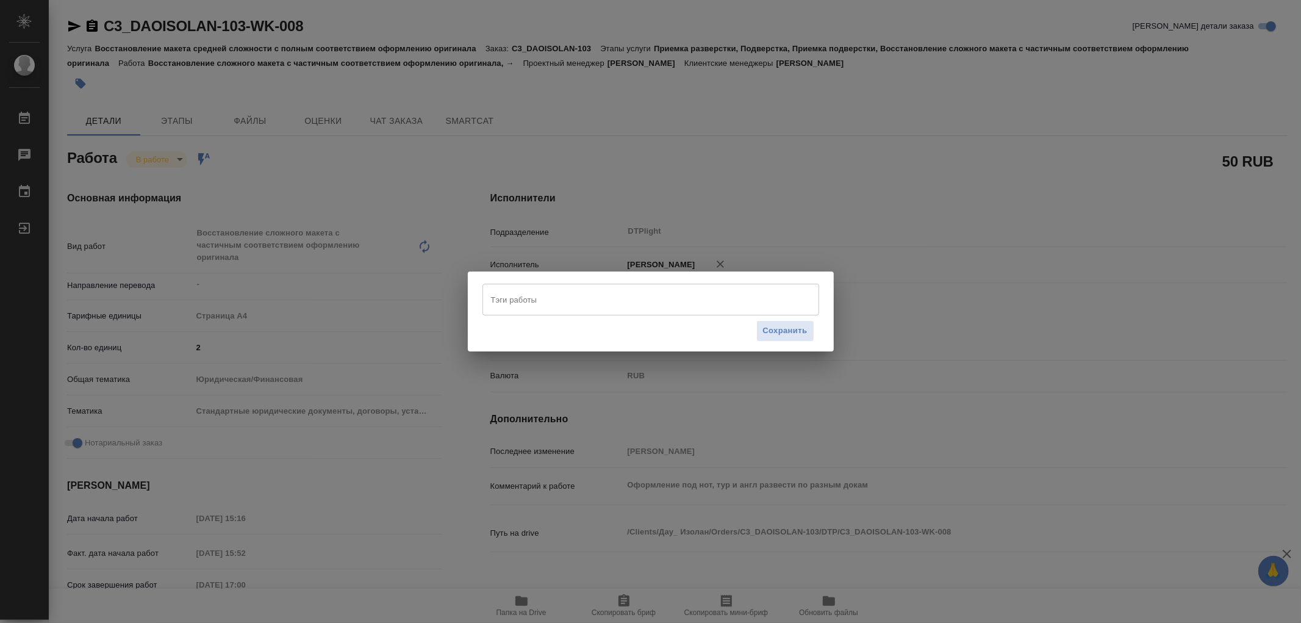
click at [610, 296] on input "Тэги работы" at bounding box center [639, 299] width 302 height 21
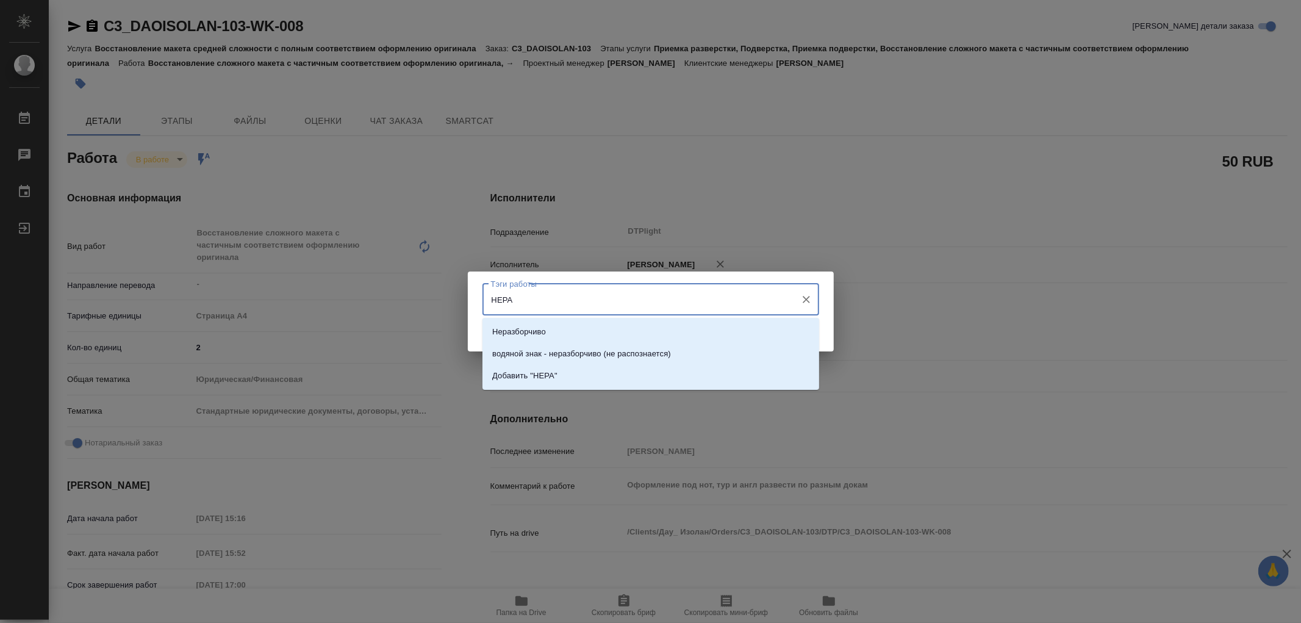
type input "НЕРАЗ"
click at [562, 333] on li "Неразборчиво" at bounding box center [650, 332] width 337 height 22
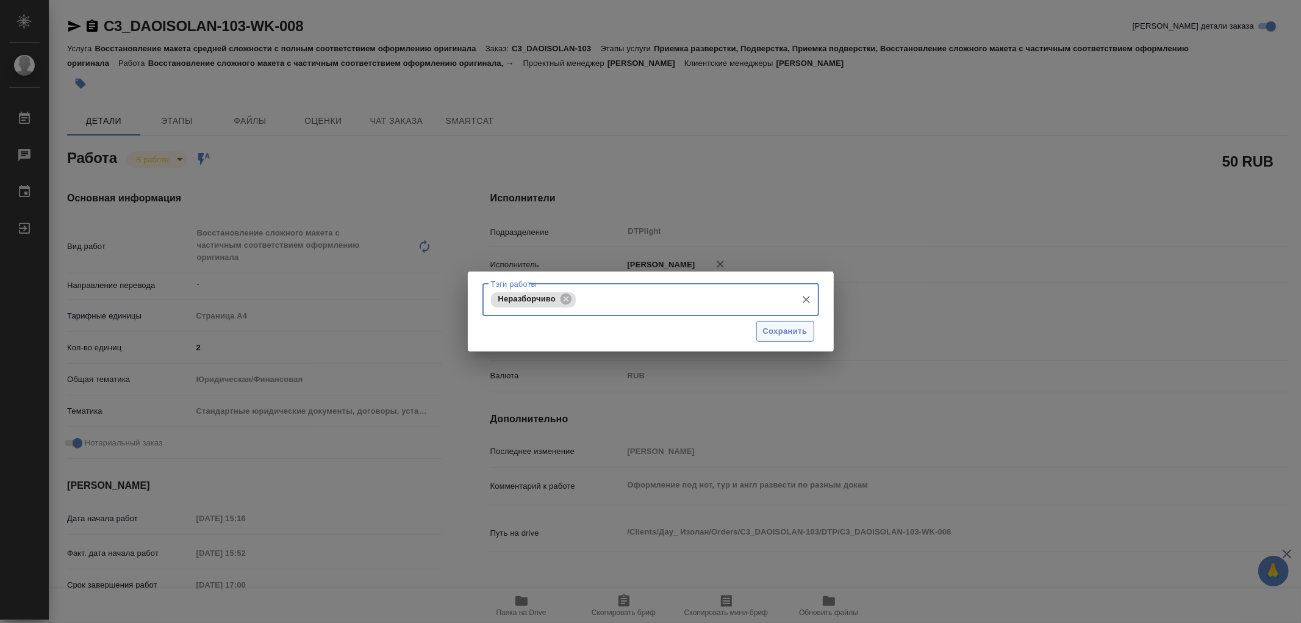
click at [779, 327] on span "Сохранить" at bounding box center [785, 331] width 45 height 14
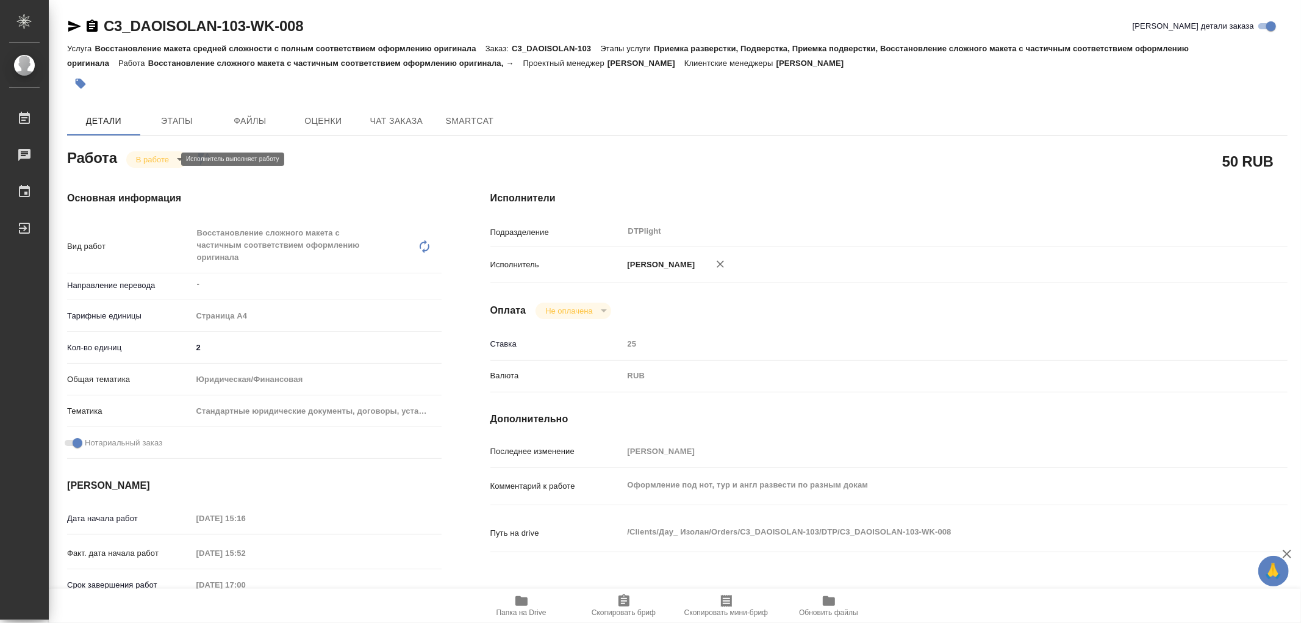
click at [143, 160] on body "🙏 .cls-1 fill:#fff; AWATERA Работы 0 Чаты График Выйти C3_DAOISOLAN-103-WK-008 …" at bounding box center [650, 311] width 1301 height 623
type input "inProgress"
type textarea "Восстановление сложного макета с частичным соответствием оформлению оригинала"
type textarea "x"
type input "-"
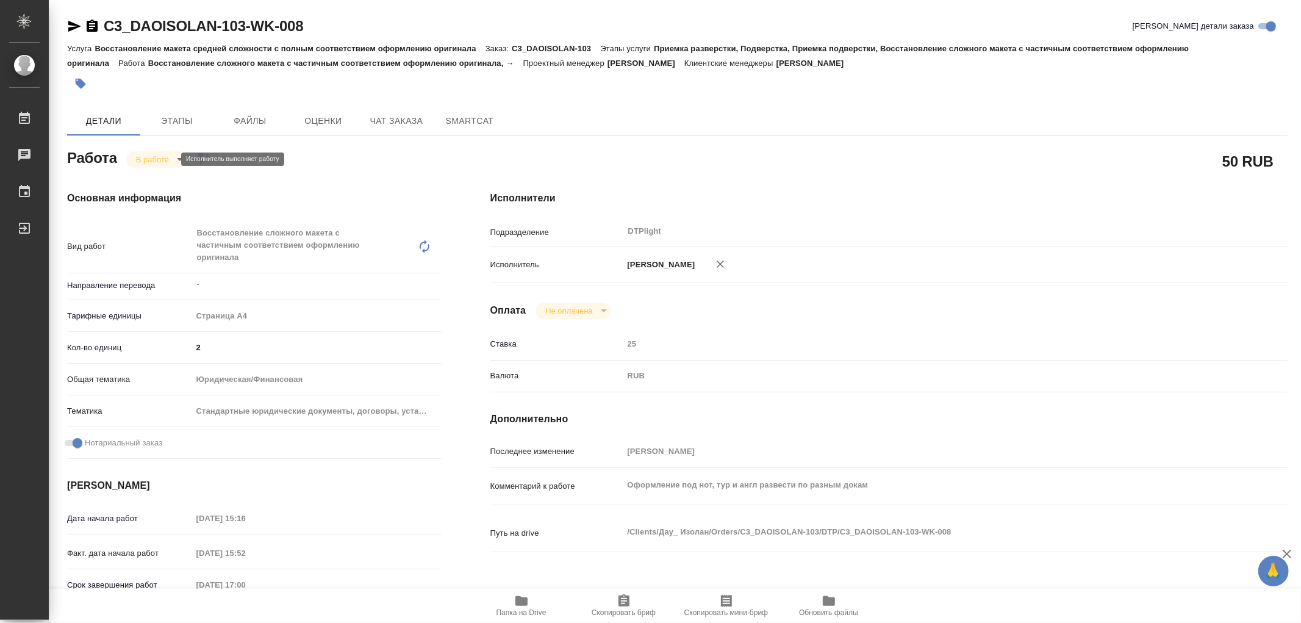
type input "5f036ec4e16dec2d6b59c8ff"
type input "2"
type input "yr-fn"
type input "5f647205b73bc97568ca66bf"
checkbox input "true"
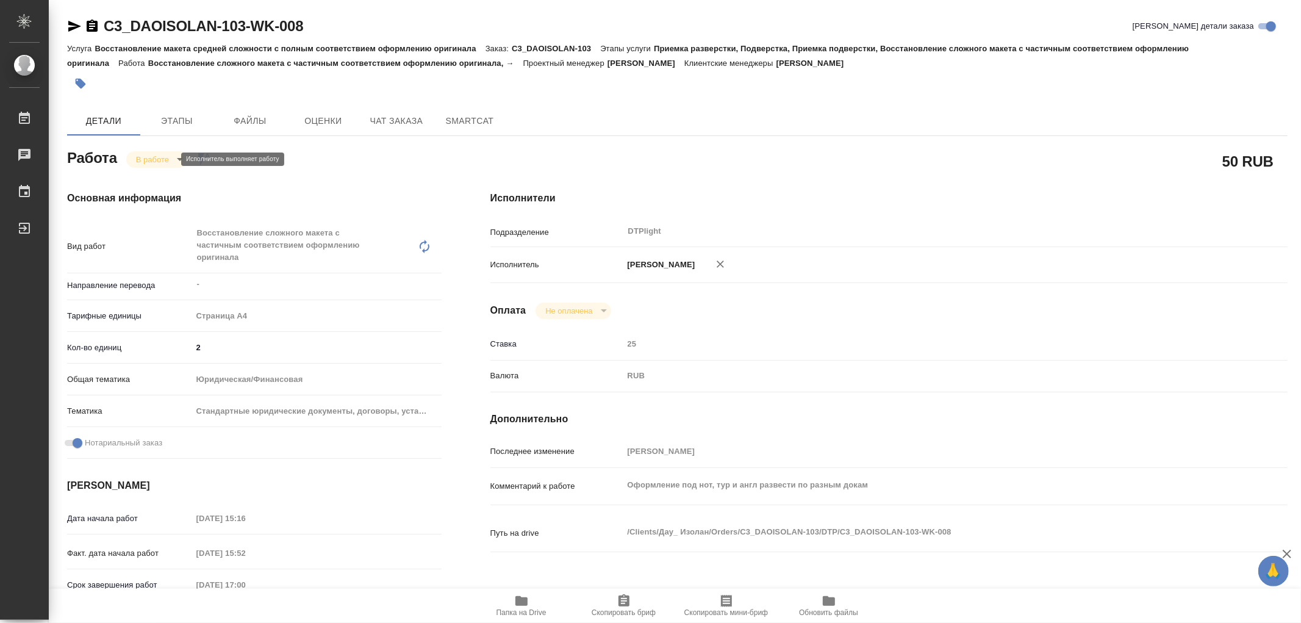
type input "18.09.2025 15:16"
type input "18.09.2025 15:52"
type input "18.09.2025 17:00"
type input "19.09.2025 13:00"
type input "DTPlight"
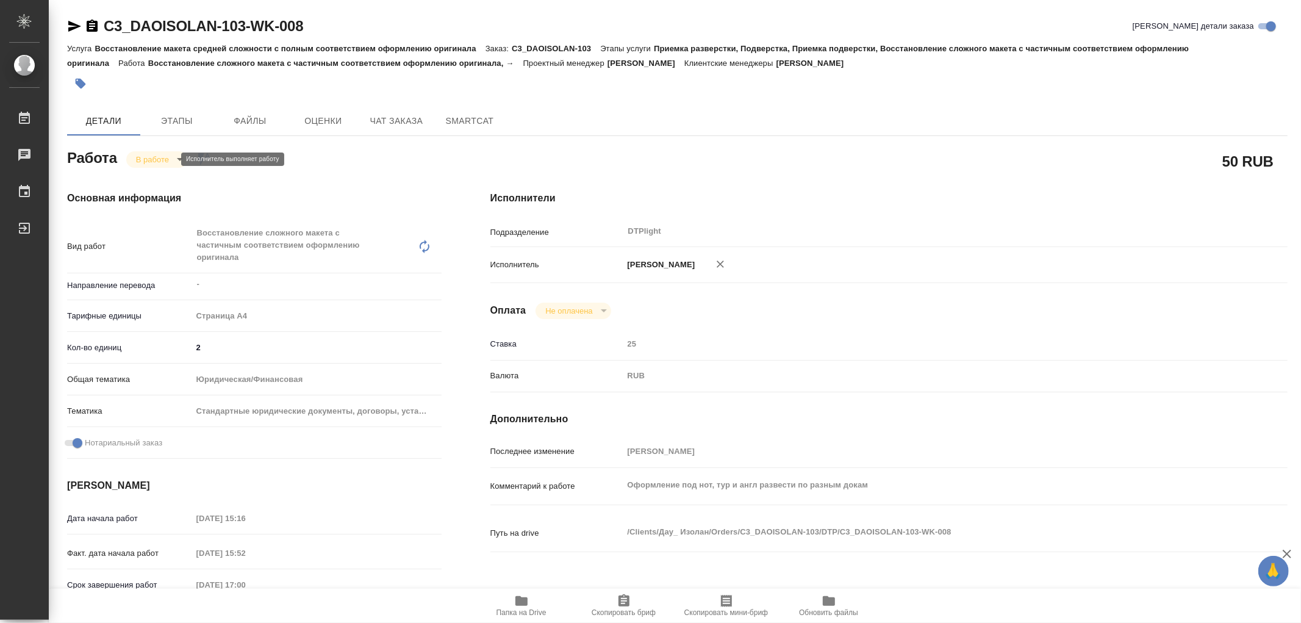
type input "notPayed"
type input "25"
type input "RUB"
type input "Носкова Анна"
type textarea "Оформление под нот, тур и англ развести по разным докам"
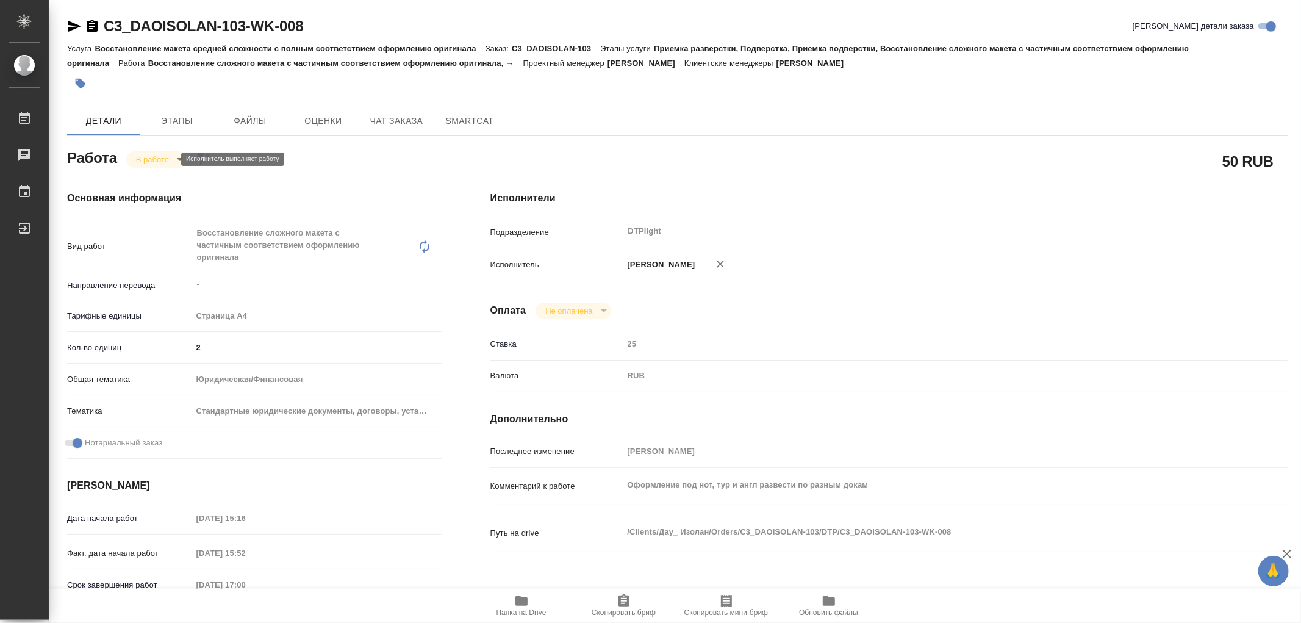
type textarea "x"
type textarea "/Clients/Дау_ Изолан/Orders/C3_DAOISOLAN-103/DTP/C3_DAOISOLAN-103-WK-008"
type textarea "x"
type input "C3_DAOISOLAN-103"
type input "Восстановление макета средней сложности с полным соответствием оформлению ориги…"
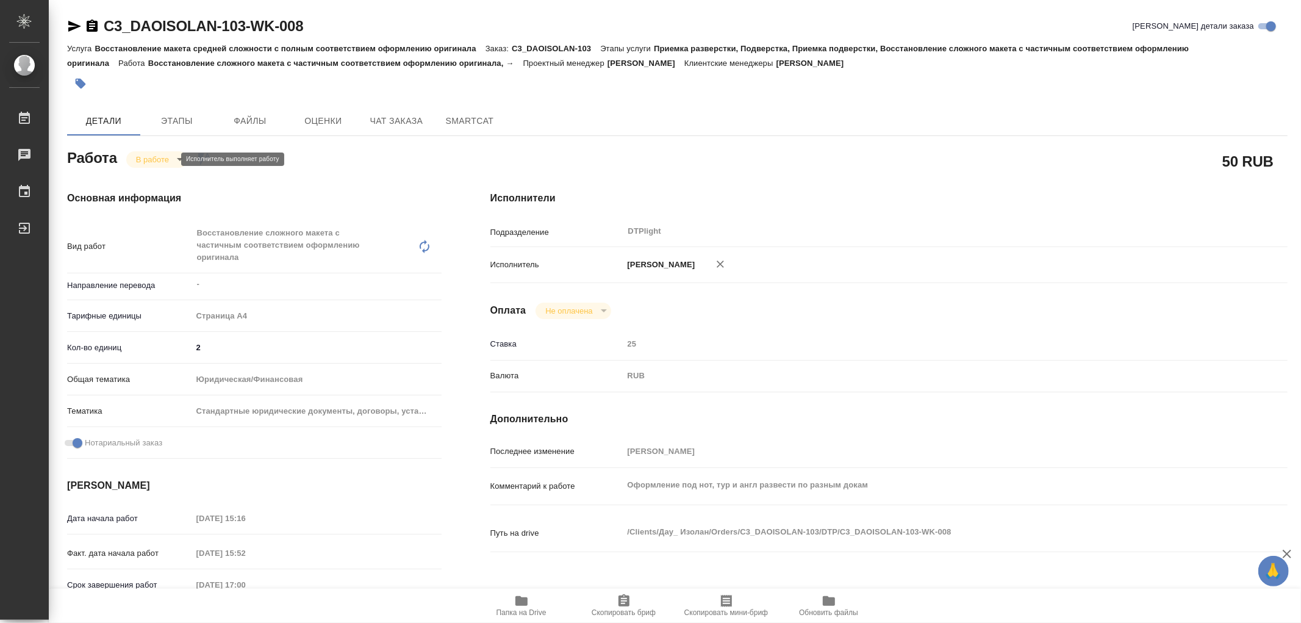
type input "Приемка разверстки, Подверстка, Приемка подверстки, Восстановление сложного мак…"
type input "Ильина Екатерина"
type input "Арсеньева Вера"
type input "/Clients/Дау_ Изолан/Orders/C3_DAOISOLAN-103"
type textarea "x"
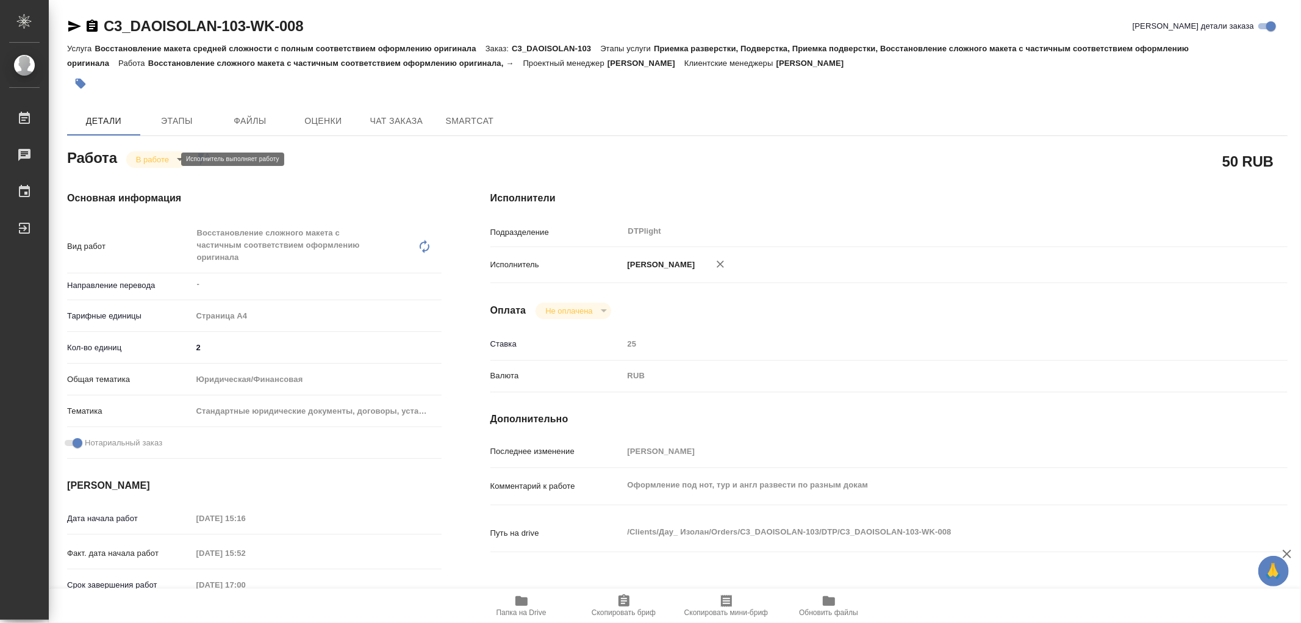
type textarea "x"
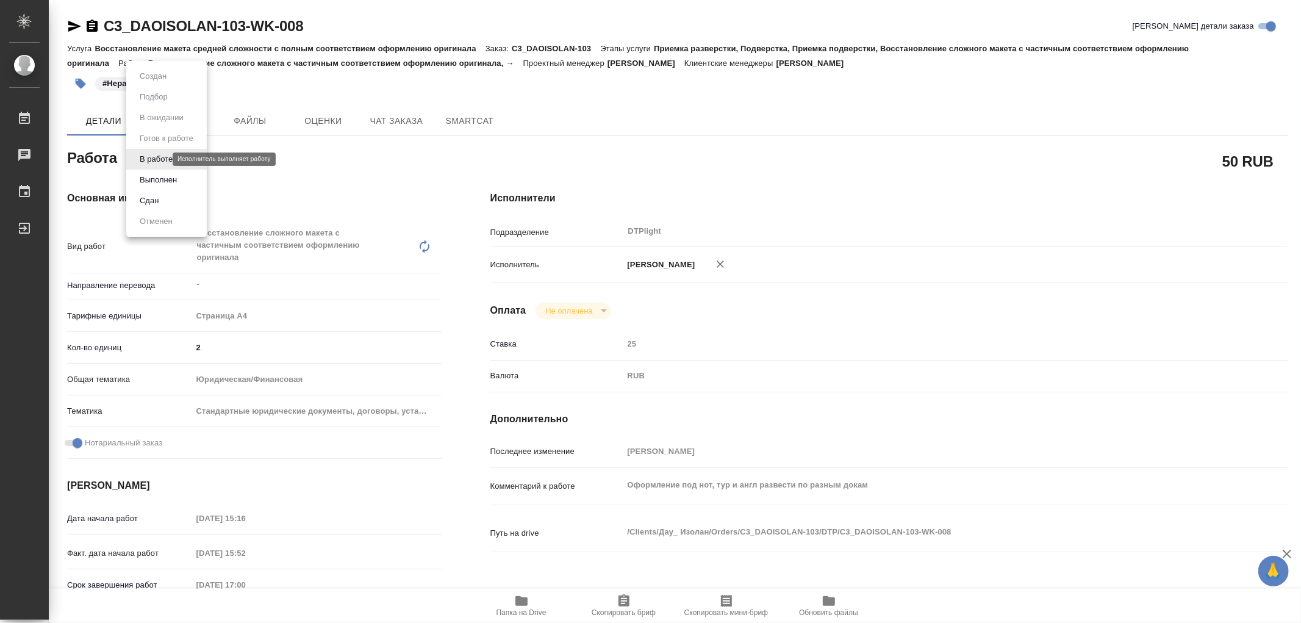
type textarea "x"
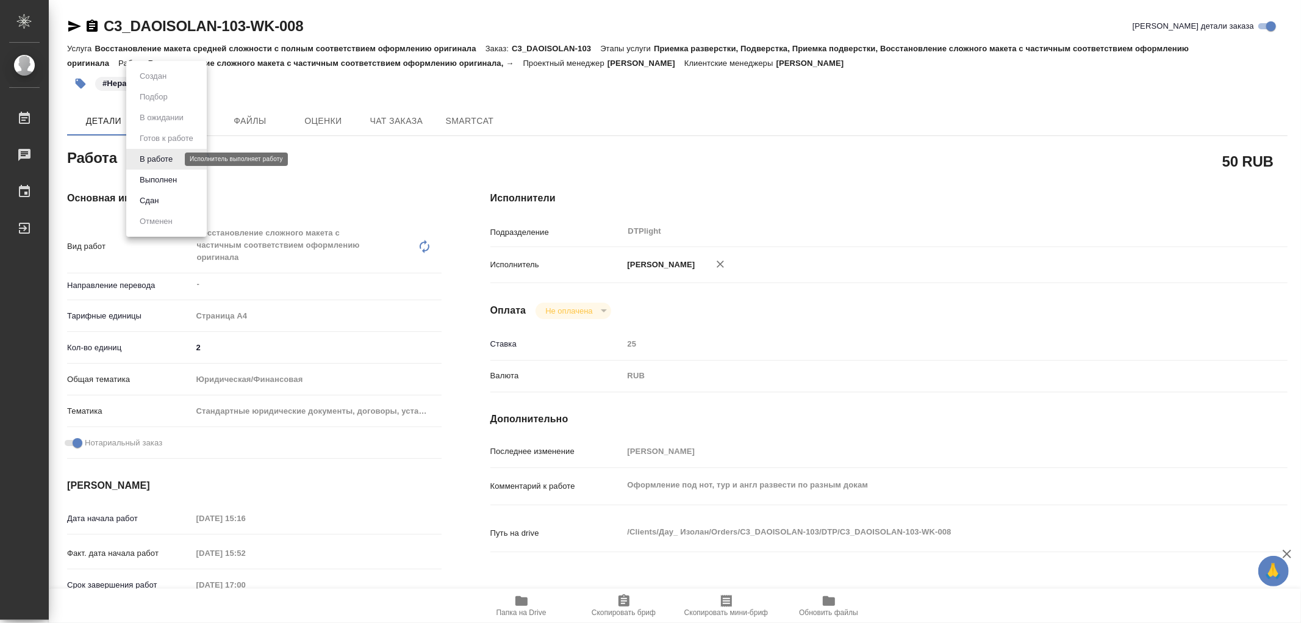
type textarea "x"
click at [155, 176] on button "Выполнен" at bounding box center [158, 179] width 45 height 13
type textarea "x"
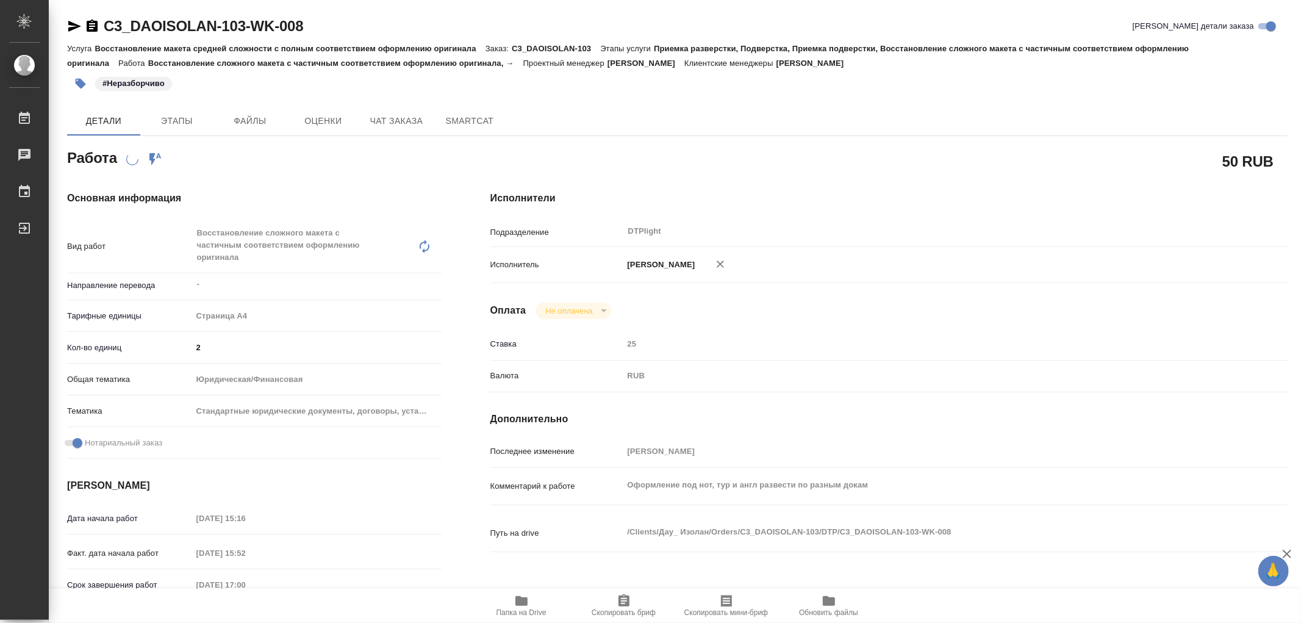
type textarea "x"
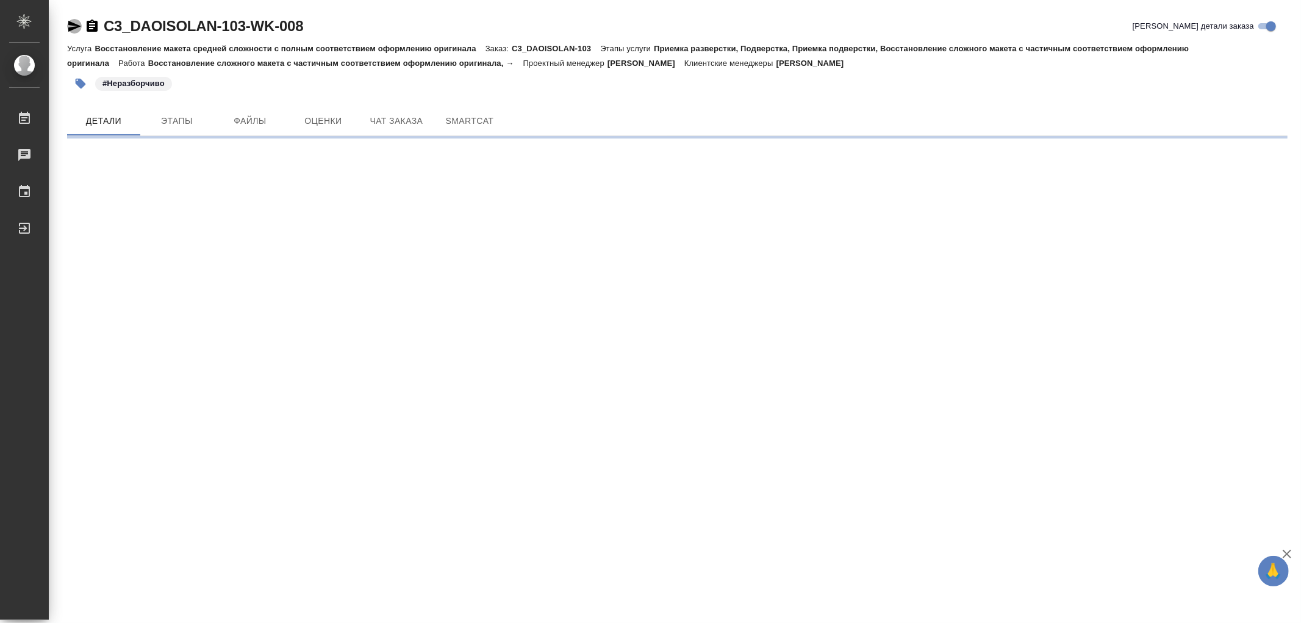
click at [71, 23] on icon "button" at bounding box center [74, 26] width 13 height 11
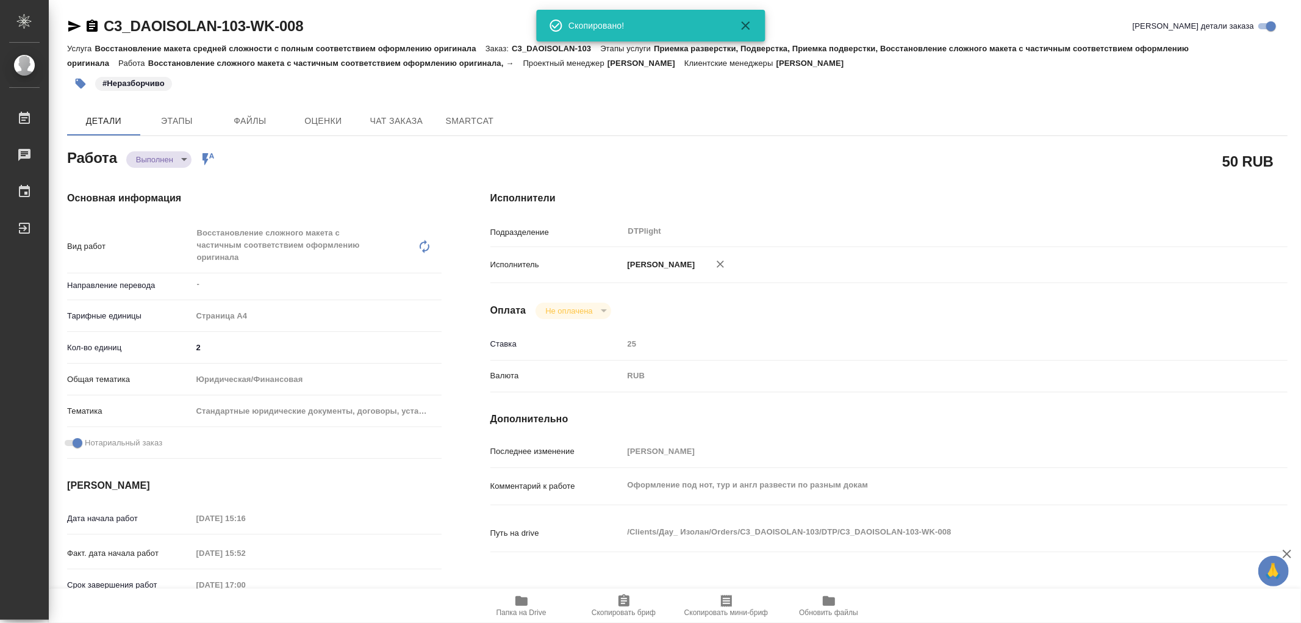
type textarea "x"
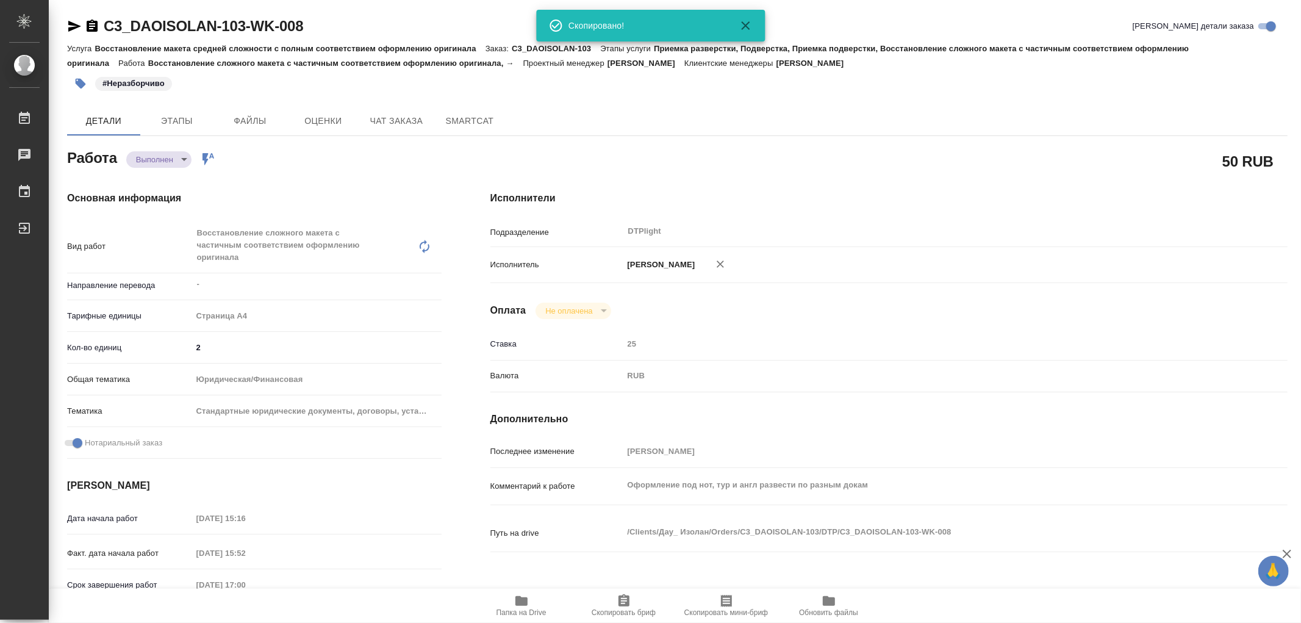
type textarea "x"
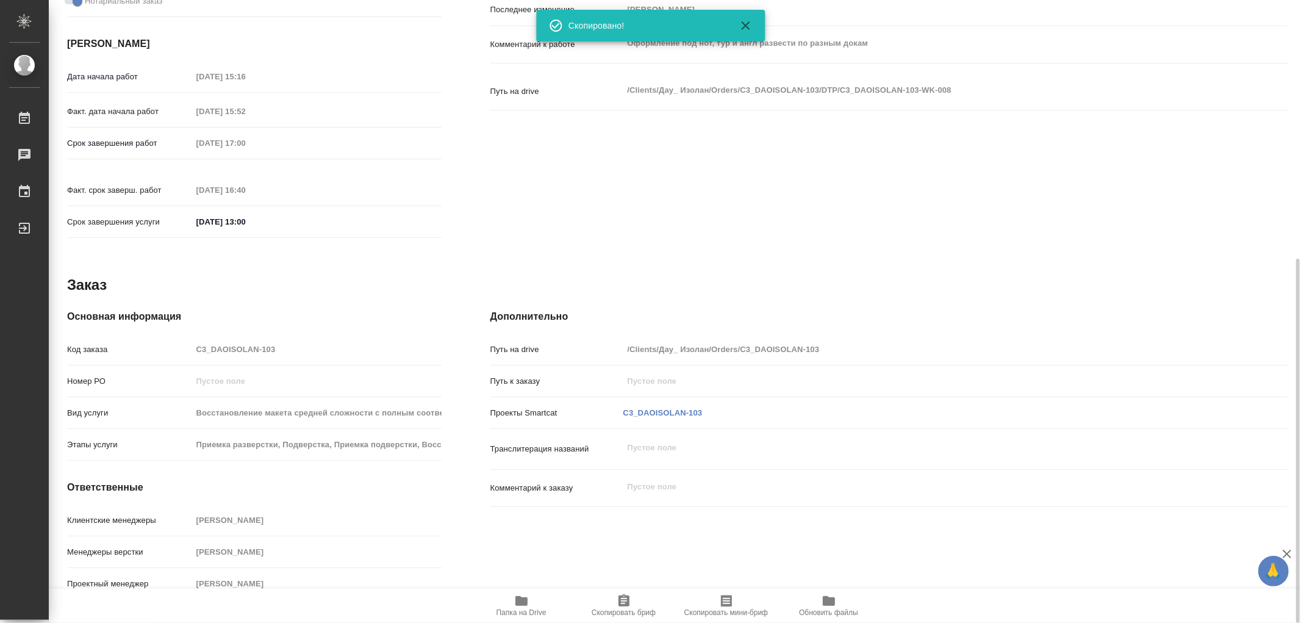
type textarea "x"
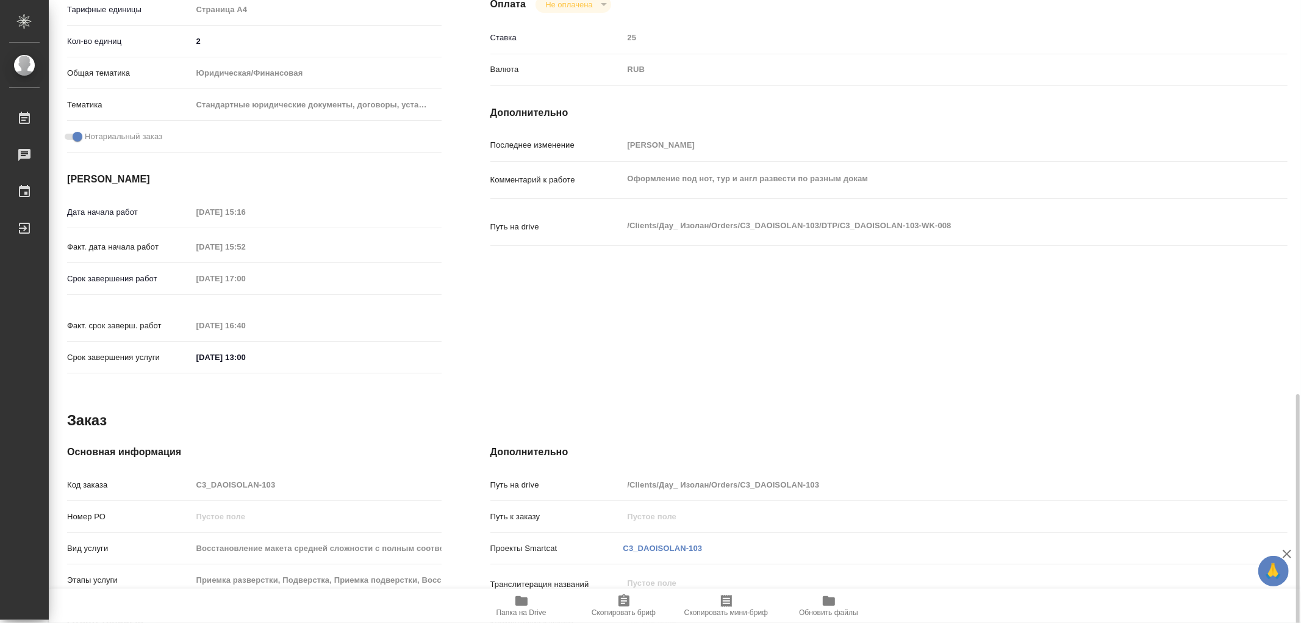
scroll to position [442, 0]
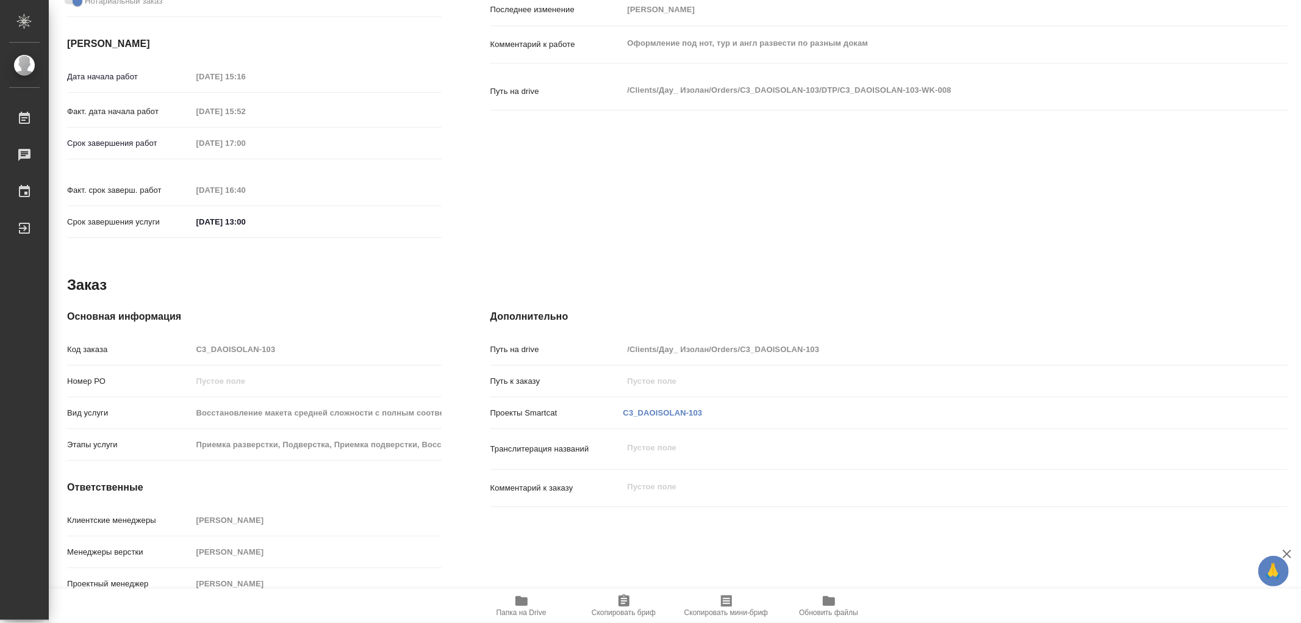
type textarea "x"
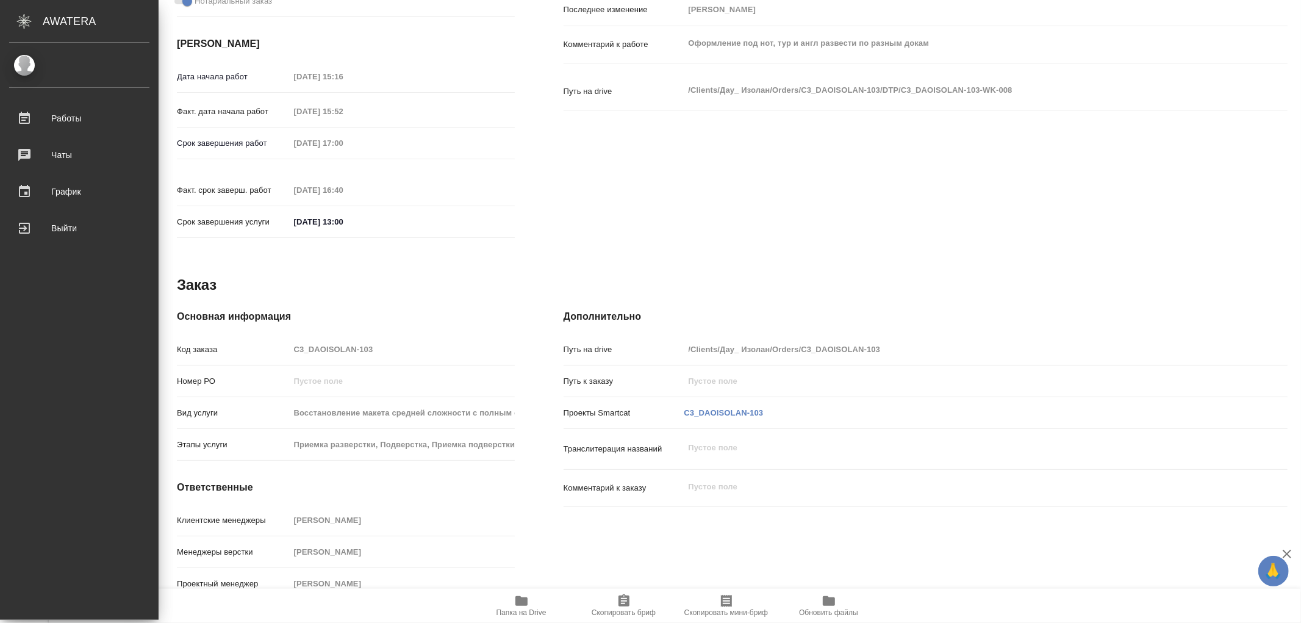
type textarea "x"
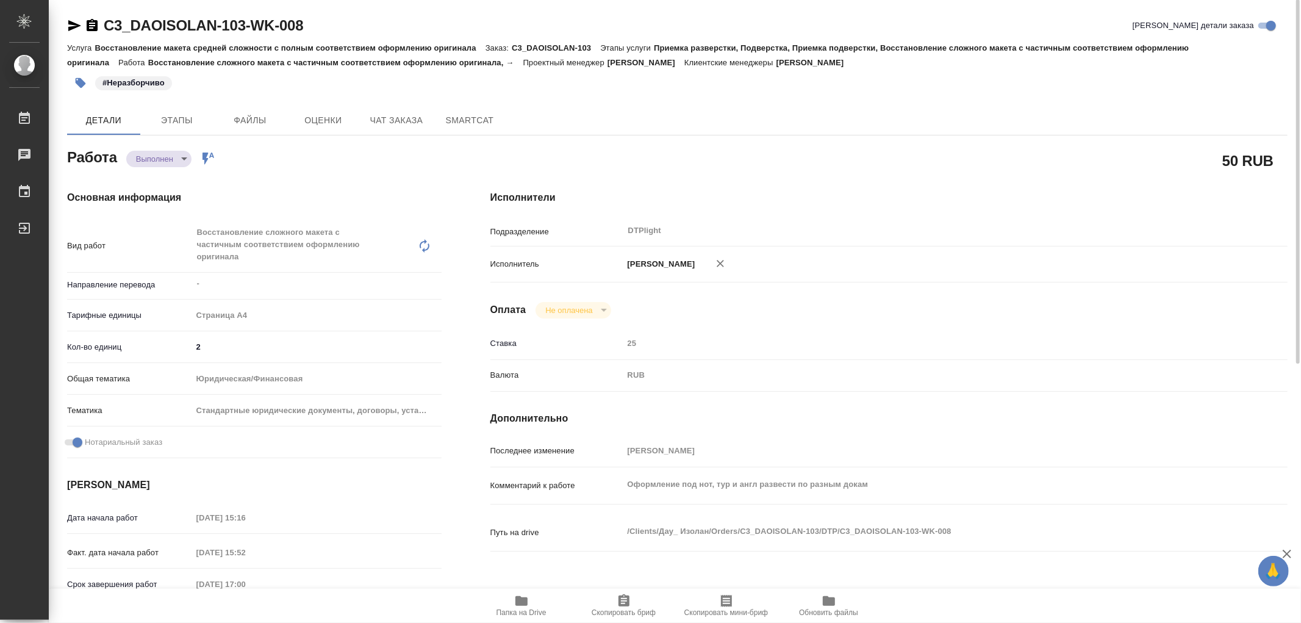
scroll to position [0, 0]
drag, startPoint x: 331, startPoint y: 25, endPoint x: 102, endPoint y: 19, distance: 228.8
click at [102, 19] on div "C3_DAOISOLAN-103-WK-008 Кратко детали заказа" at bounding box center [677, 26] width 1220 height 20
copy link "C3_DAOISOLAN-103-WK-008"
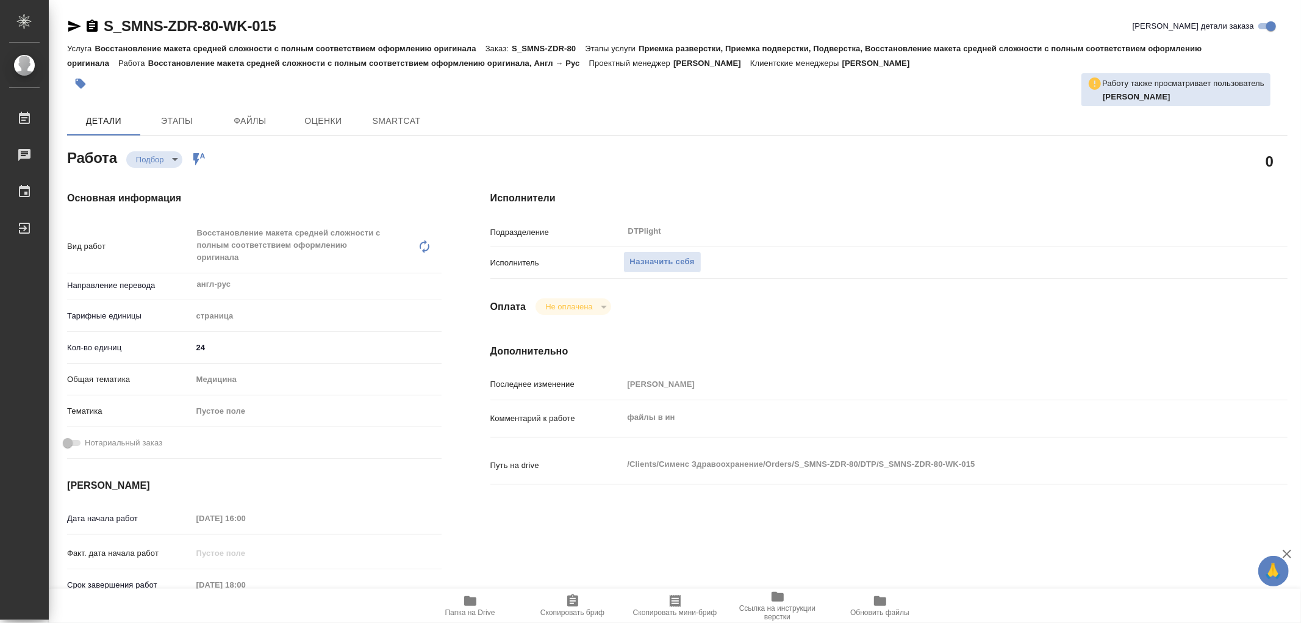
type textarea "x"
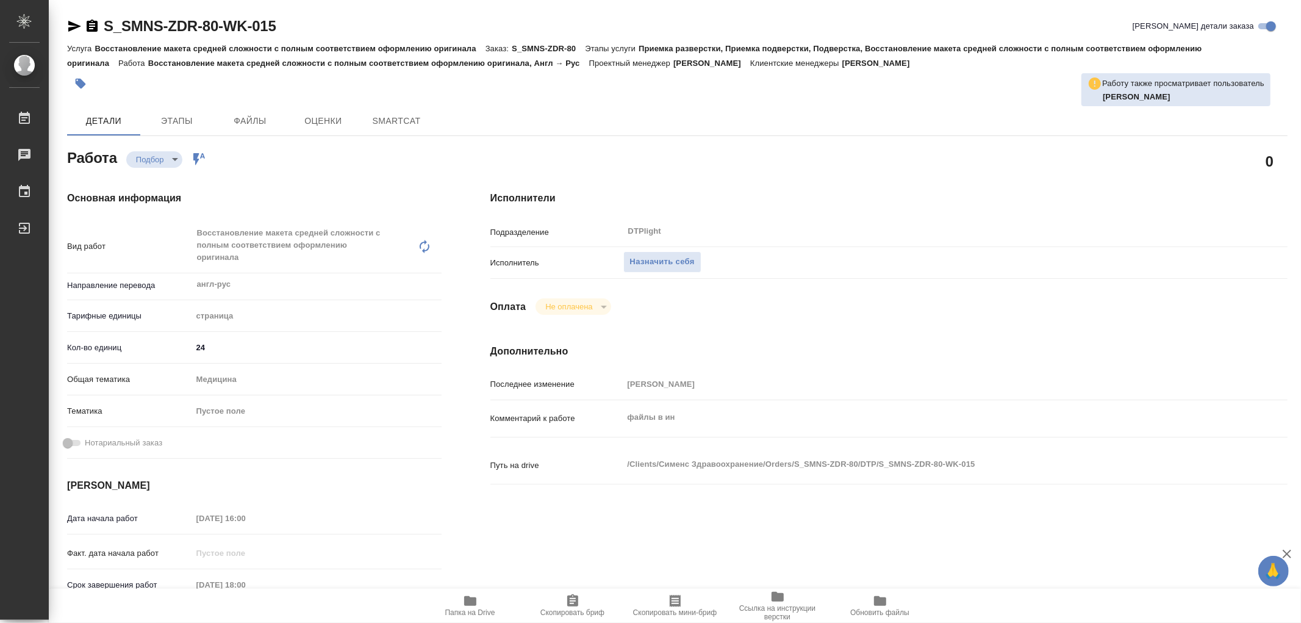
type textarea "x"
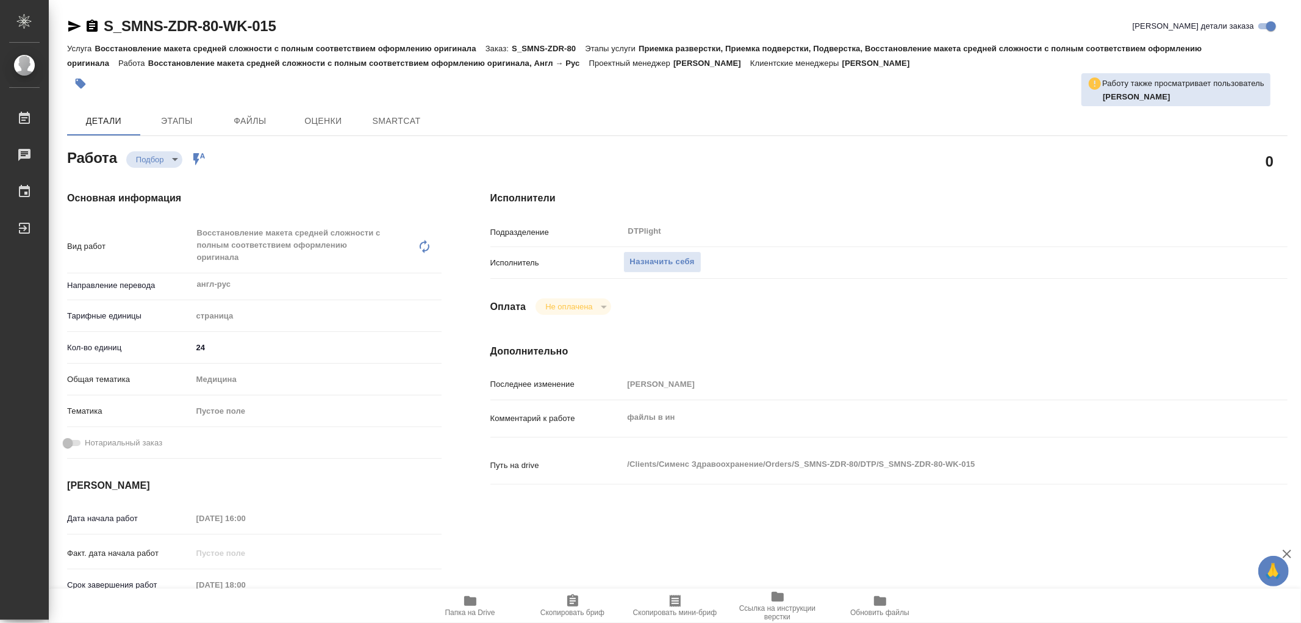
type textarea "x"
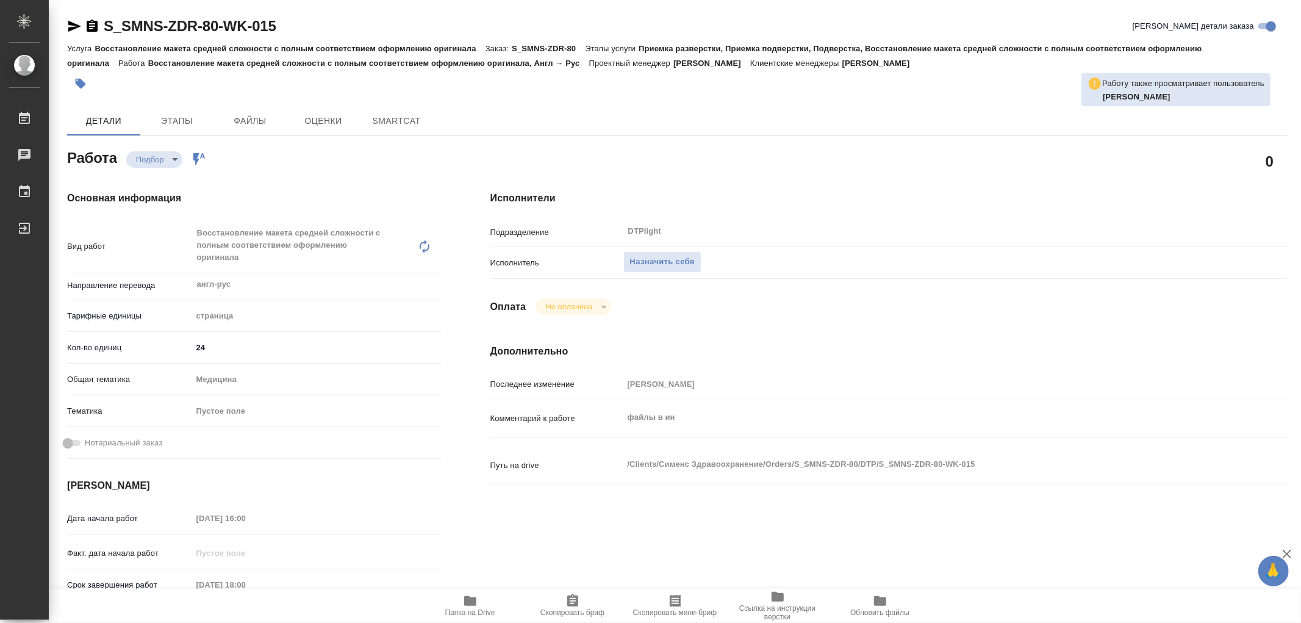
type textarea "x"
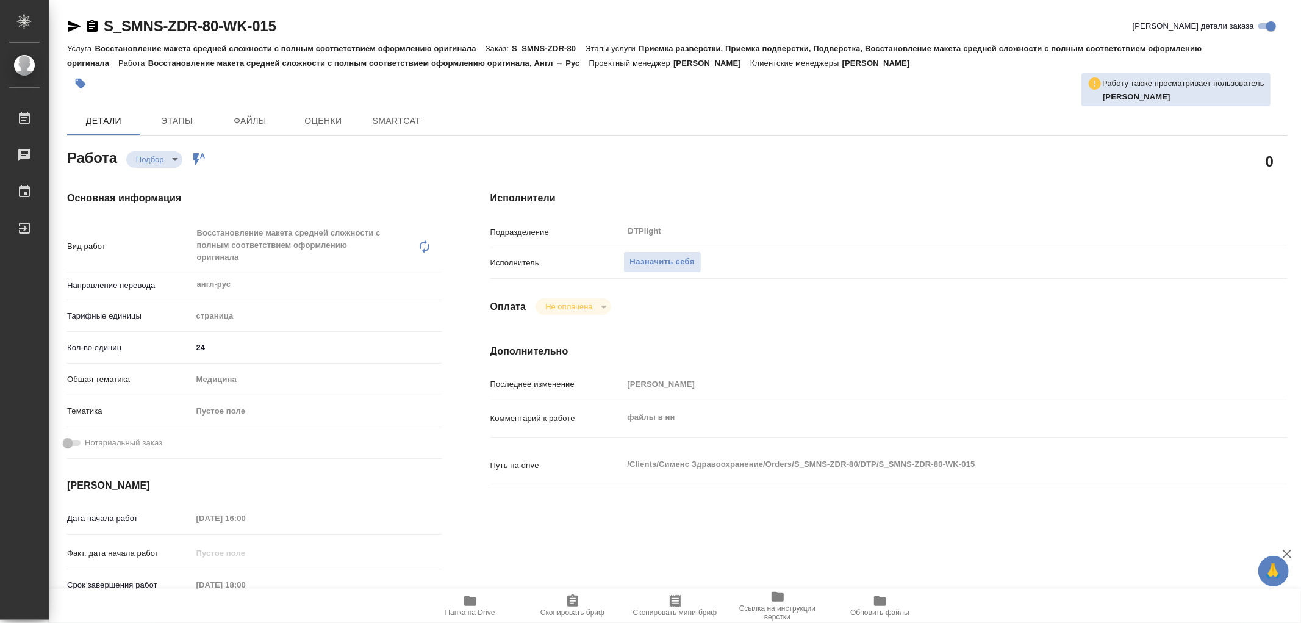
type textarea "x"
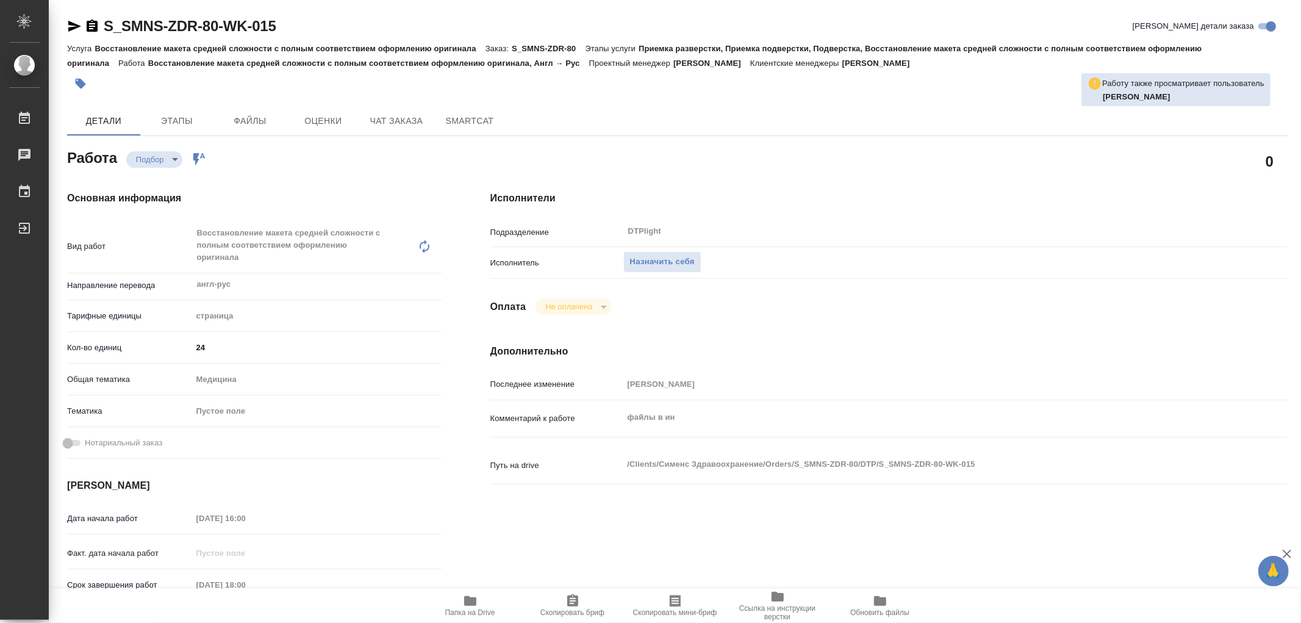
click at [478, 600] on span "Папка на Drive" at bounding box center [470, 604] width 88 height 23
type textarea "x"
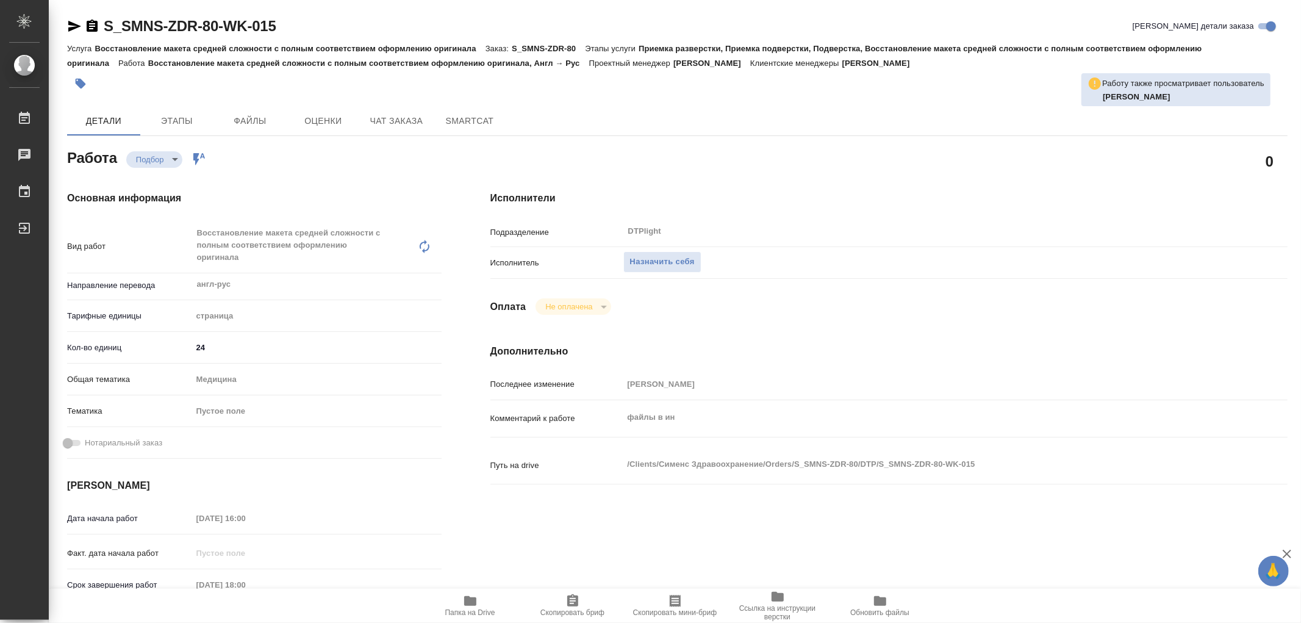
type textarea "x"
click at [478, 600] on span "Папка на Drive" at bounding box center [470, 604] width 88 height 23
type textarea "x"
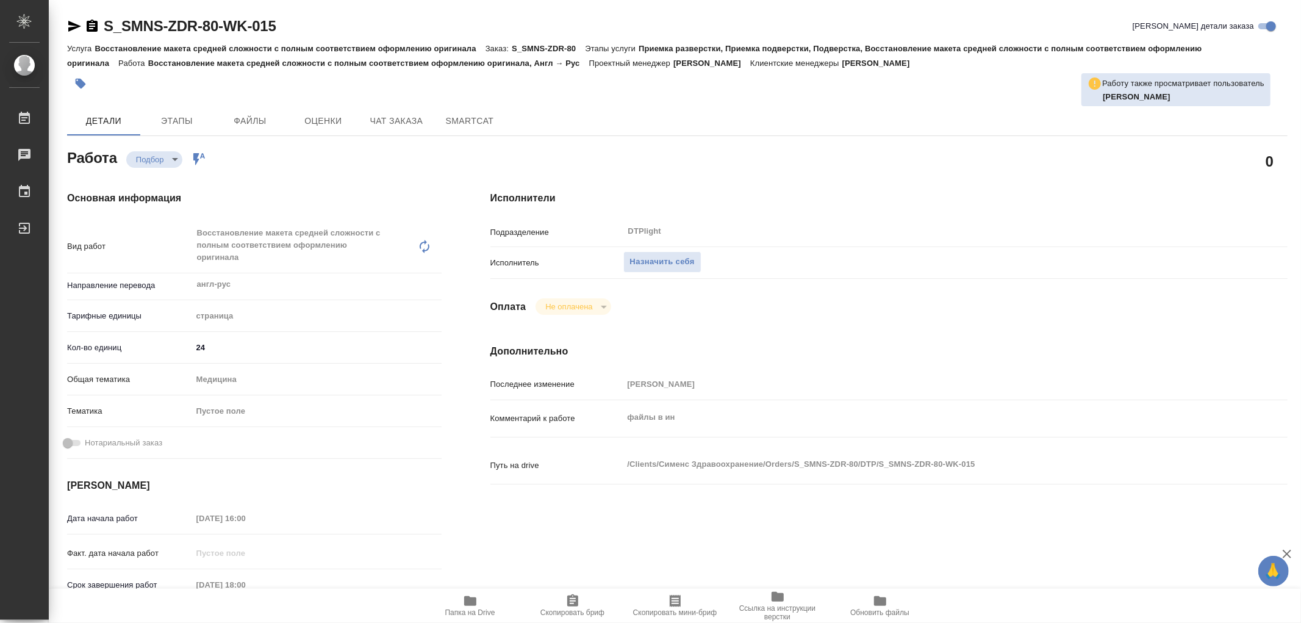
type textarea "x"
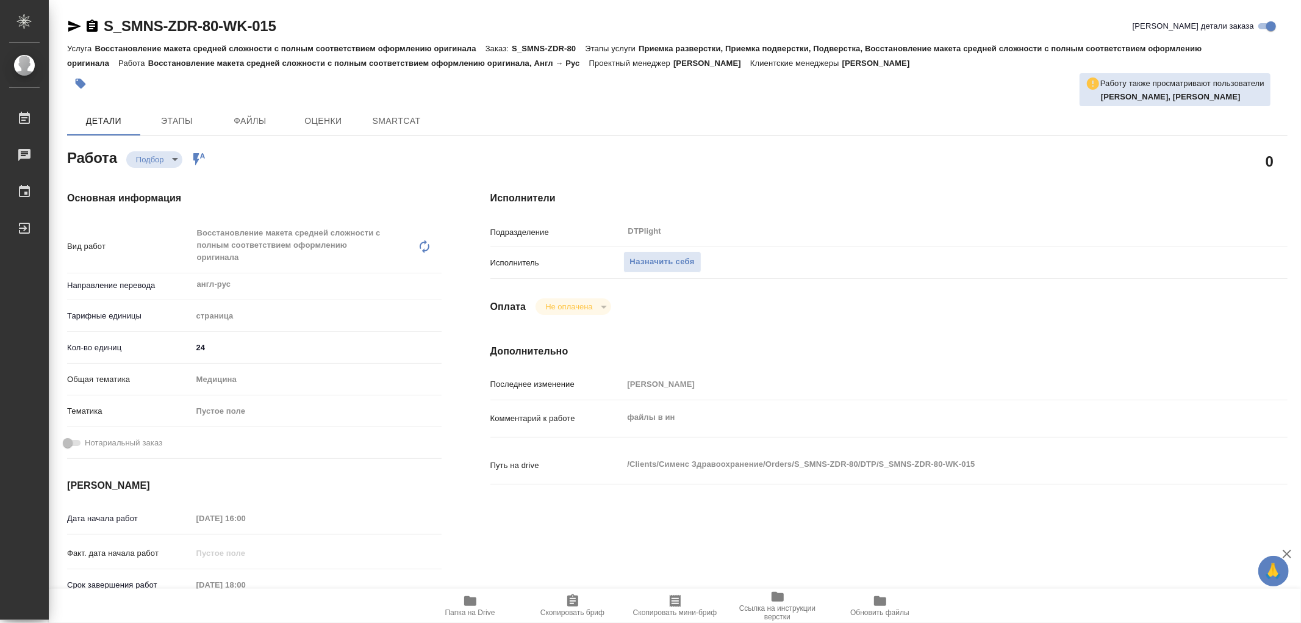
type textarea "x"
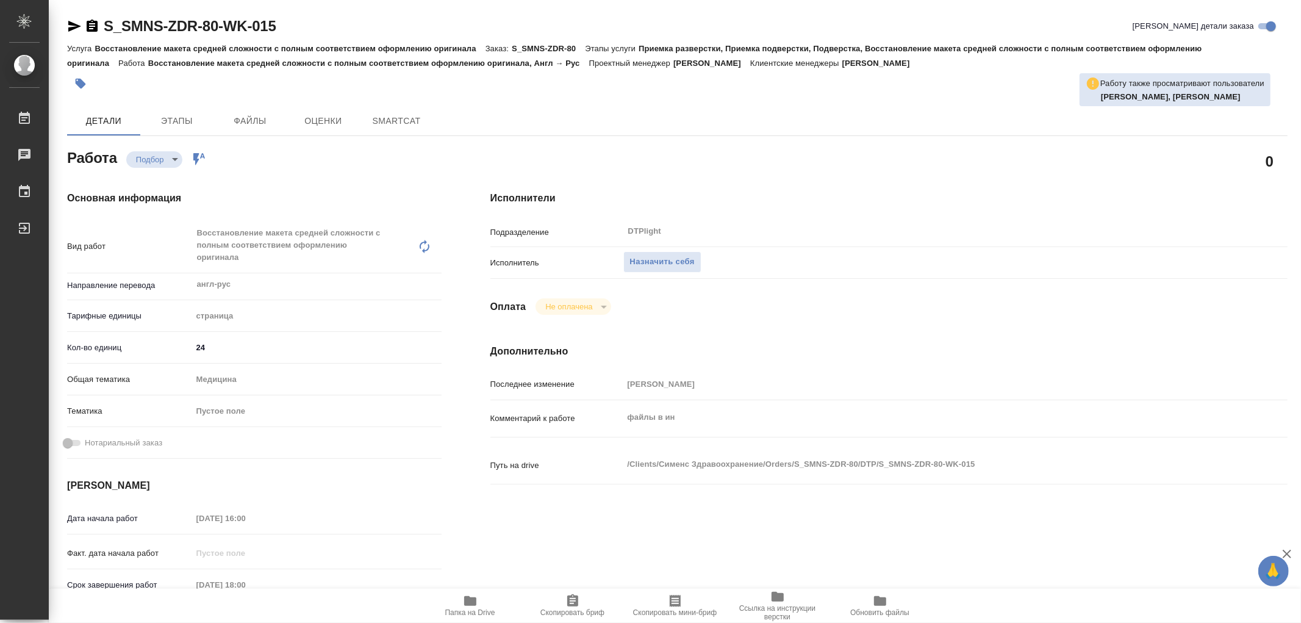
type textarea "x"
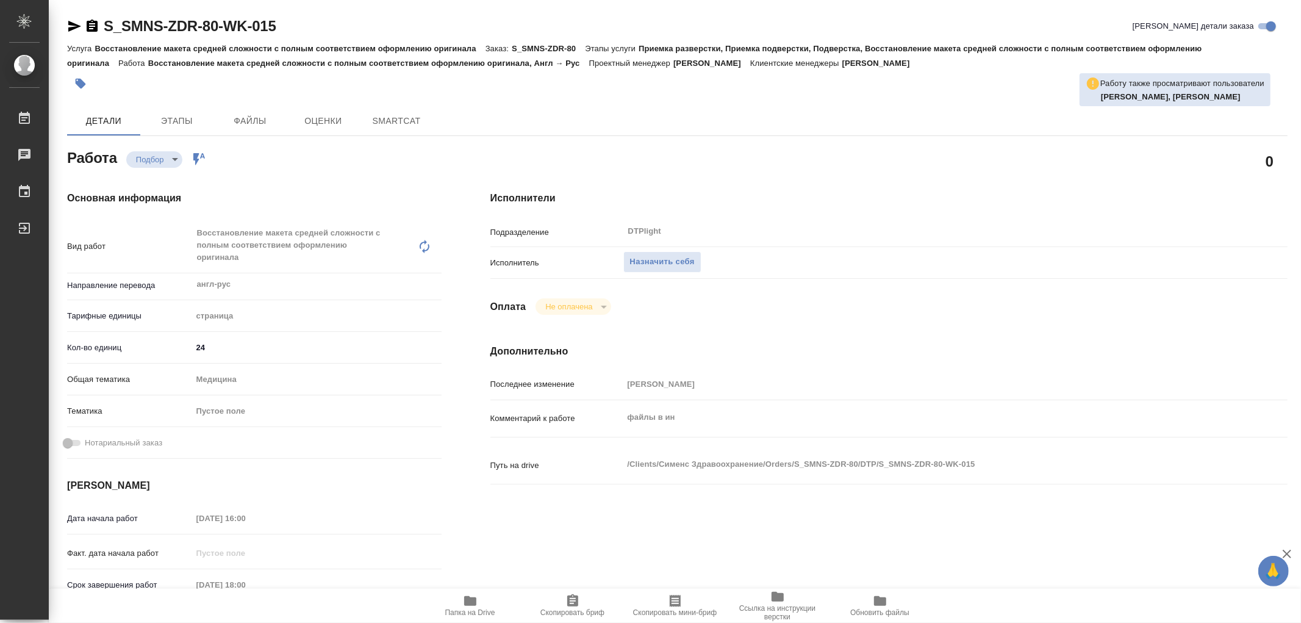
type textarea "x"
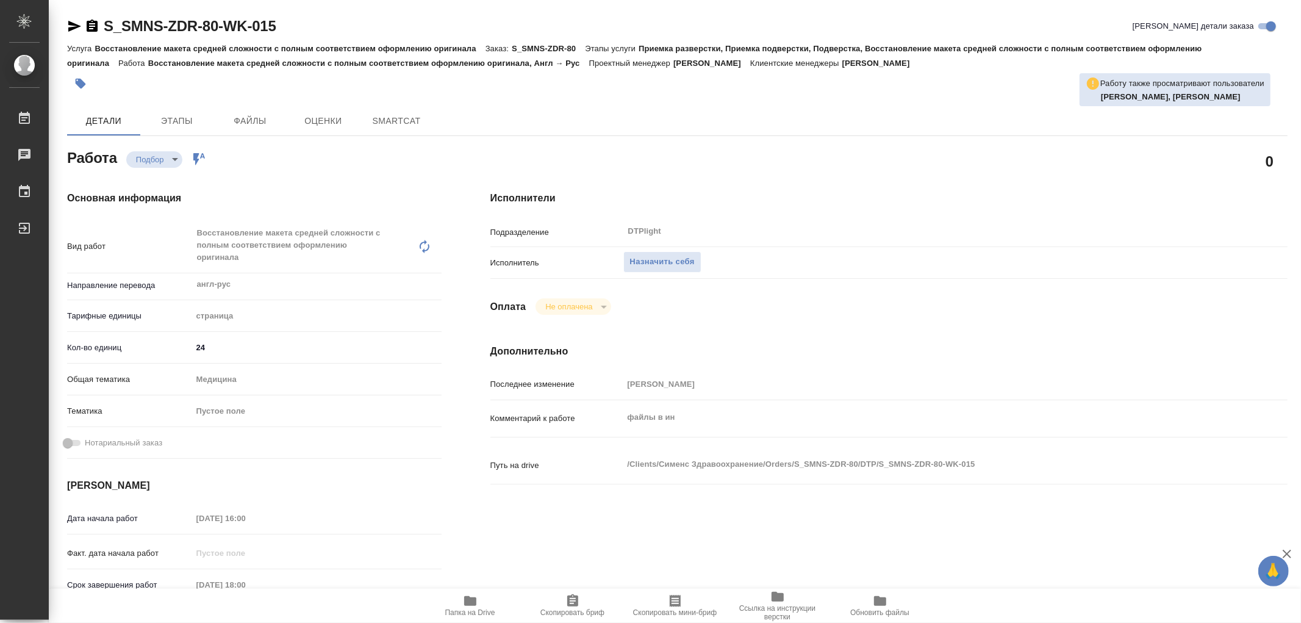
type textarea "x"
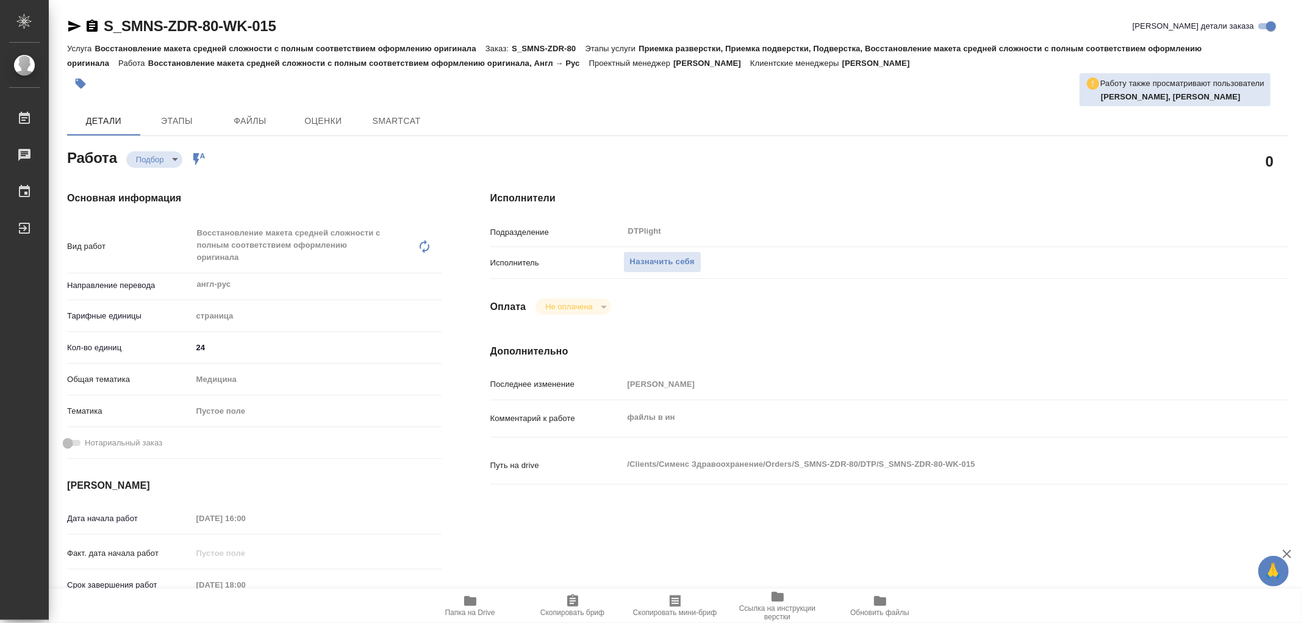
type textarea "x"
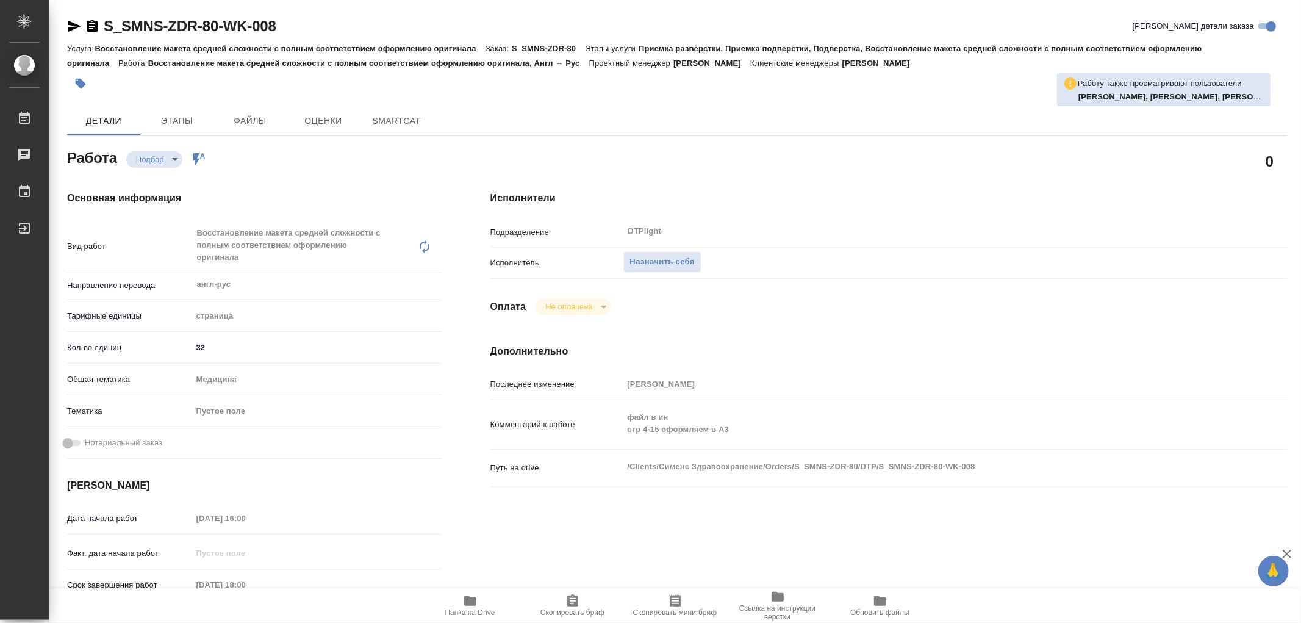
type textarea "x"
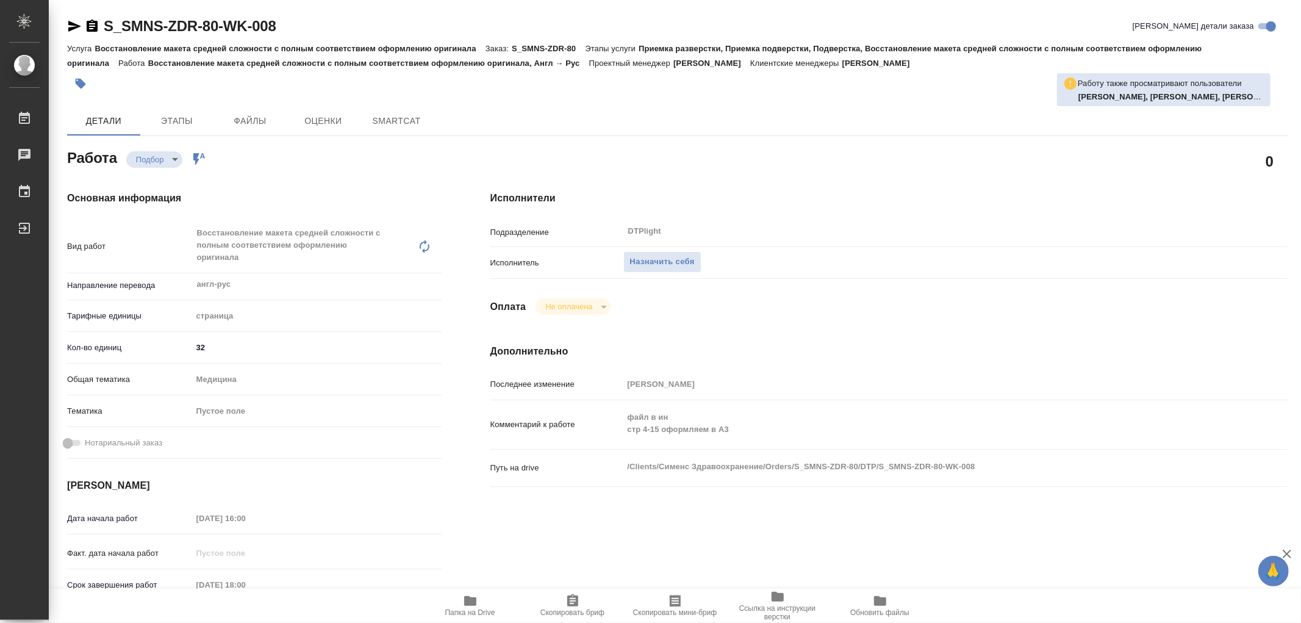
type textarea "x"
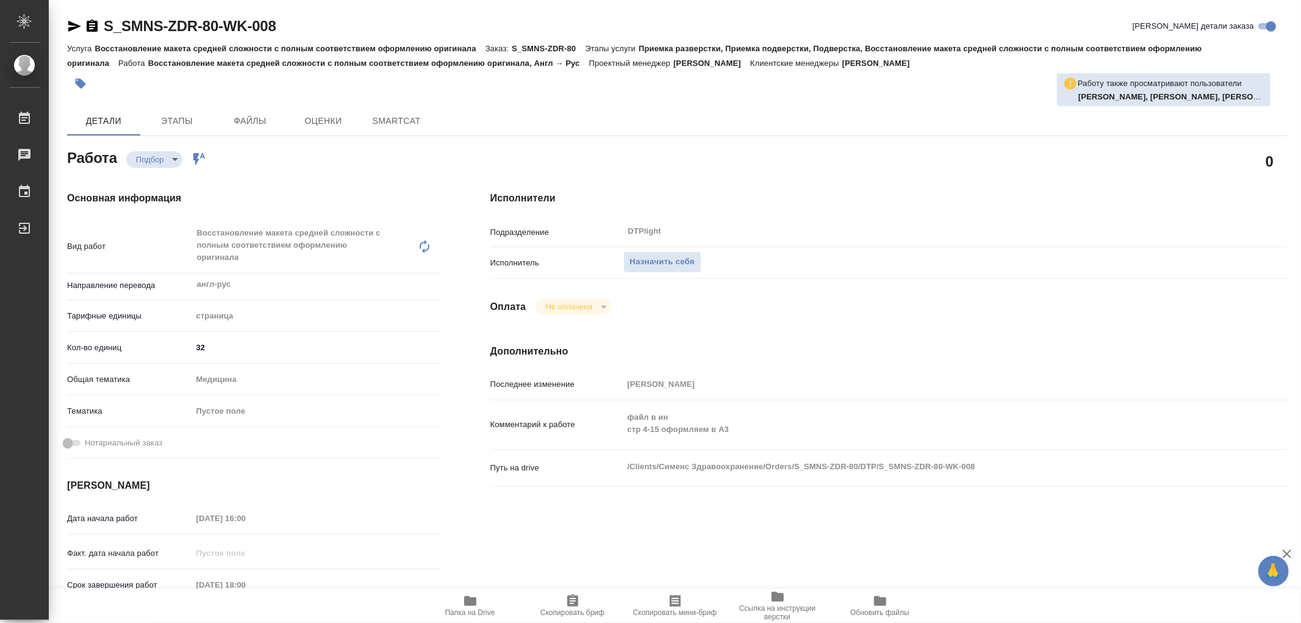
type textarea "x"
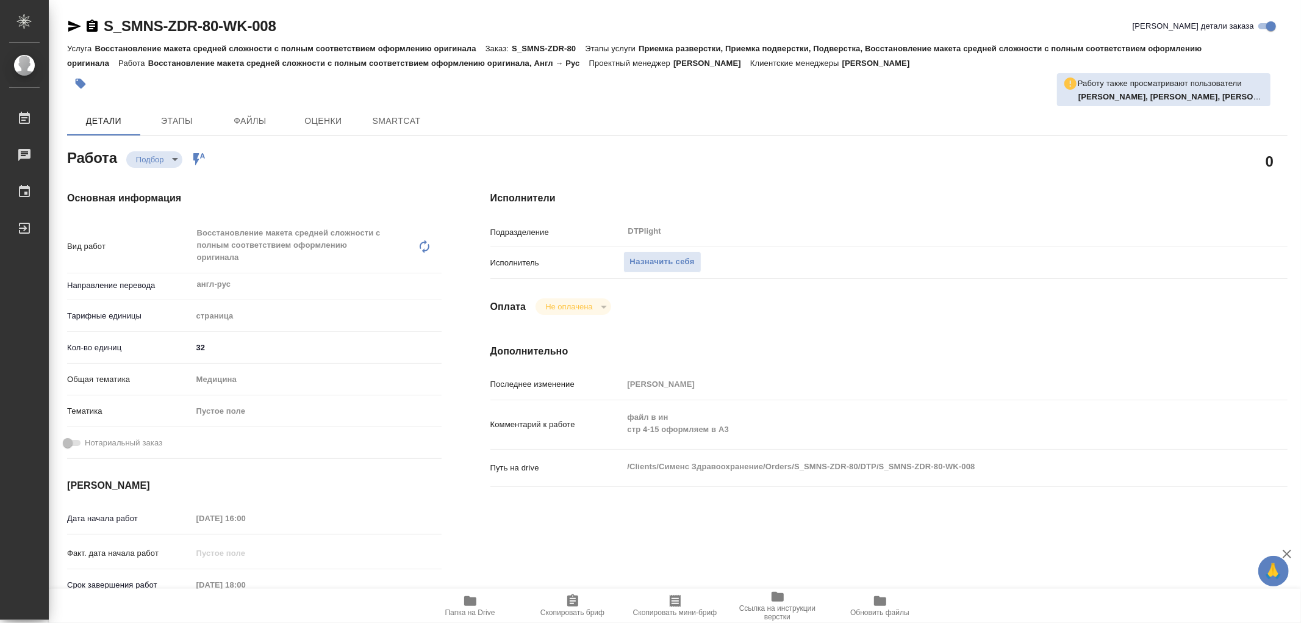
type textarea "x"
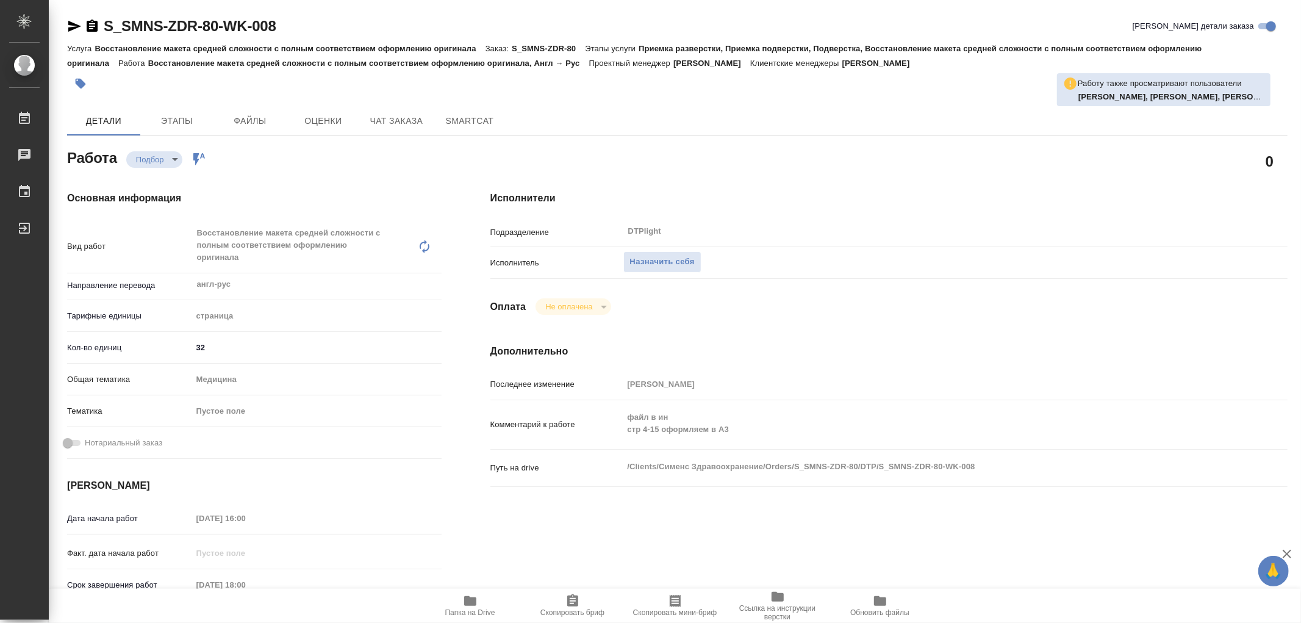
type textarea "x"
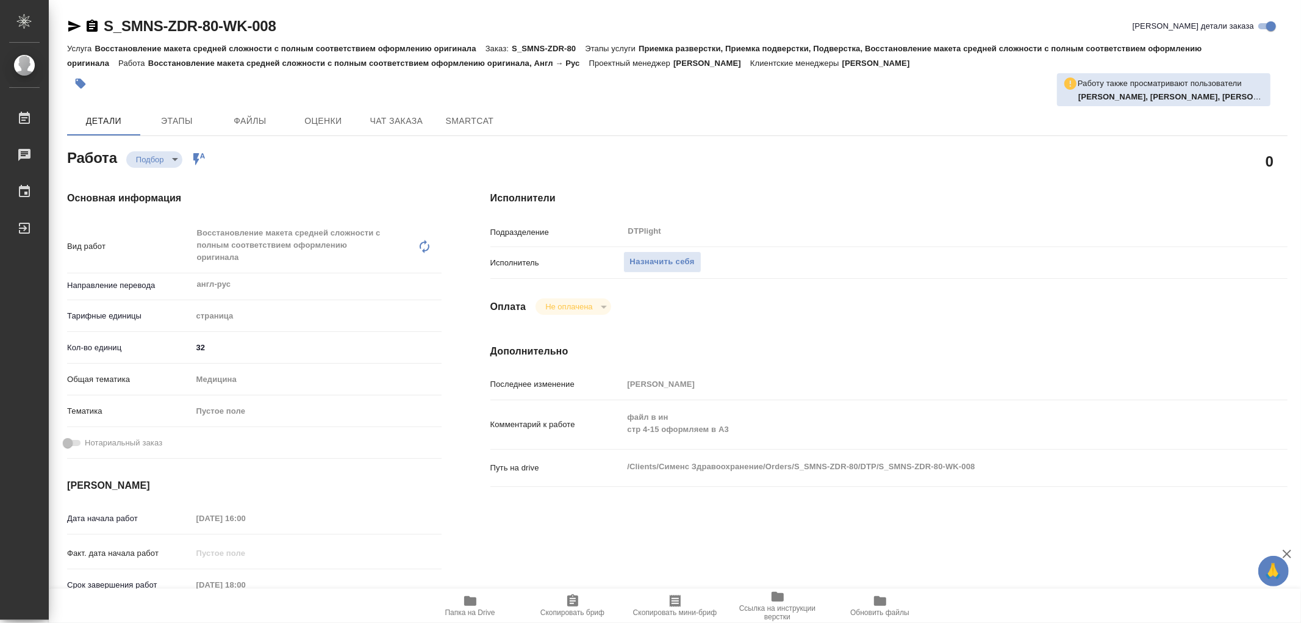
type textarea "x"
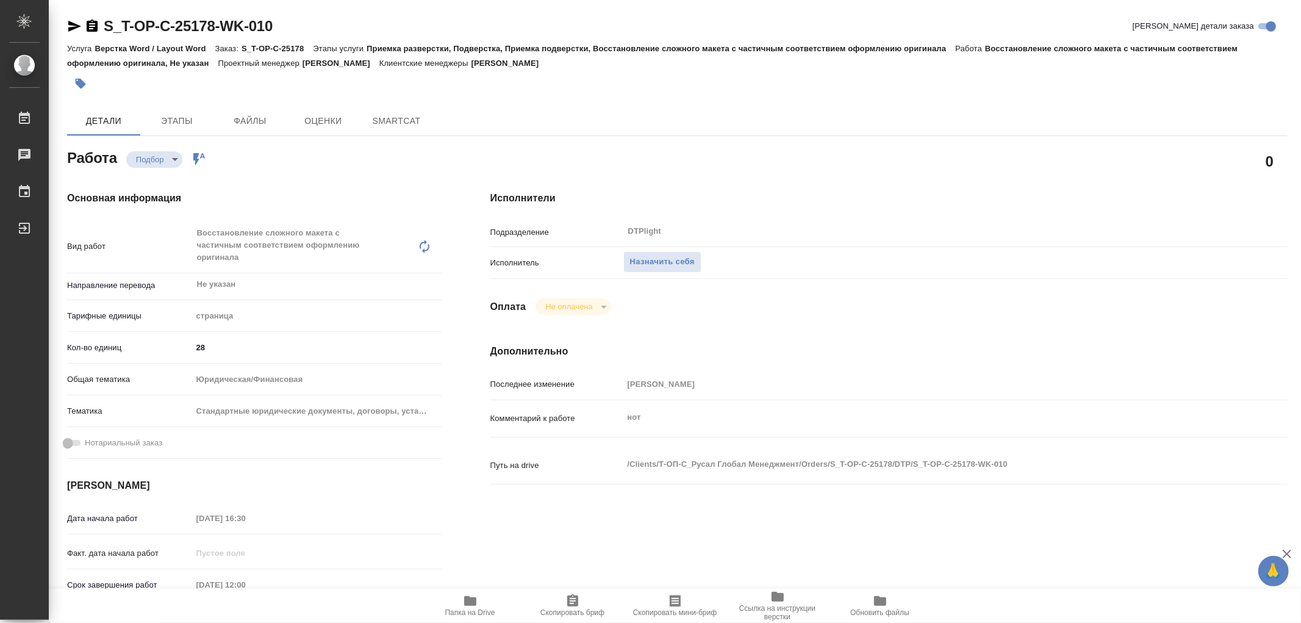
type textarea "x"
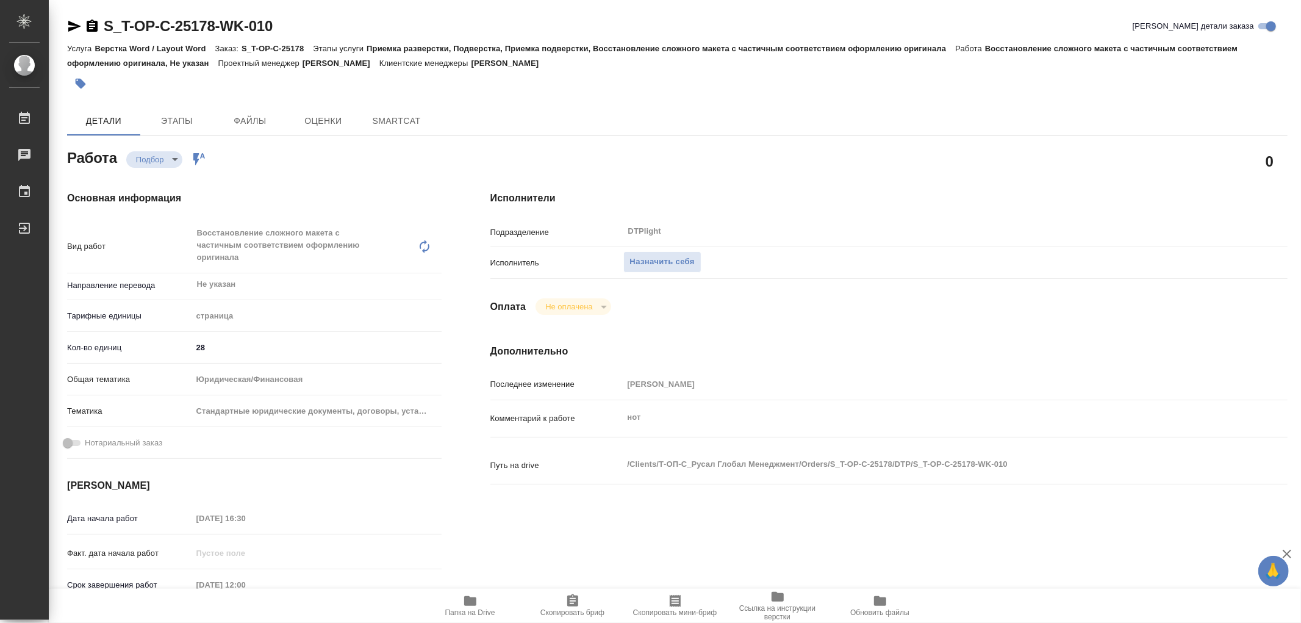
type textarea "x"
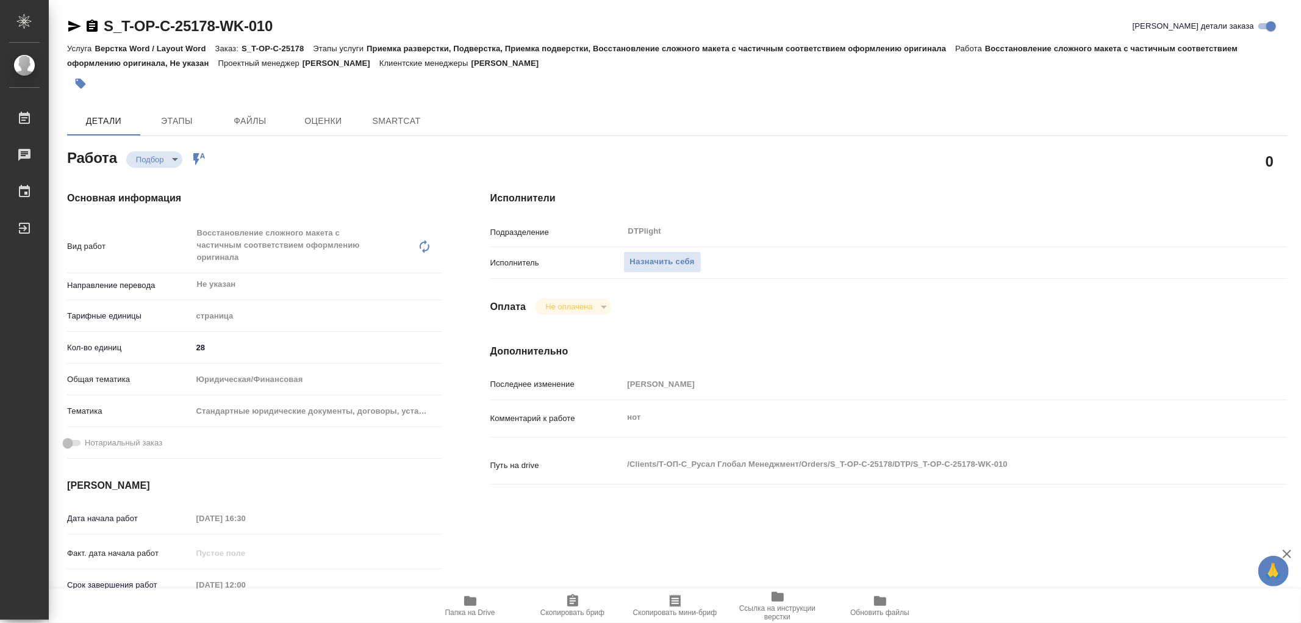
type textarea "x"
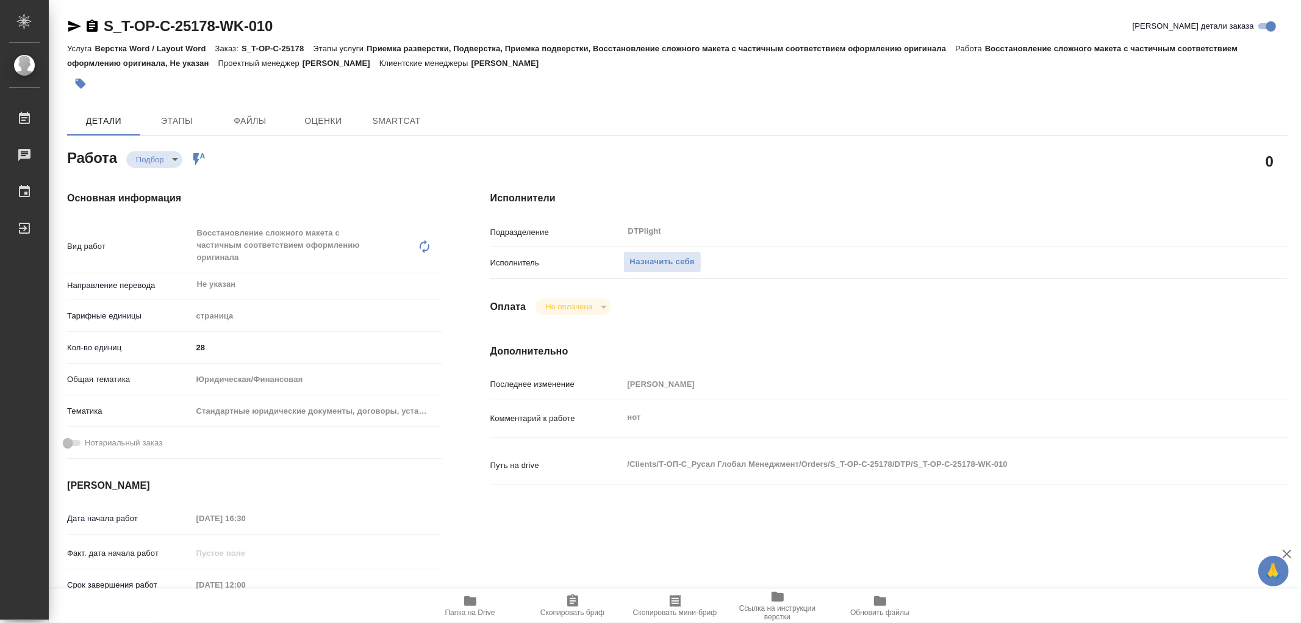
type textarea "x"
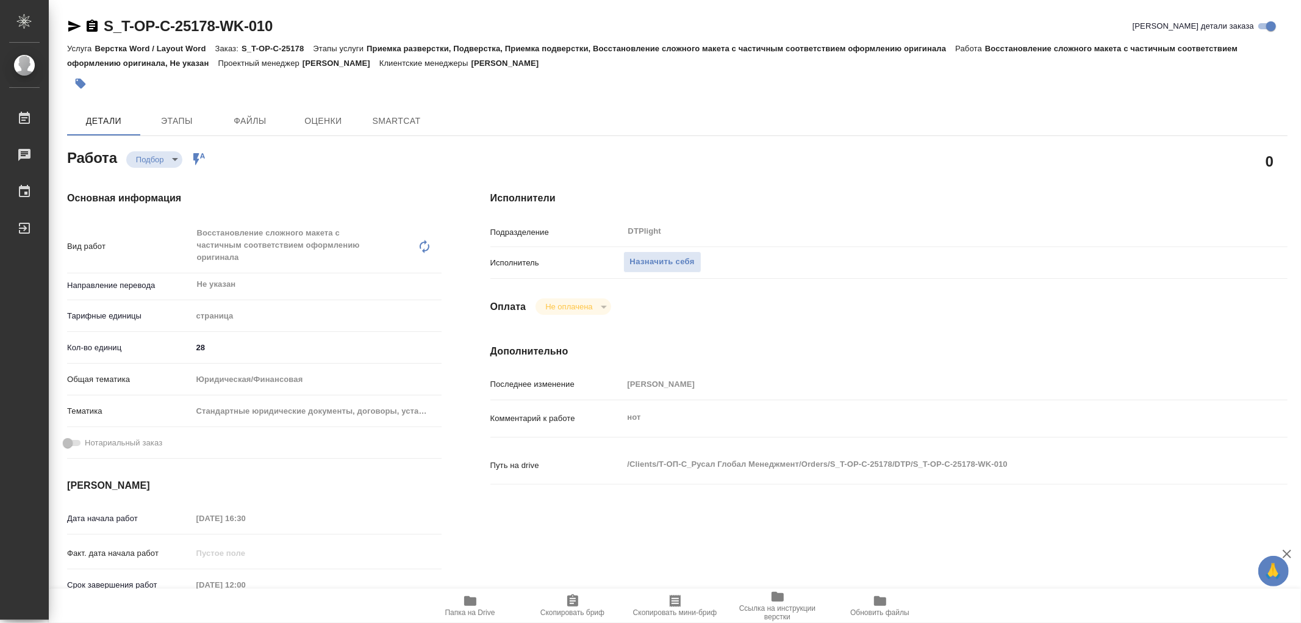
type textarea "x"
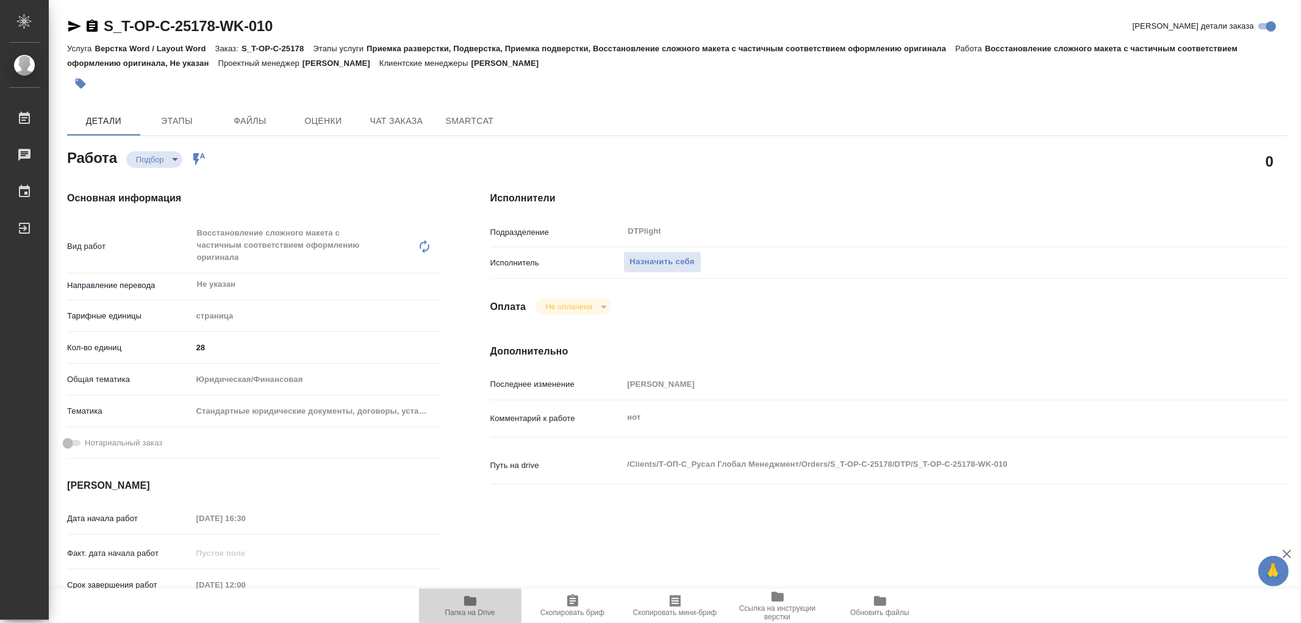
click at [474, 601] on icon "button" at bounding box center [470, 601] width 12 height 10
type textarea "x"
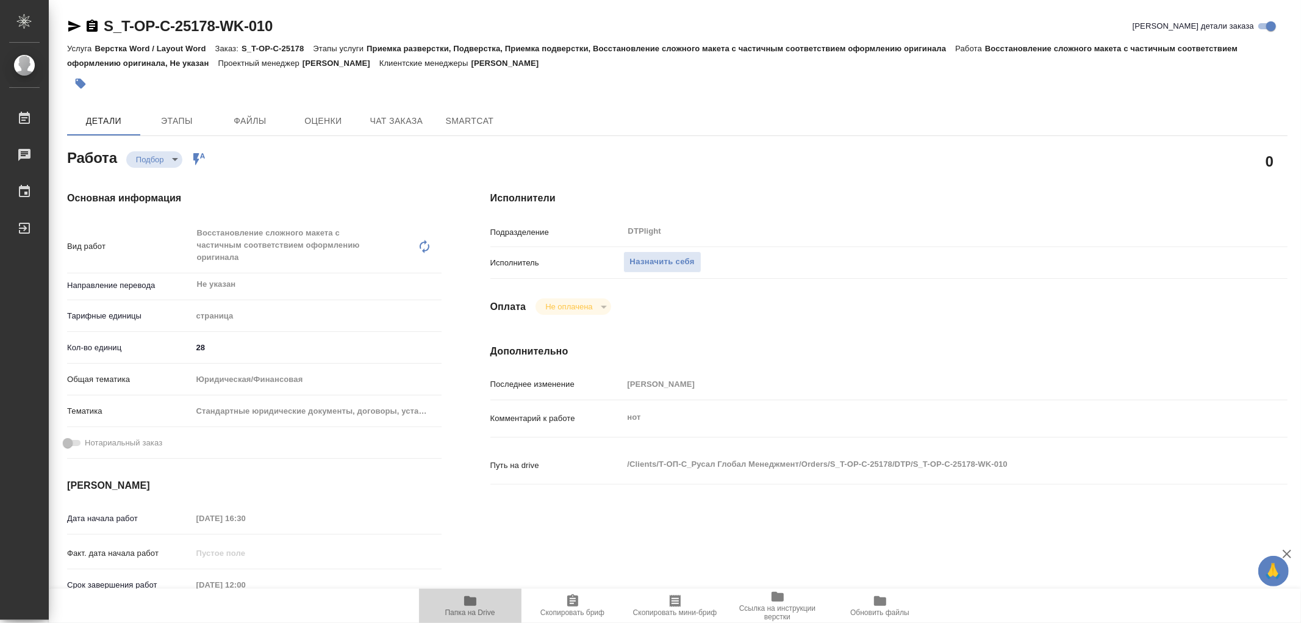
type textarea "x"
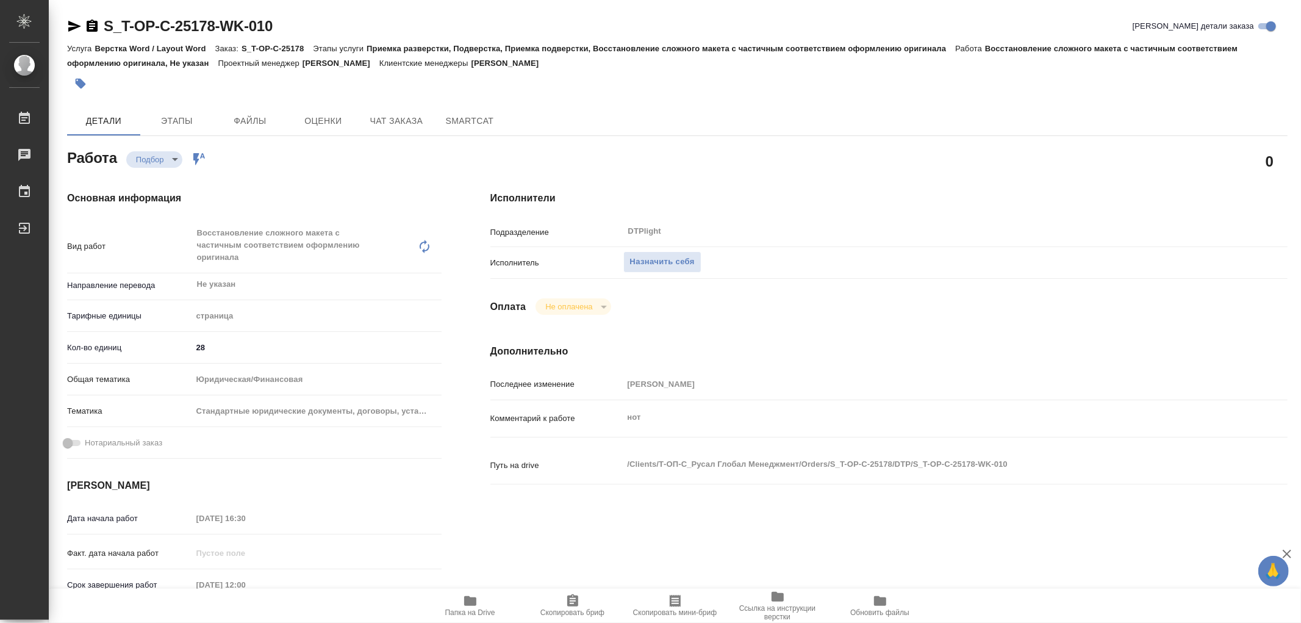
type textarea "x"
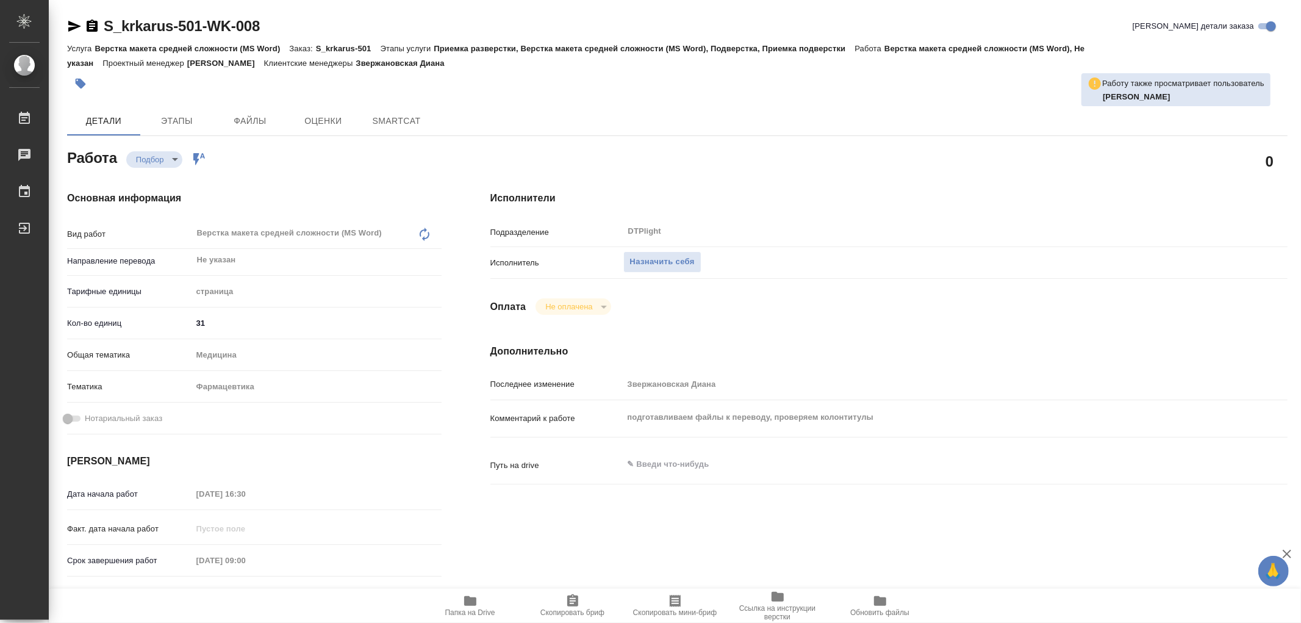
type textarea "x"
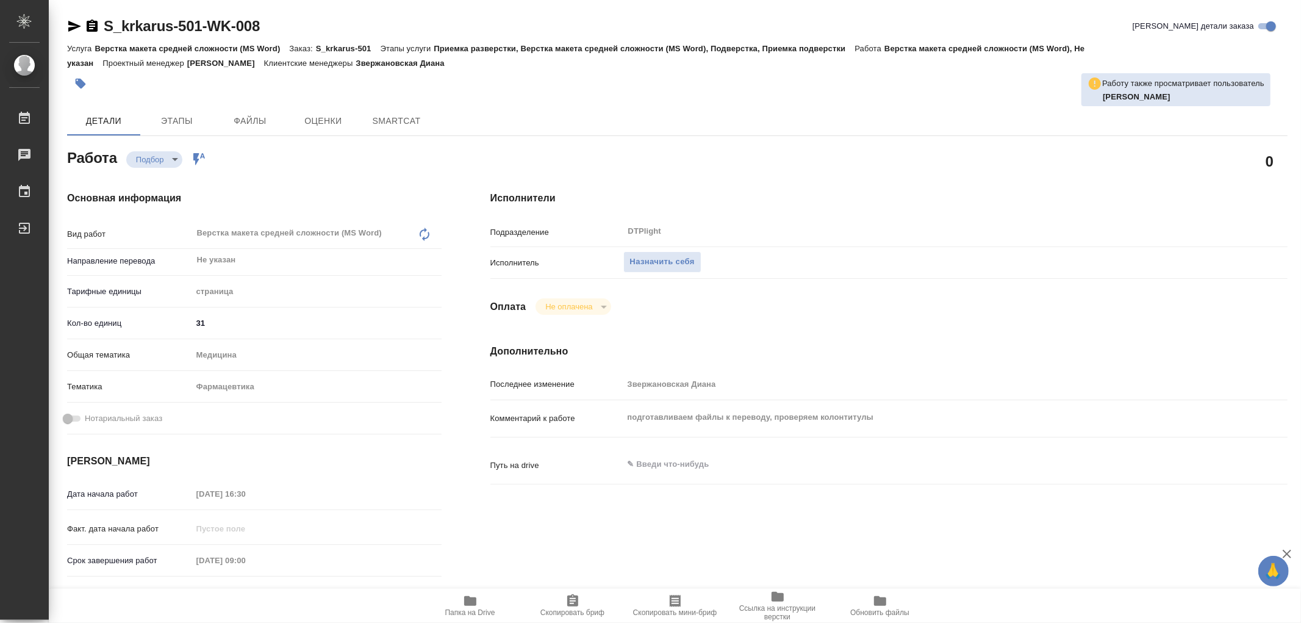
type textarea "x"
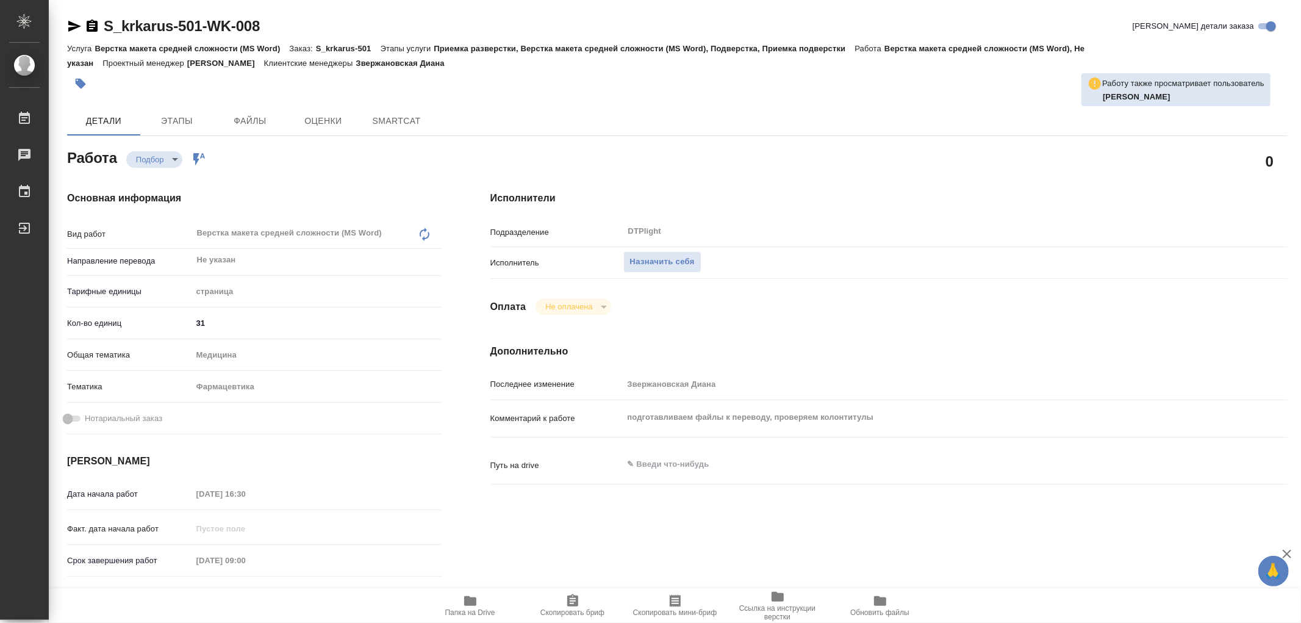
type textarea "x"
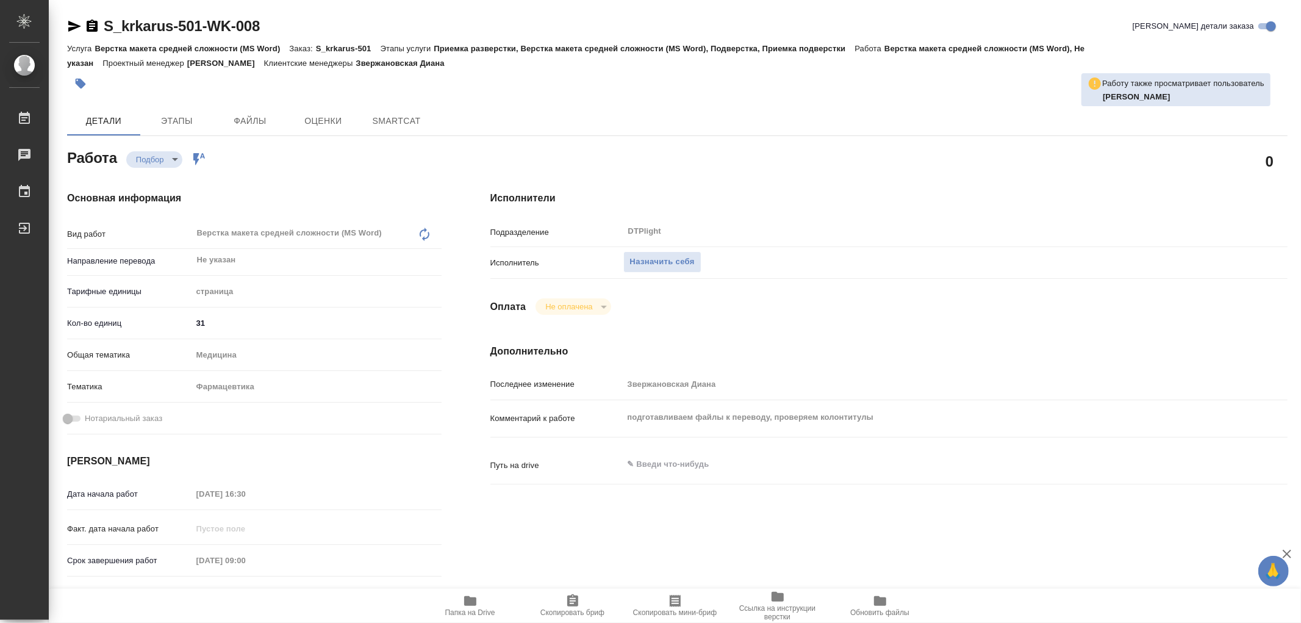
type textarea "x"
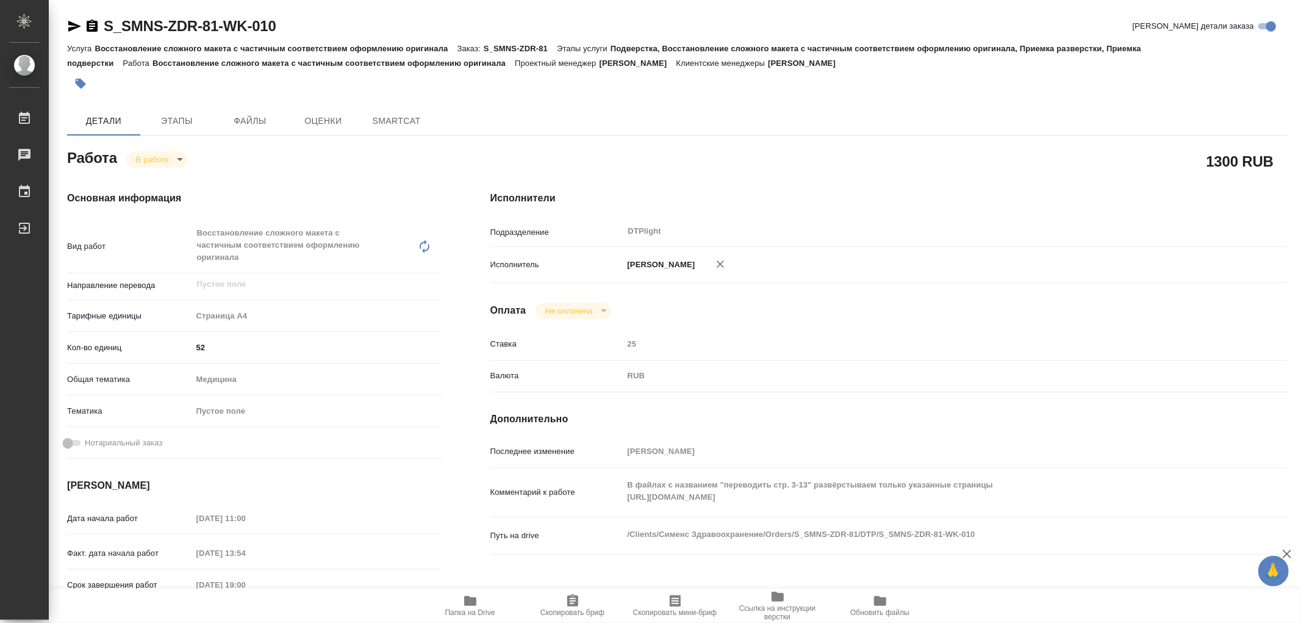
type textarea "x"
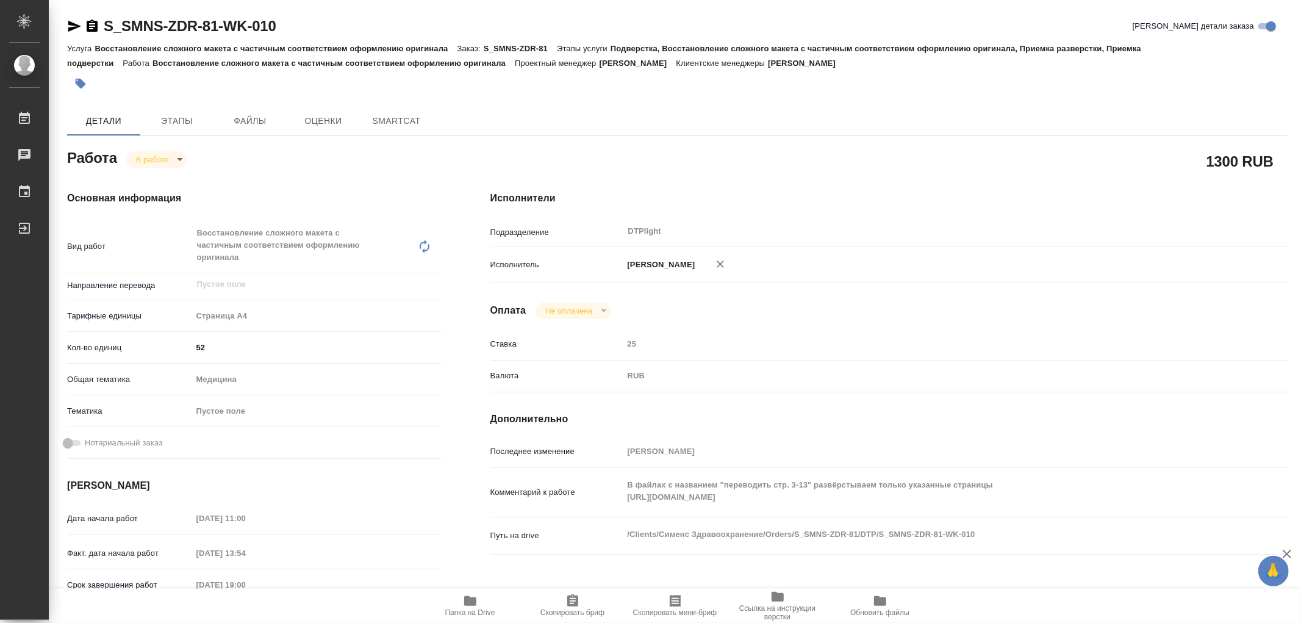
type textarea "x"
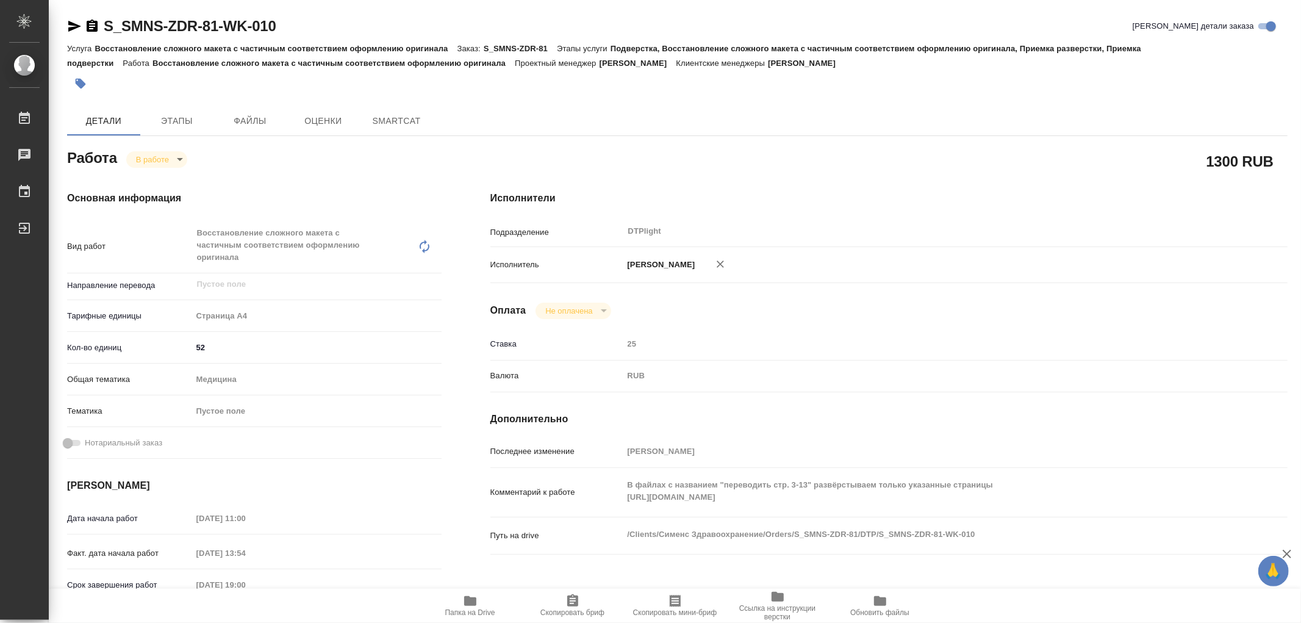
type textarea "x"
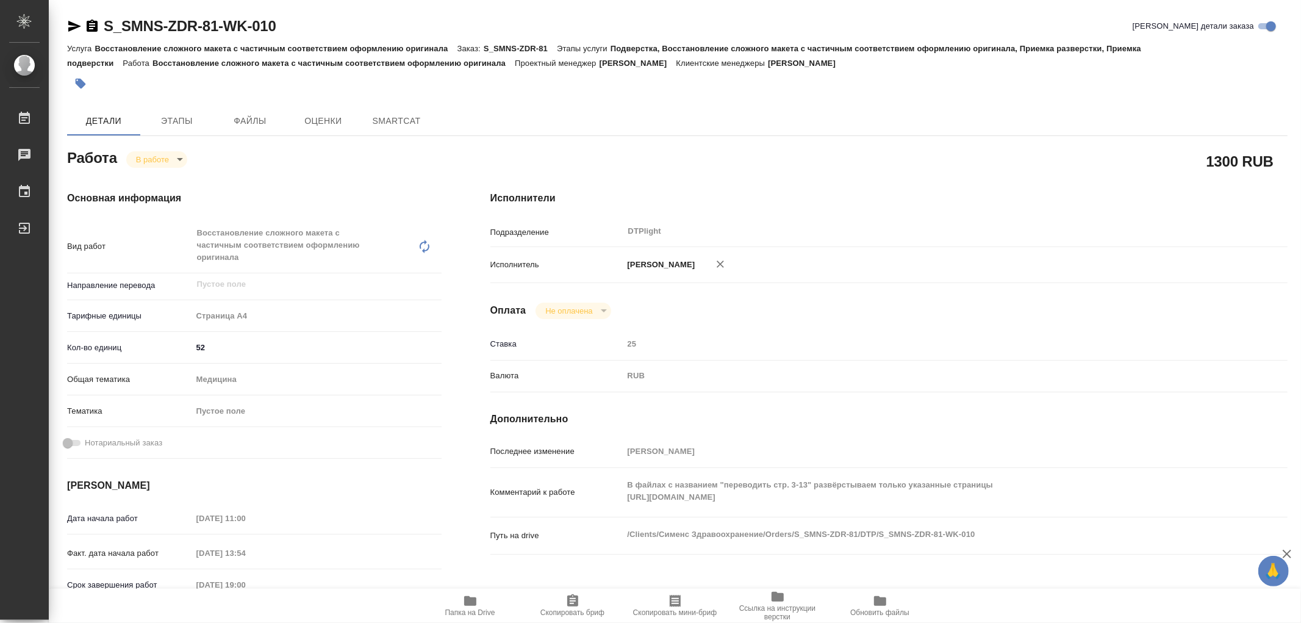
type textarea "x"
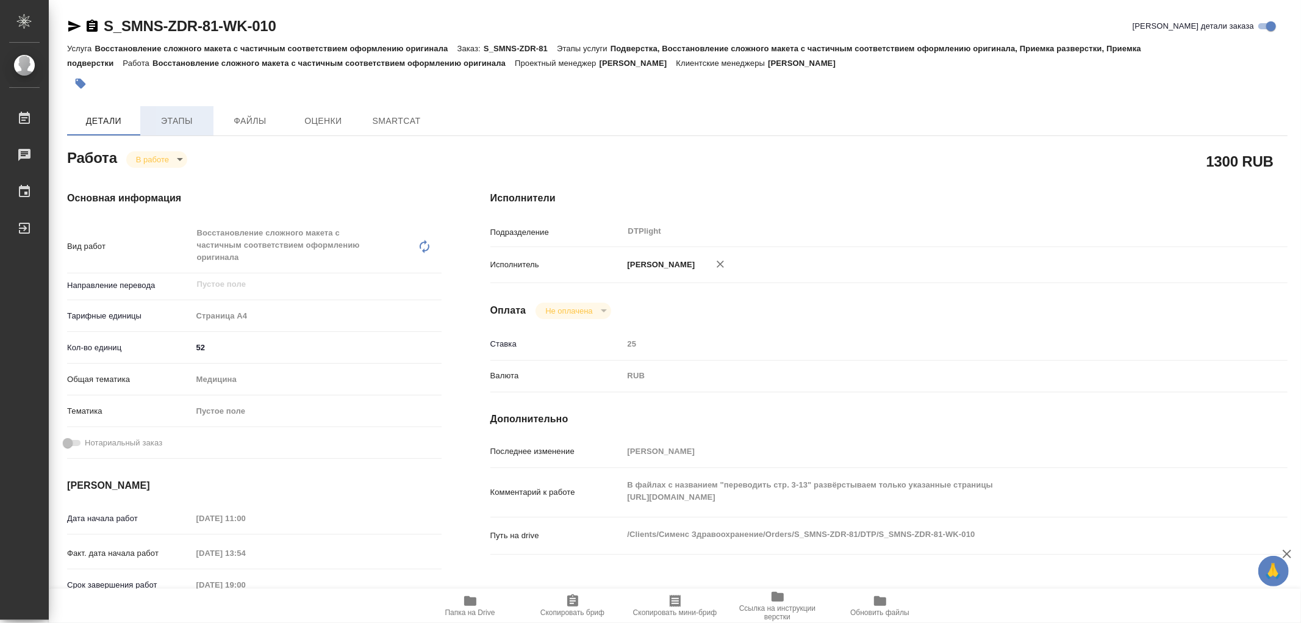
type textarea "x"
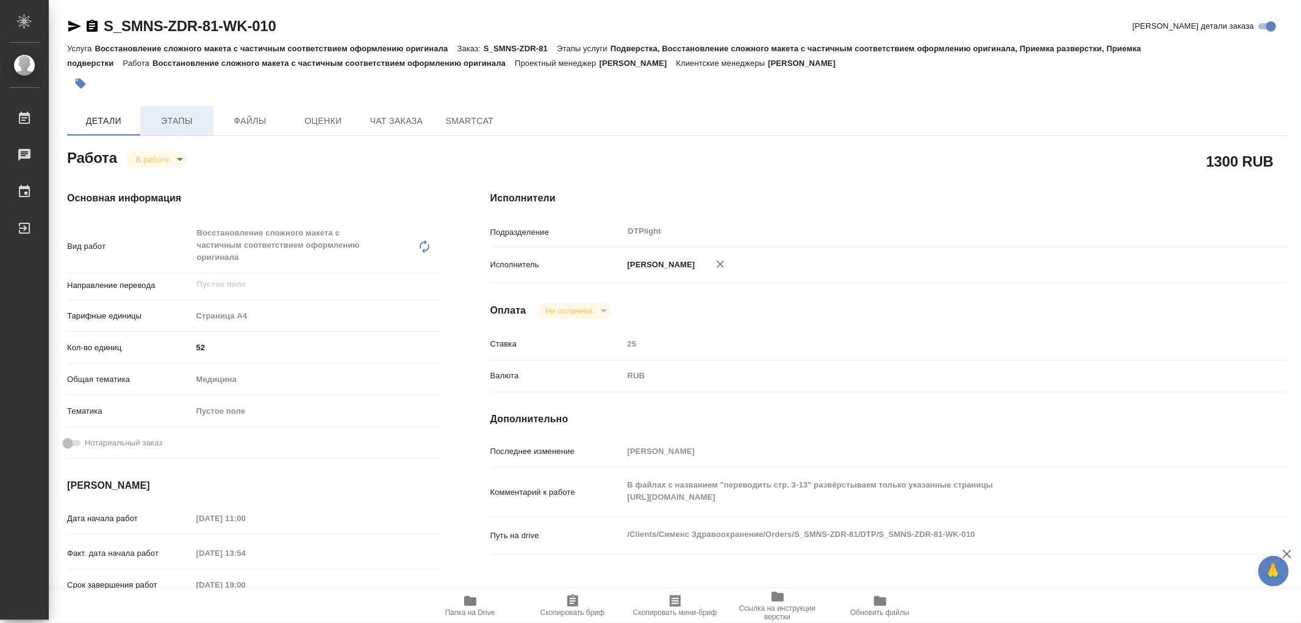
click at [191, 126] on span "Этапы" at bounding box center [177, 120] width 59 height 15
type textarea "x"
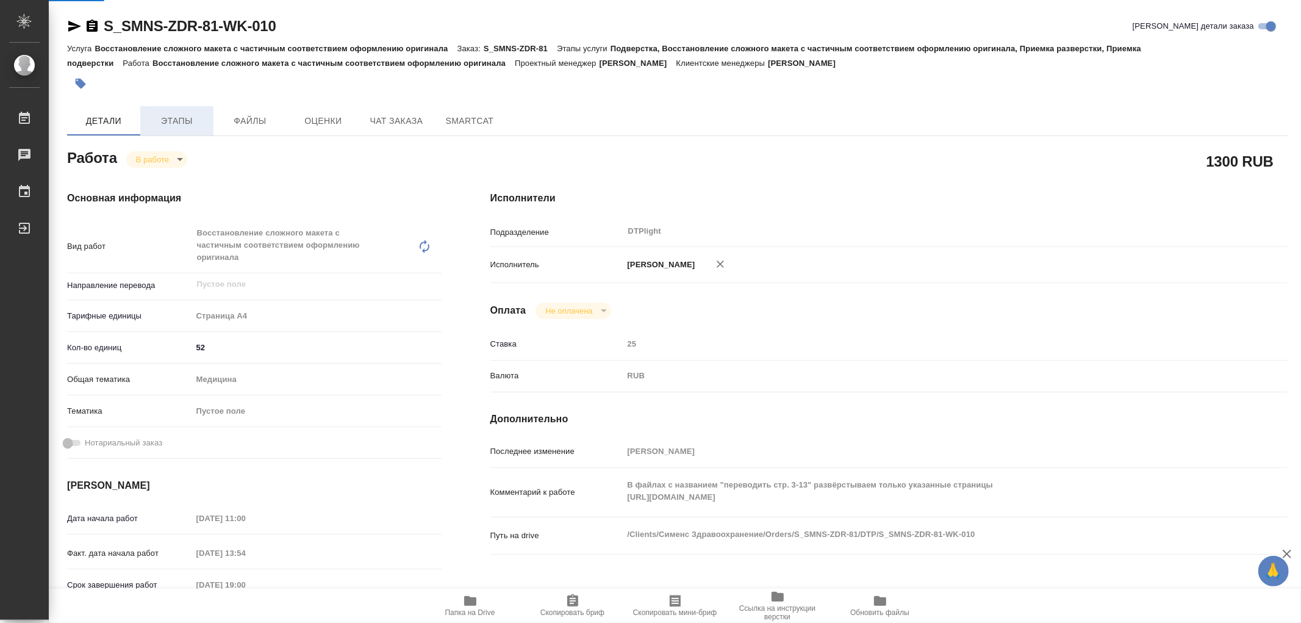
type textarea "x"
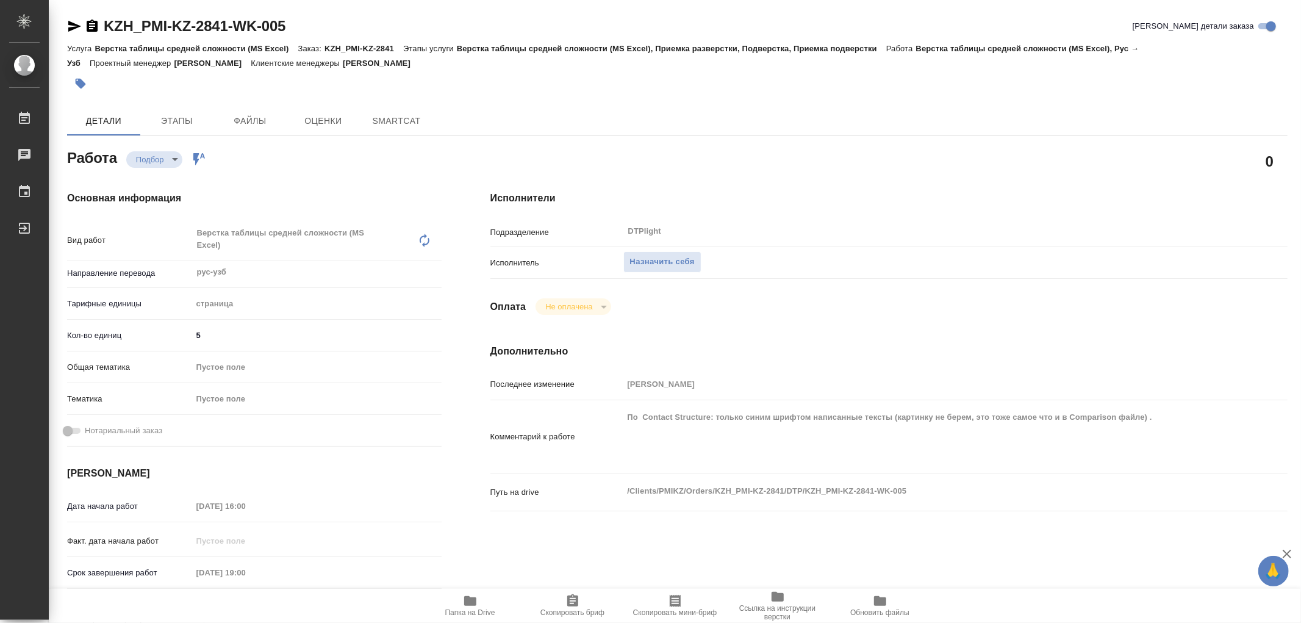
type textarea "x"
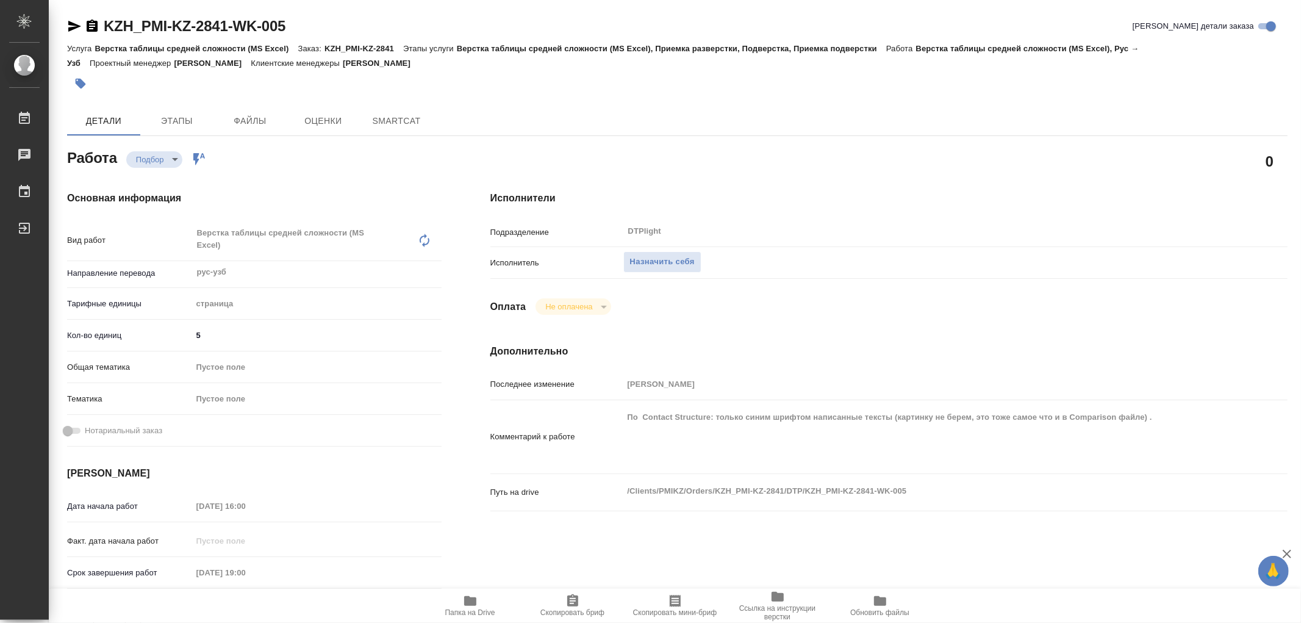
type textarea "x"
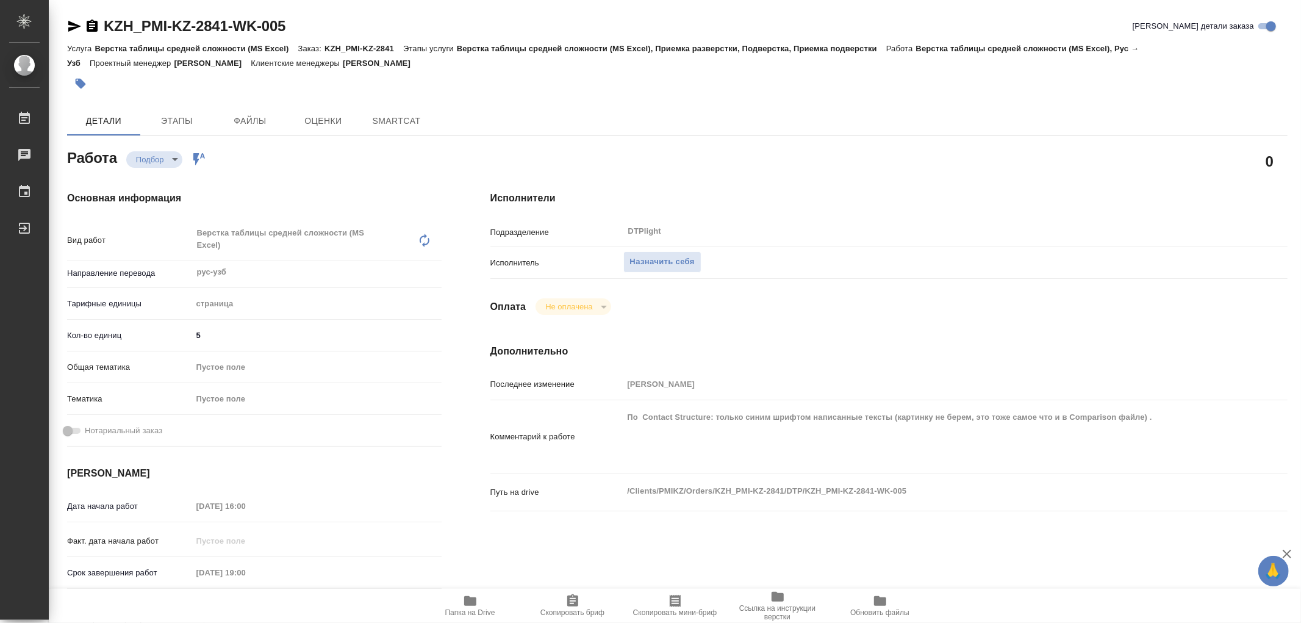
type textarea "x"
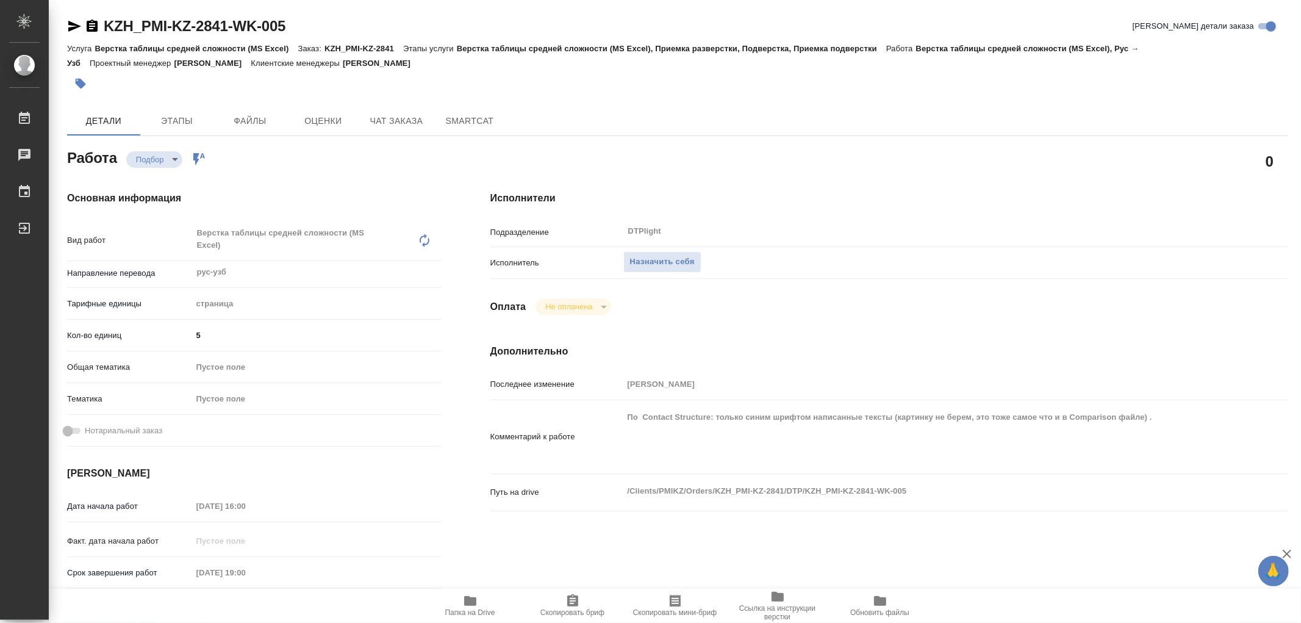
type textarea "x"
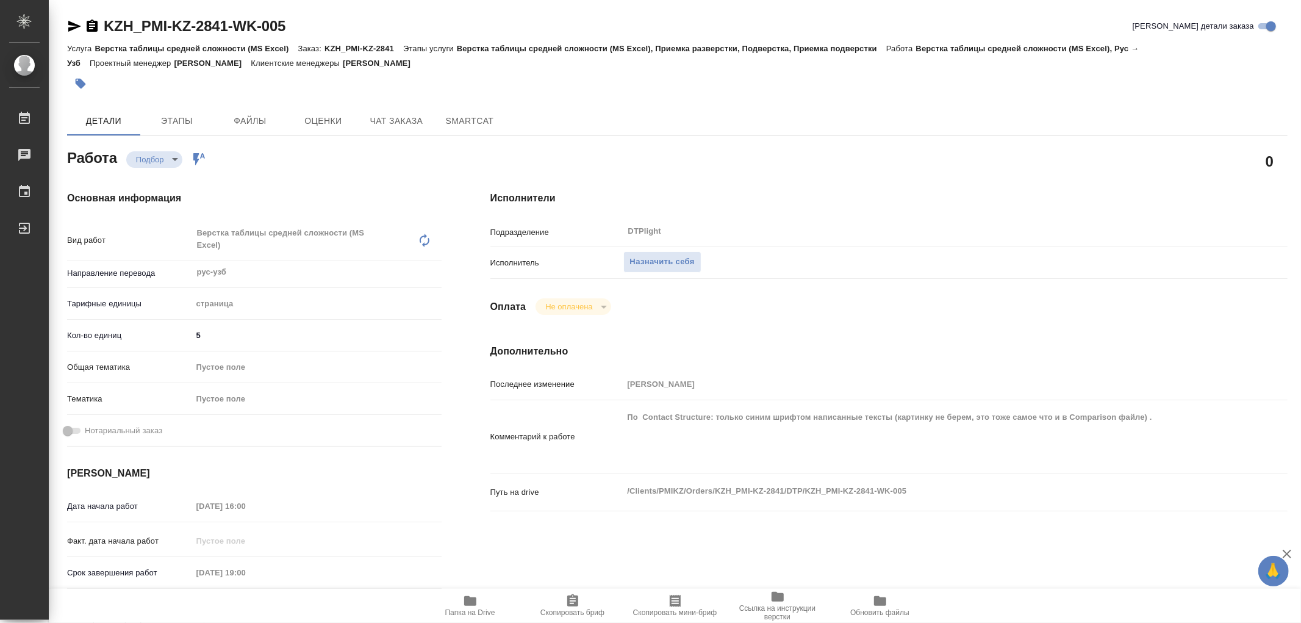
type textarea "x"
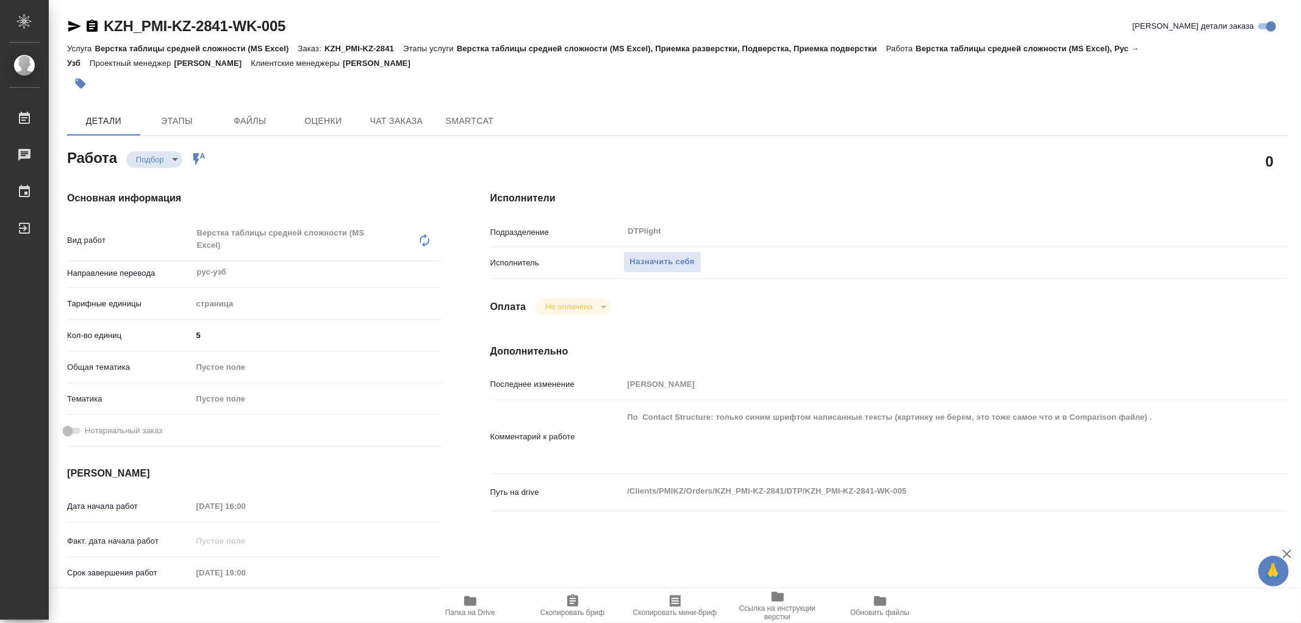
type textarea "x"
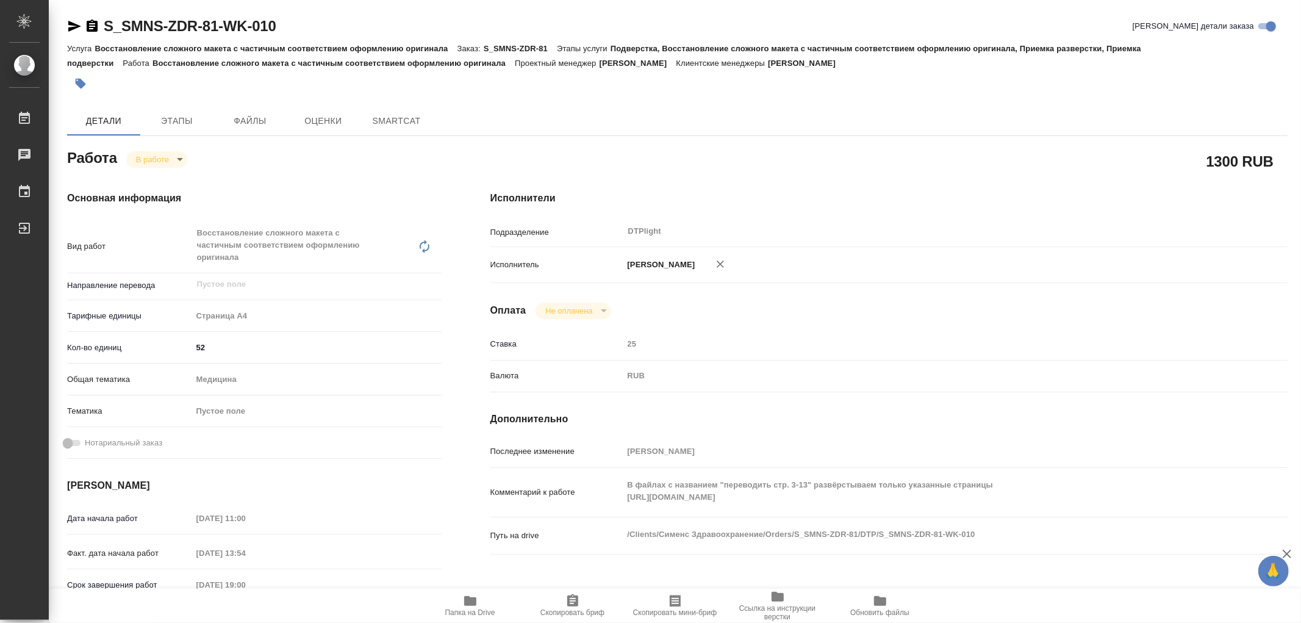
type textarea "x"
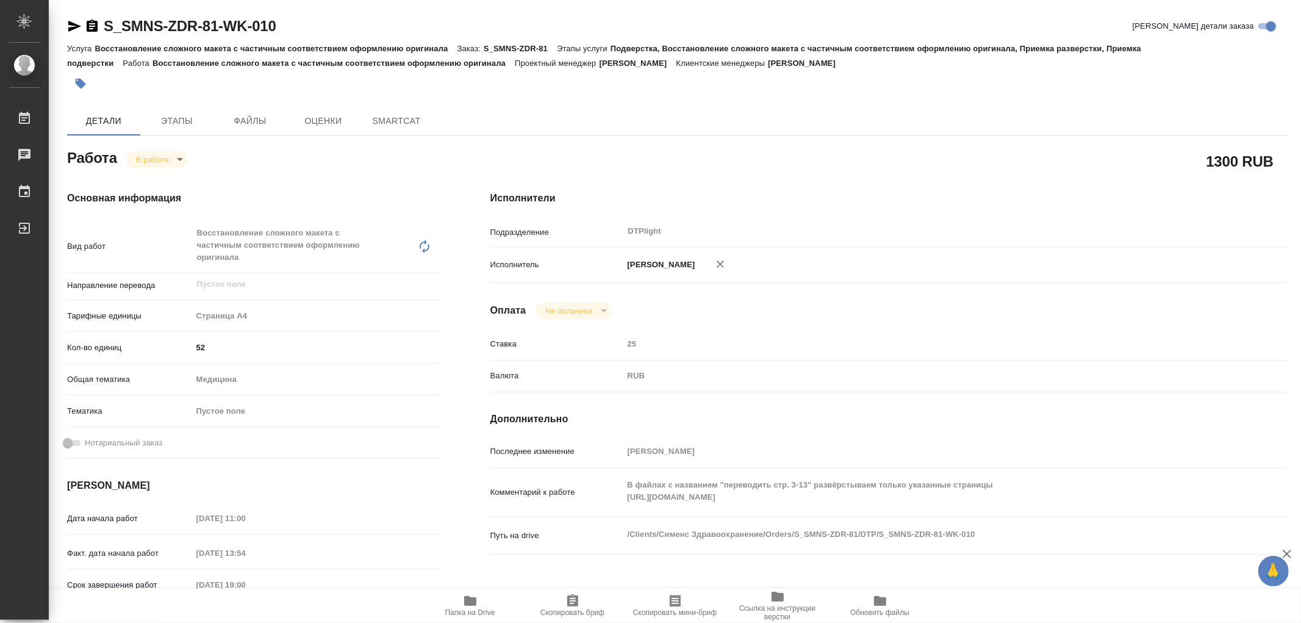
type textarea "x"
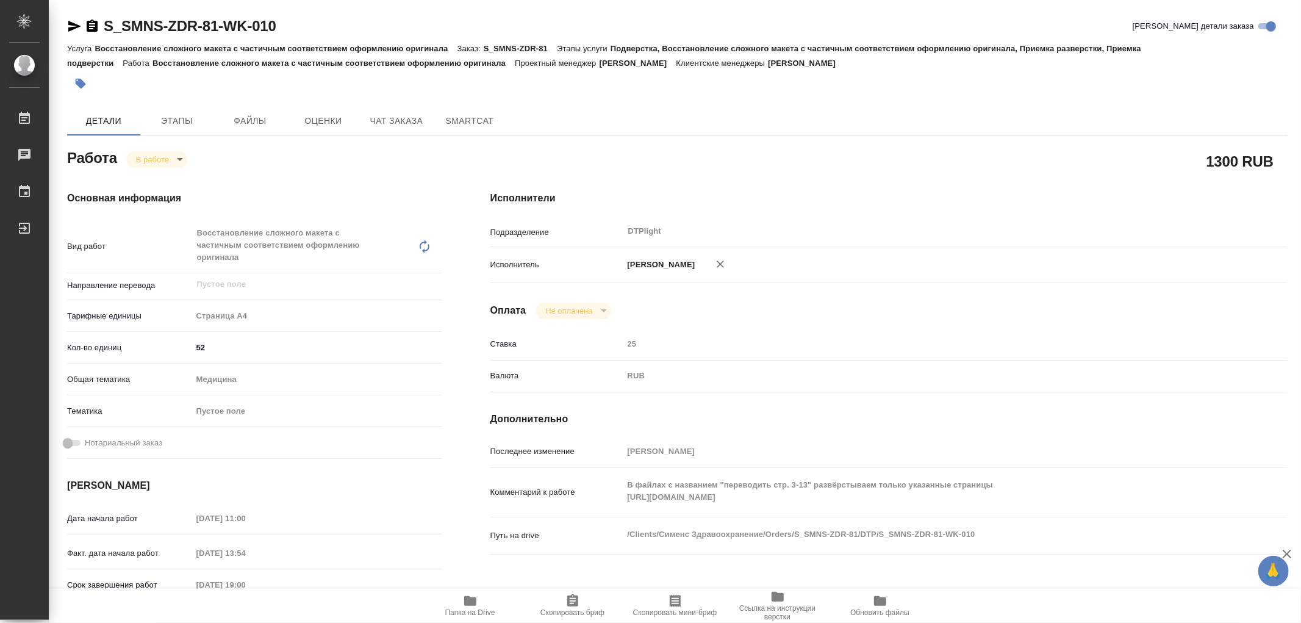
type textarea "x"
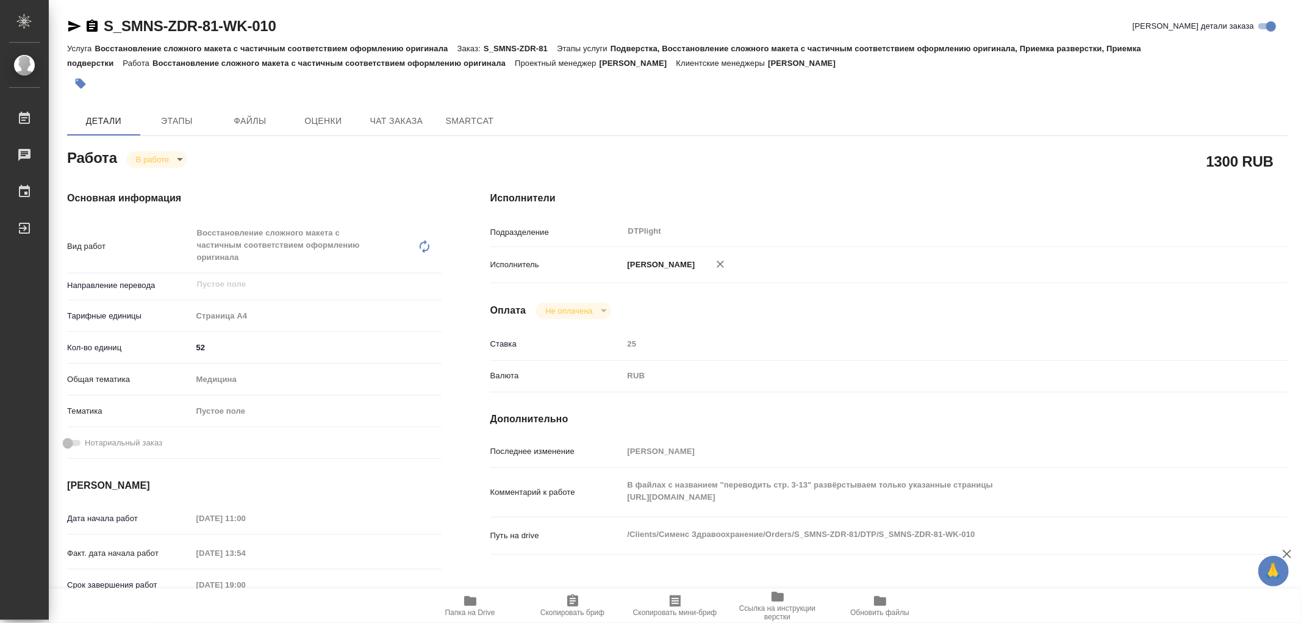
type textarea "x"
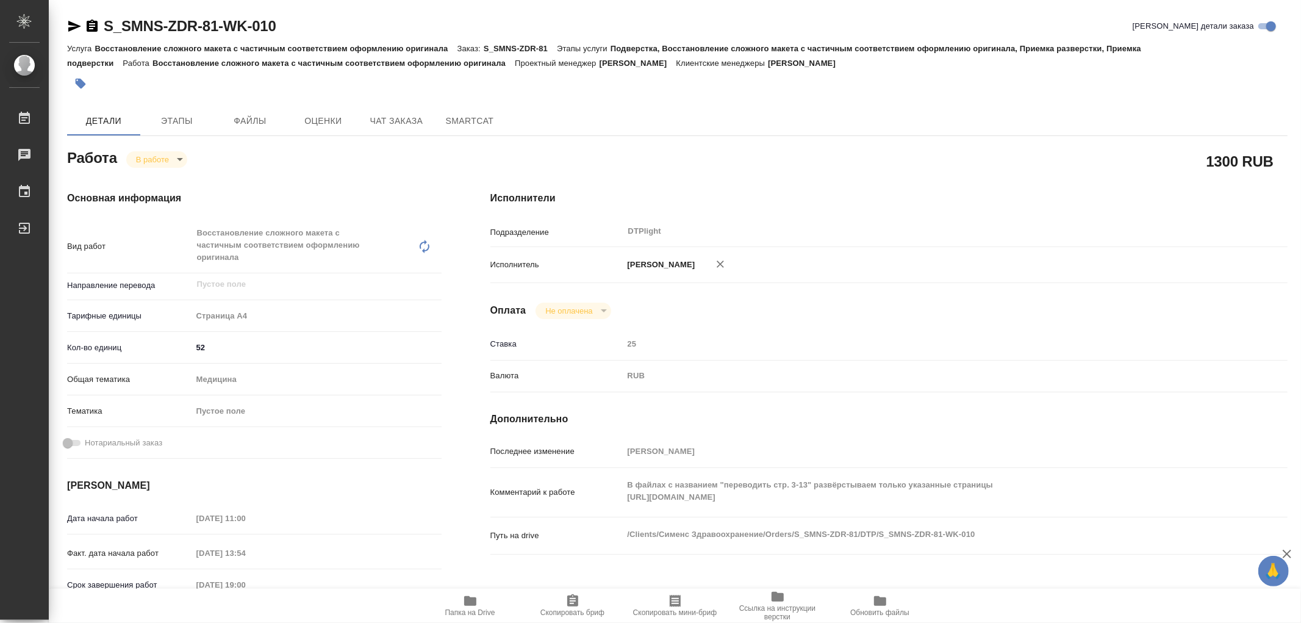
click at [473, 598] on icon "button" at bounding box center [470, 601] width 12 height 10
type textarea "x"
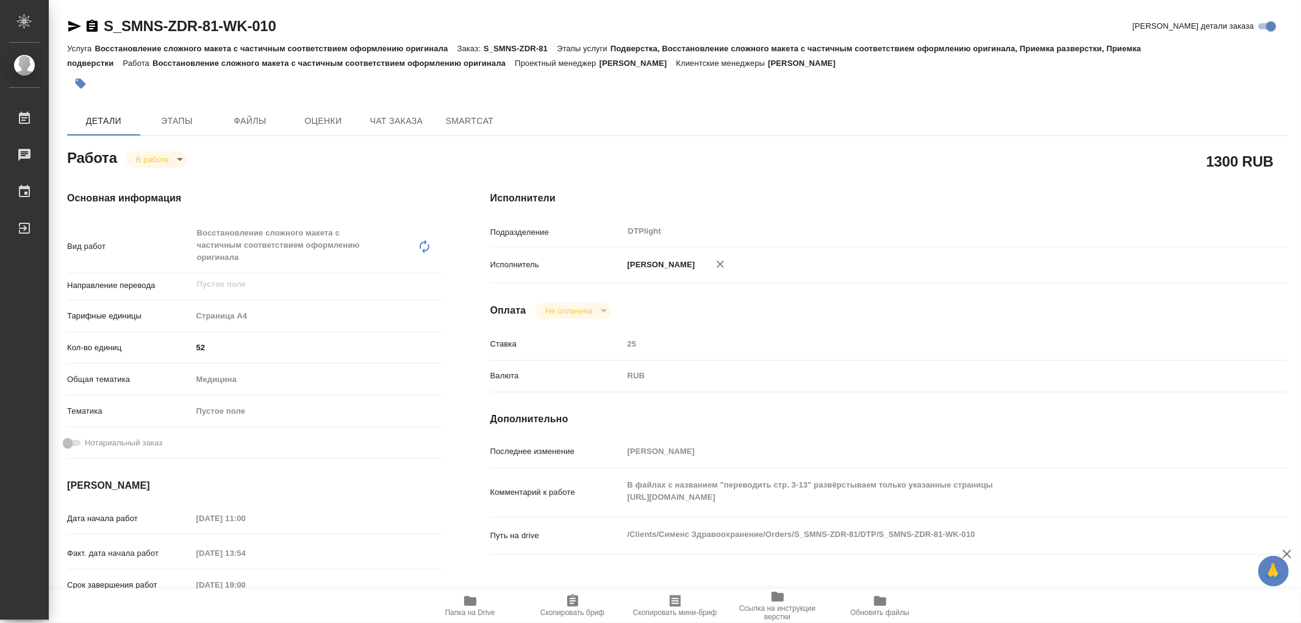
type textarea "x"
click at [176, 159] on body "🙏 .cls-1 fill:#fff; AWATERA Работы 0 Чаты График Выйти S_SMNS-ZDR-81-WK-010 Кра…" at bounding box center [650, 311] width 1301 height 623
click at [172, 176] on button "Выполнен" at bounding box center [158, 179] width 45 height 13
type textarea "x"
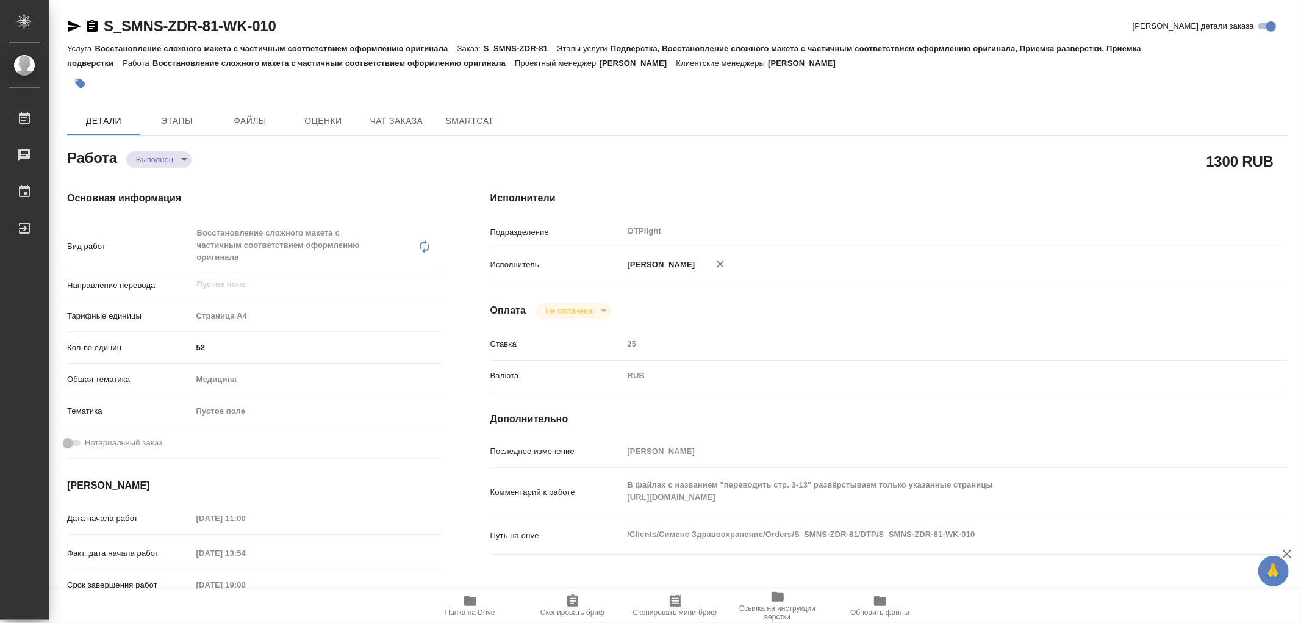
type textarea "x"
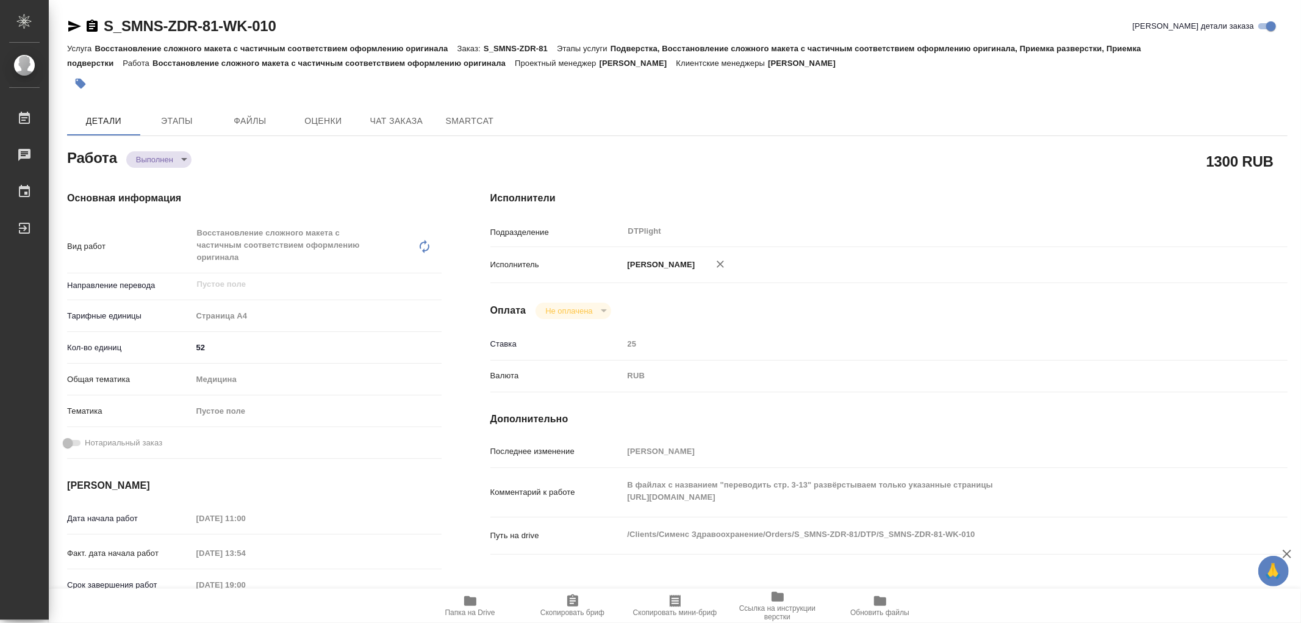
type textarea "x"
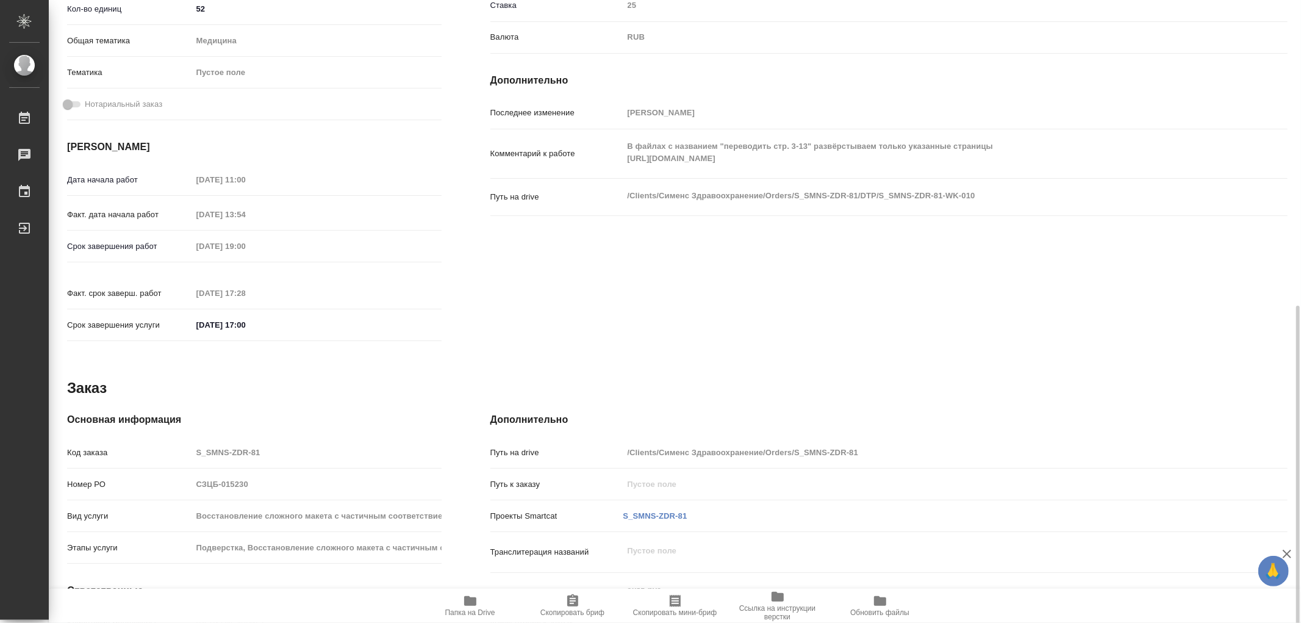
scroll to position [442, 0]
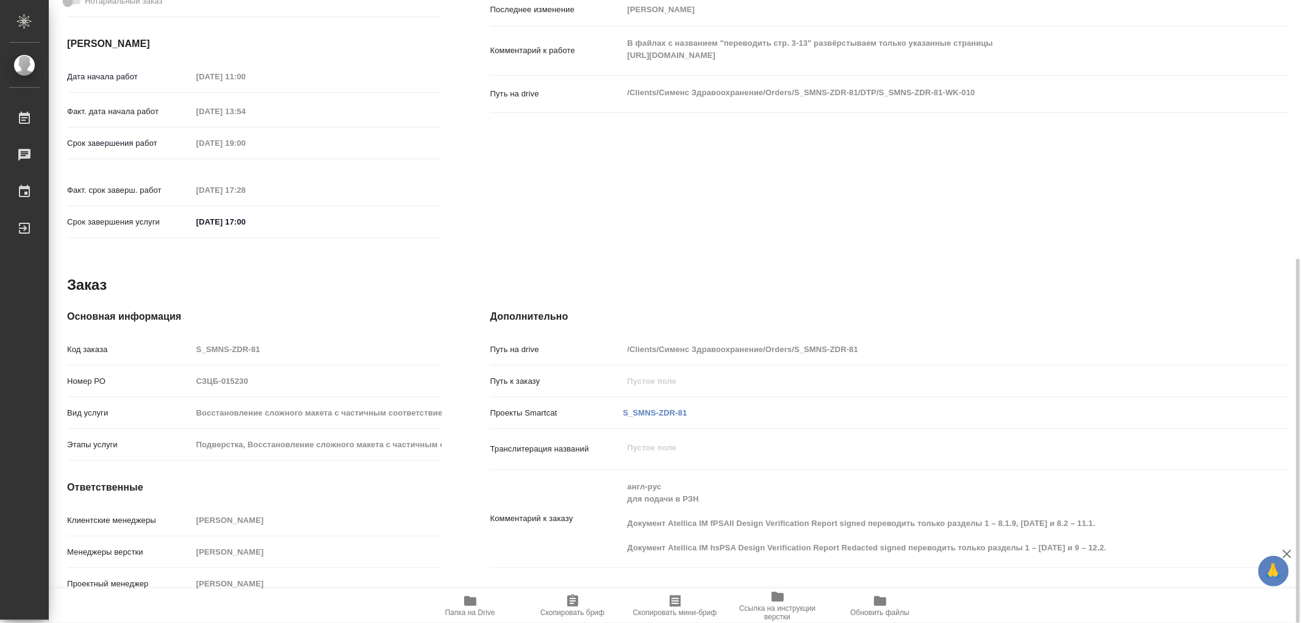
type textarea "x"
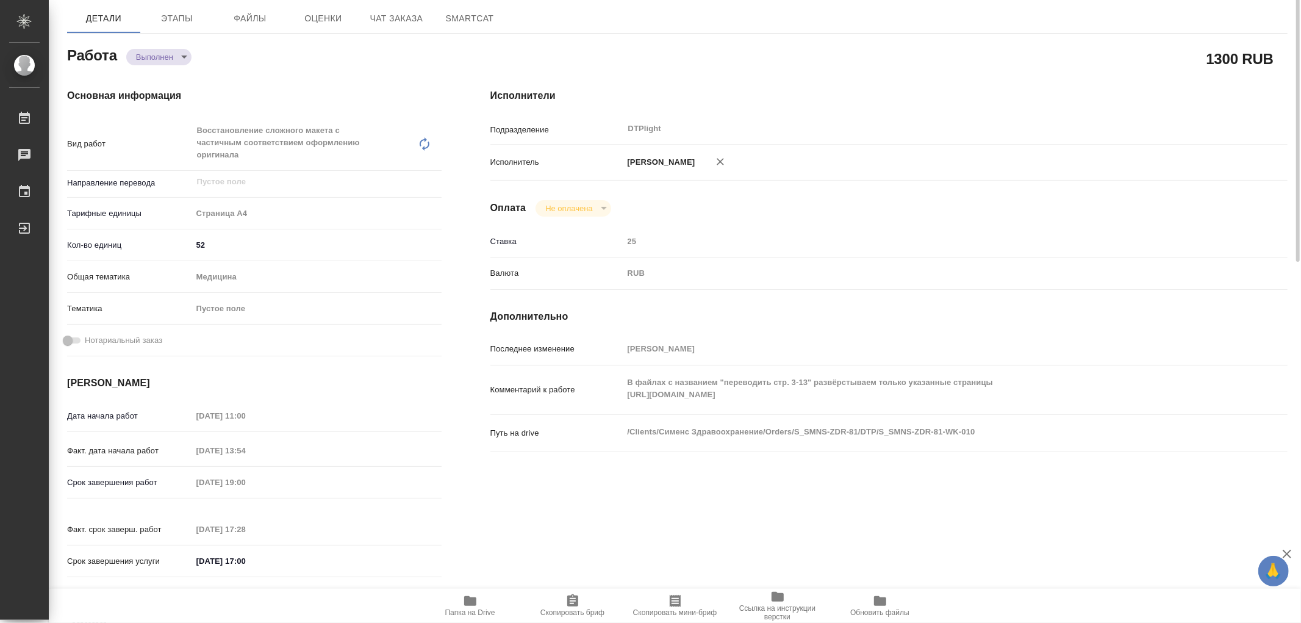
scroll to position [0, 0]
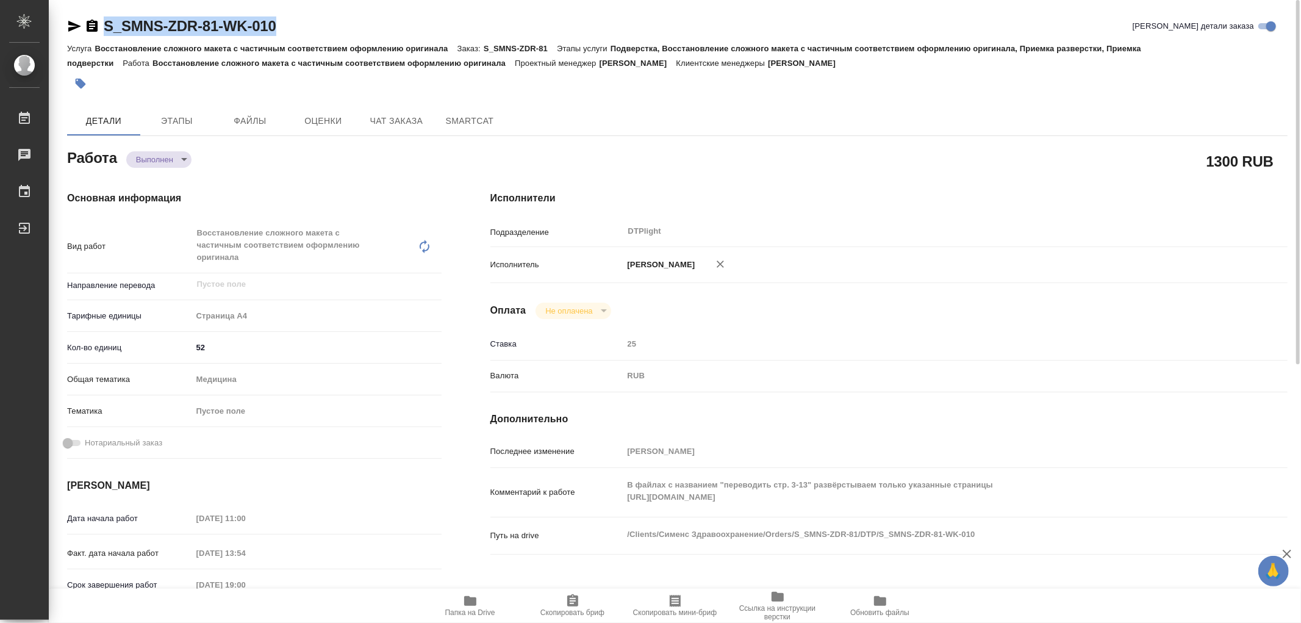
drag, startPoint x: 288, startPoint y: 27, endPoint x: 106, endPoint y: 27, distance: 182.3
click at [106, 27] on div "S_SMNS-ZDR-81-WK-010 Кратко детали заказа" at bounding box center [677, 26] width 1220 height 20
copy link "S_SMNS-ZDR-81-WK-010"
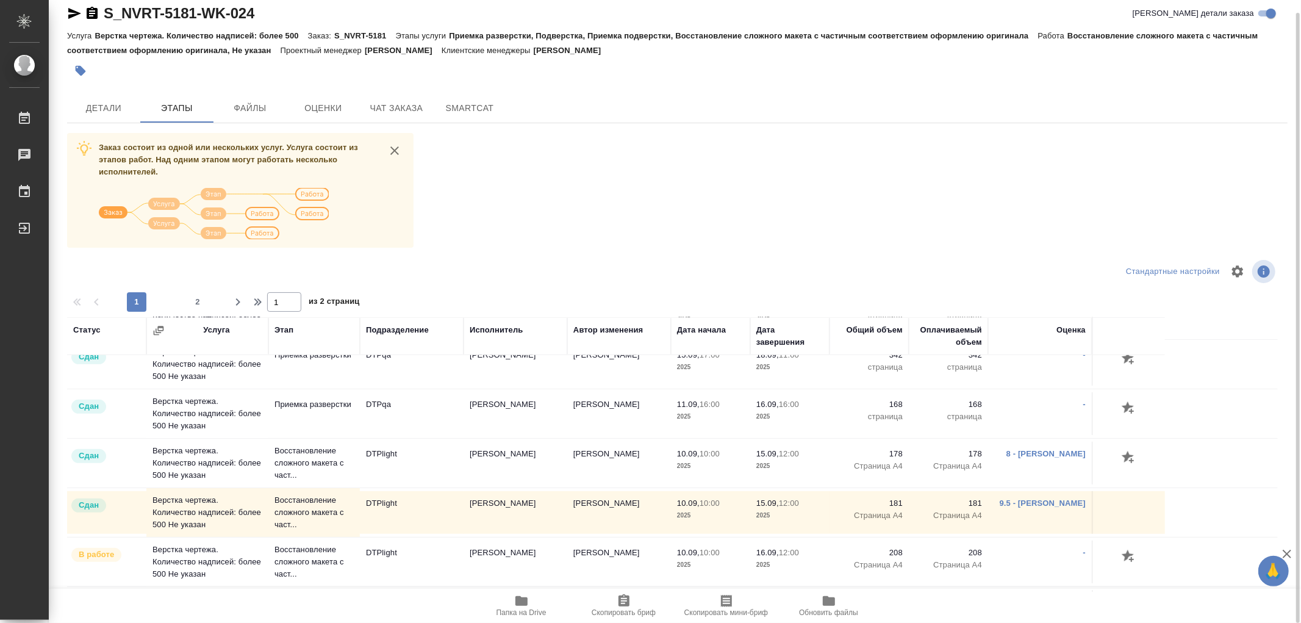
scroll to position [610, 0]
click at [1020, 505] on link "9.5 - [PERSON_NAME]" at bounding box center [1043, 501] width 86 height 9
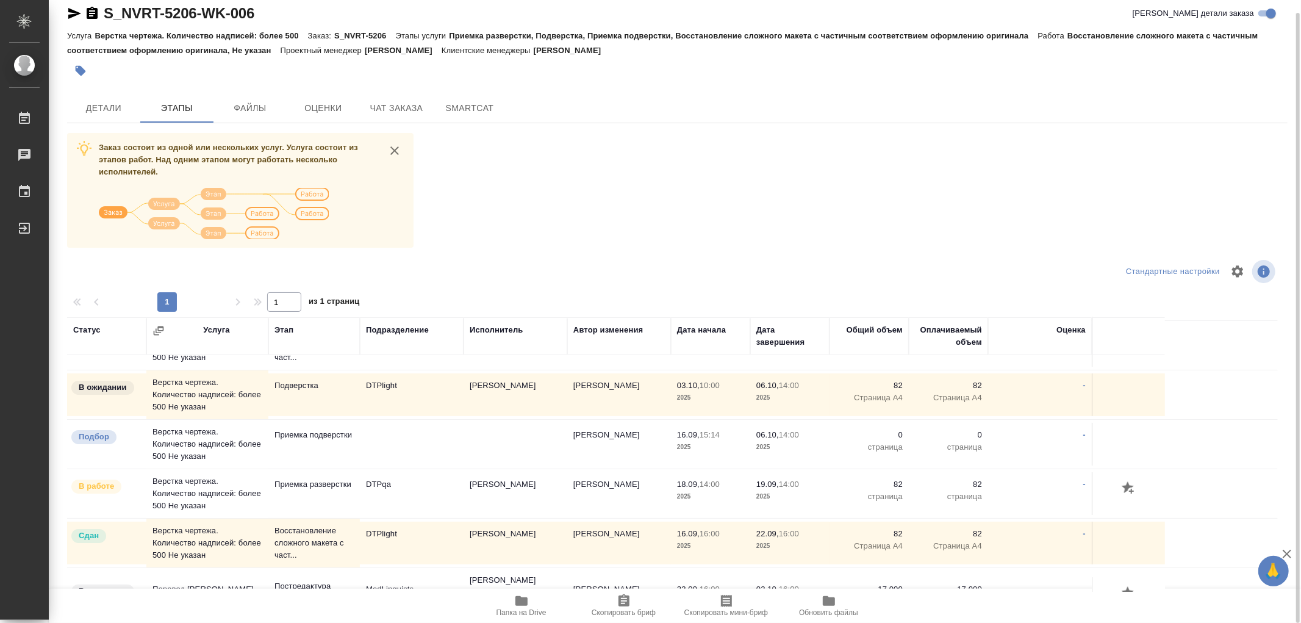
scroll to position [259, 0]
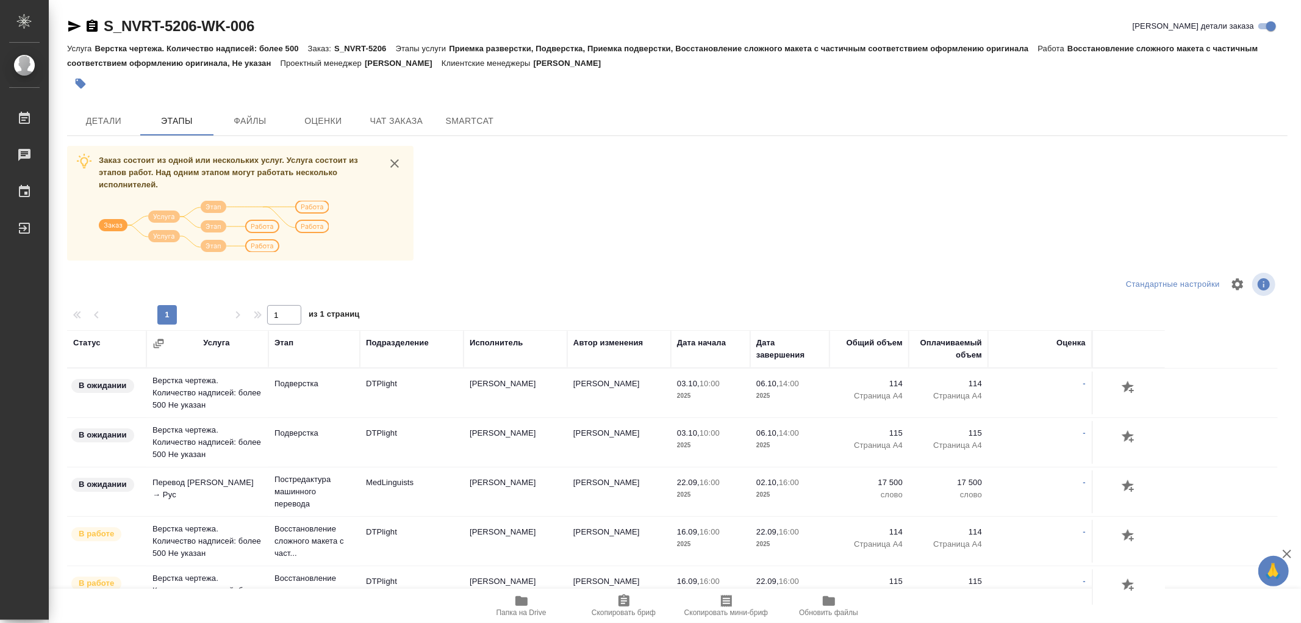
click at [75, 23] on icon "button" at bounding box center [74, 26] width 15 height 15
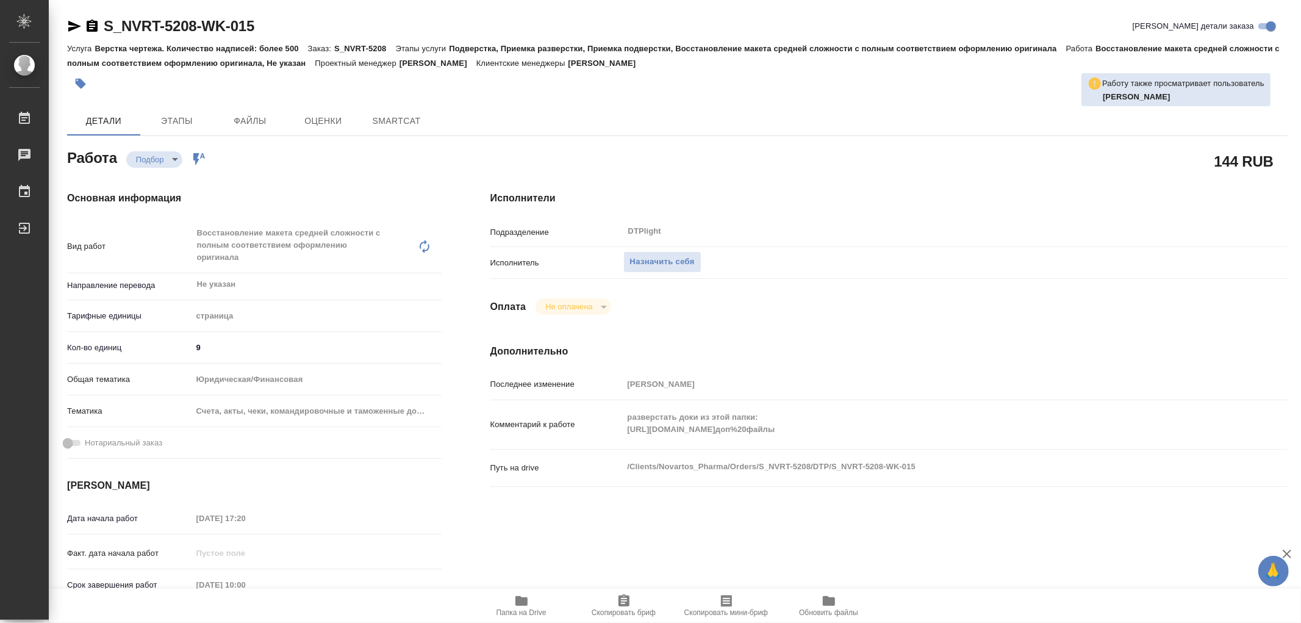
type textarea "x"
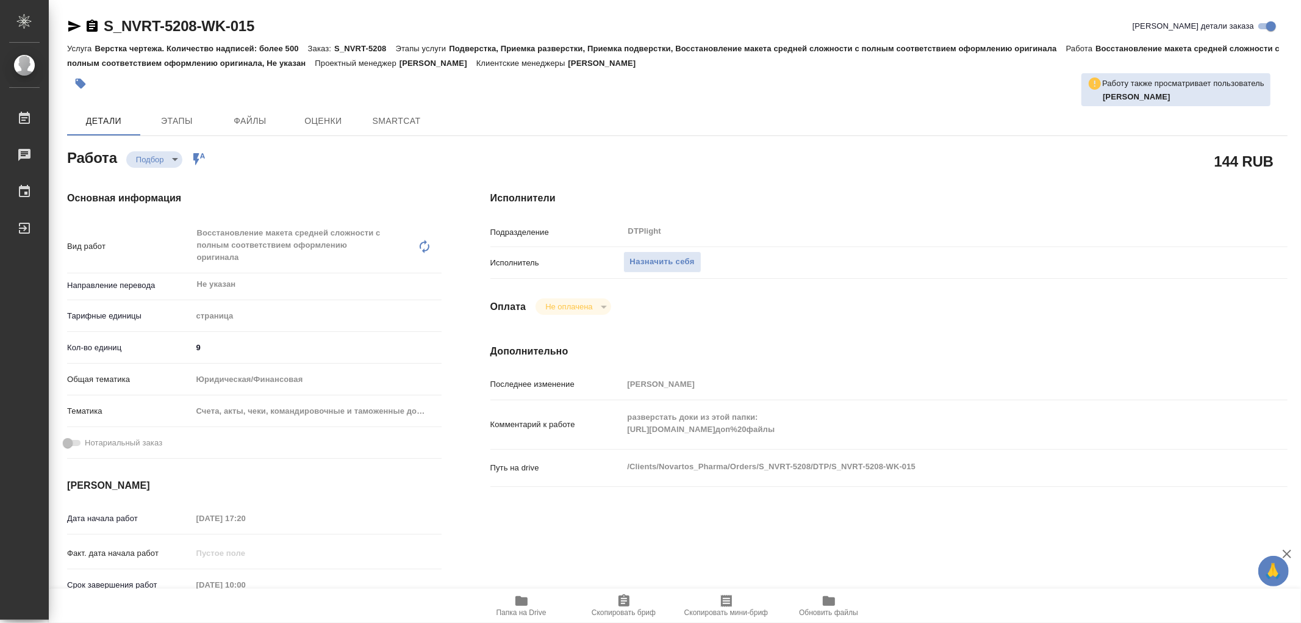
type textarea "x"
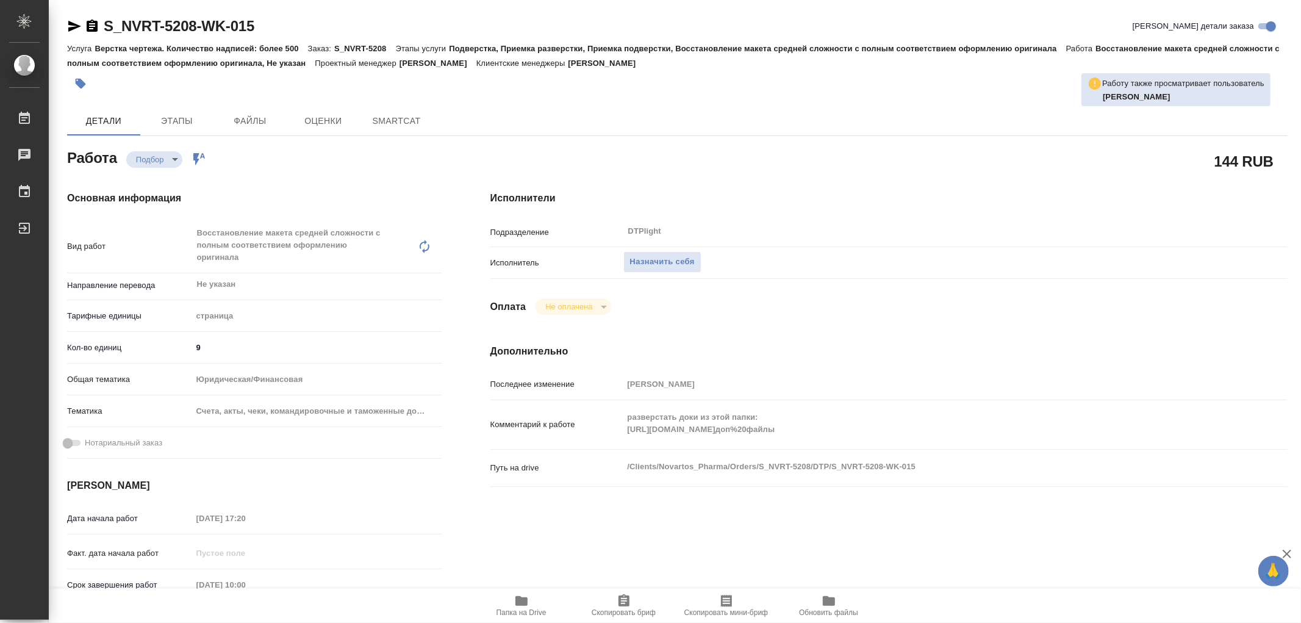
type textarea "x"
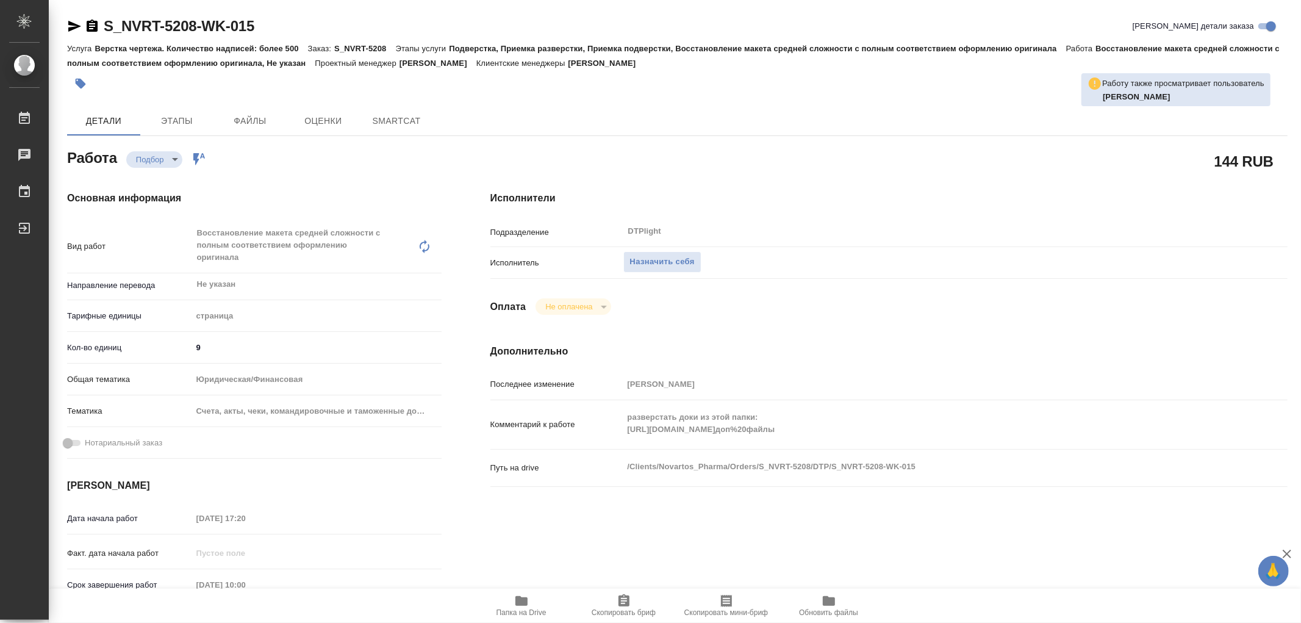
type textarea "x"
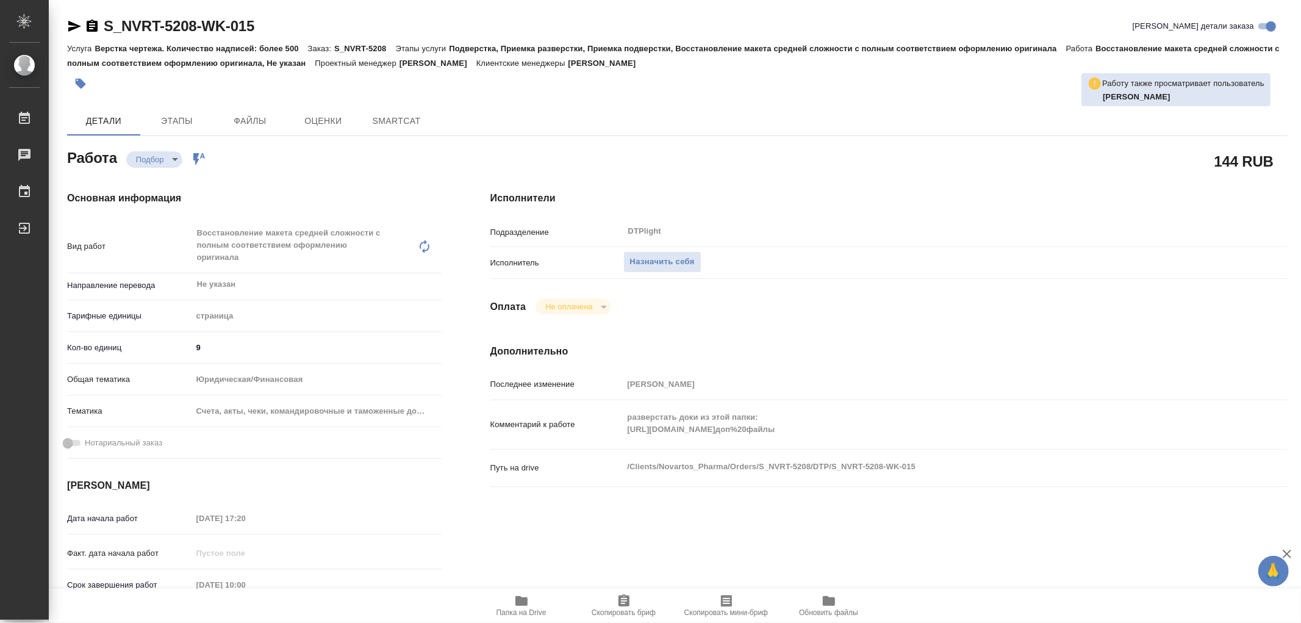
type textarea "x"
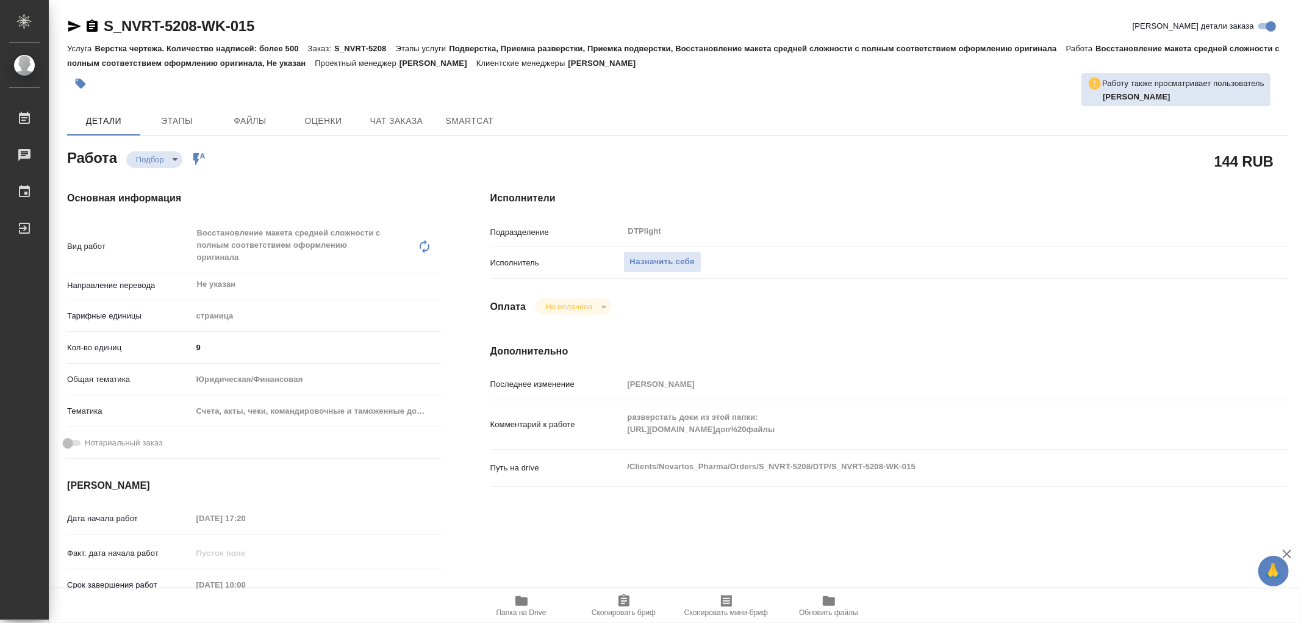
click at [610, 432] on div "Комментарий к работе разверстать доки из этой папки: https://drive.awatera.com/…" at bounding box center [888, 424] width 797 height 39
type textarea "x"
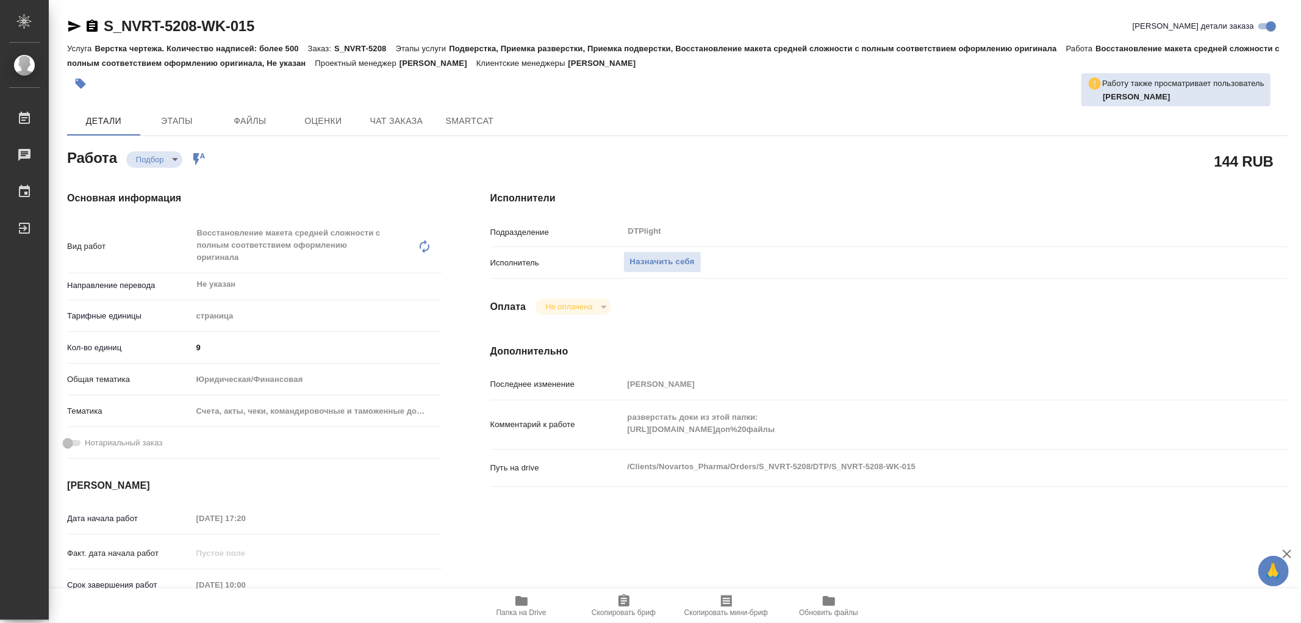
type textarea "x"
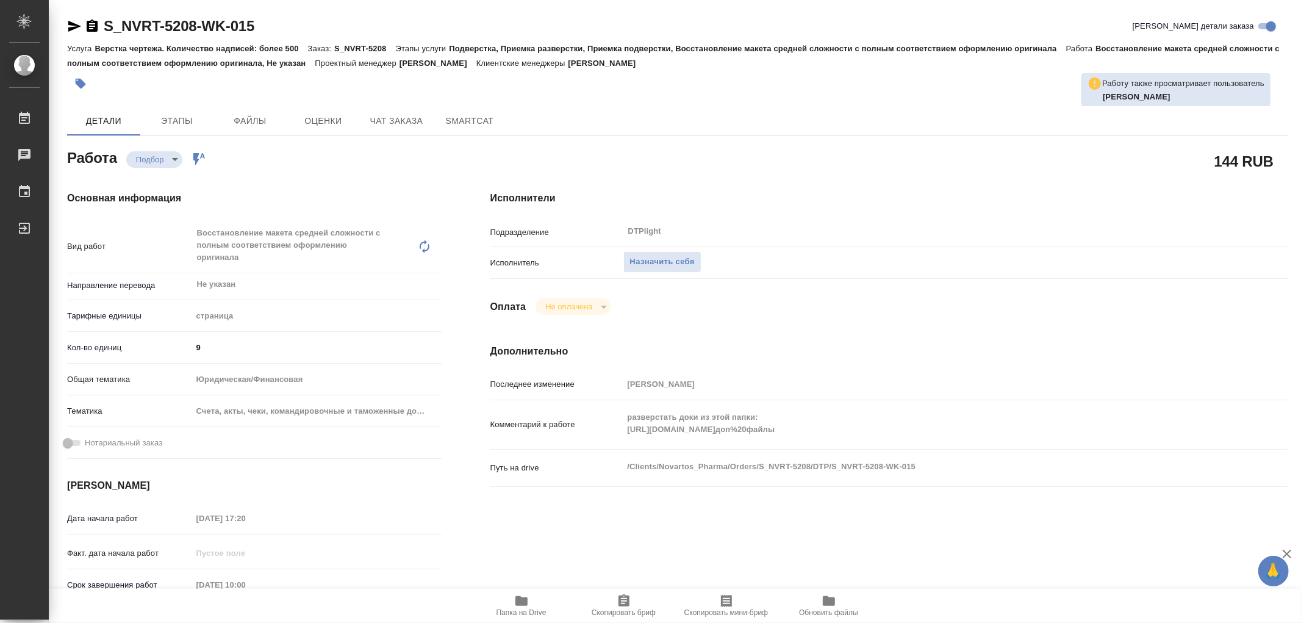
type textarea "x"
click at [1136, 441] on div "разверстать доки из этой папки: https://drive.awatera.com/apps/files/files/1040…" at bounding box center [922, 424] width 598 height 39
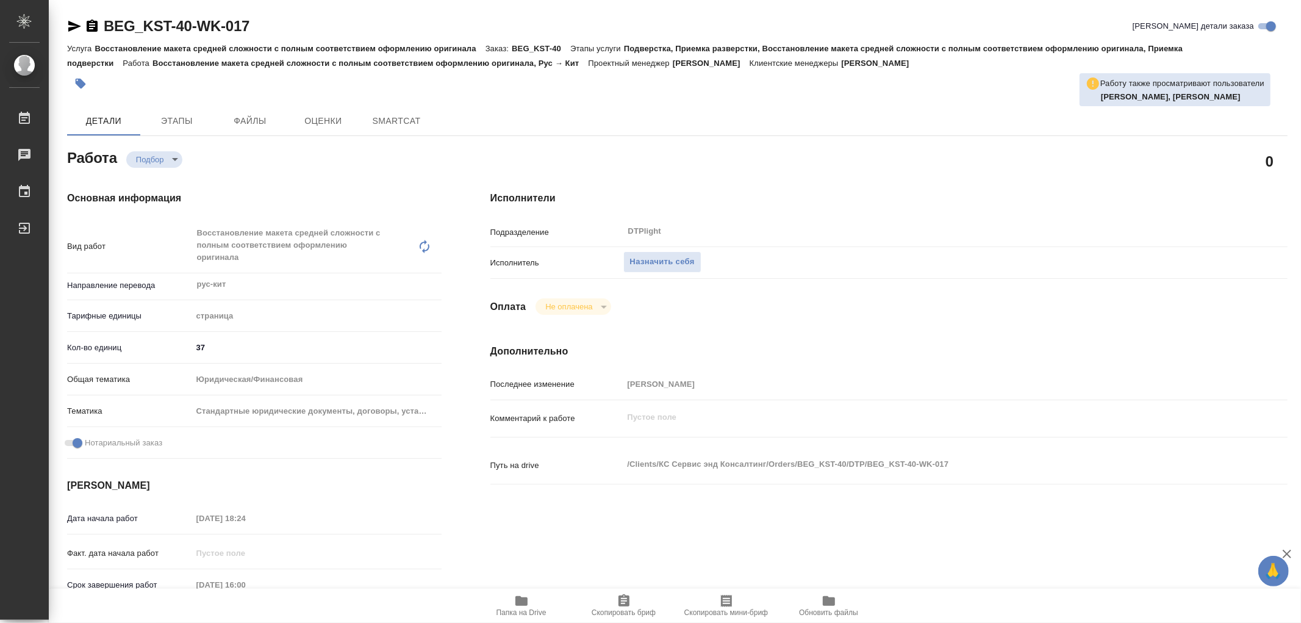
type textarea "x"
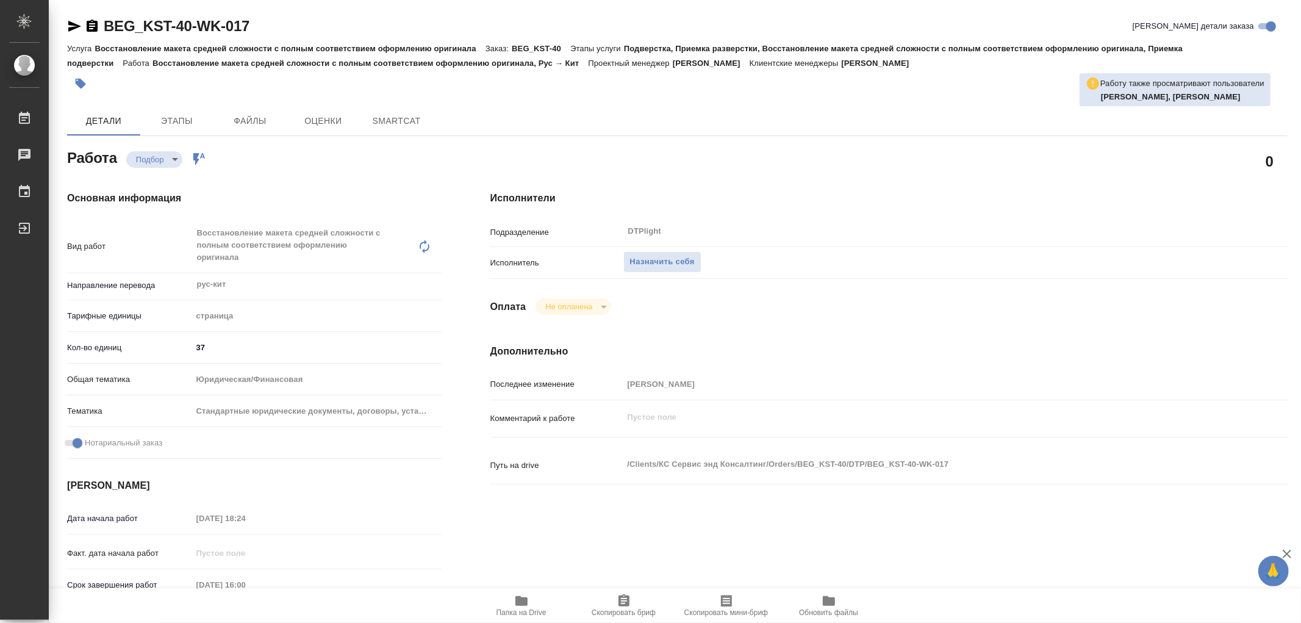
type textarea "x"
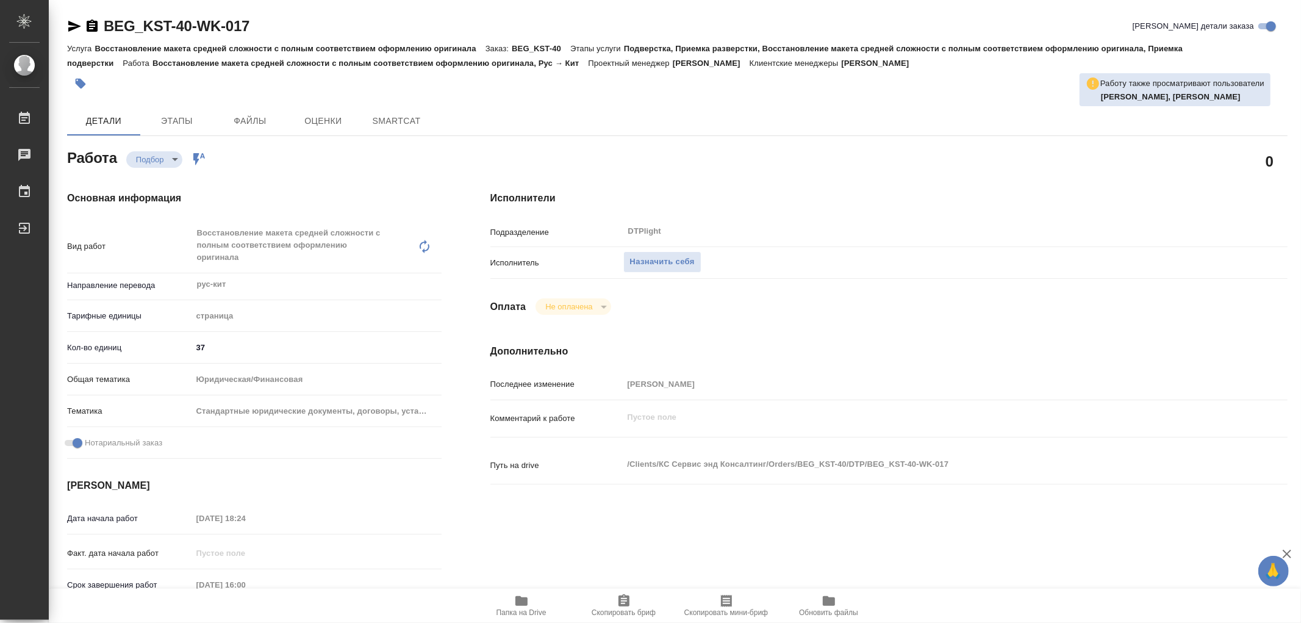
type textarea "x"
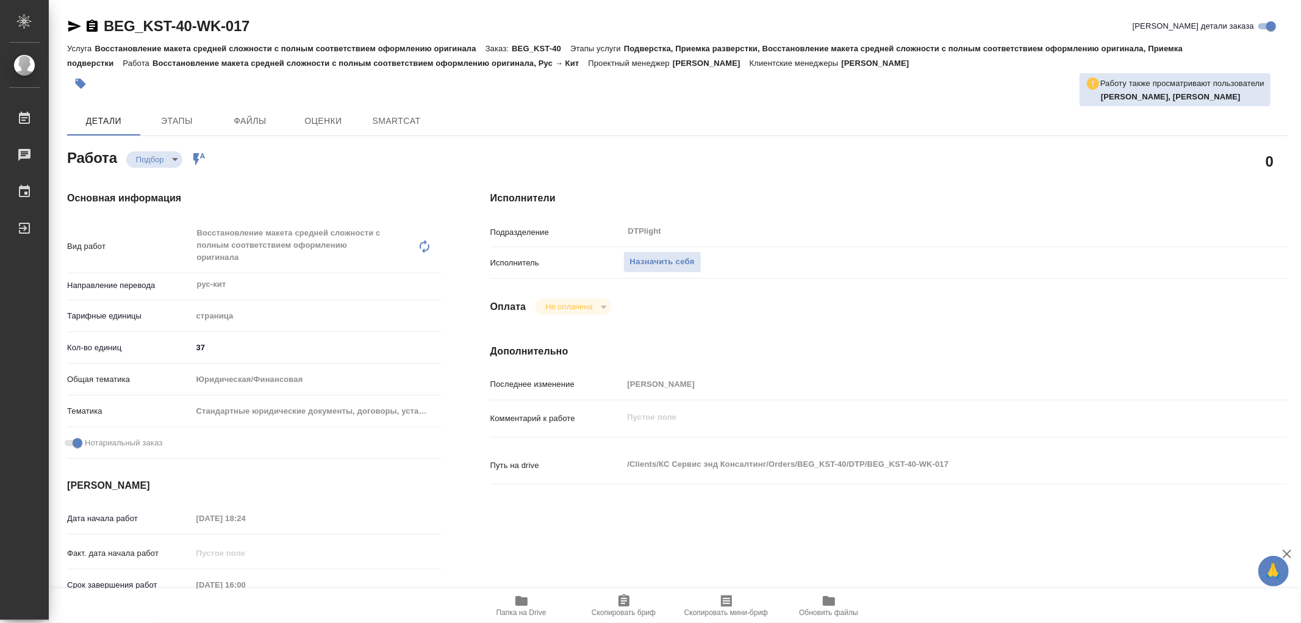
type textarea "x"
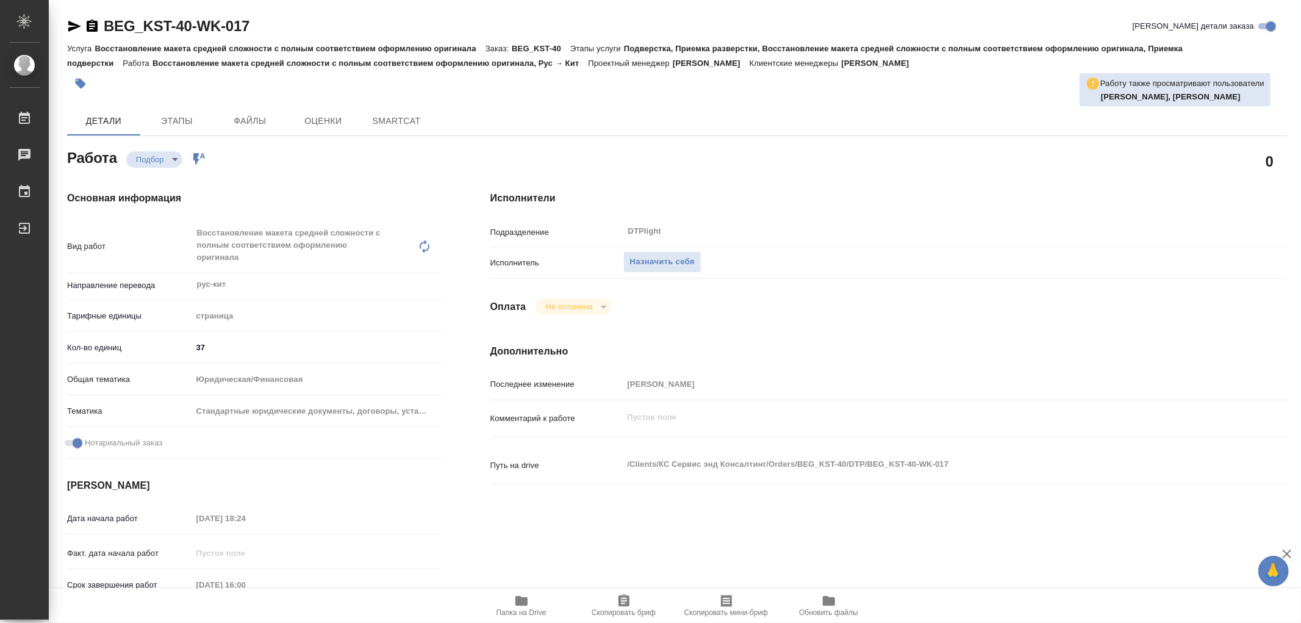
type textarea "x"
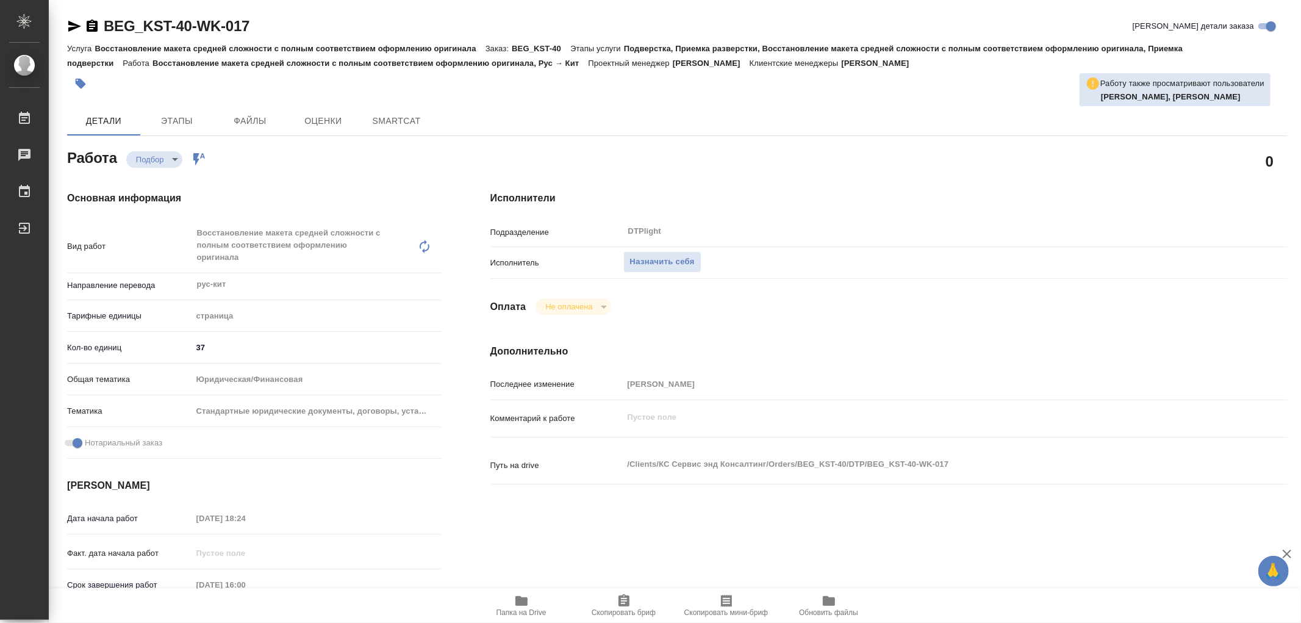
type textarea "x"
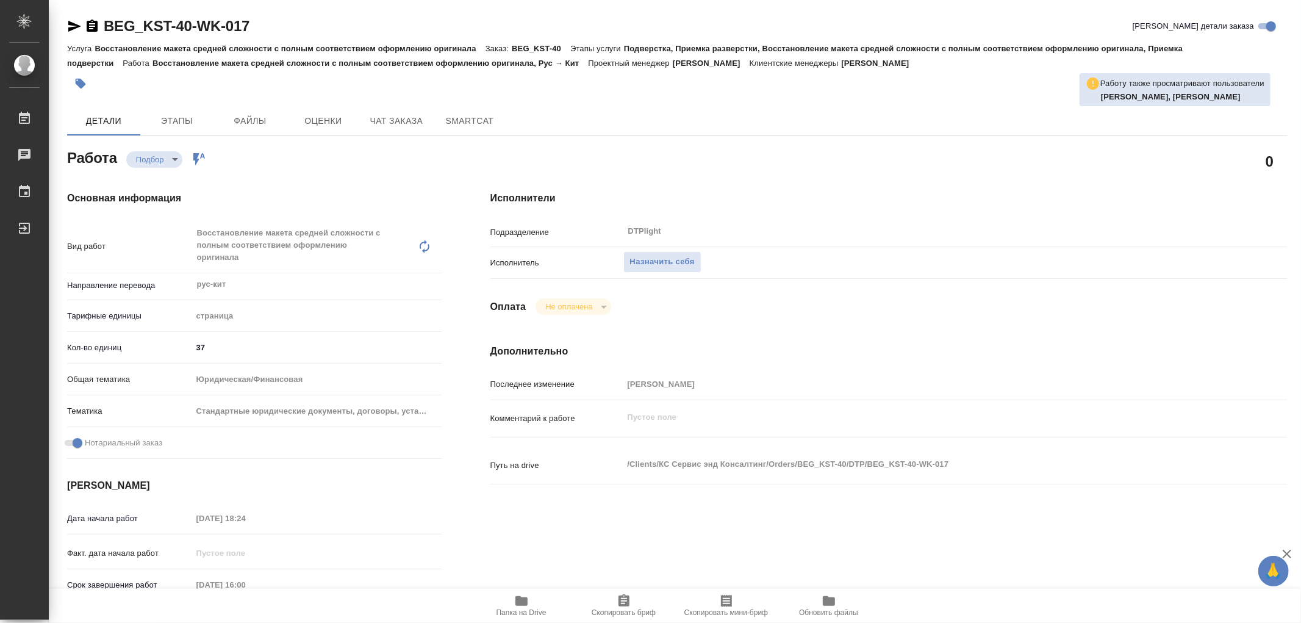
click at [526, 599] on icon "button" at bounding box center [521, 601] width 12 height 10
type textarea "x"
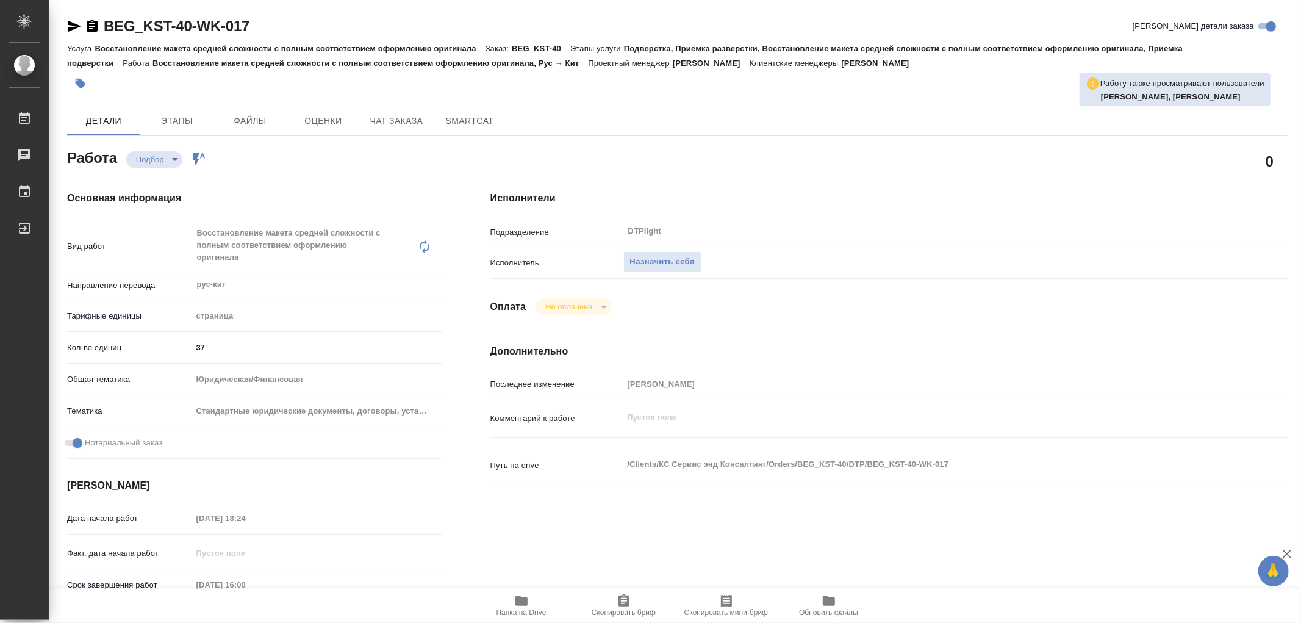
type textarea "x"
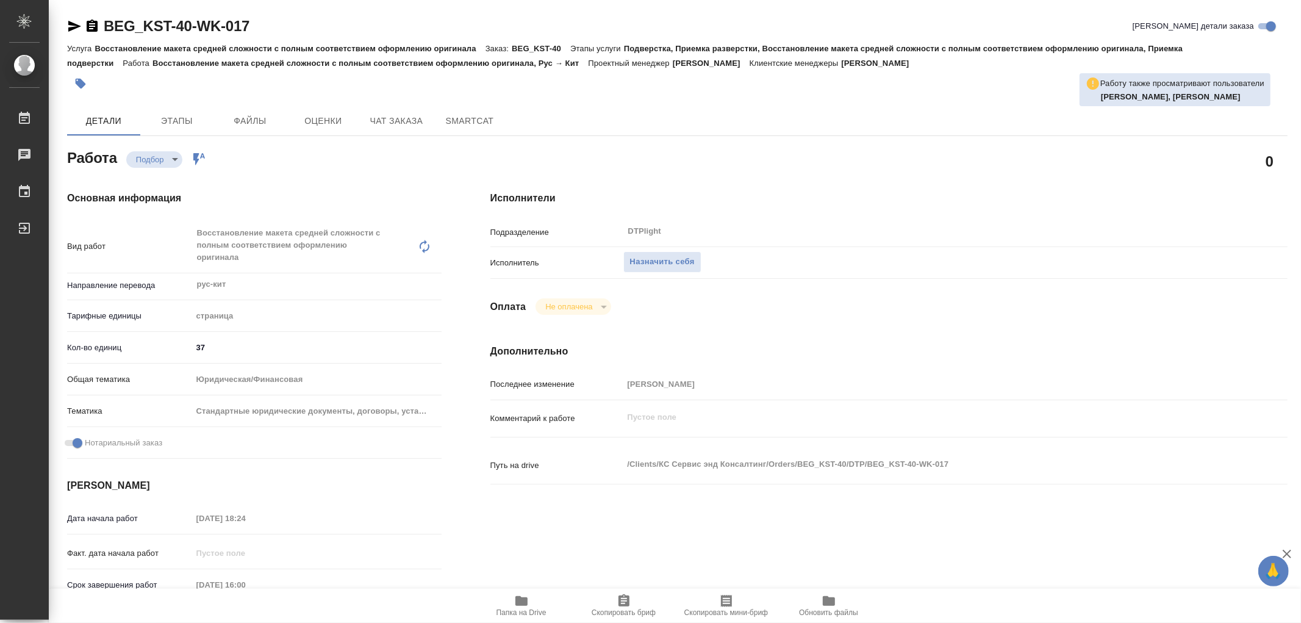
type textarea "x"
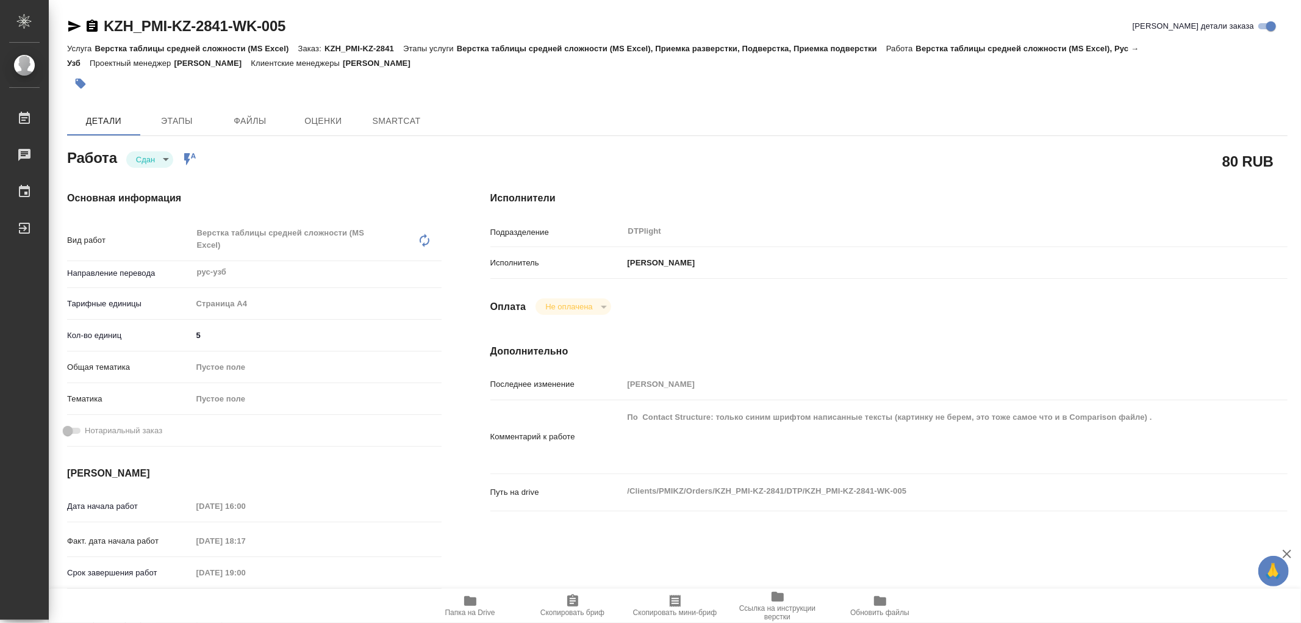
type textarea "x"
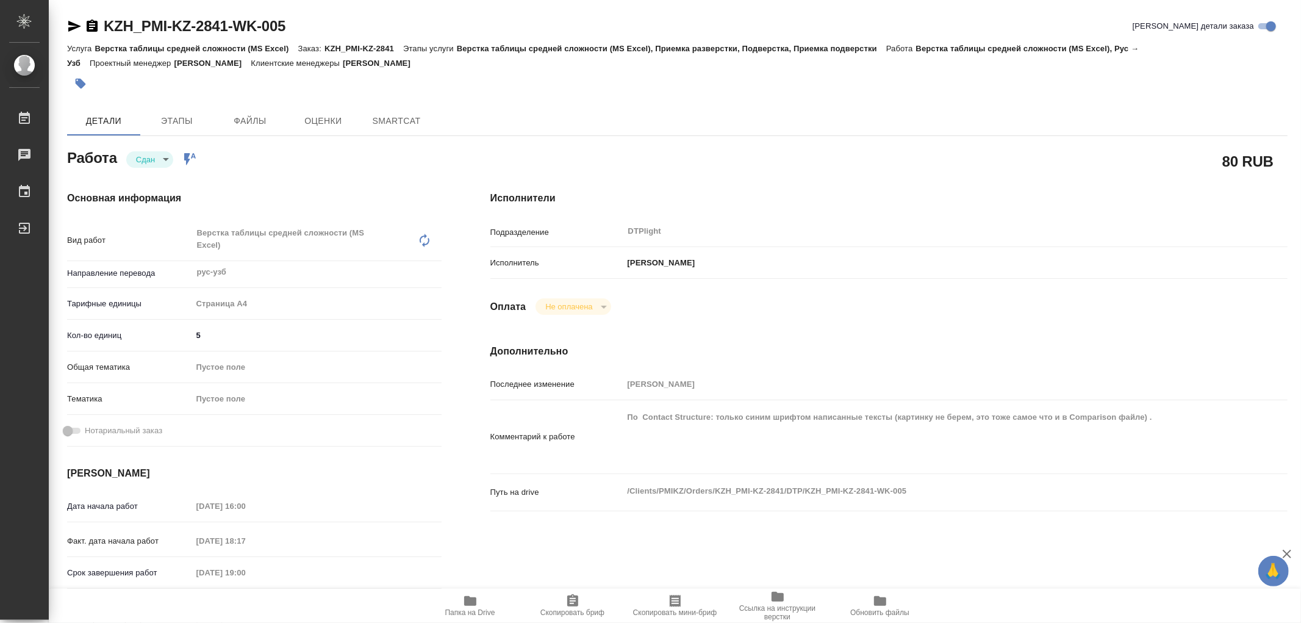
type textarea "x"
